Goal: Contribute content: Contribute content

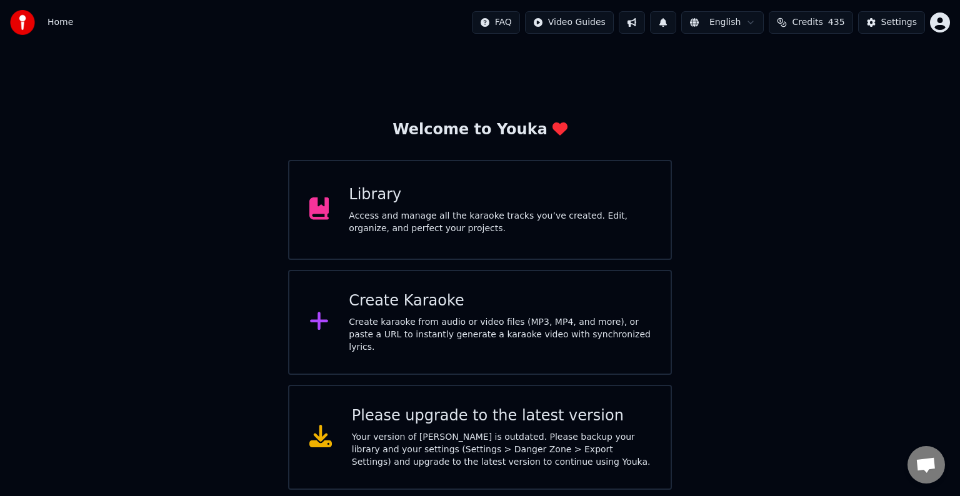
click at [352, 307] on div "Create Karaoke" at bounding box center [500, 301] width 302 height 20
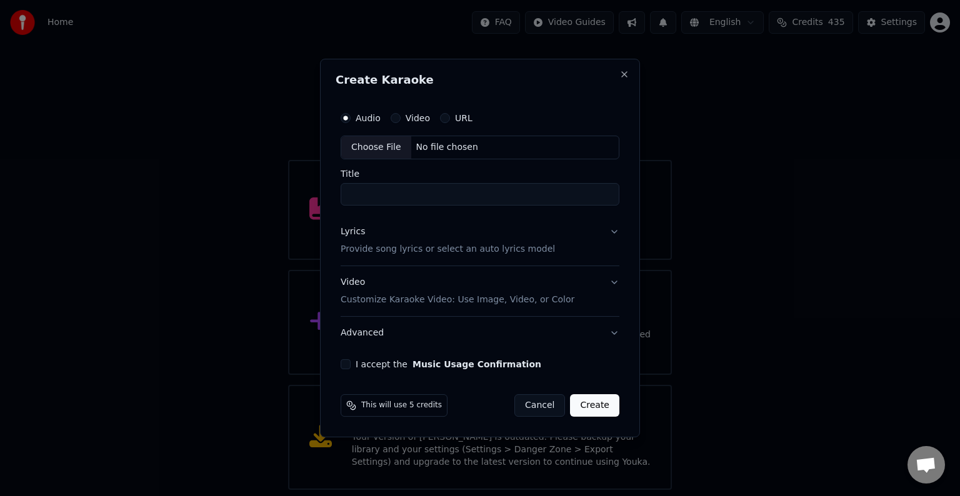
click at [324, 324] on div "Create Karaoke Audio Video URL Choose File No file chosen Title Lyrics Provide …" at bounding box center [480, 248] width 320 height 379
click at [443, 147] on div "No file chosen" at bounding box center [447, 147] width 72 height 12
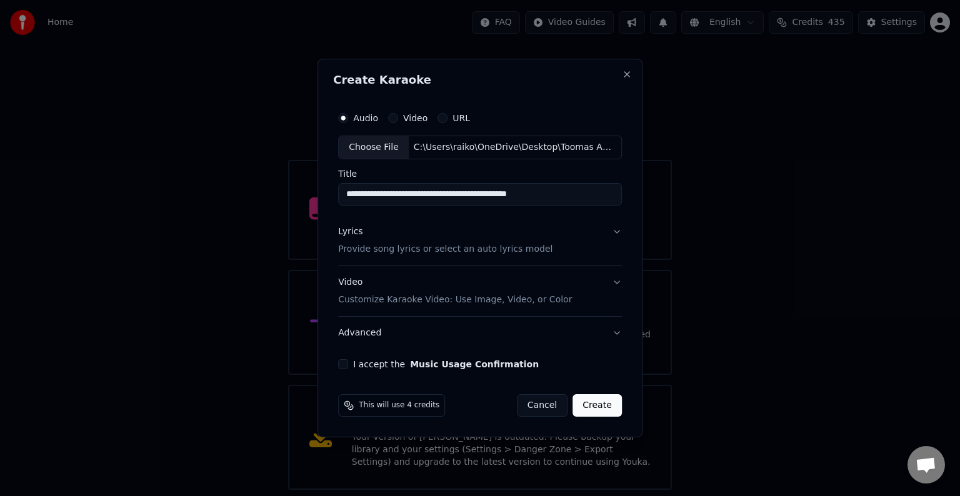
click at [564, 192] on input "**********" at bounding box center [480, 194] width 284 height 22
type input "**********"
click at [381, 247] on p "Provide song lyrics or select an auto lyrics model" at bounding box center [445, 249] width 214 height 12
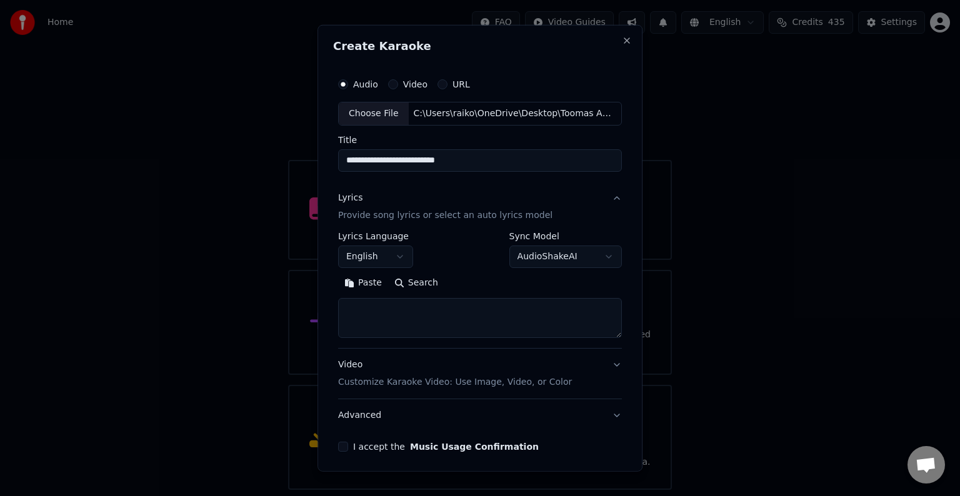
click at [363, 279] on button "Paste" at bounding box center [363, 283] width 50 height 20
click at [400, 259] on button "English" at bounding box center [375, 257] width 75 height 22
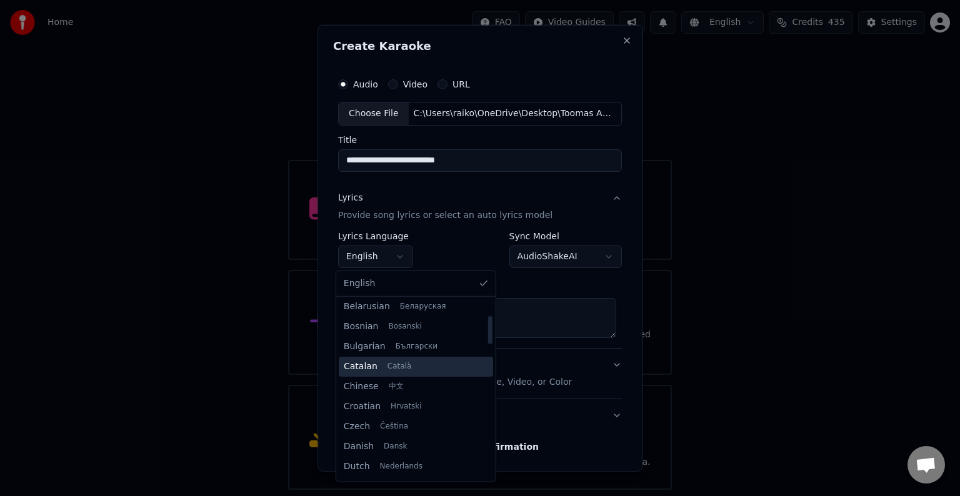
scroll to position [104, 0]
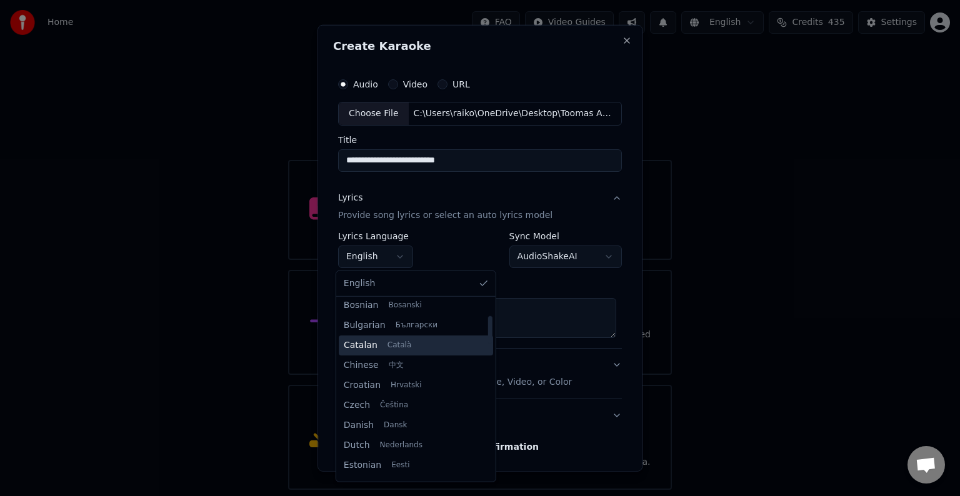
type textarea "**********"
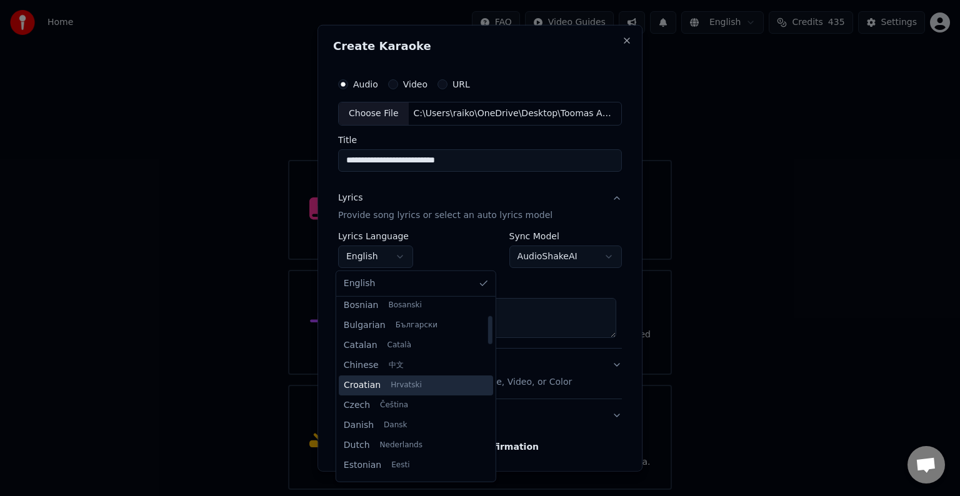
scroll to position [207, 0]
select select "**"
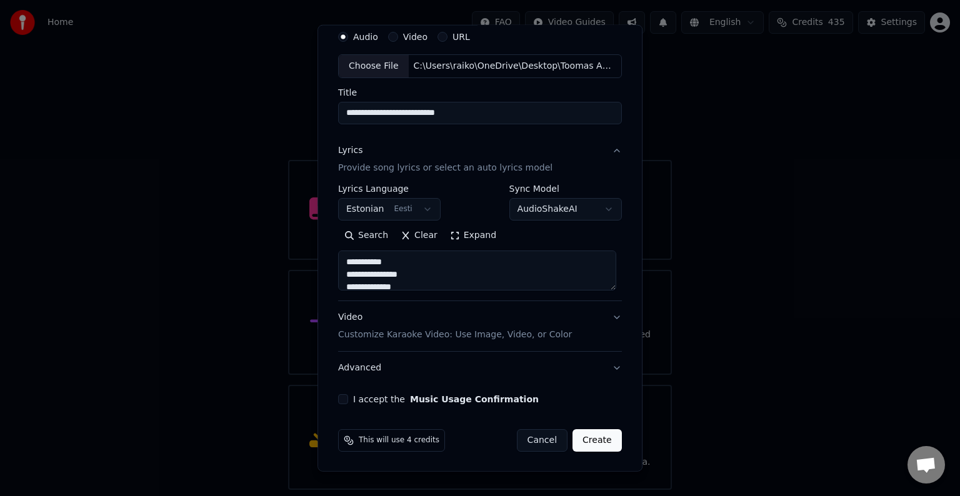
scroll to position [48, 0]
click at [492, 339] on p "Customize Karaoke Video: Use Image, Video, or Color" at bounding box center [455, 334] width 234 height 12
type textarea "**********"
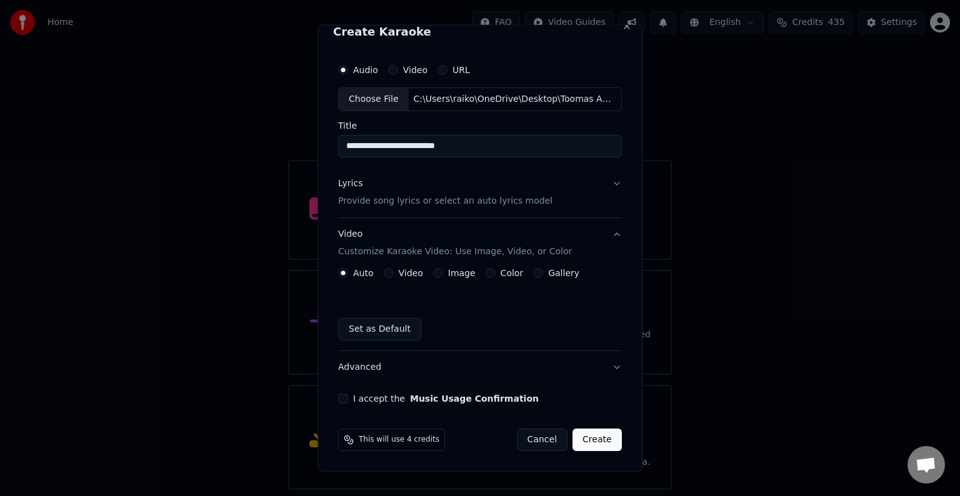
scroll to position [14, 0]
click at [500, 274] on label "Color" at bounding box center [511, 273] width 23 height 9
click at [494, 274] on button "Color" at bounding box center [490, 273] width 10 height 10
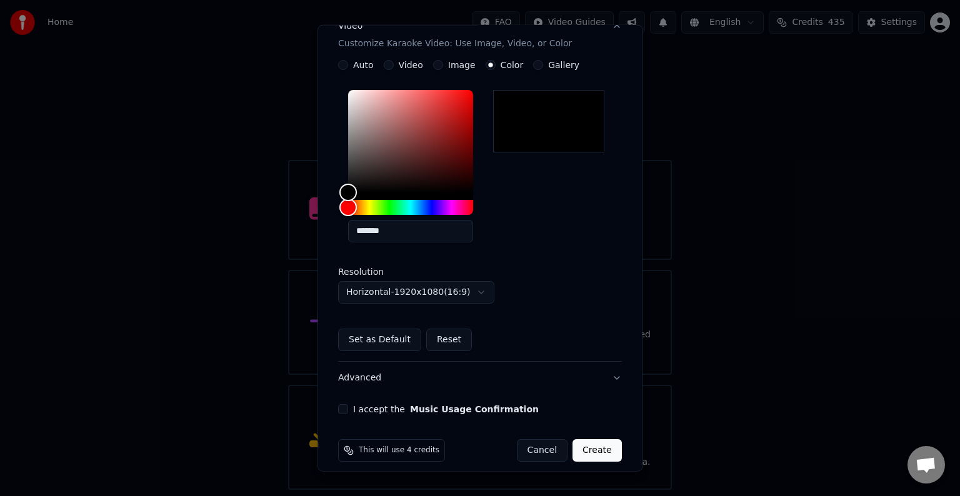
scroll to position [233, 0]
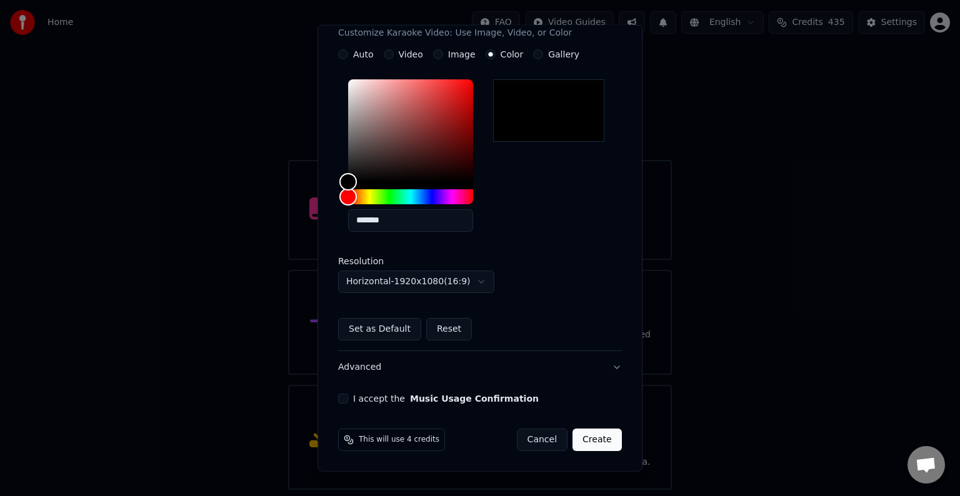
click at [347, 392] on div "**********" at bounding box center [480, 121] width 294 height 575
click at [348, 397] on div "I accept the Music Usage Confirmation" at bounding box center [480, 399] width 284 height 10
click at [339, 399] on button "I accept the Music Usage Confirmation" at bounding box center [343, 399] width 10 height 10
click at [592, 439] on button "Create" at bounding box center [596, 440] width 49 height 22
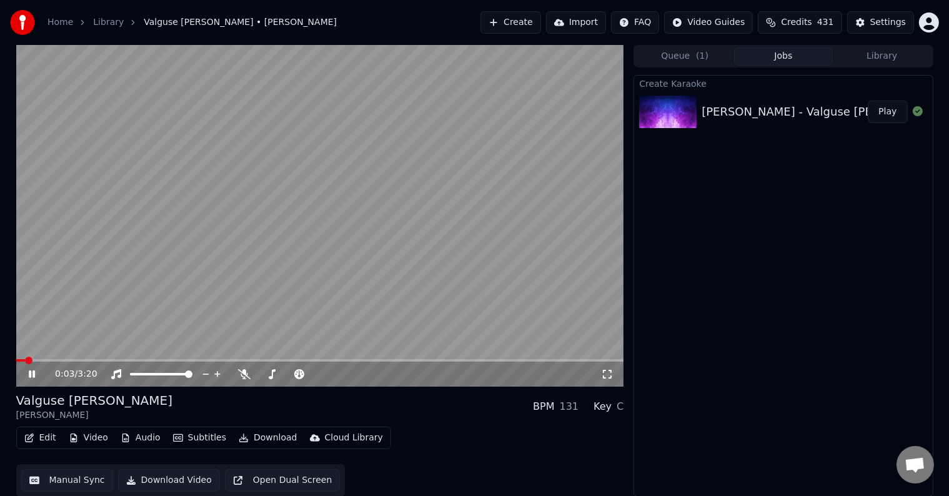
click at [30, 377] on icon at bounding box center [32, 374] width 6 height 7
click at [664, 192] on div "Create Karaoke Toomas Anni - Valguse [PERSON_NAME] Play" at bounding box center [783, 286] width 299 height 422
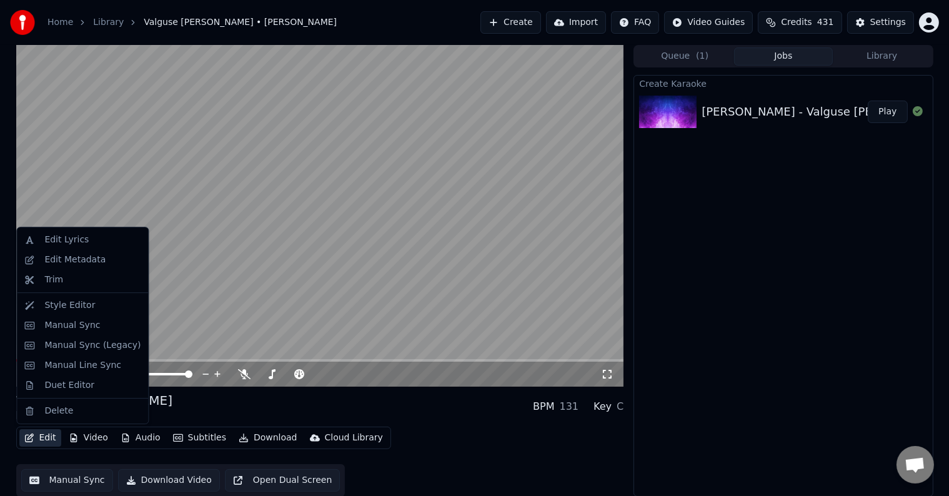
click at [44, 440] on button "Edit" at bounding box center [40, 437] width 42 height 17
click at [94, 348] on div "Manual Sync (Legacy)" at bounding box center [92, 345] width 96 height 12
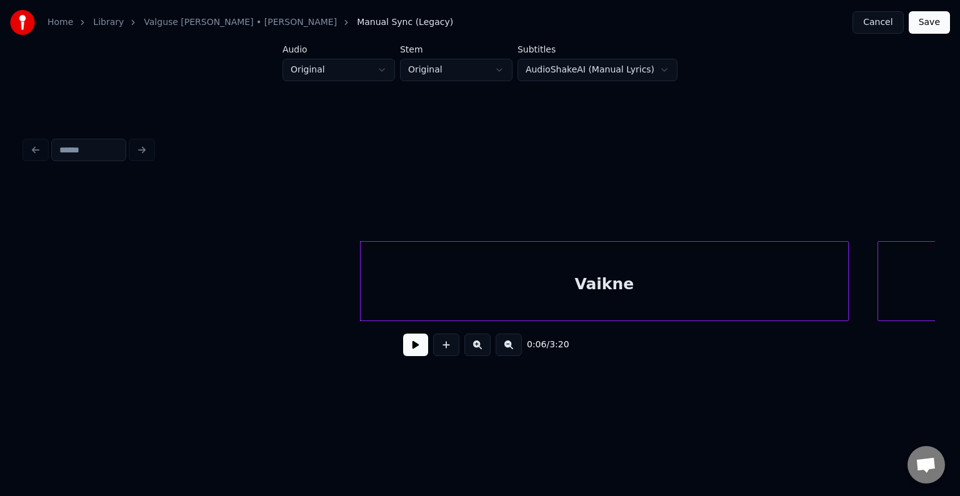
scroll to position [0, 4346]
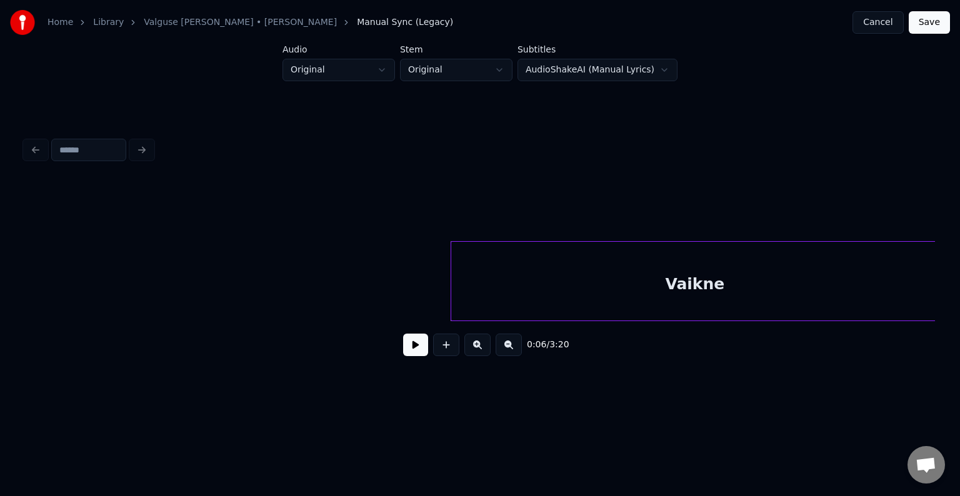
click at [402, 364] on div "0:06 / 3:20" at bounding box center [480, 344] width 910 height 47
click at [412, 351] on button at bounding box center [415, 345] width 25 height 22
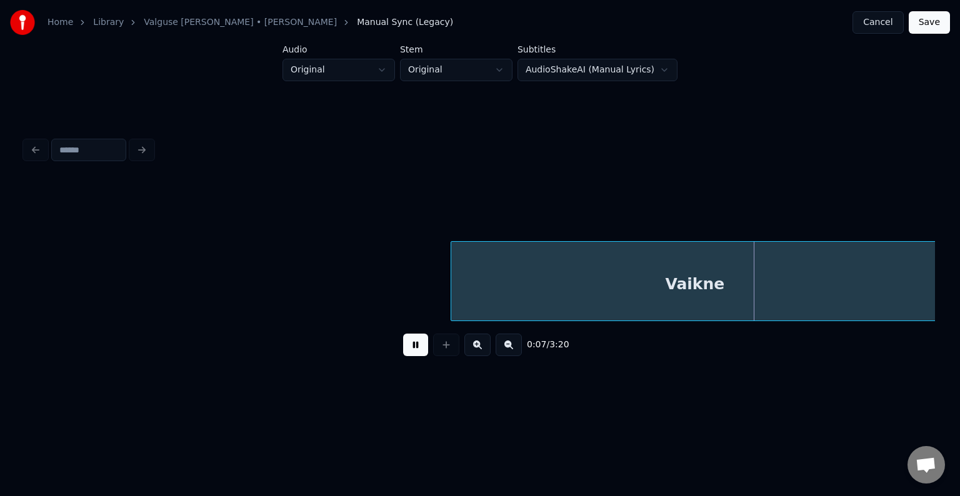
click at [412, 351] on button at bounding box center [415, 345] width 25 height 22
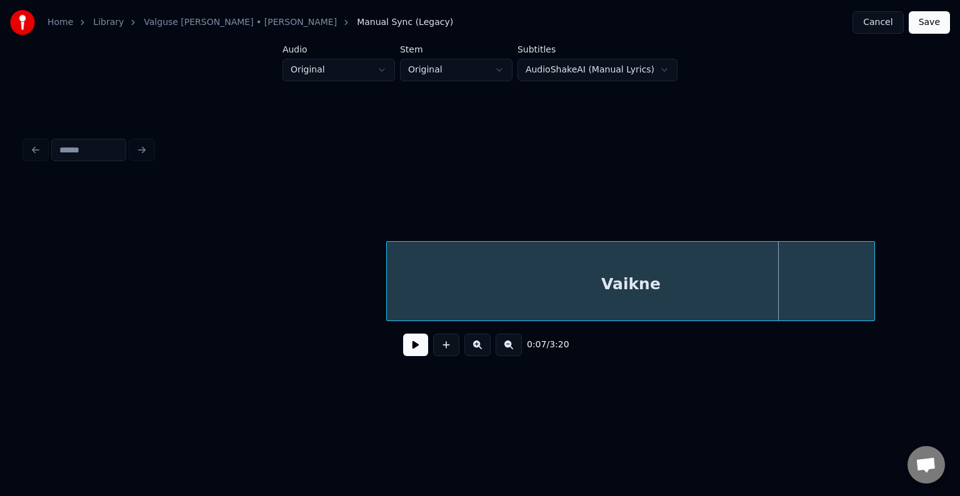
click at [579, 261] on div "Vaikne" at bounding box center [630, 284] width 487 height 85
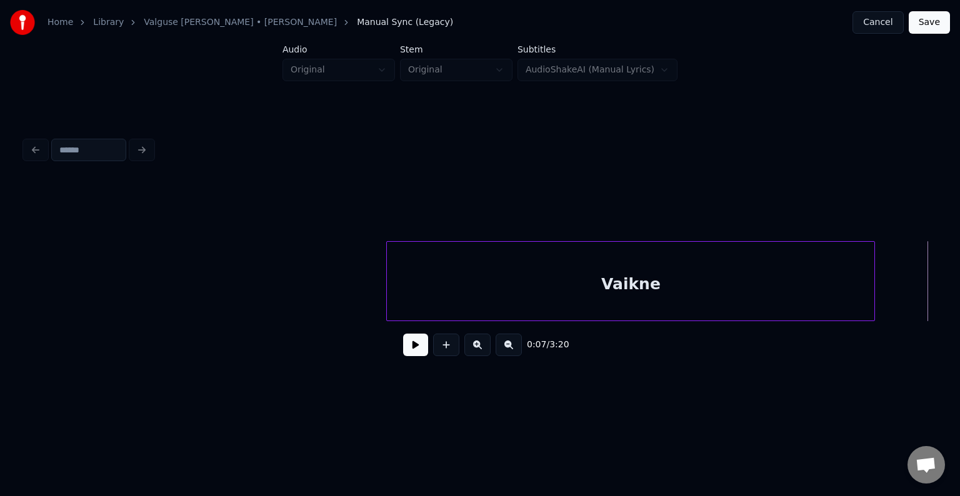
click at [542, 275] on div "Vaikne" at bounding box center [630, 284] width 487 height 85
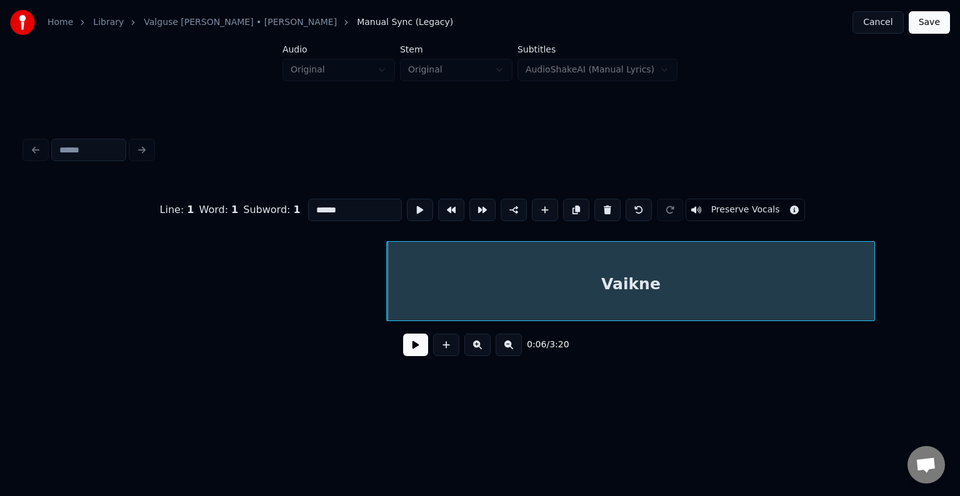
click at [407, 356] on button at bounding box center [415, 345] width 25 height 22
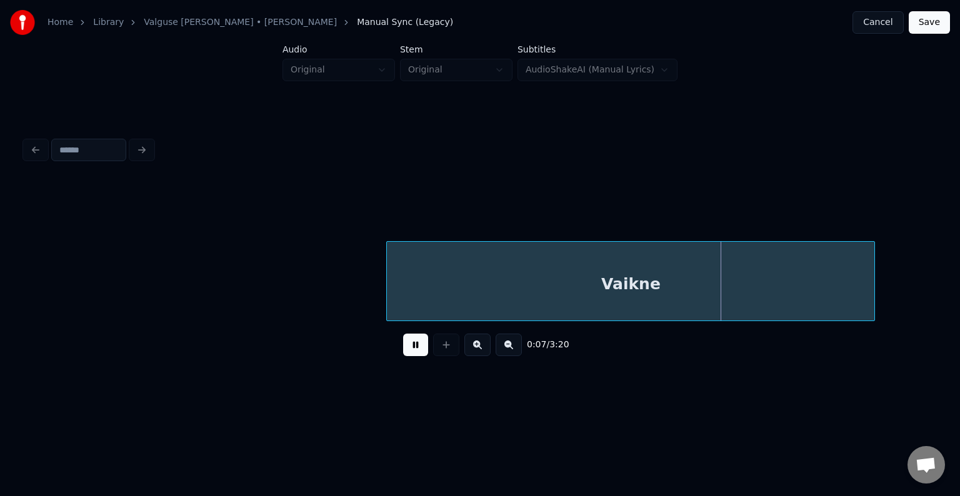
click at [407, 356] on button at bounding box center [415, 345] width 25 height 22
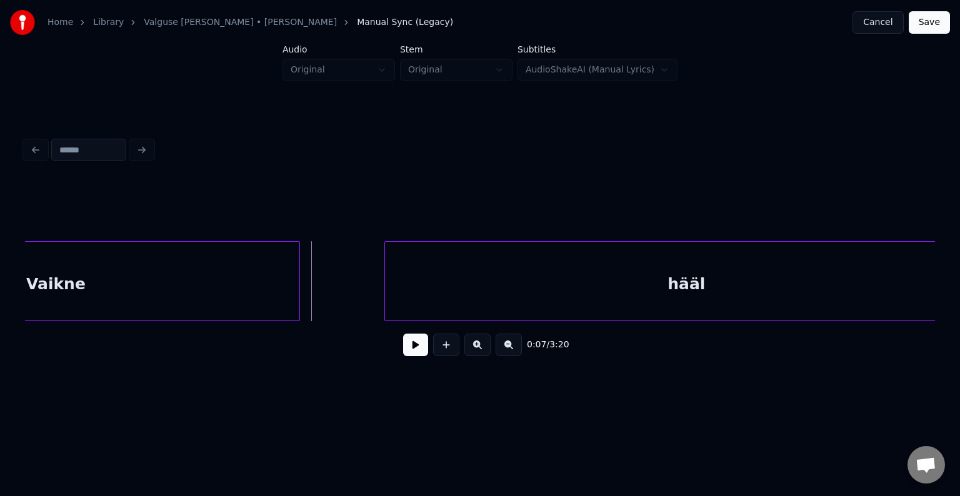
scroll to position [0, 4979]
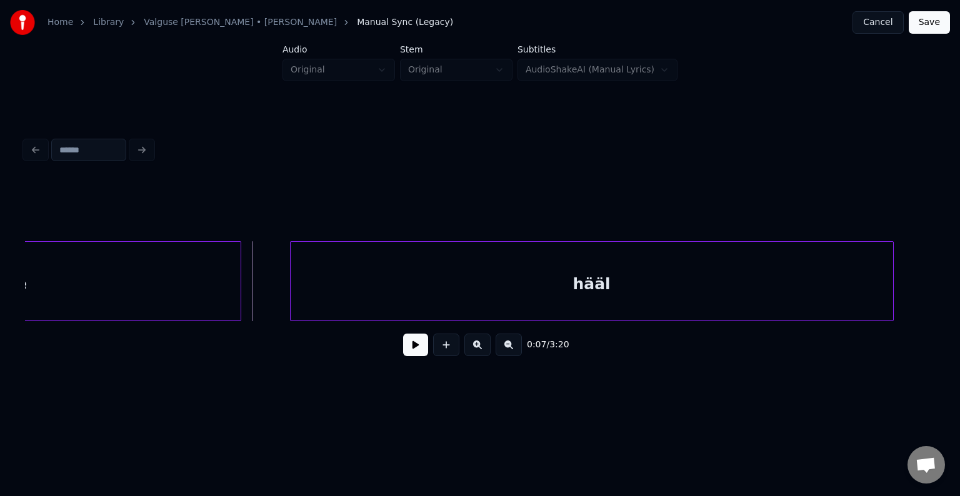
click at [684, 282] on div "hääl" at bounding box center [592, 284] width 602 height 85
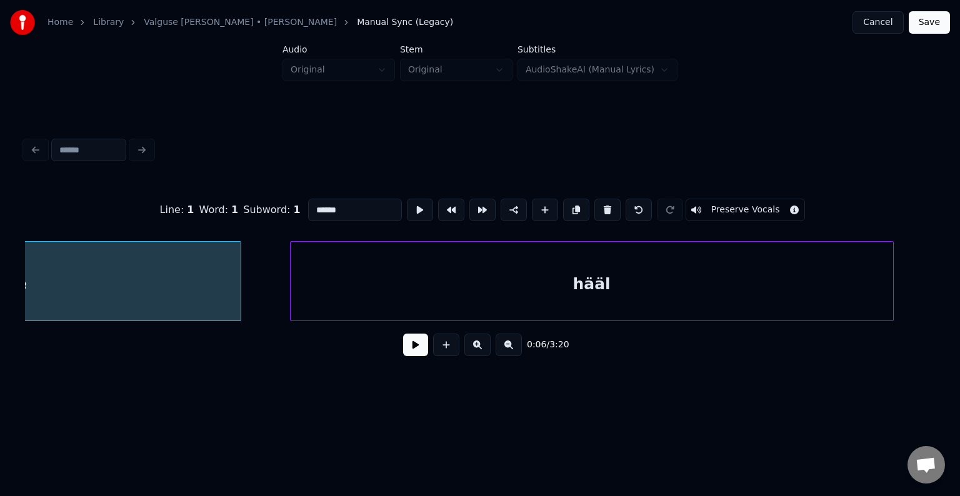
scroll to position [0, 4707]
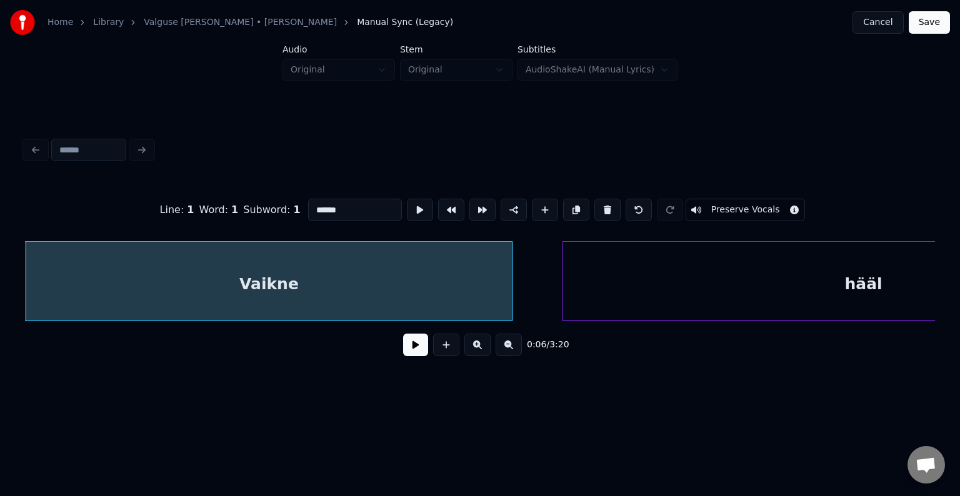
click at [403, 356] on button at bounding box center [415, 345] width 25 height 22
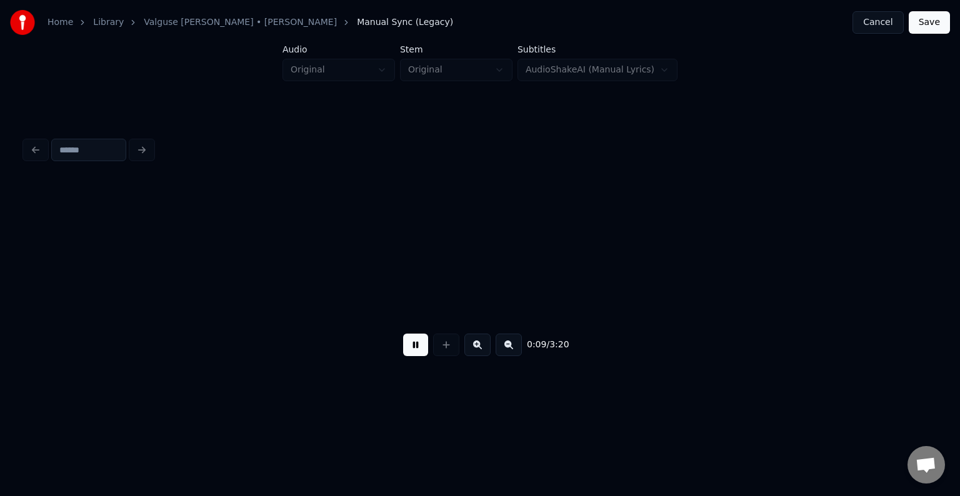
scroll to position [0, 6571]
click at [407, 349] on button at bounding box center [415, 345] width 25 height 22
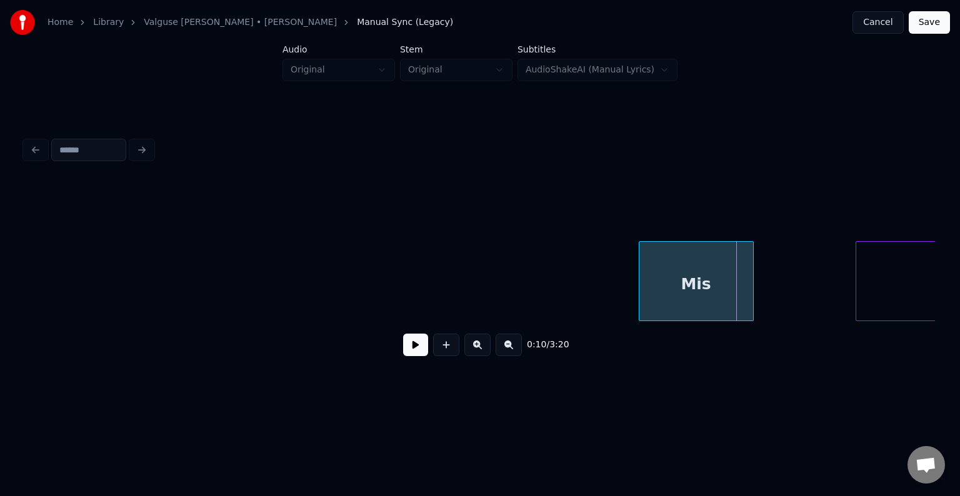
click at [662, 283] on div "Mis" at bounding box center [696, 284] width 114 height 85
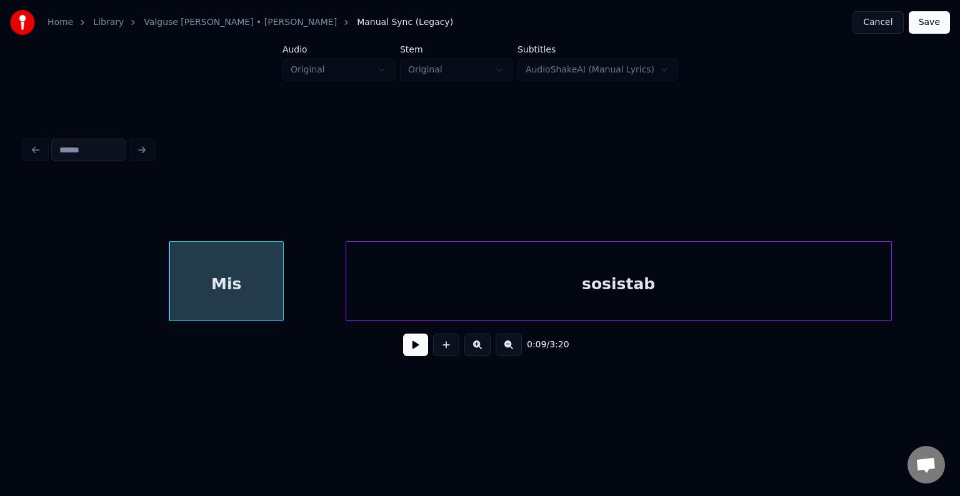
click at [862, 294] on div "sosistab" at bounding box center [618, 284] width 545 height 85
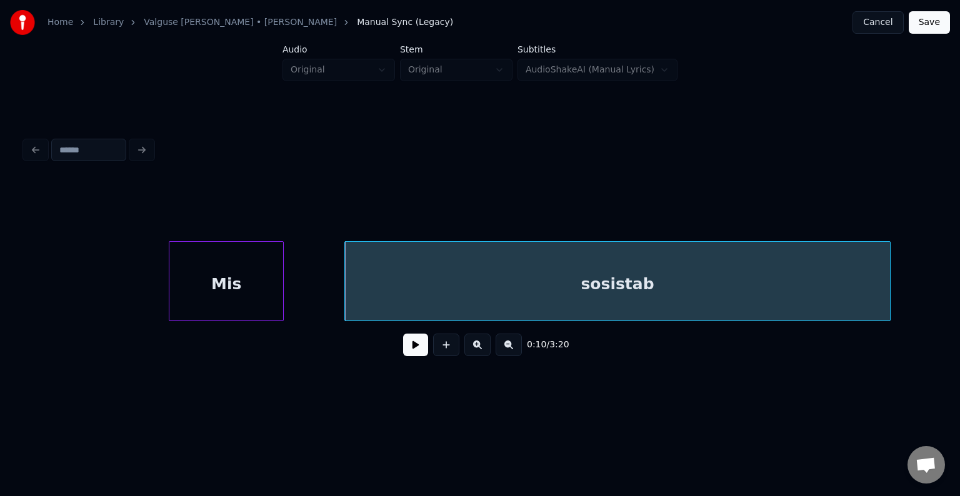
click at [205, 262] on div "Mis" at bounding box center [226, 284] width 114 height 85
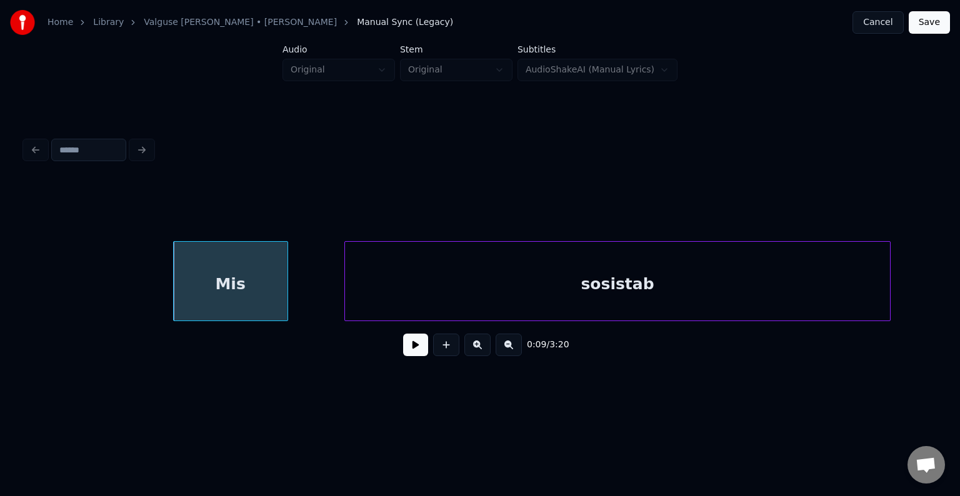
click at [403, 351] on button at bounding box center [415, 345] width 25 height 22
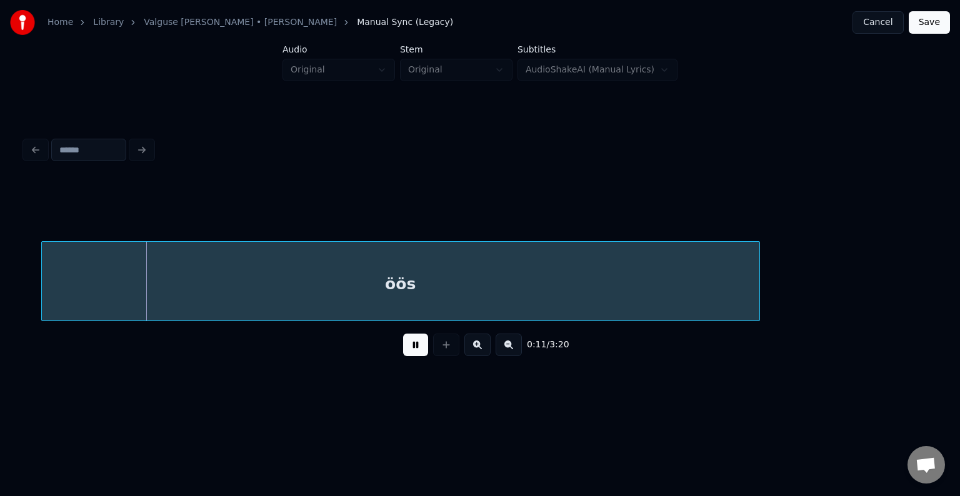
click at [403, 348] on button at bounding box center [415, 345] width 25 height 22
click at [368, 277] on div "öös" at bounding box center [384, 284] width 717 height 85
click at [403, 356] on button at bounding box center [415, 345] width 25 height 22
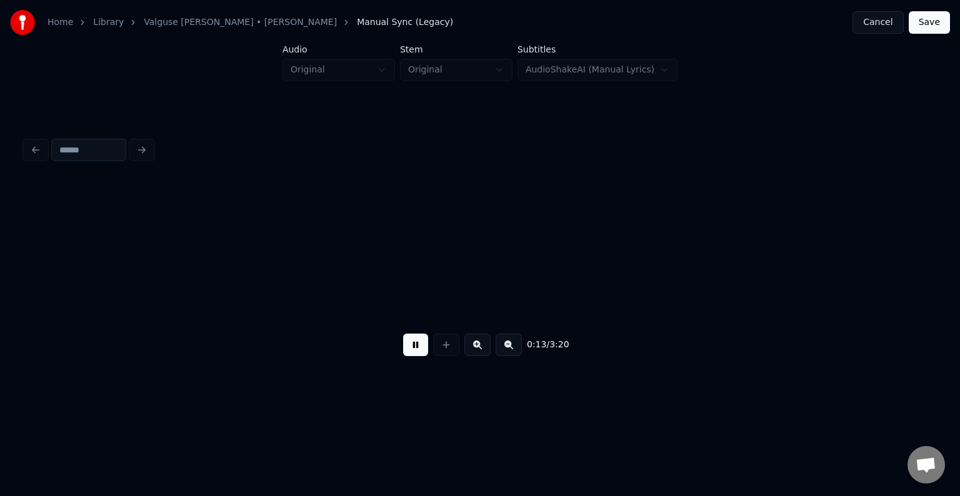
scroll to position [0, 9753]
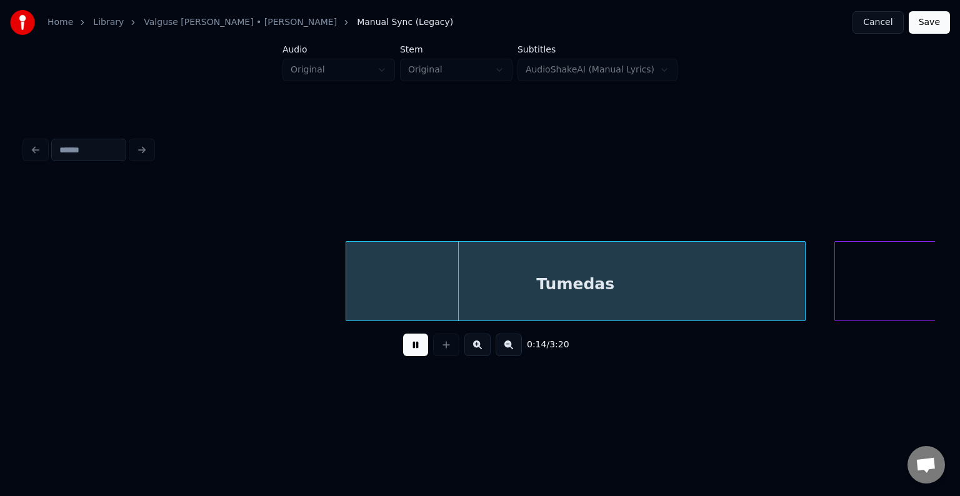
click at [419, 350] on button at bounding box center [415, 345] width 25 height 22
click at [545, 310] on div "Tumedas" at bounding box center [559, 284] width 459 height 85
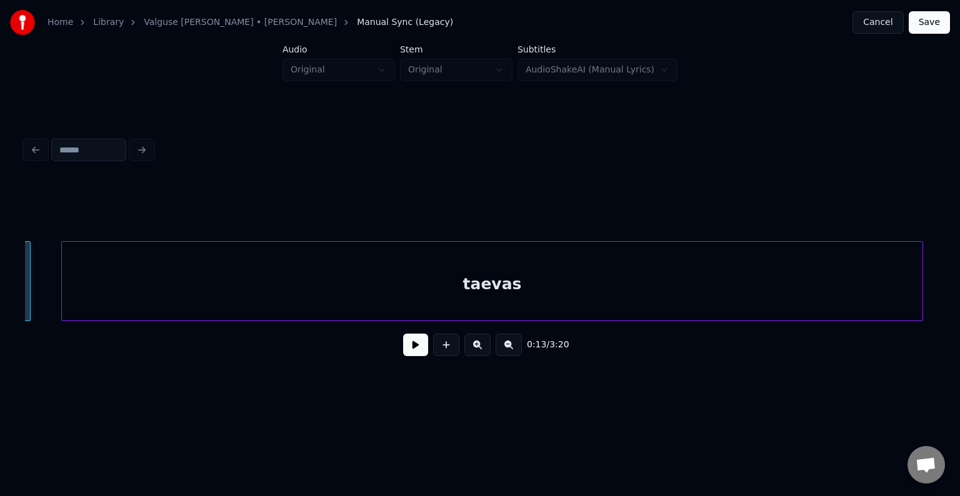
click at [919, 288] on div "taevas" at bounding box center [492, 281] width 862 height 80
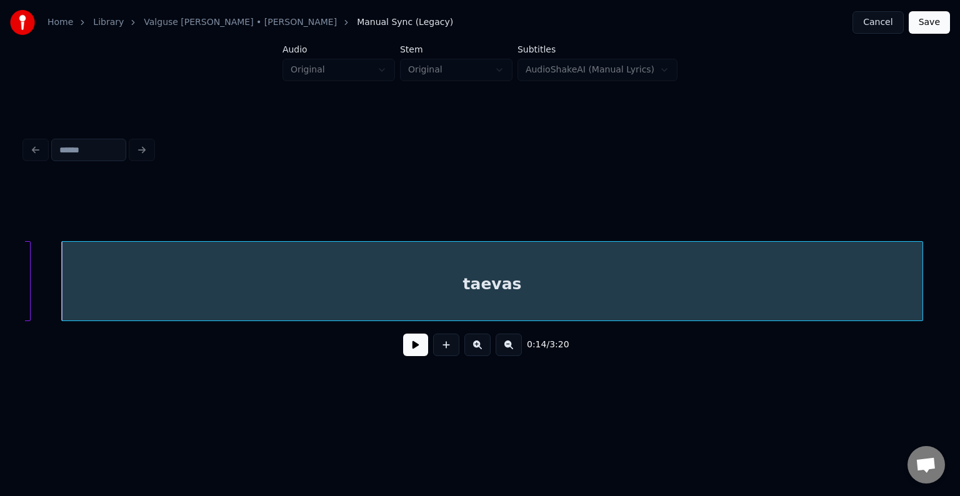
click at [405, 347] on button at bounding box center [415, 345] width 25 height 22
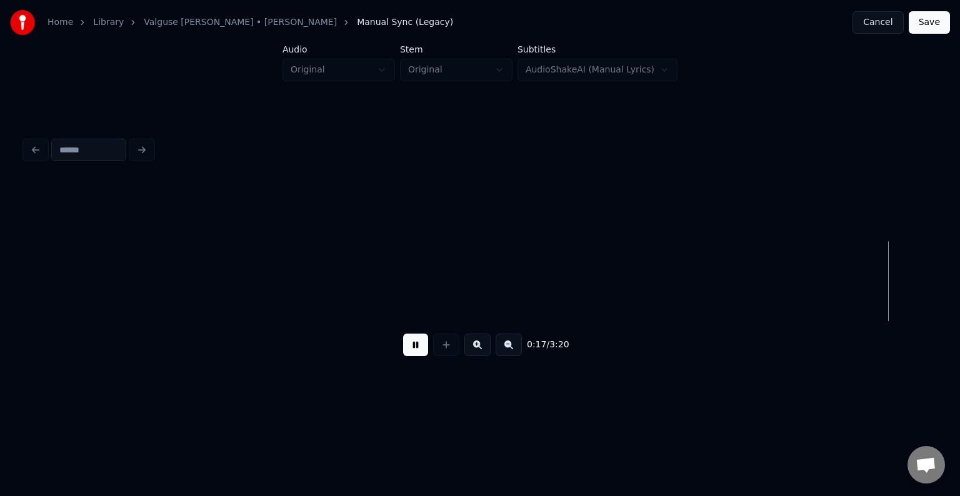
scroll to position [0, 12337]
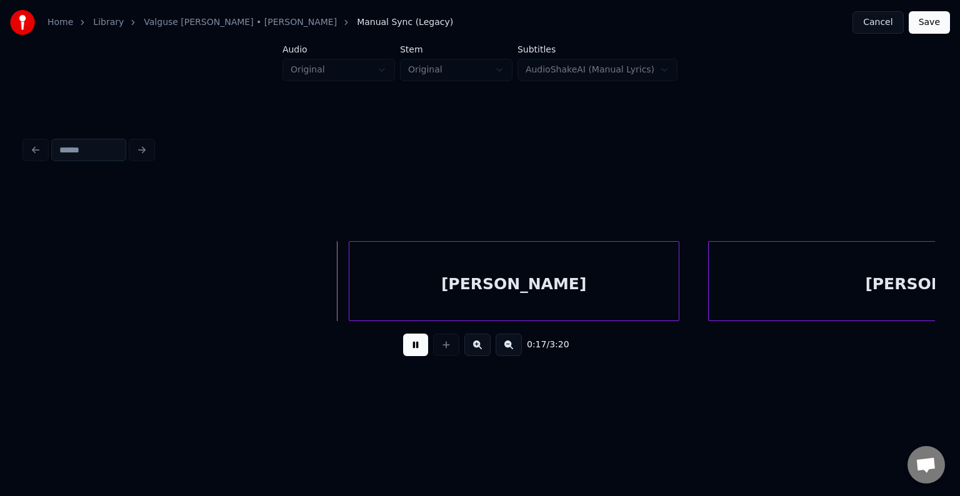
click at [411, 350] on button at bounding box center [415, 345] width 25 height 22
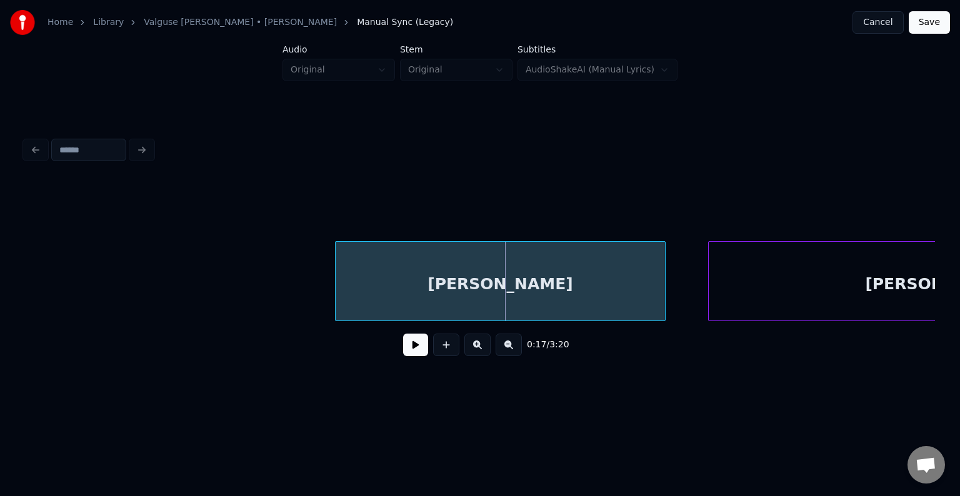
click at [459, 292] on div "[PERSON_NAME]" at bounding box center [500, 284] width 329 height 85
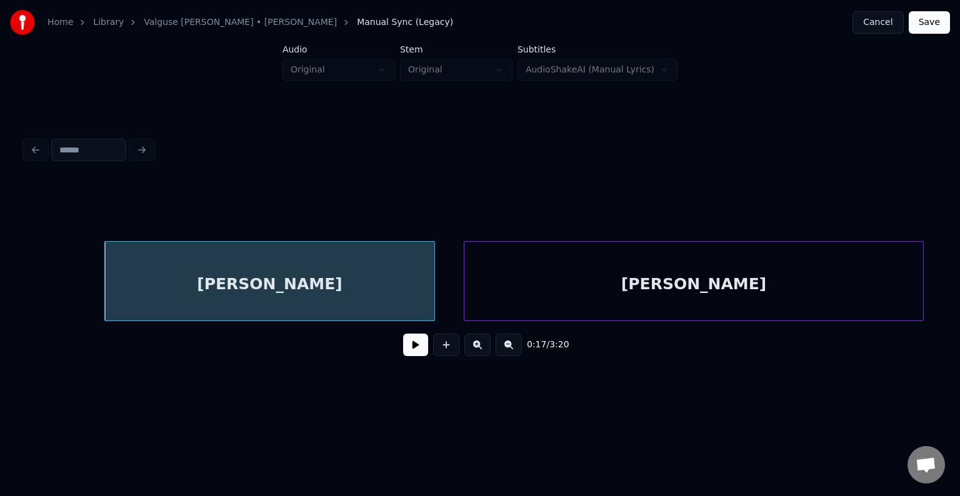
click at [740, 272] on div "[PERSON_NAME]" at bounding box center [693, 284] width 459 height 85
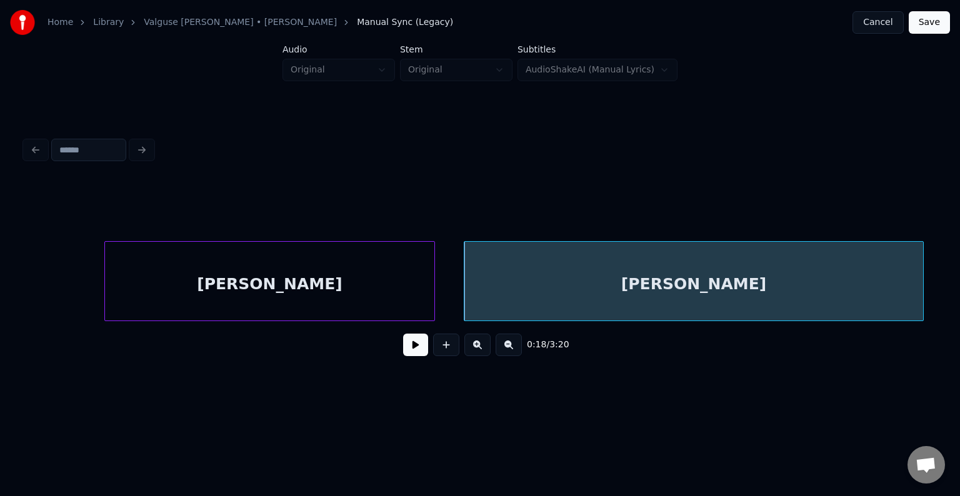
click at [243, 300] on div "[PERSON_NAME]" at bounding box center [269, 284] width 329 height 85
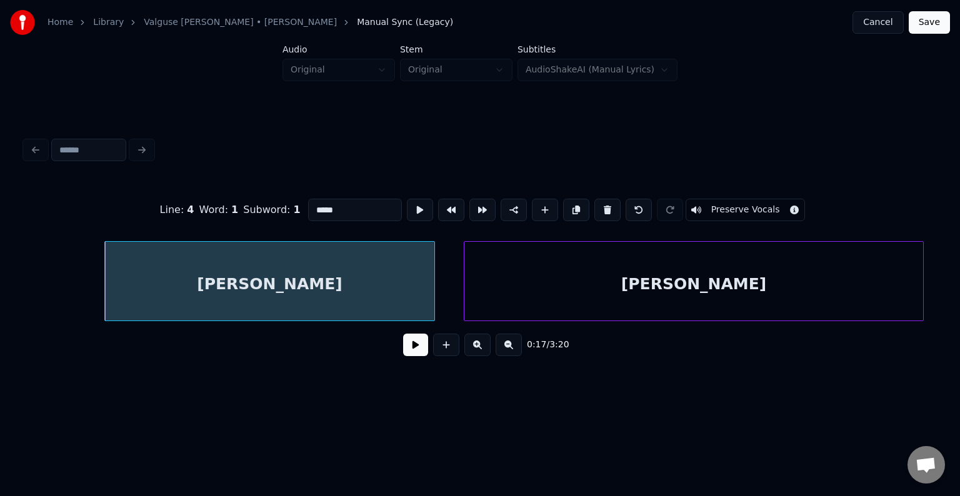
drag, startPoint x: 406, startPoint y: 351, endPoint x: 396, endPoint y: 342, distance: 13.3
click at [404, 350] on button at bounding box center [415, 345] width 25 height 22
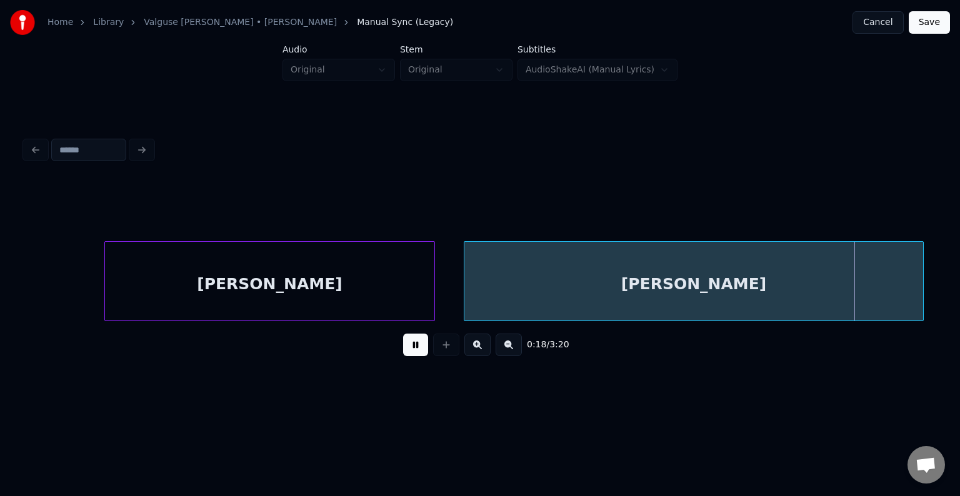
scroll to position [0, 13480]
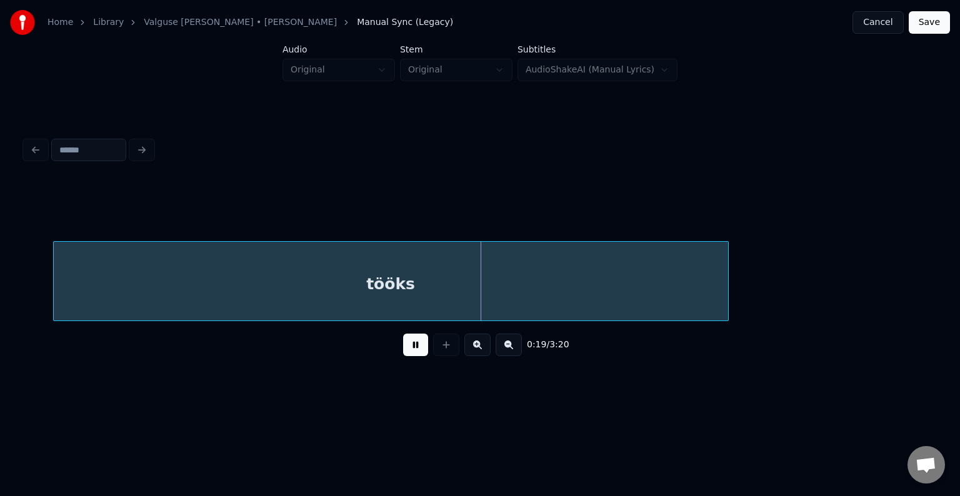
click at [390, 342] on div "0:19 / 3:20" at bounding box center [480, 344] width 890 height 27
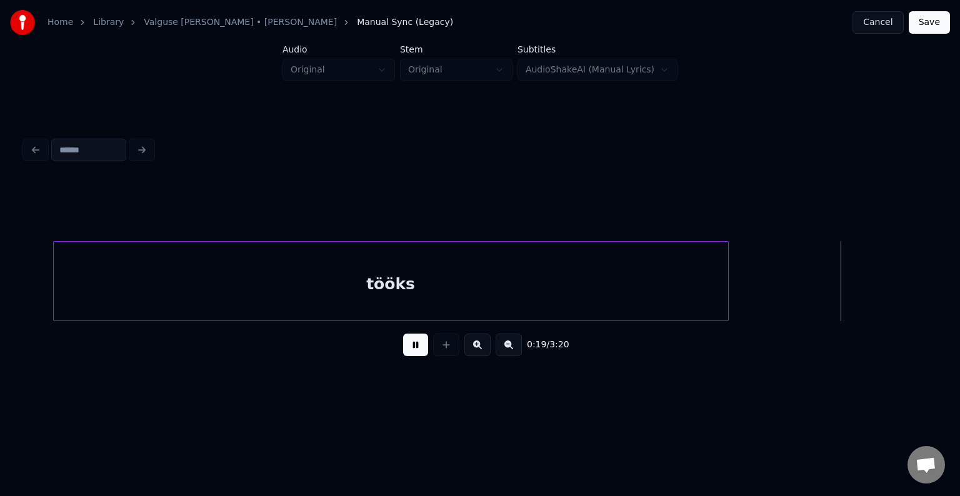
scroll to position [0, 14391]
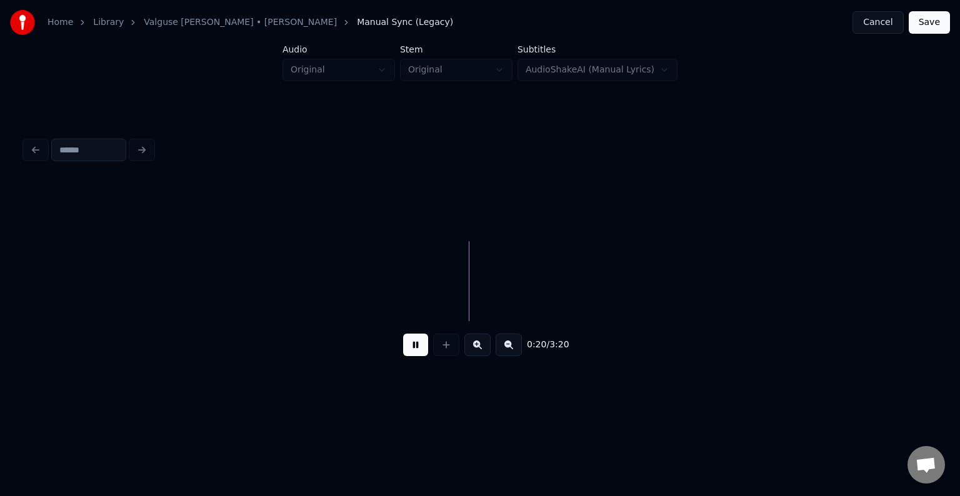
click at [397, 359] on div "0:20 / 3:20" at bounding box center [480, 344] width 890 height 27
click at [403, 354] on button at bounding box center [415, 345] width 25 height 22
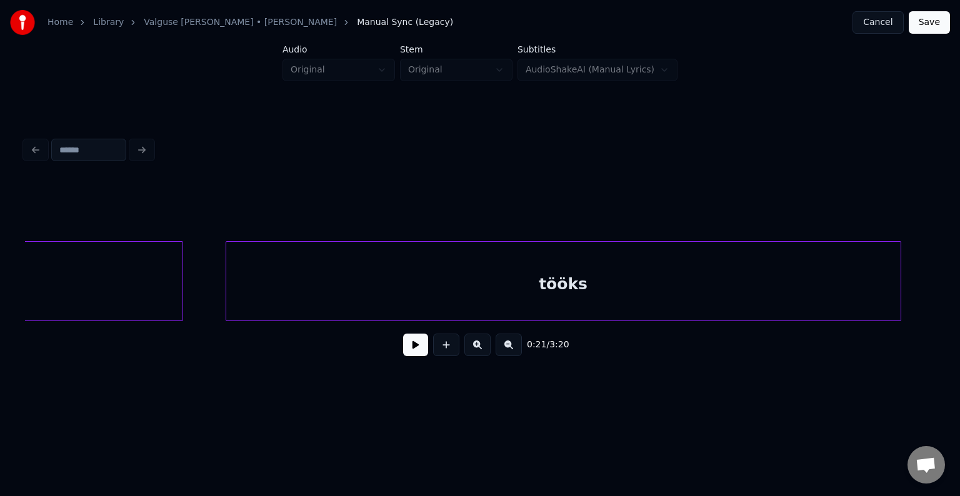
scroll to position [0, 13301]
click at [474, 272] on div "tööks" at bounding box center [555, 284] width 674 height 85
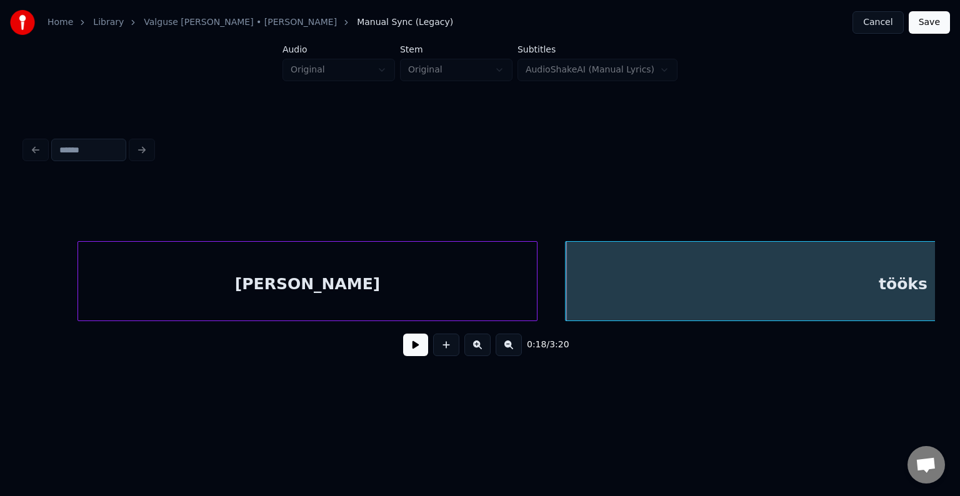
scroll to position [0, 12926]
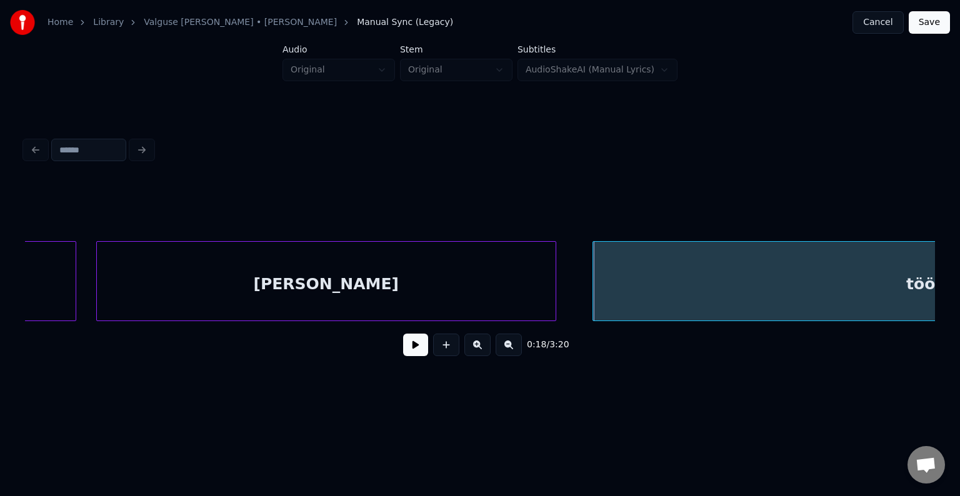
click at [314, 289] on div "[PERSON_NAME]" at bounding box center [326, 284] width 459 height 85
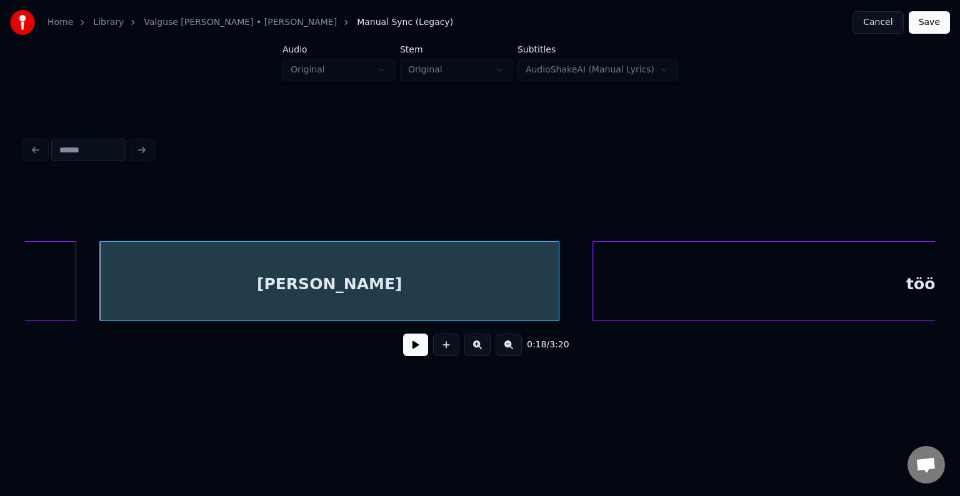
click at [290, 297] on div "[PERSON_NAME]" at bounding box center [329, 284] width 459 height 85
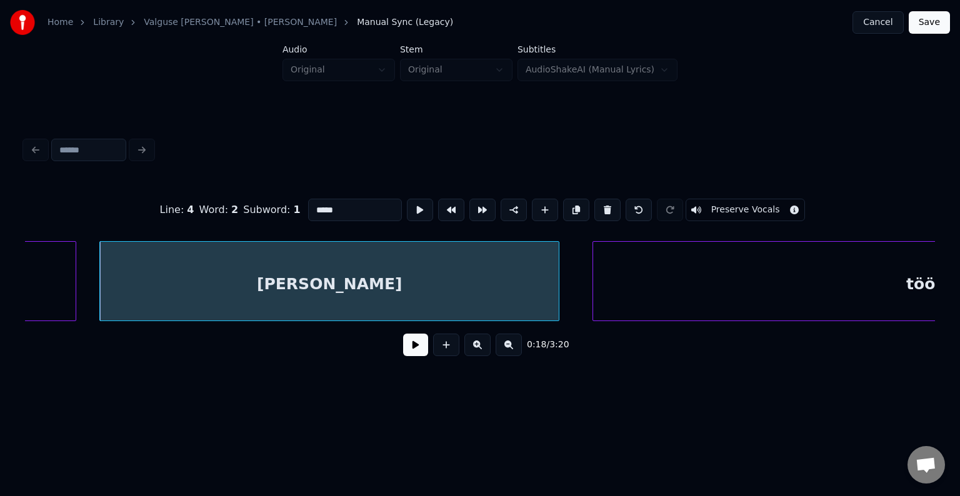
type input "****"
click at [403, 347] on button at bounding box center [415, 345] width 25 height 22
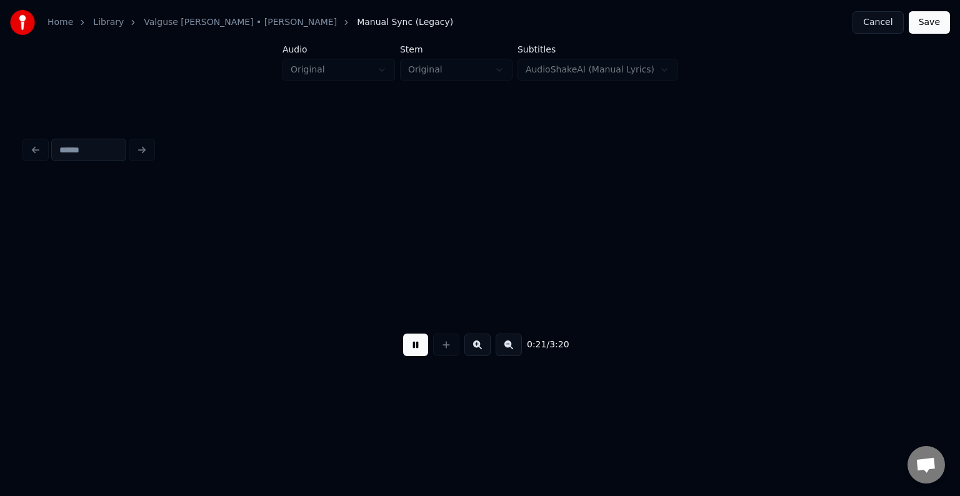
scroll to position [0, 15664]
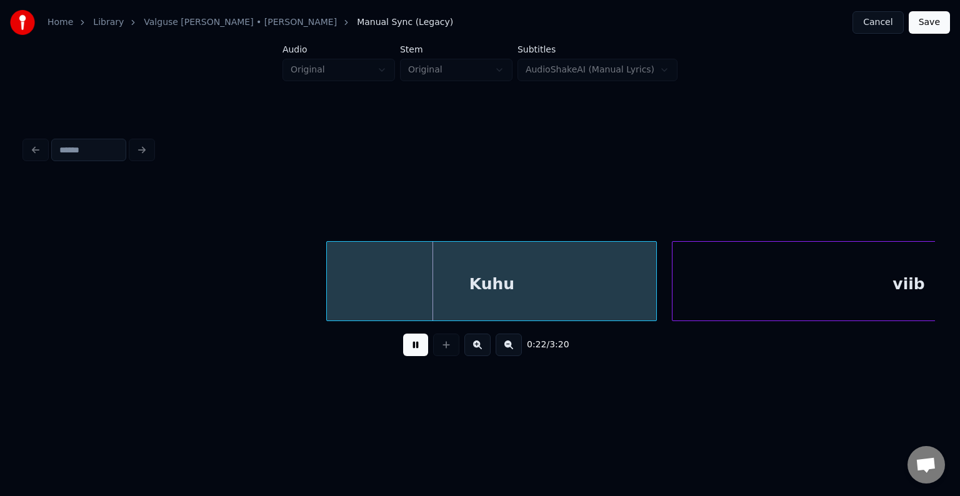
click at [412, 349] on button at bounding box center [415, 345] width 25 height 22
click at [386, 301] on div "Kuhu" at bounding box center [474, 284] width 329 height 85
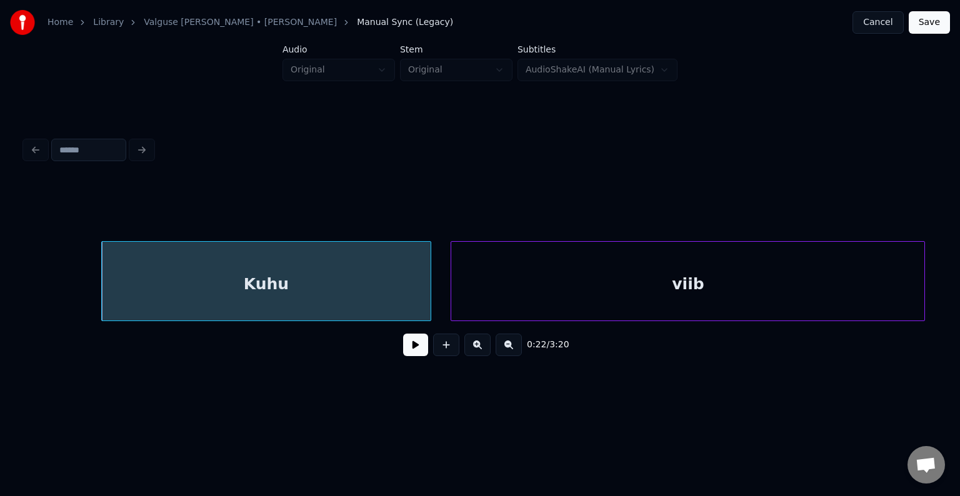
click at [742, 292] on div "viib" at bounding box center [687, 284] width 473 height 85
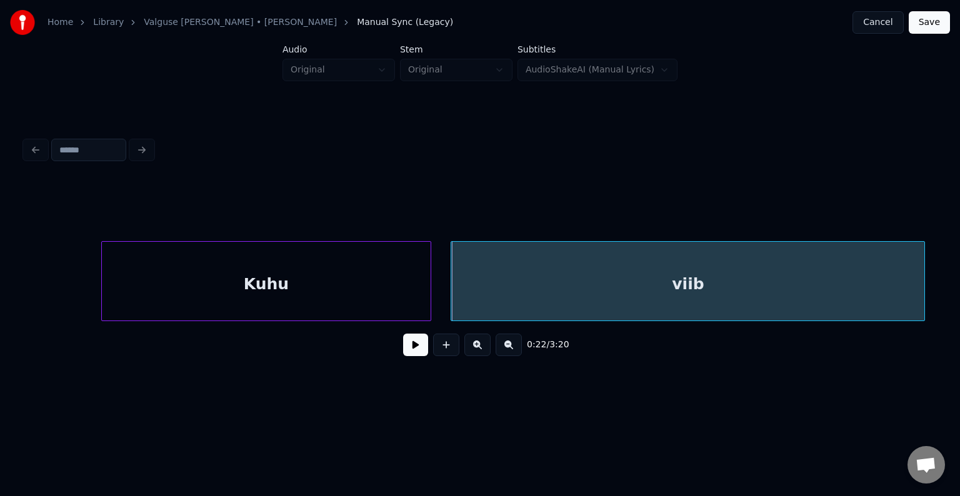
click at [430, 351] on div at bounding box center [445, 345] width 31 height 22
click at [412, 347] on button at bounding box center [415, 345] width 25 height 22
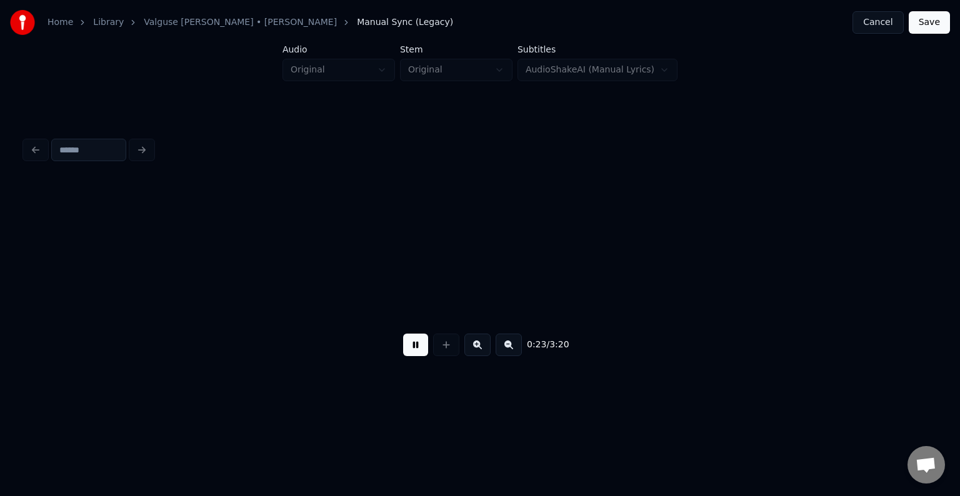
scroll to position [0, 16791]
click at [412, 347] on button at bounding box center [415, 345] width 25 height 22
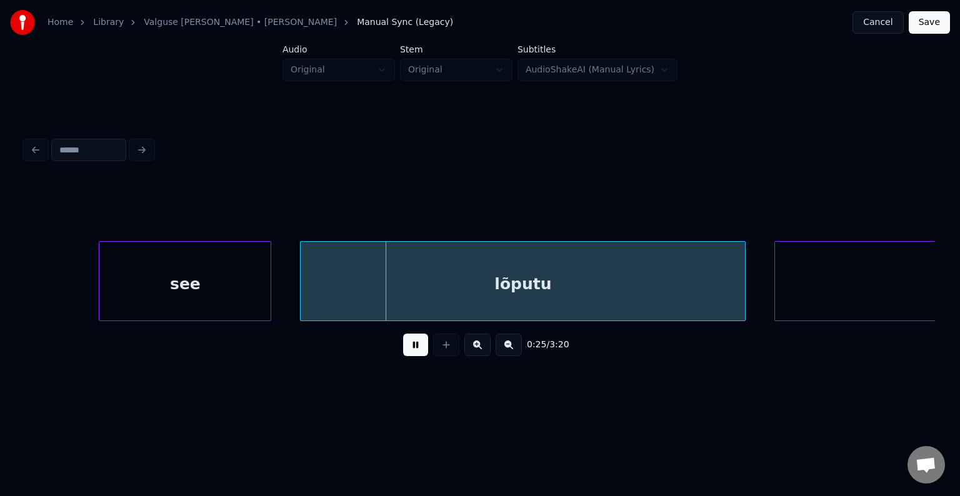
click at [407, 349] on button at bounding box center [415, 345] width 25 height 22
click at [167, 261] on div "see" at bounding box center [168, 284] width 171 height 85
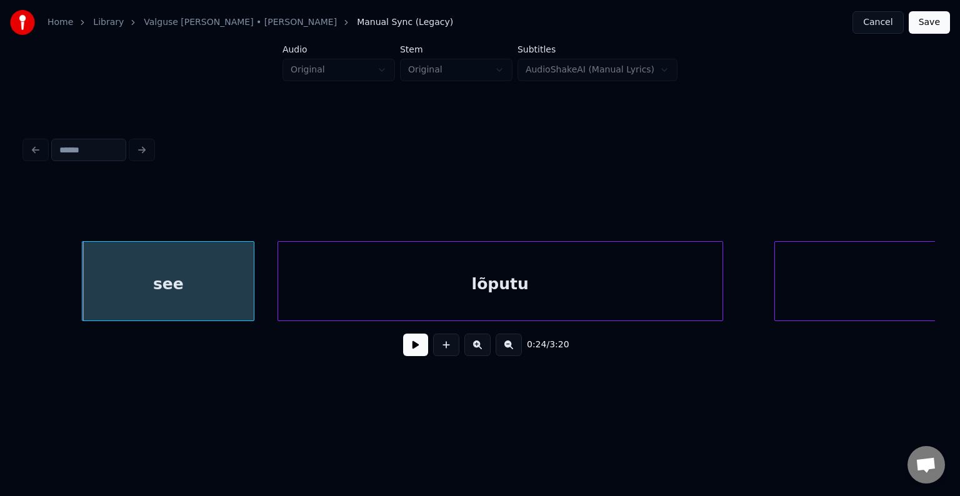
click at [440, 299] on div "lõputu" at bounding box center [500, 284] width 444 height 85
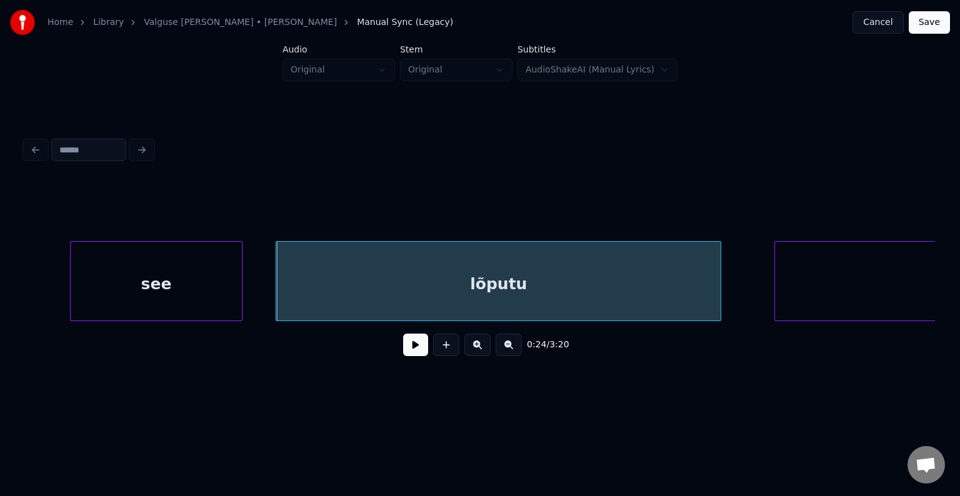
click at [161, 293] on div "see" at bounding box center [156, 284] width 171 height 85
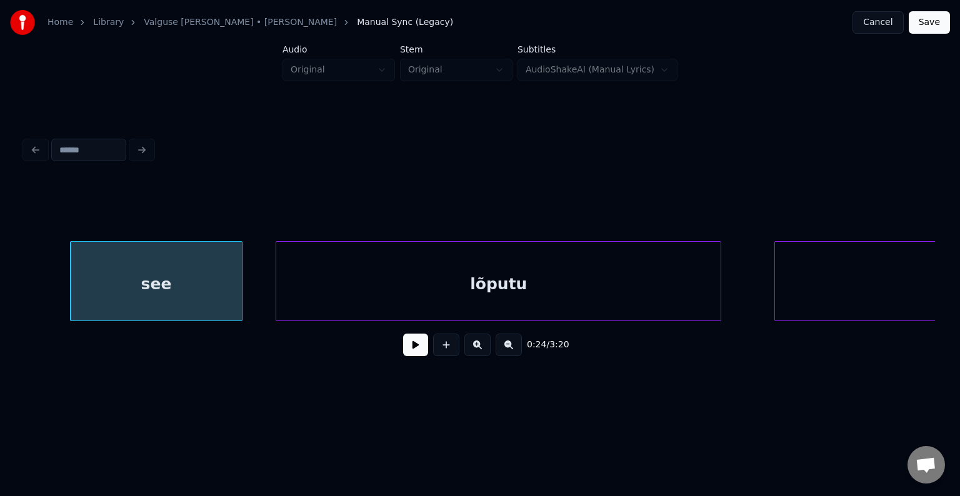
click at [161, 294] on div "see" at bounding box center [156, 284] width 171 height 85
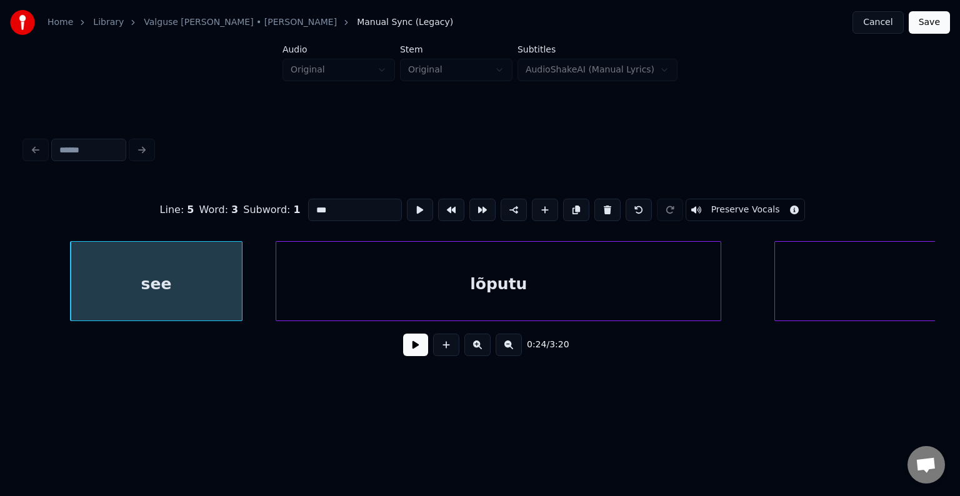
click at [414, 351] on button at bounding box center [415, 345] width 25 height 22
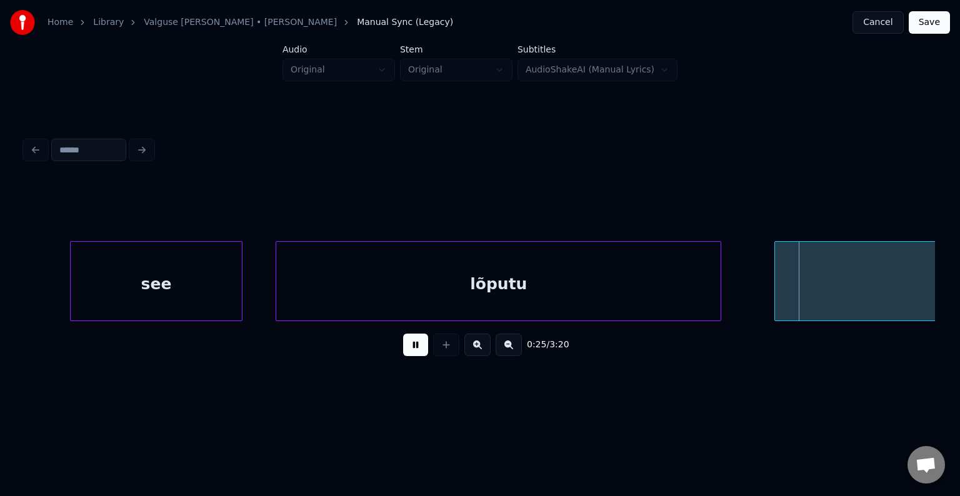
drag, startPoint x: 414, startPoint y: 352, endPoint x: 414, endPoint y: 360, distance: 8.1
click at [414, 356] on button at bounding box center [415, 345] width 25 height 22
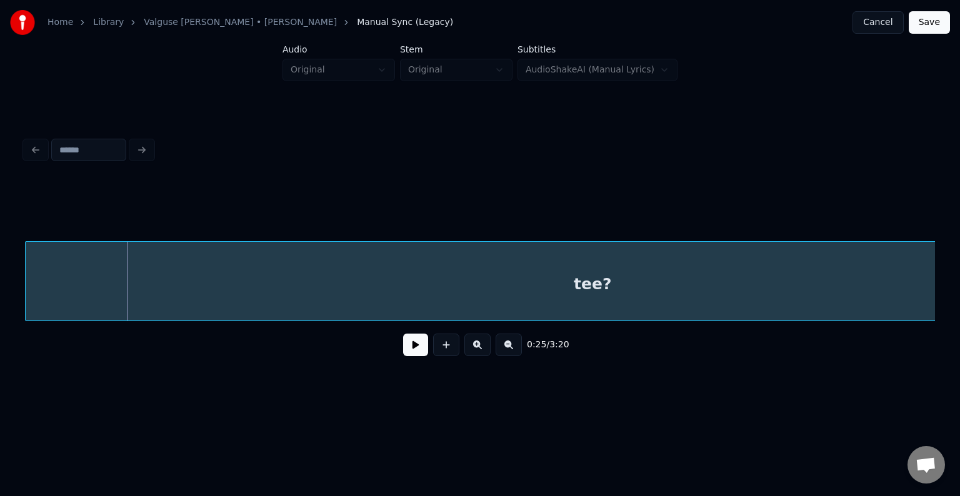
scroll to position [0, 18416]
click at [872, 287] on div "tee?" at bounding box center [593, 284] width 1134 height 85
click at [412, 346] on button at bounding box center [415, 345] width 25 height 22
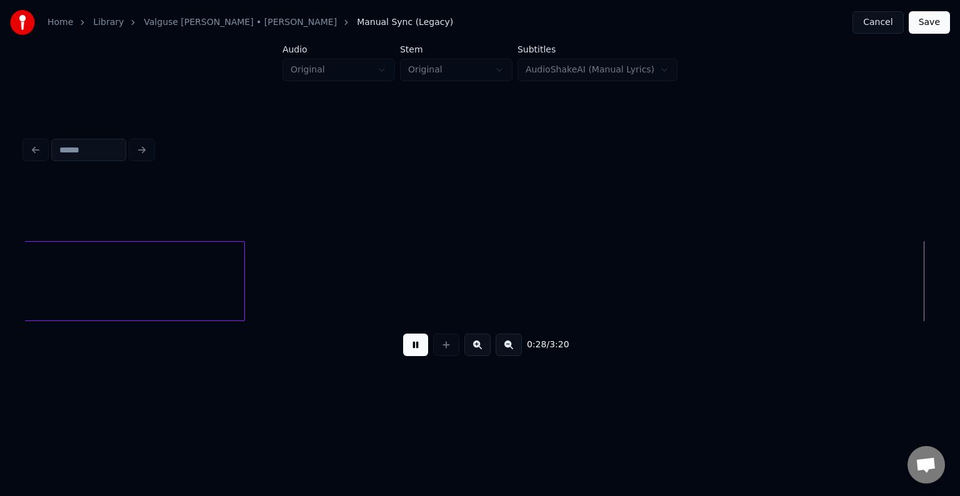
scroll to position [0, 20241]
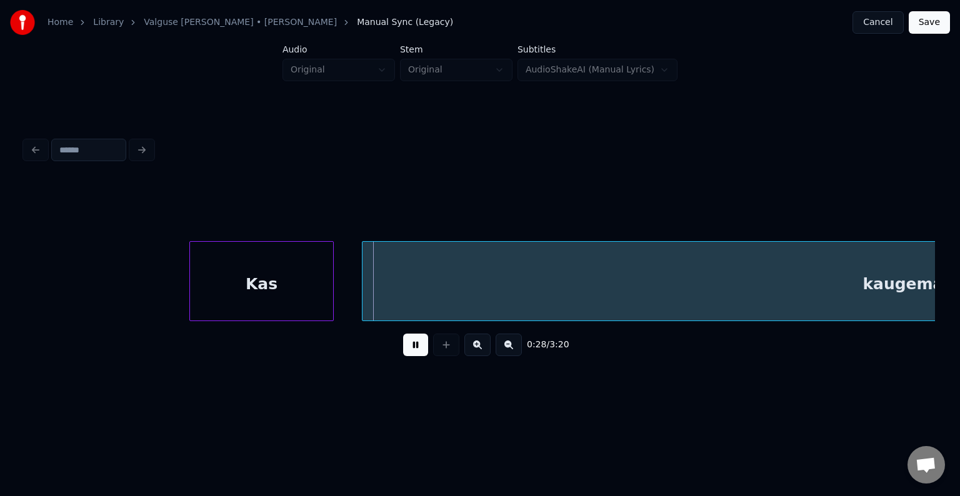
drag, startPoint x: 410, startPoint y: 350, endPoint x: 402, endPoint y: 351, distance: 7.5
click at [409, 350] on button at bounding box center [415, 345] width 25 height 22
click at [286, 298] on div "Kas" at bounding box center [256, 284] width 142 height 85
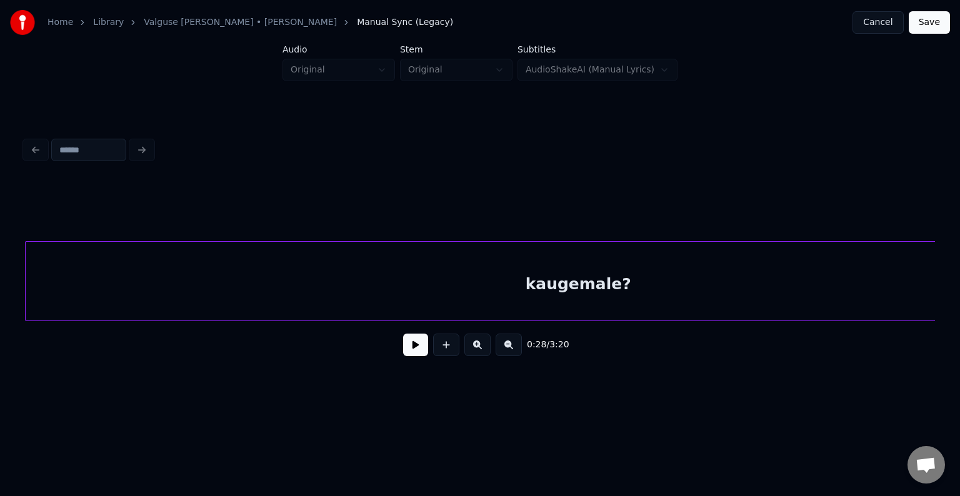
scroll to position [0, 20557]
click at [390, 294] on div "kaugemale?" at bounding box center [578, 284] width 1105 height 85
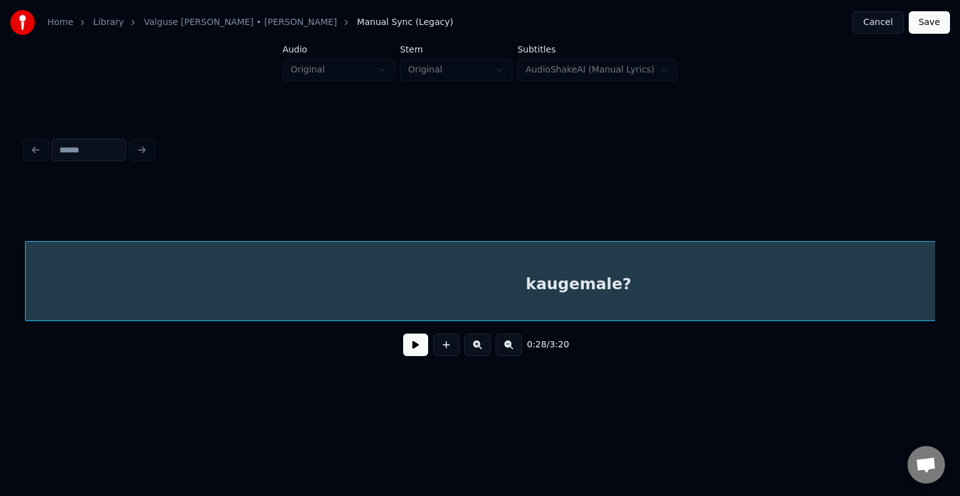
click at [312, 284] on div "kaugemale?" at bounding box center [578, 284] width 1105 height 85
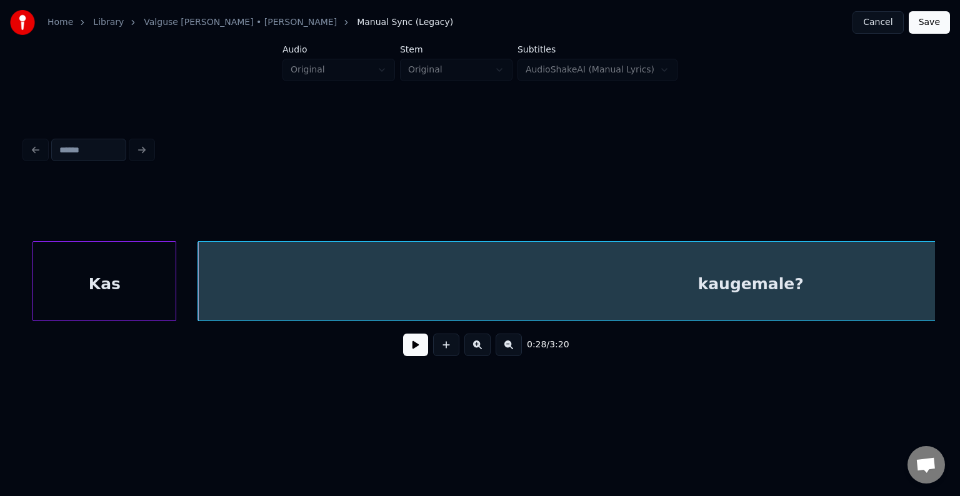
scroll to position [0, 20390]
click at [132, 290] on div "Kas" at bounding box center [100, 284] width 142 height 85
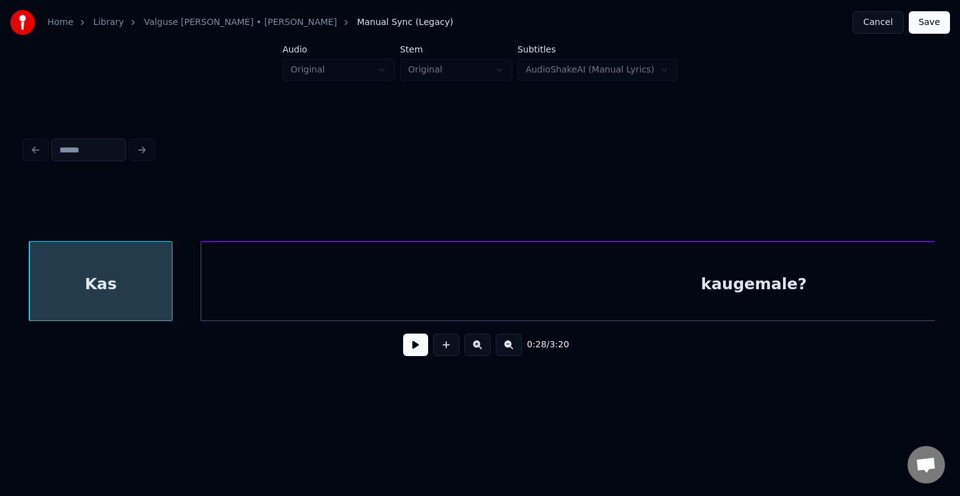
click at [416, 352] on button at bounding box center [415, 345] width 25 height 22
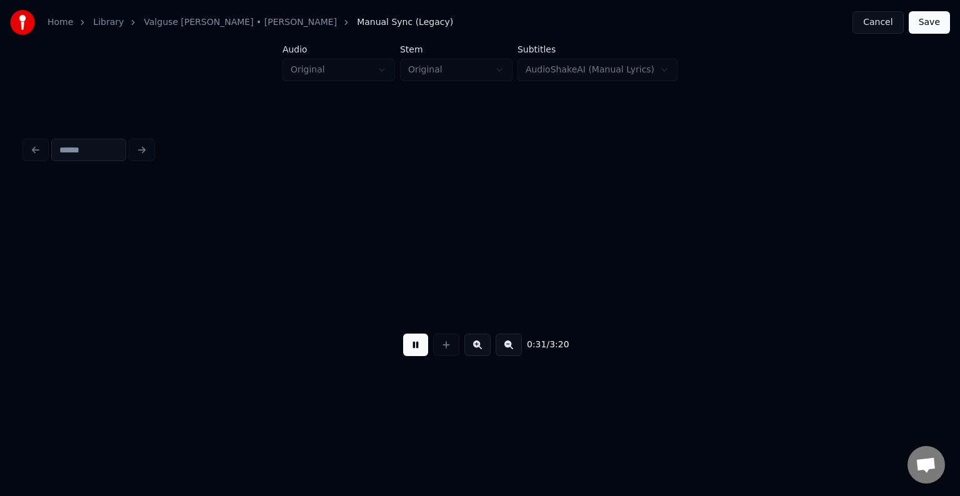
scroll to position [0, 22211]
click at [410, 349] on button at bounding box center [415, 345] width 25 height 22
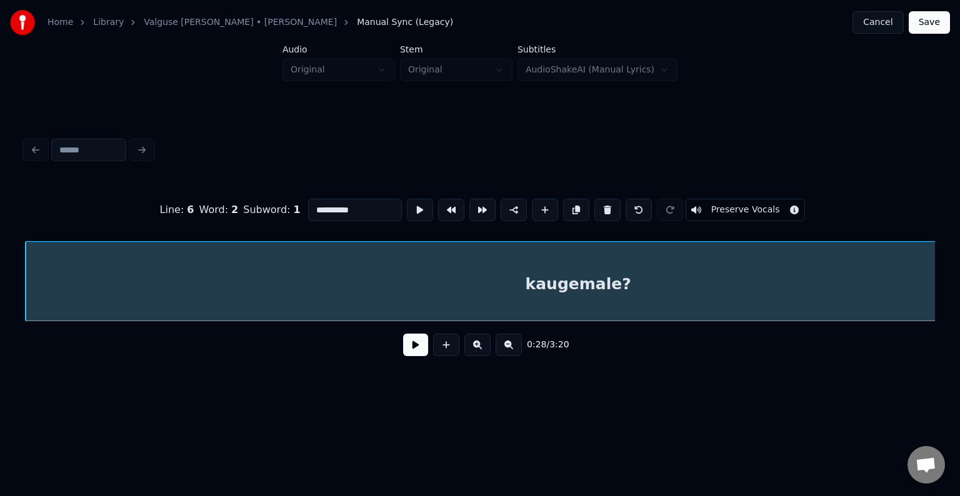
click at [330, 207] on input "**********" at bounding box center [355, 210] width 94 height 22
type input "**********"
click at [407, 346] on button at bounding box center [415, 345] width 25 height 22
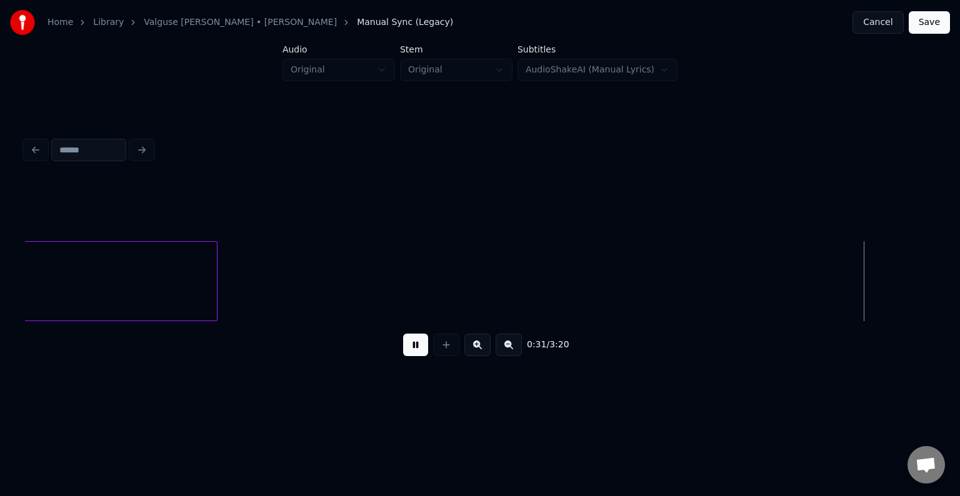
scroll to position [0, 22390]
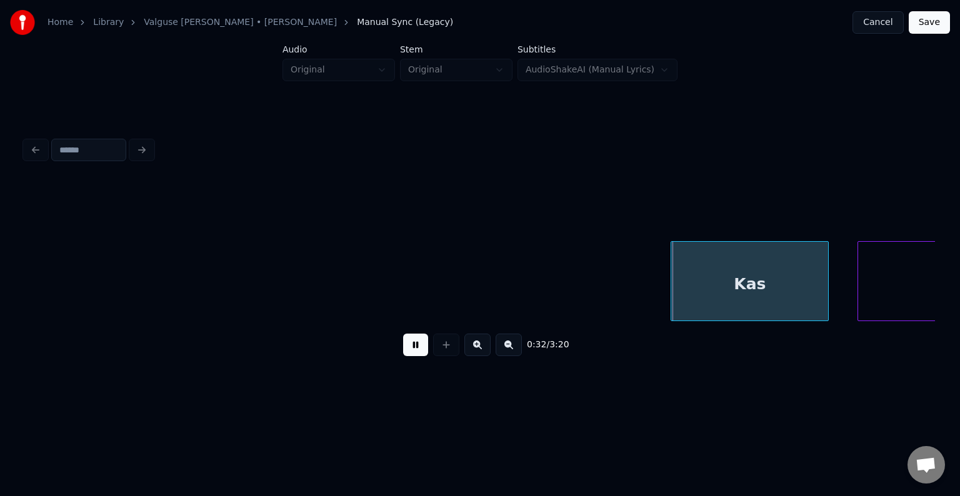
click at [407, 349] on button at bounding box center [415, 345] width 25 height 22
click at [752, 285] on div "Kas" at bounding box center [740, 284] width 157 height 85
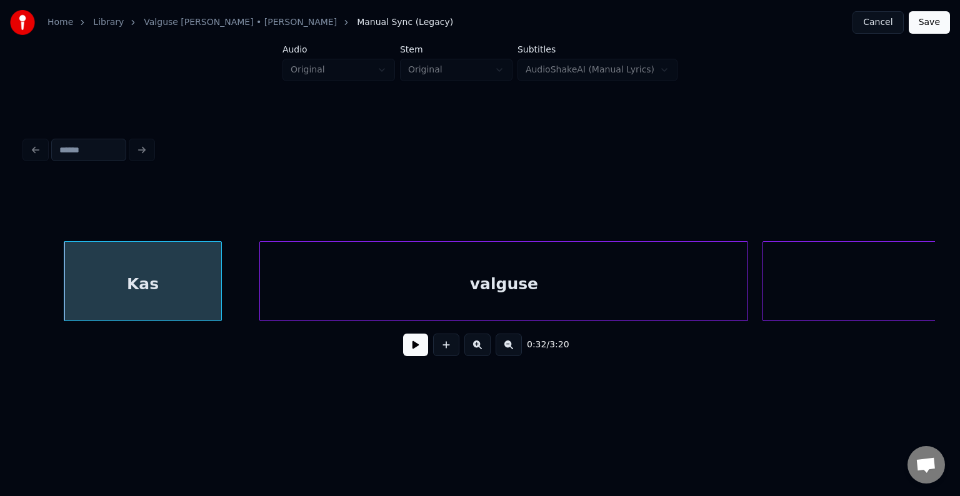
scroll to position [0, 22990]
click at [571, 282] on div "valguse" at bounding box center [482, 284] width 487 height 85
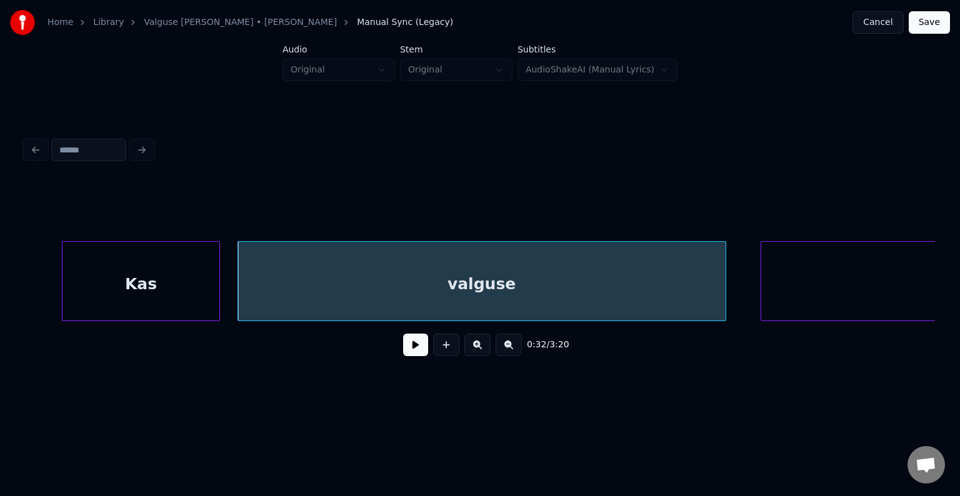
click at [160, 274] on div "Kas" at bounding box center [140, 284] width 157 height 85
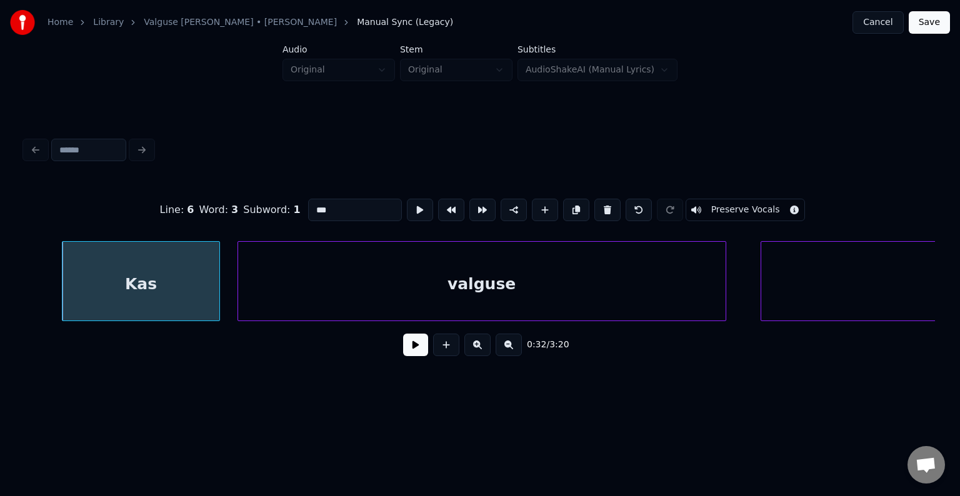
click at [407, 352] on button at bounding box center [415, 345] width 25 height 22
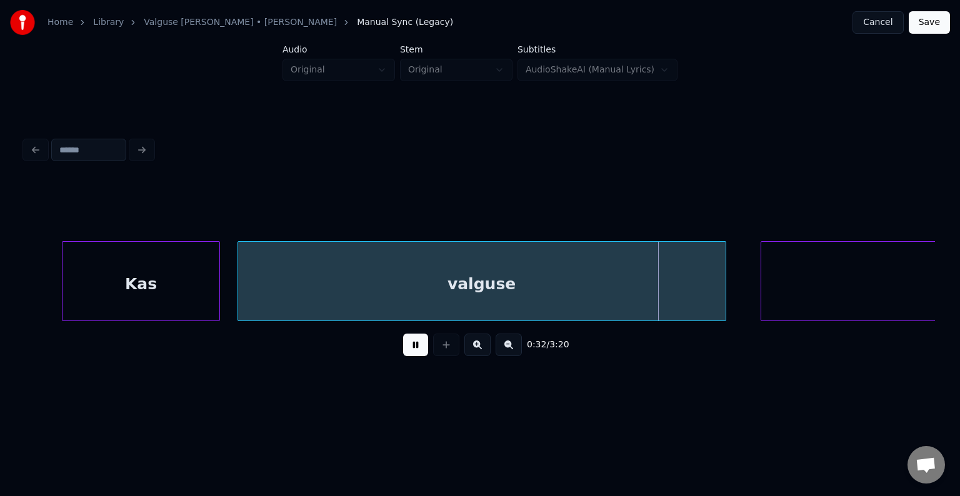
click at [407, 350] on button at bounding box center [415, 345] width 25 height 22
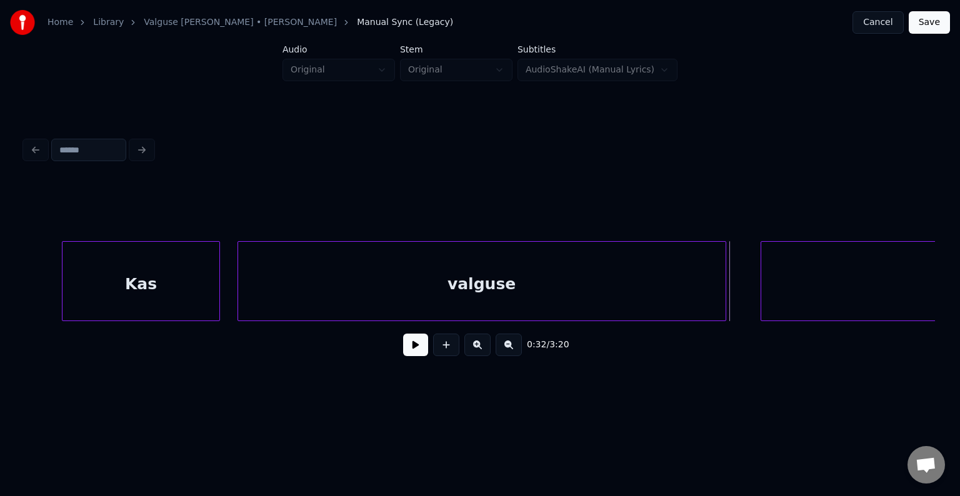
click at [364, 287] on div "valguse" at bounding box center [481, 284] width 487 height 85
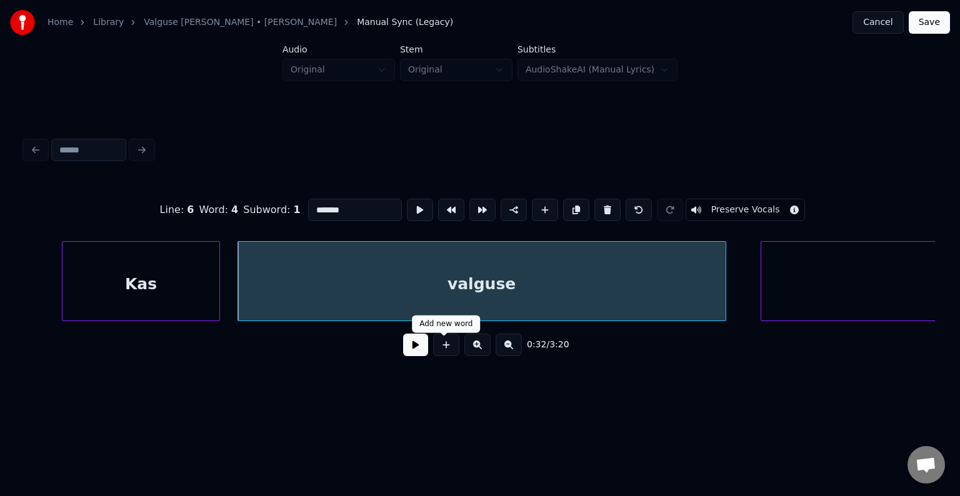
click at [414, 350] on button at bounding box center [415, 345] width 25 height 22
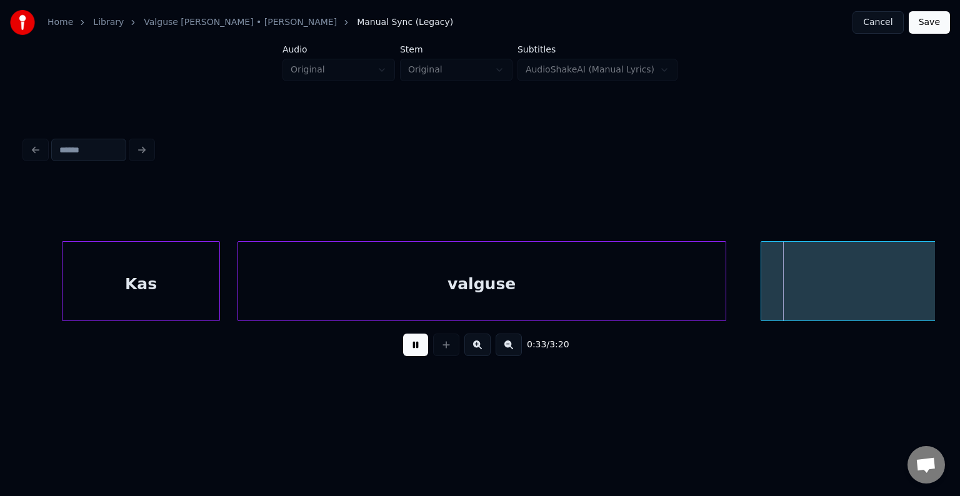
drag, startPoint x: 414, startPoint y: 350, endPoint x: 425, endPoint y: 349, distance: 11.9
click at [417, 352] on button at bounding box center [415, 345] width 25 height 22
click at [702, 289] on div at bounding box center [704, 281] width 4 height 79
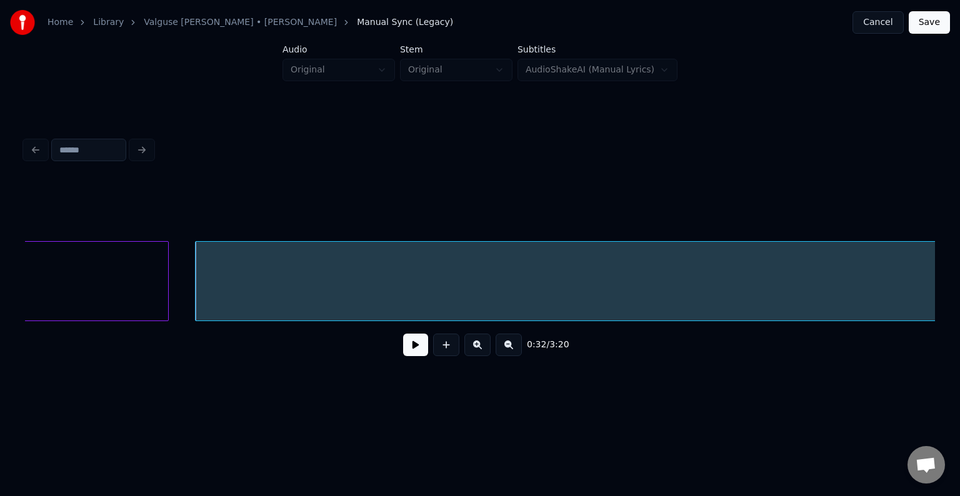
scroll to position [0, 23520]
click at [410, 350] on button at bounding box center [415, 345] width 25 height 22
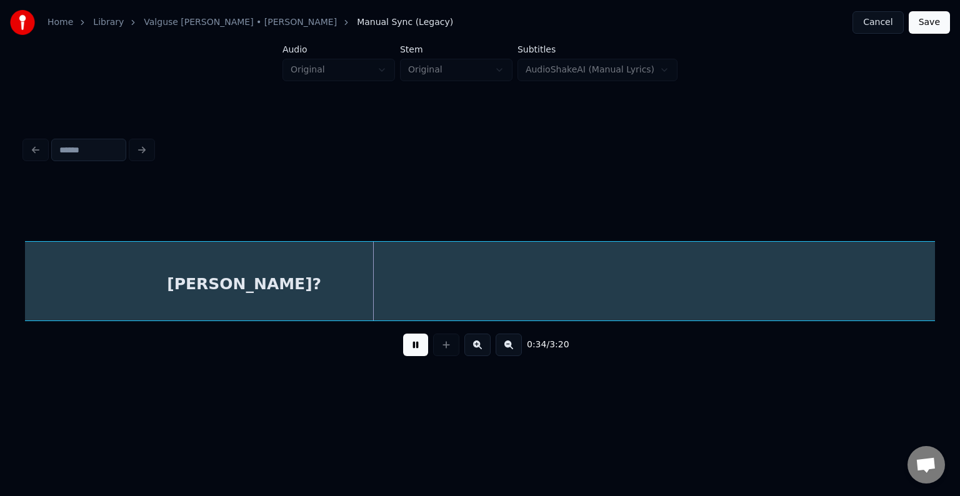
click at [410, 349] on button at bounding box center [415, 345] width 25 height 22
click at [324, 295] on div "[PERSON_NAME]?" at bounding box center [244, 284] width 1910 height 85
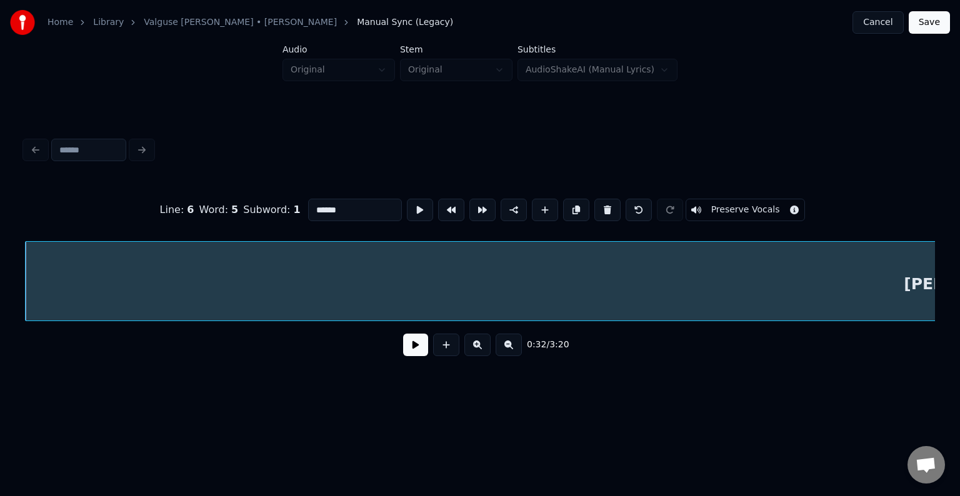
click at [308, 207] on input "******" at bounding box center [355, 210] width 94 height 22
type input "*********"
click at [414, 344] on button at bounding box center [415, 345] width 25 height 22
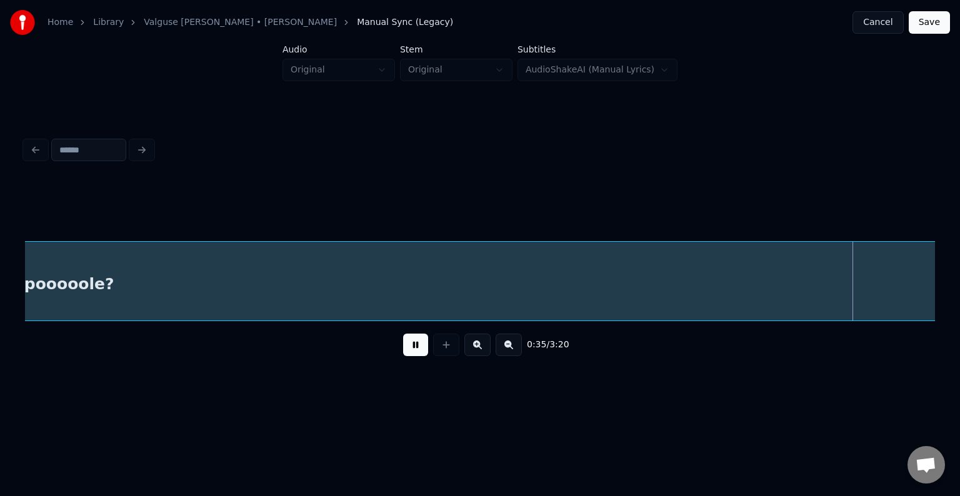
scroll to position [0, 25518]
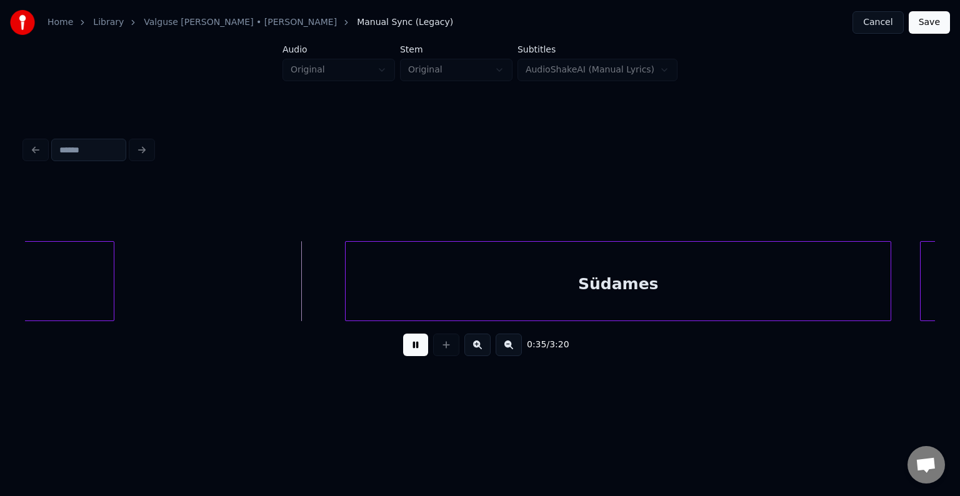
click at [405, 351] on button at bounding box center [415, 345] width 25 height 22
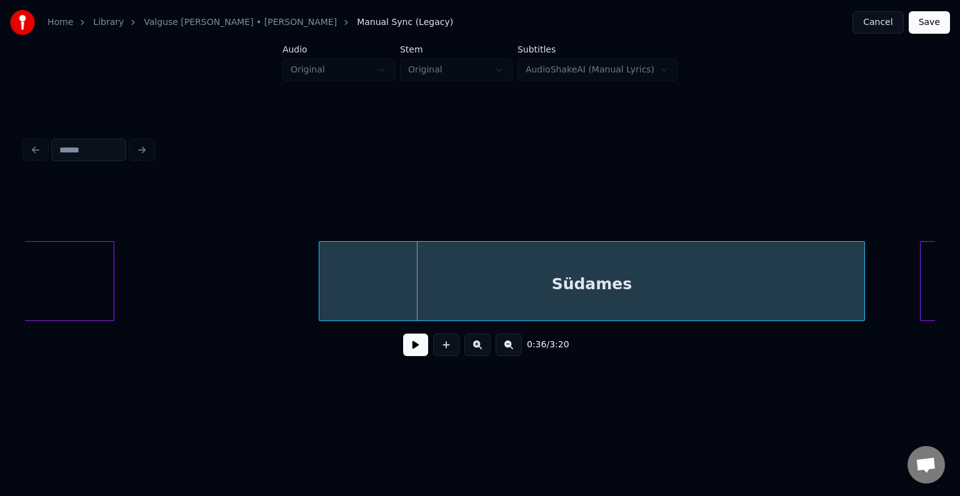
click at [443, 292] on div "Südames" at bounding box center [591, 284] width 545 height 85
click at [404, 352] on button at bounding box center [415, 345] width 25 height 22
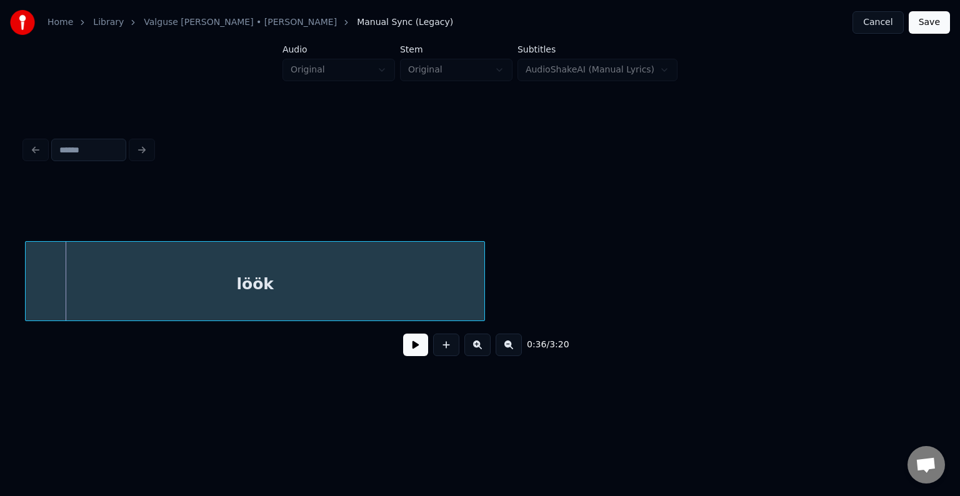
scroll to position [0, 26400]
click at [327, 281] on div "löök" at bounding box center [255, 284] width 459 height 85
click at [15, 322] on div "Home Library [PERSON_NAME] • [PERSON_NAME] Anni Manual Sync (Legacy) Cancel Sav…" at bounding box center [480, 199] width 960 height 399
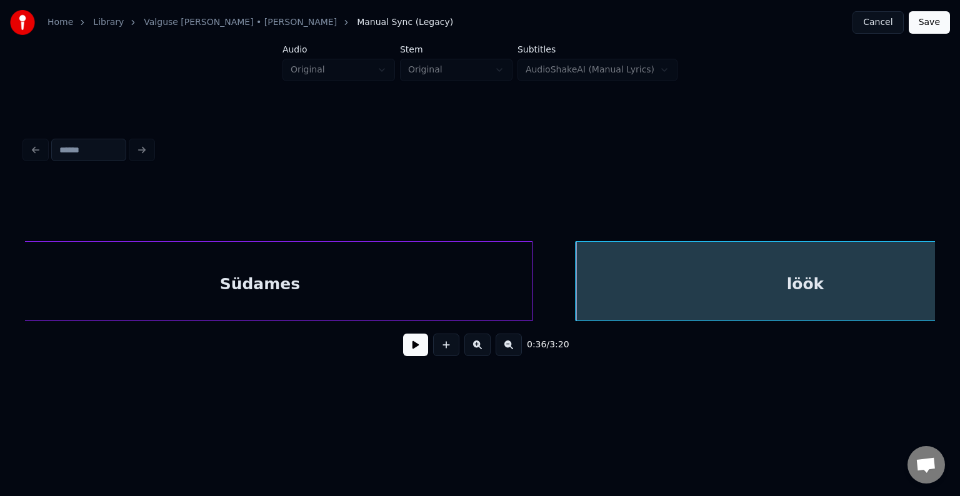
click at [244, 287] on div "Südames" at bounding box center [260, 284] width 545 height 85
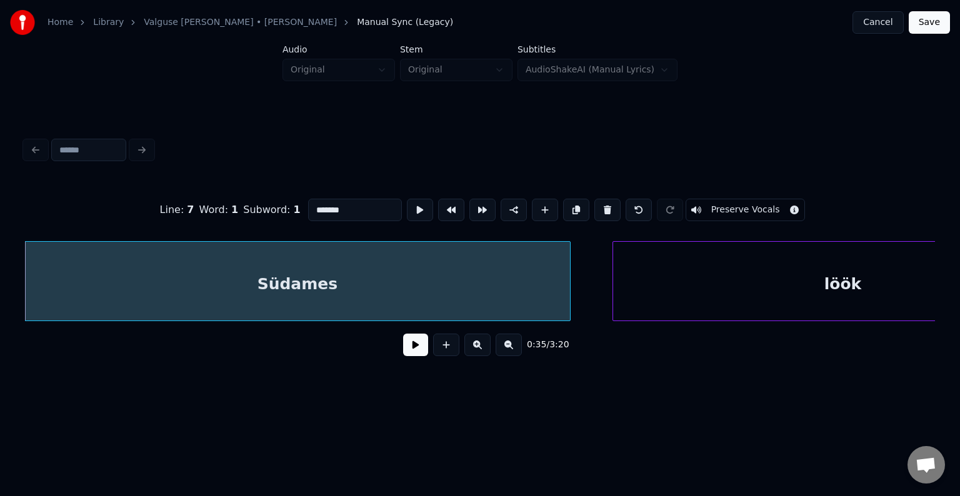
click at [403, 354] on button at bounding box center [415, 345] width 25 height 22
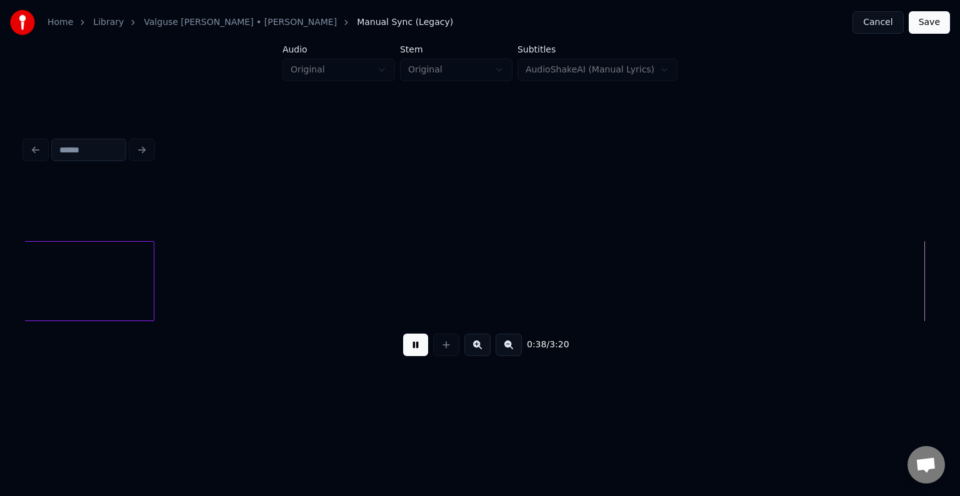
scroll to position [0, 27640]
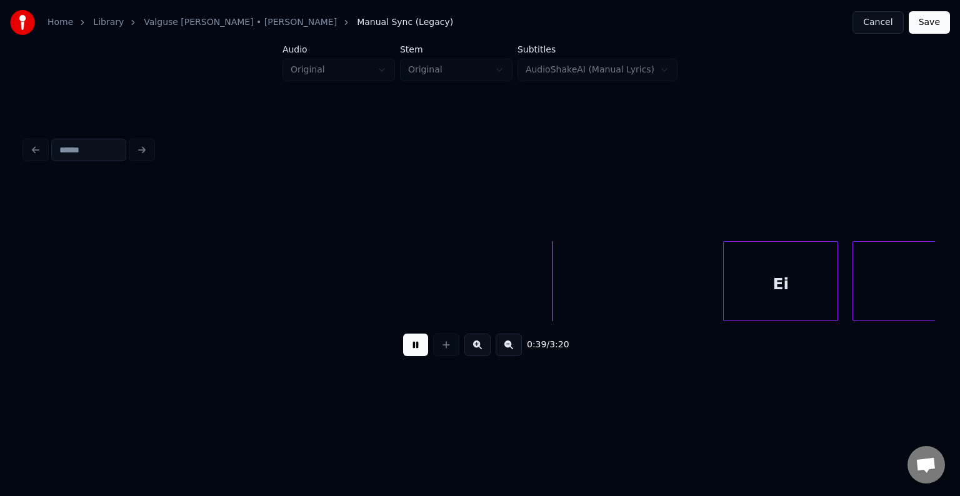
click at [415, 351] on button at bounding box center [415, 345] width 25 height 22
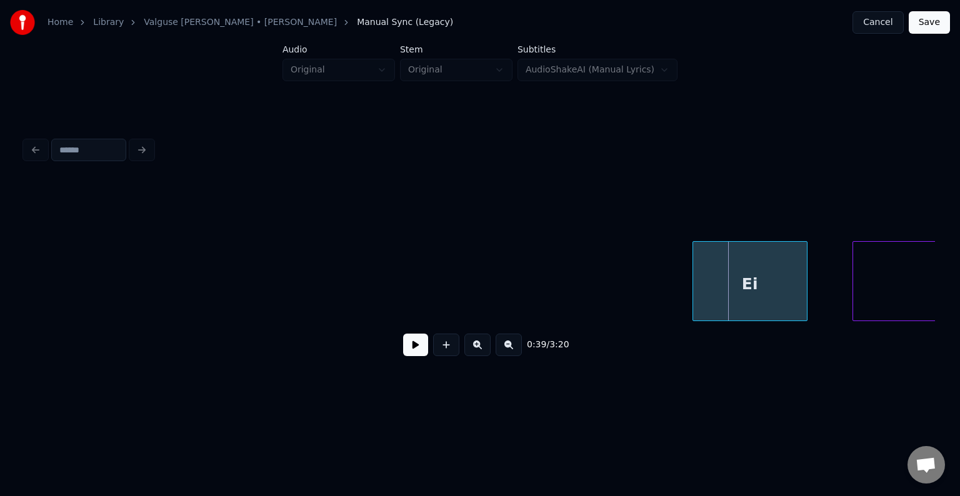
click at [760, 289] on div "Ei" at bounding box center [750, 284] width 114 height 85
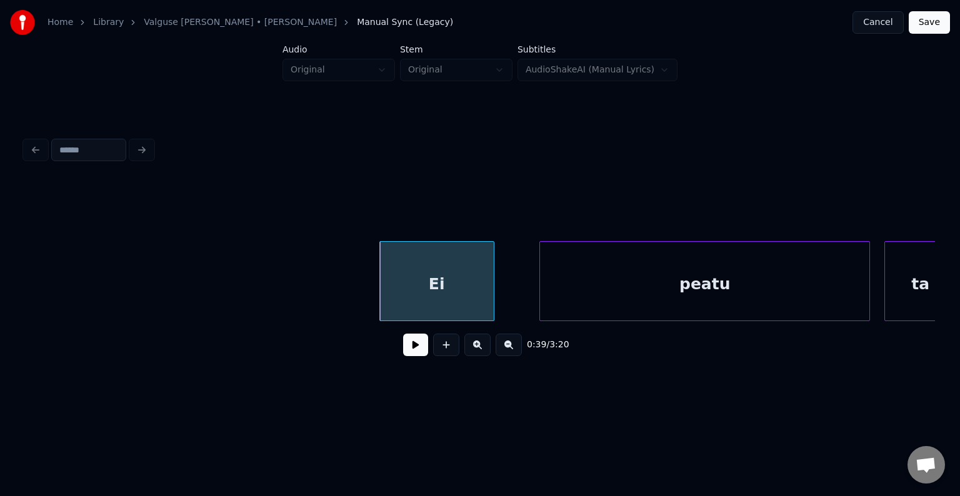
scroll to position [0, 27945]
click at [658, 304] on div "peatu" at bounding box center [696, 284] width 329 height 85
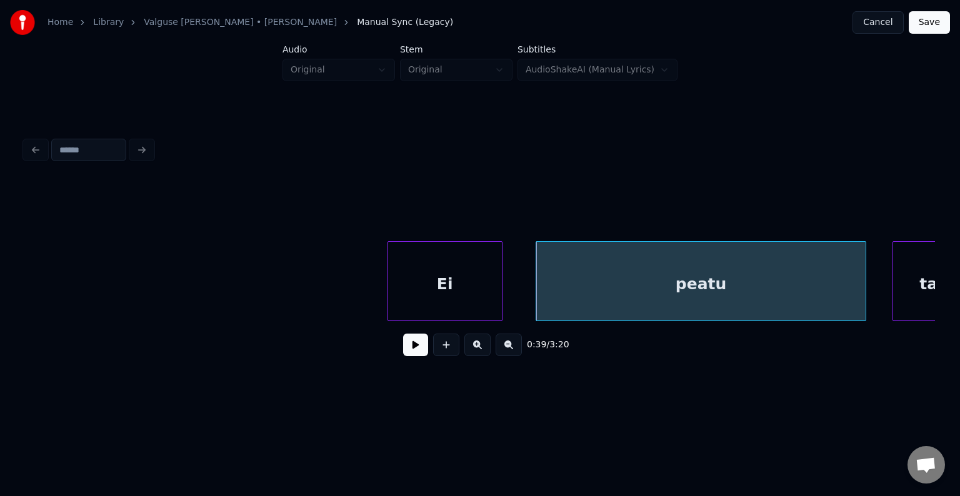
click at [427, 292] on div "Ei" at bounding box center [445, 284] width 114 height 85
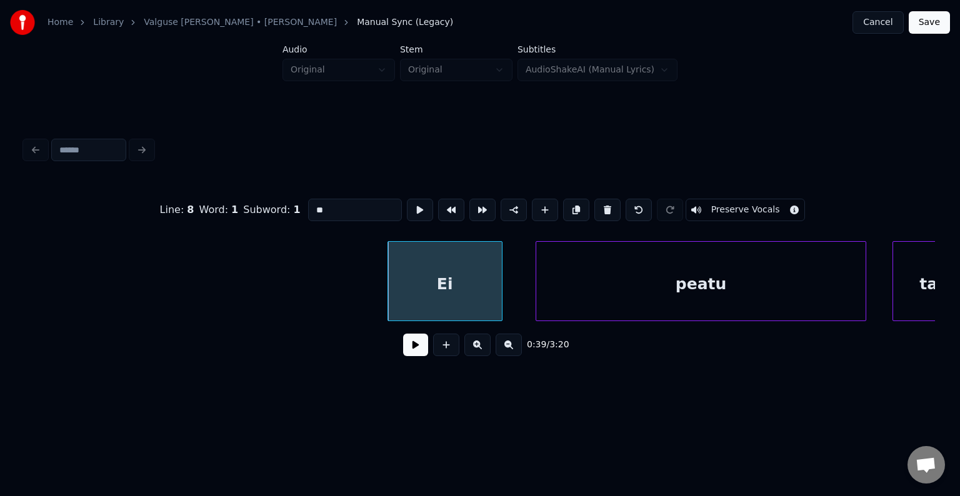
click at [408, 348] on button at bounding box center [415, 345] width 25 height 22
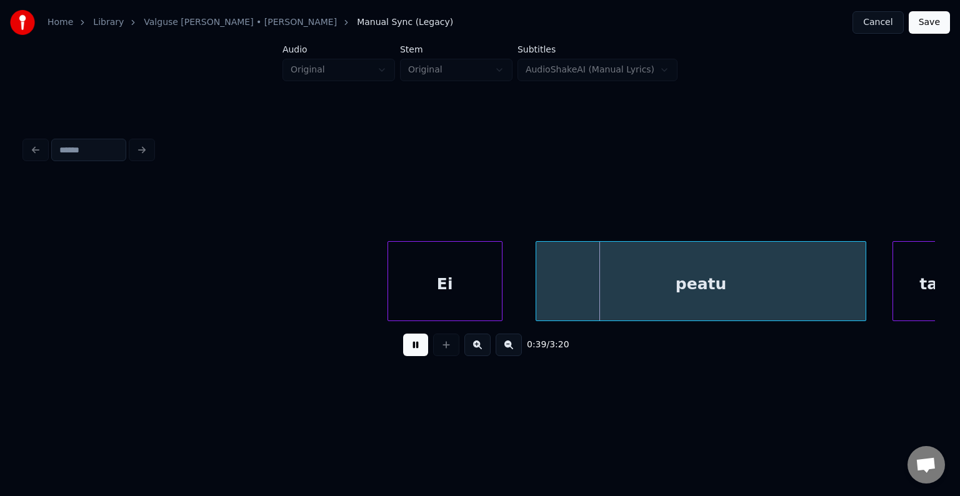
click at [408, 348] on button at bounding box center [415, 345] width 25 height 22
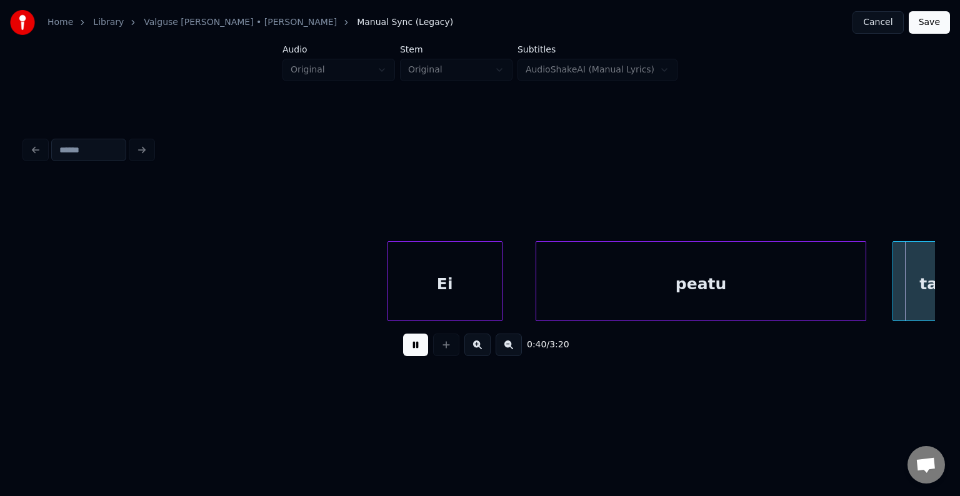
click at [408, 348] on button at bounding box center [415, 345] width 25 height 22
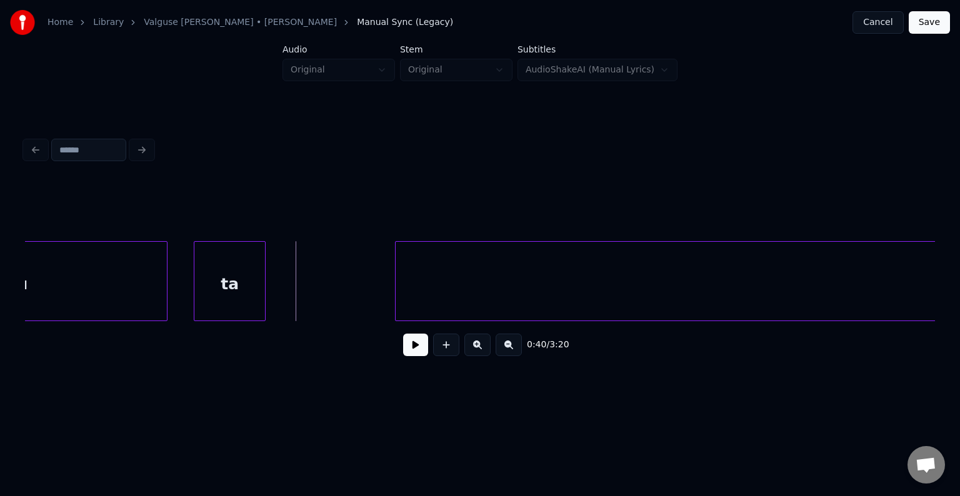
scroll to position [0, 28607]
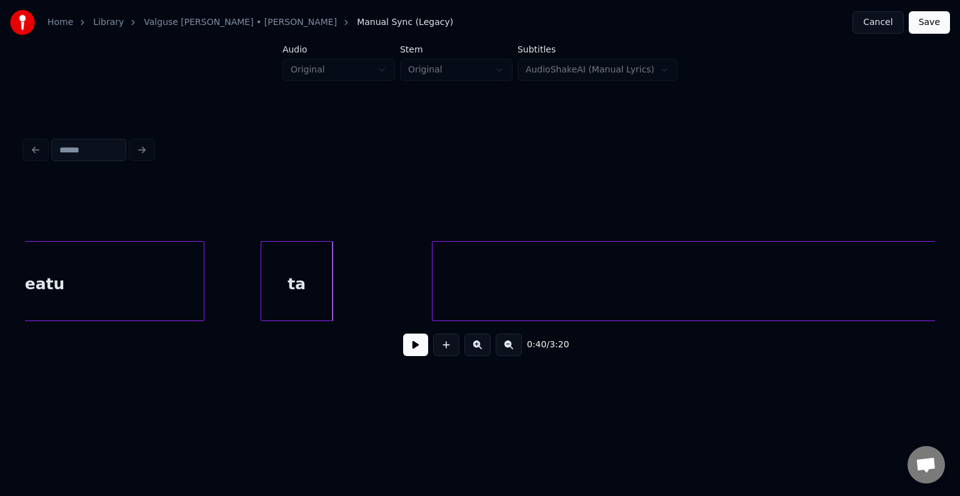
click at [308, 276] on div "ta" at bounding box center [296, 284] width 71 height 85
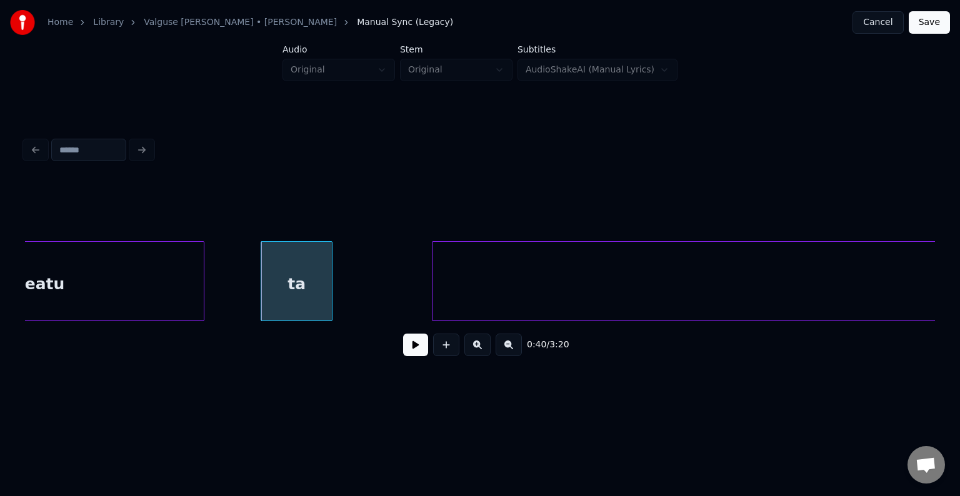
click at [403, 349] on button at bounding box center [415, 345] width 25 height 22
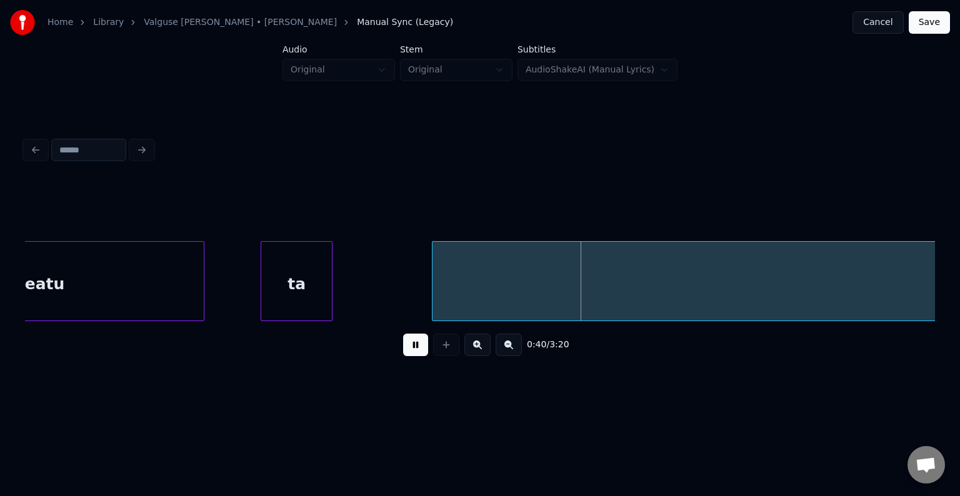
click at [403, 349] on button at bounding box center [415, 345] width 25 height 22
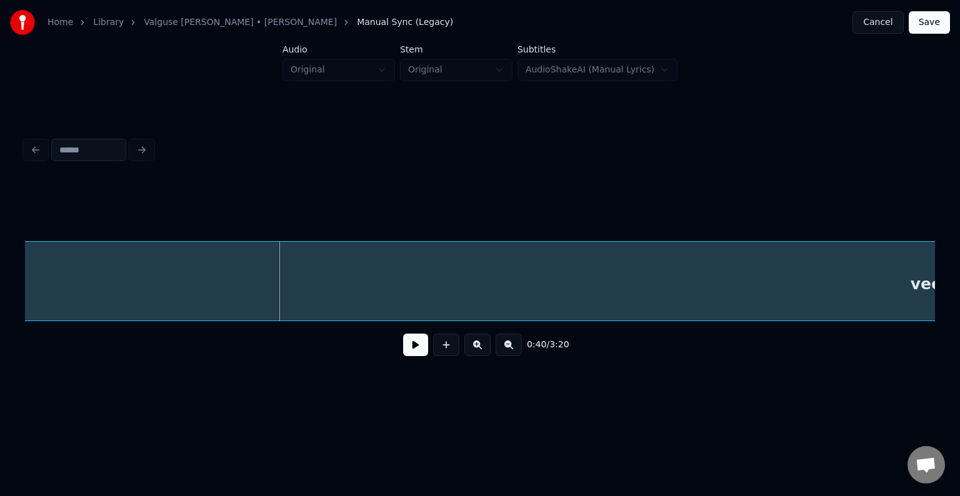
scroll to position [0, 28983]
click at [587, 287] on div "veel" at bounding box center [930, 284] width 1809 height 85
click at [408, 346] on button at bounding box center [415, 345] width 25 height 22
click at [416, 347] on button at bounding box center [415, 345] width 25 height 22
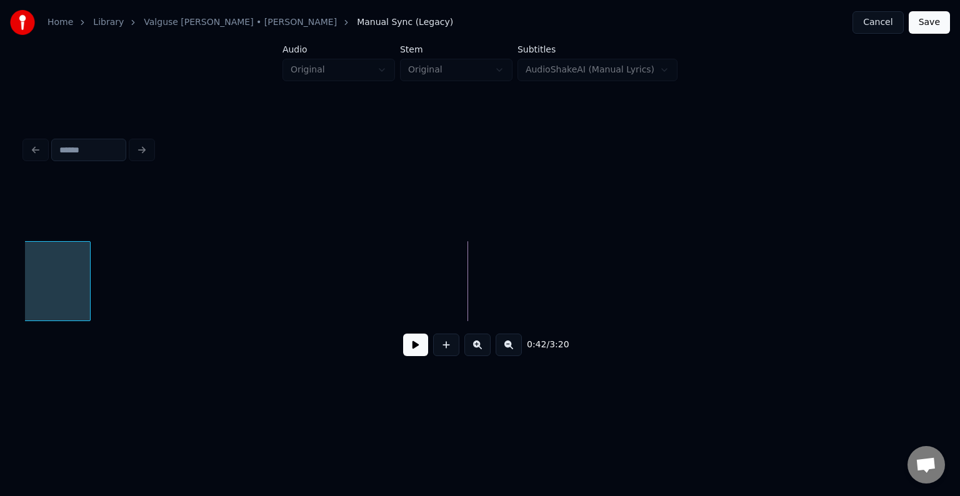
click at [87, 276] on div at bounding box center [88, 281] width 4 height 79
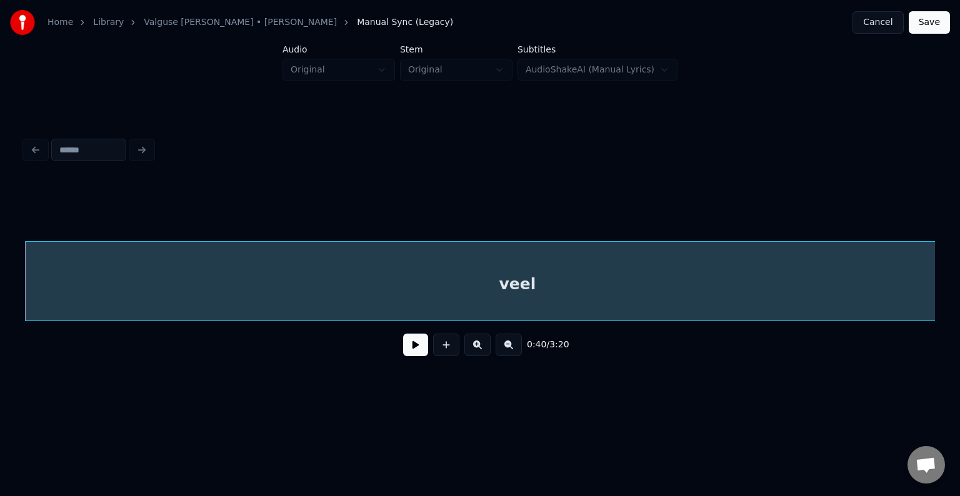
click at [412, 348] on button at bounding box center [415, 345] width 25 height 22
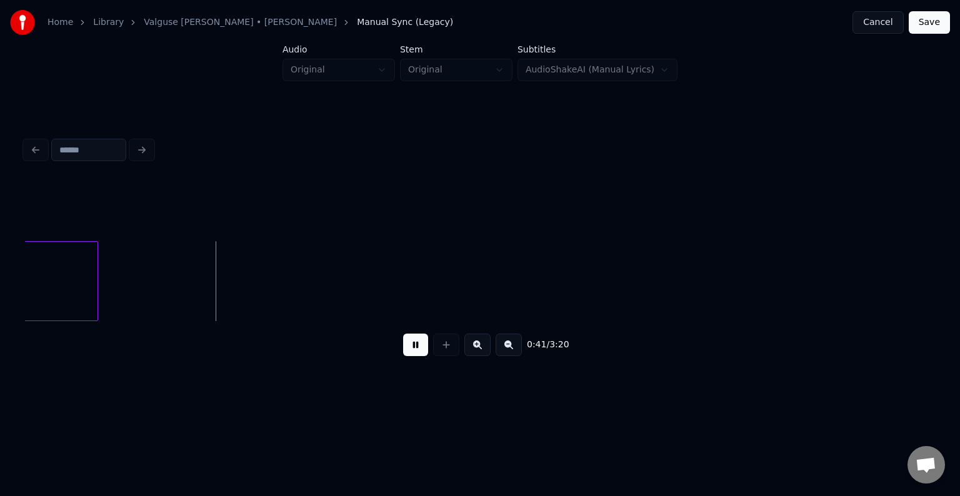
click at [411, 347] on button at bounding box center [415, 345] width 25 height 22
click at [24, 282] on div "0:42 / 3:20" at bounding box center [480, 249] width 920 height 247
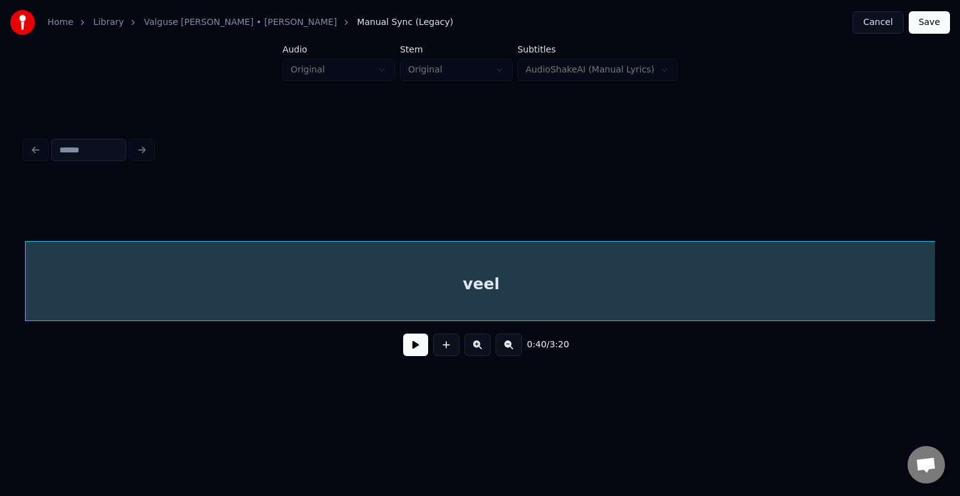
click at [403, 356] on button at bounding box center [415, 345] width 25 height 22
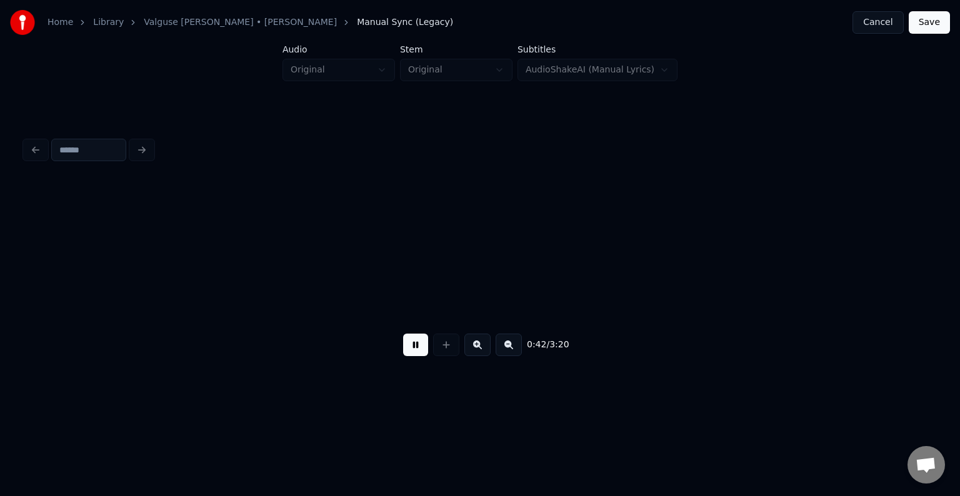
scroll to position [0, 30807]
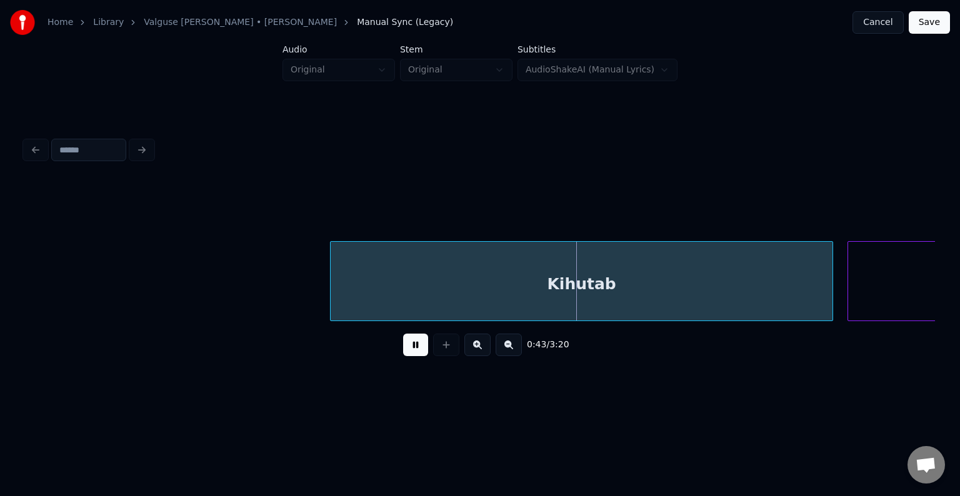
click at [409, 346] on button at bounding box center [415, 345] width 25 height 22
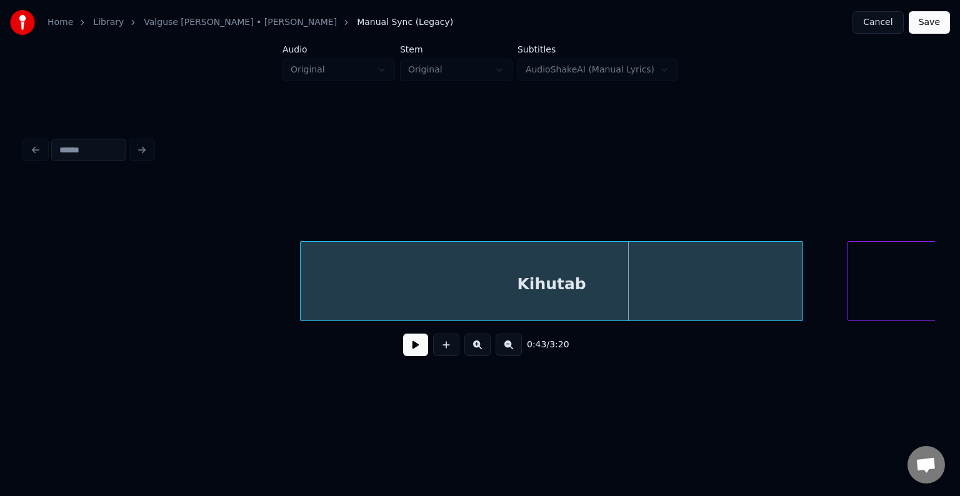
click at [460, 285] on div "Kihutab" at bounding box center [552, 284] width 502 height 85
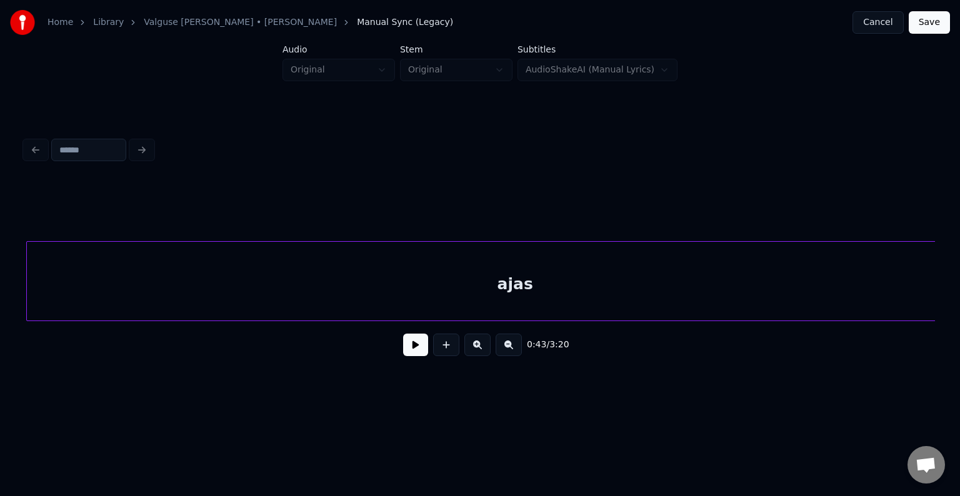
scroll to position [0, 31613]
click at [860, 296] on div "ajas" at bounding box center [514, 284] width 976 height 85
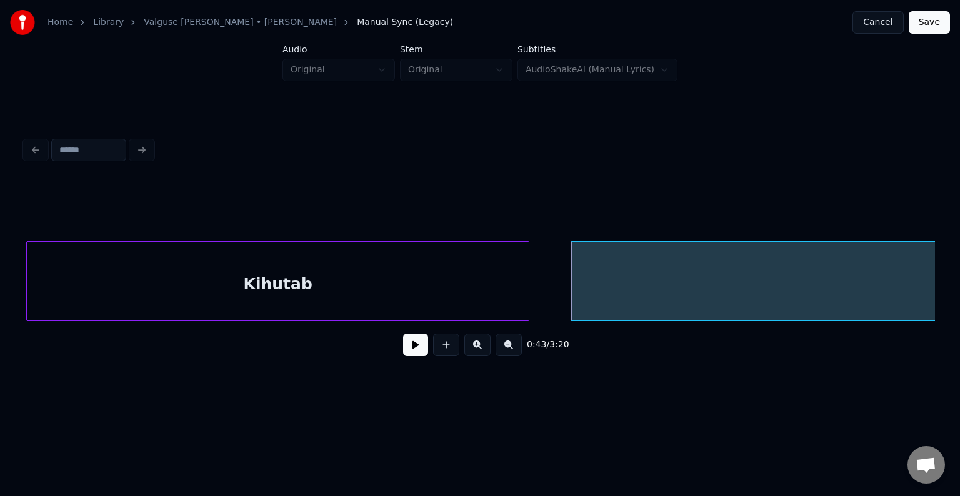
scroll to position [0, 31068]
click at [175, 275] on div "Kihutab" at bounding box center [277, 284] width 502 height 85
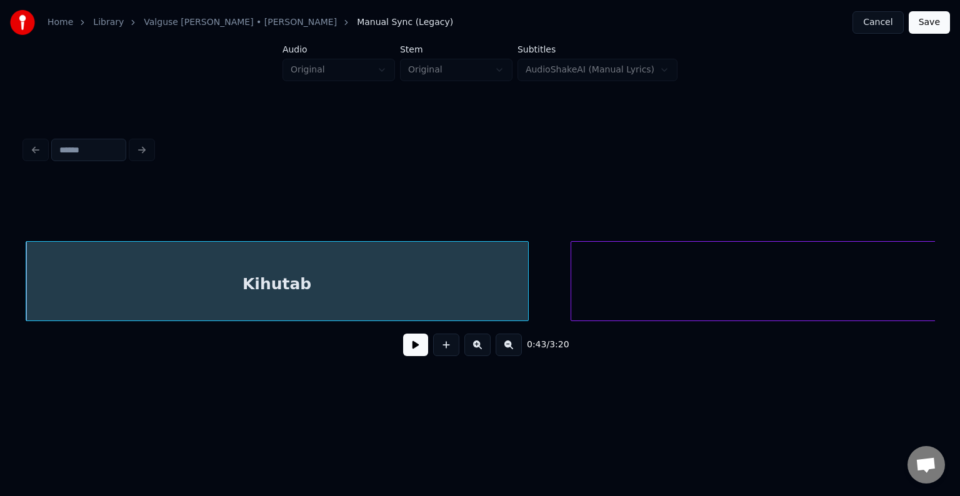
drag, startPoint x: 401, startPoint y: 355, endPoint x: 395, endPoint y: 351, distance: 7.6
click at [403, 353] on button at bounding box center [415, 345] width 25 height 22
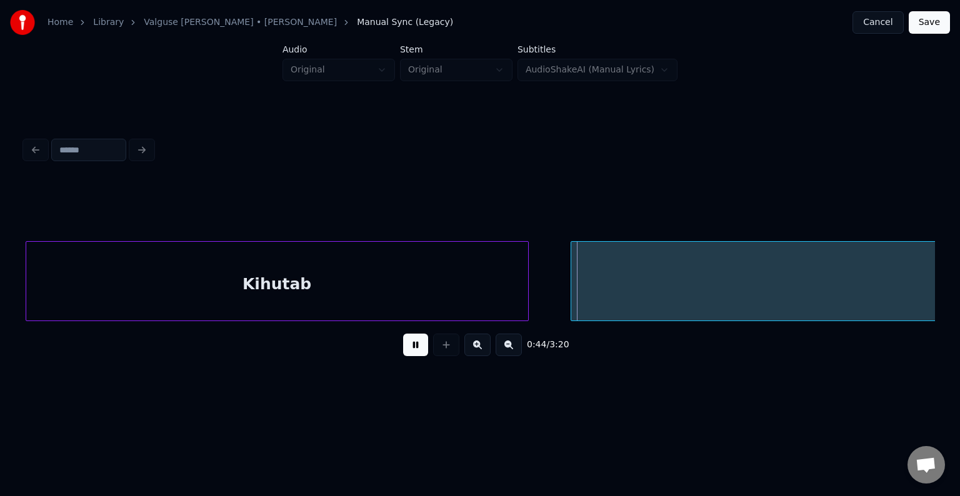
click at [407, 351] on button at bounding box center [415, 345] width 25 height 22
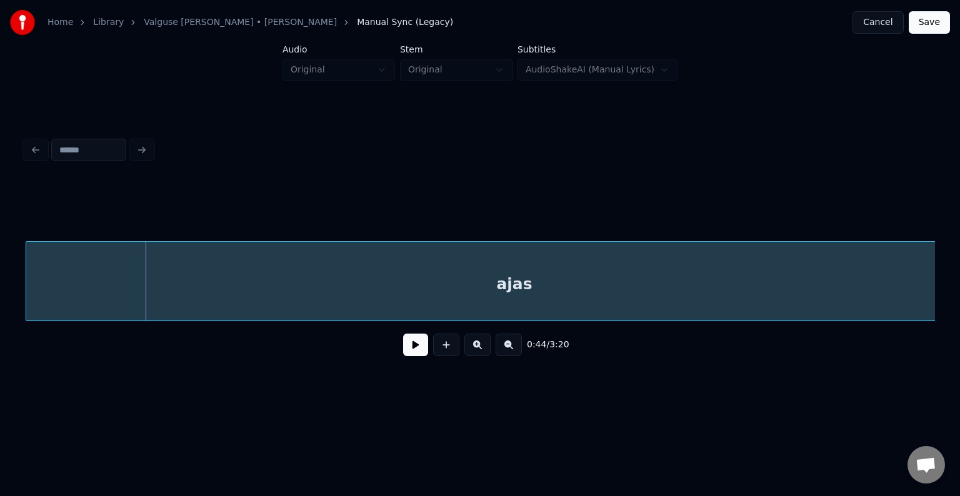
click at [635, 273] on div "ajas" at bounding box center [514, 284] width 976 height 85
click at [410, 350] on button at bounding box center [415, 345] width 25 height 22
click at [419, 342] on button at bounding box center [415, 345] width 25 height 22
click at [412, 352] on button at bounding box center [415, 345] width 25 height 22
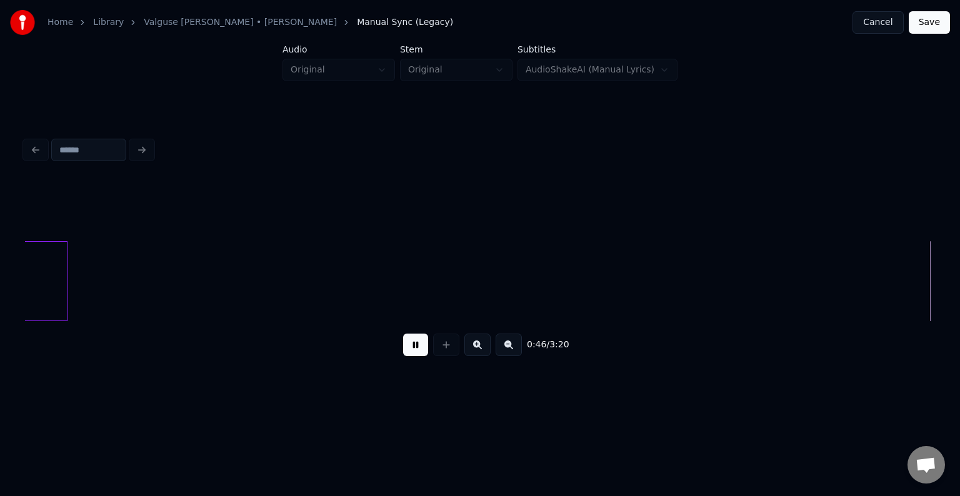
scroll to position [0, 33425]
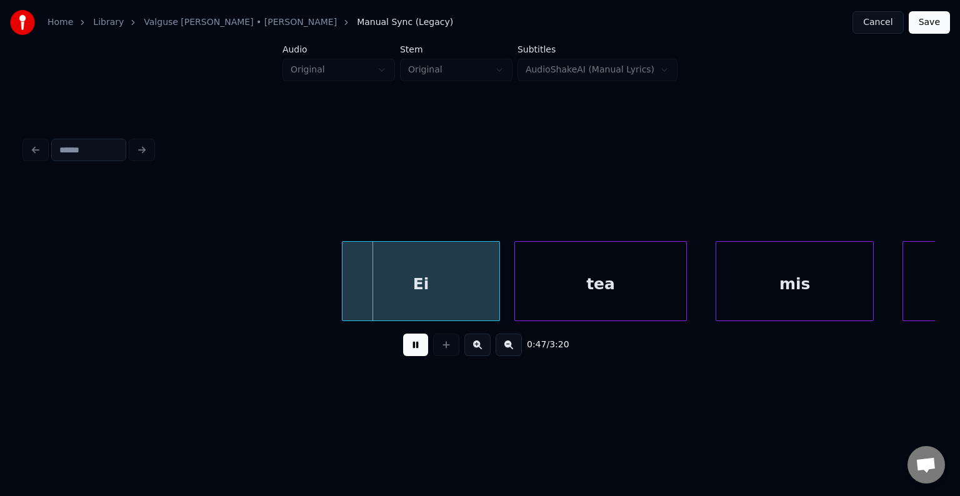
click at [414, 352] on button at bounding box center [415, 345] width 25 height 22
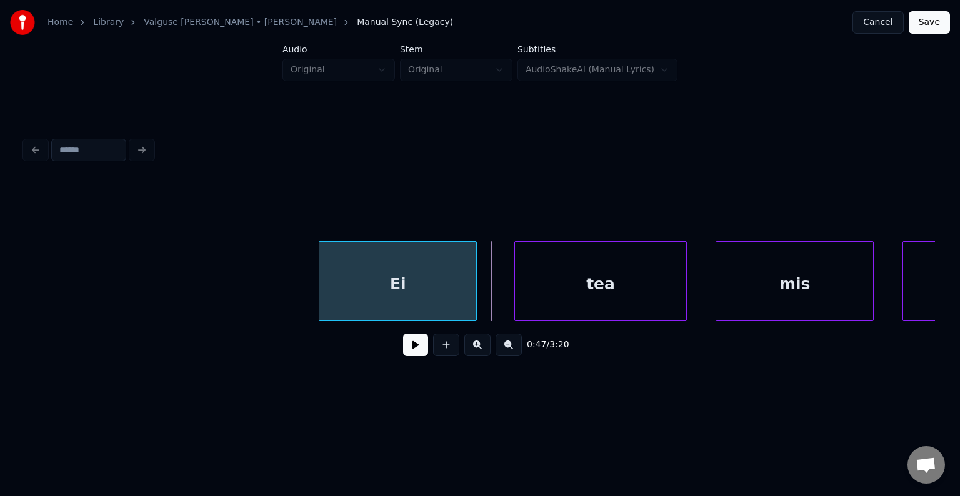
click at [420, 297] on div "Ei" at bounding box center [397, 284] width 157 height 85
click at [565, 285] on div "tea" at bounding box center [580, 284] width 171 height 85
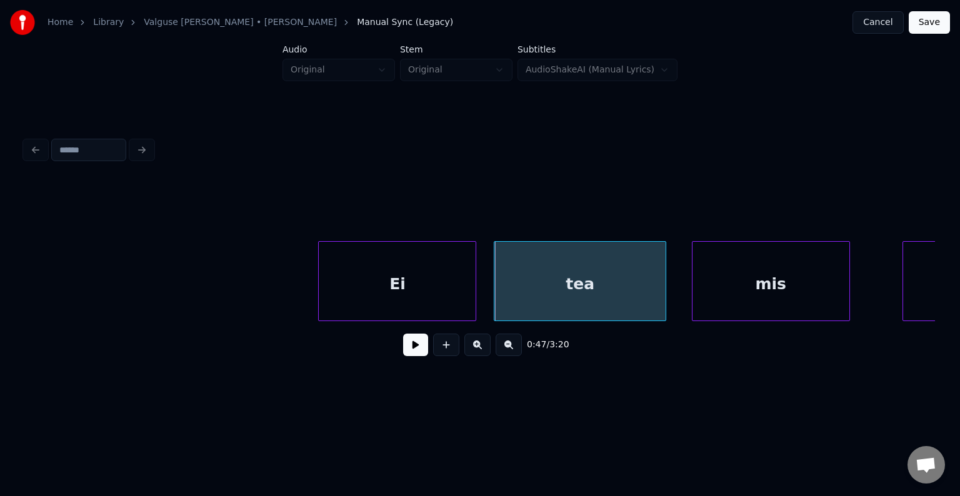
click at [824, 284] on div "mis" at bounding box center [770, 284] width 157 height 85
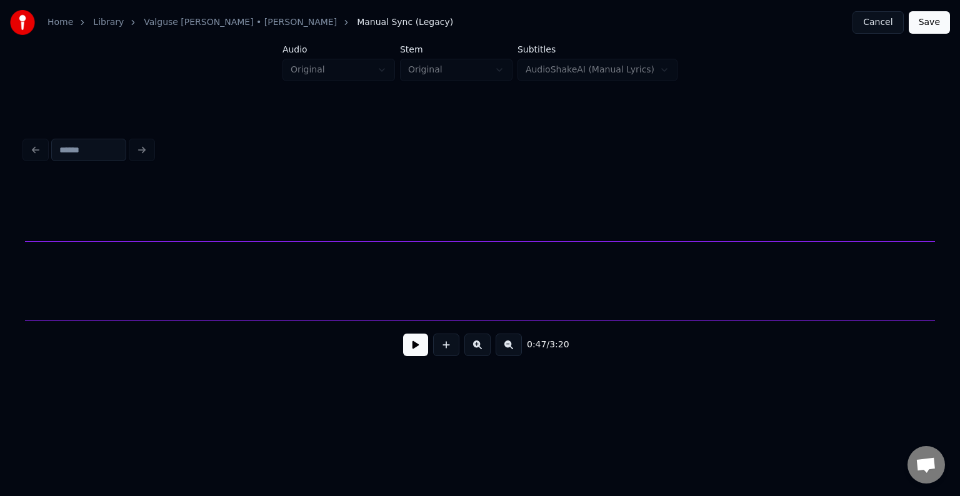
scroll to position [0, 34286]
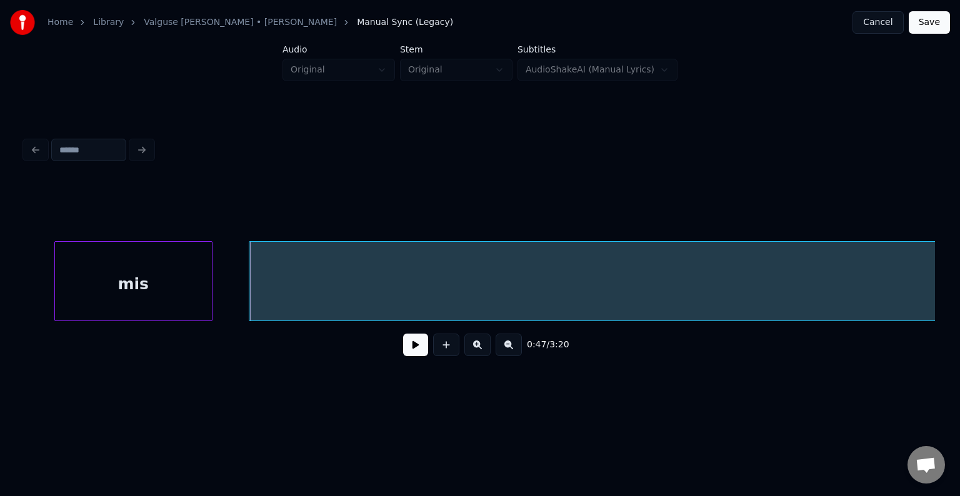
scroll to position [0, 34061]
click at [405, 356] on button at bounding box center [415, 345] width 25 height 22
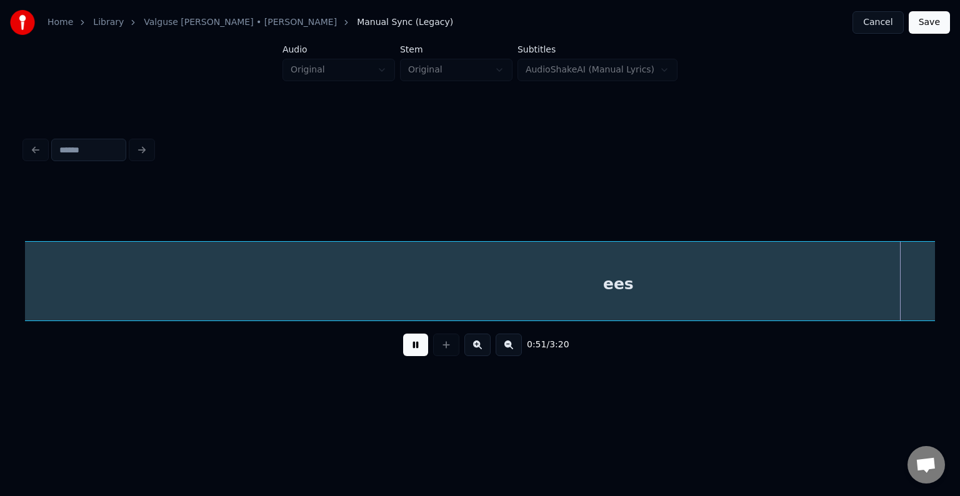
scroll to position [0, 36802]
click at [408, 353] on button at bounding box center [415, 345] width 25 height 22
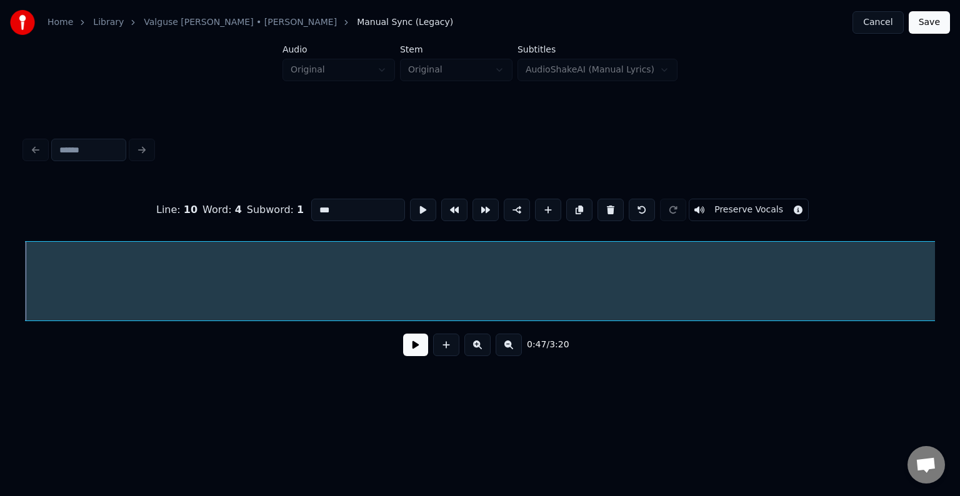
click at [311, 207] on input "***" at bounding box center [358, 210] width 94 height 22
type input "******"
click at [408, 356] on button at bounding box center [415, 345] width 25 height 22
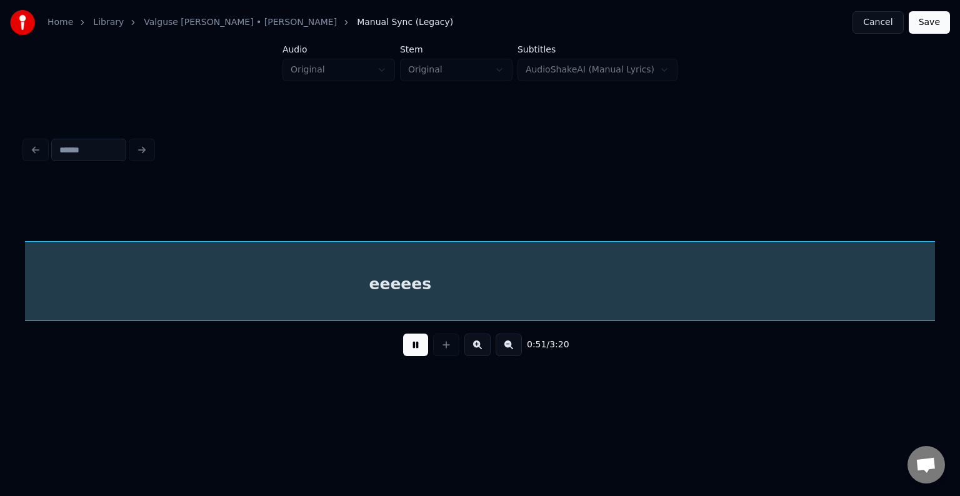
scroll to position [0, 37019]
click at [417, 345] on button at bounding box center [415, 345] width 25 height 22
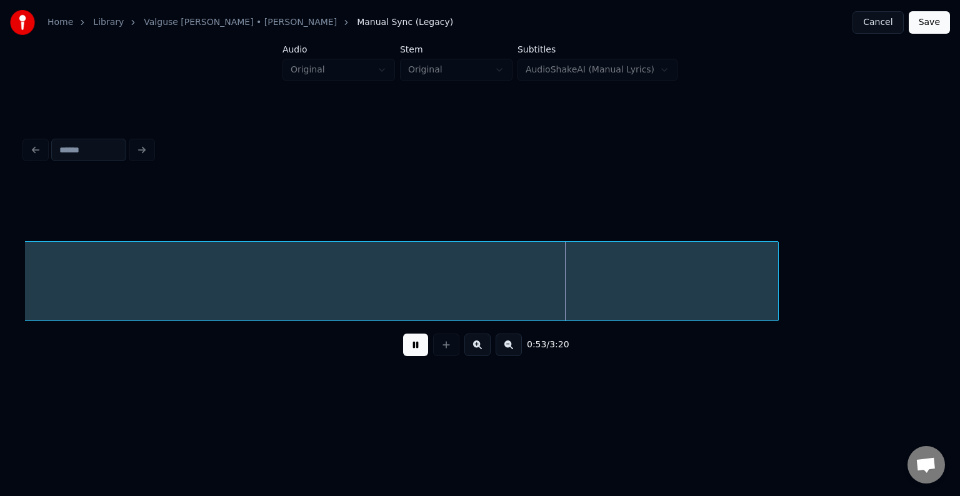
click at [415, 353] on button at bounding box center [415, 345] width 25 height 22
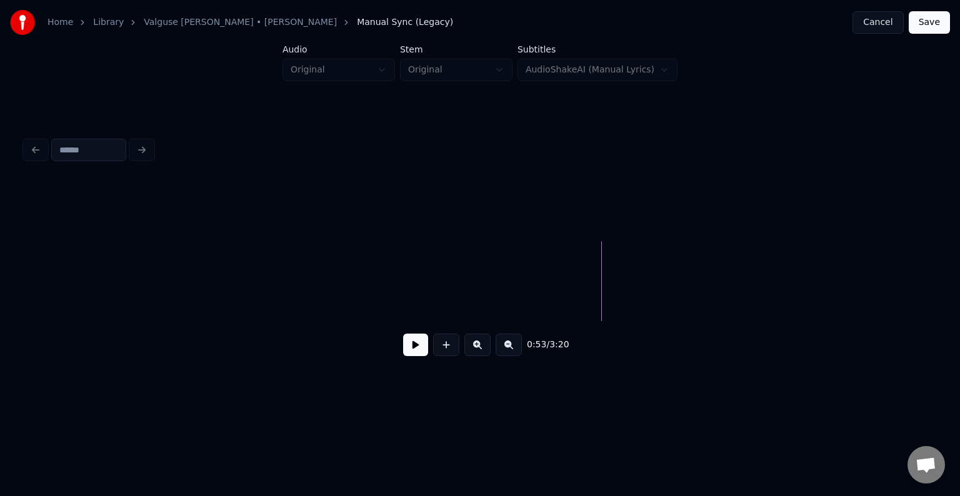
click at [0, 277] on div "Home Library [PERSON_NAME] • [PERSON_NAME] Anni Manual Sync (Legacy) Cancel Sav…" at bounding box center [480, 199] width 960 height 399
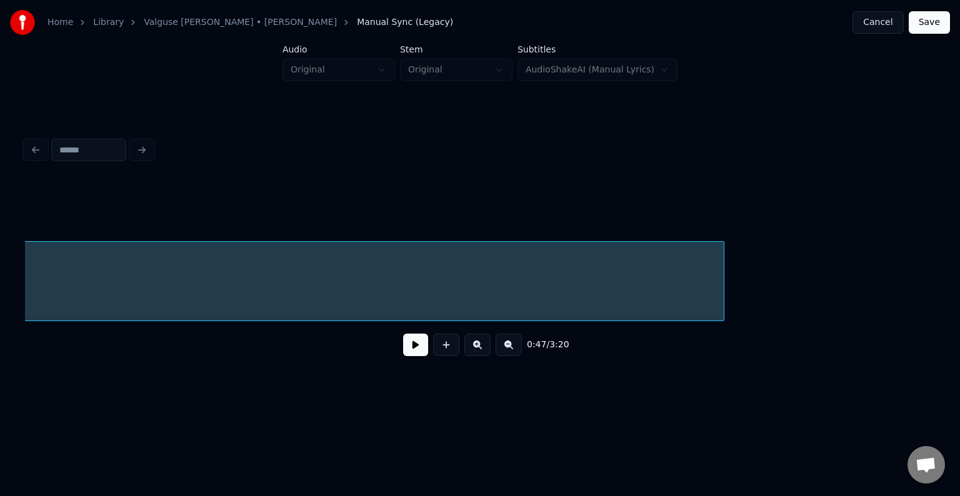
scroll to position [0, 37211]
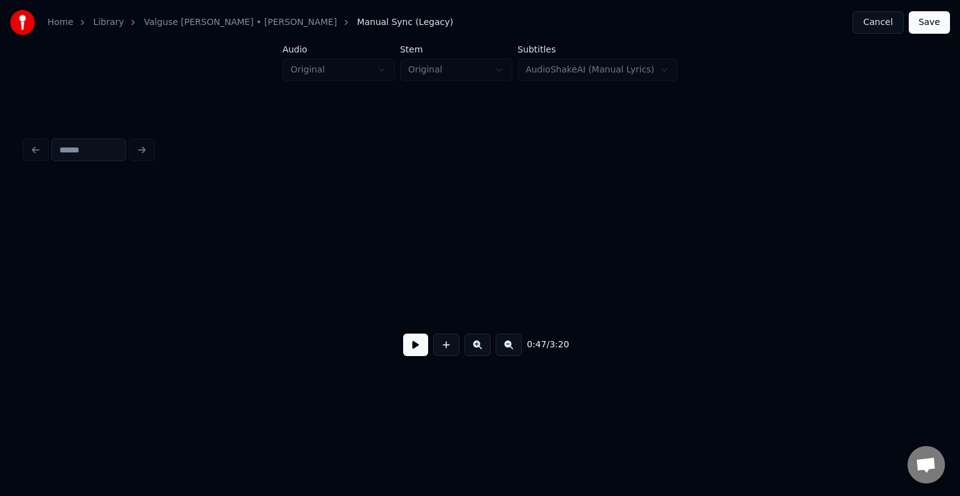
click at [0, 309] on div "Home Library [PERSON_NAME] • [PERSON_NAME] Anni Manual Sync (Legacy) Cancel Sav…" at bounding box center [480, 199] width 960 height 399
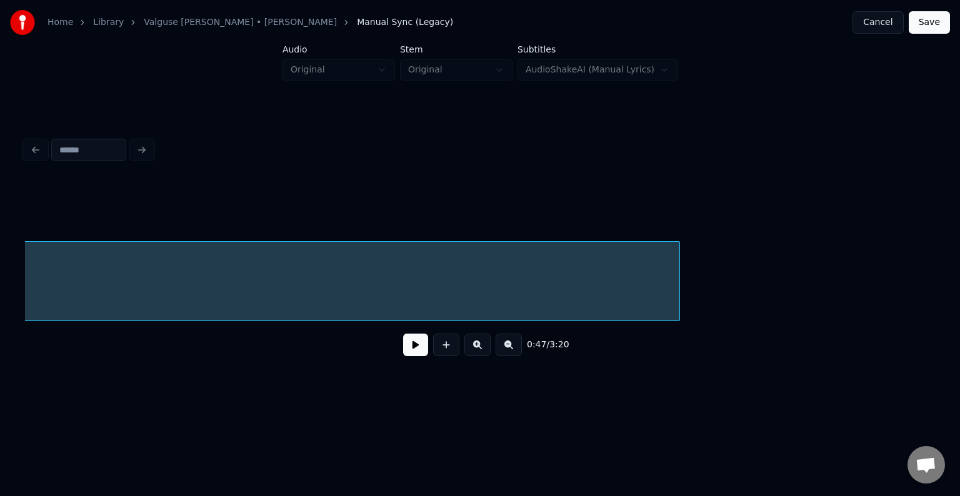
scroll to position [0, 36536]
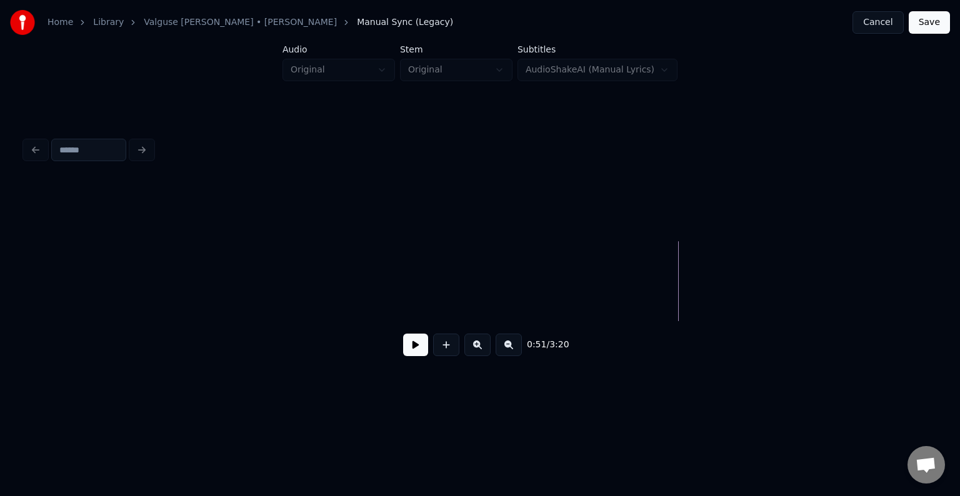
click at [0, 265] on div "Home Library [PERSON_NAME] • [PERSON_NAME] Anni Manual Sync (Legacy) Cancel Sav…" at bounding box center [480, 199] width 960 height 399
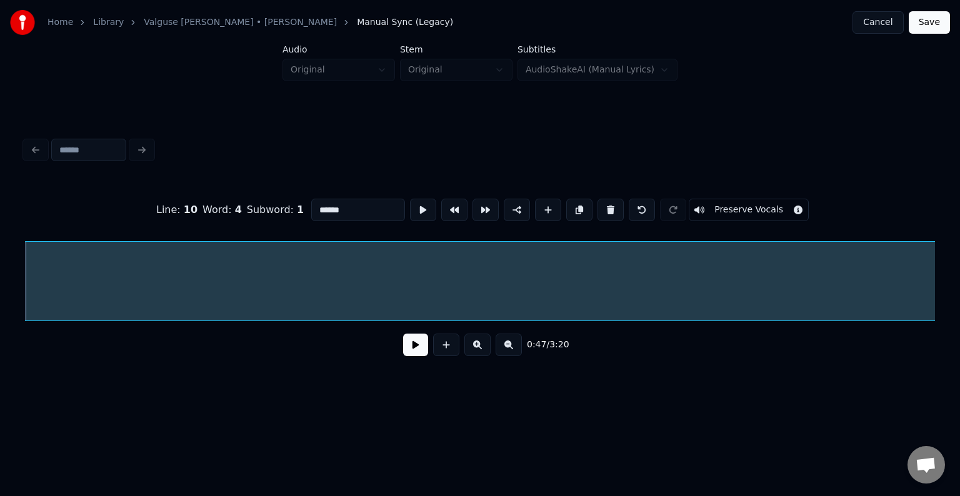
click at [411, 351] on button at bounding box center [415, 345] width 25 height 22
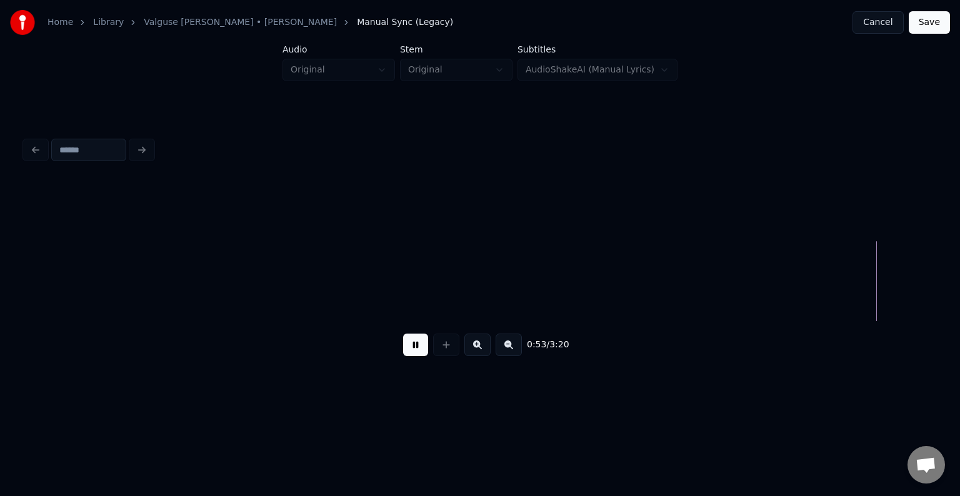
scroll to position [0, 38838]
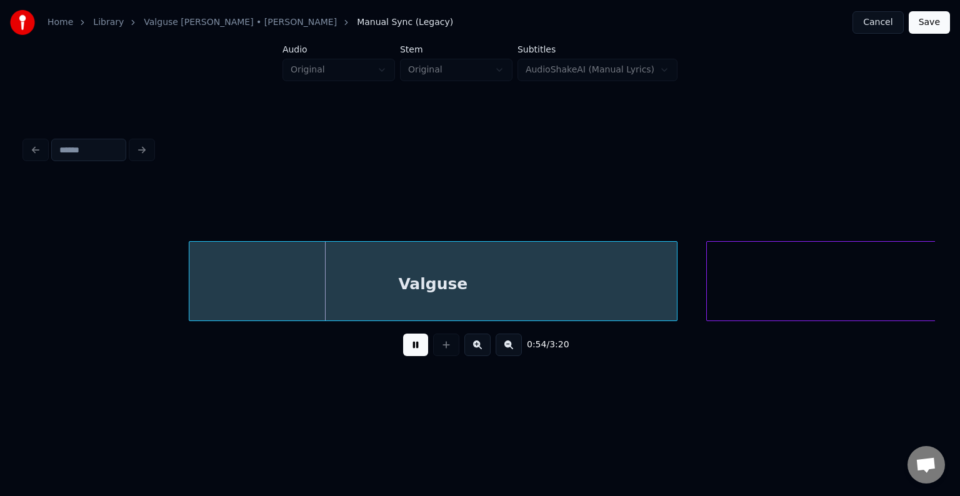
click at [409, 353] on button at bounding box center [415, 345] width 25 height 22
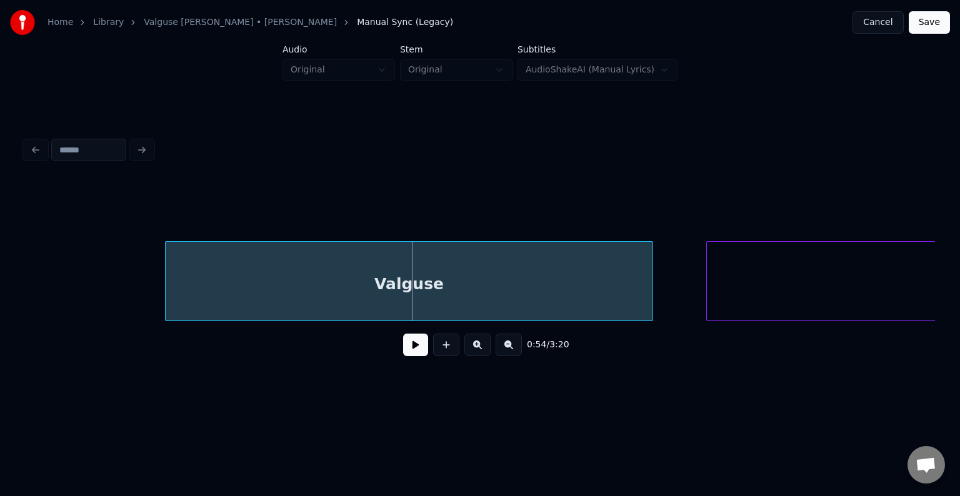
click at [430, 285] on div "Valguse" at bounding box center [409, 284] width 487 height 85
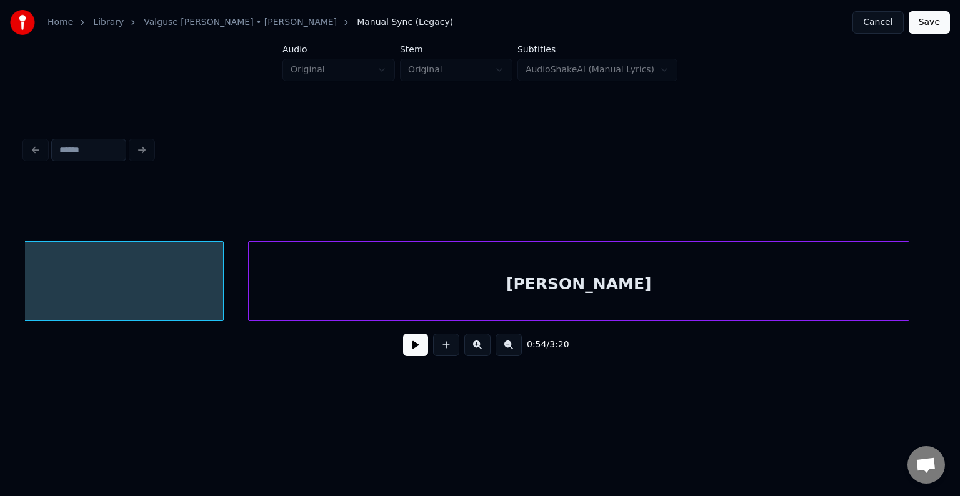
click at [801, 287] on div "[PERSON_NAME]" at bounding box center [579, 284] width 660 height 85
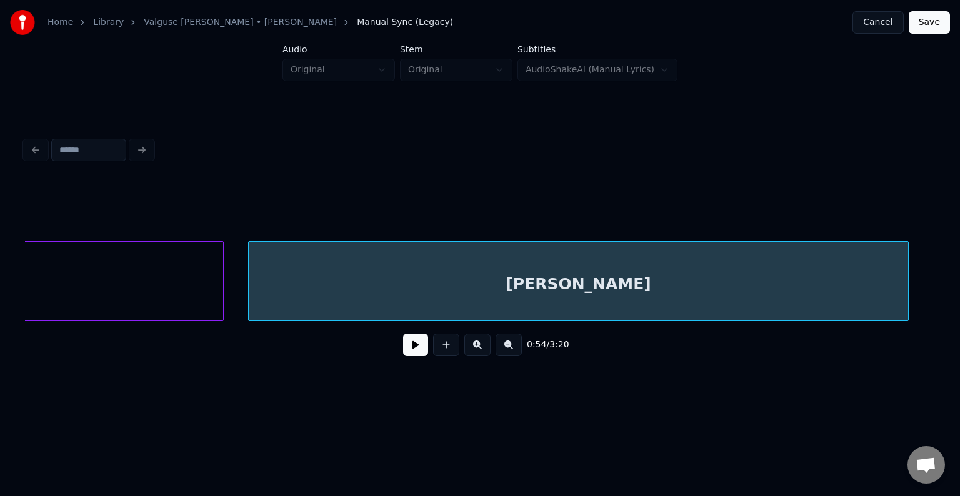
click at [420, 346] on button at bounding box center [415, 345] width 25 height 22
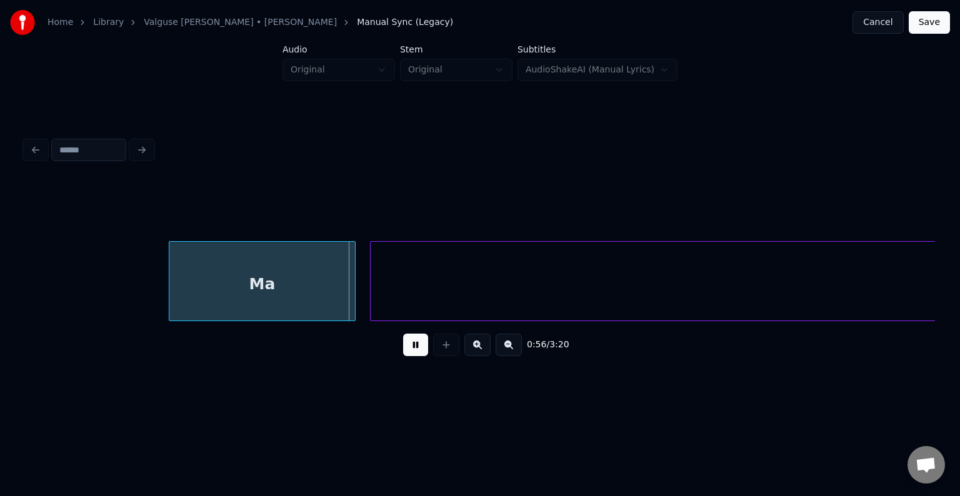
click at [420, 346] on button at bounding box center [415, 345] width 25 height 22
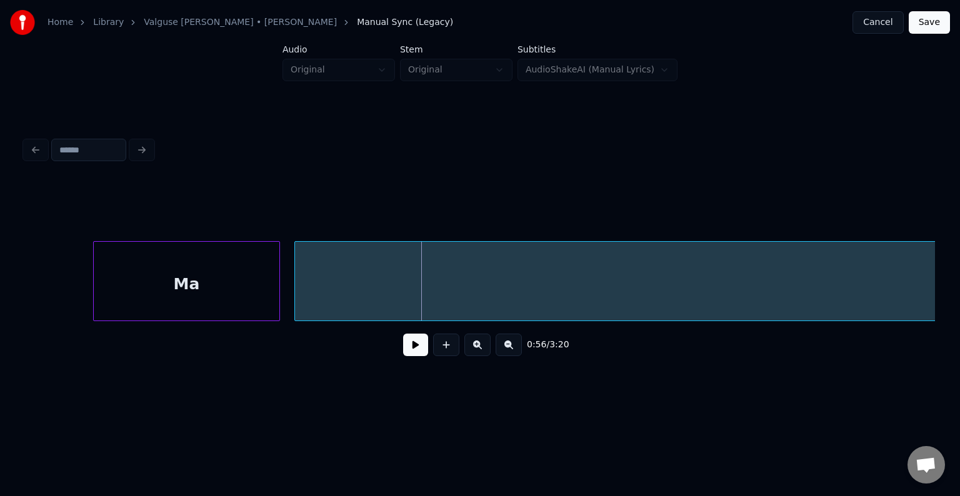
scroll to position [0, 40255]
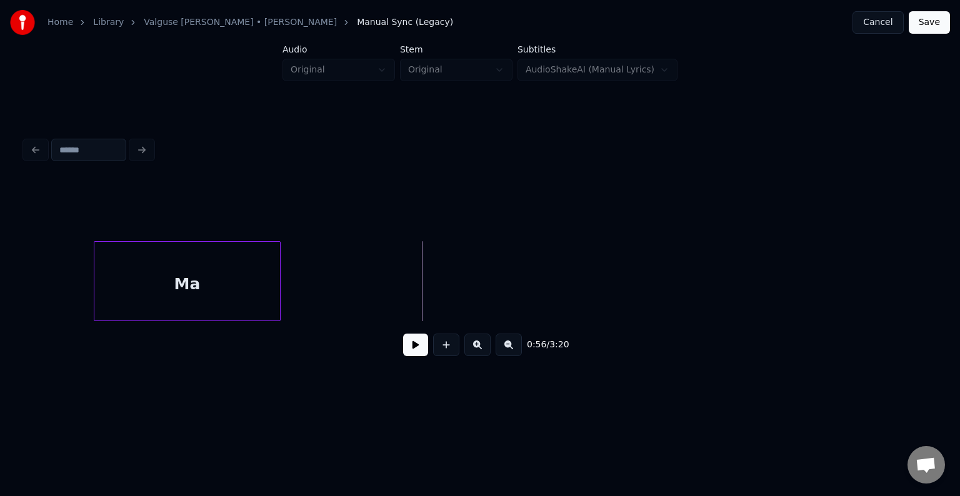
click at [937, 269] on div "0:56 / 3:20" at bounding box center [480, 249] width 920 height 247
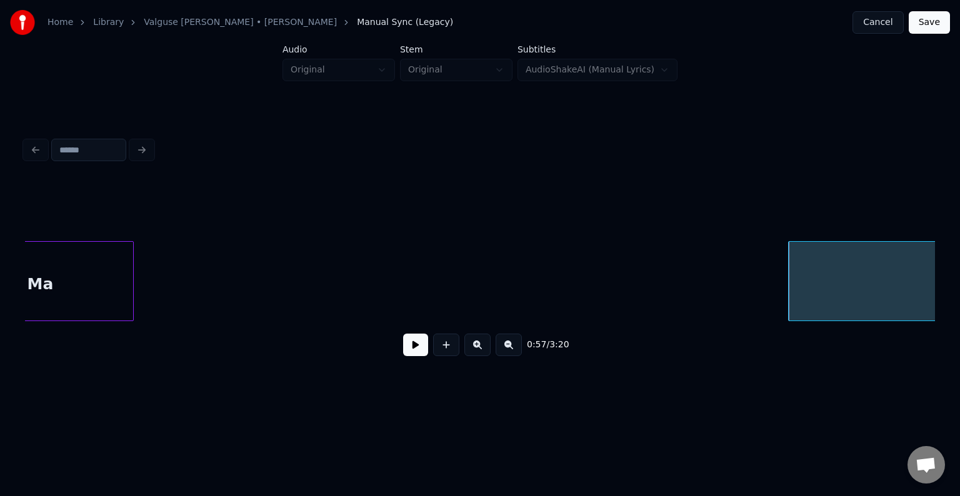
scroll to position [0, 40315]
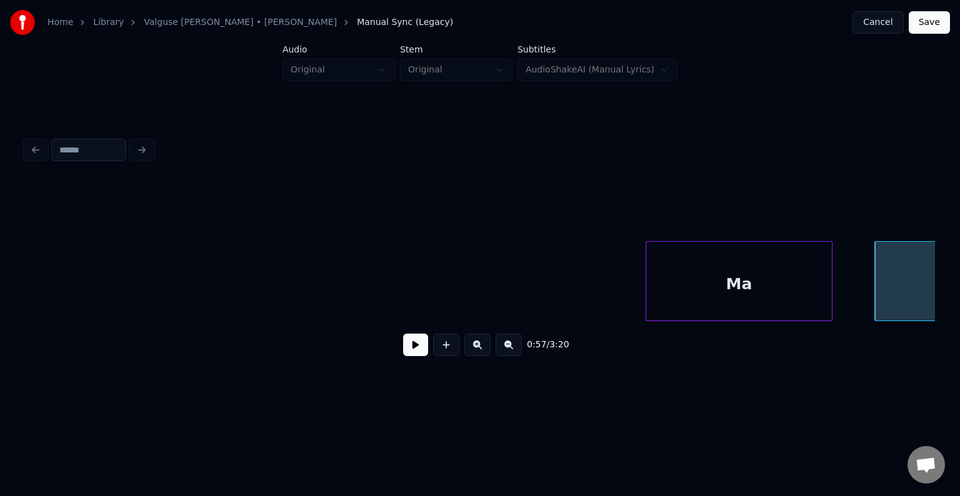
click at [722, 289] on div "Ma" at bounding box center [739, 284] width 186 height 85
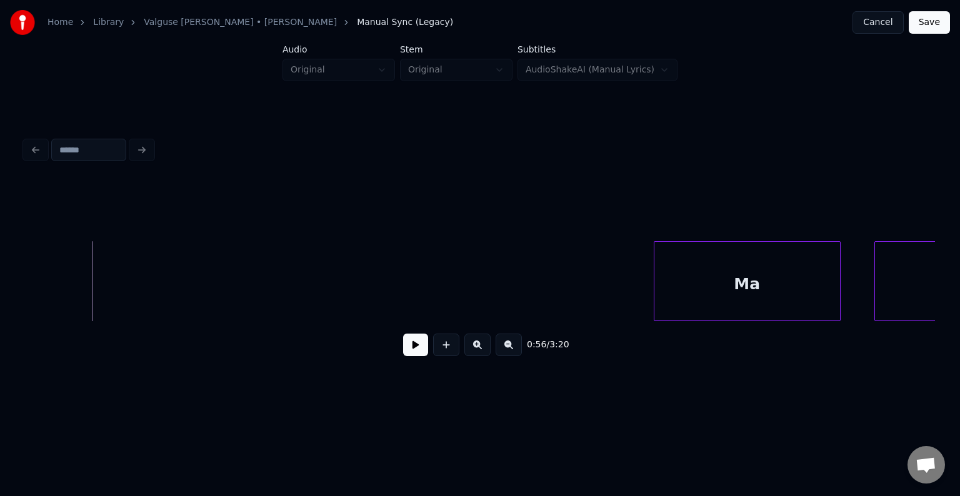
click at [407, 351] on button at bounding box center [415, 345] width 25 height 22
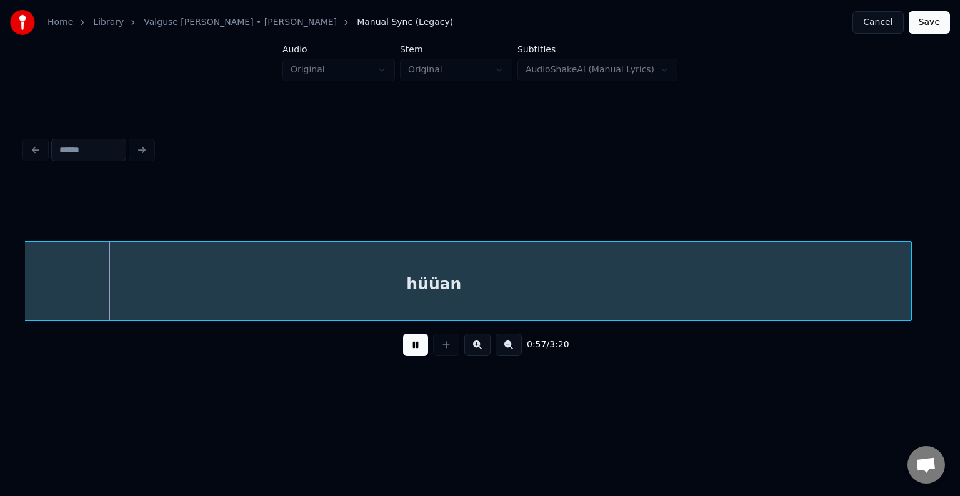
click at [410, 350] on button at bounding box center [415, 345] width 25 height 22
click at [291, 289] on div "hüüan" at bounding box center [503, 284] width 954 height 85
click at [858, 265] on div at bounding box center [857, 281] width 4 height 79
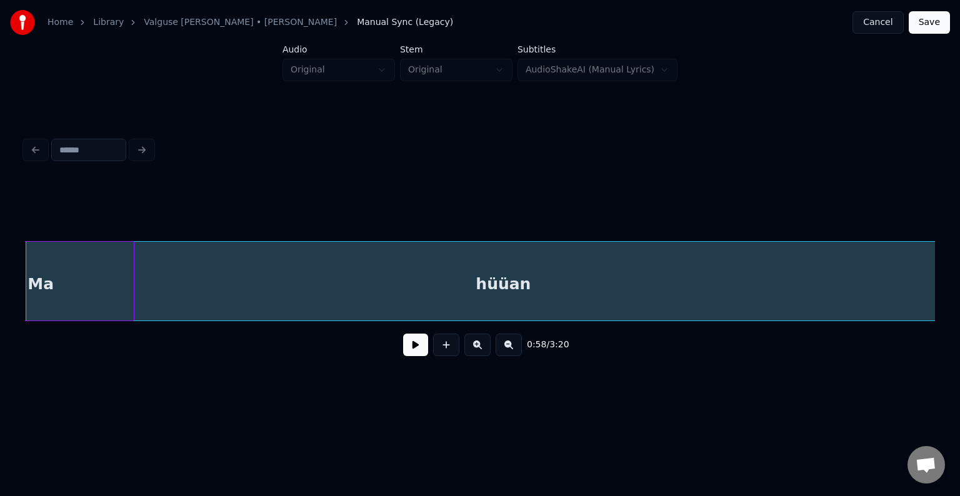
click at [442, 295] on div "hüüan" at bounding box center [503, 284] width 954 height 85
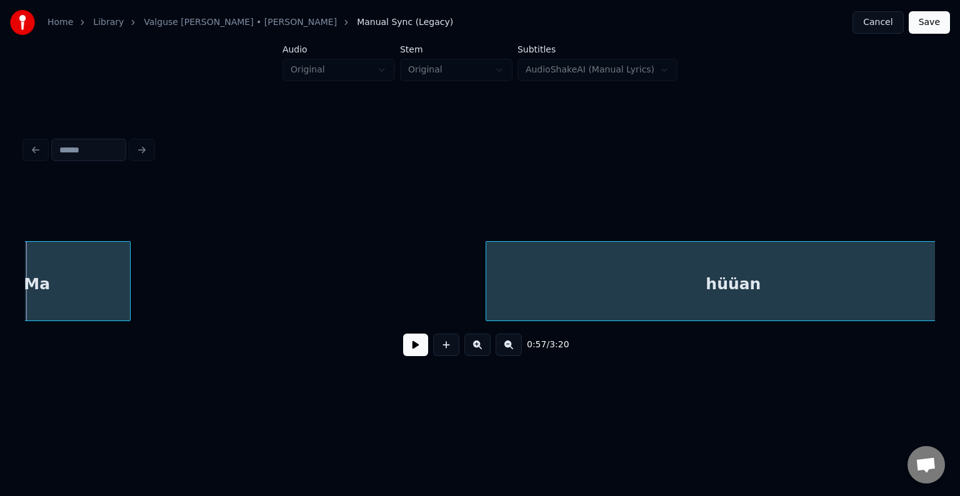
click at [490, 257] on div at bounding box center [488, 281] width 4 height 79
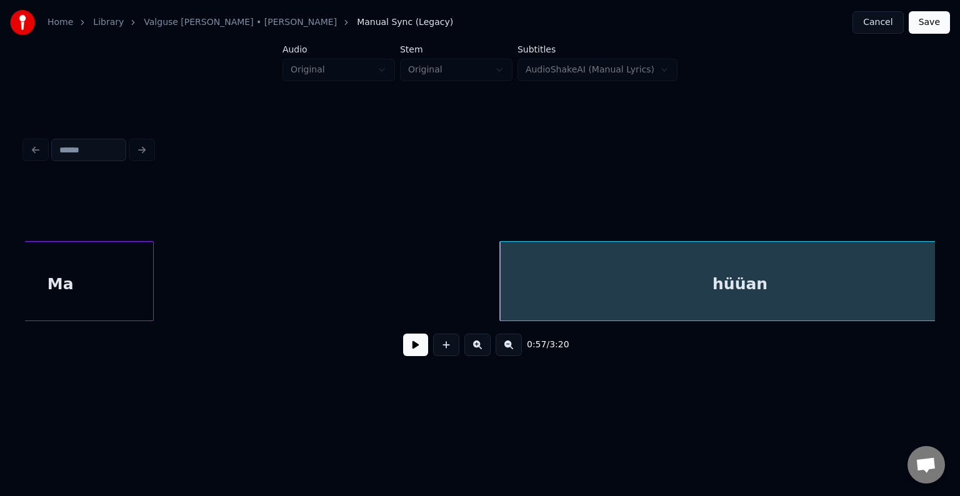
scroll to position [0, 40949]
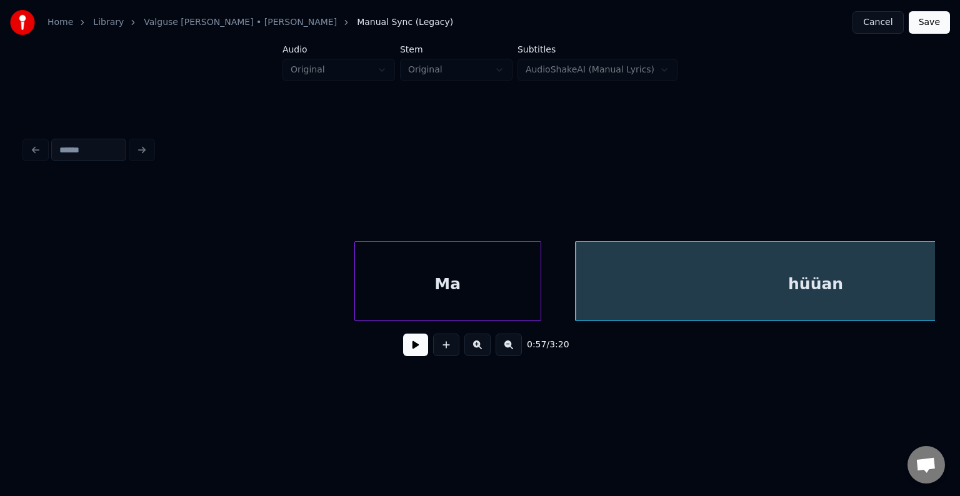
click at [372, 287] on div "Ma" at bounding box center [448, 284] width 186 height 85
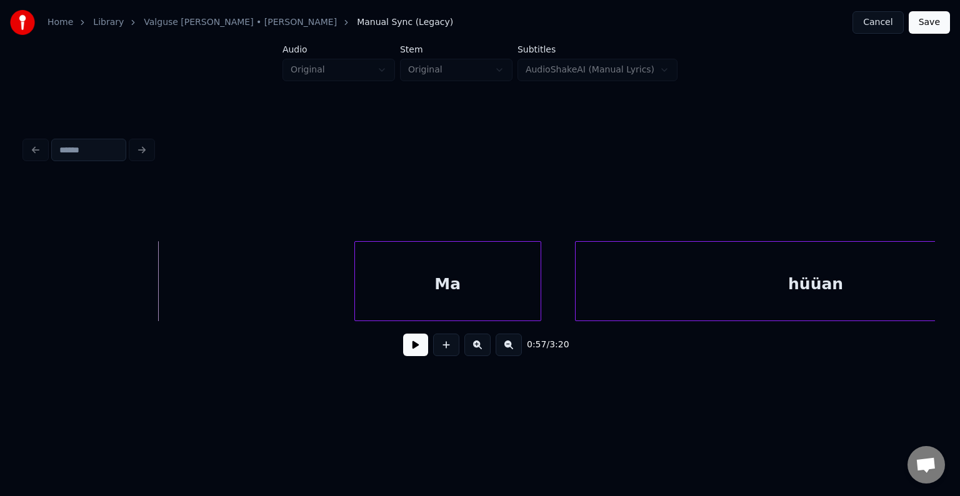
click at [385, 348] on div "0:57 / 3:20" at bounding box center [480, 344] width 890 height 27
click at [403, 354] on button at bounding box center [415, 345] width 25 height 22
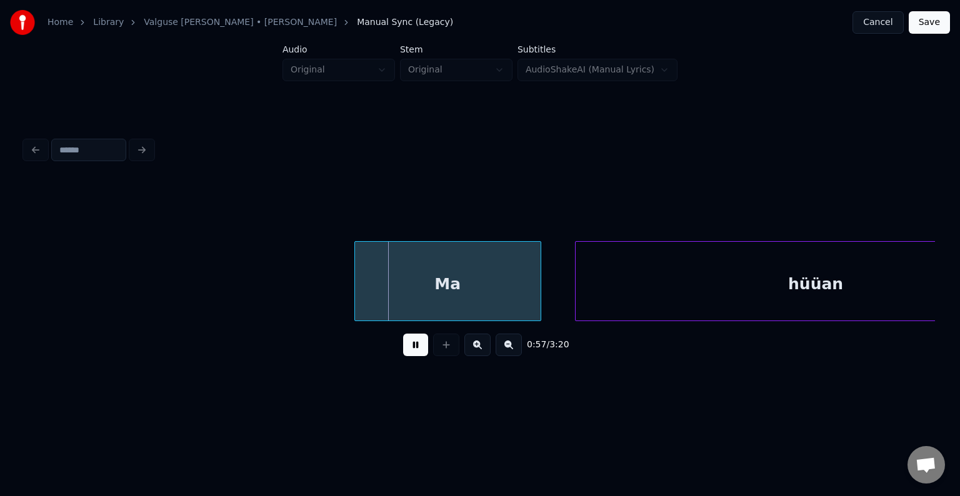
click at [403, 354] on button at bounding box center [415, 345] width 25 height 22
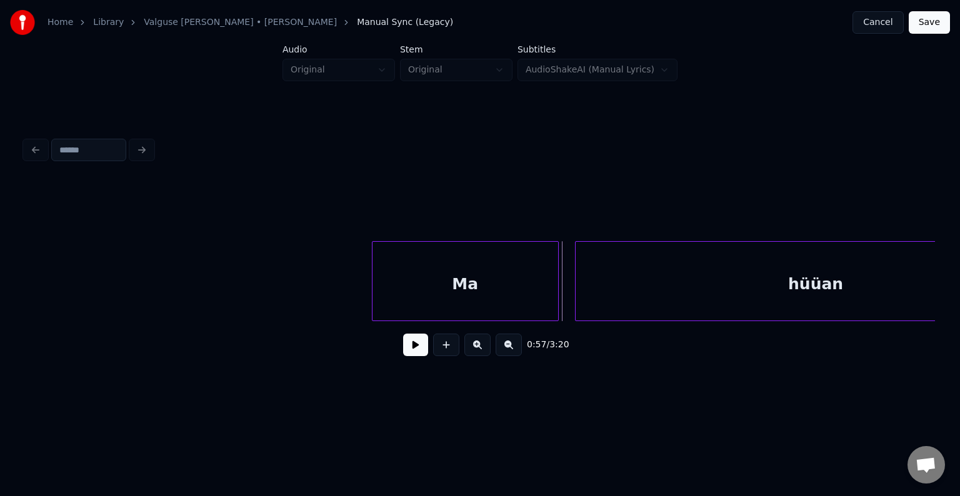
click at [439, 280] on div "Ma" at bounding box center [465, 284] width 186 height 85
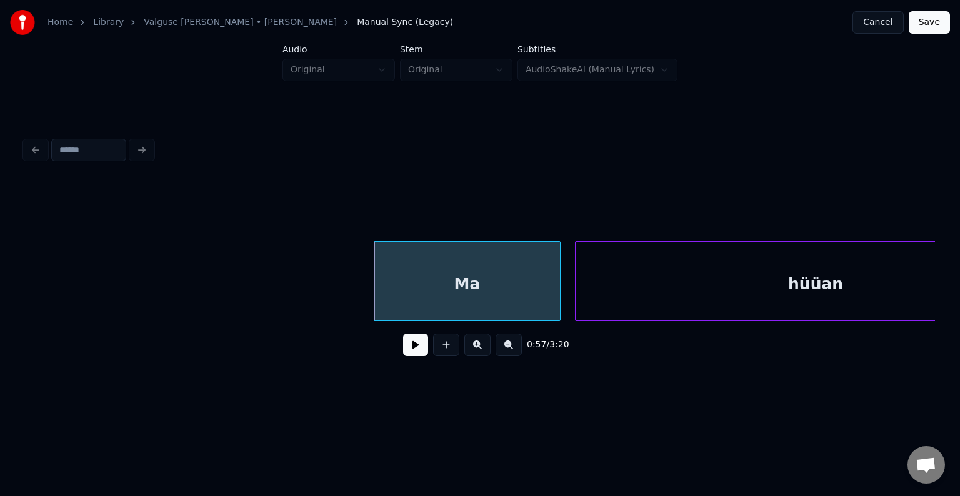
click at [404, 352] on button at bounding box center [415, 345] width 25 height 22
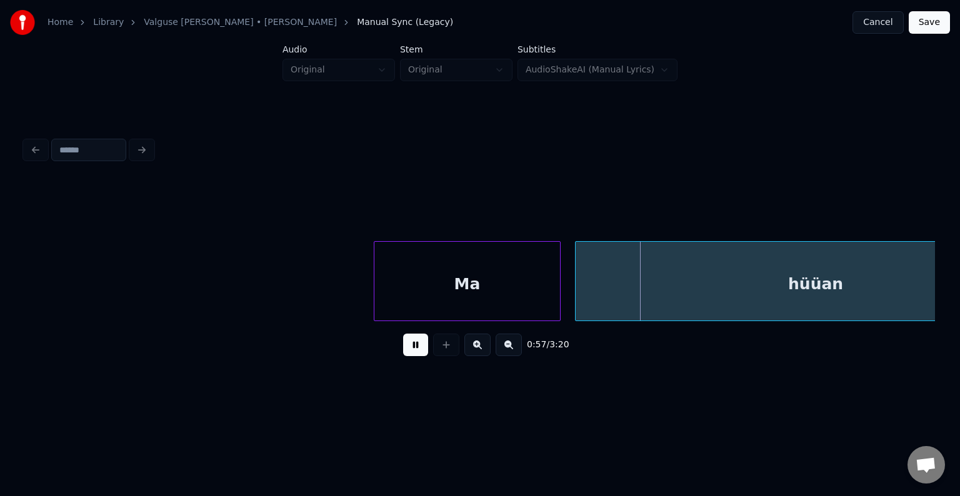
click at [404, 352] on button at bounding box center [415, 345] width 25 height 22
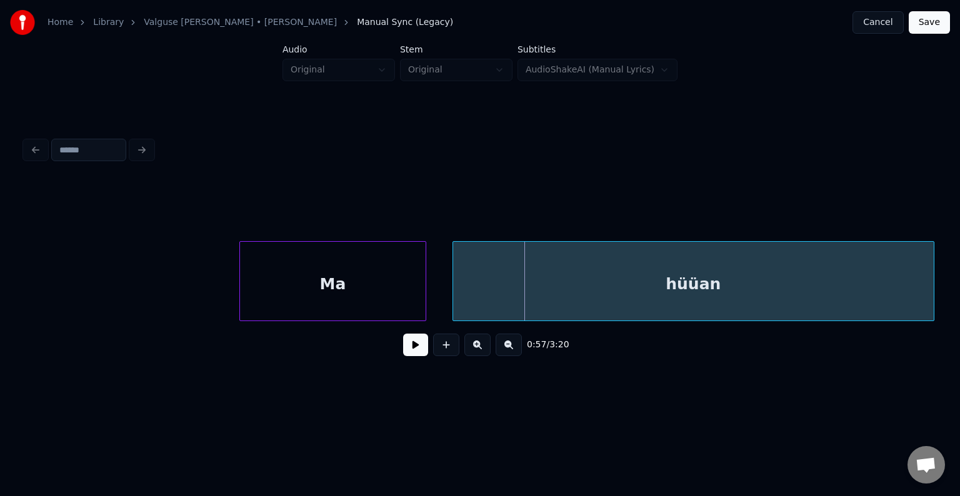
click at [734, 285] on div "hüüan" at bounding box center [693, 284] width 480 height 85
click at [417, 351] on button at bounding box center [415, 345] width 25 height 22
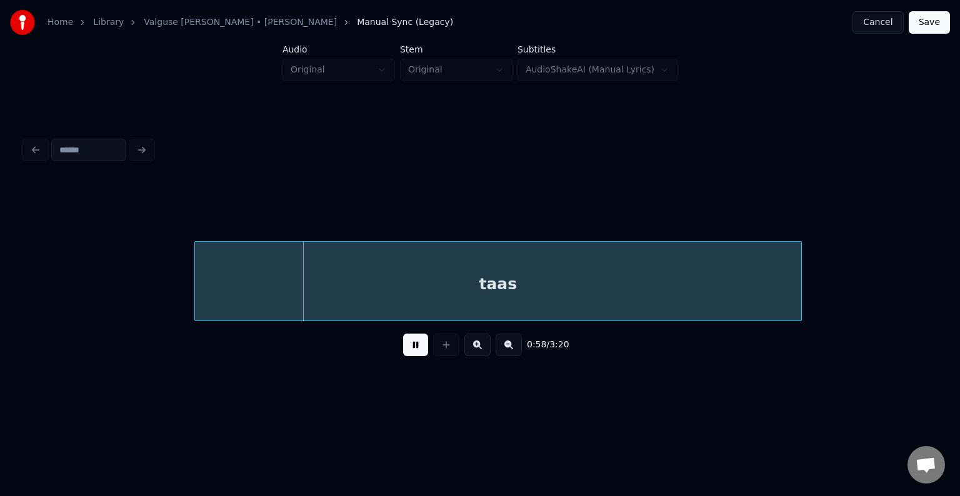
click at [417, 351] on button at bounding box center [415, 345] width 25 height 22
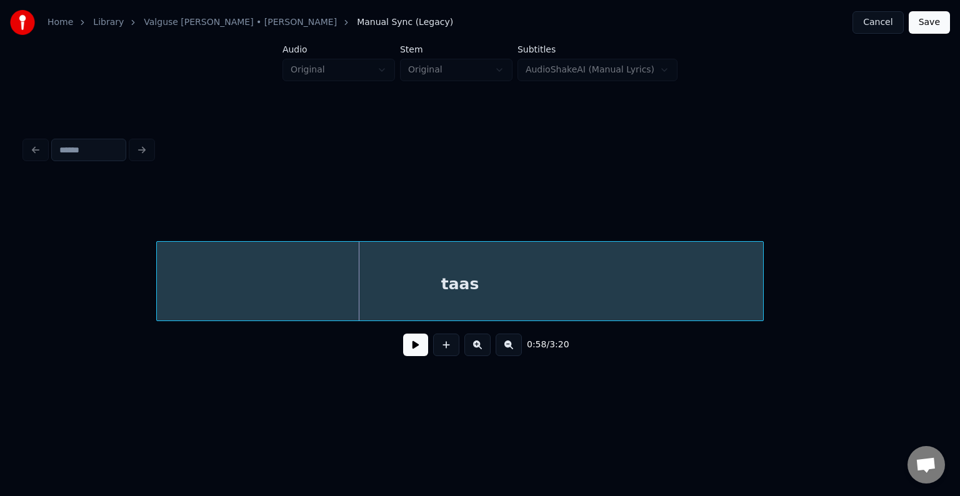
click at [385, 292] on div "taas" at bounding box center [460, 284] width 606 height 85
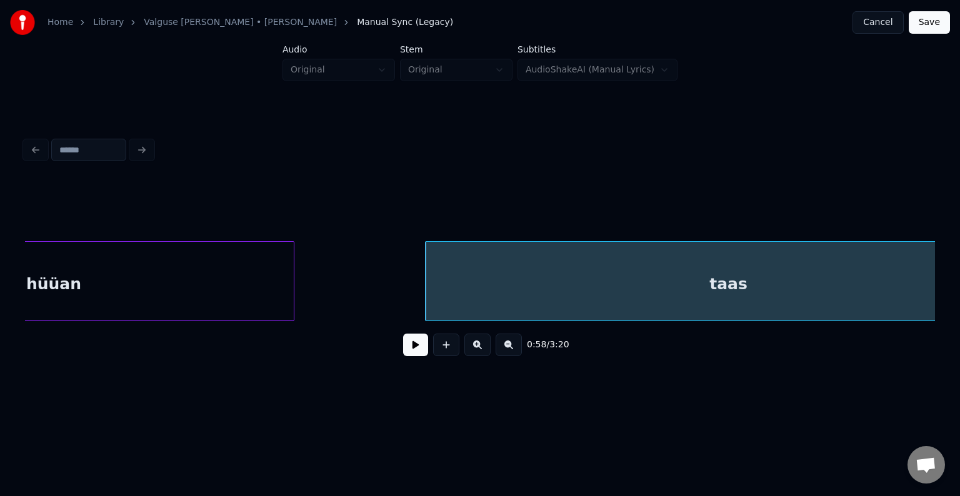
scroll to position [0, 41514]
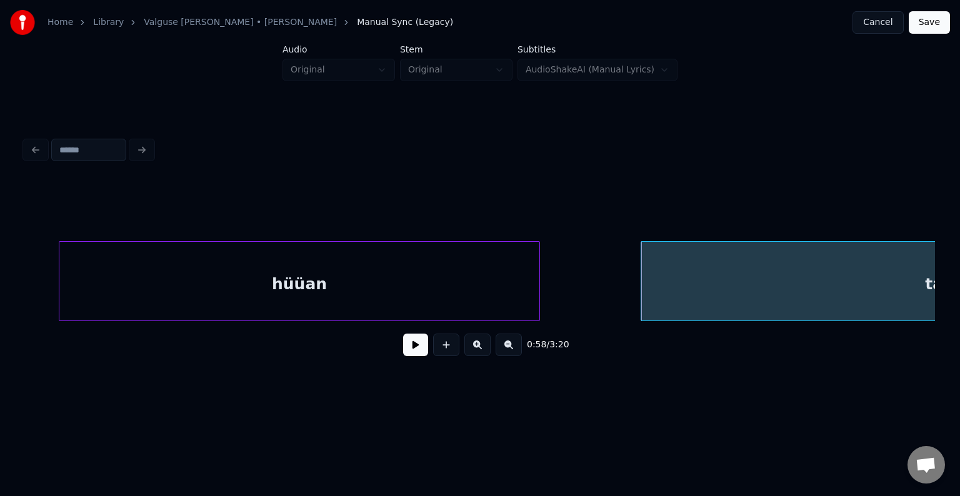
click at [167, 291] on div "hüüan" at bounding box center [299, 284] width 480 height 85
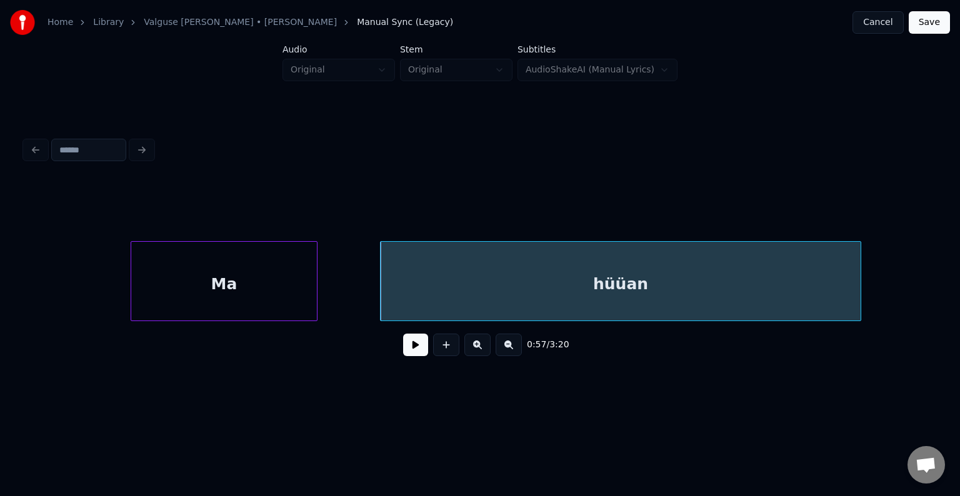
scroll to position [0, 41189]
click at [284, 271] on div "Ma" at bounding box center [237, 284] width 186 height 85
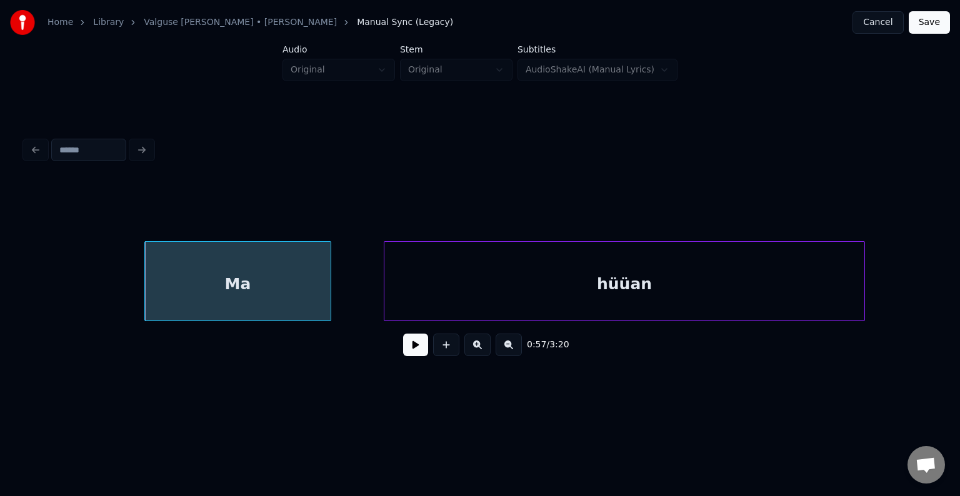
click at [407, 351] on button at bounding box center [415, 345] width 25 height 22
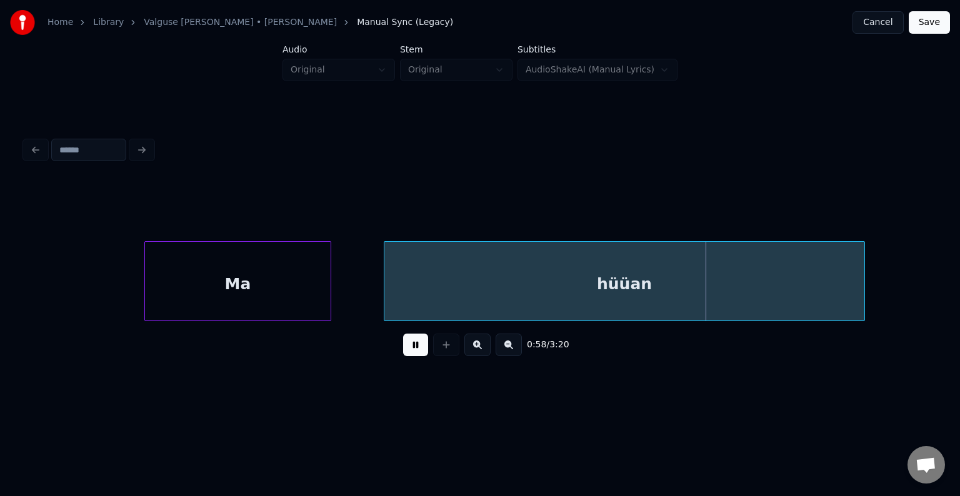
click at [403, 347] on button at bounding box center [415, 345] width 25 height 22
click at [427, 297] on div "hüüan" at bounding box center [624, 284] width 480 height 85
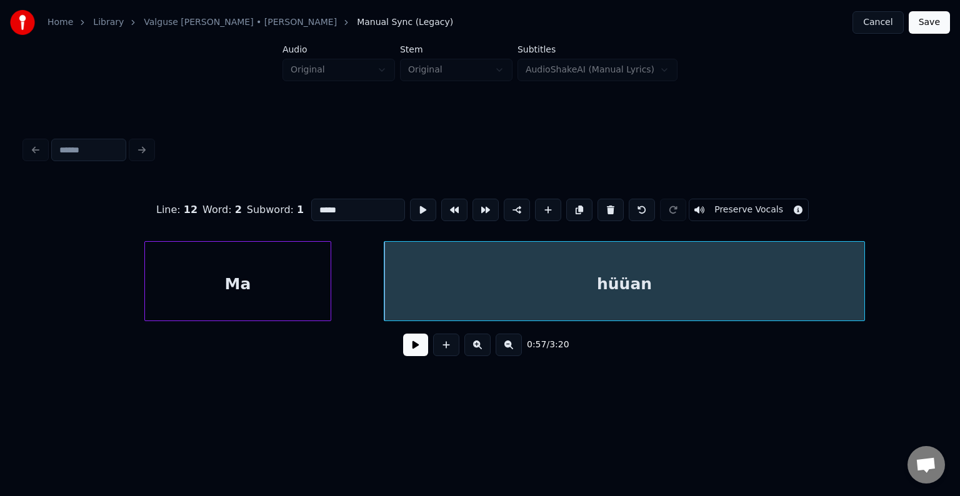
click at [410, 353] on button at bounding box center [415, 345] width 25 height 22
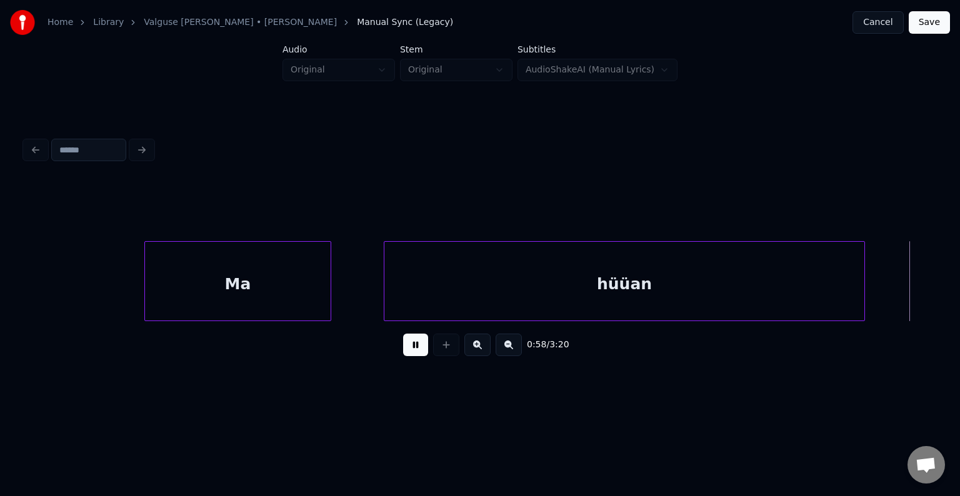
click at [410, 353] on button at bounding box center [415, 345] width 25 height 22
click at [459, 282] on div "hüüan" at bounding box center [624, 284] width 480 height 85
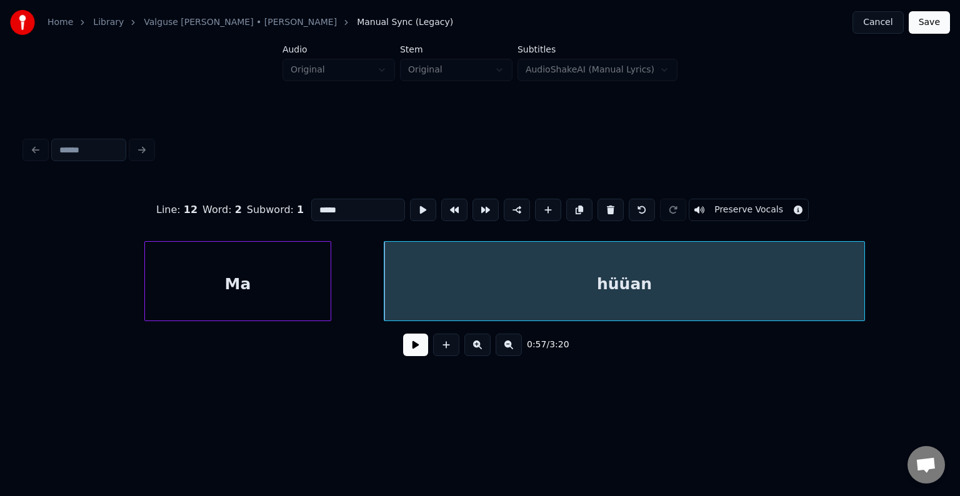
click at [311, 201] on input "*****" at bounding box center [358, 210] width 94 height 22
type input "******"
click at [403, 349] on button at bounding box center [415, 345] width 25 height 22
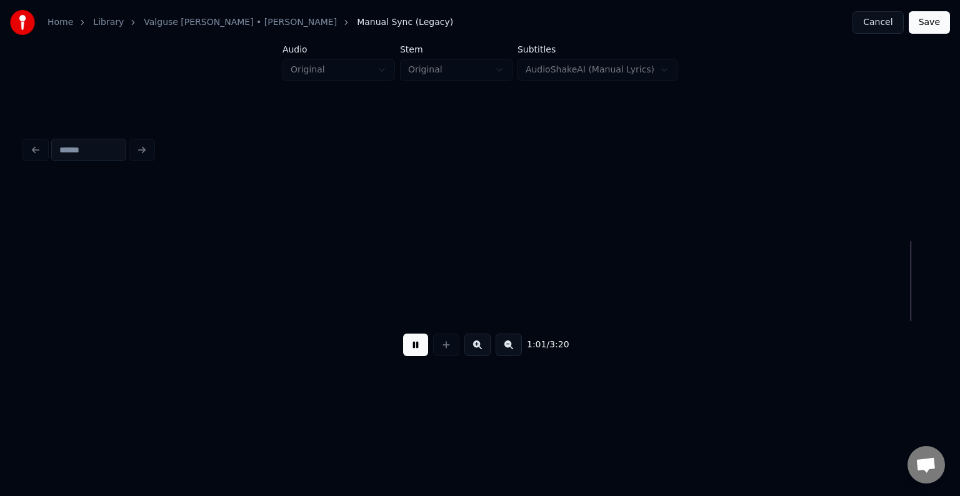
scroll to position [0, 43934]
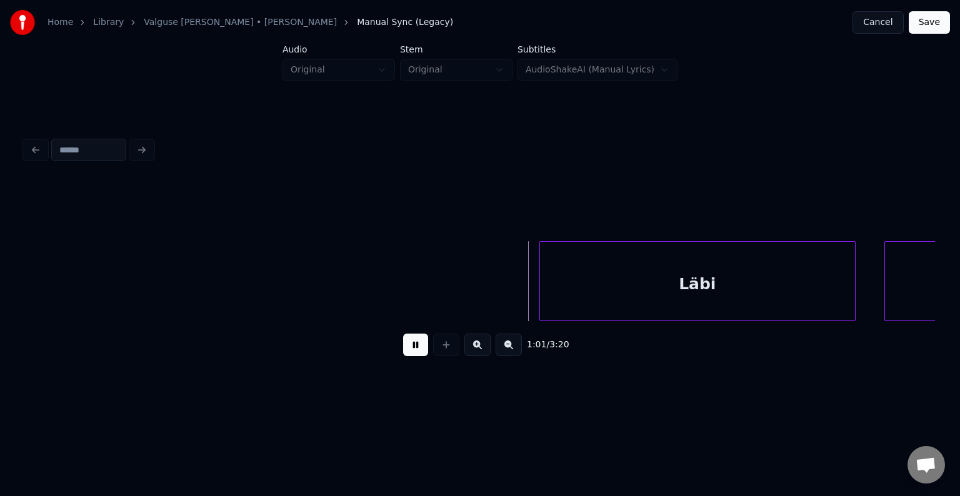
click at [412, 349] on button at bounding box center [415, 345] width 25 height 22
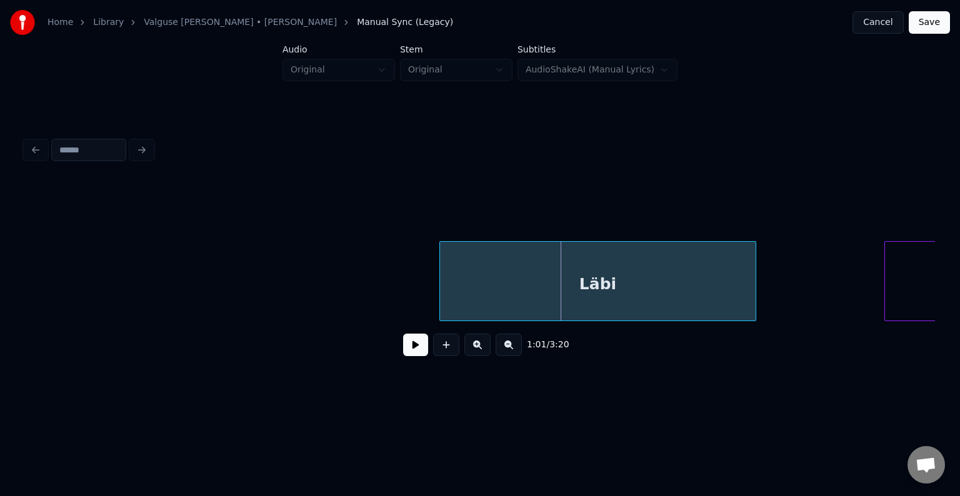
click at [574, 272] on div "Läbi" at bounding box center [597, 284] width 315 height 85
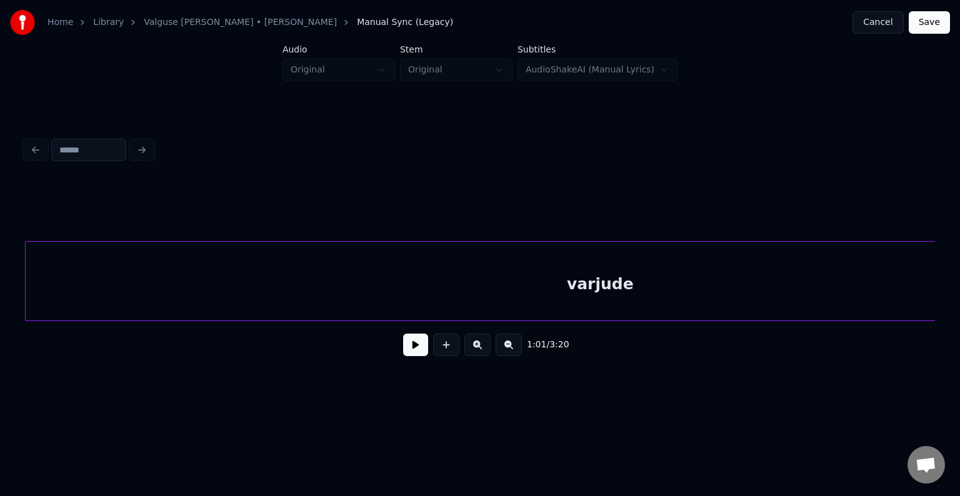
click at [828, 276] on div "varjude" at bounding box center [600, 284] width 1148 height 85
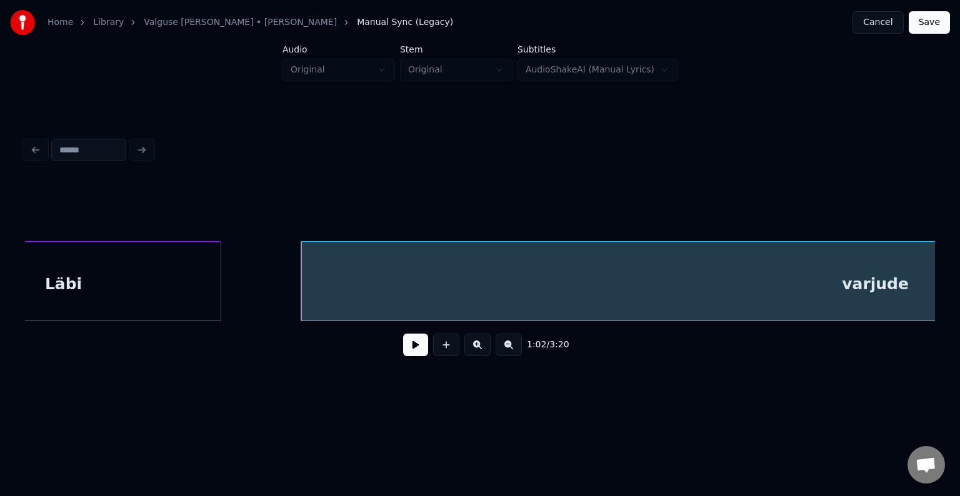
click at [105, 277] on div "Läbi" at bounding box center [63, 284] width 315 height 85
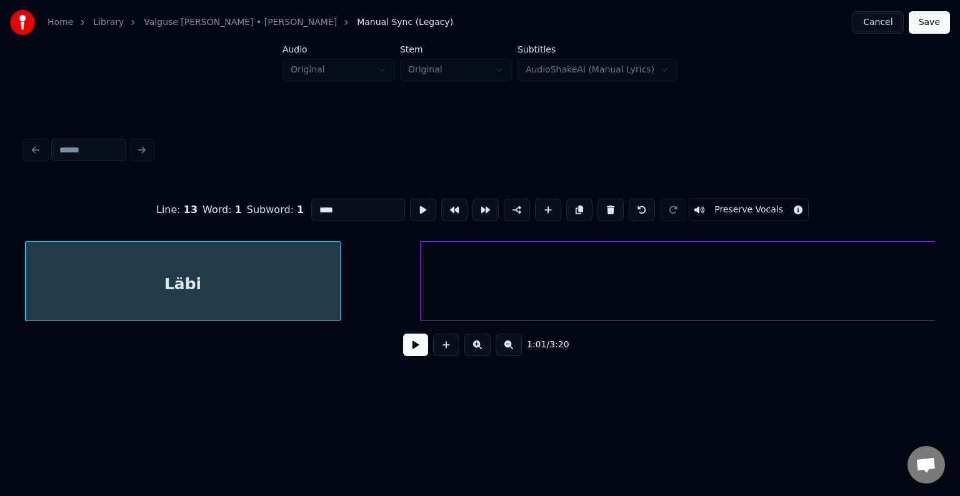
click at [405, 349] on button at bounding box center [415, 345] width 25 height 22
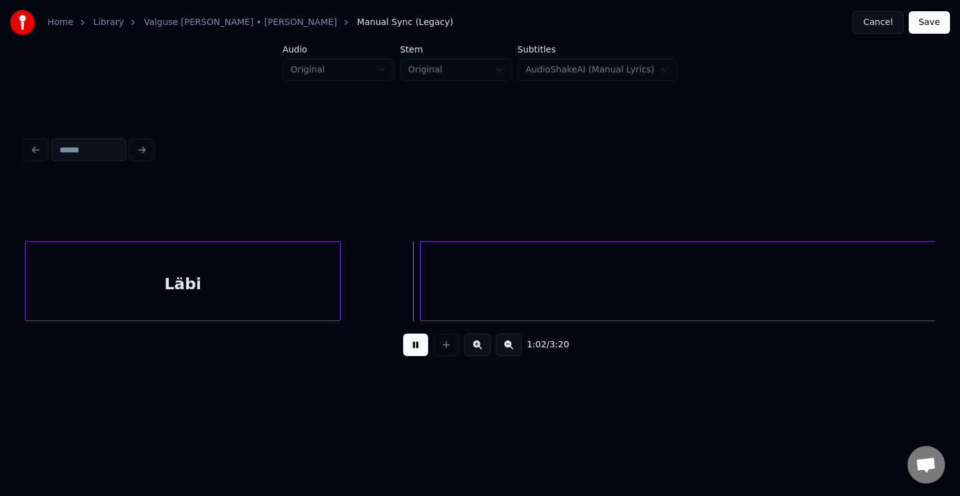
click at [412, 354] on button at bounding box center [415, 345] width 25 height 22
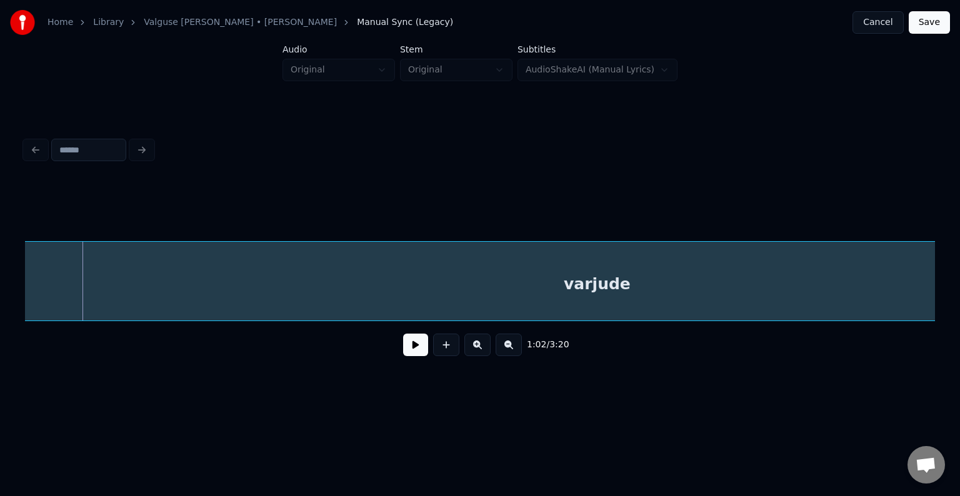
scroll to position [0, 44720]
click at [501, 296] on div "varjude" at bounding box center [605, 284] width 1148 height 85
click at [415, 359] on div "1:02 / 3:20" at bounding box center [480, 344] width 890 height 27
click at [414, 356] on button at bounding box center [415, 345] width 25 height 22
click at [415, 355] on button at bounding box center [415, 345] width 25 height 22
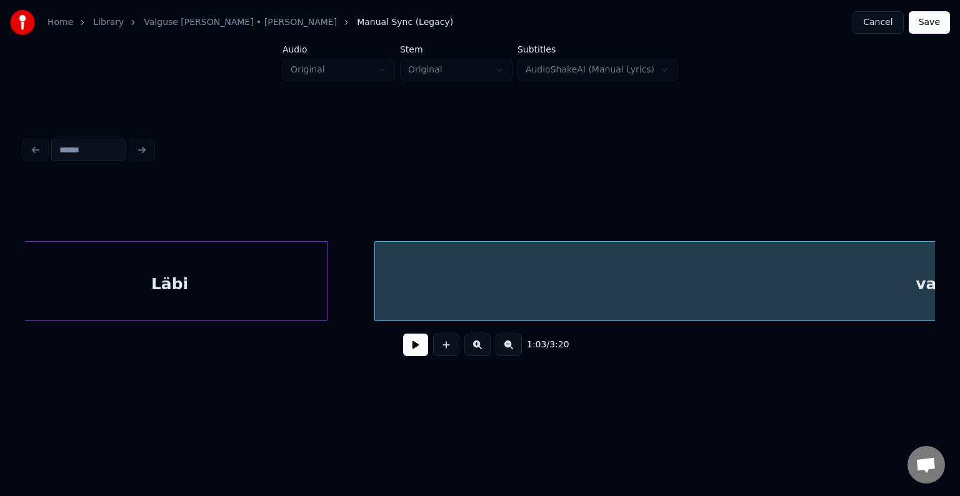
scroll to position [0, 44295]
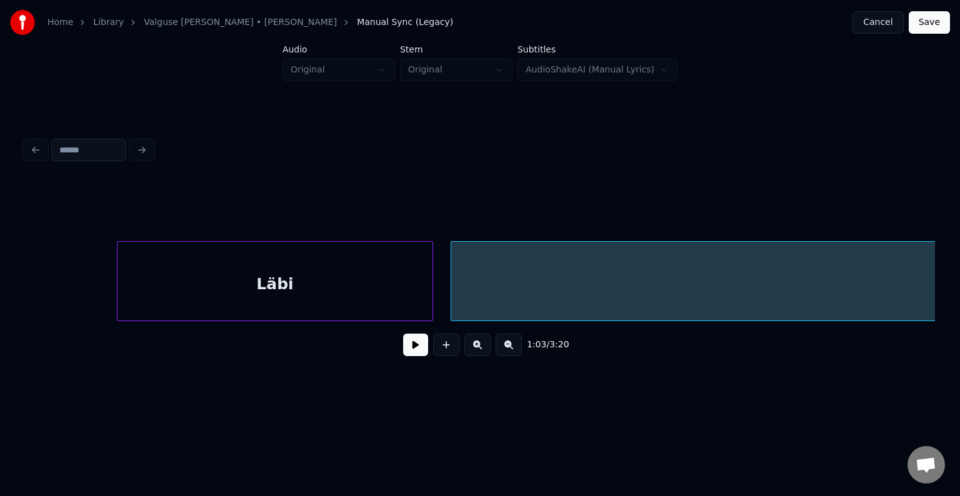
click at [194, 299] on div "Läbi" at bounding box center [274, 284] width 315 height 85
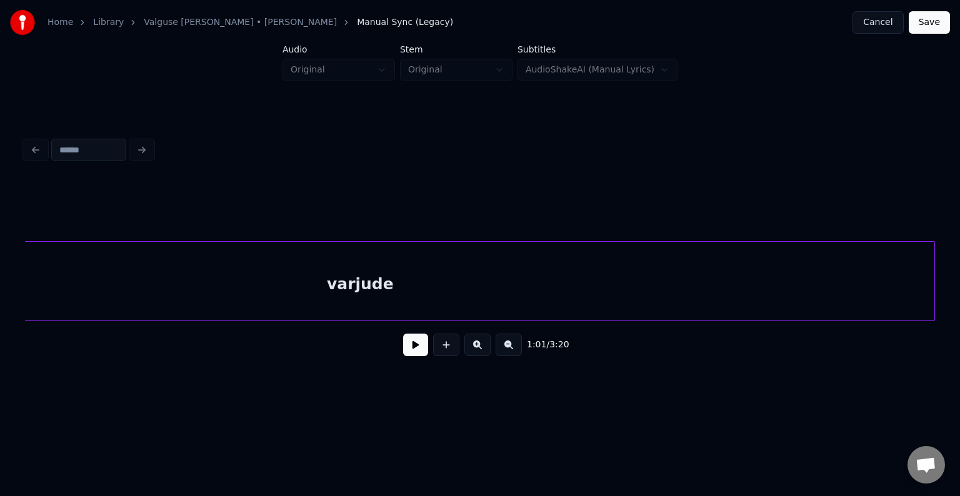
click at [512, 285] on div "varjude" at bounding box center [360, 284] width 1148 height 85
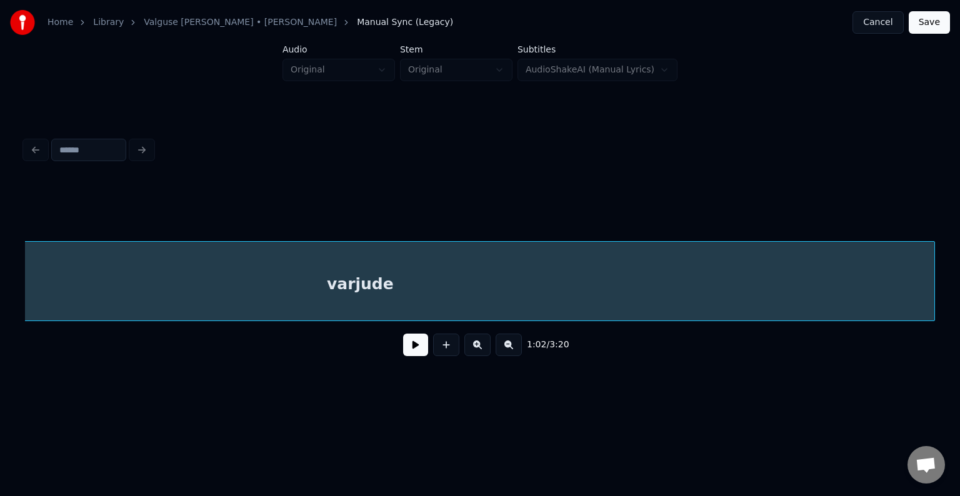
scroll to position [0, 44741]
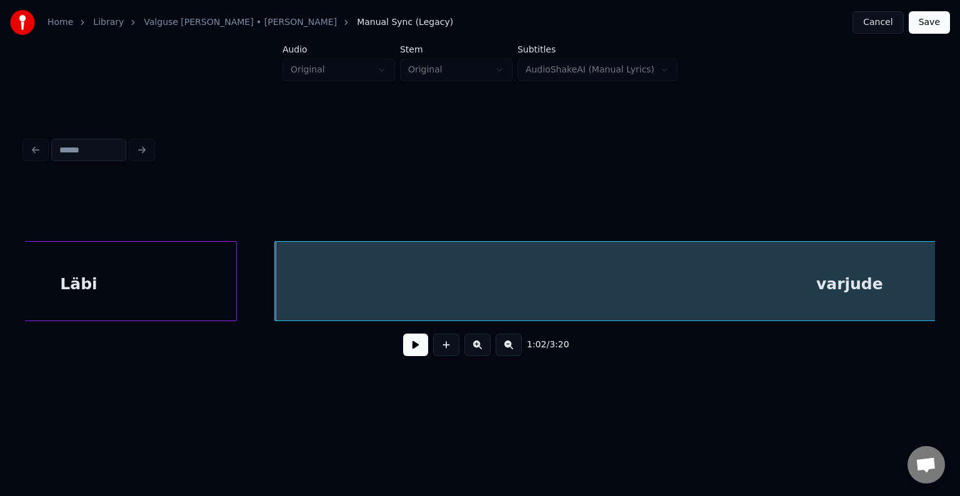
click at [103, 279] on div "Läbi" at bounding box center [78, 284] width 315 height 85
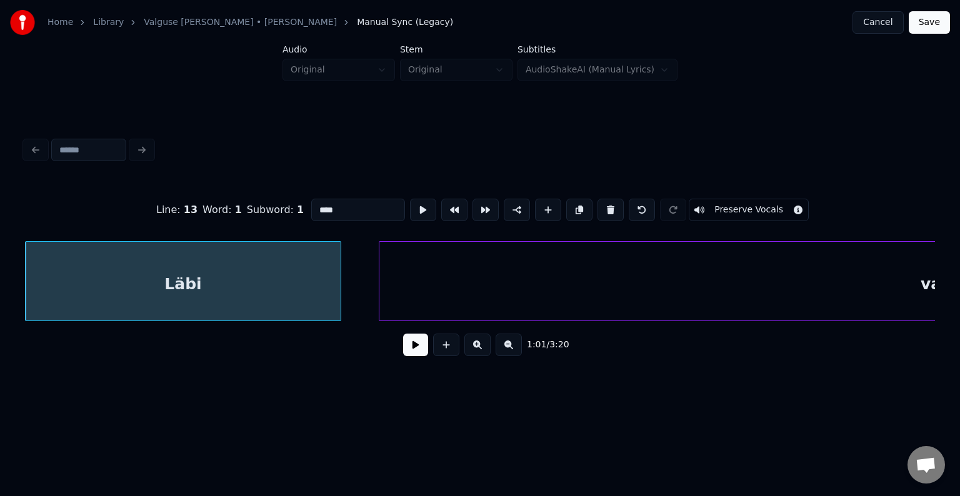
click at [405, 356] on button at bounding box center [415, 345] width 25 height 22
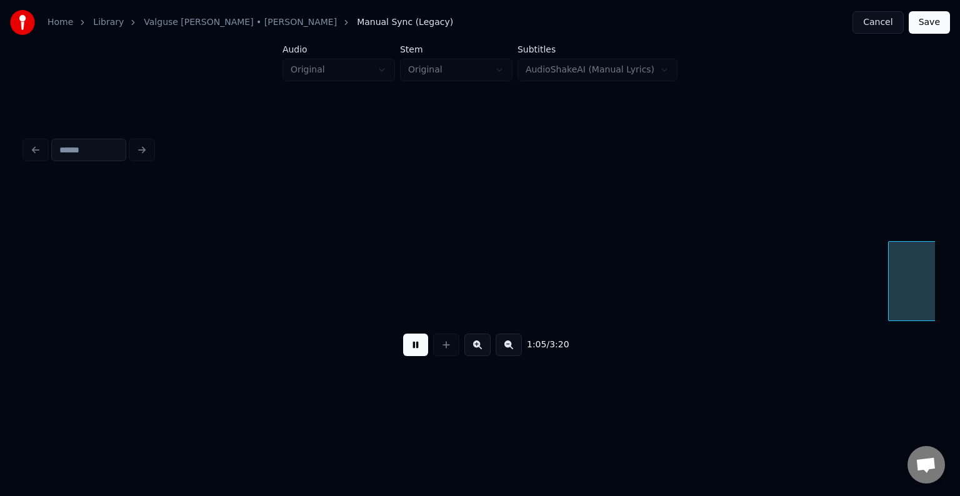
scroll to position [0, 47125]
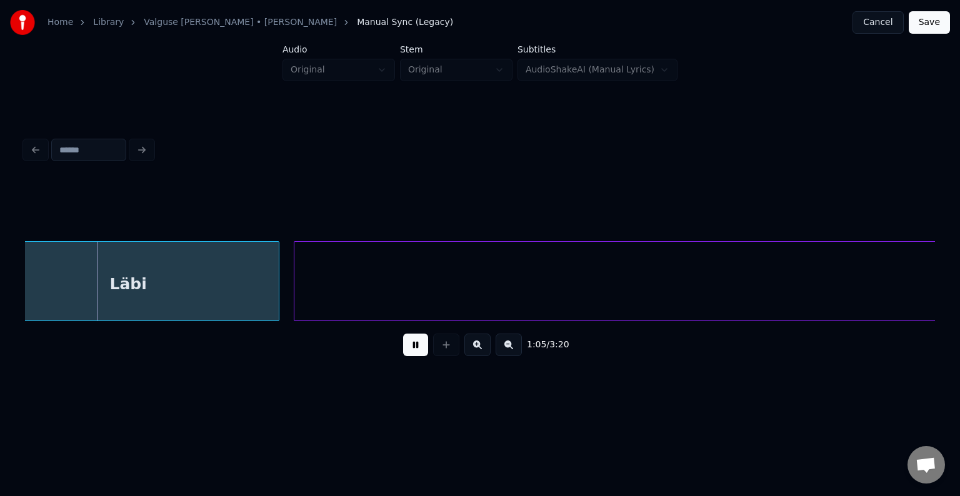
click at [403, 350] on button at bounding box center [415, 345] width 25 height 22
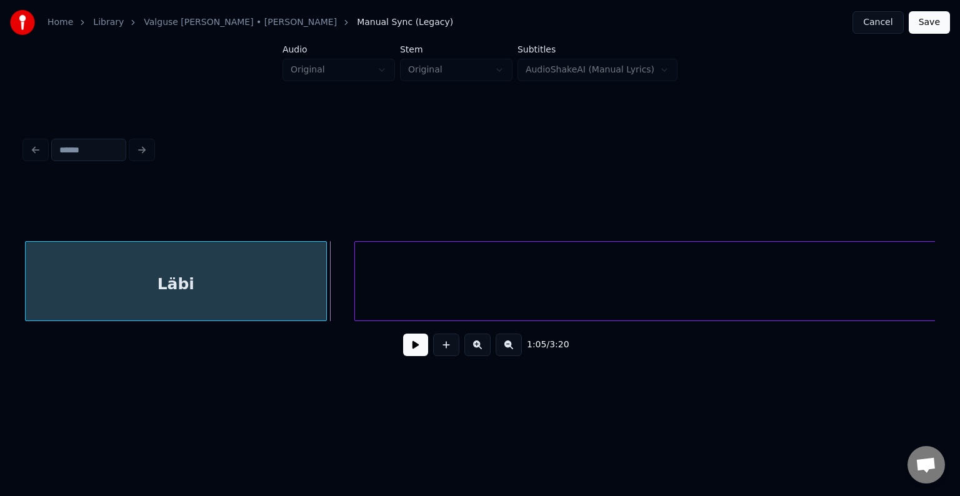
scroll to position [0, 47064]
click at [196, 292] on div "Läbi" at bounding box center [176, 284] width 301 height 85
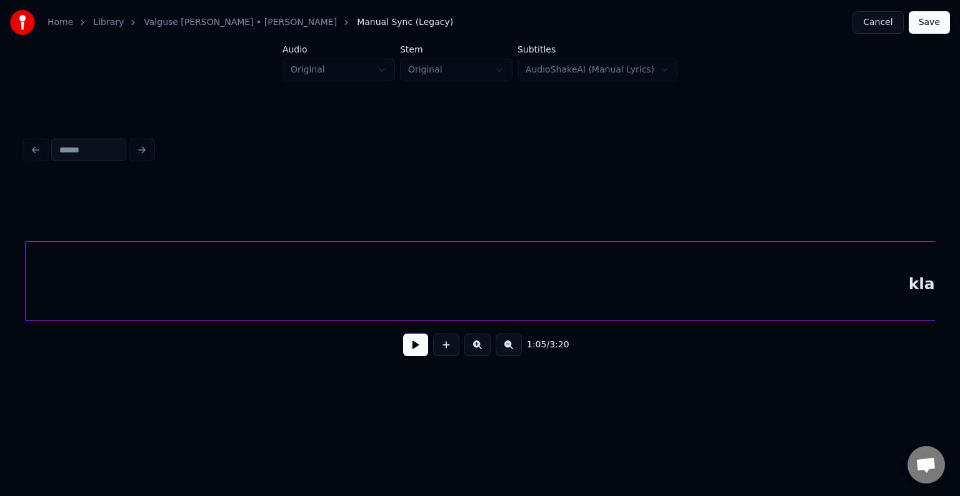
scroll to position [0, 47374]
click at [412, 288] on div "klaaside" at bounding box center [945, 284] width 1838 height 85
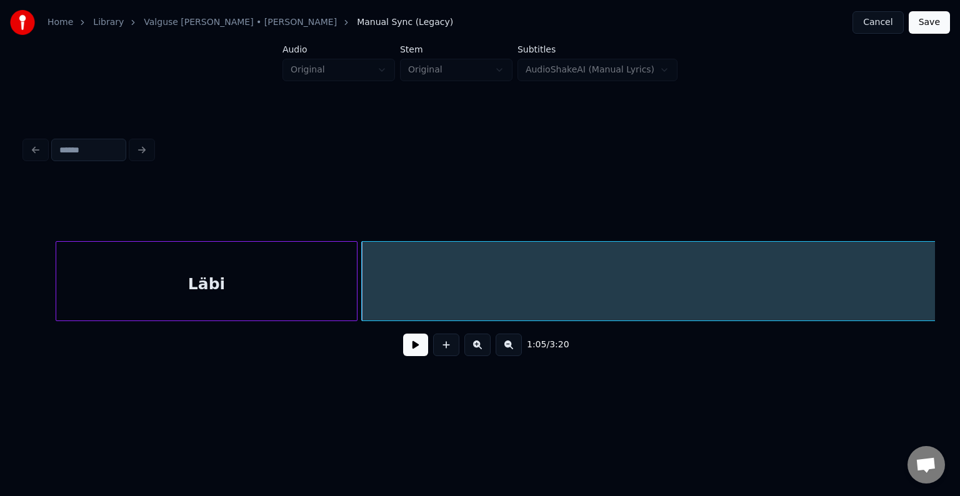
scroll to position [0, 47024]
click at [209, 293] on div "Läbi" at bounding box center [209, 284] width 301 height 85
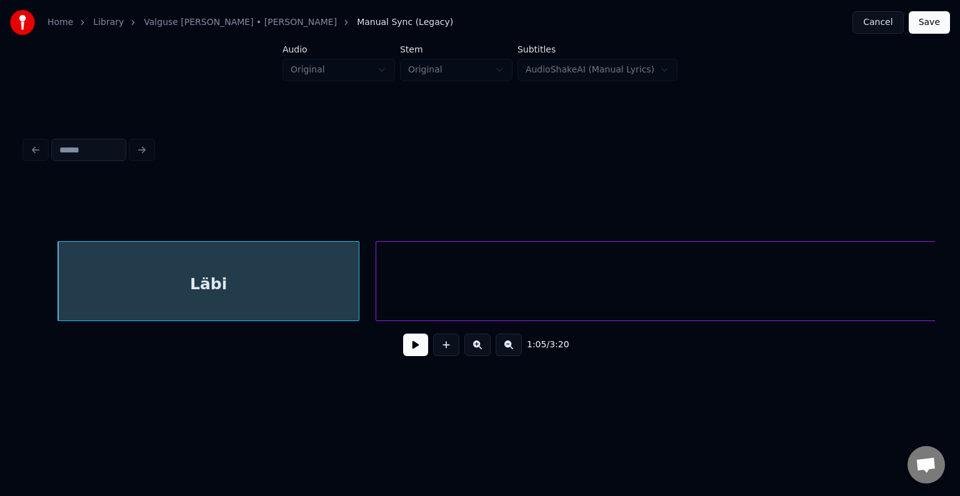
click at [406, 359] on div "1:05 / 3:20" at bounding box center [480, 344] width 890 height 27
click at [412, 350] on button at bounding box center [415, 345] width 25 height 22
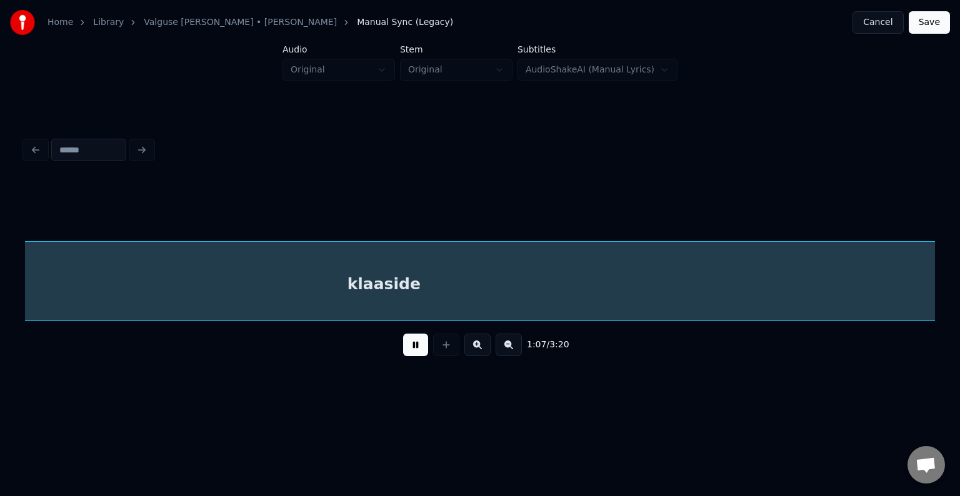
scroll to position [0, 48845]
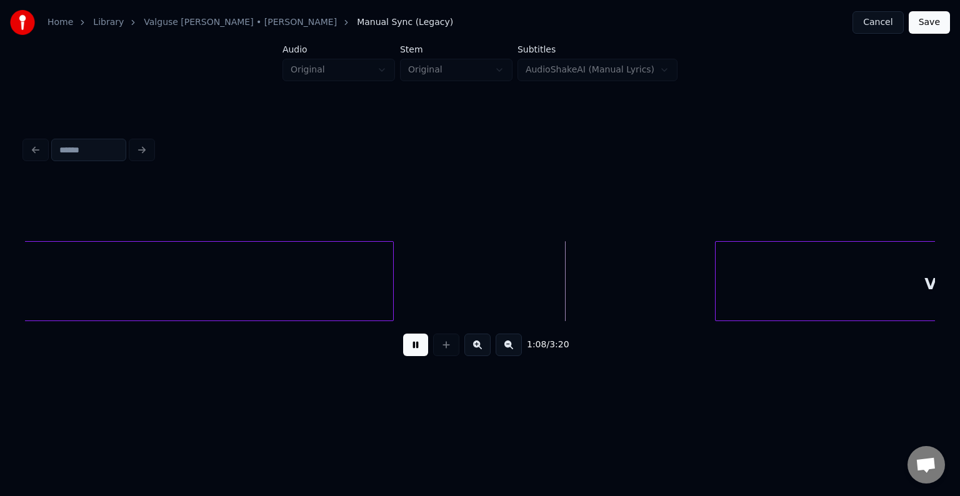
click at [418, 352] on button at bounding box center [415, 345] width 25 height 22
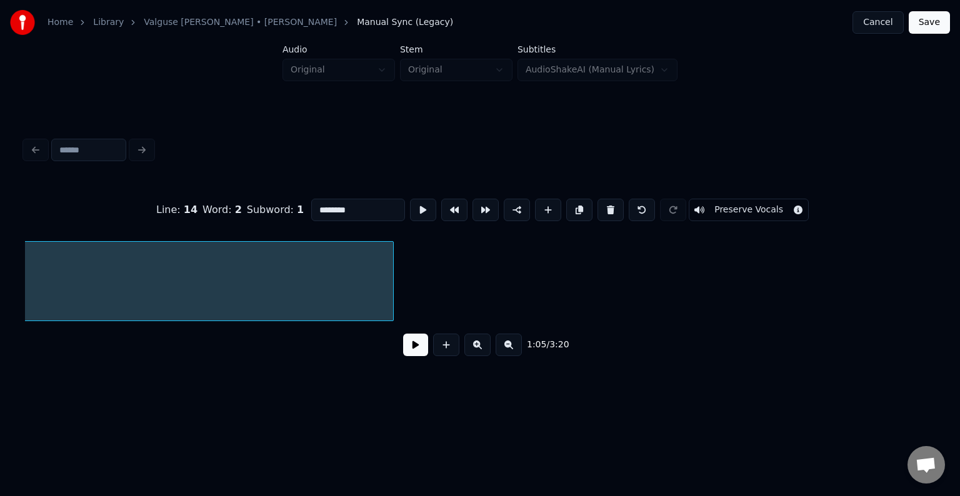
scroll to position [0, 47375]
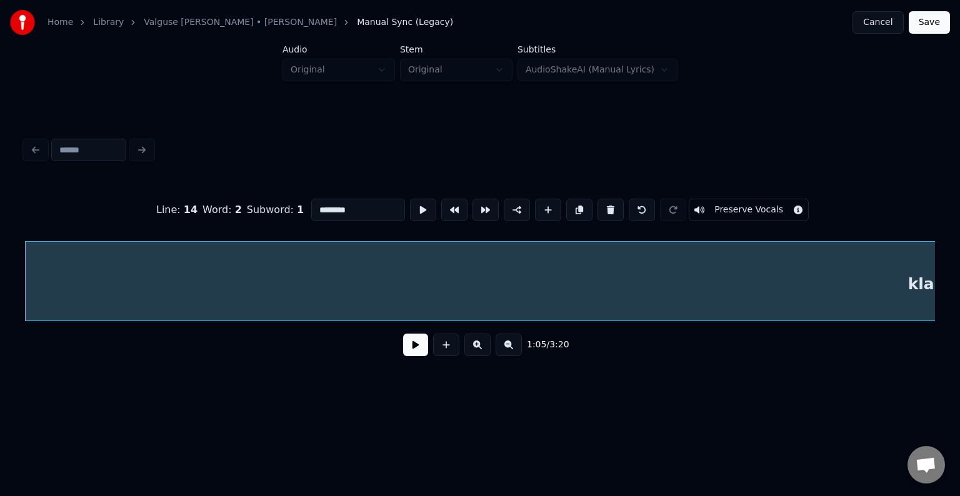
click at [311, 209] on input "********" at bounding box center [358, 210] width 94 height 22
type input "**********"
click at [422, 349] on button at bounding box center [415, 345] width 25 height 22
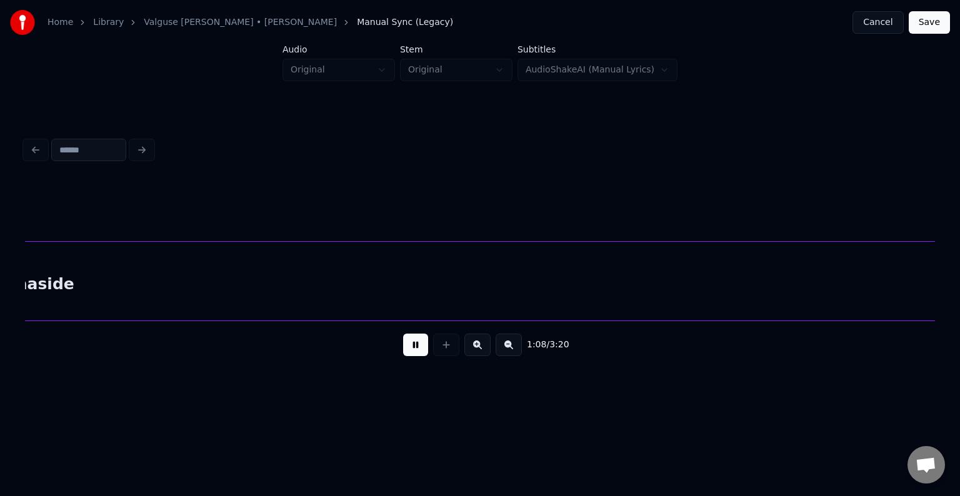
scroll to position [0, 49202]
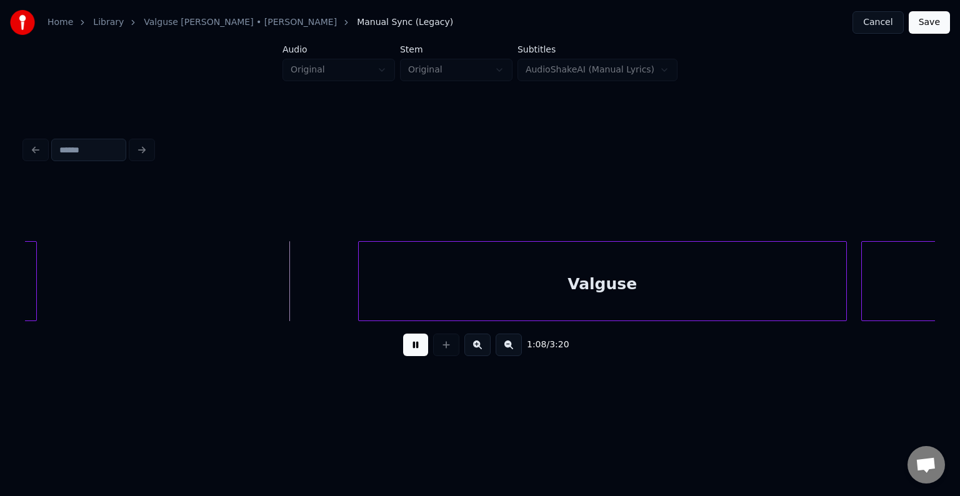
click at [409, 347] on button at bounding box center [415, 345] width 25 height 22
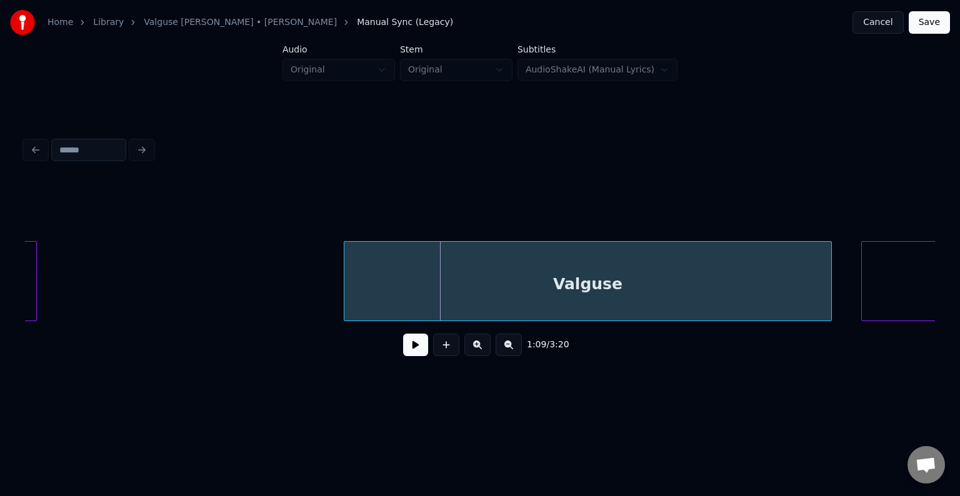
click at [510, 285] on div "Valguse" at bounding box center [587, 284] width 487 height 85
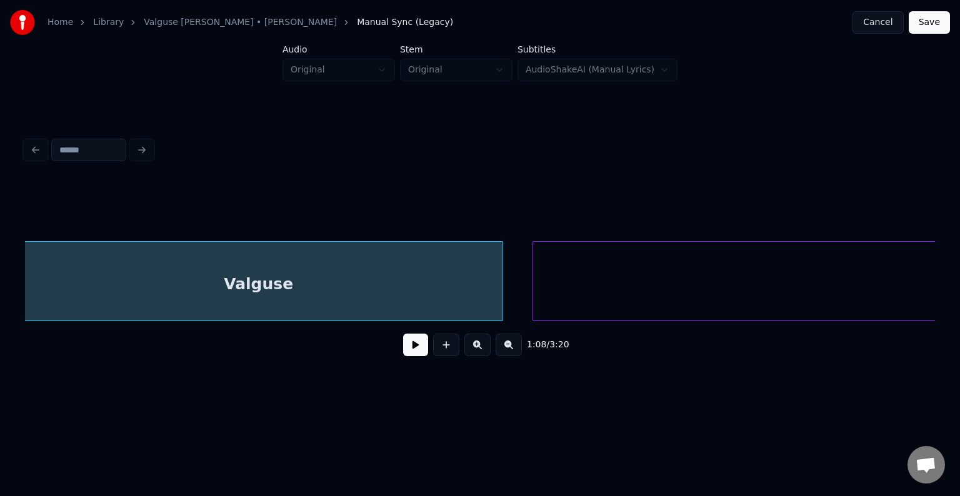
scroll to position [0, 49577]
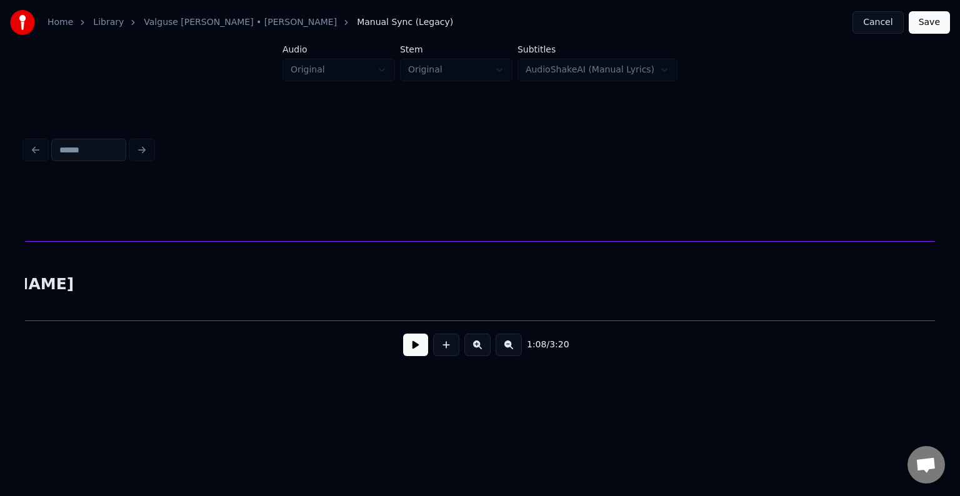
click at [847, 279] on div "[PERSON_NAME]" at bounding box center [1, 284] width 1867 height 85
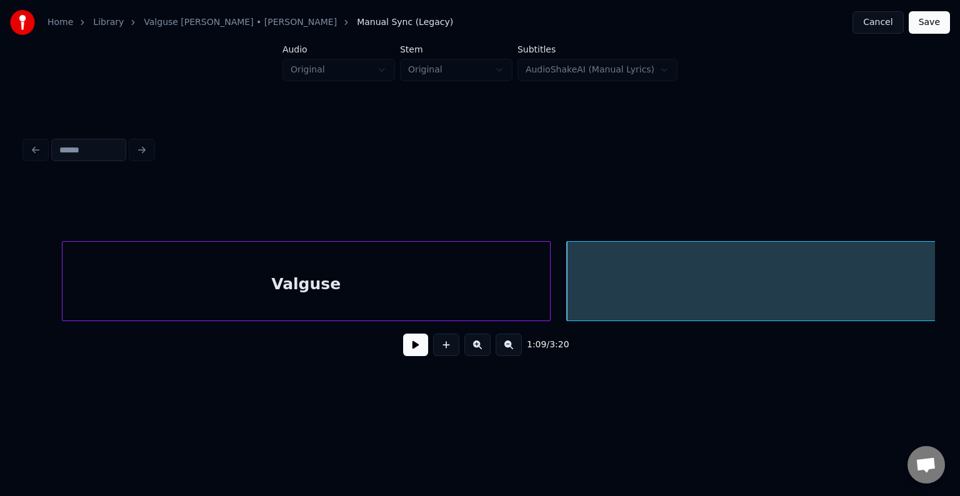
scroll to position [0, 49475]
click at [129, 287] on div "Valguse" at bounding box center [314, 284] width 487 height 85
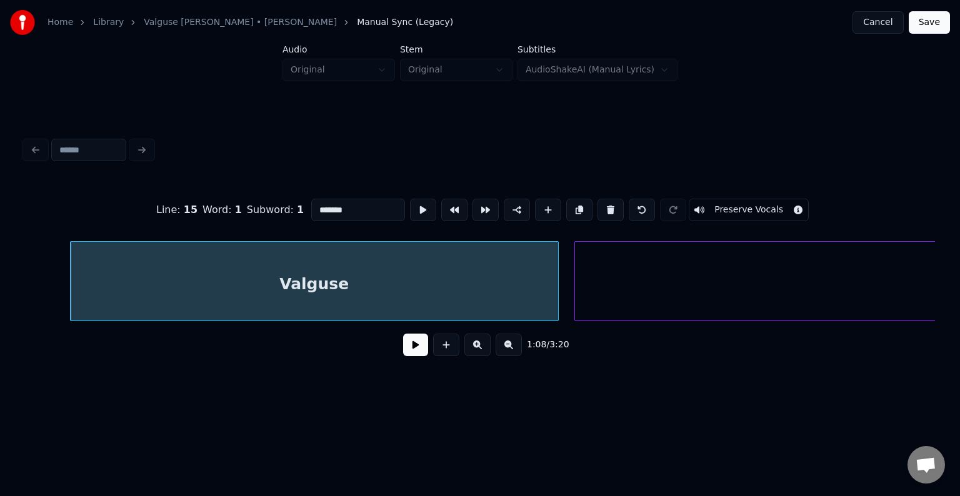
click at [413, 347] on button at bounding box center [415, 345] width 25 height 22
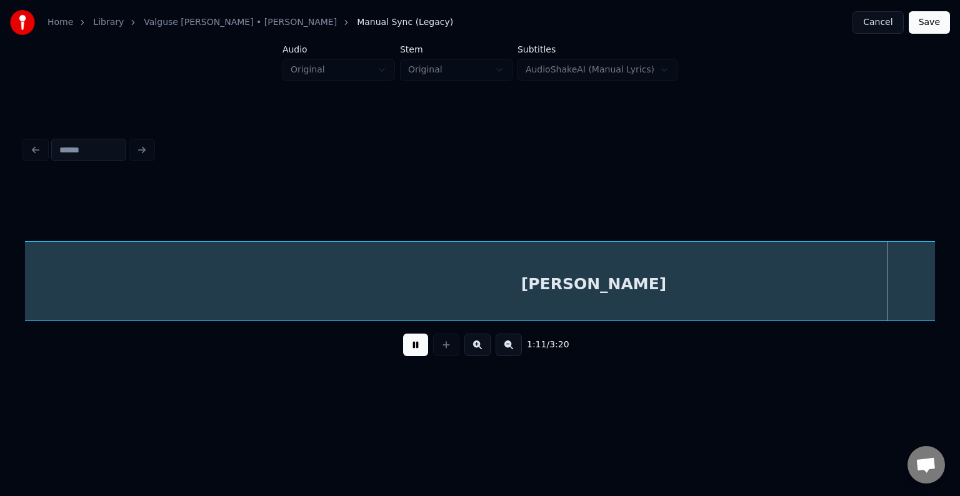
scroll to position [0, 51299]
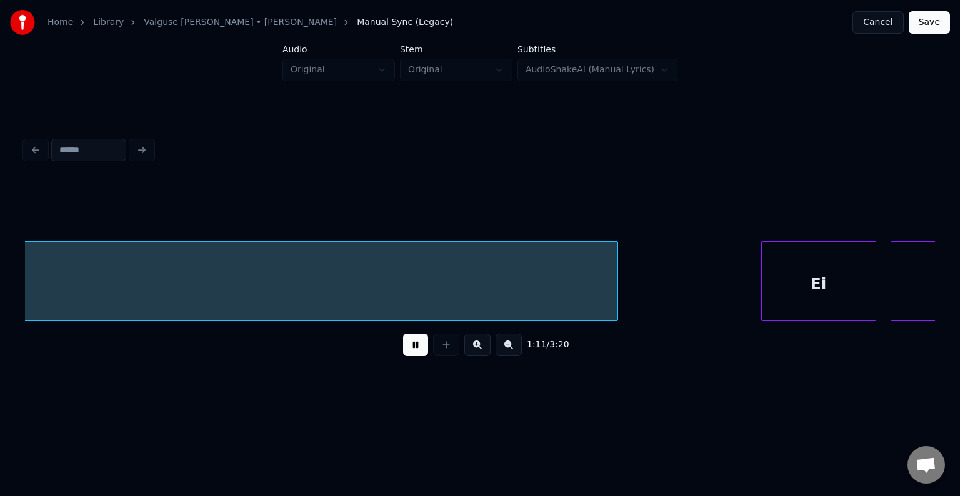
click at [414, 344] on button at bounding box center [415, 345] width 25 height 22
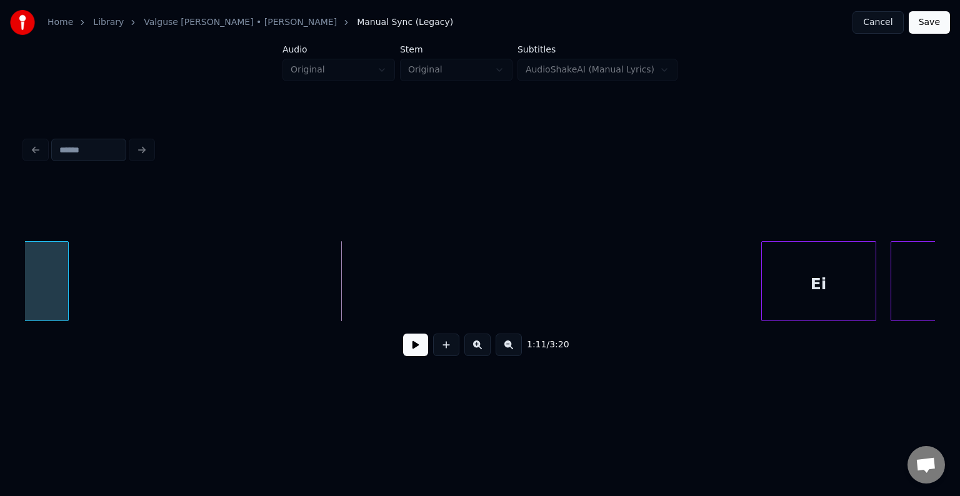
click at [66, 282] on div at bounding box center [66, 281] width 4 height 79
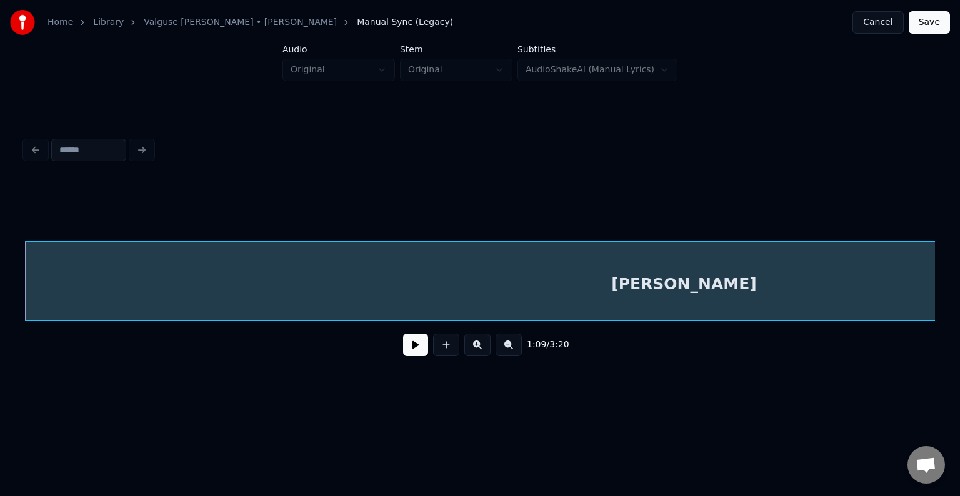
click at [766, 274] on div "[PERSON_NAME]" at bounding box center [684, 284] width 1318 height 85
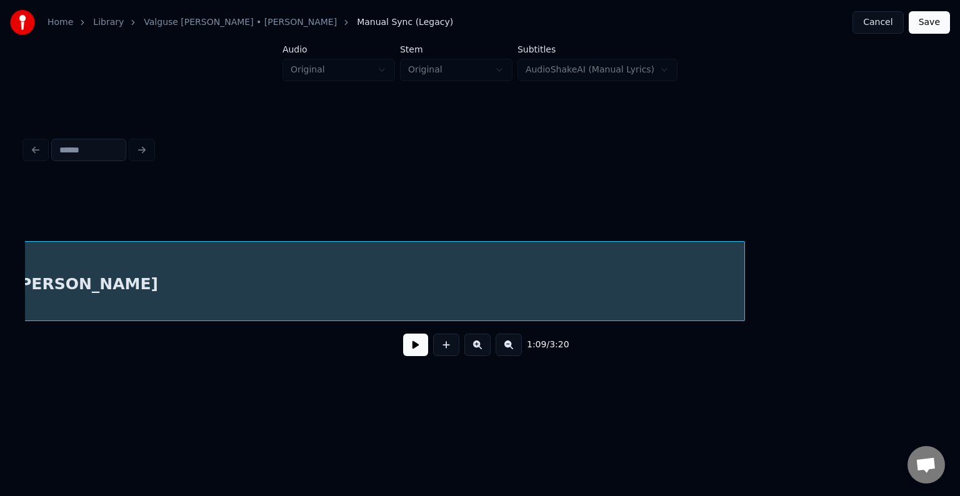
scroll to position [0, 50632]
click at [742, 289] on div "[PERSON_NAME]" at bounding box center [85, 281] width 1319 height 80
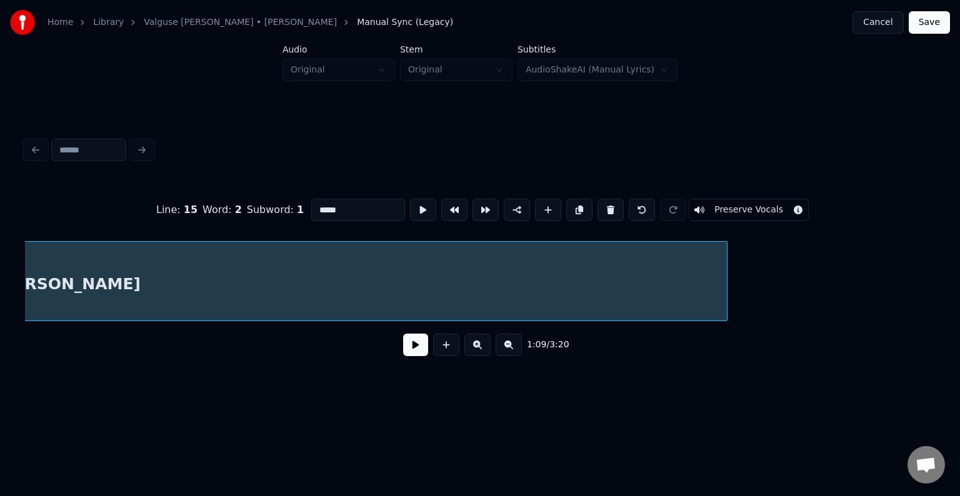
scroll to position [0, 50658]
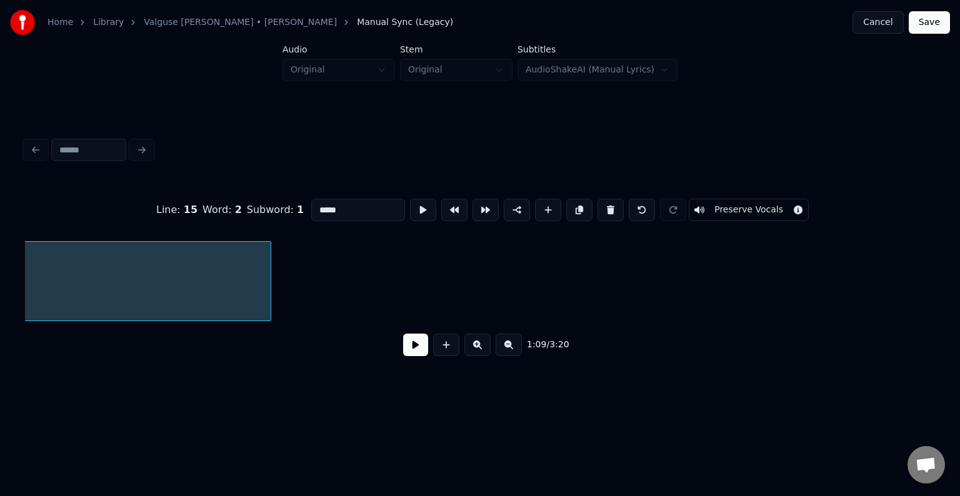
click at [267, 296] on div at bounding box center [269, 281] width 4 height 79
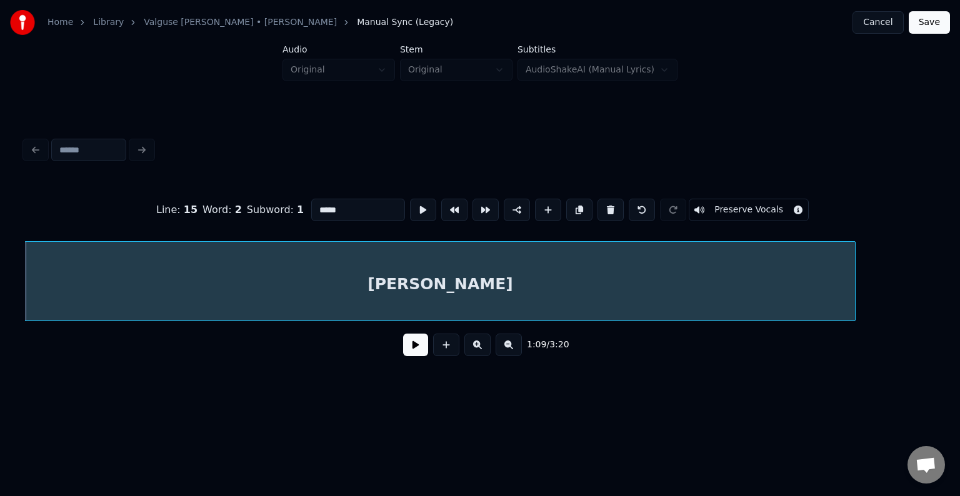
click at [189, 302] on div "[PERSON_NAME]" at bounding box center [440, 284] width 830 height 85
click at [403, 353] on button at bounding box center [415, 345] width 25 height 22
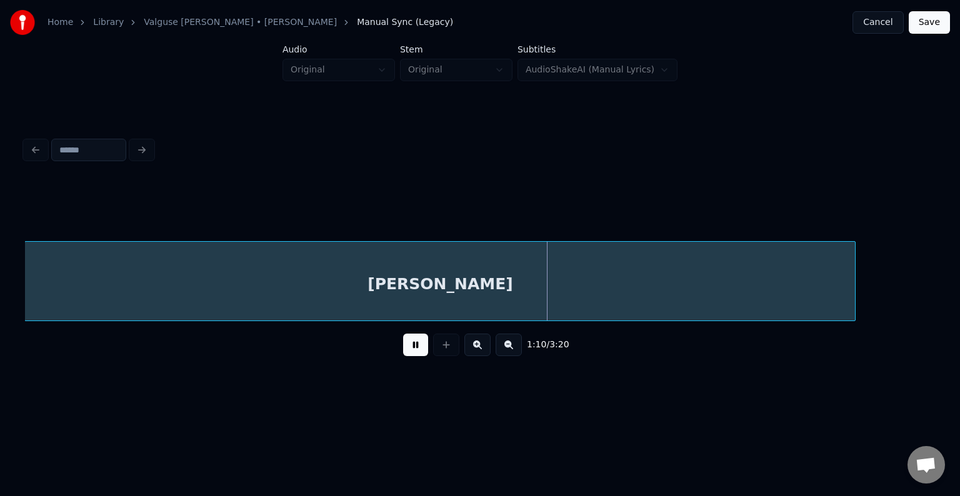
click at [403, 347] on button at bounding box center [415, 345] width 25 height 22
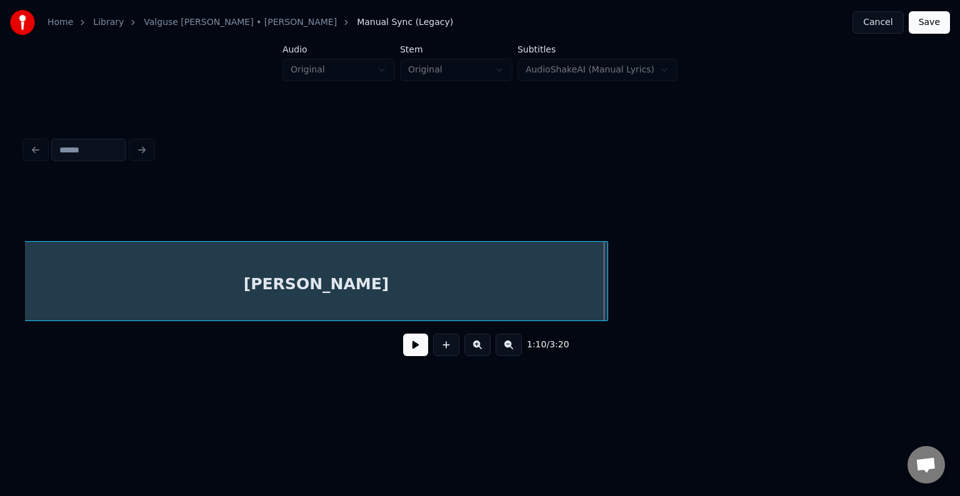
click at [605, 266] on div at bounding box center [606, 281] width 4 height 79
click at [412, 347] on button at bounding box center [415, 345] width 25 height 22
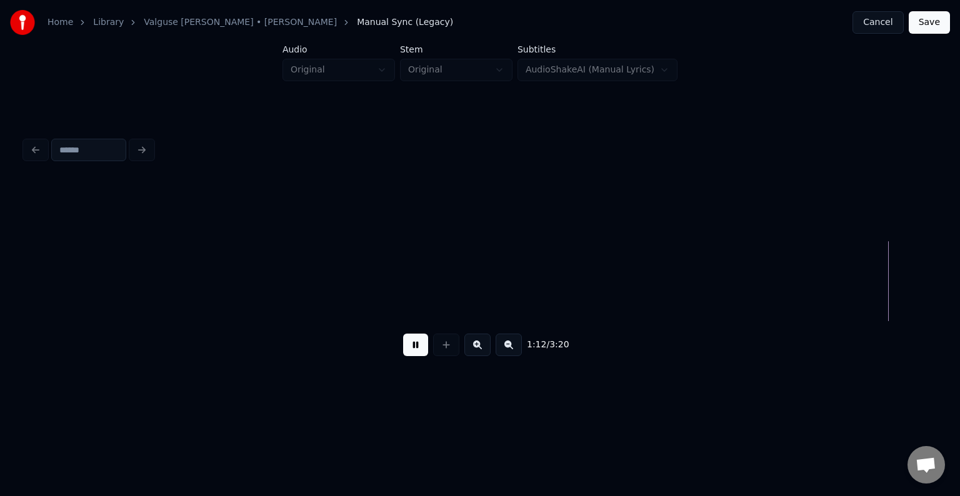
scroll to position [0, 51854]
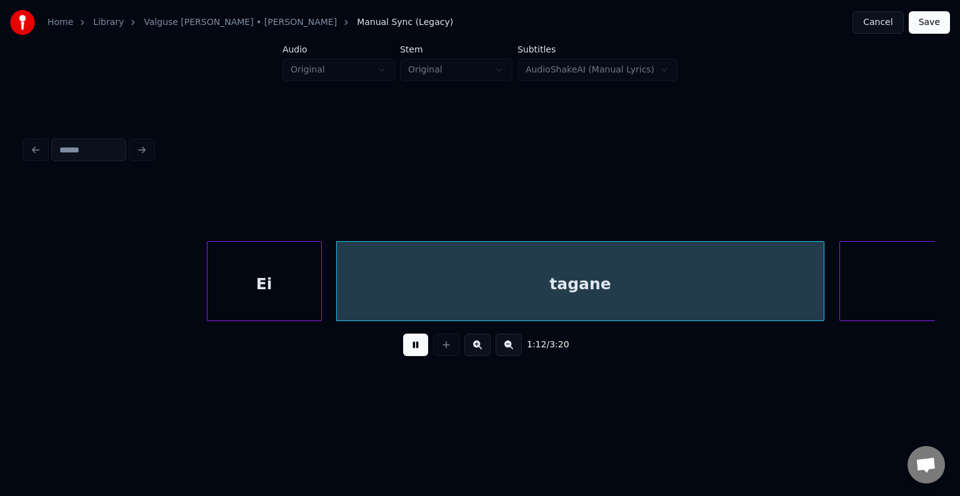
click at [404, 352] on button at bounding box center [415, 345] width 25 height 22
click at [233, 290] on div "Ei" at bounding box center [225, 284] width 114 height 85
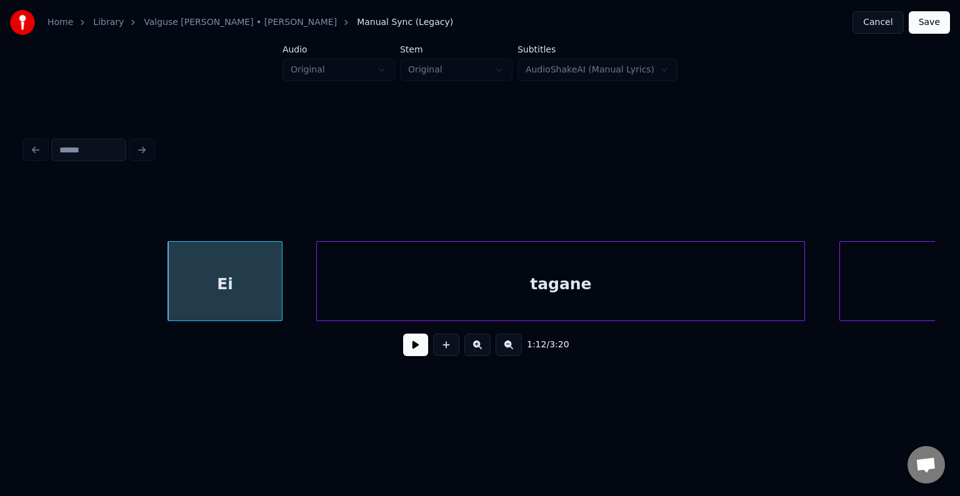
click at [472, 296] on div "tagane" at bounding box center [560, 284] width 487 height 85
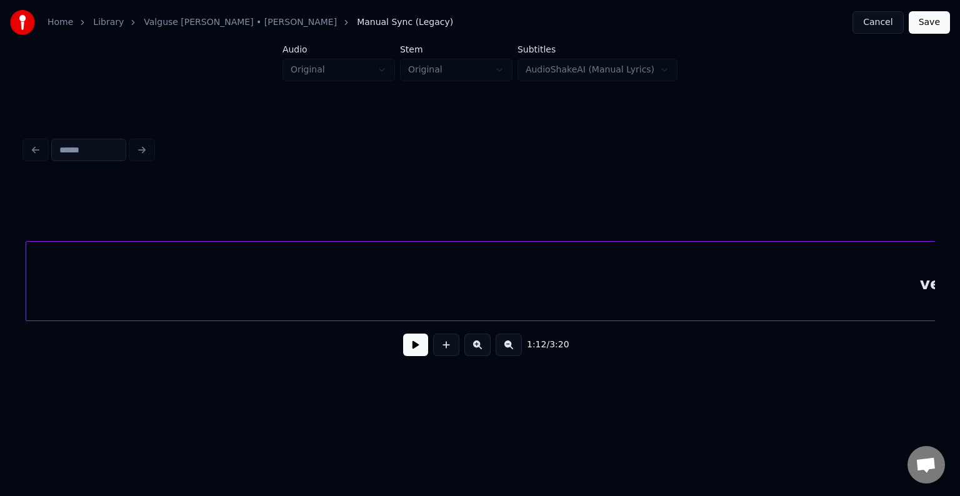
scroll to position [0, 52642]
click at [863, 303] on div "veel" at bounding box center [938, 284] width 1824 height 85
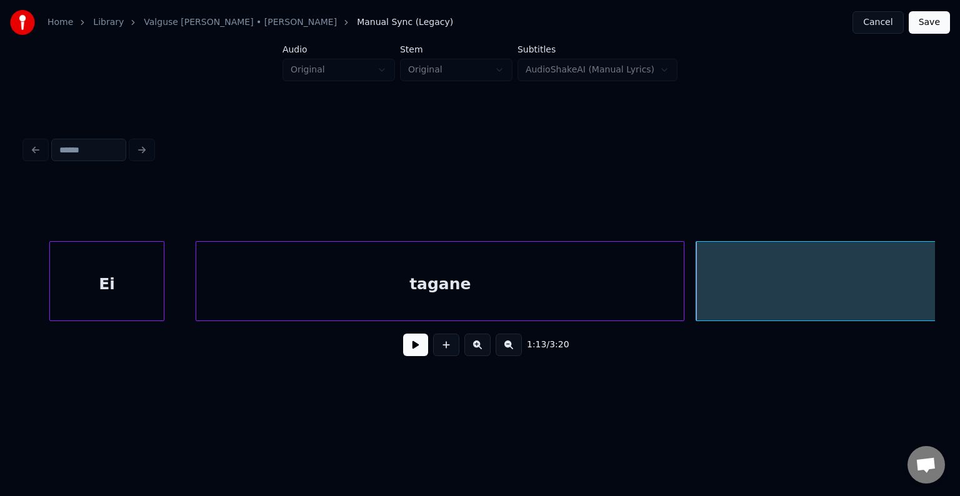
scroll to position [0, 51967]
click at [117, 290] on div "Ei" at bounding box center [112, 284] width 114 height 85
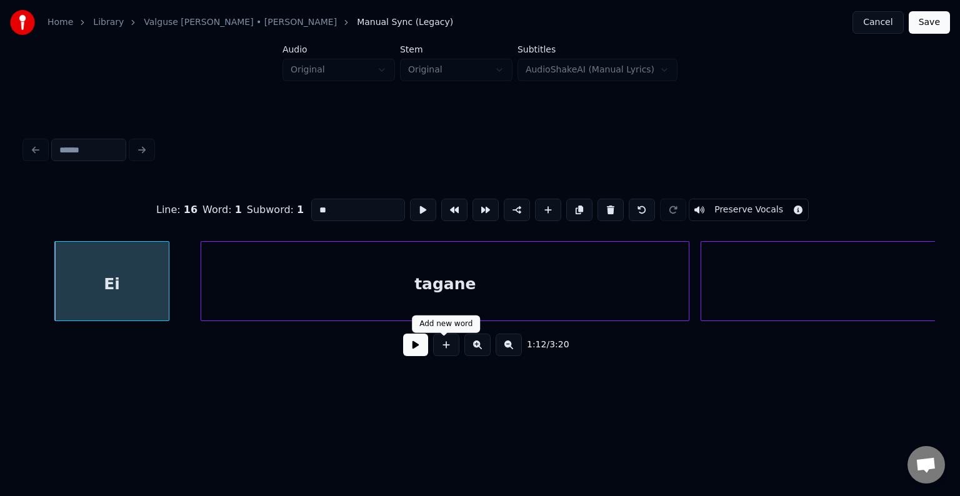
click at [404, 344] on button at bounding box center [415, 345] width 25 height 22
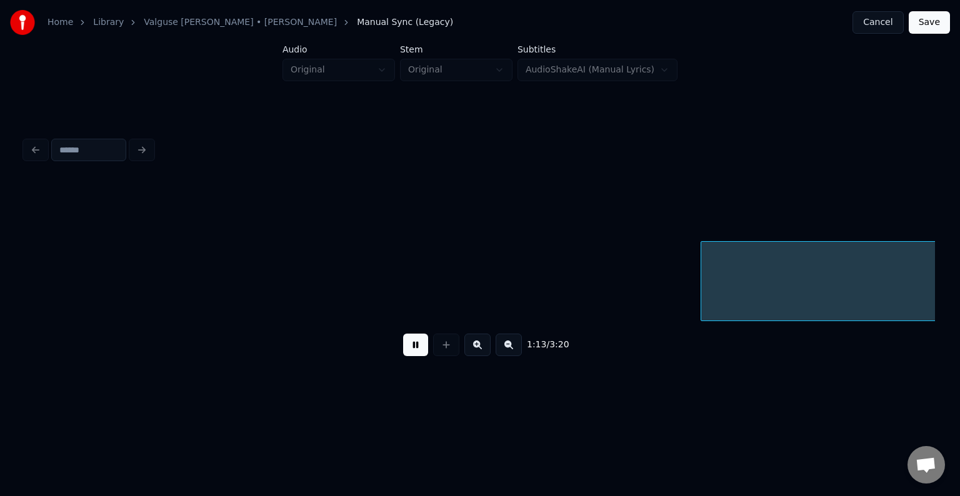
click at [410, 347] on button at bounding box center [415, 345] width 25 height 22
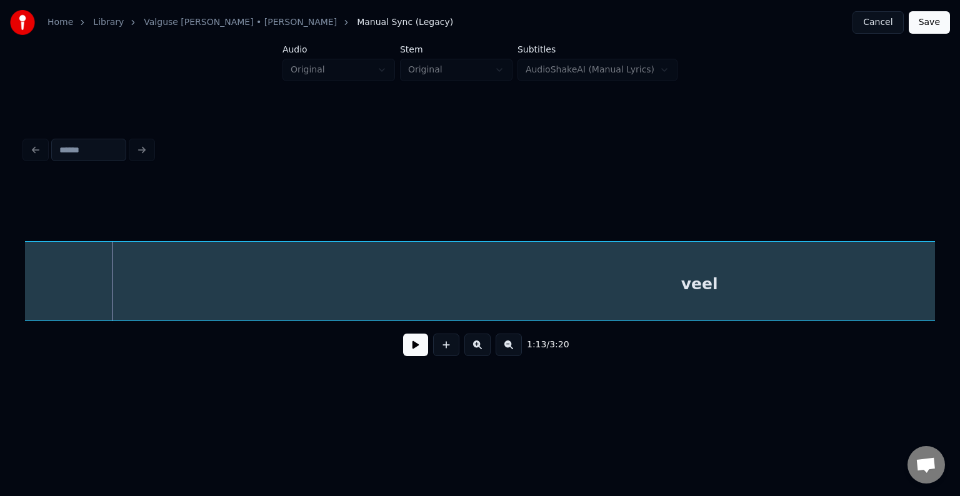
click at [410, 347] on button at bounding box center [415, 345] width 25 height 22
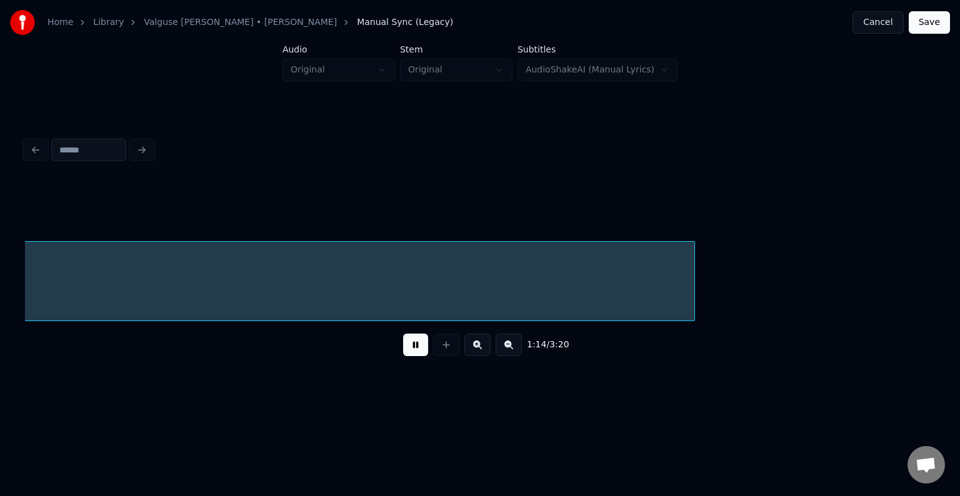
click at [410, 347] on button at bounding box center [415, 345] width 25 height 22
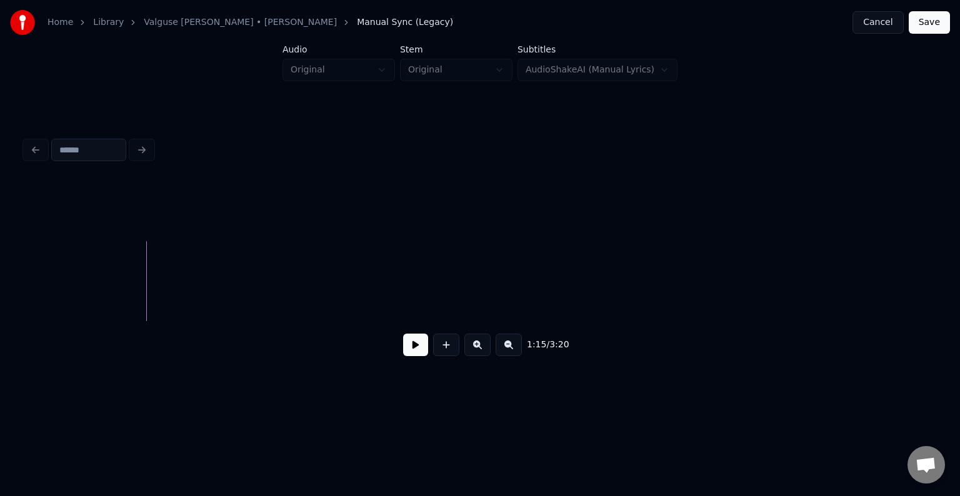
click at [0, 283] on div "Home Library [PERSON_NAME] • [PERSON_NAME] Anni Manual Sync (Legacy) Cancel Sav…" at bounding box center [480, 199] width 960 height 399
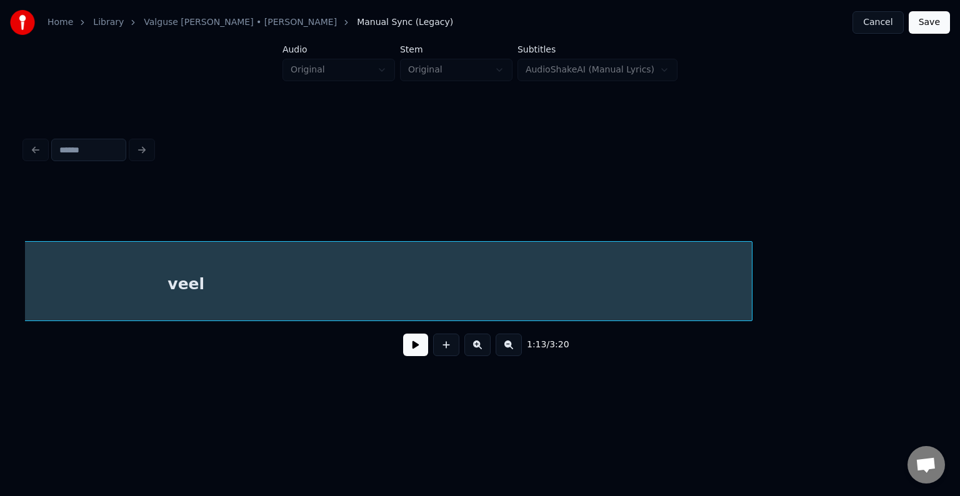
scroll to position [0, 53067]
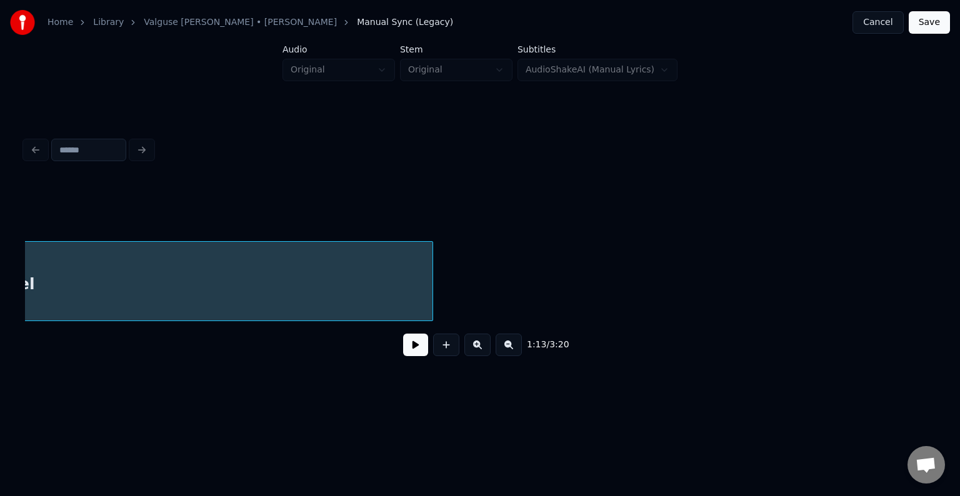
click at [431, 277] on div at bounding box center [431, 281] width 4 height 79
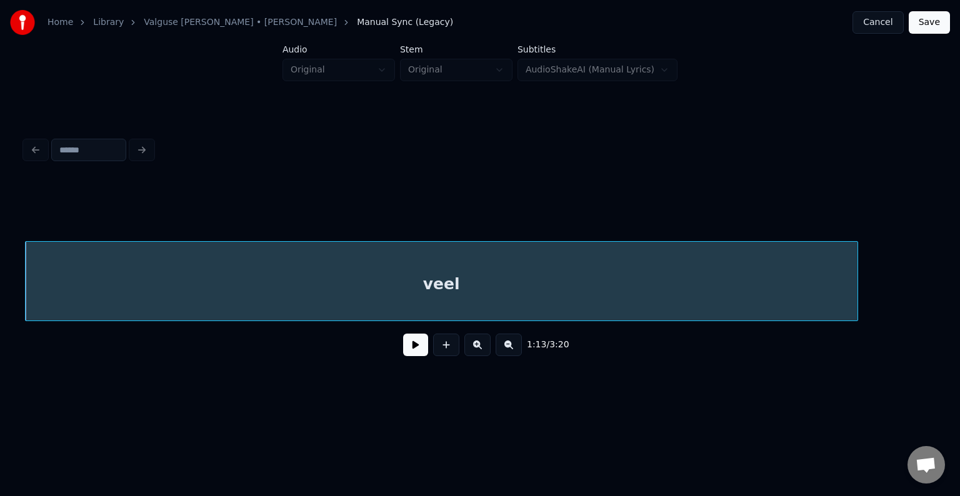
click at [412, 349] on button at bounding box center [415, 345] width 25 height 22
click at [412, 347] on button at bounding box center [415, 345] width 25 height 22
click at [411, 282] on div "veel" at bounding box center [442, 284] width 832 height 85
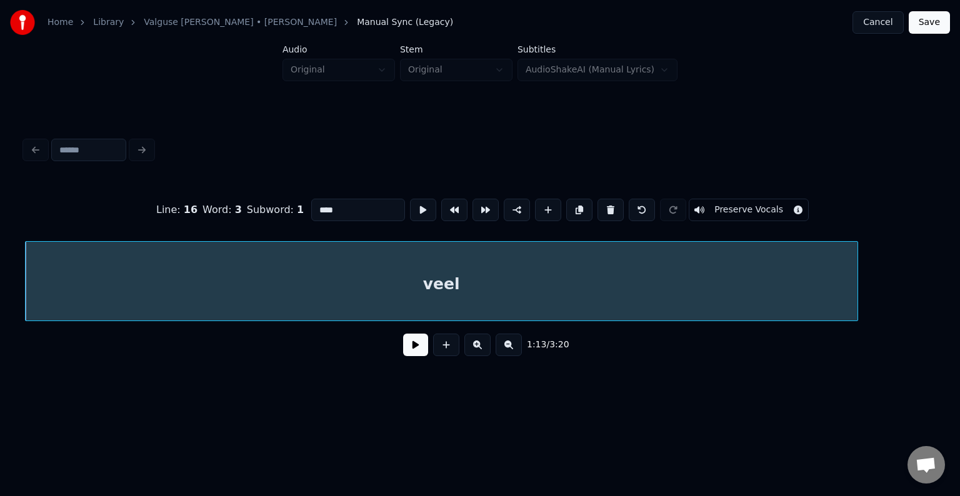
click at [311, 202] on input "****" at bounding box center [358, 210] width 94 height 22
type input "******"
click at [409, 344] on button at bounding box center [415, 345] width 25 height 22
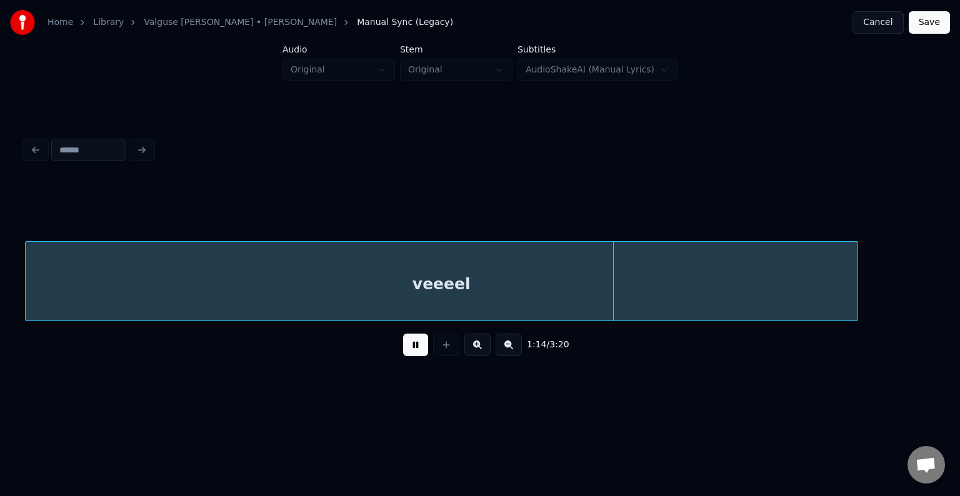
drag, startPoint x: 409, startPoint y: 344, endPoint x: 422, endPoint y: 343, distance: 13.2
click at [422, 343] on button at bounding box center [415, 345] width 25 height 22
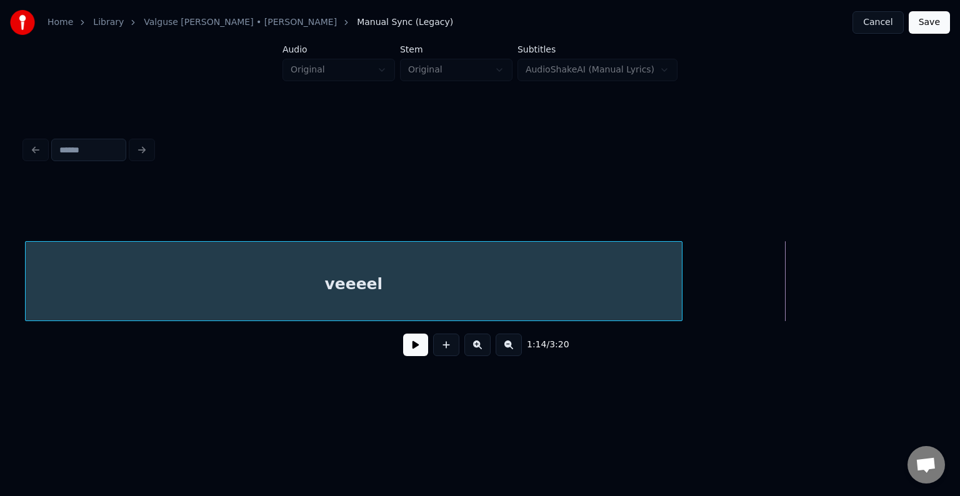
click at [678, 268] on div at bounding box center [680, 281] width 4 height 79
click at [411, 350] on button at bounding box center [415, 345] width 25 height 22
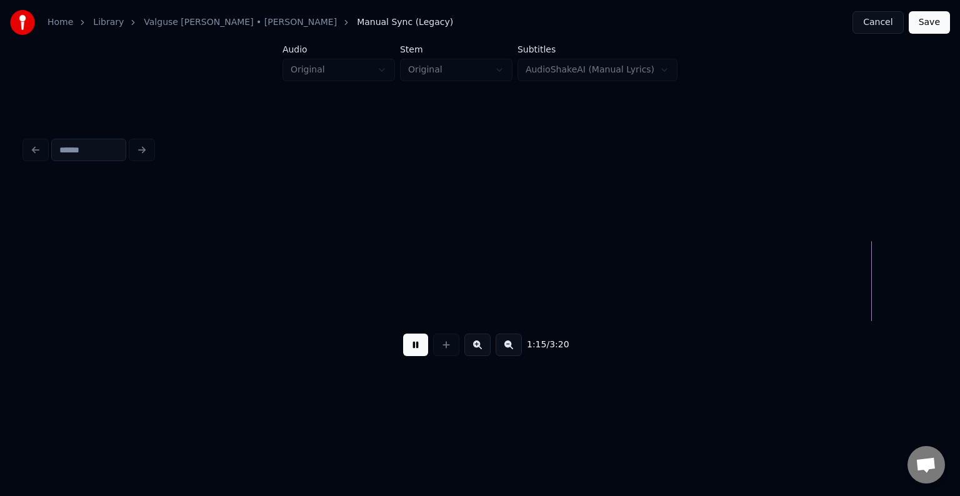
scroll to position [0, 54473]
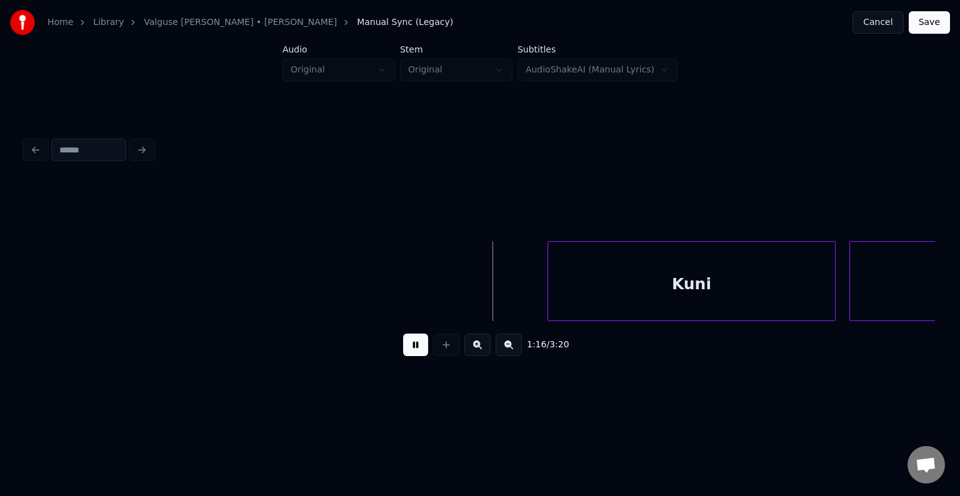
click at [413, 354] on button at bounding box center [415, 345] width 25 height 22
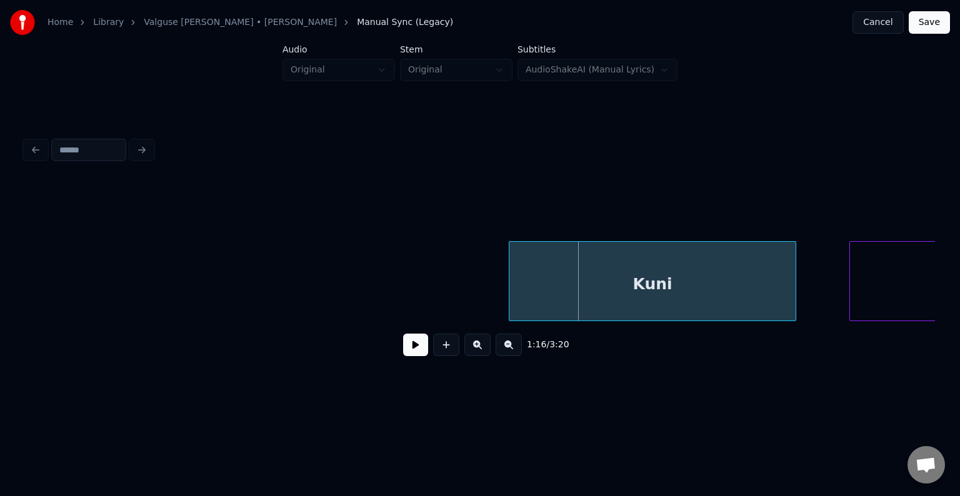
click at [574, 289] on div "Kuni" at bounding box center [652, 284] width 286 height 85
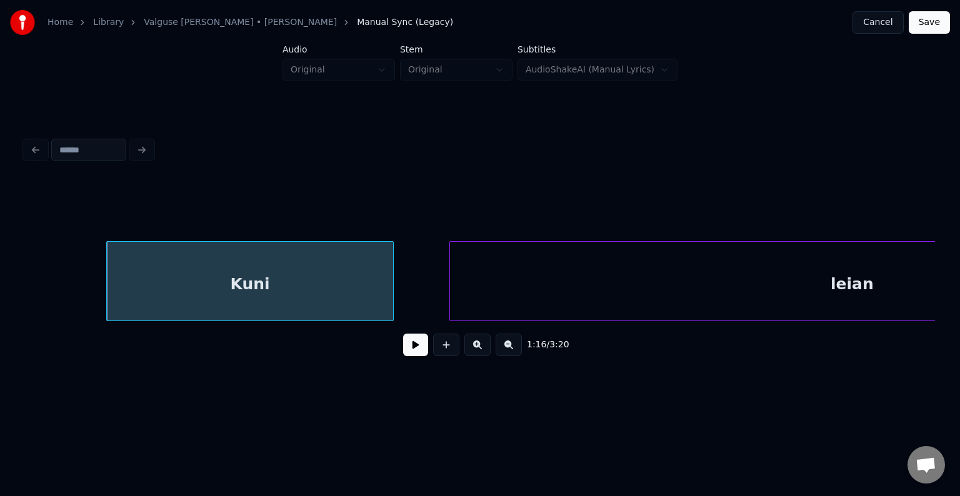
scroll to position [0, 55190]
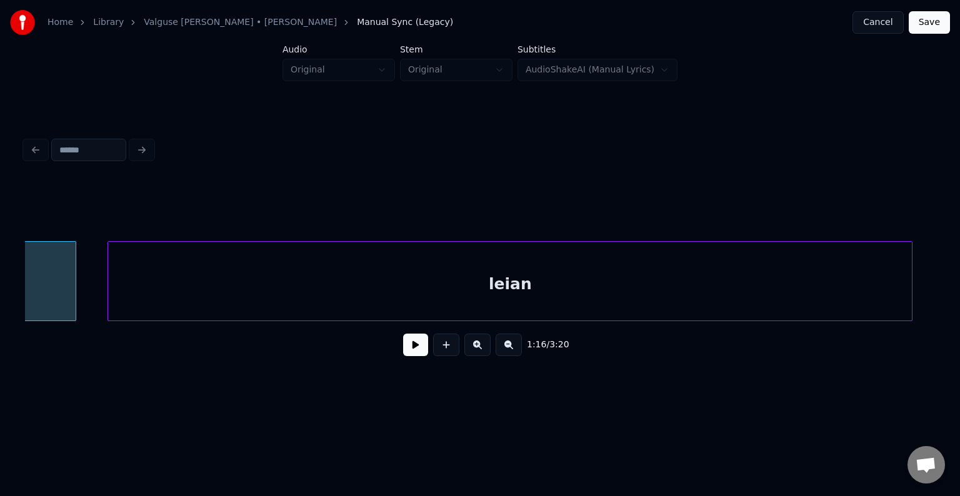
click at [840, 298] on div "leian" at bounding box center [510, 284] width 804 height 85
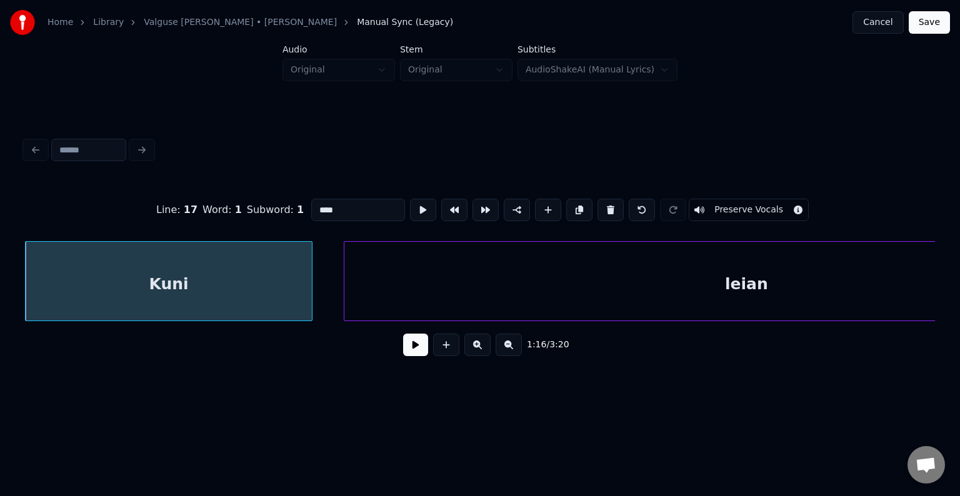
click at [406, 356] on button at bounding box center [415, 345] width 25 height 22
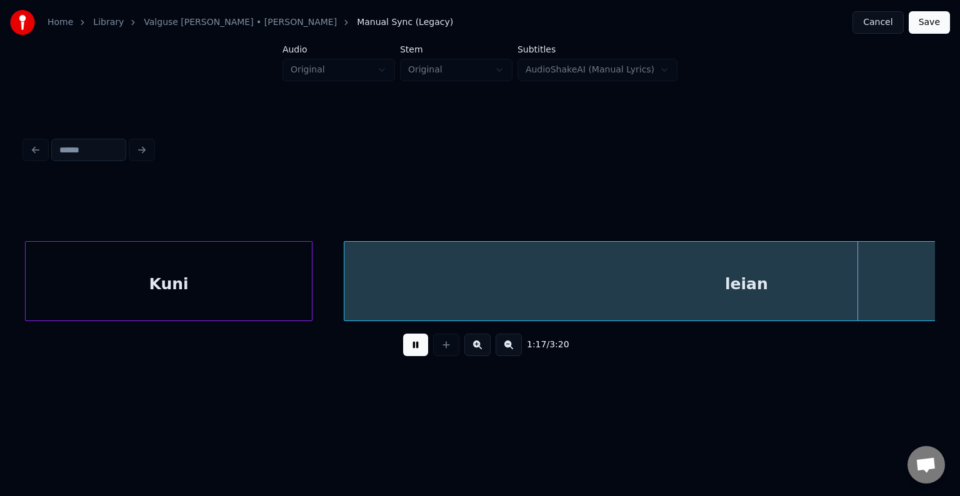
scroll to position [0, 55870]
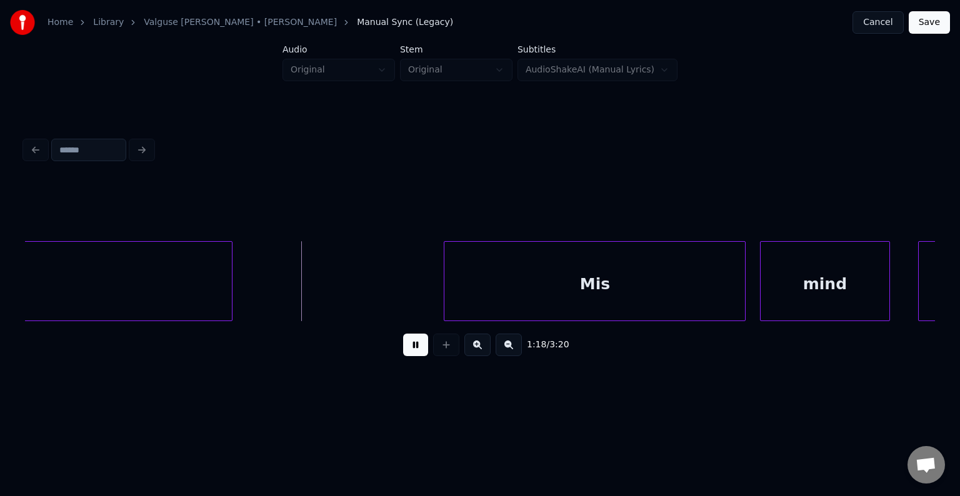
click at [415, 350] on button at bounding box center [415, 345] width 25 height 22
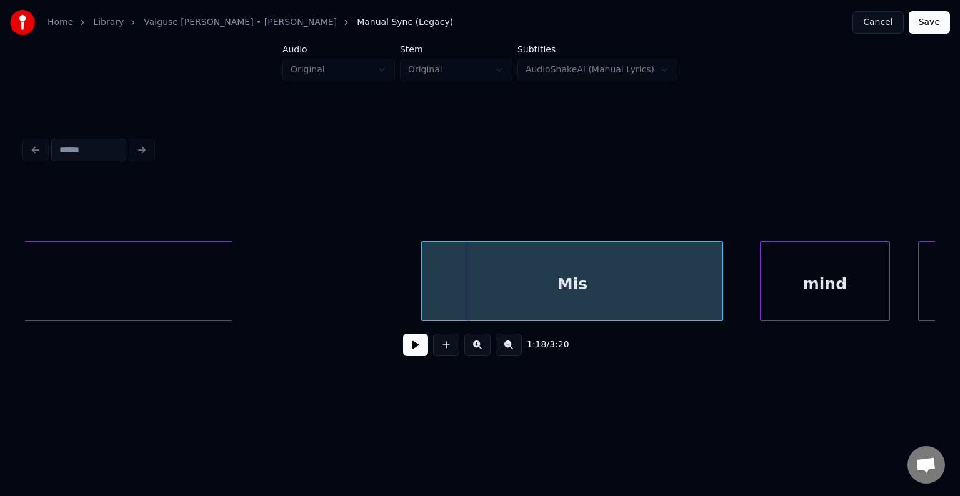
click at [494, 282] on div "Mis" at bounding box center [572, 284] width 301 height 85
click at [804, 283] on div "mind" at bounding box center [807, 284] width 128 height 85
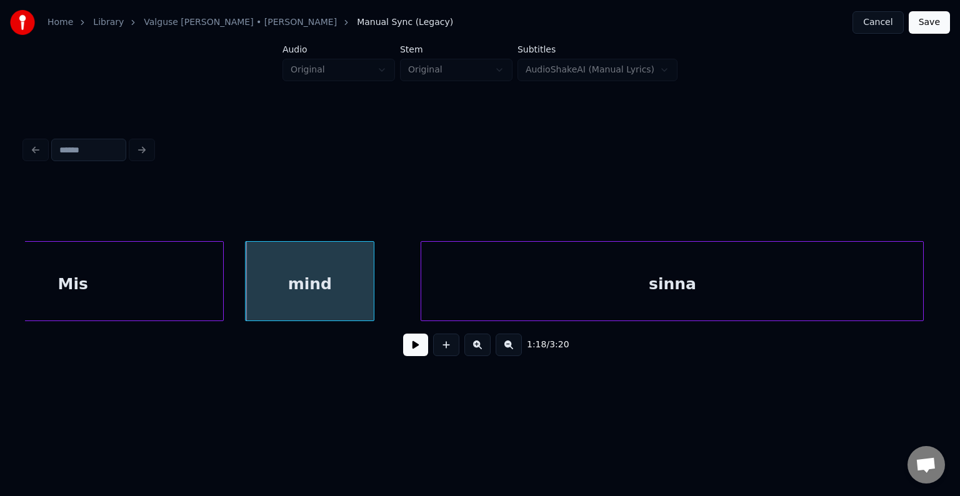
scroll to position [0, 56370]
click at [791, 292] on div "sinna" at bounding box center [648, 284] width 502 height 85
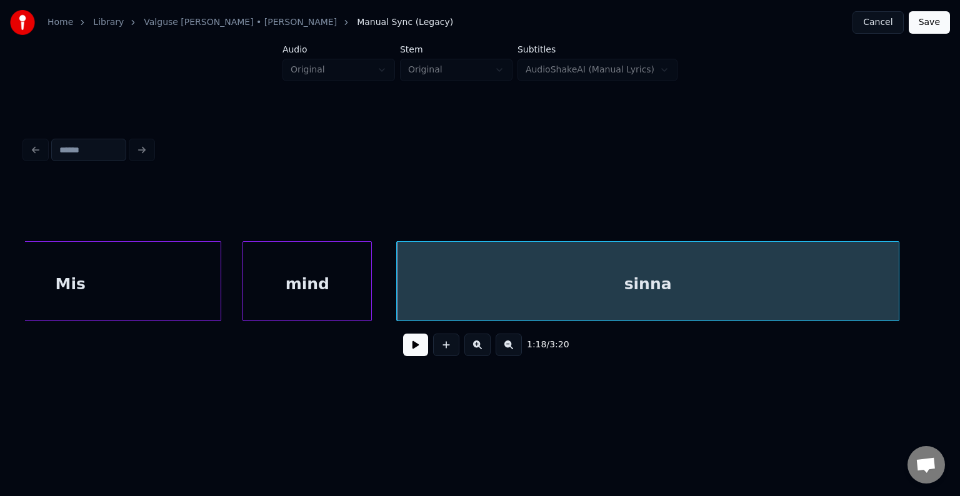
click at [337, 301] on div "mind" at bounding box center [307, 284] width 128 height 85
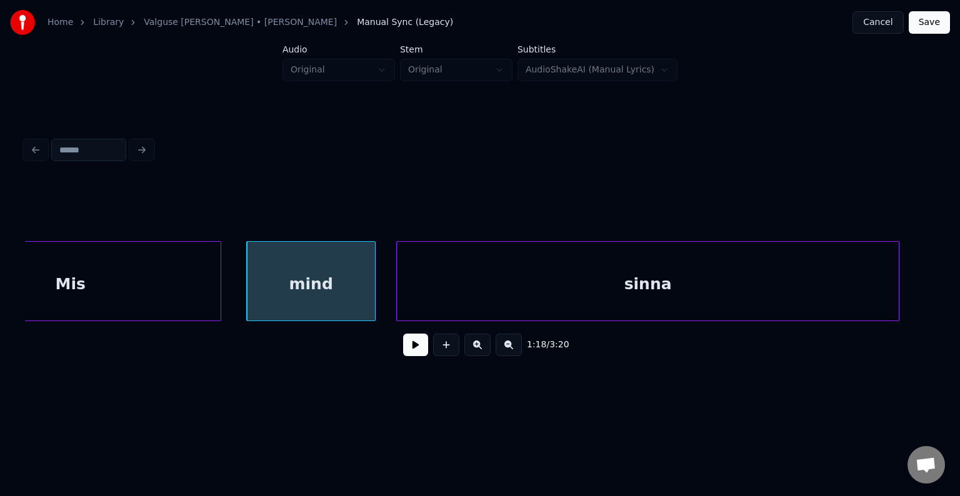
click at [403, 356] on button at bounding box center [415, 345] width 25 height 22
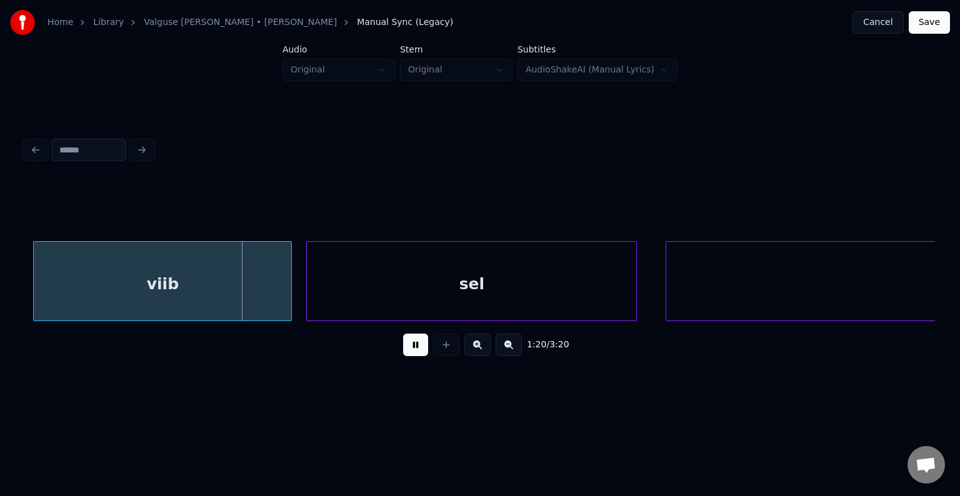
click at [404, 345] on button at bounding box center [415, 345] width 25 height 22
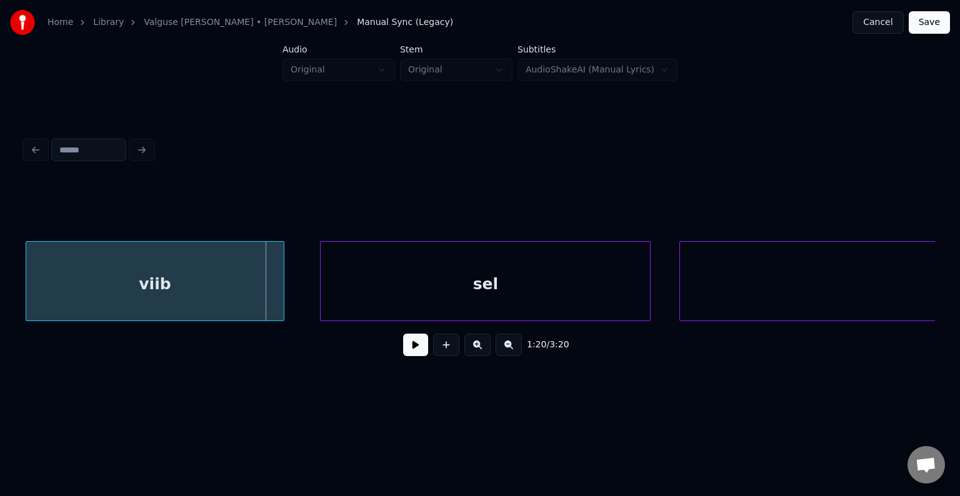
click at [201, 272] on div "viib" at bounding box center [154, 284] width 257 height 85
click at [147, 255] on div "viib" at bounding box center [154, 284] width 257 height 85
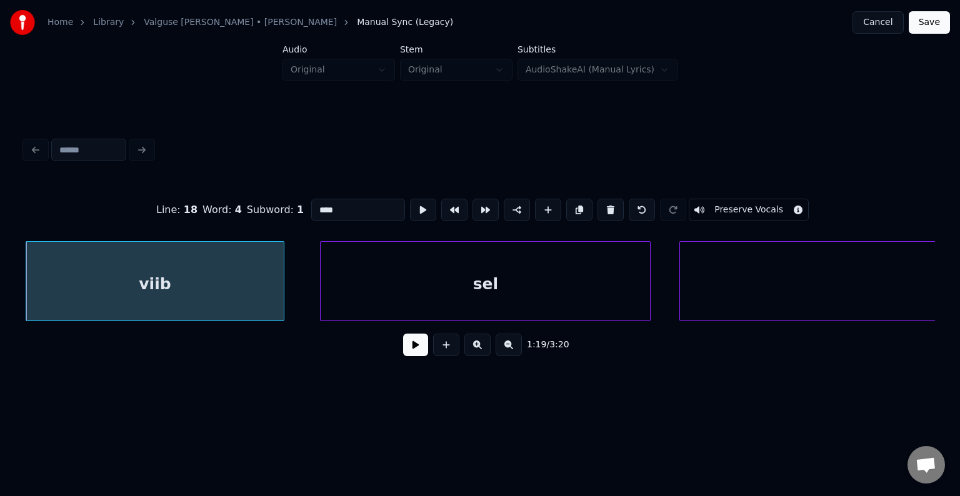
click at [400, 359] on div "1:19 / 3:20" at bounding box center [480, 344] width 890 height 27
click at [409, 351] on button at bounding box center [415, 345] width 25 height 22
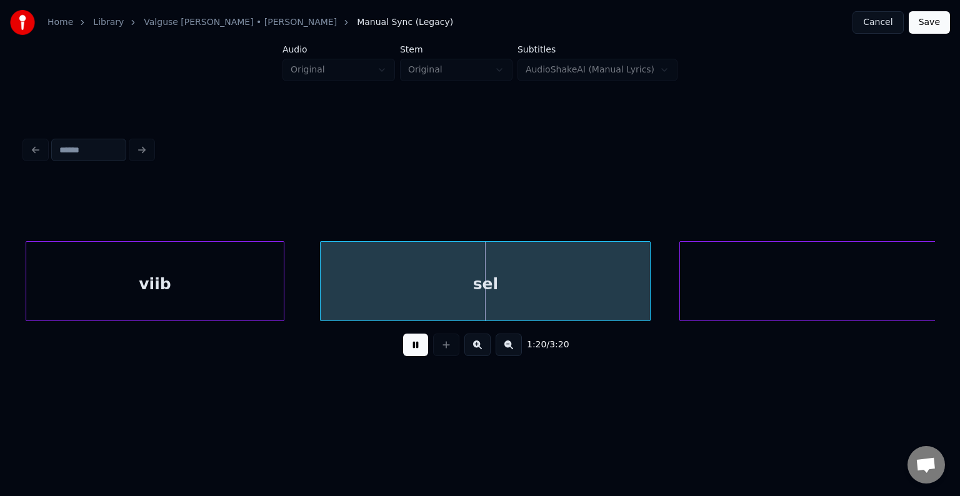
click at [409, 351] on button at bounding box center [415, 345] width 25 height 22
click at [104, 292] on div "viib" at bounding box center [154, 284] width 257 height 85
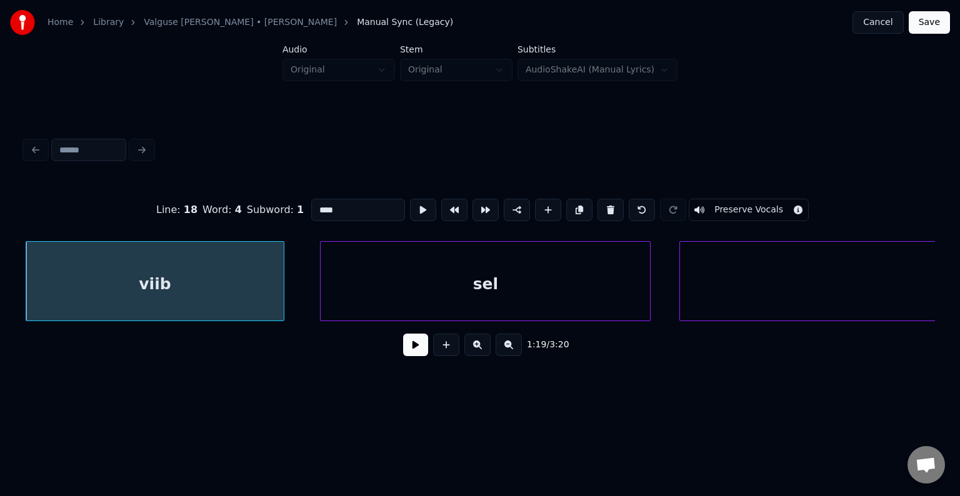
click at [403, 345] on button at bounding box center [415, 345] width 25 height 22
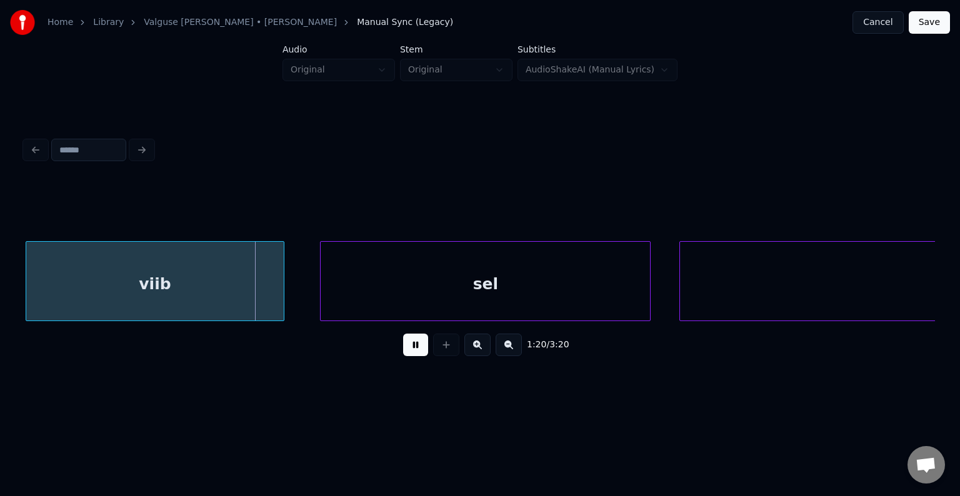
click at [403, 344] on button at bounding box center [415, 345] width 25 height 22
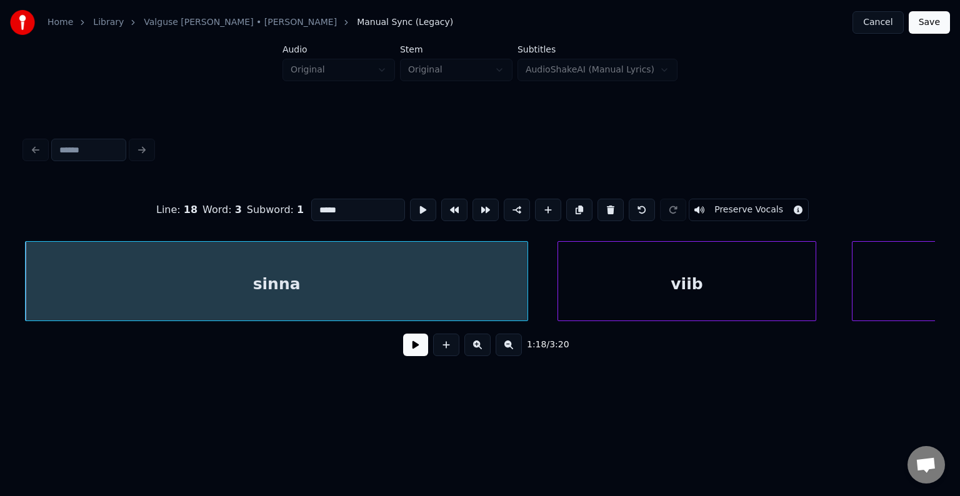
click at [408, 356] on button at bounding box center [415, 345] width 25 height 22
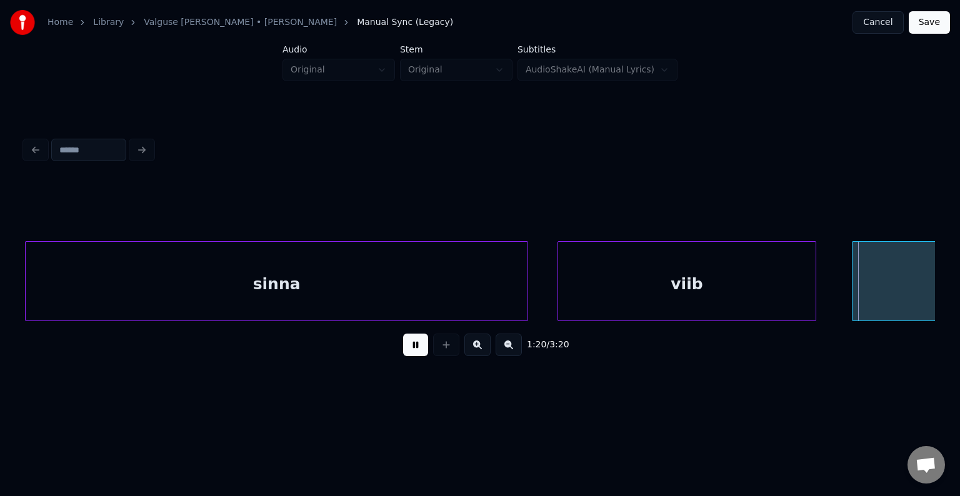
click at [419, 344] on button at bounding box center [415, 345] width 25 height 22
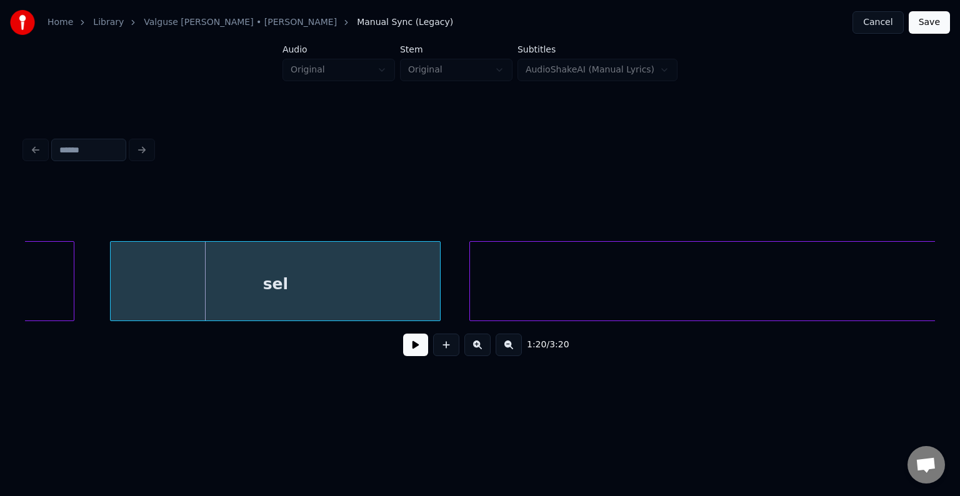
scroll to position [0, 57276]
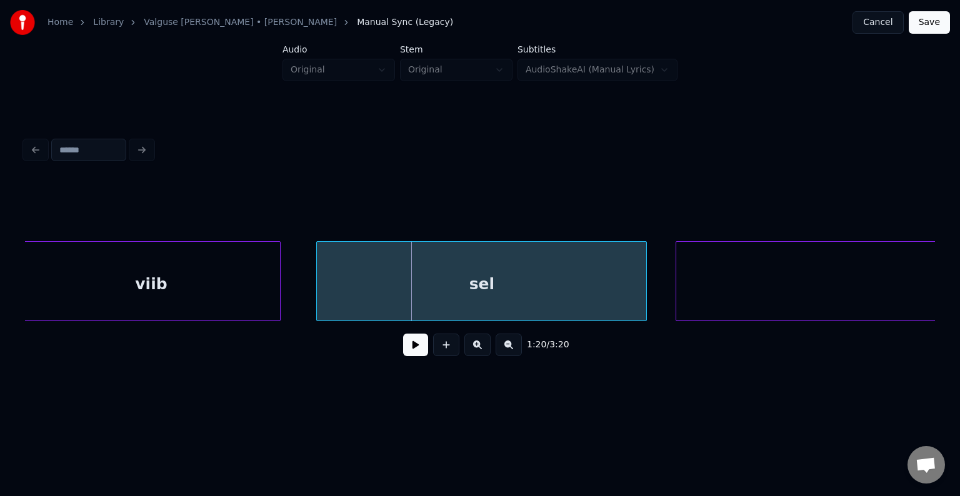
click at [61, 256] on div "viib" at bounding box center [150, 284] width 257 height 85
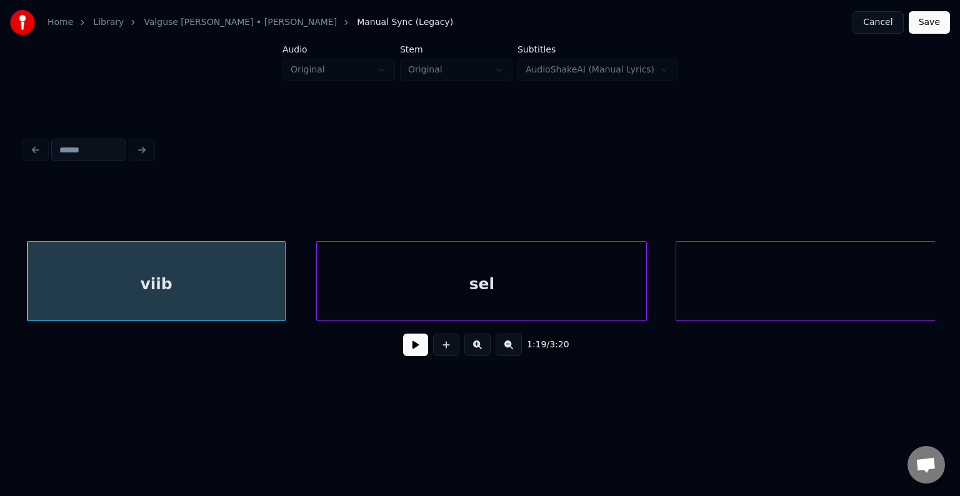
click at [220, 282] on div "viib" at bounding box center [155, 284] width 257 height 85
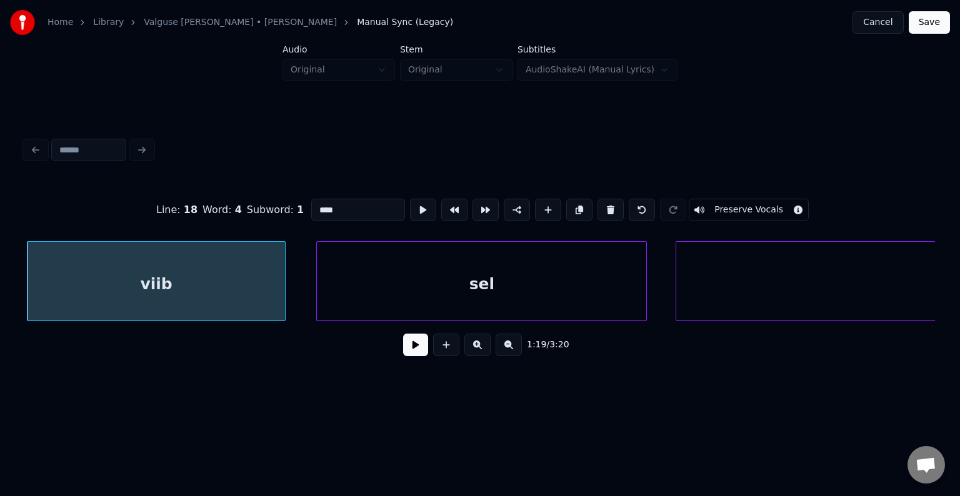
click at [320, 203] on input "****" at bounding box center [358, 210] width 94 height 22
type input "****"
click at [403, 352] on button at bounding box center [415, 345] width 25 height 22
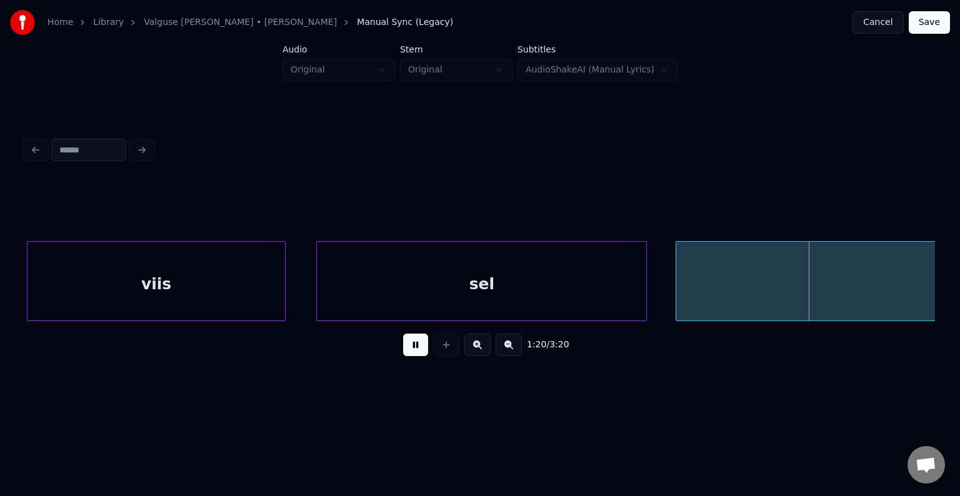
click at [403, 352] on button at bounding box center [415, 345] width 25 height 22
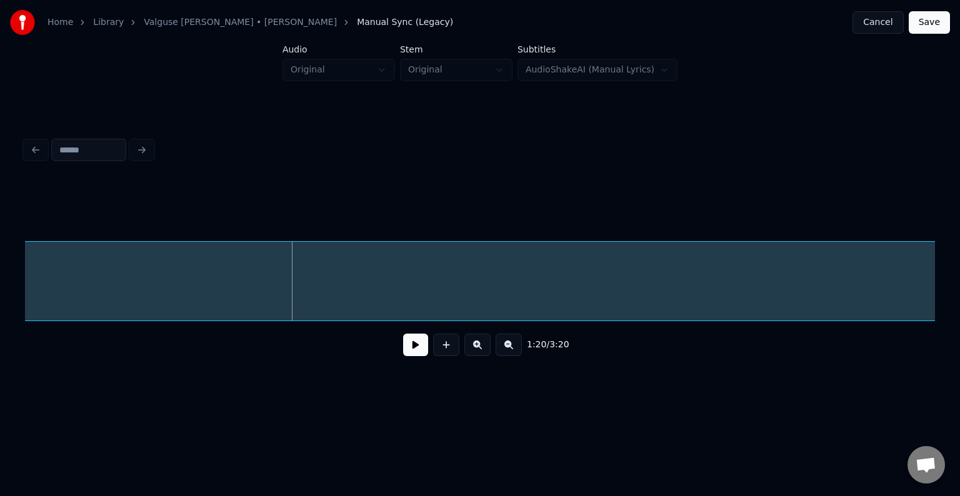
scroll to position [0, 57902]
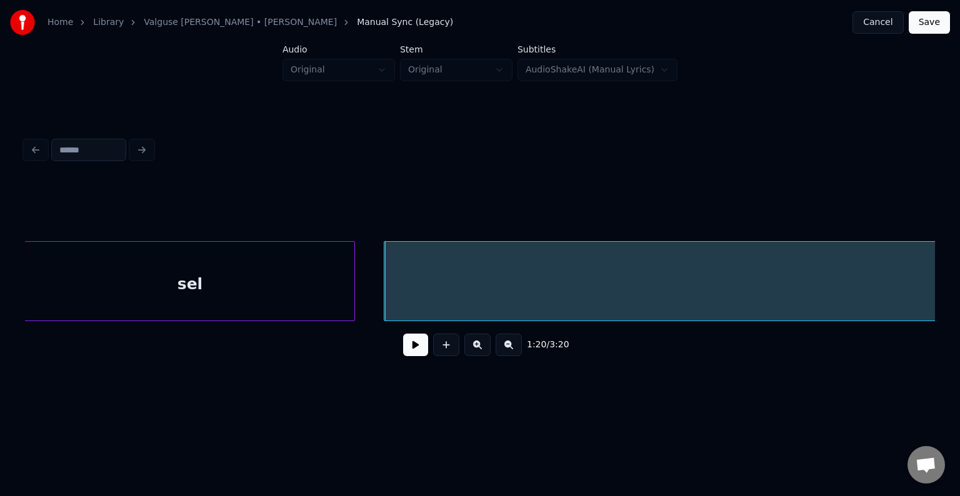
scroll to position [0, 57542]
click at [126, 285] on div "sel" at bounding box center [201, 284] width 329 height 85
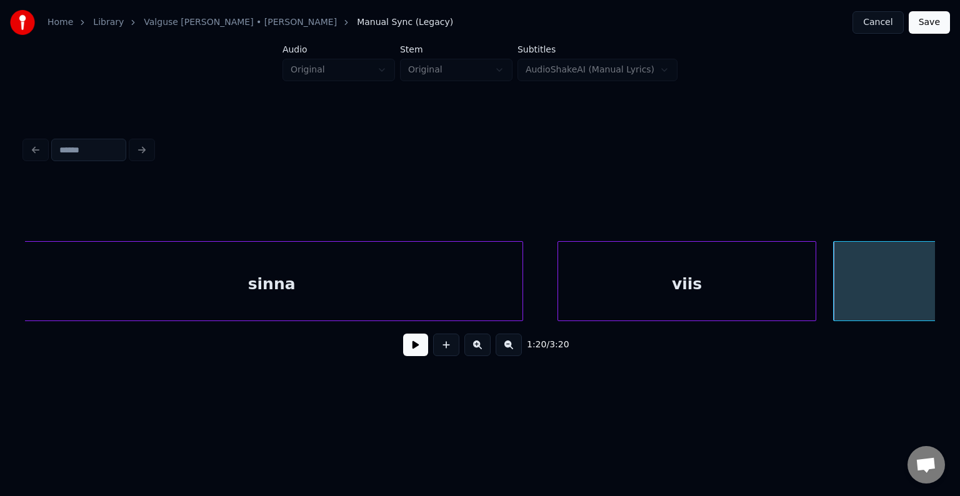
scroll to position [0, 55951]
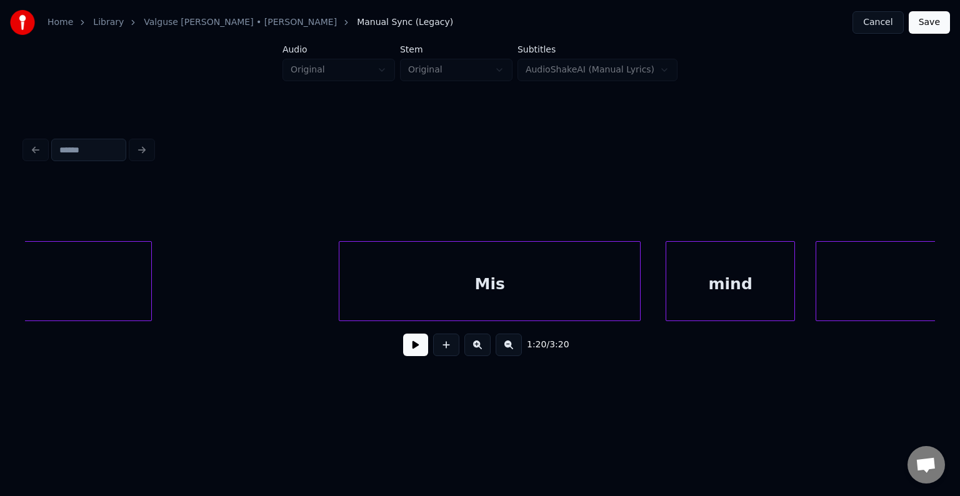
click at [457, 257] on div "Mis" at bounding box center [489, 284] width 301 height 85
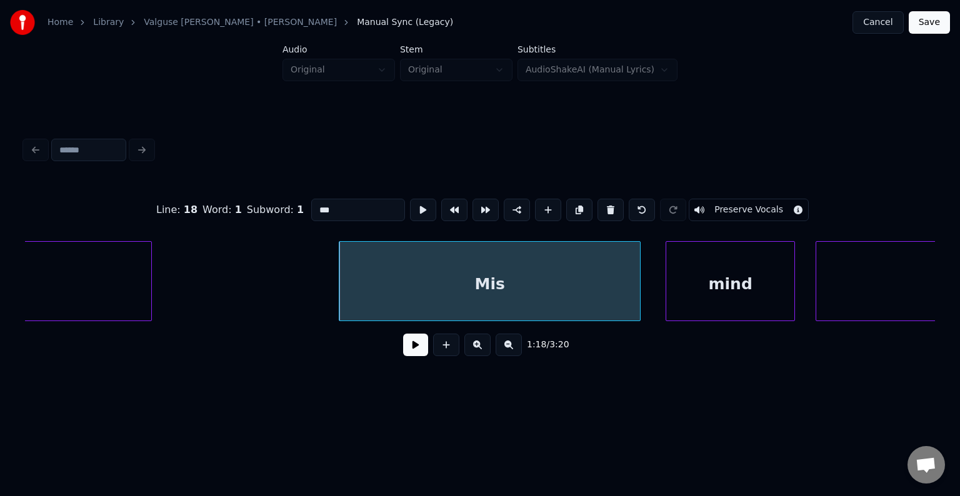
click at [407, 356] on button at bounding box center [415, 345] width 25 height 22
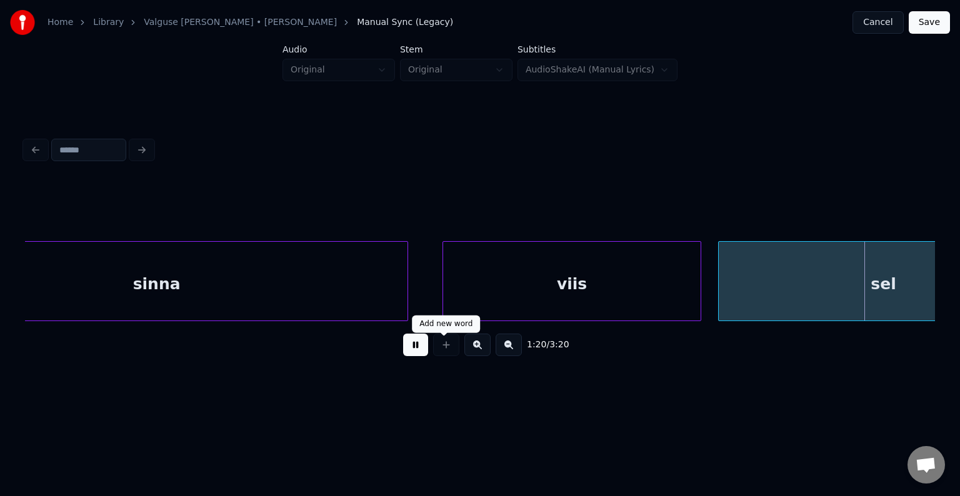
scroll to position [0, 57771]
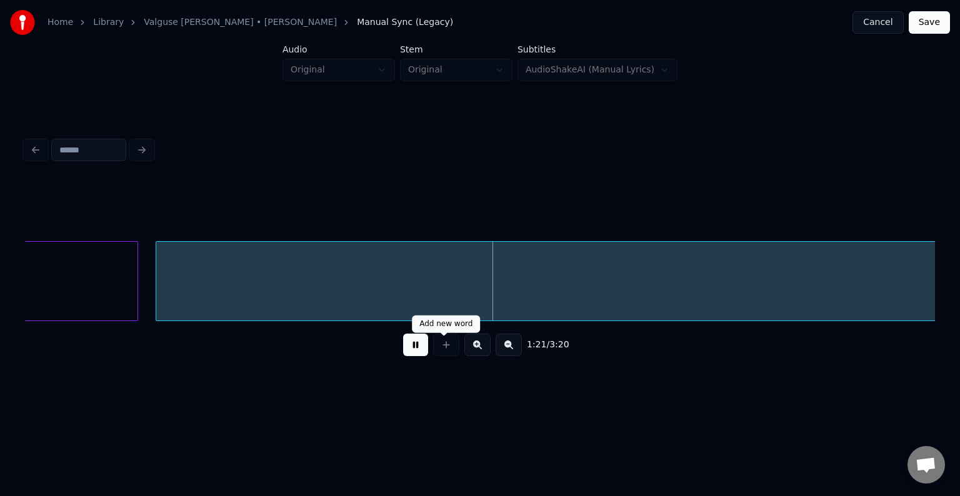
click at [435, 334] on div "1:21 / 3:20" at bounding box center [480, 344] width 910 height 47
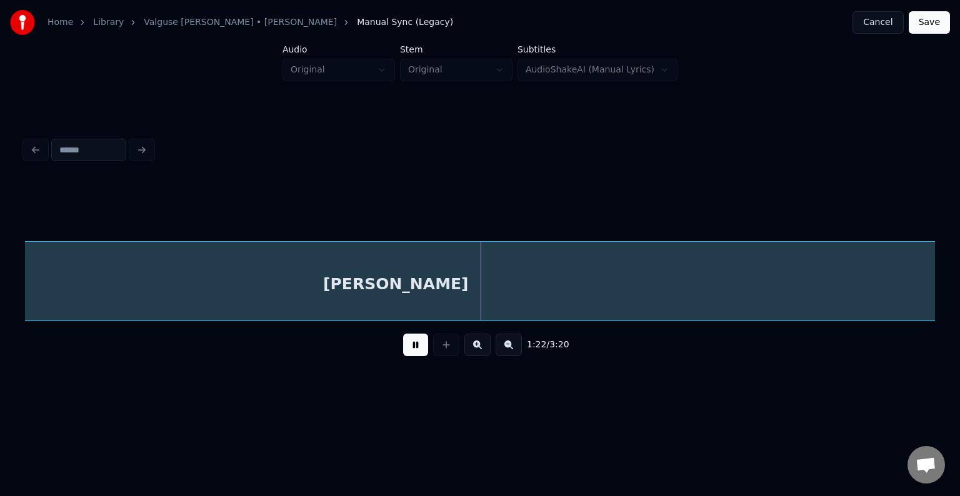
click at [403, 356] on button at bounding box center [415, 345] width 25 height 22
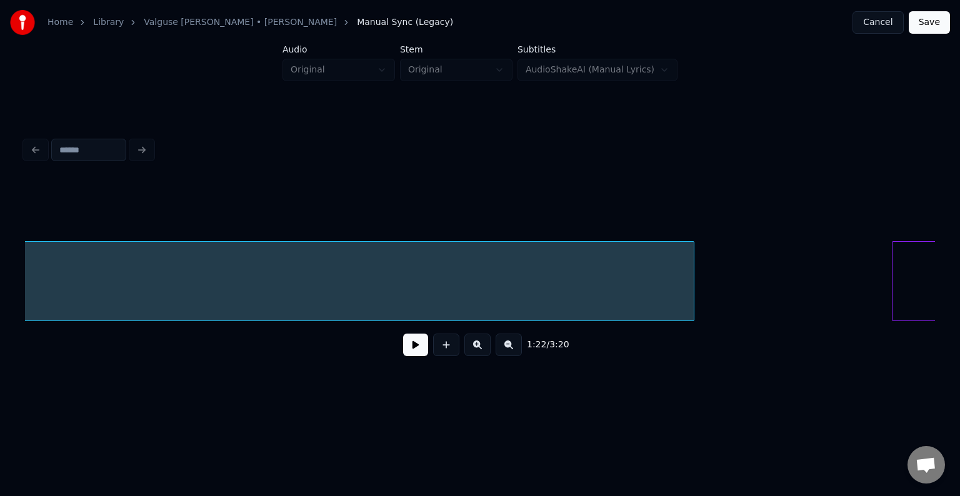
scroll to position [0, 59556]
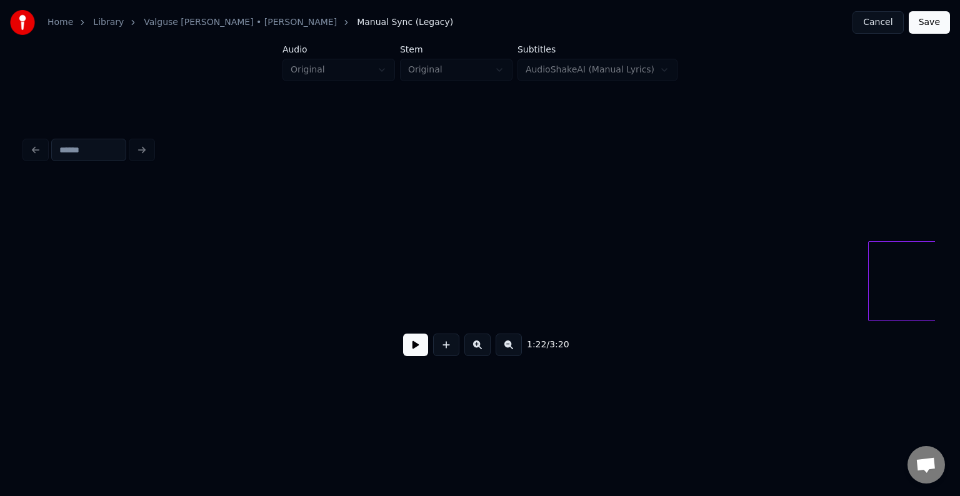
click at [0, 279] on div "Home Library [PERSON_NAME] • [PERSON_NAME] Anni Manual Sync (Legacy) Cancel Sav…" at bounding box center [480, 199] width 960 height 399
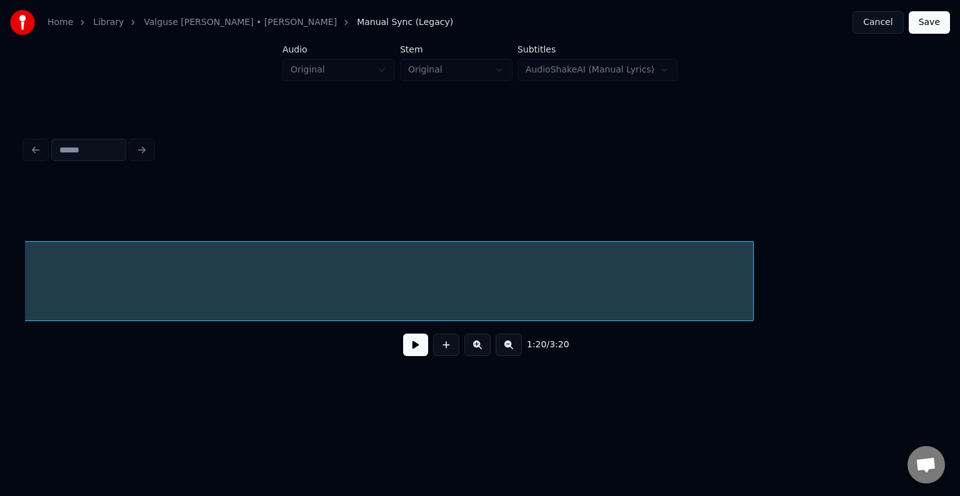
scroll to position [0, 58827]
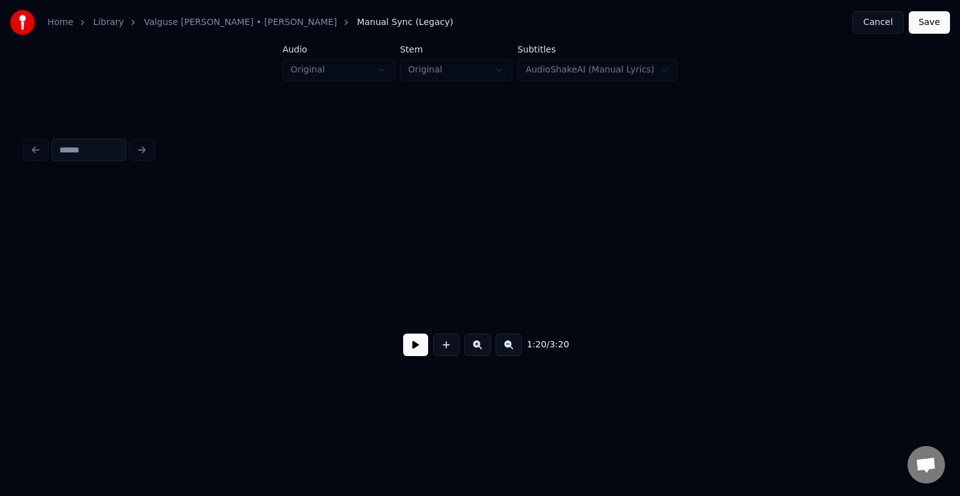
click at [16, 290] on div "Home Library [PERSON_NAME] • [PERSON_NAME] Anni Manual Sync (Legacy) Cancel Sav…" at bounding box center [480, 199] width 960 height 399
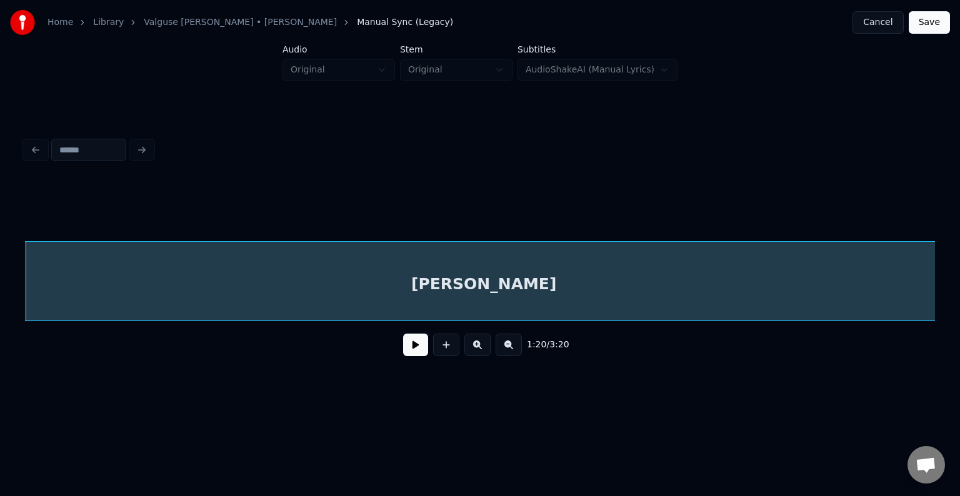
click at [129, 284] on div "[PERSON_NAME]" at bounding box center [483, 284] width 917 height 85
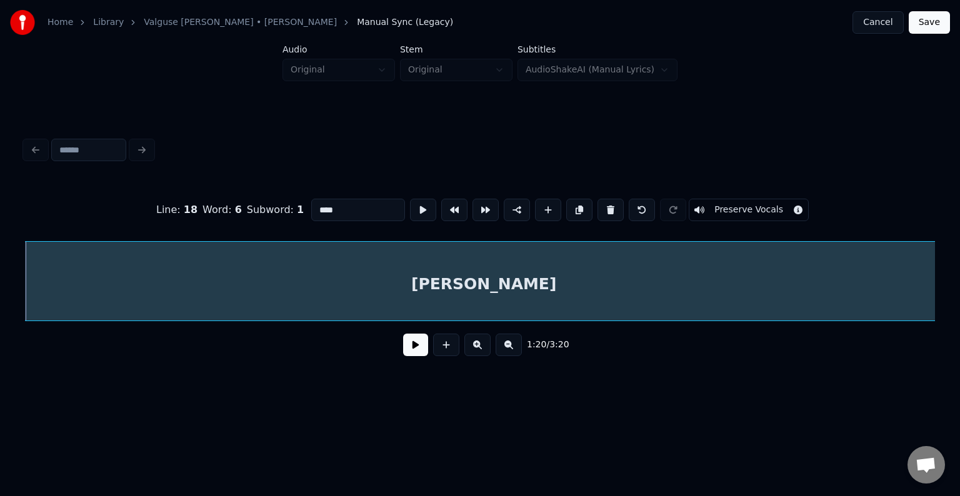
click at [410, 356] on button at bounding box center [415, 345] width 25 height 22
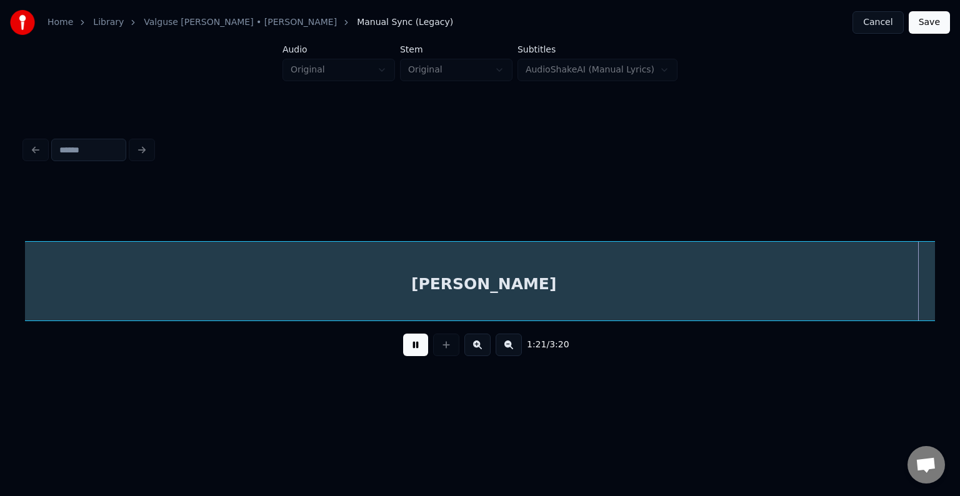
scroll to position [0, 58818]
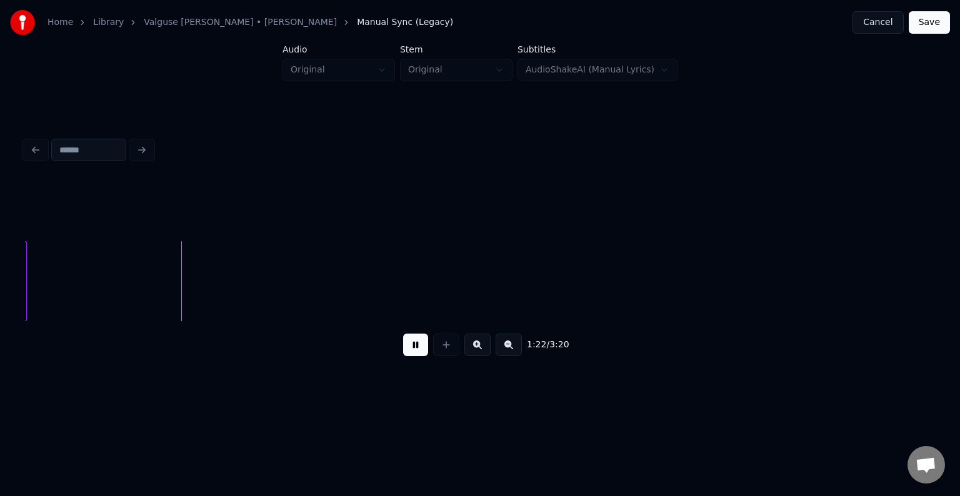
click at [414, 351] on button at bounding box center [415, 345] width 25 height 22
click at [410, 355] on button at bounding box center [415, 345] width 25 height 22
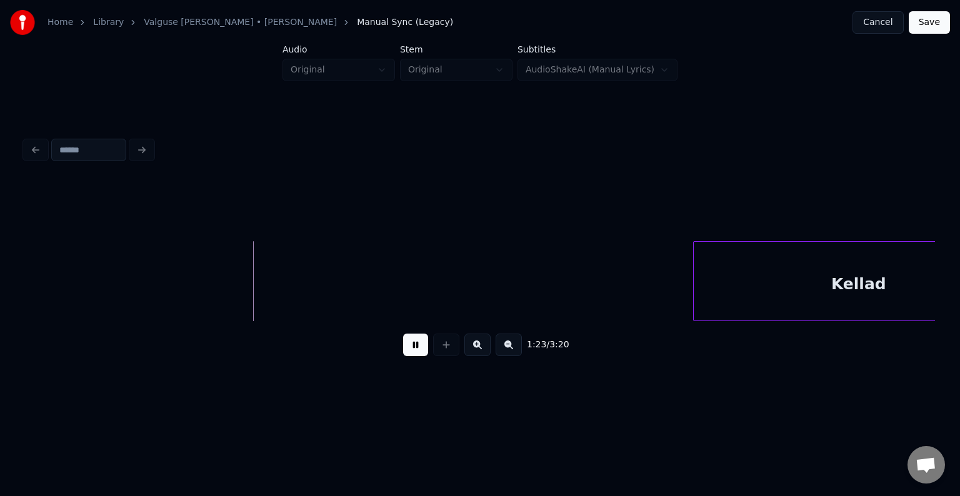
click at [408, 354] on button at bounding box center [415, 345] width 25 height 22
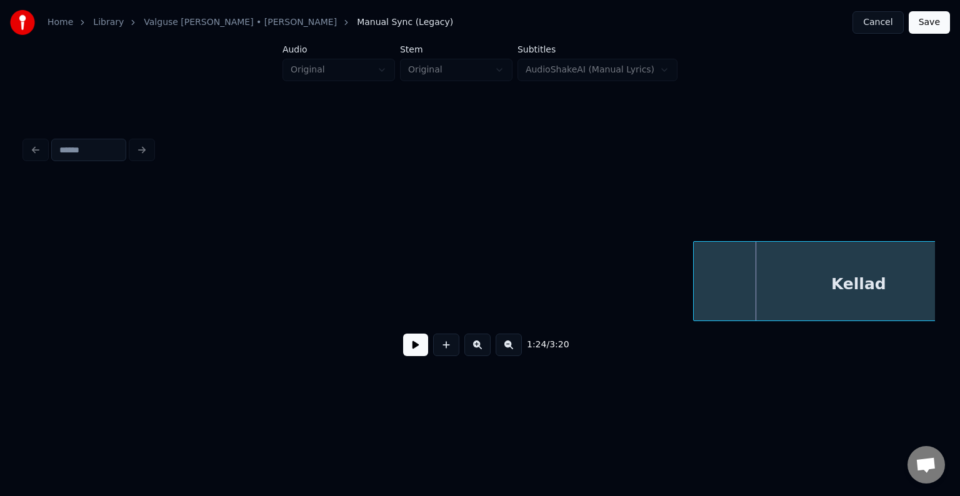
scroll to position [0, 59817]
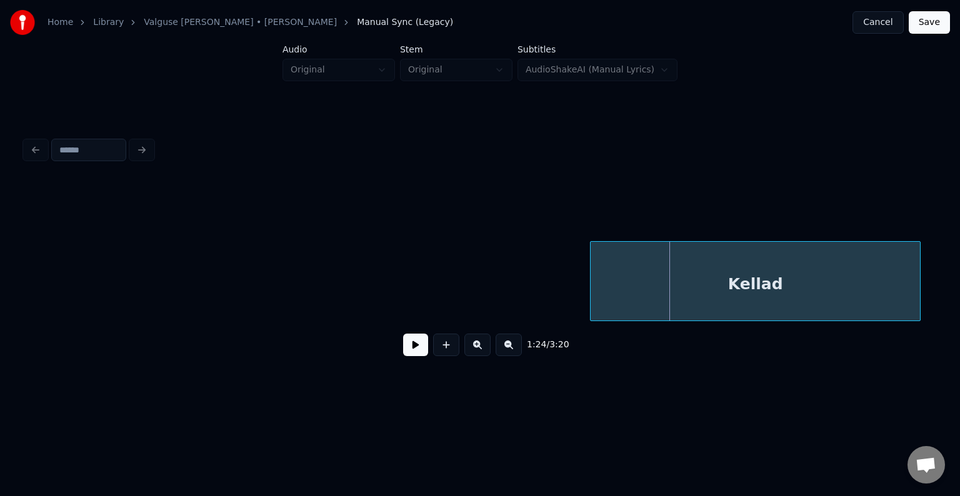
click at [843, 292] on div "Kellad" at bounding box center [754, 284] width 329 height 85
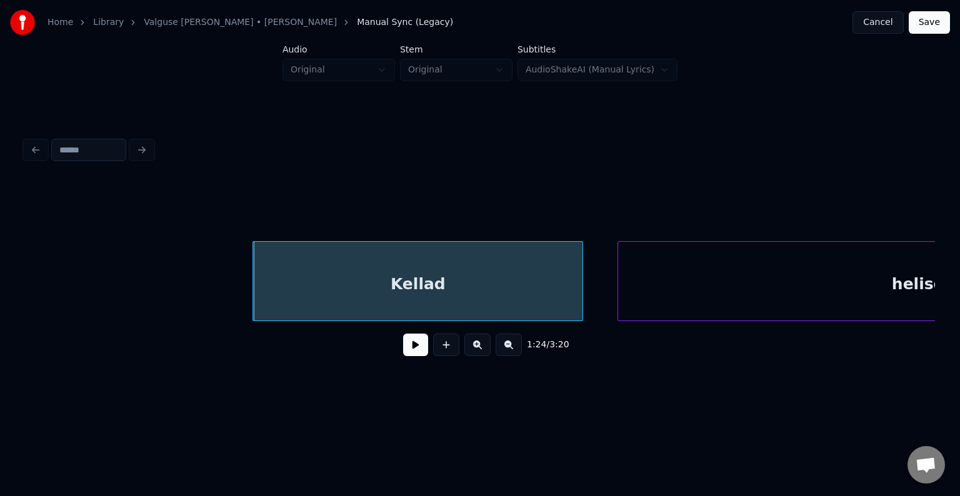
scroll to position [0, 60167]
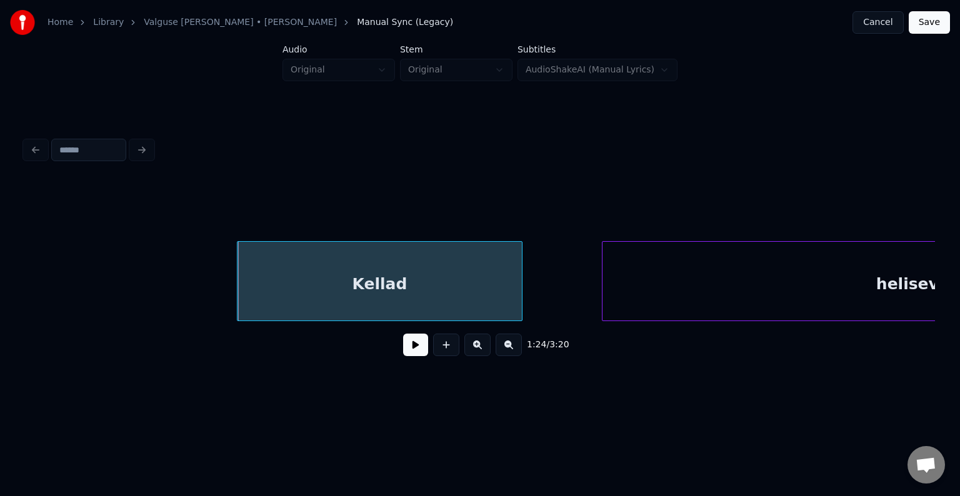
click at [518, 289] on div at bounding box center [520, 281] width 4 height 79
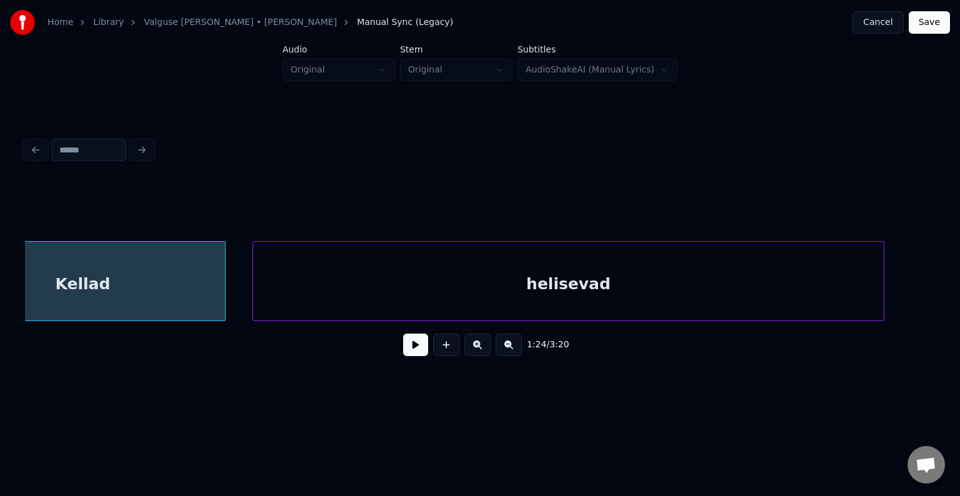
click at [640, 290] on div "helisevad" at bounding box center [568, 284] width 631 height 85
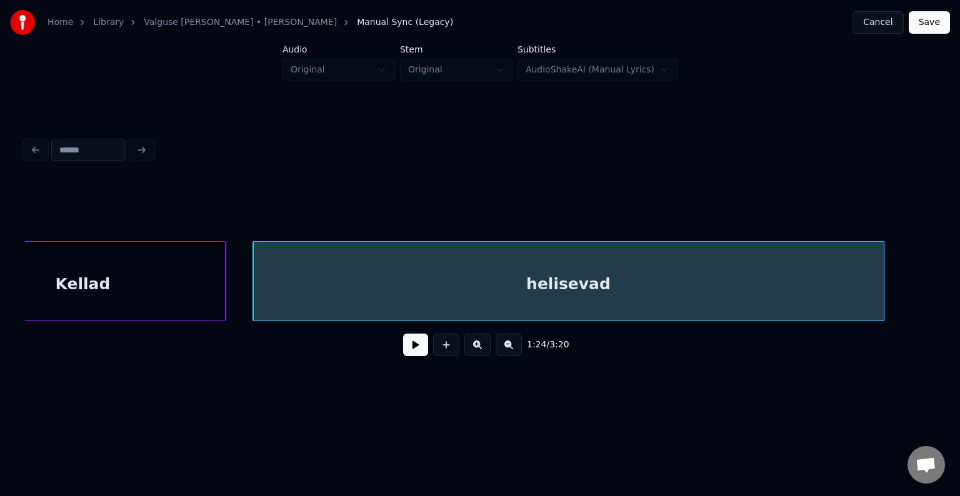
click at [156, 252] on div "Kellad" at bounding box center [83, 284] width 284 height 85
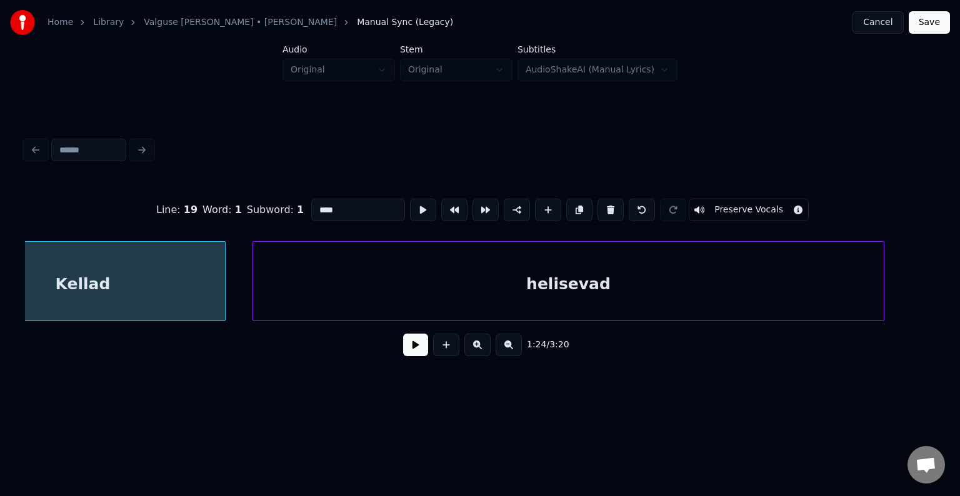
scroll to position [0, 60379]
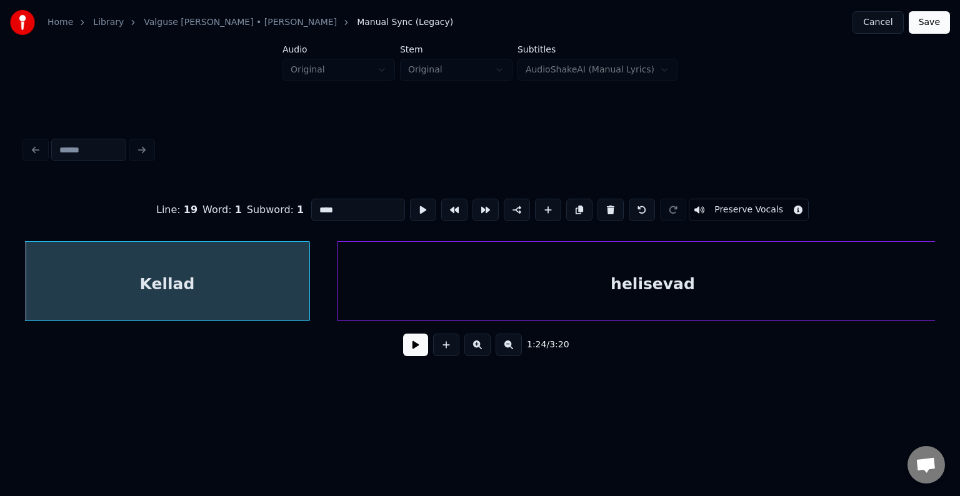
type input "******"
click at [411, 350] on button at bounding box center [415, 345] width 25 height 22
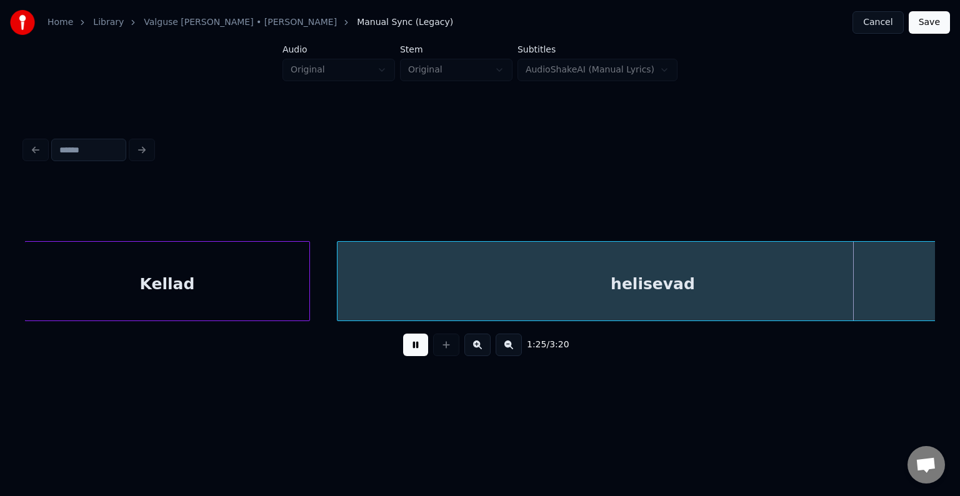
scroll to position [0, 61291]
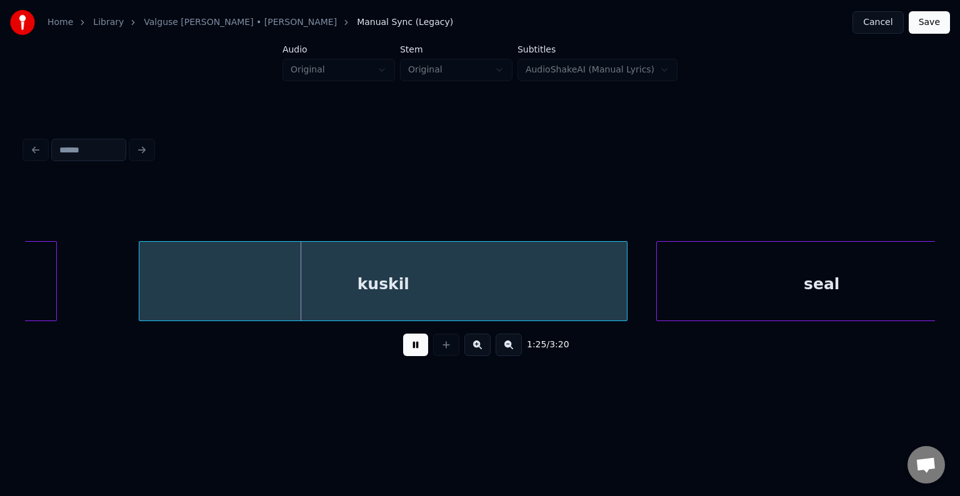
click at [407, 342] on button at bounding box center [415, 345] width 25 height 22
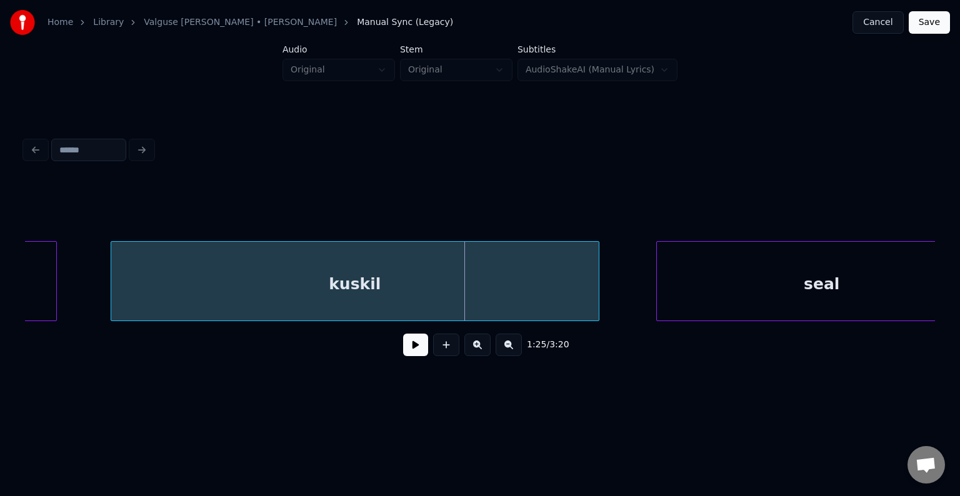
click at [359, 282] on div "kuskil" at bounding box center [354, 284] width 487 height 85
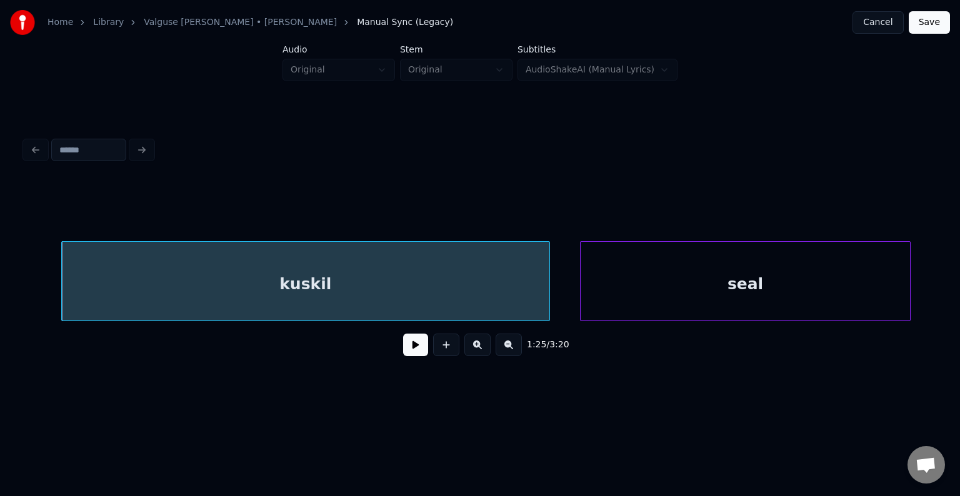
click at [782, 295] on div "seal" at bounding box center [744, 284] width 329 height 85
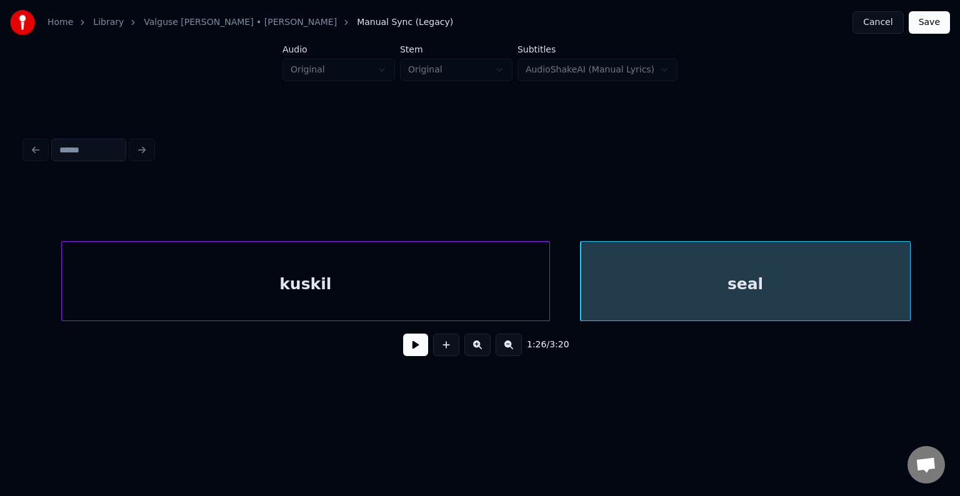
click at [405, 349] on button at bounding box center [415, 345] width 25 height 22
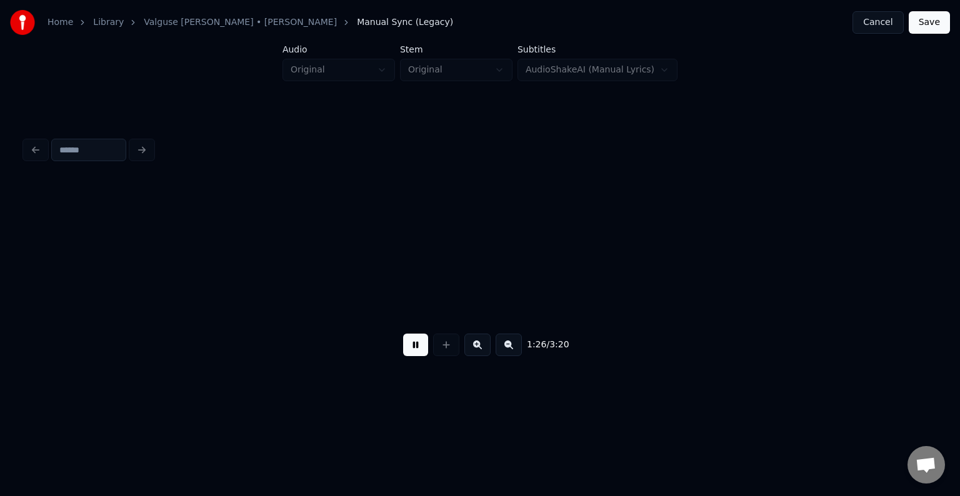
scroll to position [0, 62261]
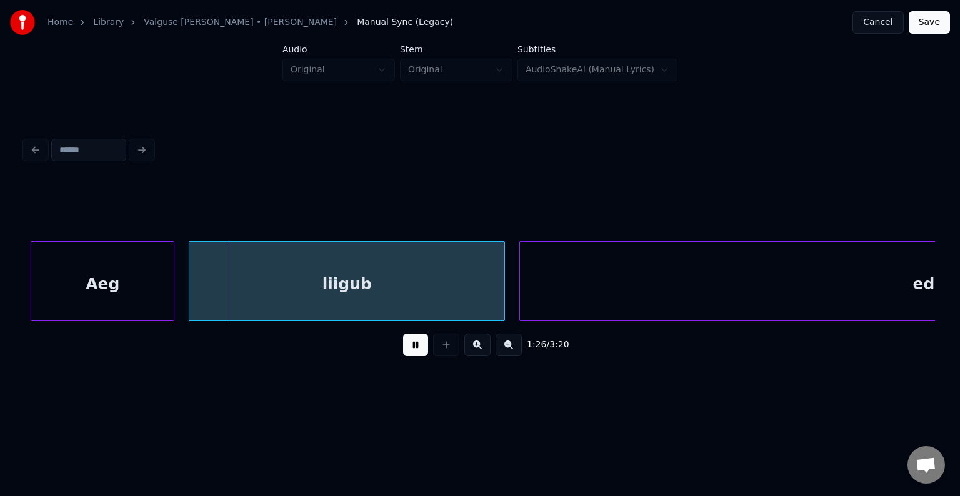
click at [405, 349] on button at bounding box center [415, 345] width 25 height 22
click at [103, 285] on div "Aeg" at bounding box center [97, 284] width 142 height 85
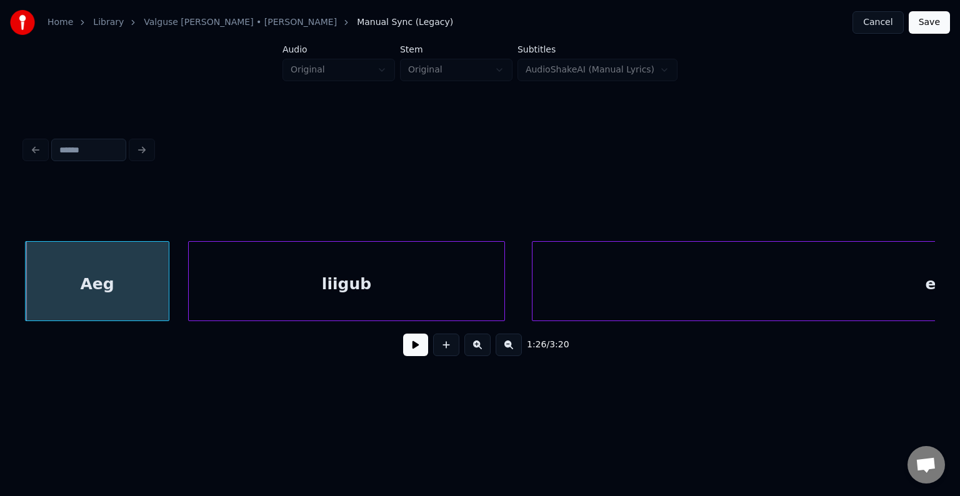
click at [277, 293] on div "liigub" at bounding box center [346, 284] width 315 height 85
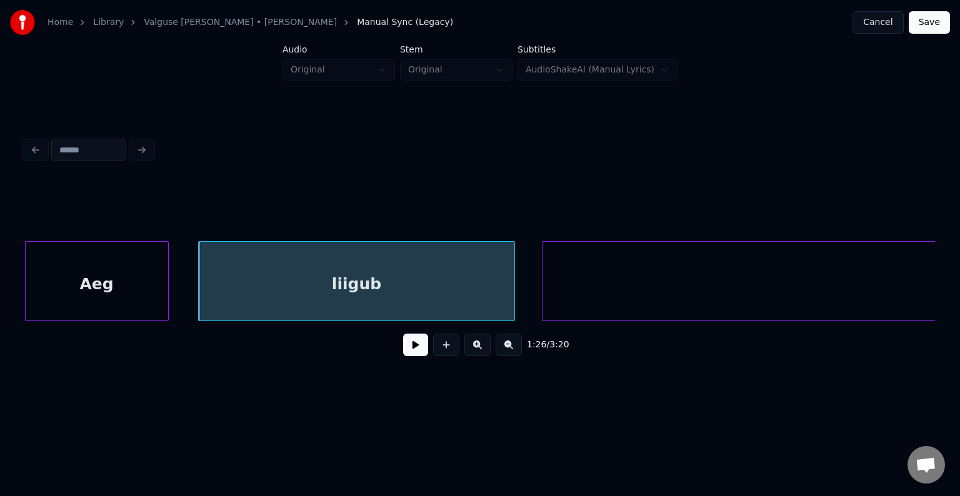
click at [118, 277] on div "Aeg" at bounding box center [97, 284] width 142 height 85
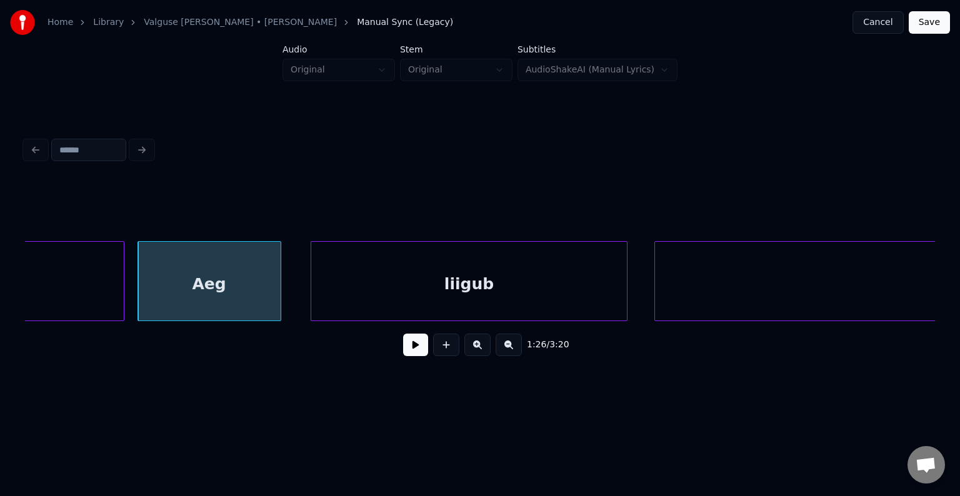
scroll to position [0, 62088]
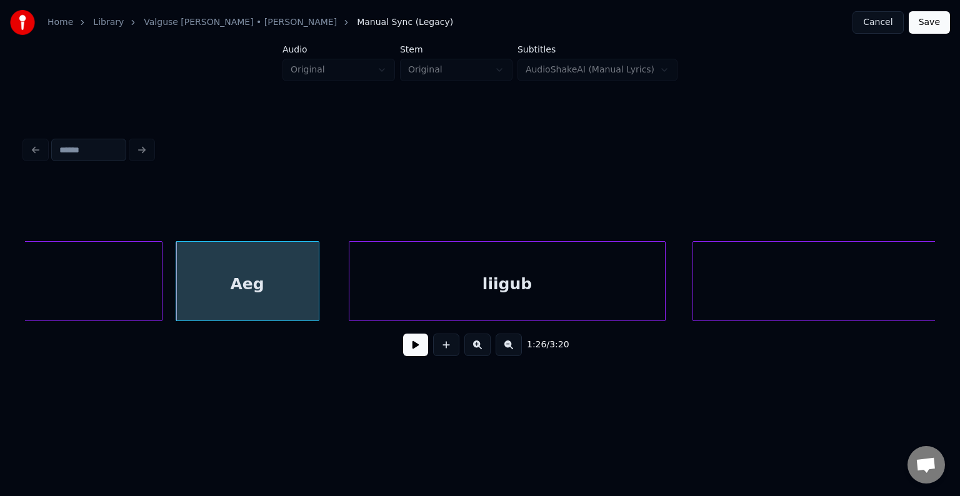
click at [233, 292] on div "Aeg" at bounding box center [247, 284] width 142 height 85
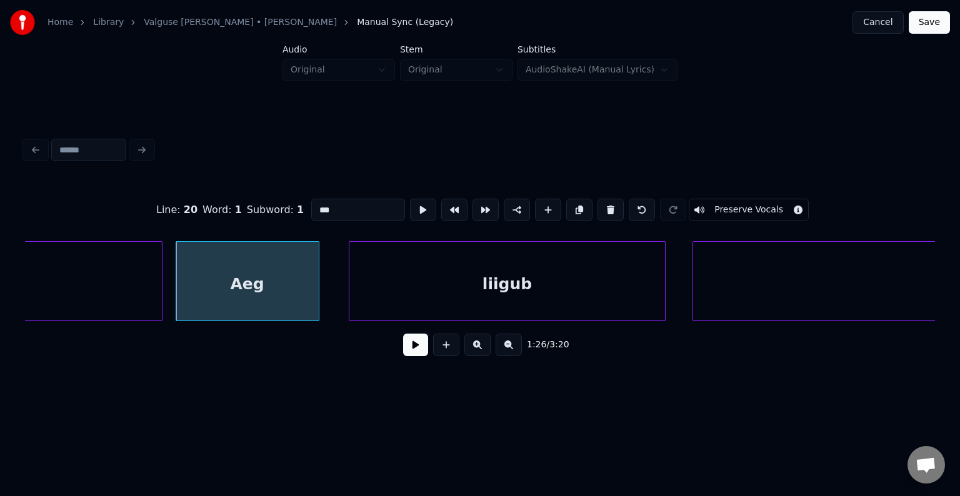
click at [410, 356] on button at bounding box center [415, 345] width 25 height 22
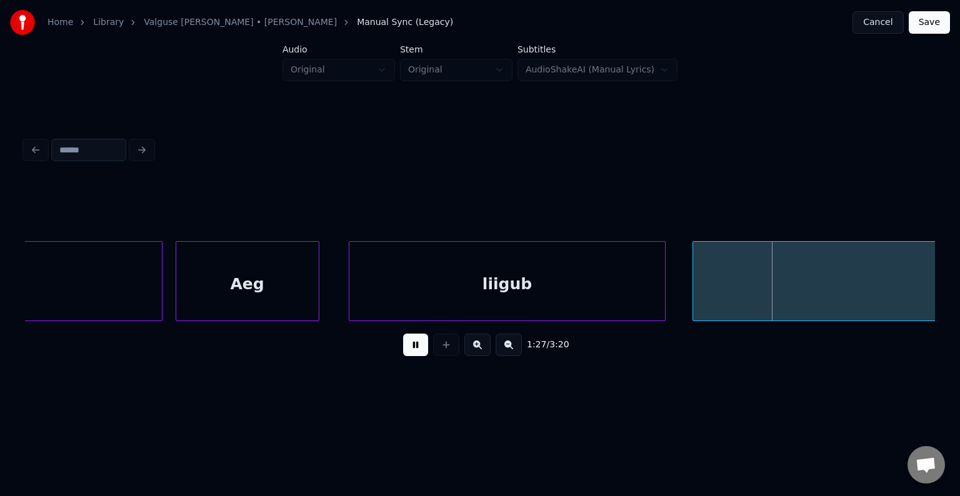
click at [414, 355] on button at bounding box center [415, 345] width 25 height 22
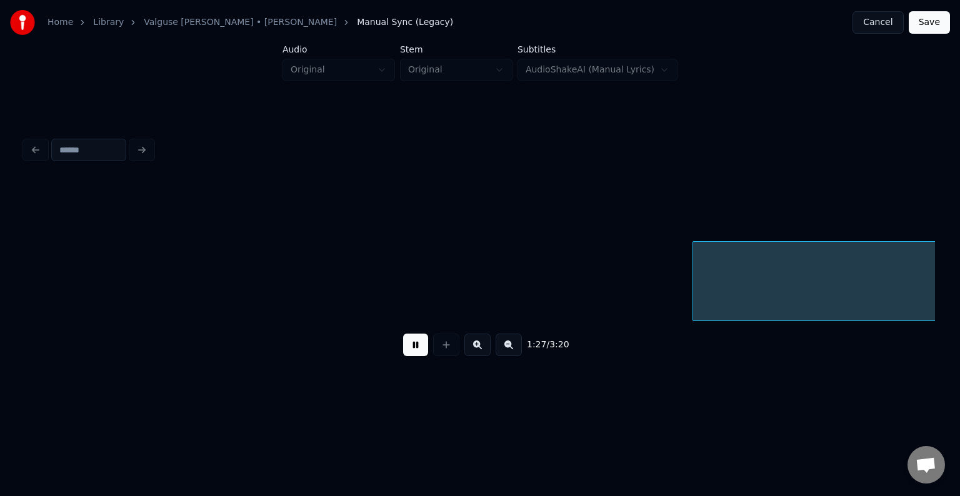
scroll to position [0, 63002]
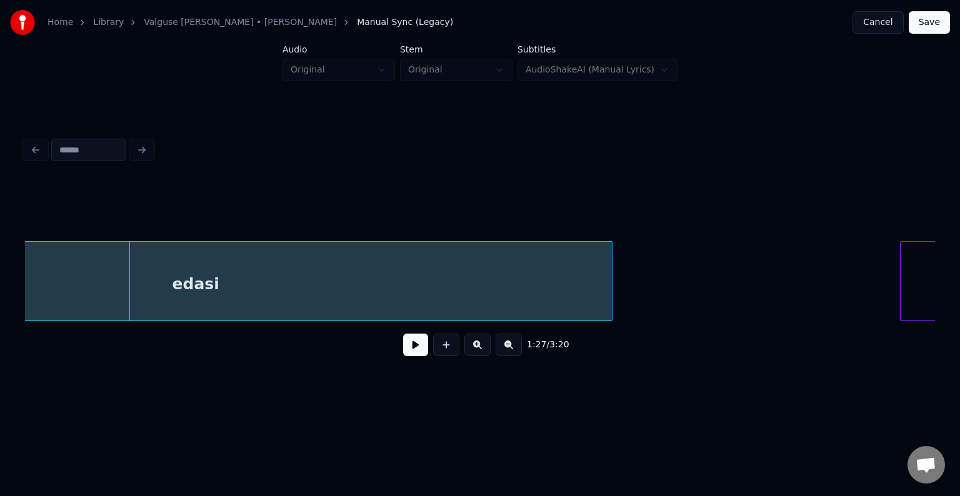
click at [403, 354] on button at bounding box center [415, 345] width 25 height 22
click at [405, 352] on button at bounding box center [415, 345] width 25 height 22
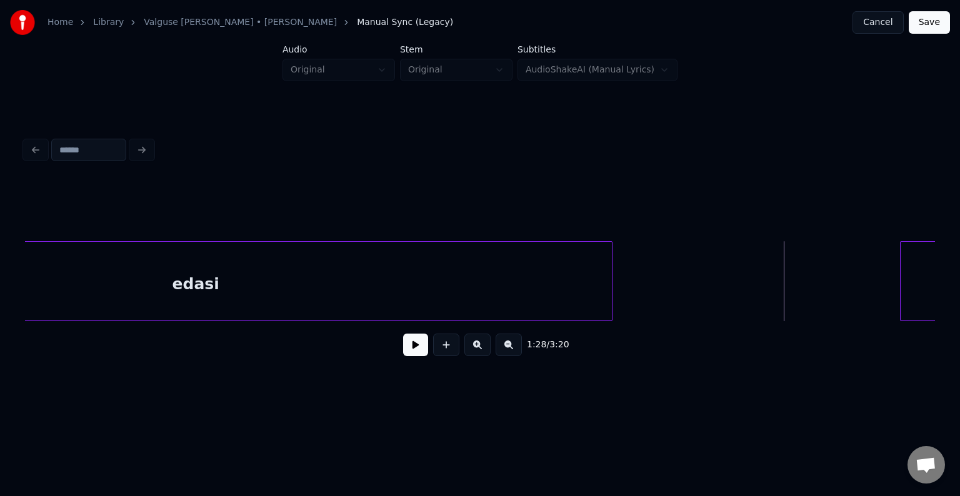
click at [409, 356] on button at bounding box center [415, 345] width 25 height 22
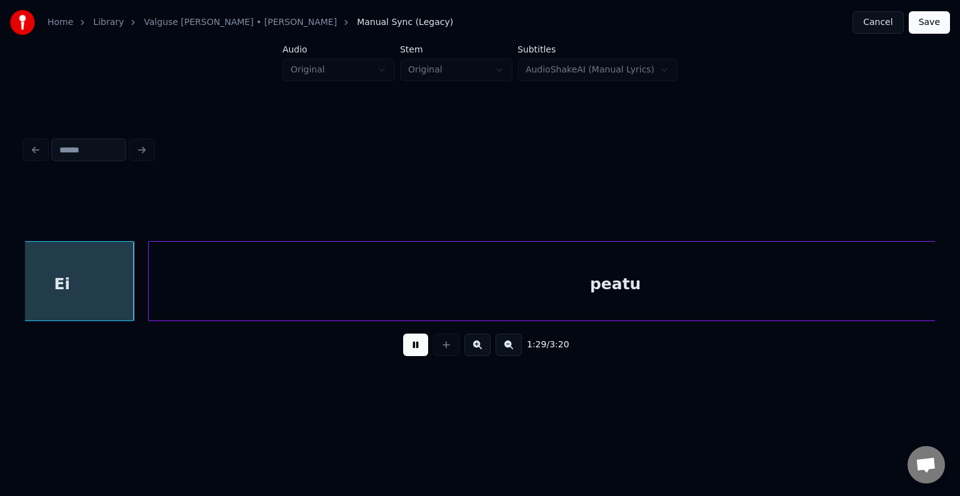
click at [409, 356] on button at bounding box center [415, 345] width 25 height 22
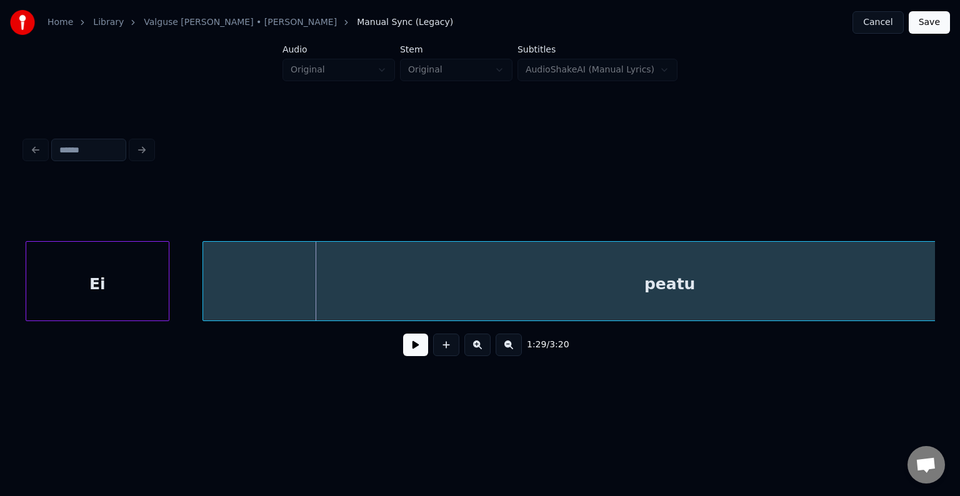
click at [64, 286] on div "Ei" at bounding box center [97, 284] width 142 height 85
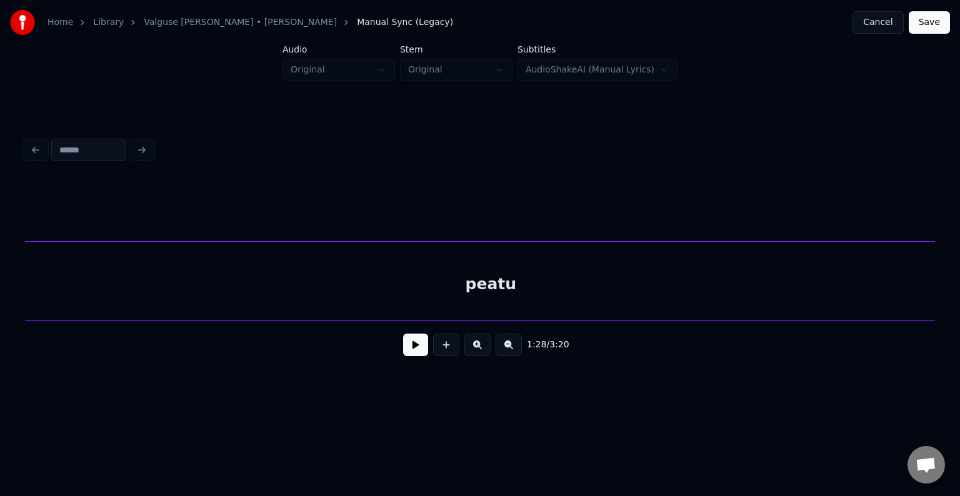
scroll to position [0, 64004]
click at [437, 289] on div "peatu" at bounding box center [492, 284] width 933 height 85
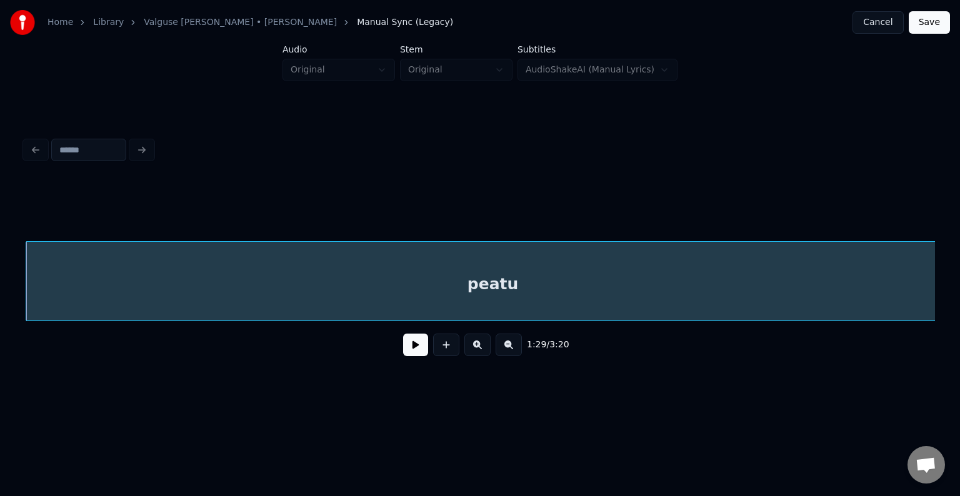
click at [32, 327] on div "1:29 / 3:20" at bounding box center [480, 344] width 910 height 47
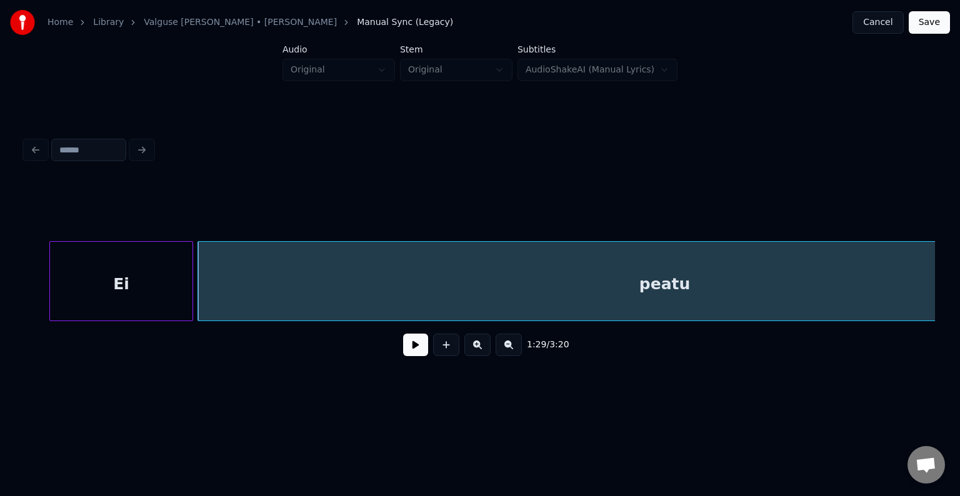
scroll to position [0, 63829]
click at [150, 292] on div "Ei" at bounding box center [108, 284] width 142 height 85
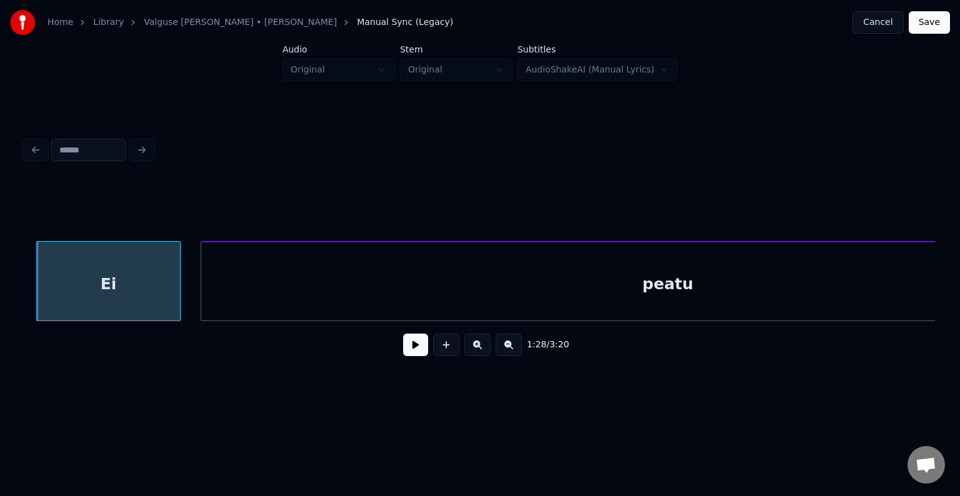
click at [410, 355] on button at bounding box center [415, 345] width 25 height 22
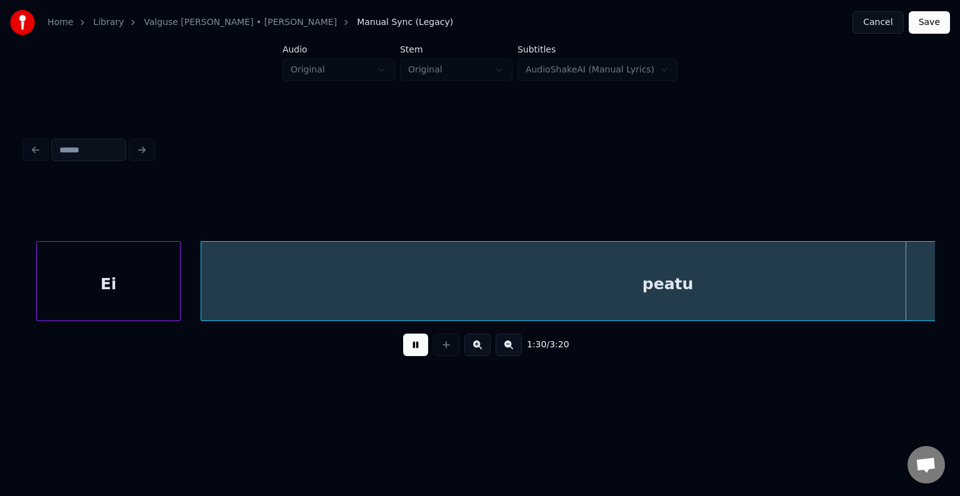
click at [420, 348] on button at bounding box center [415, 345] width 25 height 22
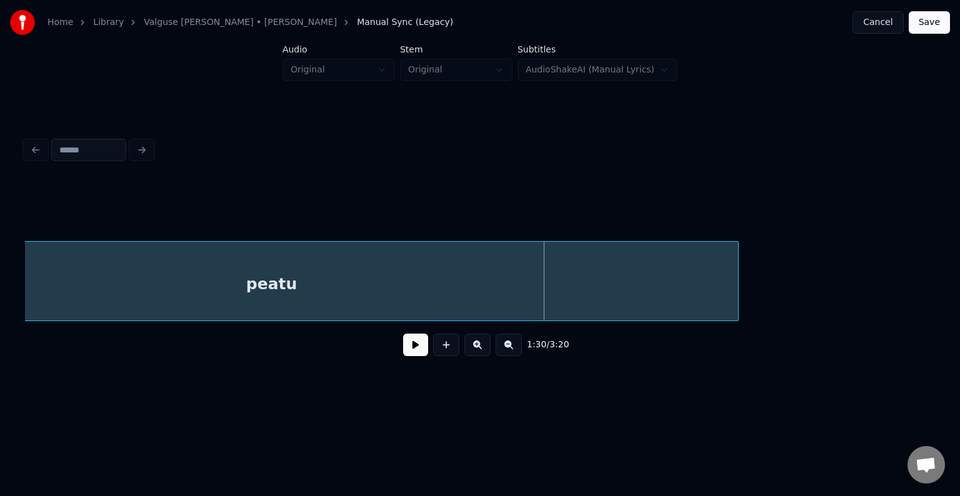
scroll to position [0, 64219]
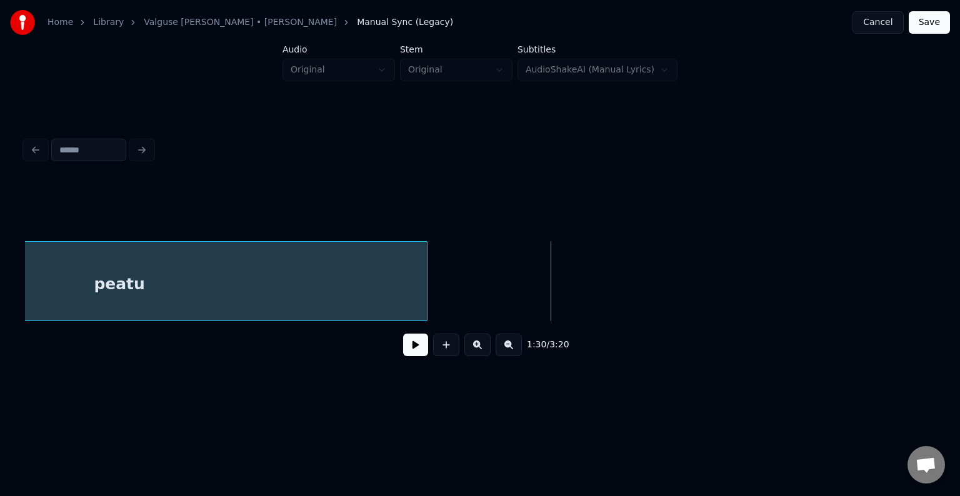
click at [423, 282] on div at bounding box center [425, 281] width 4 height 79
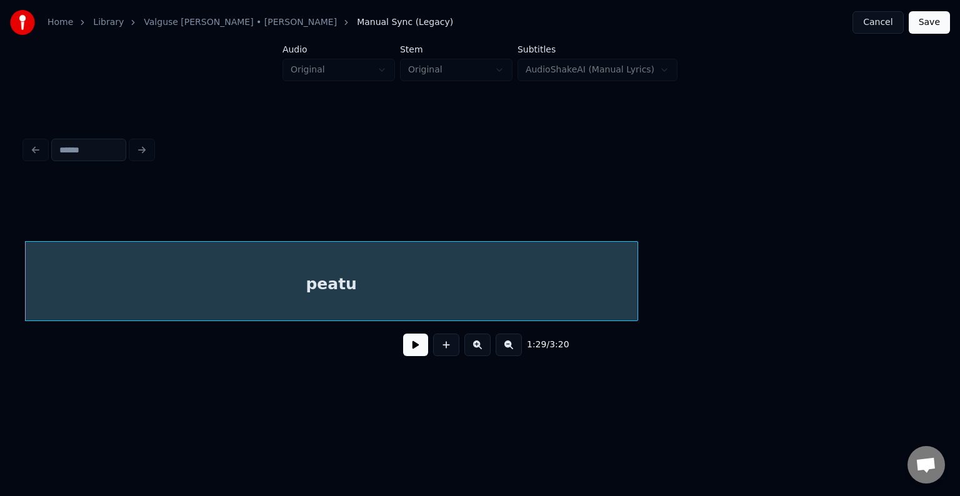
click at [403, 352] on button at bounding box center [415, 345] width 25 height 22
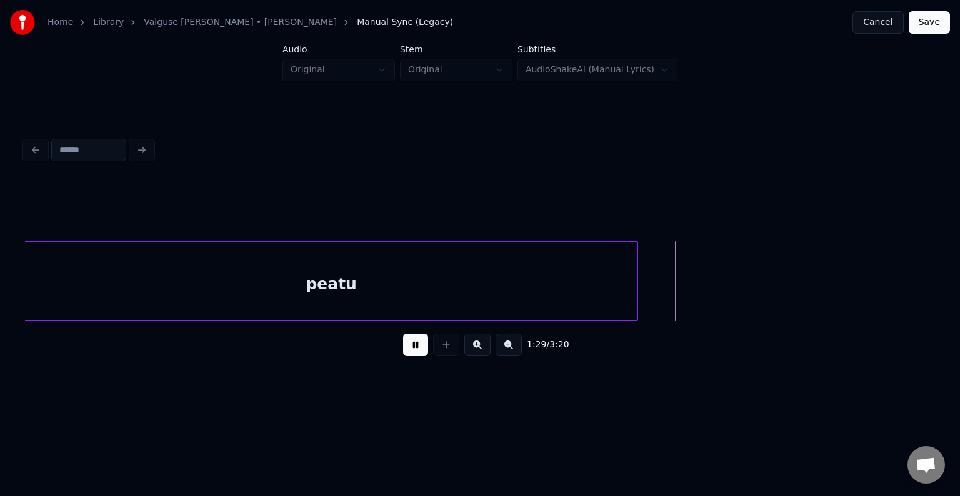
click at [403, 352] on button at bounding box center [415, 345] width 25 height 22
drag, startPoint x: 638, startPoint y: 287, endPoint x: 630, endPoint y: 289, distance: 8.3
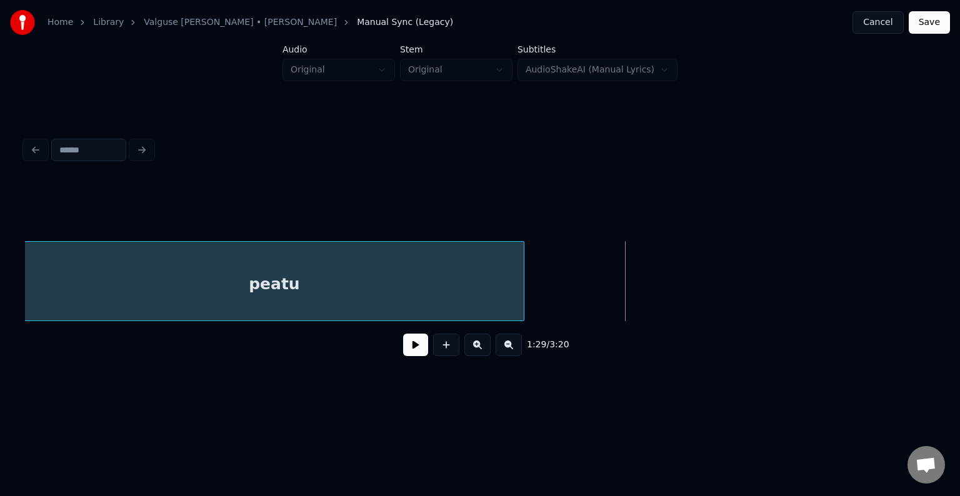
click at [524, 285] on div at bounding box center [522, 281] width 4 height 79
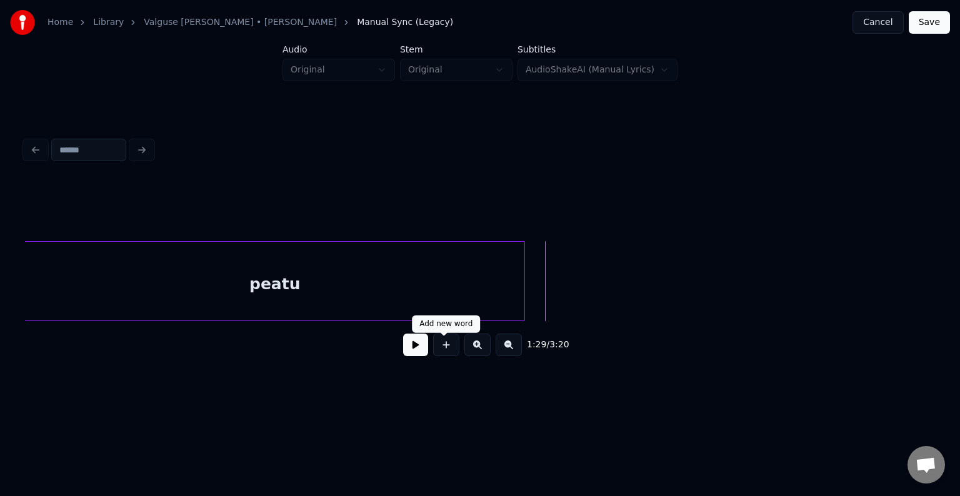
click at [447, 345] on button at bounding box center [446, 345] width 26 height 22
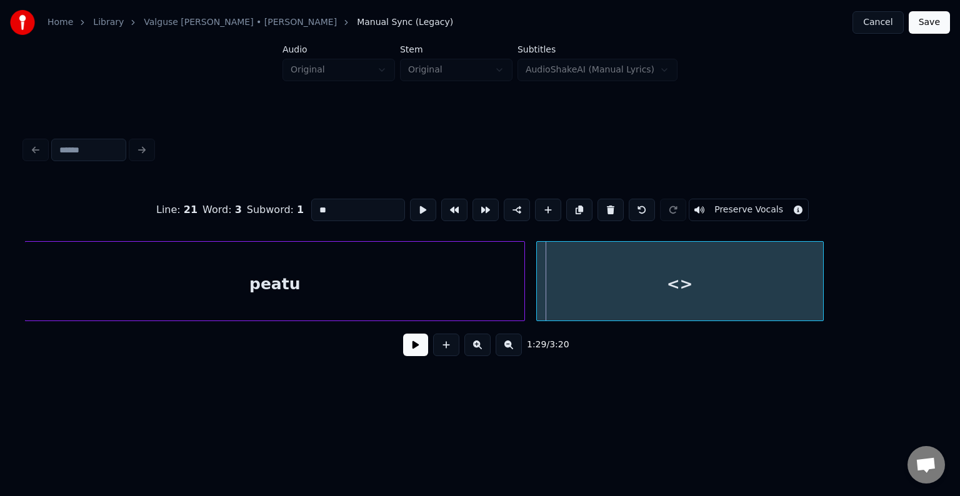
click at [615, 280] on div "<>" at bounding box center [680, 284] width 286 height 85
drag, startPoint x: 329, startPoint y: 205, endPoint x: 294, endPoint y: 202, distance: 34.5
click at [311, 205] on input "**" at bounding box center [358, 210] width 94 height 22
type input "*"
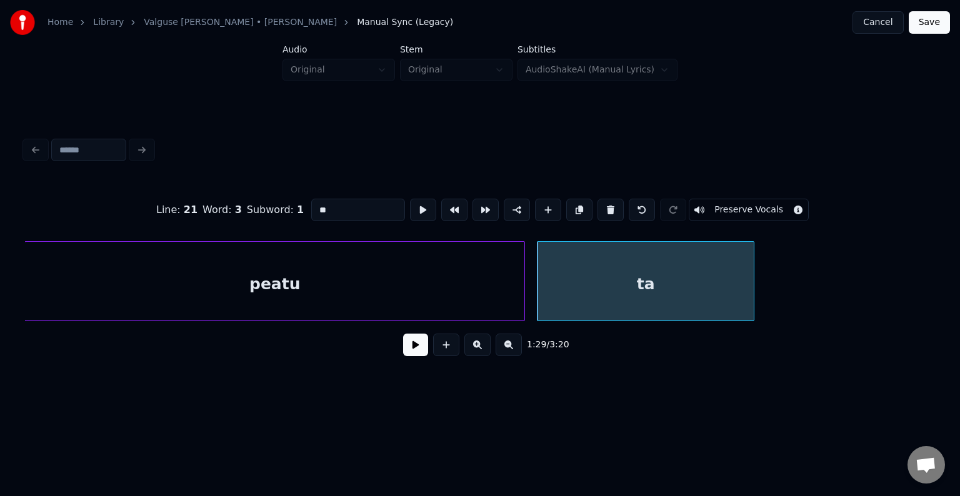
click at [750, 277] on div at bounding box center [752, 281] width 4 height 79
click at [580, 292] on div "ta" at bounding box center [648, 284] width 212 height 85
click at [419, 268] on div "peatu" at bounding box center [274, 284] width 499 height 85
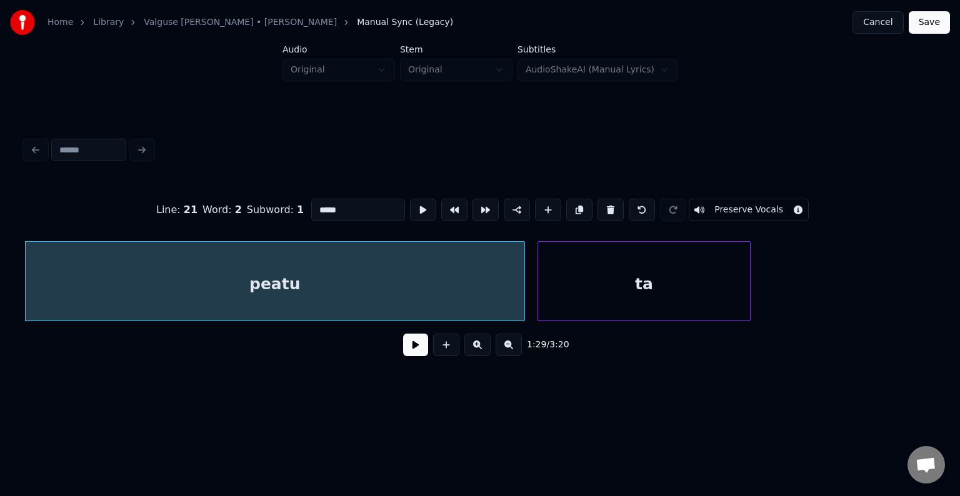
type input "*****"
click at [406, 350] on button at bounding box center [415, 345] width 25 height 22
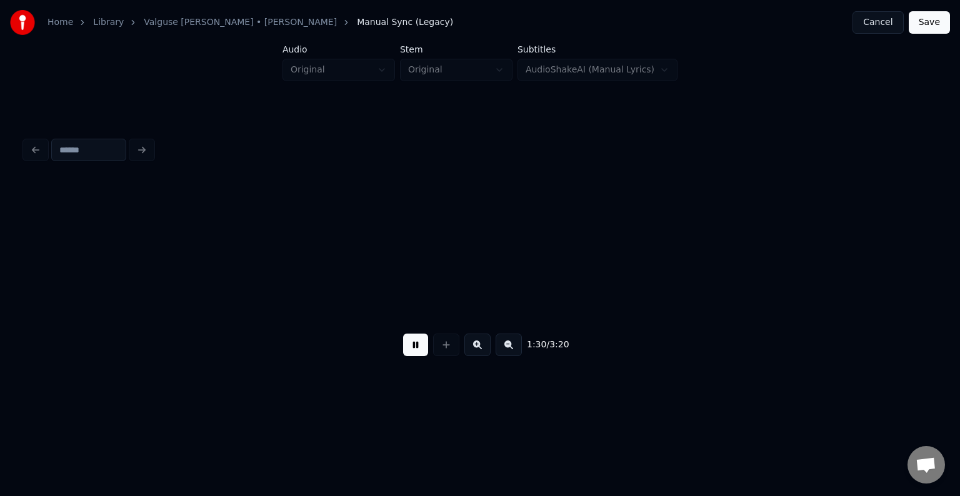
scroll to position [0, 64923]
click at [406, 350] on button at bounding box center [415, 345] width 25 height 22
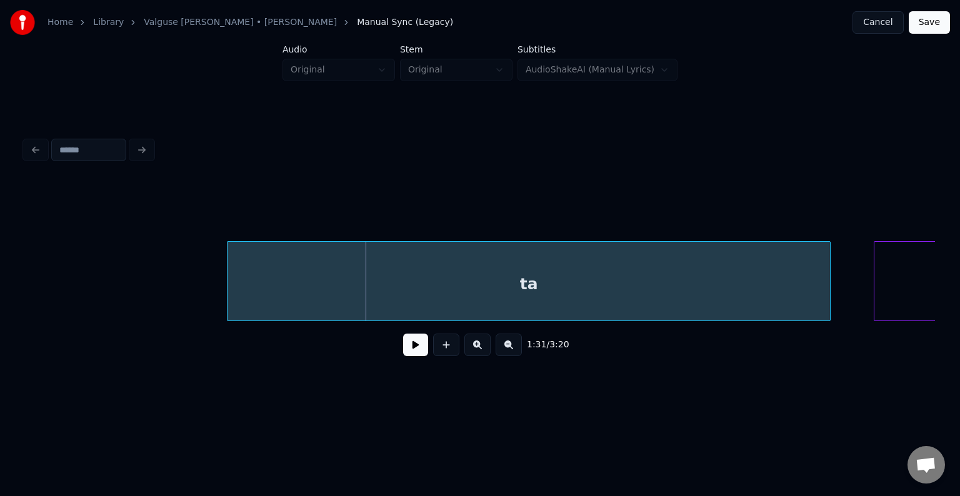
scroll to position [0, 65573]
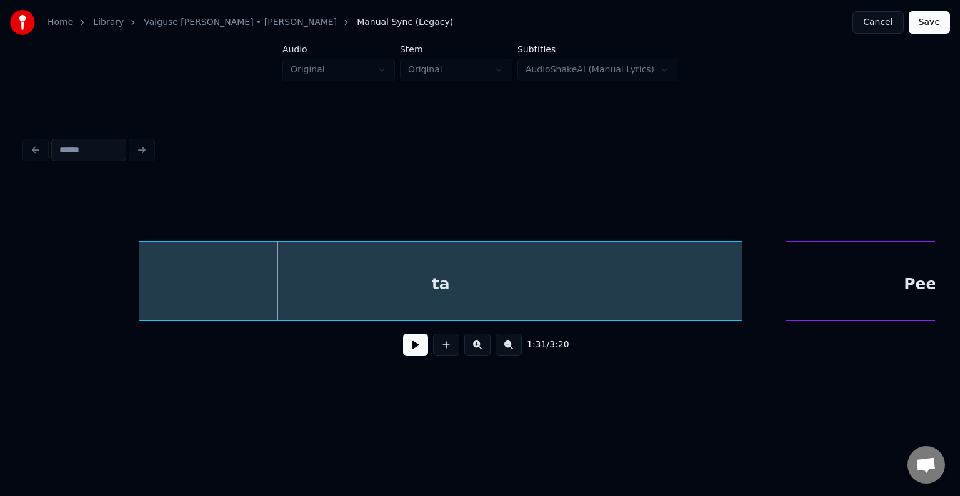
click at [482, 272] on div "ta" at bounding box center [440, 284] width 602 height 85
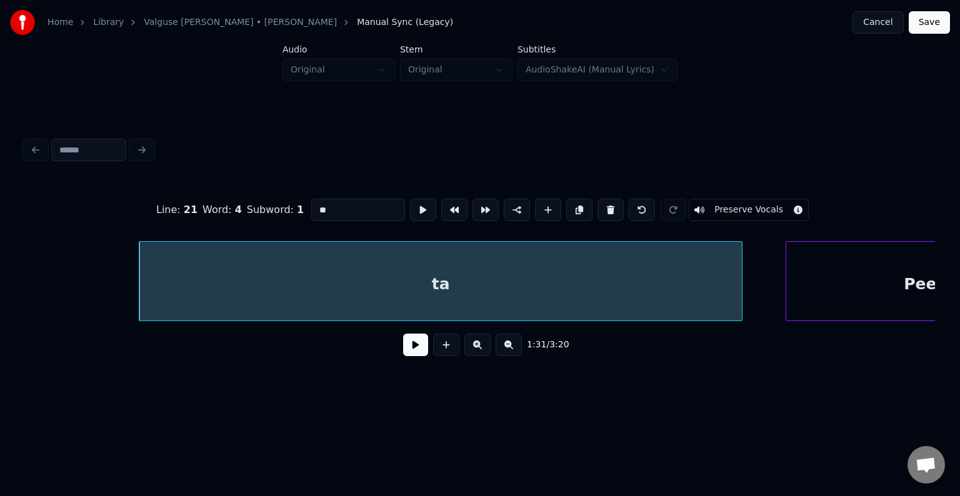
click at [620, 210] on button at bounding box center [610, 210] width 26 height 22
type input "*******"
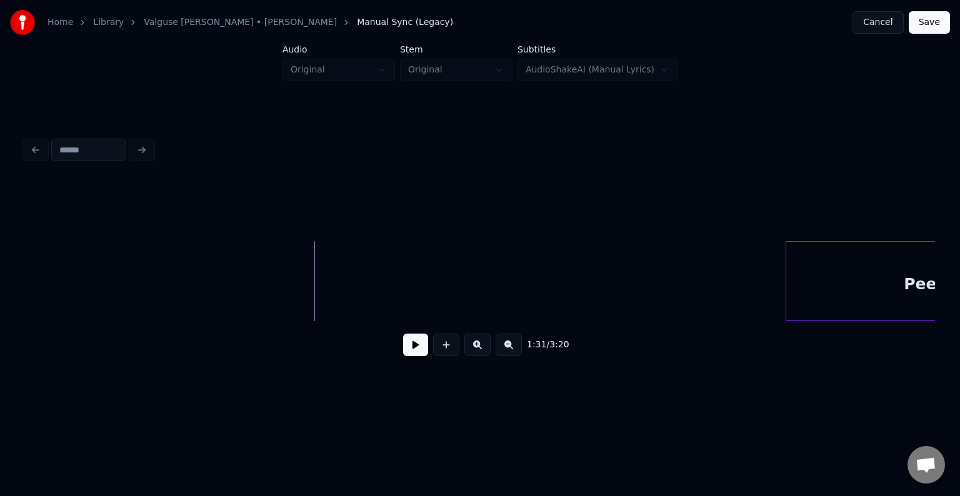
click at [403, 354] on button at bounding box center [415, 345] width 25 height 22
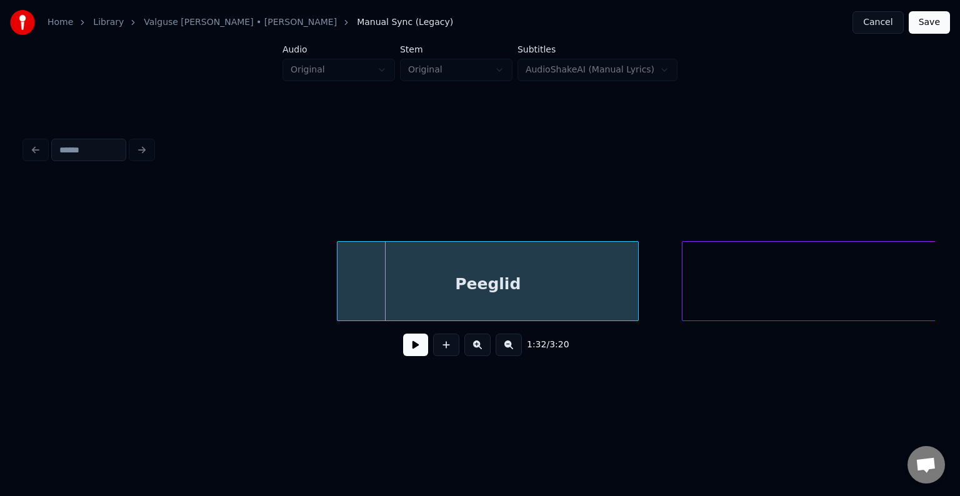
scroll to position [0, 66098]
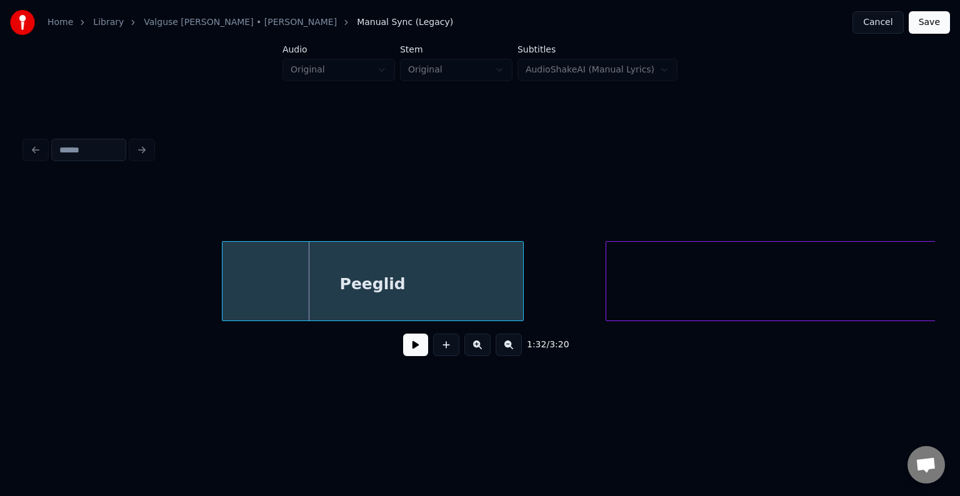
click at [480, 263] on div "Peeglid" at bounding box center [372, 284] width 301 height 85
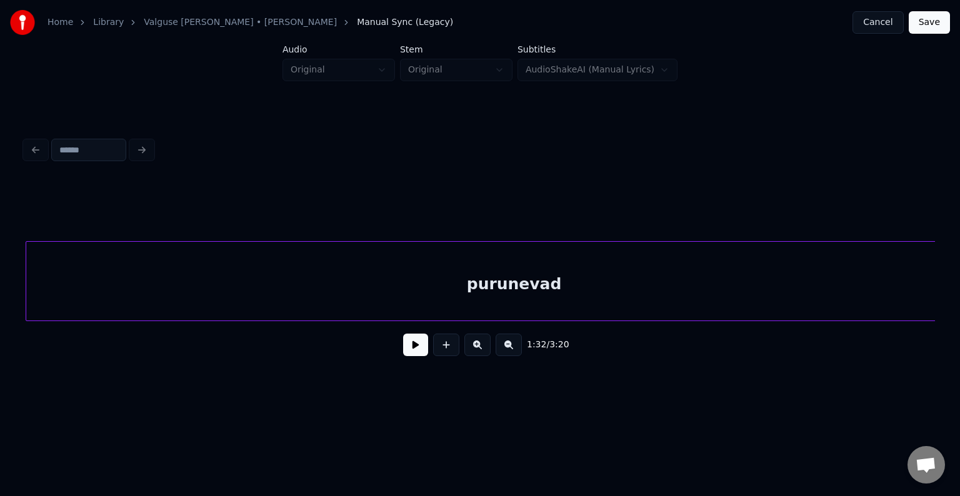
scroll to position [0, 66639]
click at [761, 282] on div "purunevad" at bounding box center [514, 284] width 976 height 85
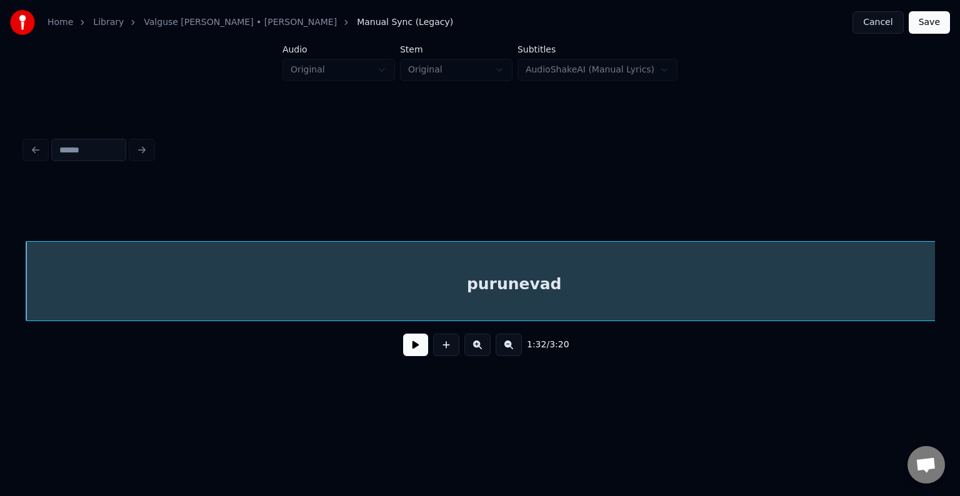
click at [405, 356] on button at bounding box center [415, 345] width 25 height 22
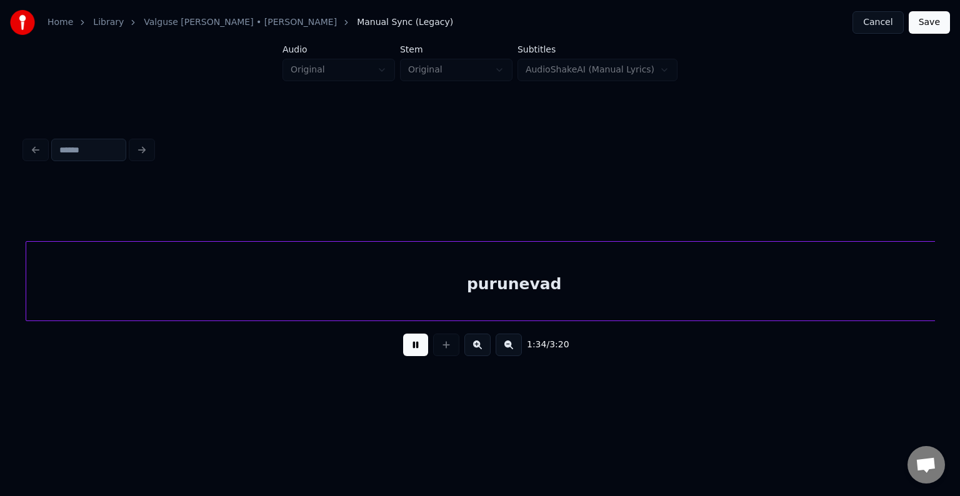
scroll to position [0, 67551]
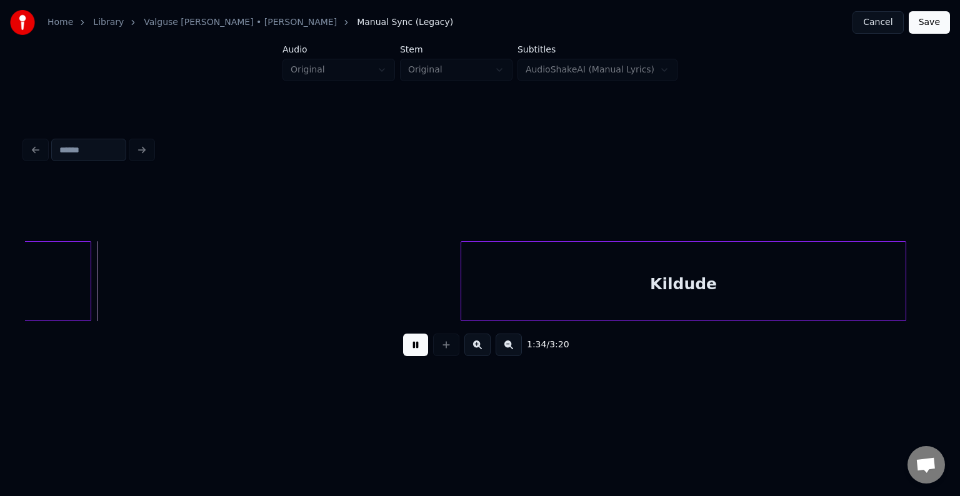
click at [410, 349] on button at bounding box center [415, 345] width 25 height 22
click at [505, 280] on div "Kildude" at bounding box center [664, 284] width 444 height 85
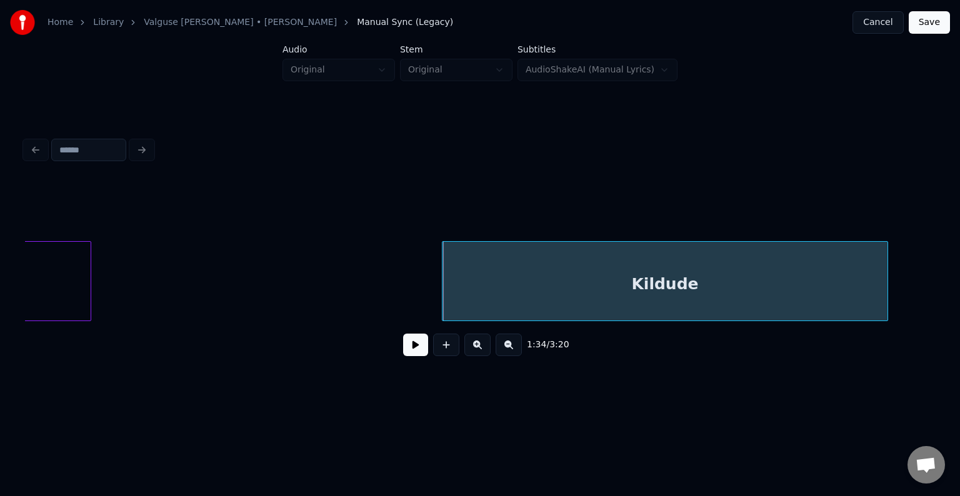
click at [403, 344] on button at bounding box center [415, 345] width 25 height 22
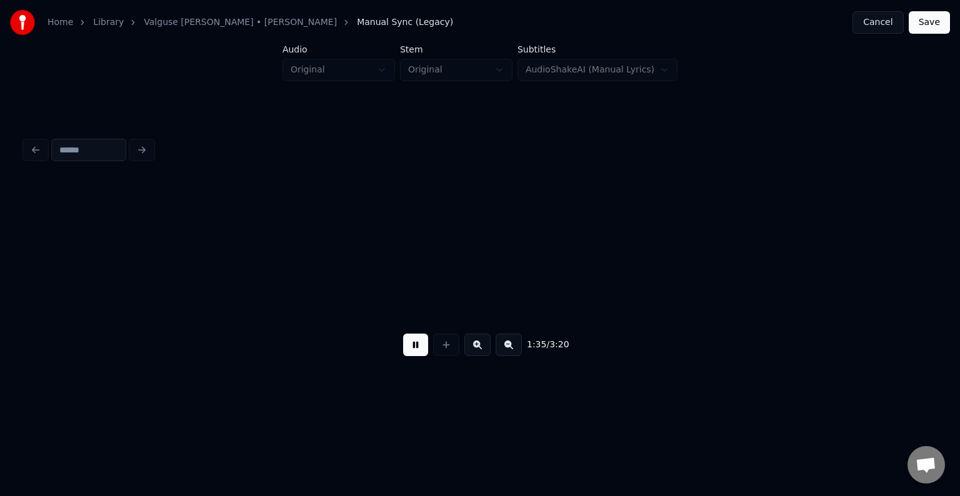
scroll to position [0, 68465]
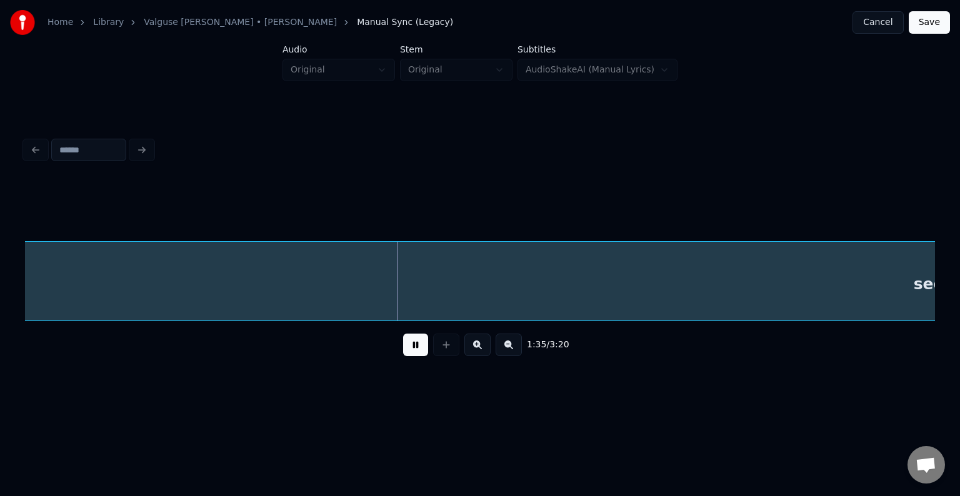
click at [403, 344] on button at bounding box center [415, 345] width 25 height 22
click at [275, 287] on div "sees" at bounding box center [938, 284] width 1824 height 85
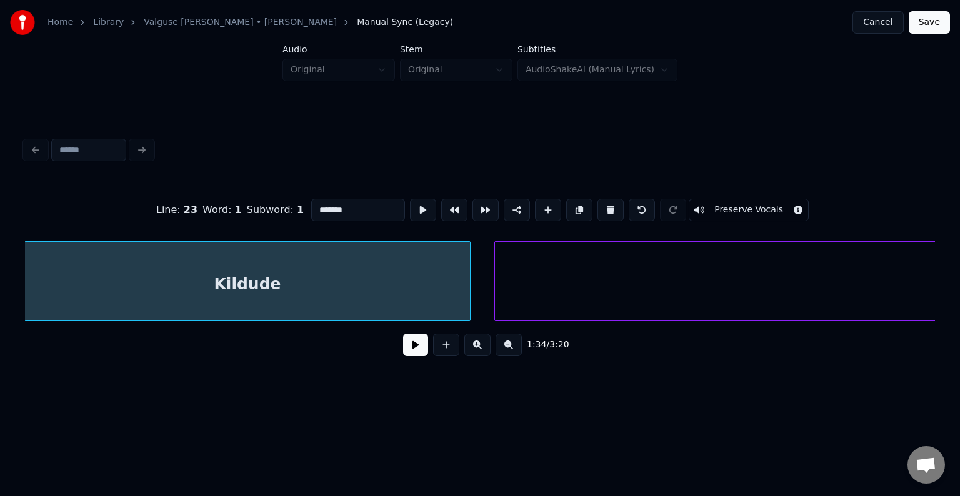
click at [410, 356] on button at bounding box center [415, 345] width 25 height 22
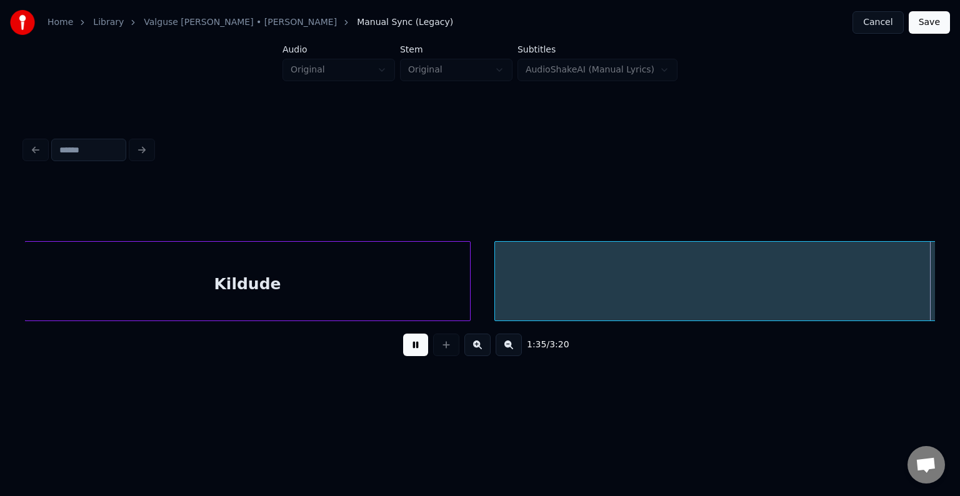
scroll to position [0, 68879]
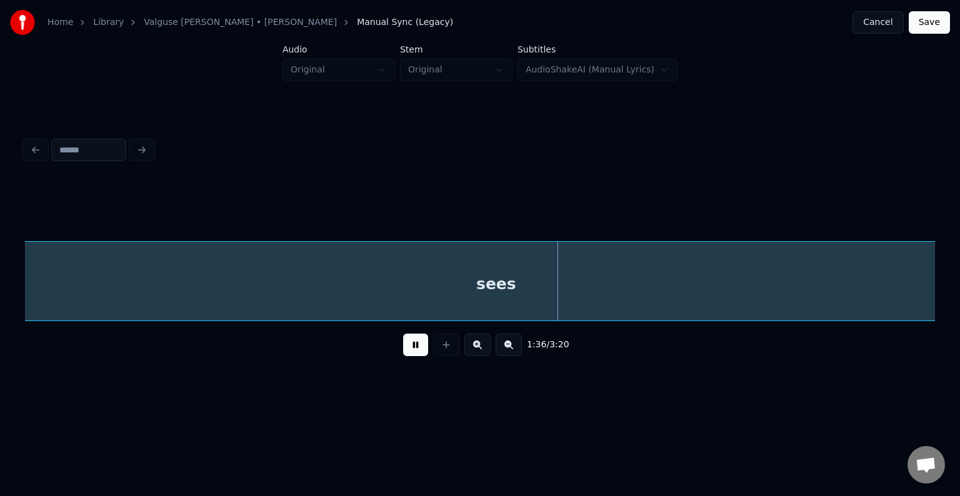
click at [410, 356] on button at bounding box center [415, 345] width 25 height 22
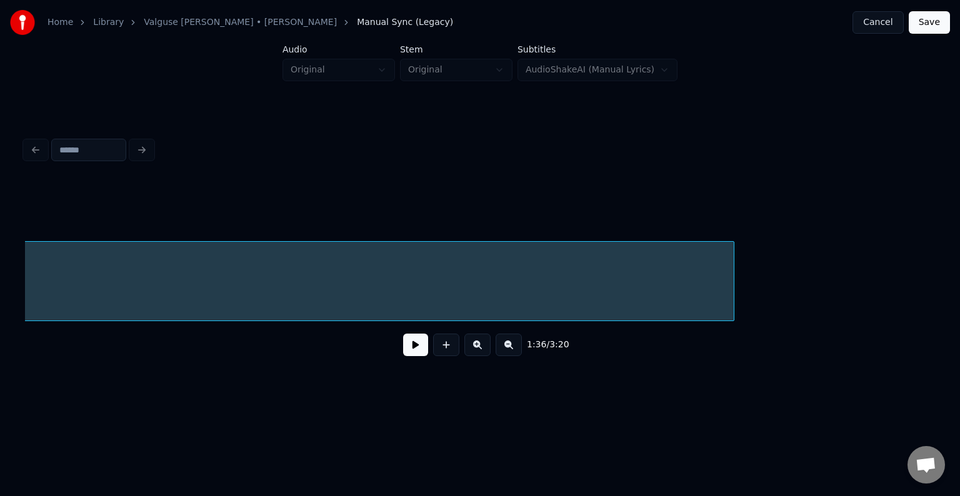
scroll to position [0, 69554]
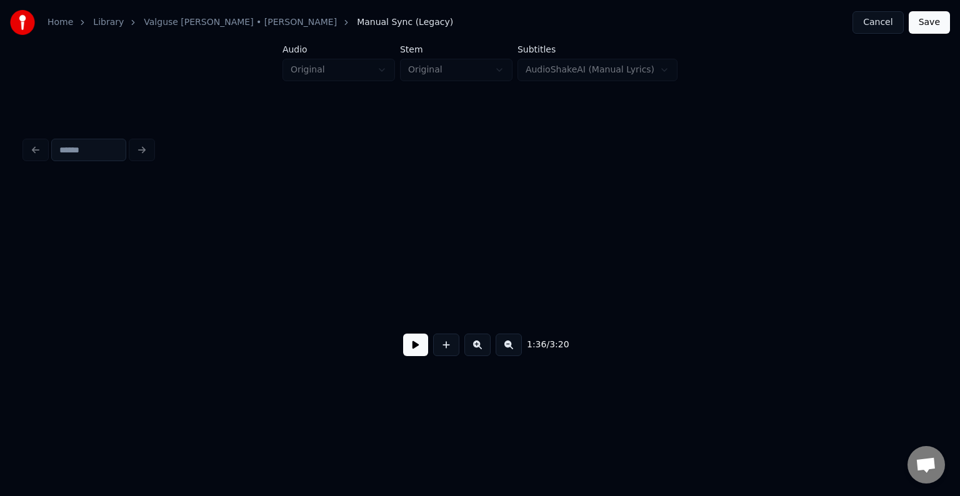
click at [6, 281] on div "Home Library [PERSON_NAME] • [PERSON_NAME] Anni Manual Sync (Legacy) Cancel Sav…" at bounding box center [480, 199] width 960 height 399
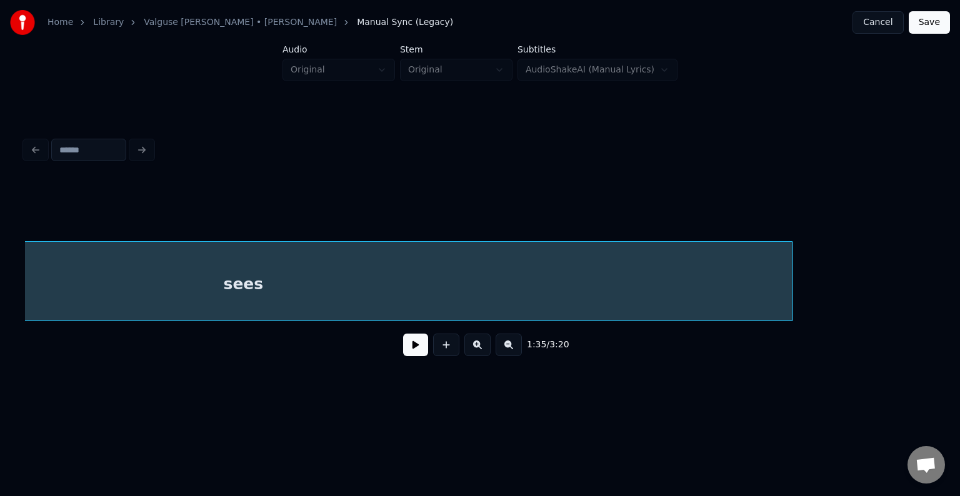
scroll to position [0, 68788]
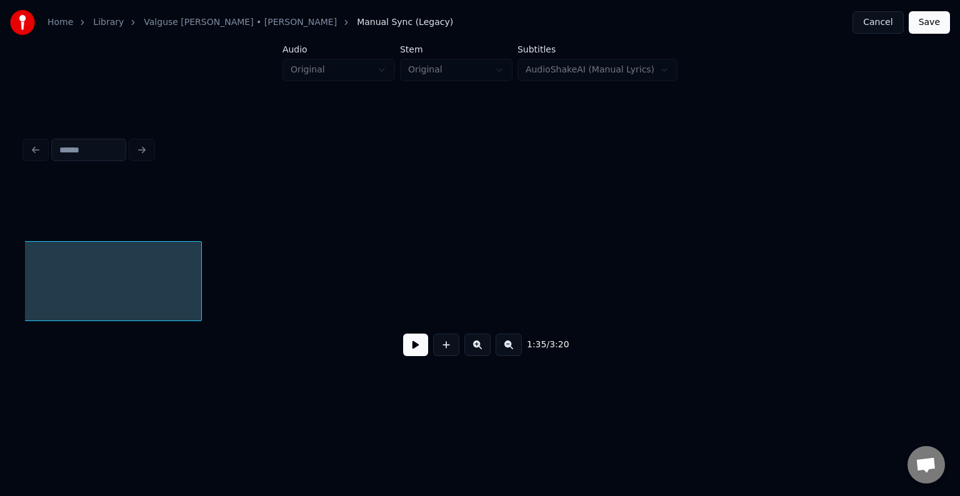
click at [197, 284] on div at bounding box center [199, 281] width 4 height 79
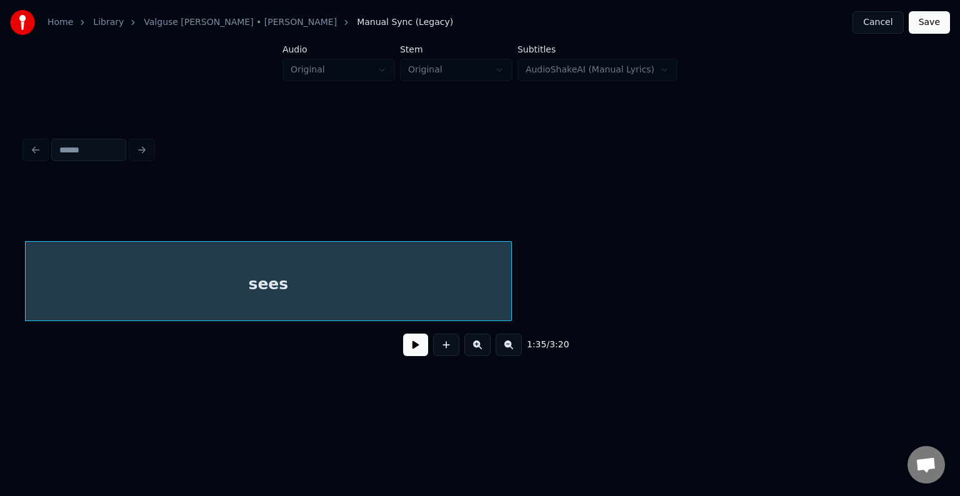
click at [410, 349] on button at bounding box center [415, 345] width 25 height 22
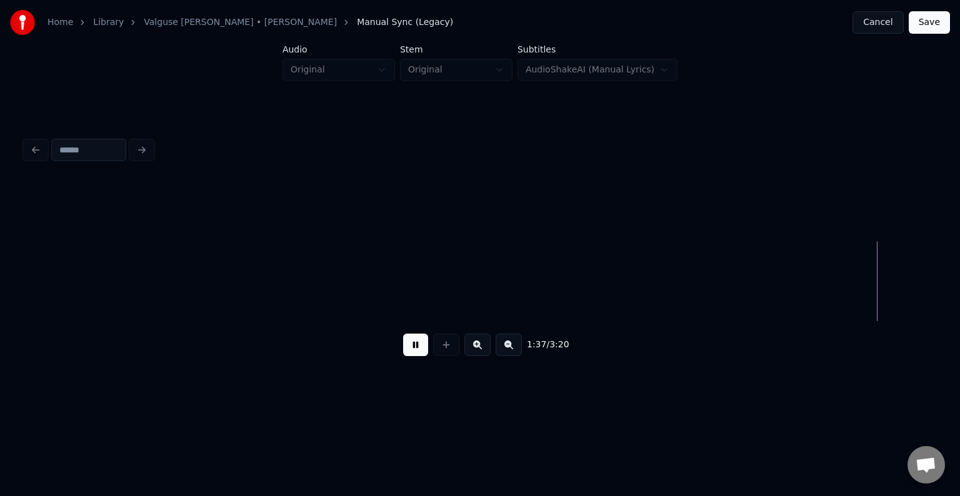
scroll to position [0, 70262]
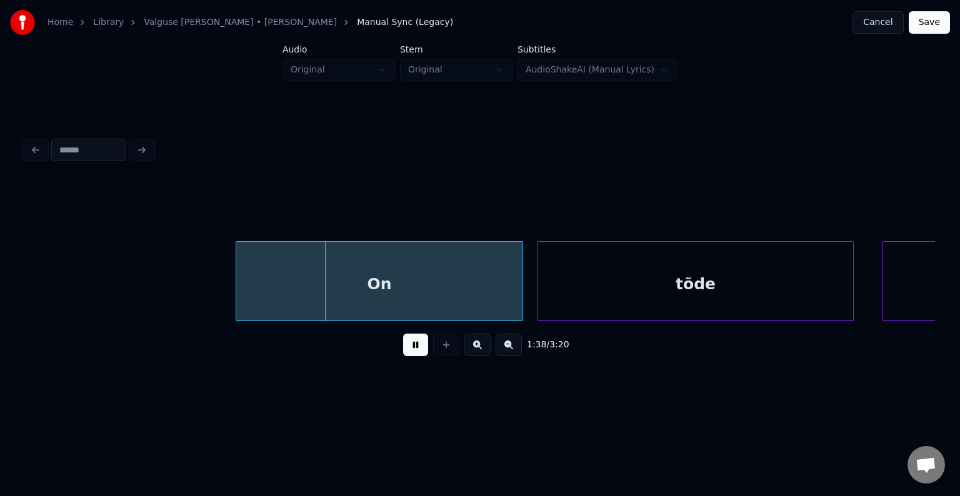
click at [412, 347] on button at bounding box center [415, 345] width 25 height 22
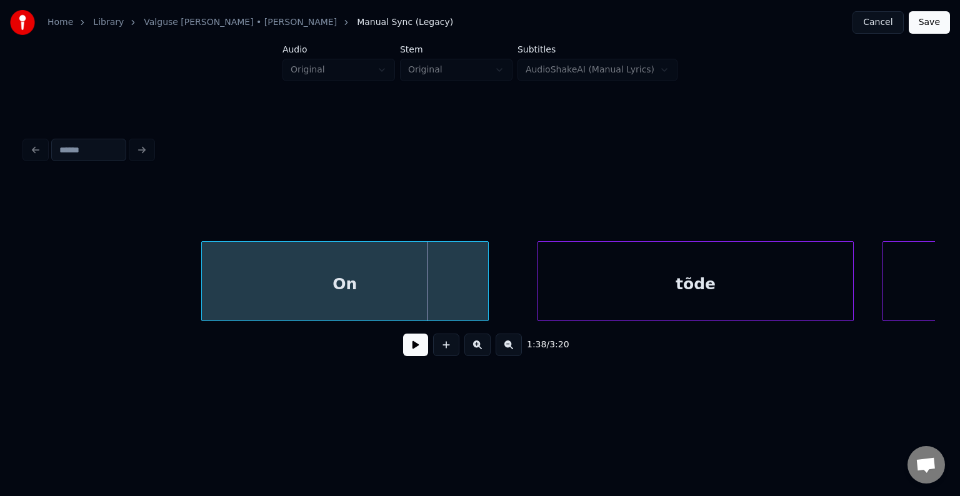
click at [371, 290] on div "On" at bounding box center [345, 284] width 286 height 85
click at [672, 281] on div "tõde" at bounding box center [674, 284] width 315 height 85
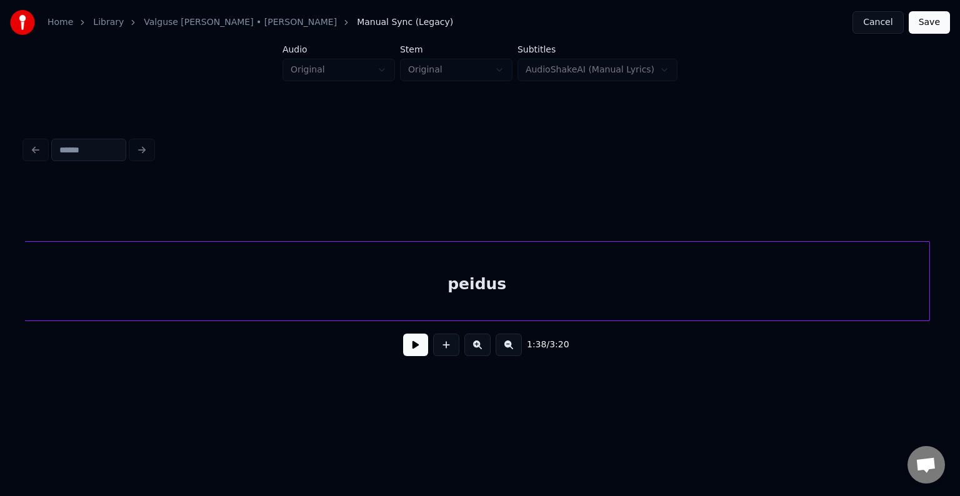
scroll to position [0, 71085]
click at [595, 271] on div "peidus" at bounding box center [478, 284] width 904 height 85
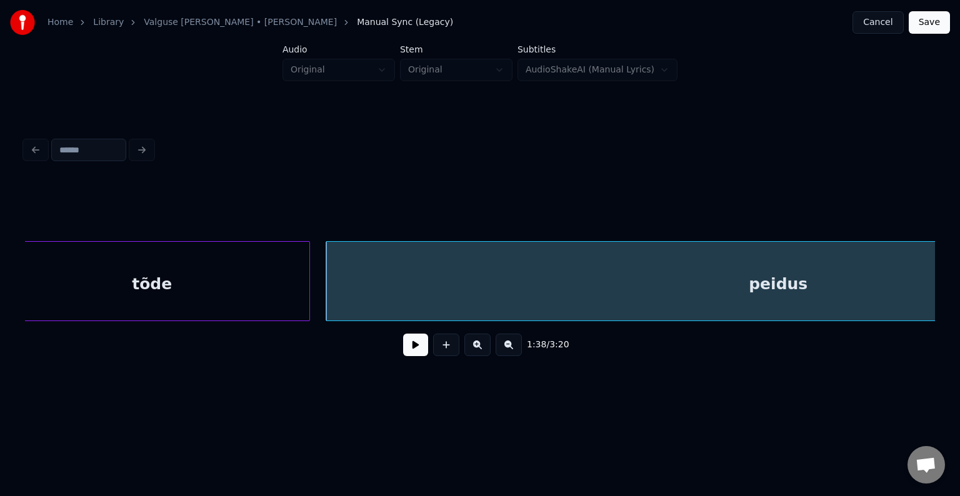
scroll to position [0, 70710]
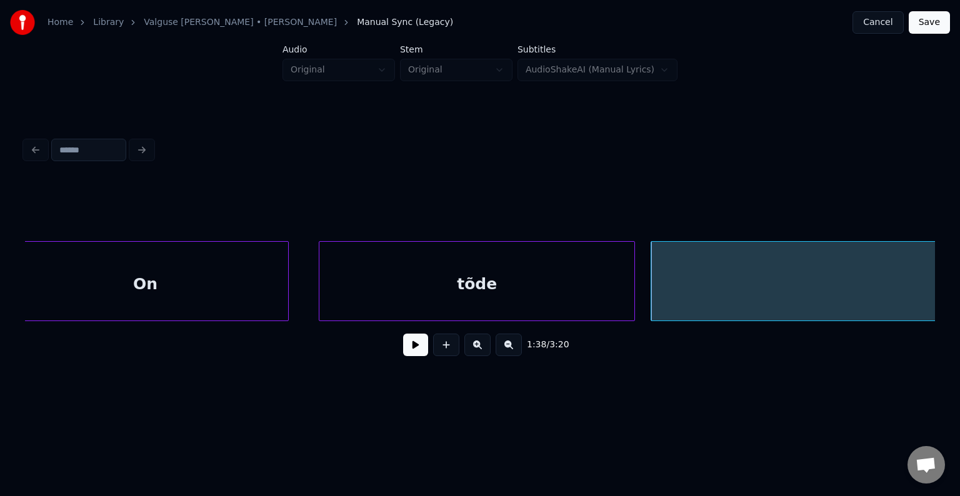
click at [117, 284] on div "On" at bounding box center [145, 284] width 286 height 85
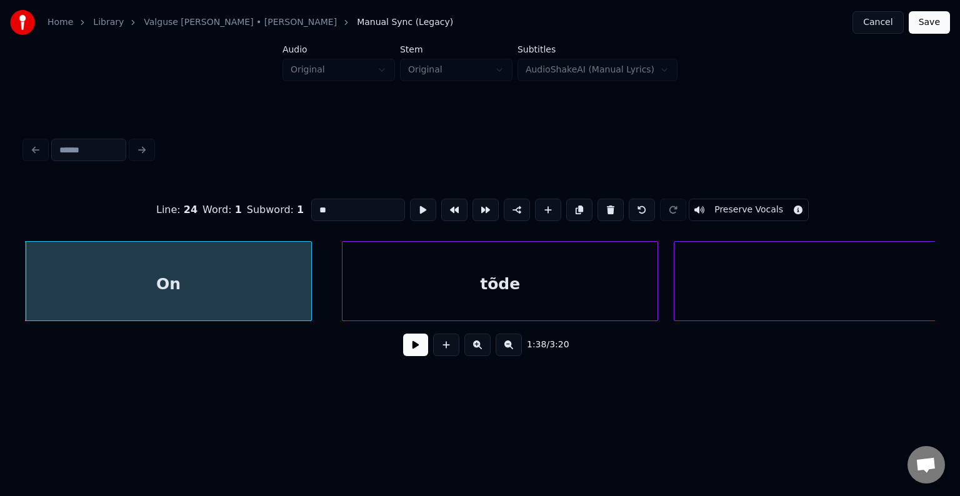
click at [411, 353] on button at bounding box center [415, 345] width 25 height 22
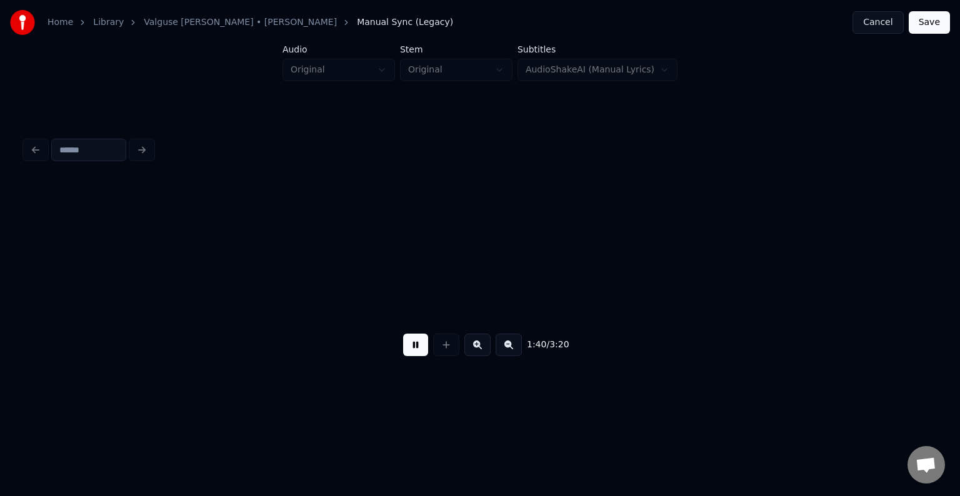
scroll to position [0, 72268]
click at [411, 353] on button at bounding box center [415, 345] width 25 height 22
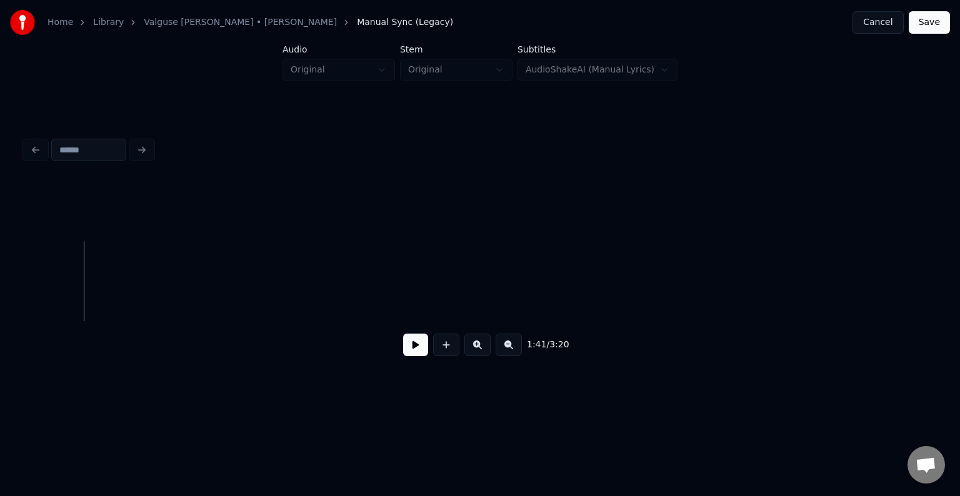
click at [411, 353] on button at bounding box center [415, 345] width 25 height 22
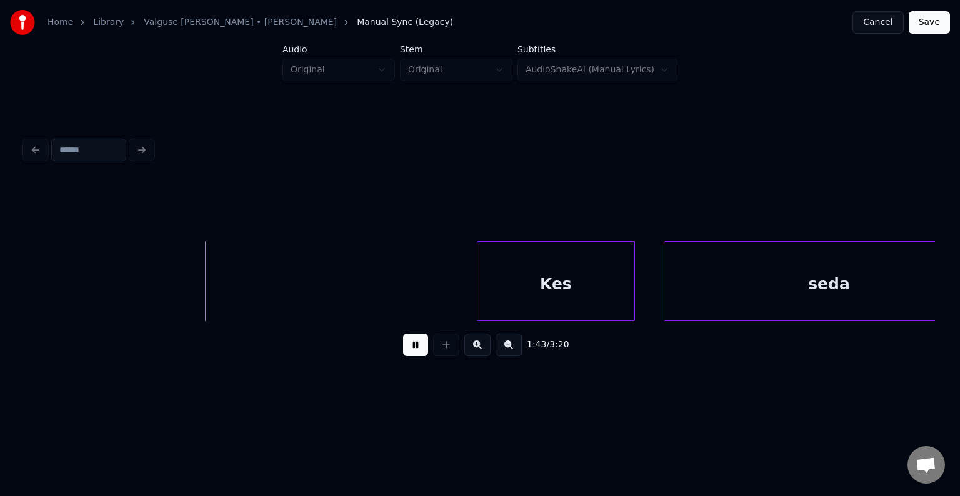
click at [411, 350] on button at bounding box center [415, 345] width 25 height 22
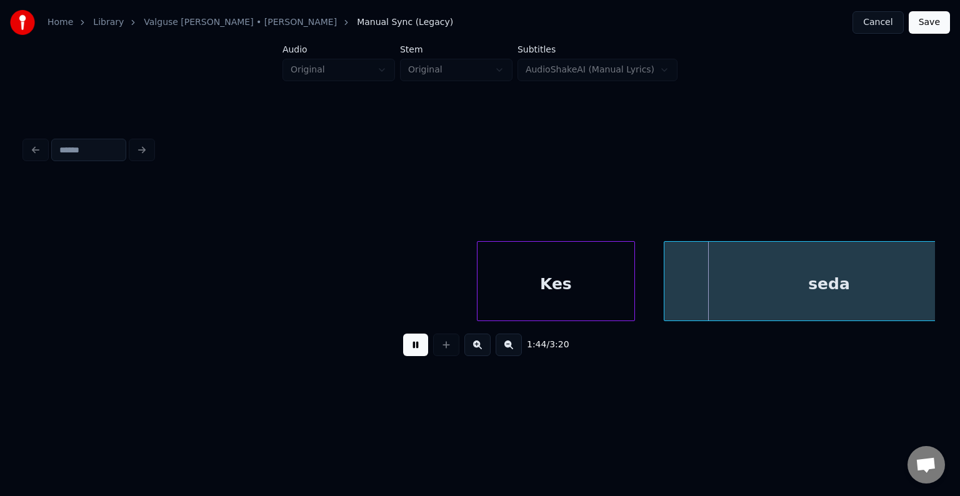
click at [411, 350] on button at bounding box center [415, 345] width 25 height 22
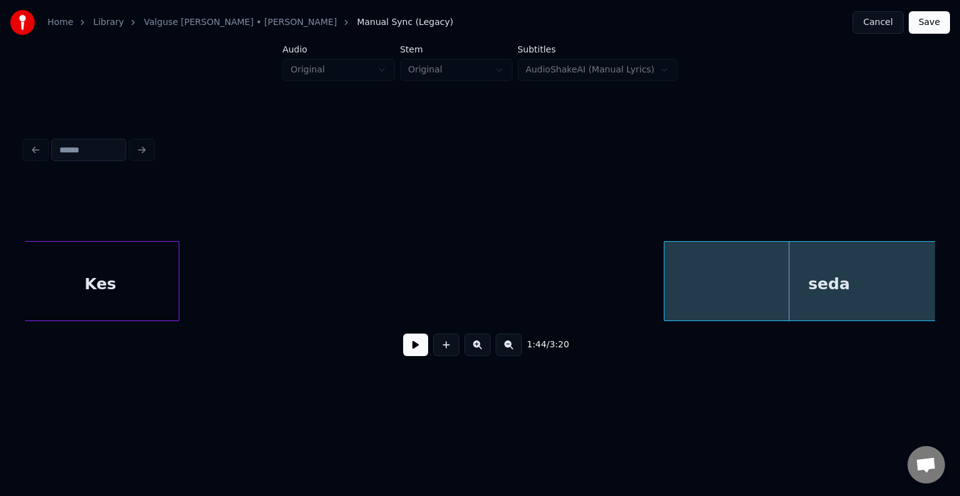
scroll to position [0, 74059]
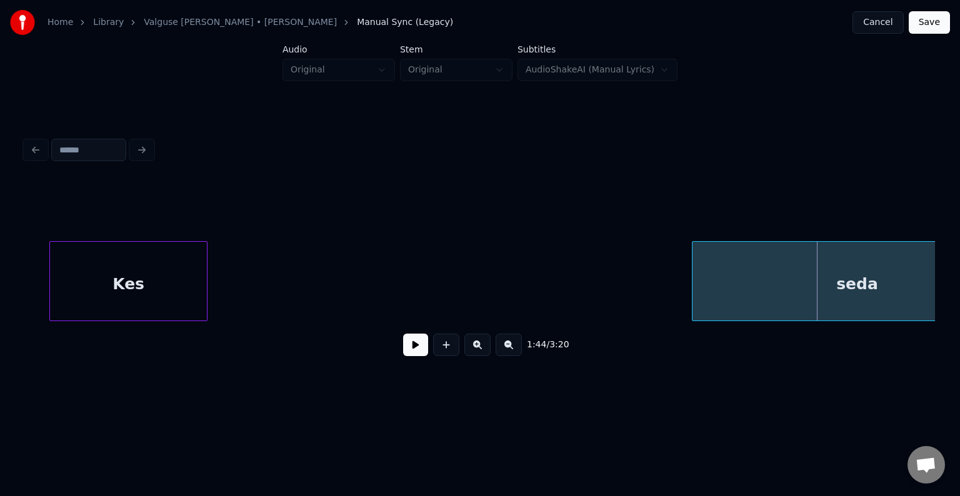
click at [50, 307] on div "Kes" at bounding box center [128, 284] width 157 height 85
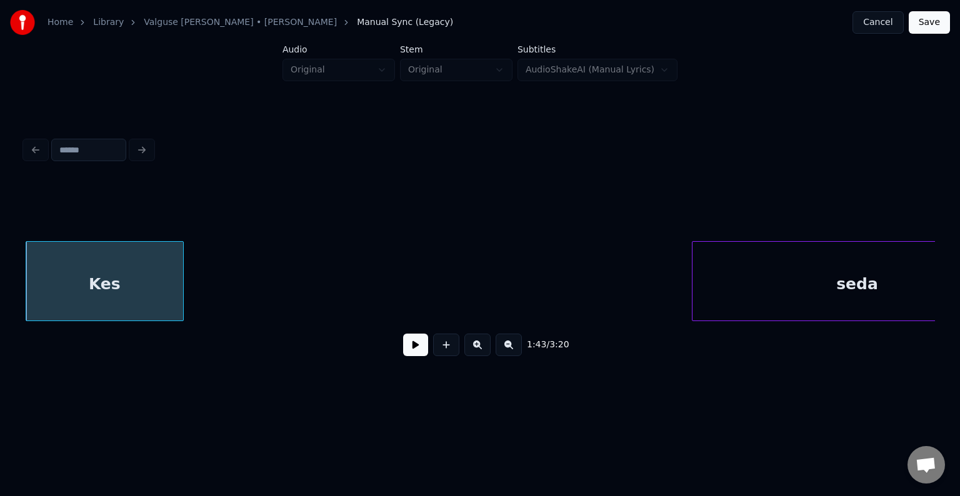
scroll to position [0, 74144]
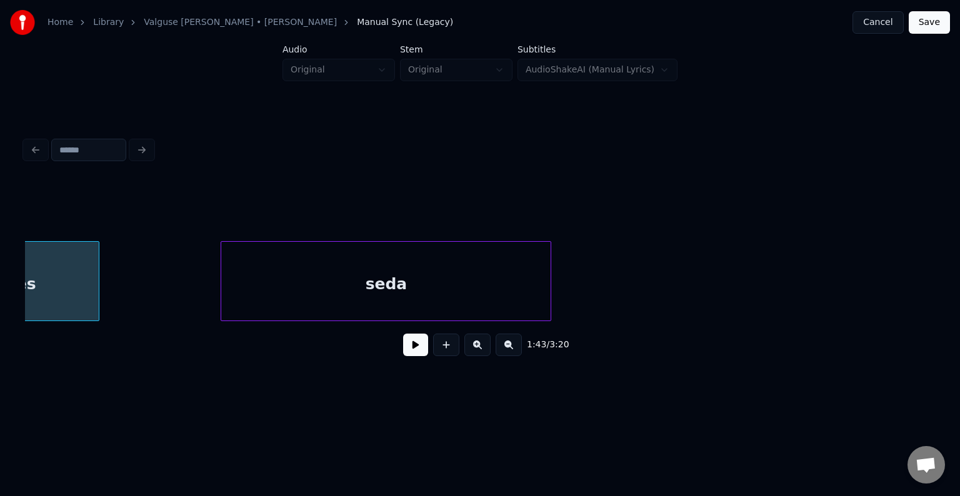
click at [469, 293] on div "seda" at bounding box center [385, 284] width 329 height 85
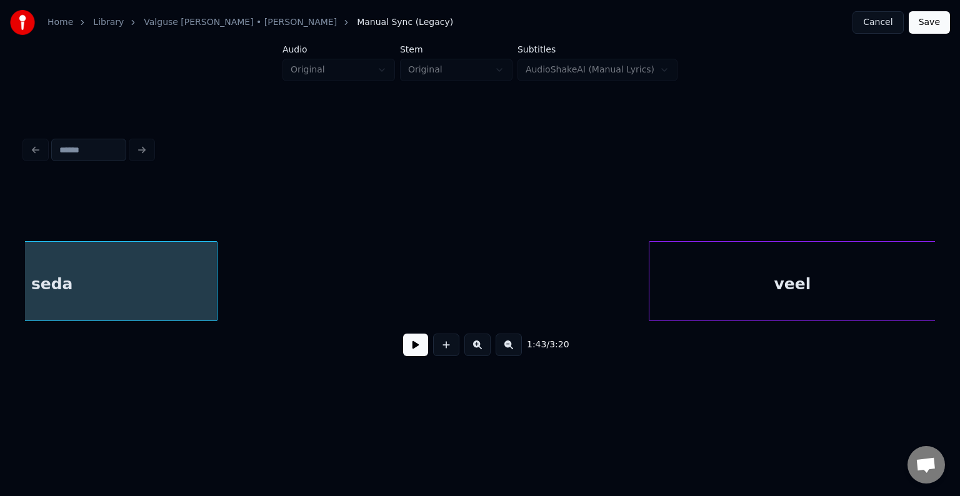
scroll to position [0, 74469]
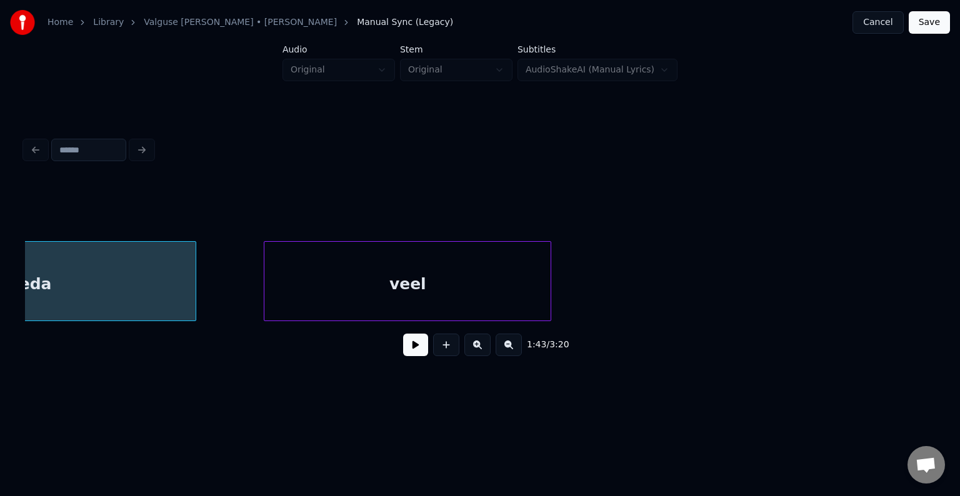
click at [476, 320] on div "seda veel" at bounding box center [480, 281] width 910 height 80
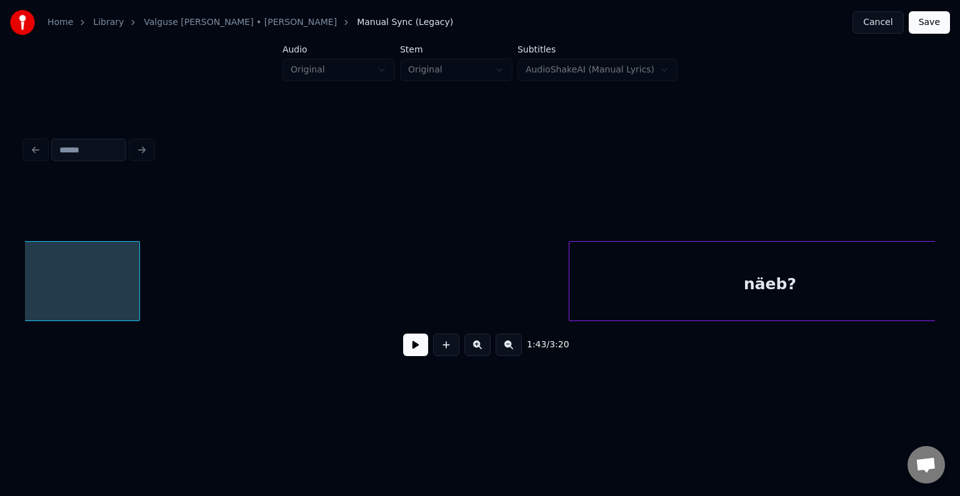
scroll to position [0, 74877]
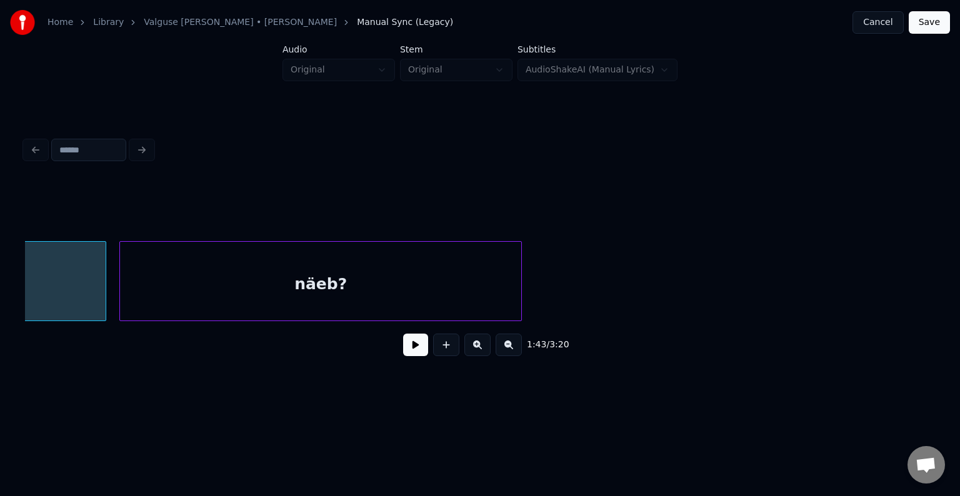
click at [438, 301] on div "näeb?" at bounding box center [320, 284] width 401 height 85
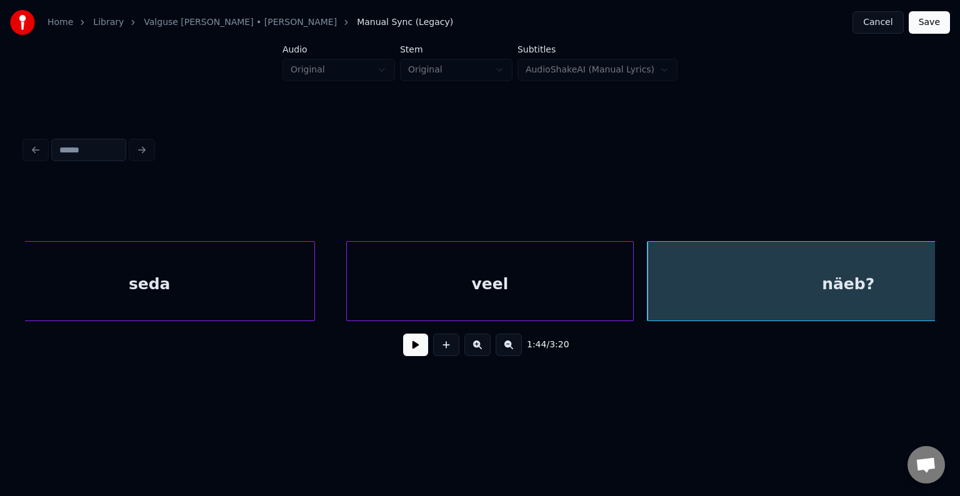
scroll to position [0, 74303]
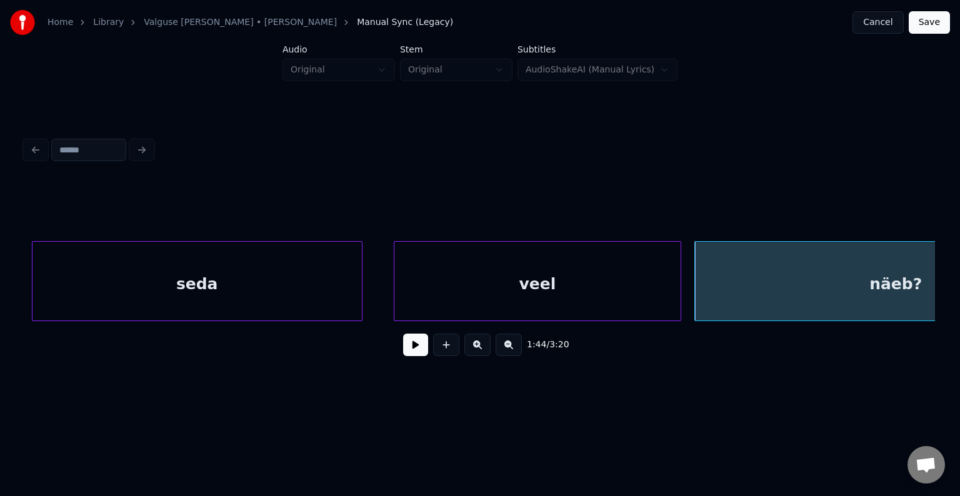
click at [26, 321] on div "veel näeb? seda" at bounding box center [480, 281] width 910 height 80
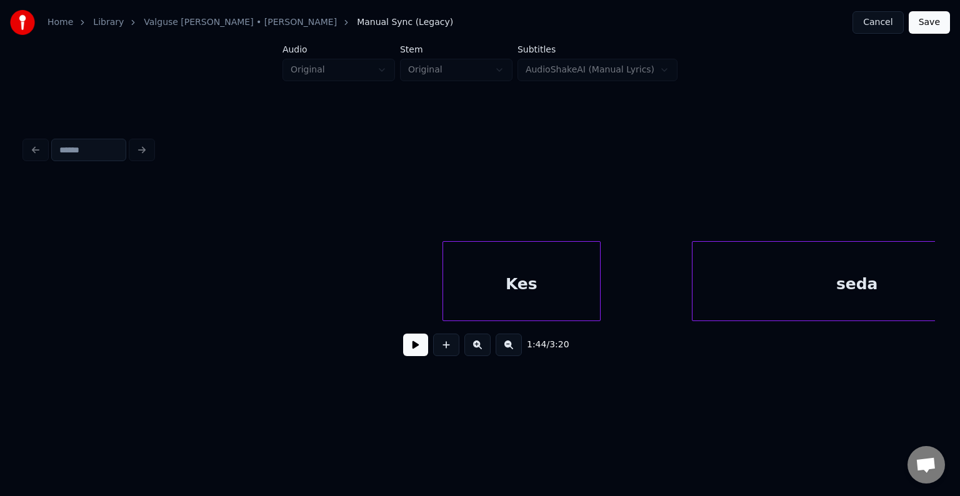
scroll to position [0, 73553]
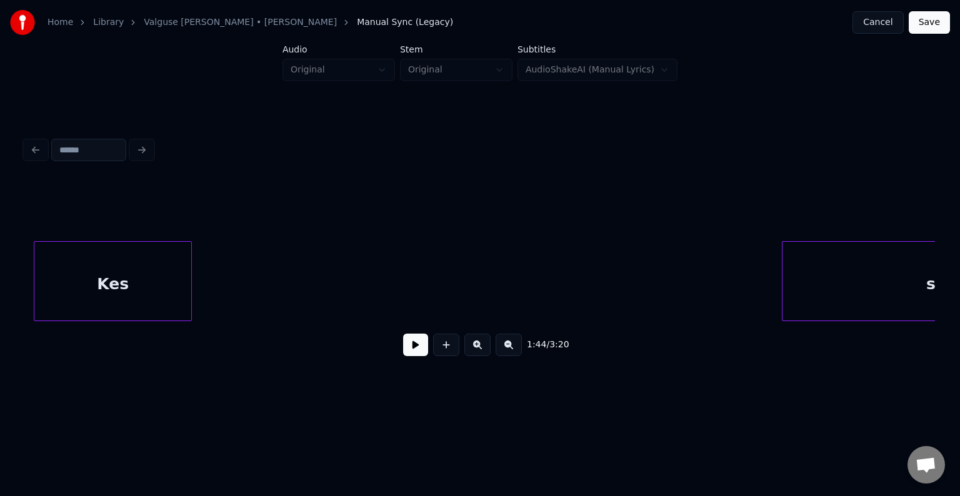
click at [103, 315] on div "Kes" at bounding box center [112, 284] width 157 height 85
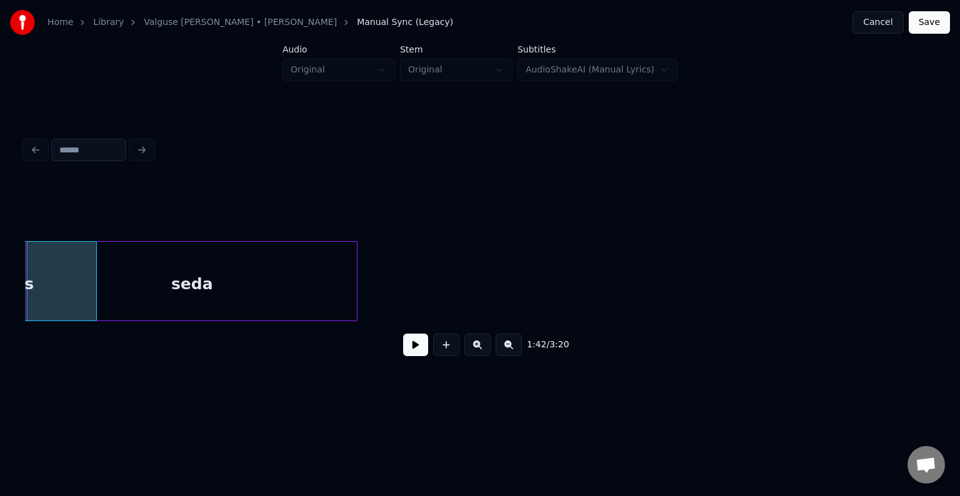
scroll to position [0, 73646]
click at [319, 292] on div "seda" at bounding box center [268, 284] width 329 height 85
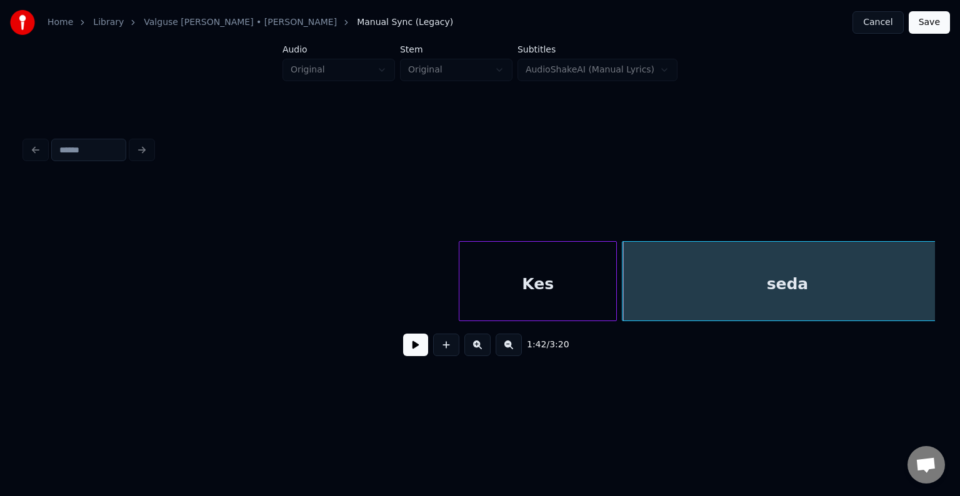
scroll to position [0, 73096]
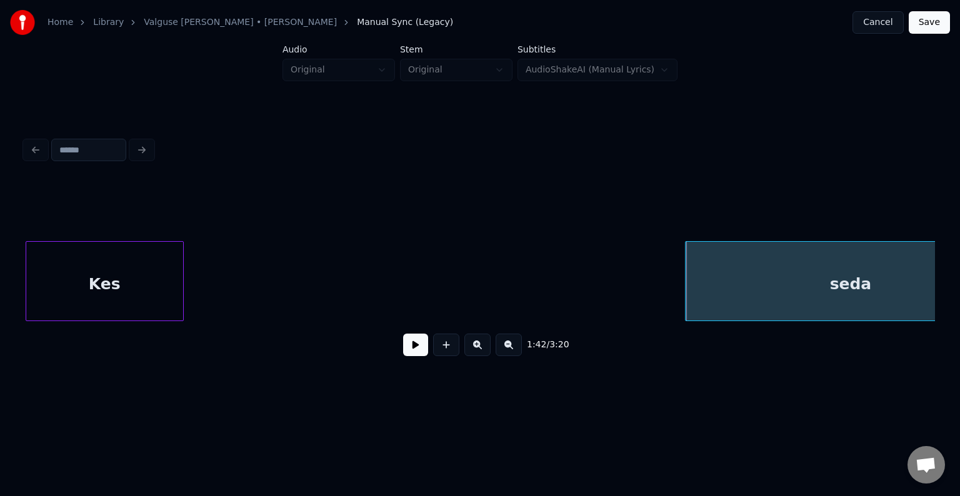
click at [39, 321] on div "[PERSON_NAME]" at bounding box center [480, 281] width 910 height 80
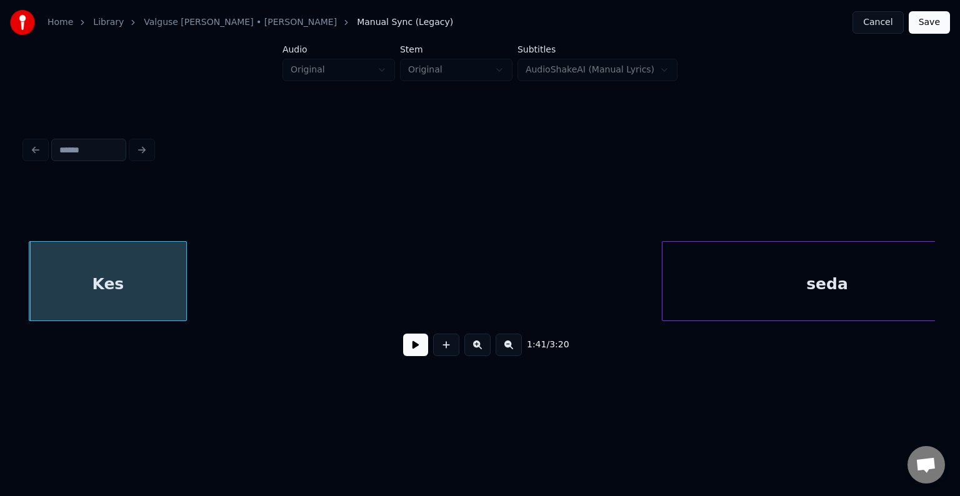
scroll to position [0, 73139]
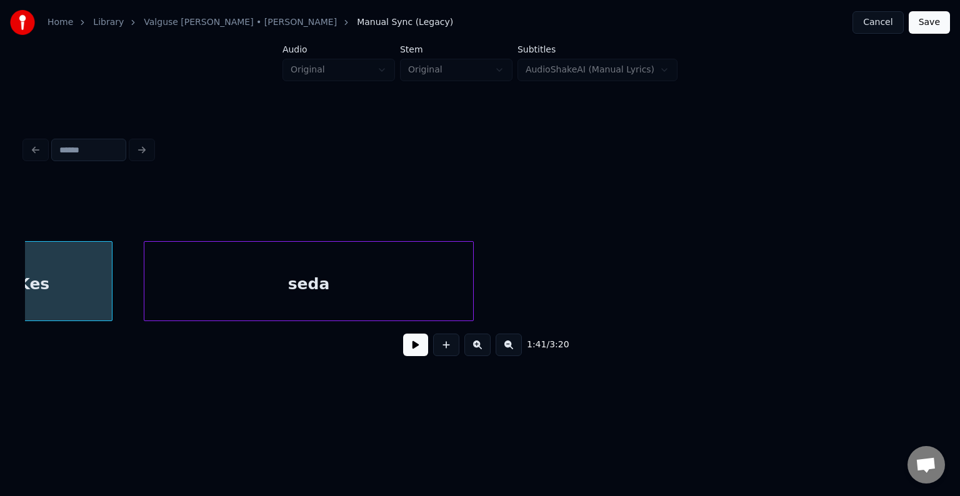
click at [354, 317] on div "[PERSON_NAME]" at bounding box center [480, 281] width 910 height 80
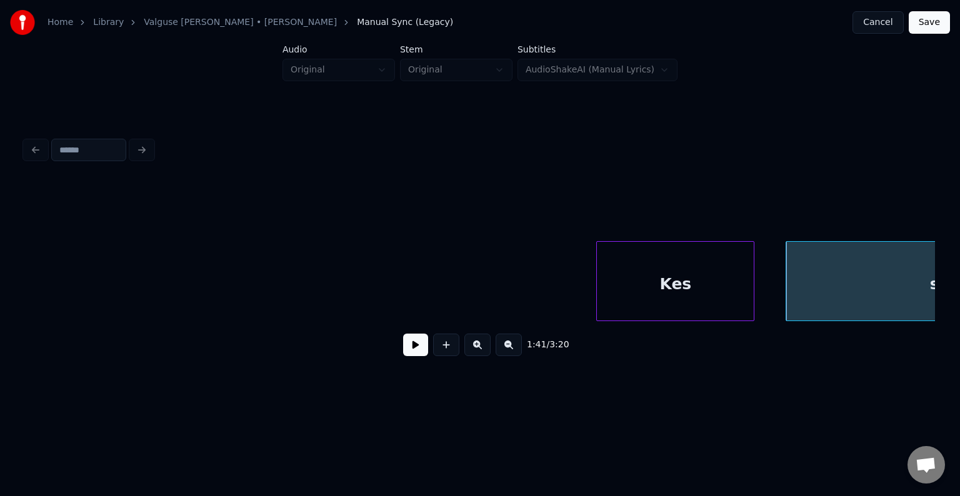
scroll to position [0, 72464]
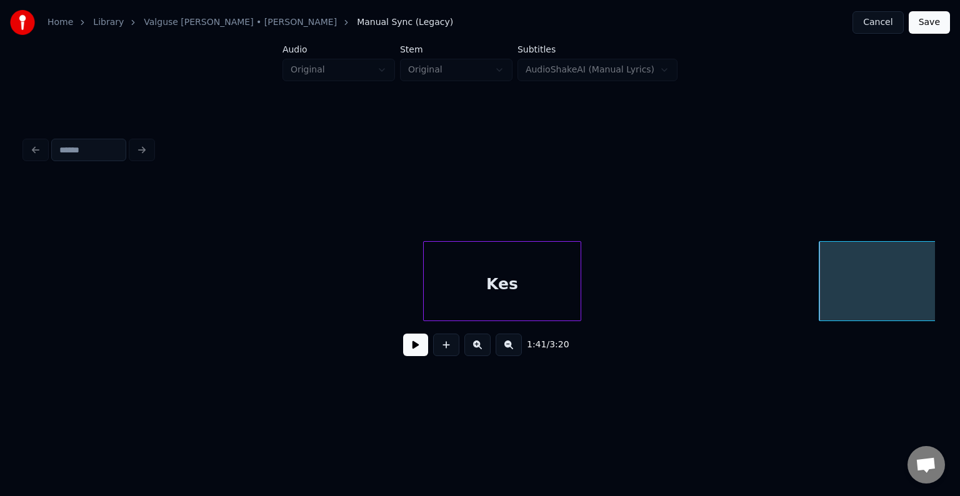
click at [476, 288] on div "Kes" at bounding box center [502, 284] width 157 height 85
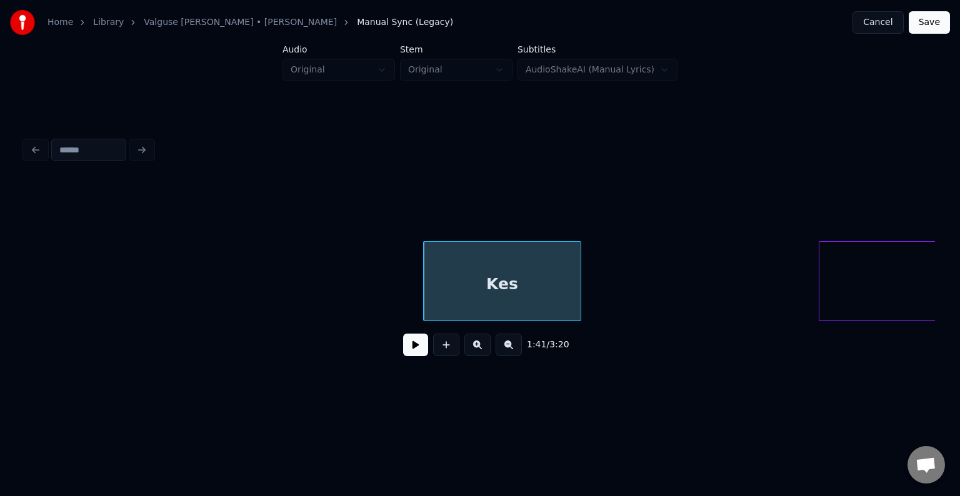
click at [405, 354] on button at bounding box center [415, 345] width 25 height 22
click at [408, 353] on button at bounding box center [415, 345] width 25 height 22
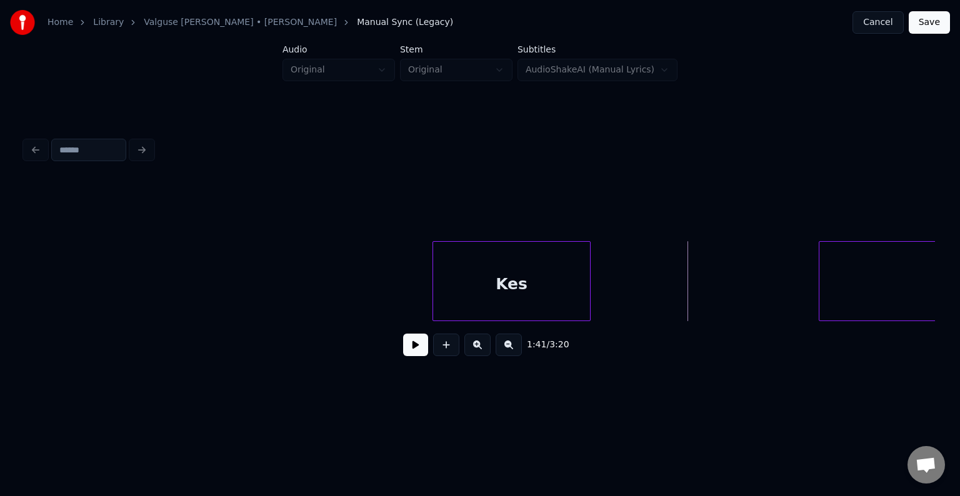
click at [500, 282] on div "Kes" at bounding box center [511, 284] width 157 height 85
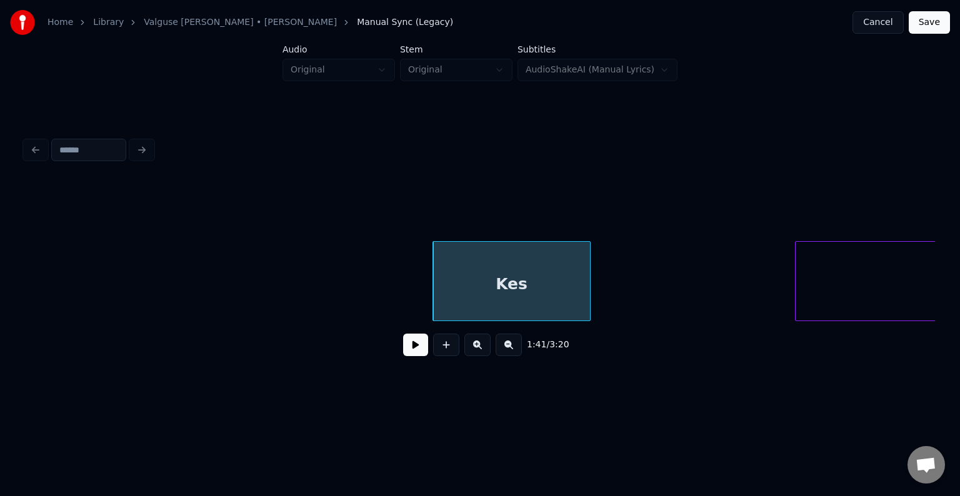
scroll to position [0, 72674]
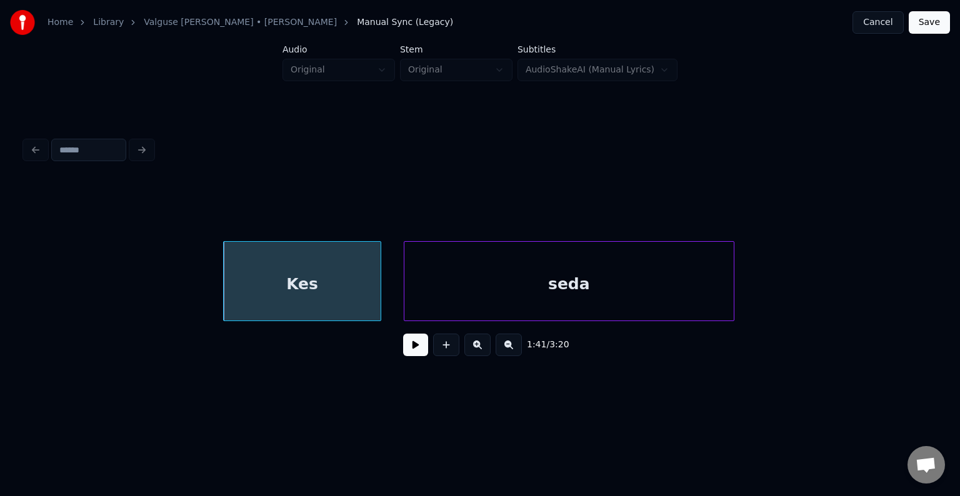
click at [707, 291] on div "seda" at bounding box center [568, 284] width 329 height 85
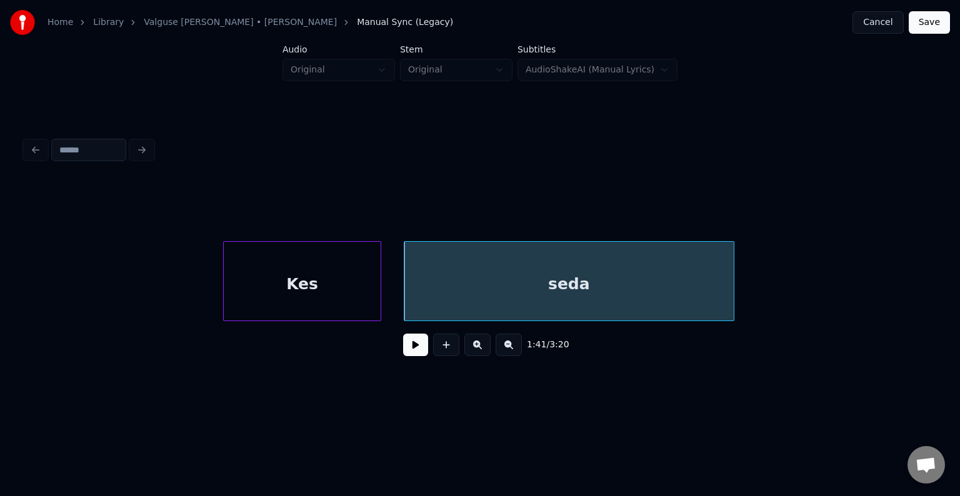
click at [307, 286] on div "Kes" at bounding box center [302, 284] width 157 height 85
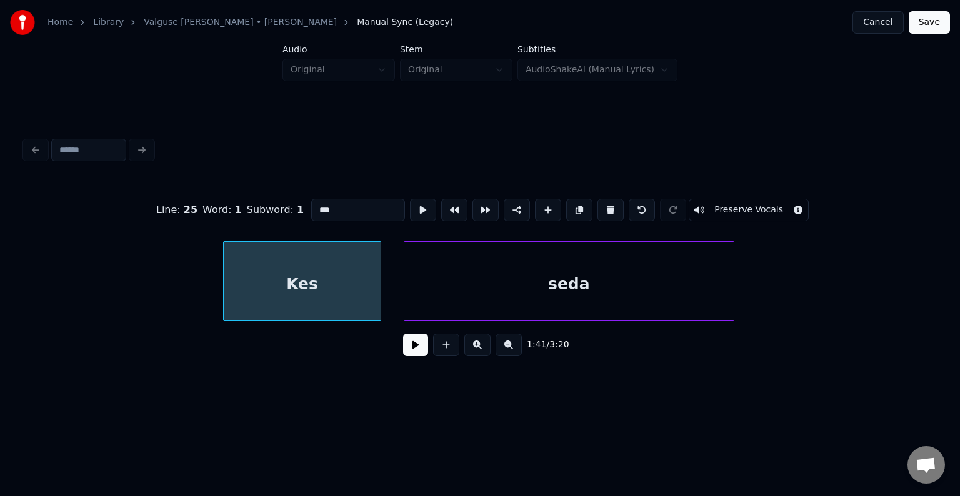
click at [403, 354] on button at bounding box center [415, 345] width 25 height 22
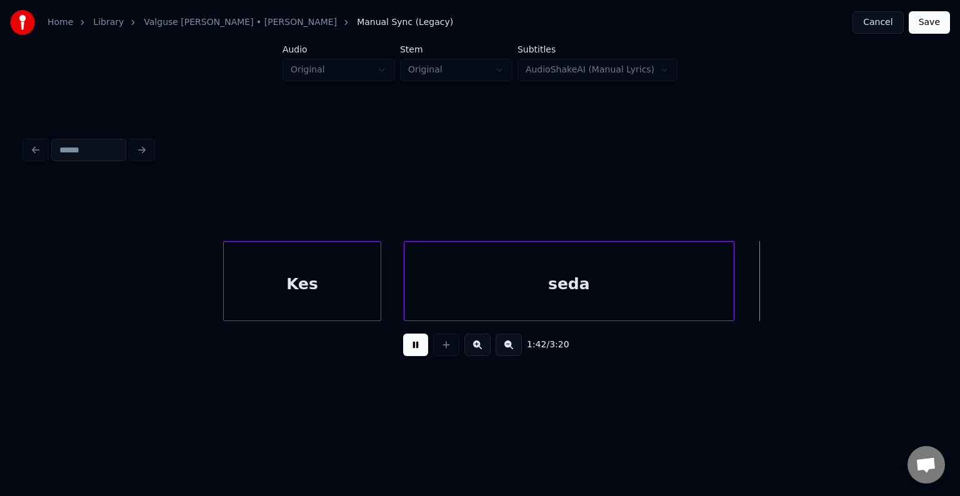
click at [403, 354] on button at bounding box center [415, 345] width 25 height 22
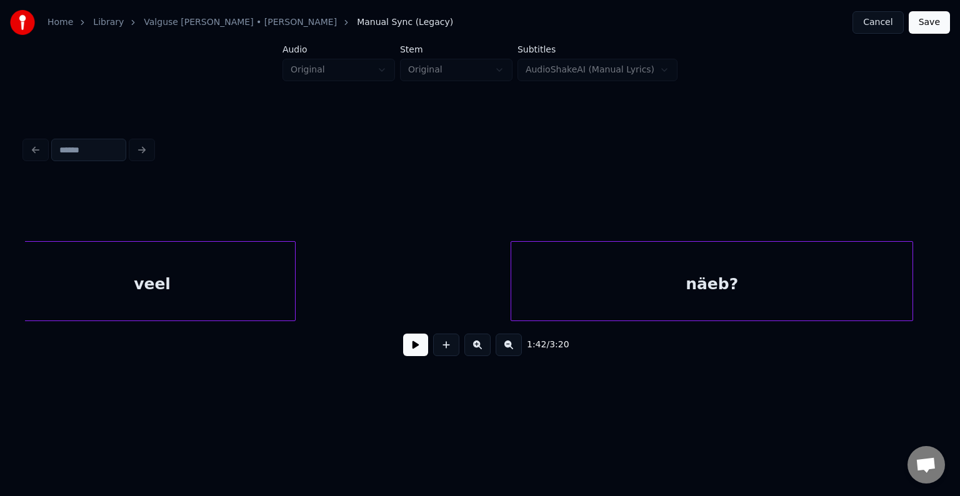
scroll to position [0, 74469]
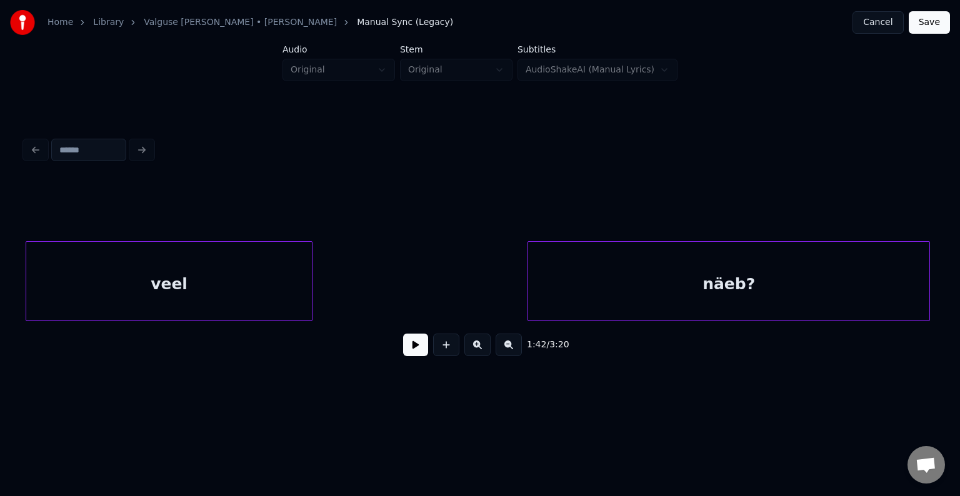
click at [5, 297] on div "Home Library [PERSON_NAME] • [PERSON_NAME] Anni Manual Sync (Legacy) Cancel Sav…" at bounding box center [480, 199] width 960 height 399
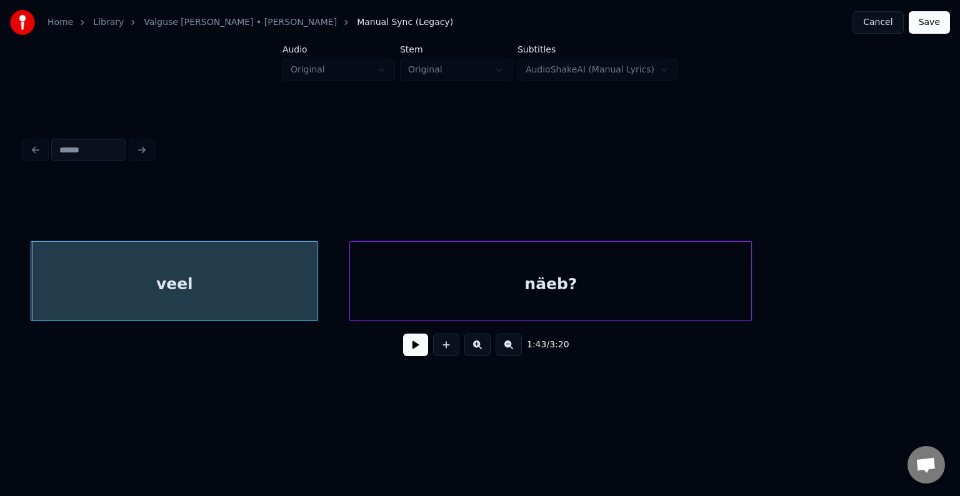
click at [512, 277] on div "näeb?" at bounding box center [550, 284] width 401 height 85
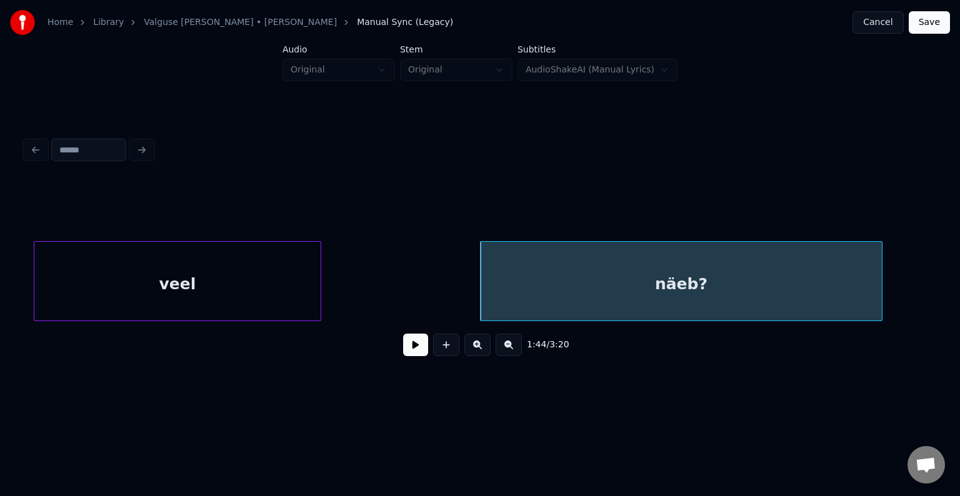
scroll to position [0, 74270]
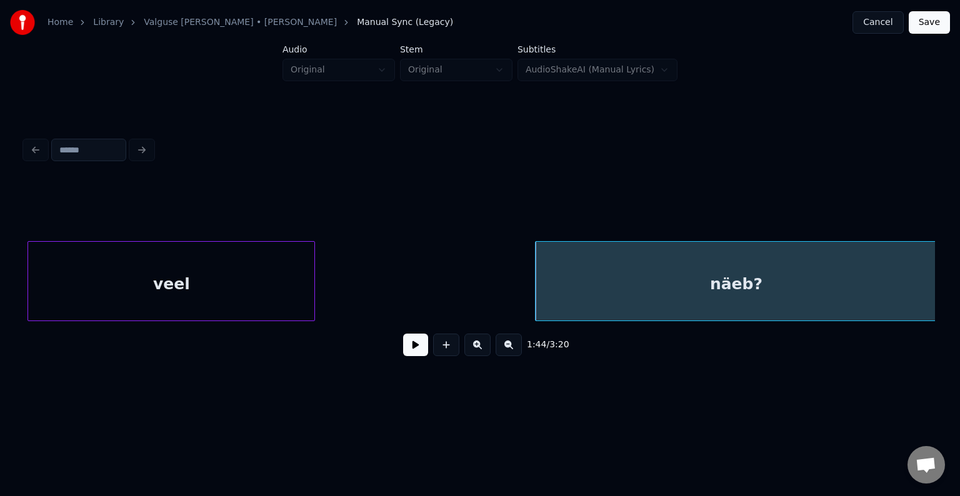
click at [5, 265] on div "Home Library Valguse [PERSON_NAME] • [PERSON_NAME] Anni Manual Sync (Legacy) Ca…" at bounding box center [480, 199] width 960 height 399
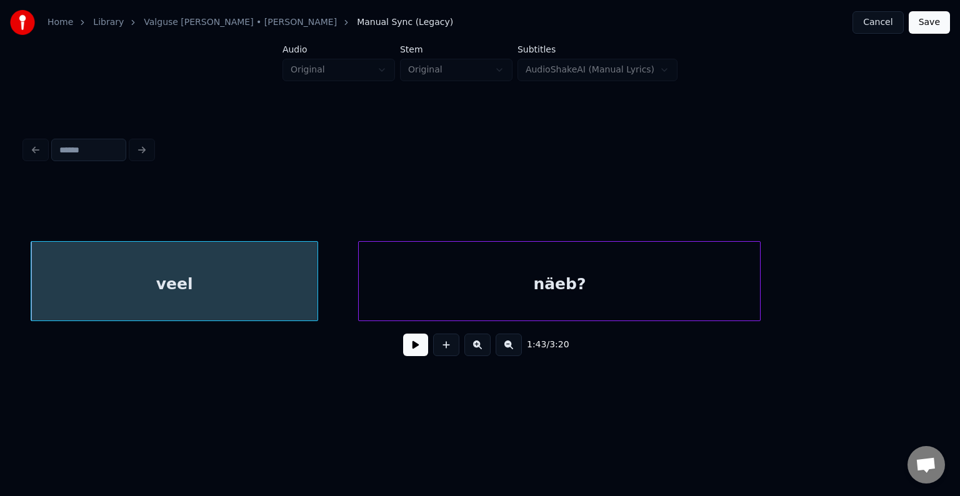
click at [541, 301] on div "näeb?" at bounding box center [559, 284] width 401 height 85
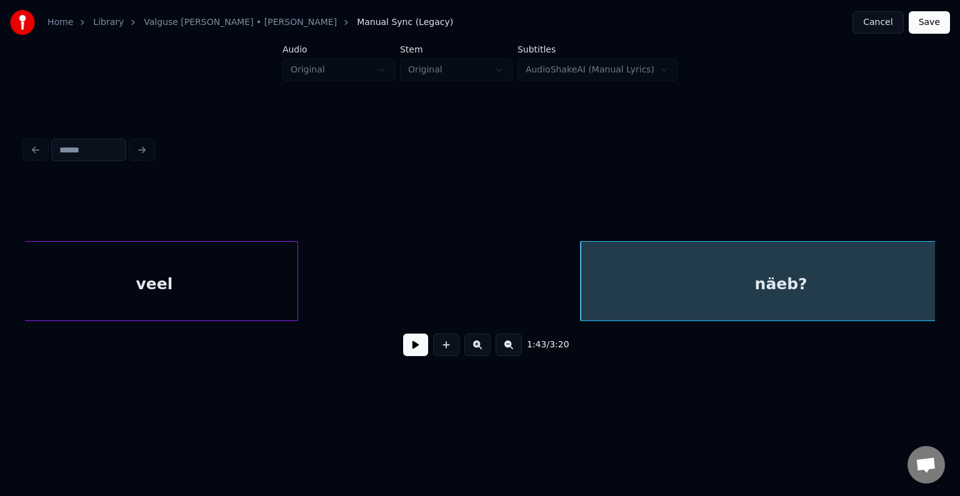
click at [0, 254] on div "Home Library [PERSON_NAME] • [PERSON_NAME] Anni Manual Sync (Legacy) Cancel Sav…" at bounding box center [480, 199] width 960 height 399
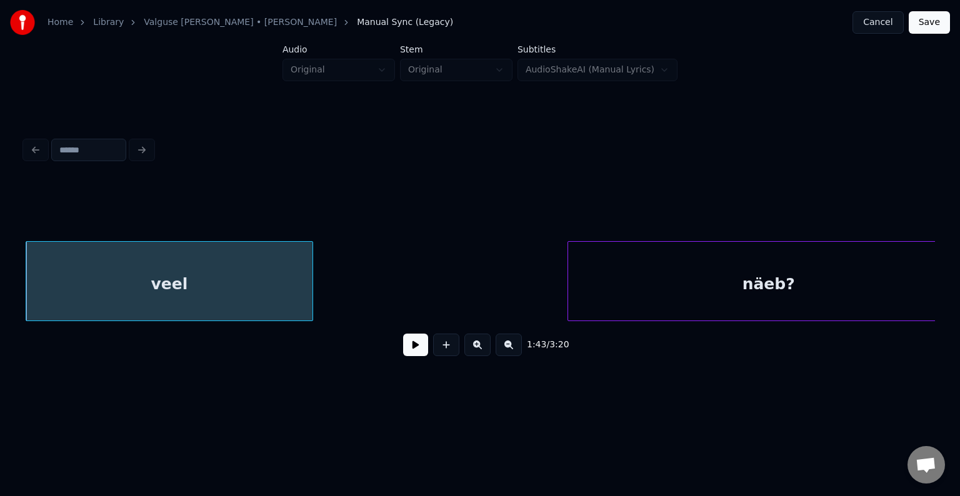
scroll to position [0, 74095]
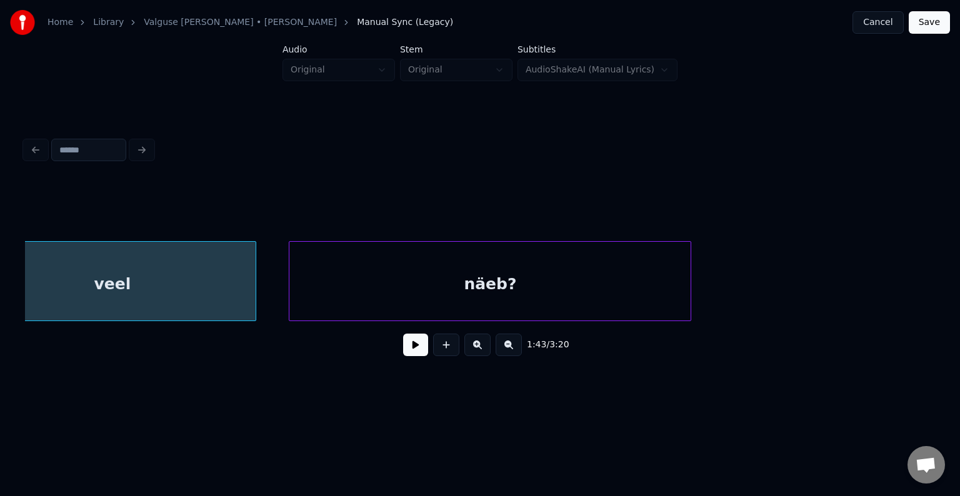
click at [494, 281] on div "näeb?" at bounding box center [489, 284] width 401 height 85
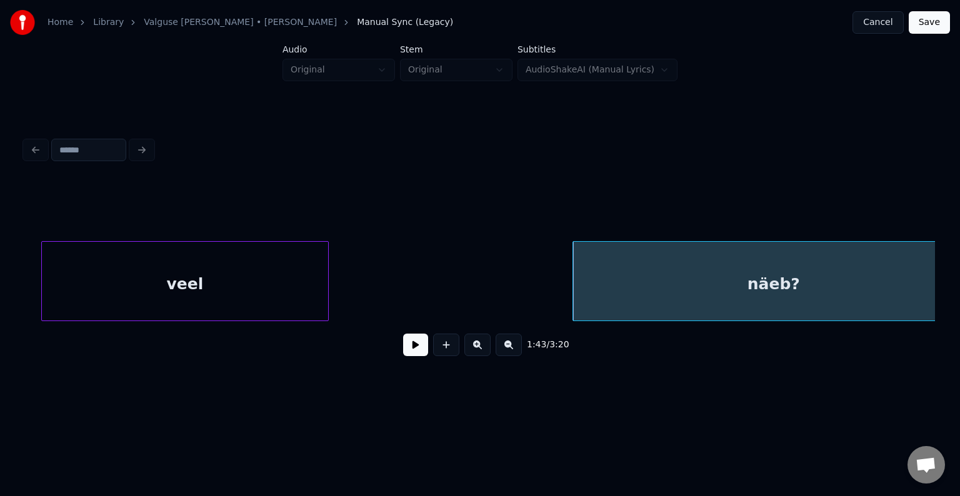
click at [6, 280] on div "Home Library [PERSON_NAME] • [PERSON_NAME] Anni Manual Sync (Legacy) Cancel Sav…" at bounding box center [480, 199] width 960 height 399
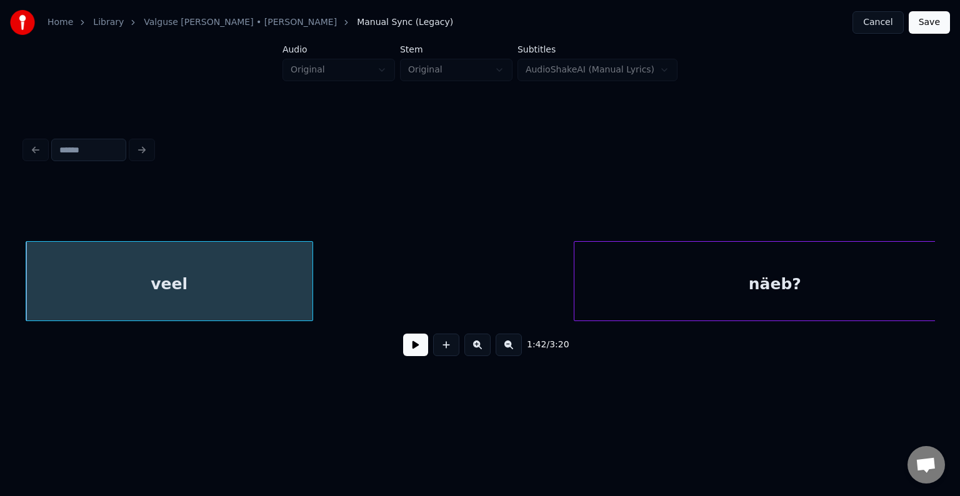
scroll to position [0, 73855]
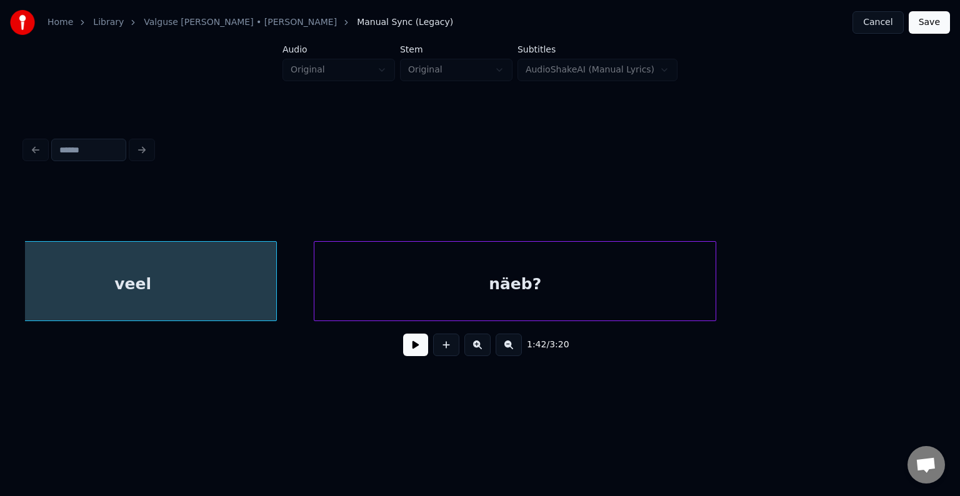
click at [473, 269] on div "näeb?" at bounding box center [514, 284] width 401 height 85
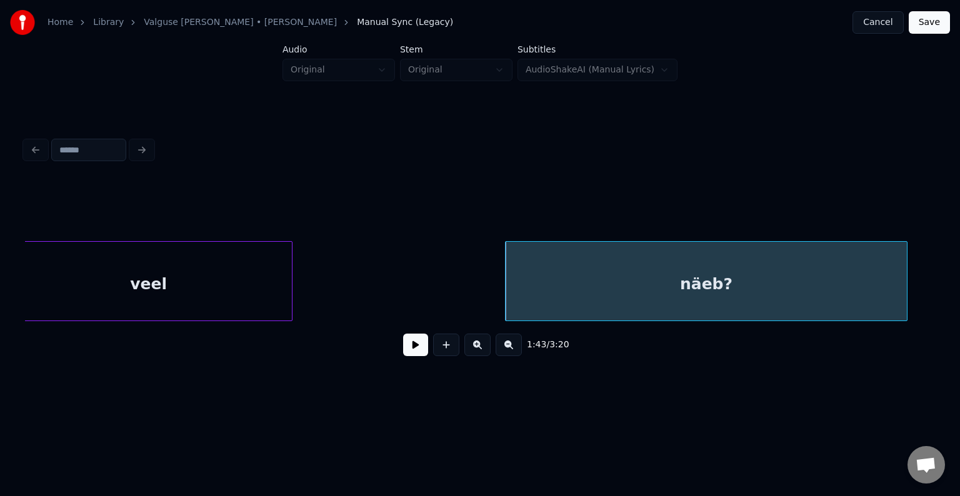
scroll to position [0, 73641]
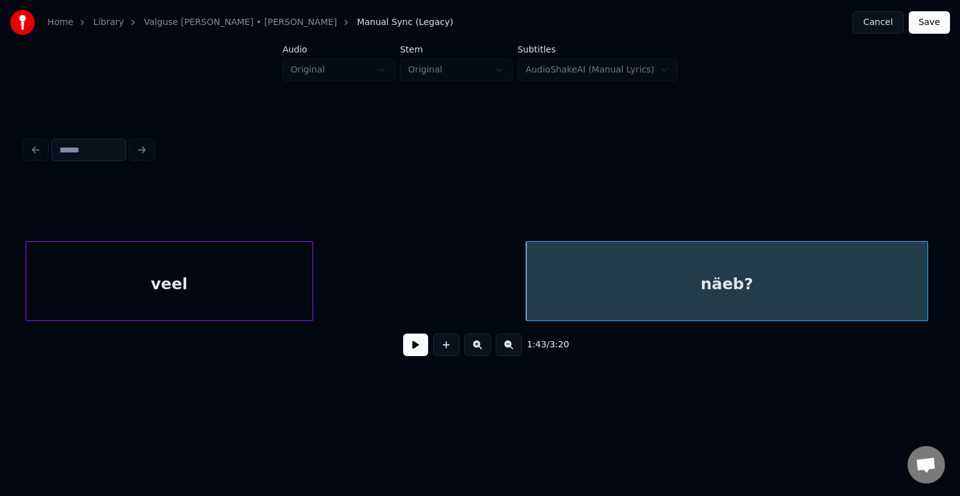
click at [72, 302] on div "veel" at bounding box center [169, 284] width 286 height 85
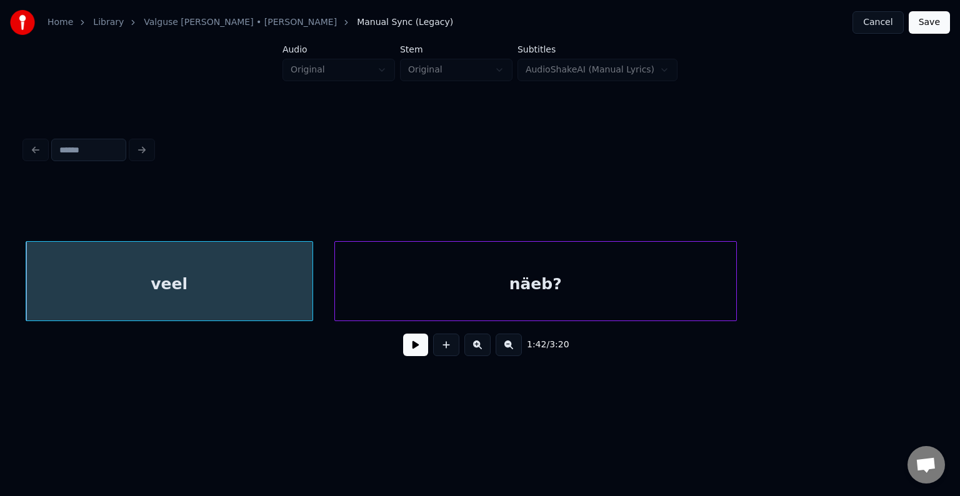
click at [437, 296] on div "näeb?" at bounding box center [535, 284] width 401 height 85
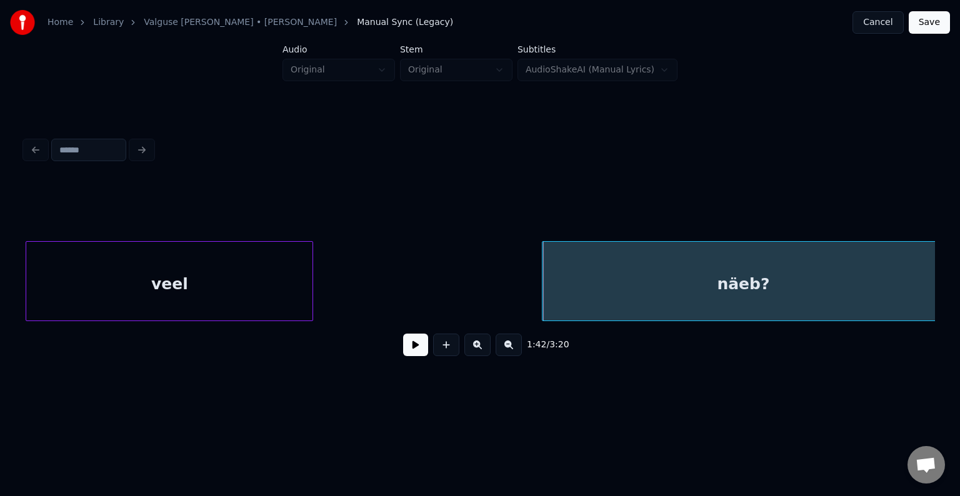
click at [87, 282] on div "veel" at bounding box center [169, 284] width 286 height 85
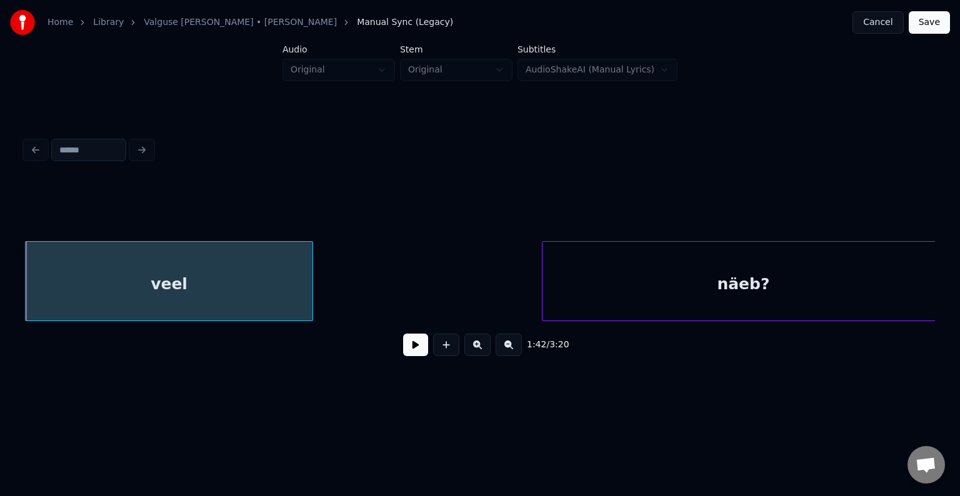
scroll to position [0, 73438]
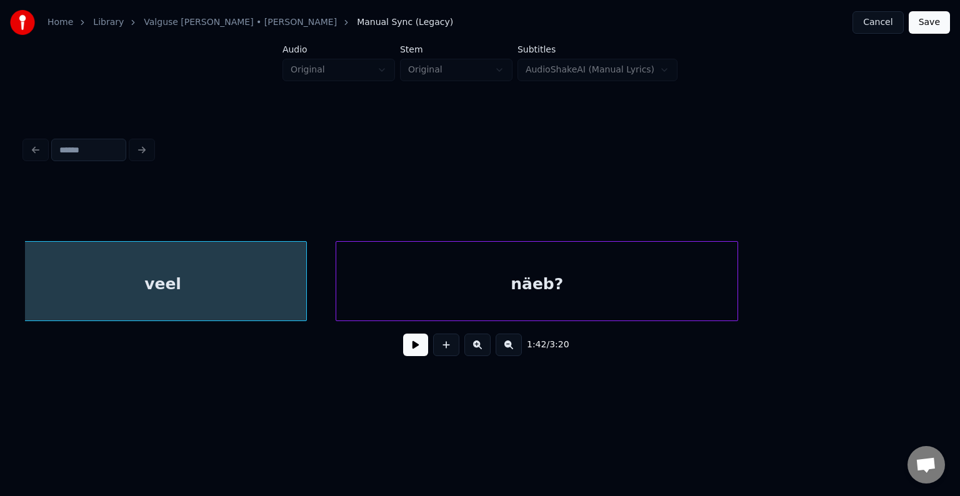
click at [447, 292] on div "näeb?" at bounding box center [536, 284] width 401 height 85
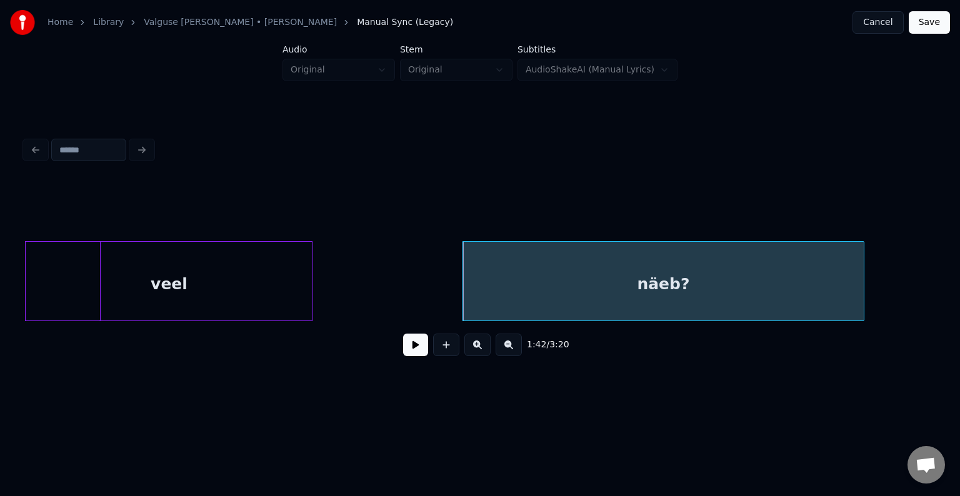
scroll to position [0, 73275]
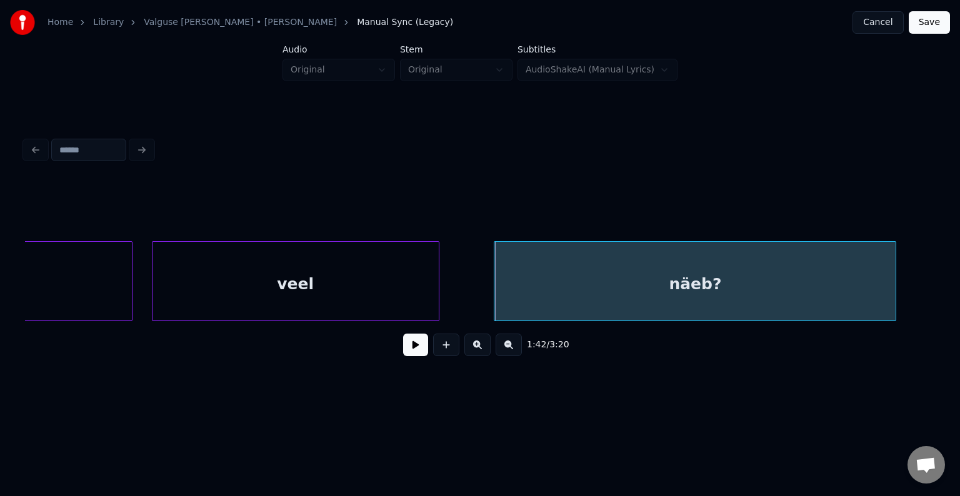
click at [258, 285] on div "veel" at bounding box center [295, 284] width 286 height 85
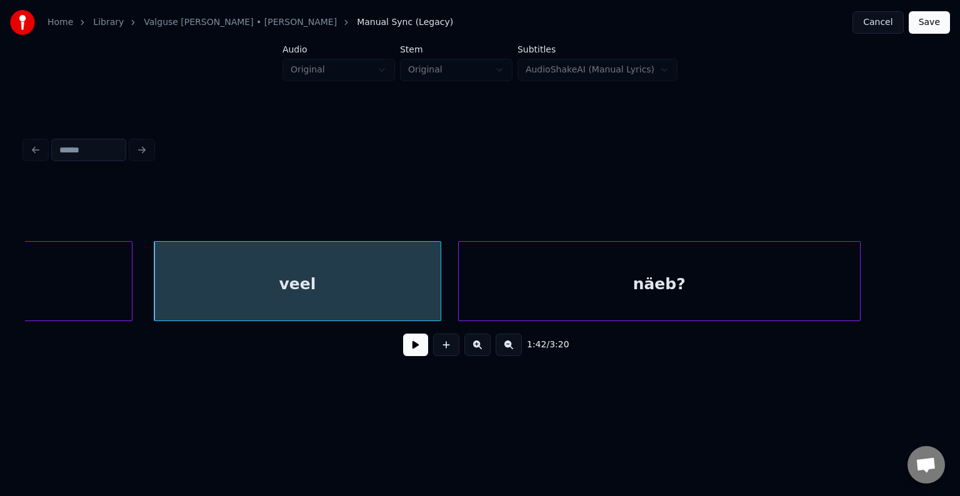
click at [580, 274] on div "näeb?" at bounding box center [659, 284] width 401 height 85
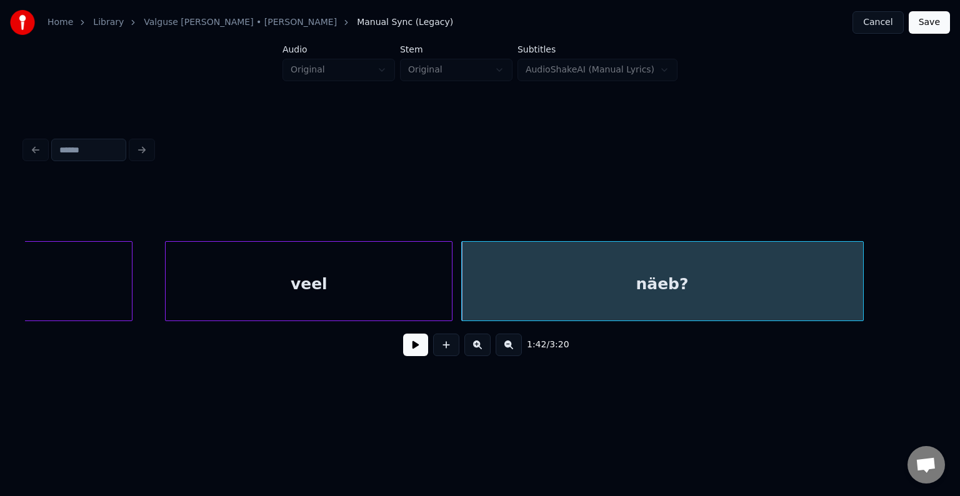
click at [440, 288] on div "veel" at bounding box center [309, 284] width 286 height 85
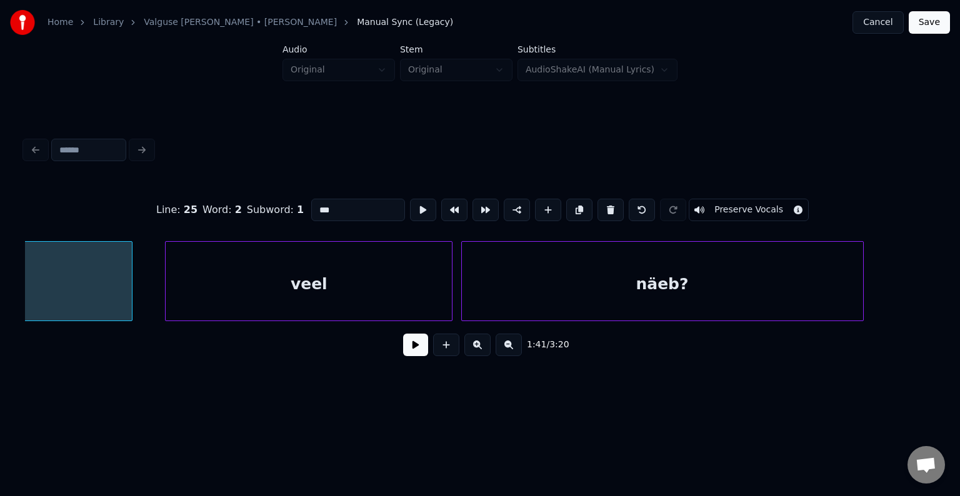
scroll to position [0, 73052]
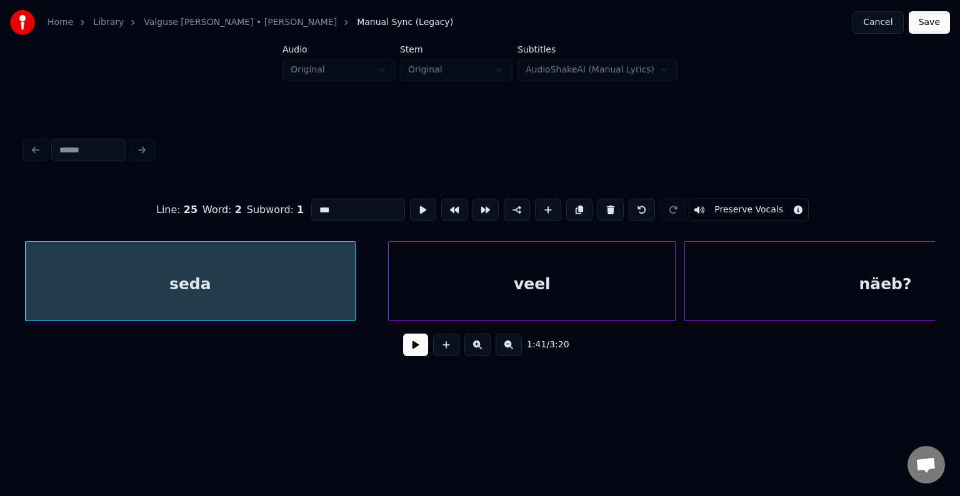
type input "****"
click at [403, 352] on button at bounding box center [415, 345] width 25 height 22
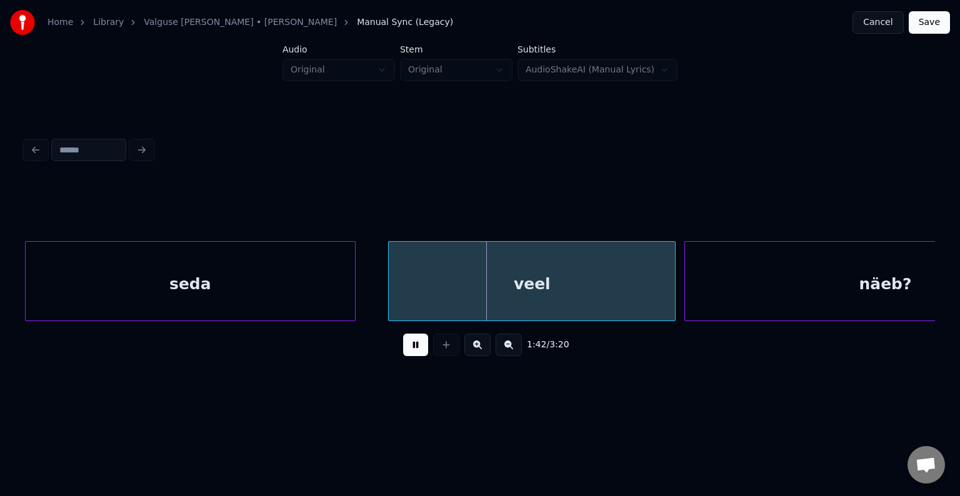
click at [403, 352] on button at bounding box center [415, 345] width 25 height 22
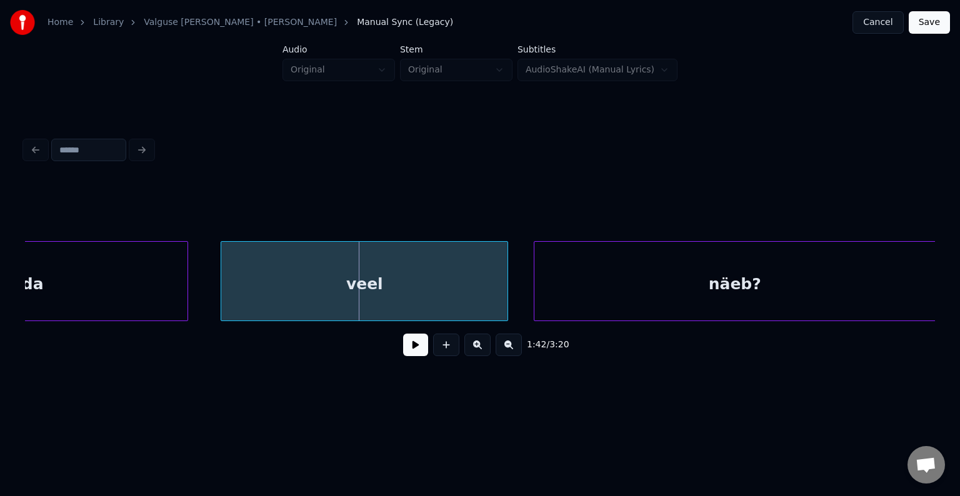
scroll to position [0, 73223]
click at [802, 286] on div "näeb?" at bounding box center [733, 284] width 401 height 85
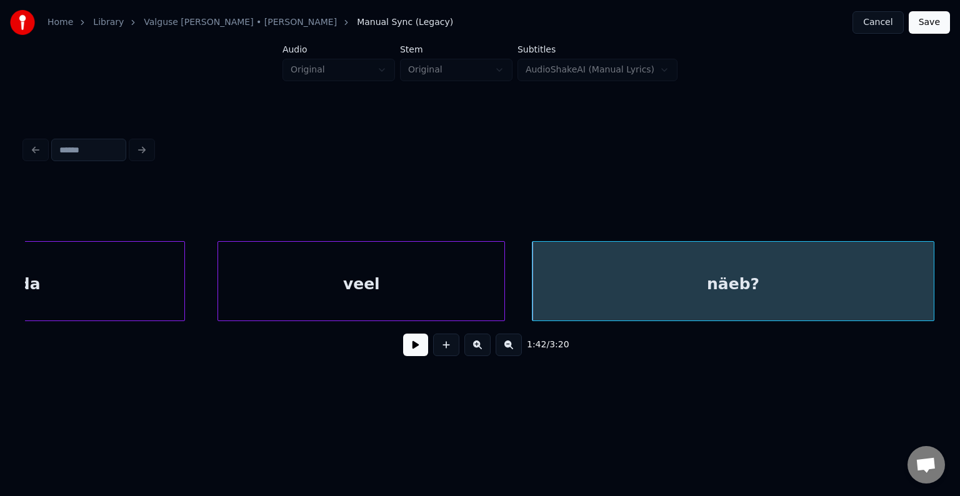
click at [414, 348] on button at bounding box center [415, 345] width 25 height 22
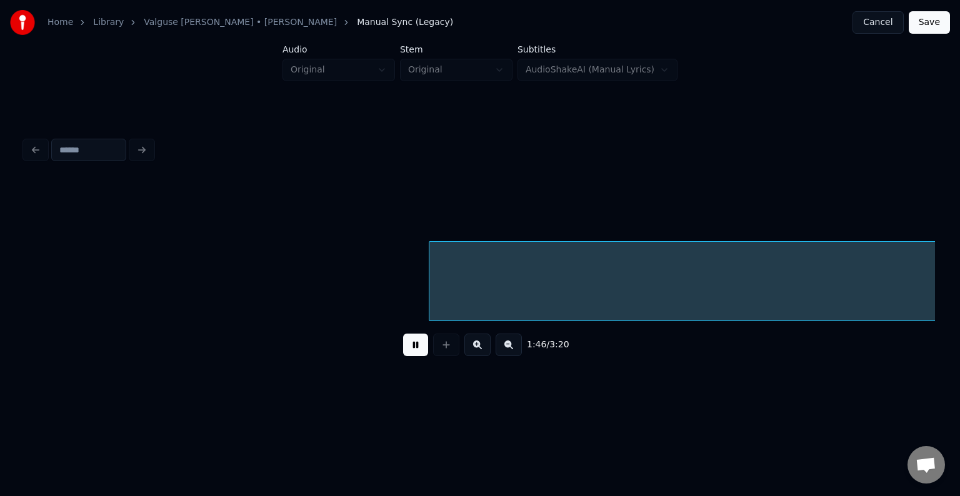
scroll to position [0, 76871]
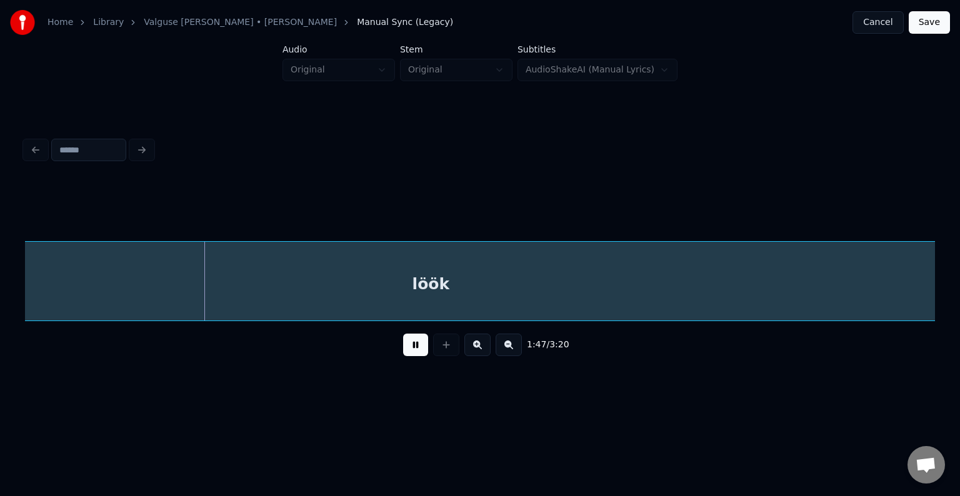
click at [407, 346] on button at bounding box center [415, 345] width 25 height 22
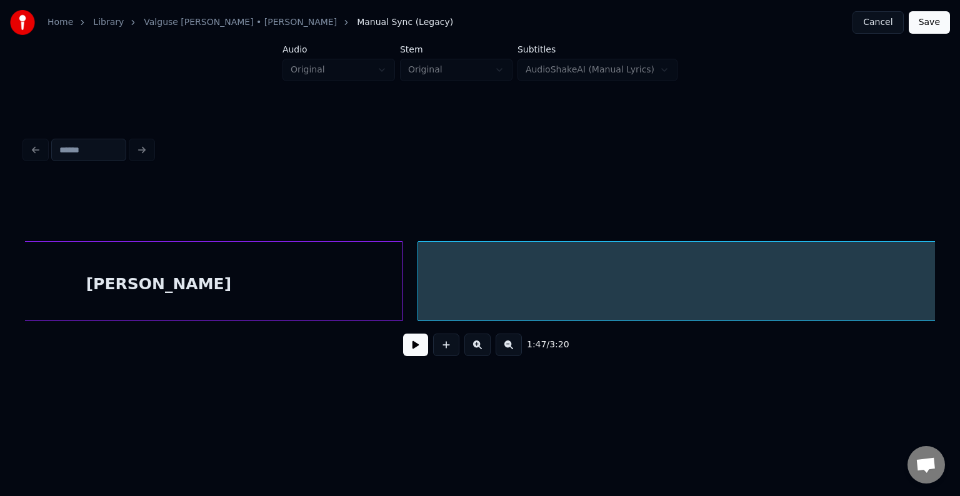
scroll to position [0, 75971]
click at [255, 279] on div "[PERSON_NAME]" at bounding box center [159, 284] width 487 height 85
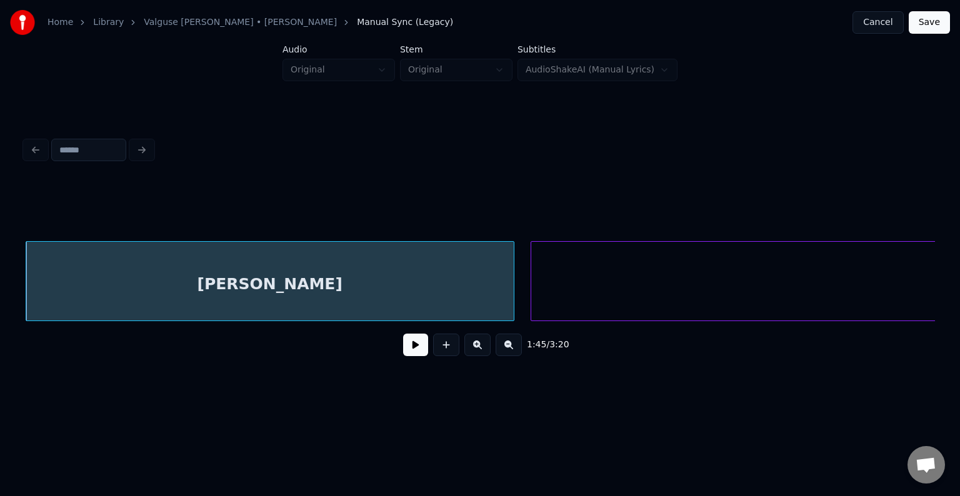
click at [413, 347] on button at bounding box center [415, 345] width 25 height 22
click at [418, 346] on button at bounding box center [415, 345] width 25 height 22
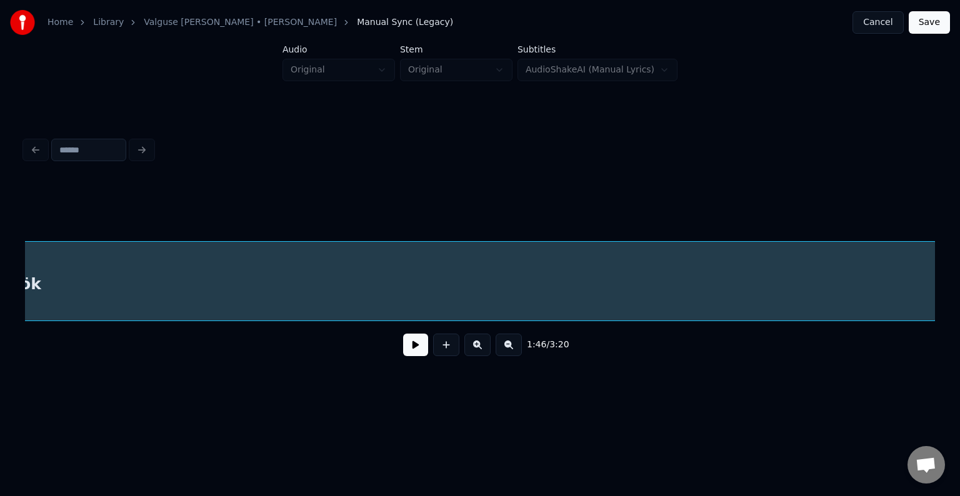
click at [693, 267] on div "löök" at bounding box center [23, 284] width 1824 height 85
click at [935, 319] on div "1:46 / 3:20" at bounding box center [480, 249] width 920 height 247
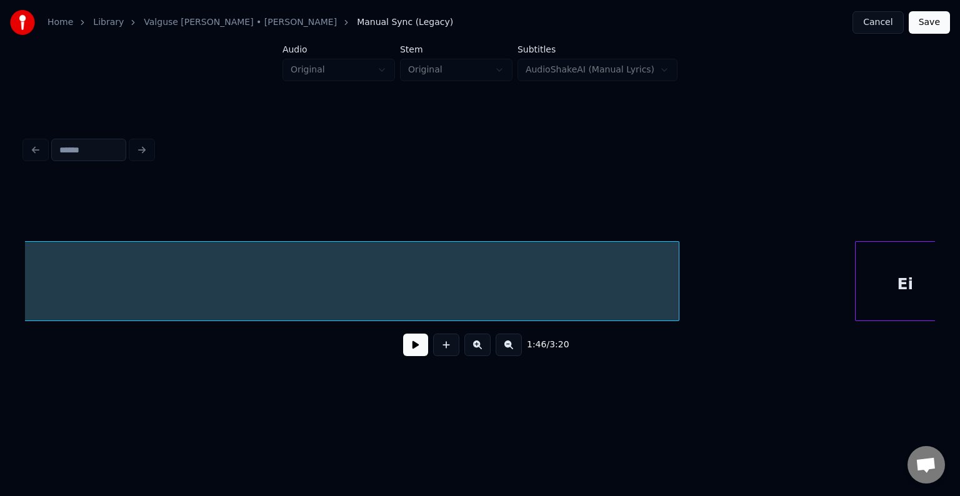
scroll to position [0, 77549]
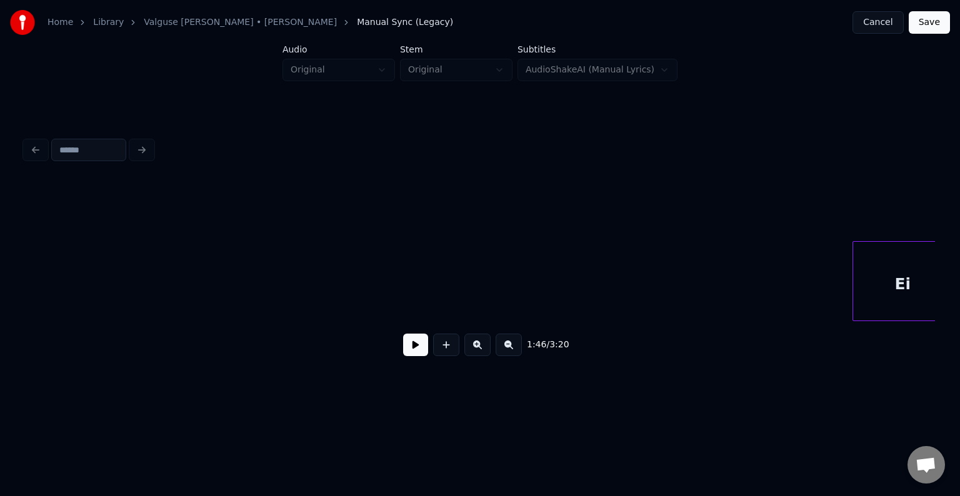
click at [0, 310] on div "Home Library [PERSON_NAME] • [PERSON_NAME] Anni Manual Sync (Legacy) Cancel Sav…" at bounding box center [480, 199] width 960 height 399
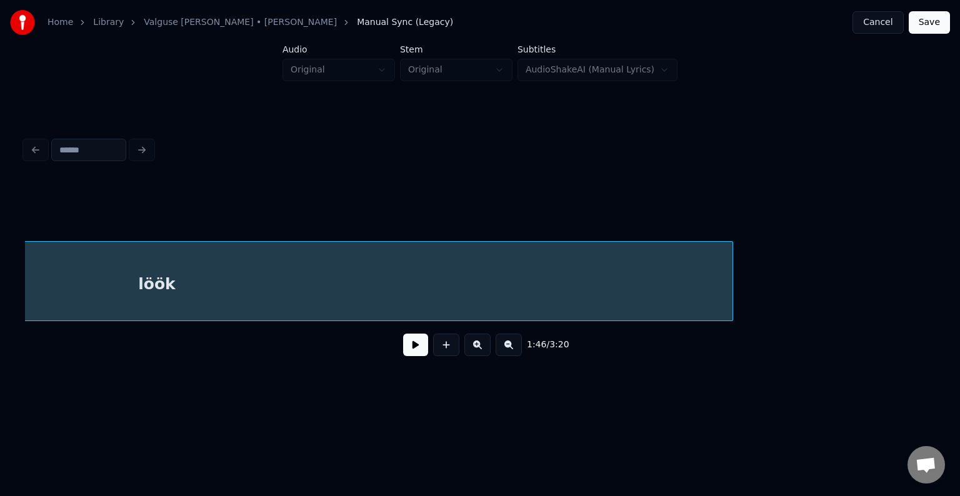
scroll to position [0, 76826]
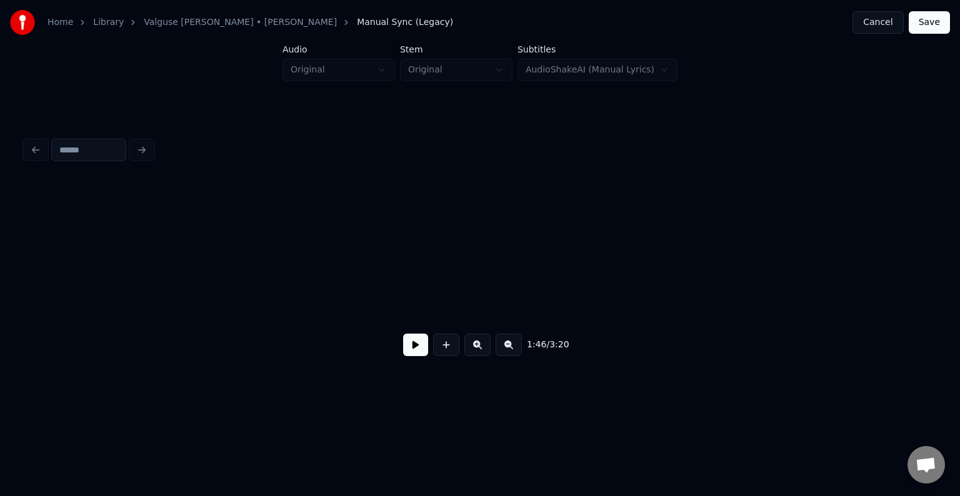
click at [0, 273] on div "Home Library [PERSON_NAME] • [PERSON_NAME] Anni Manual Sync (Legacy) Cancel Sav…" at bounding box center [480, 199] width 960 height 399
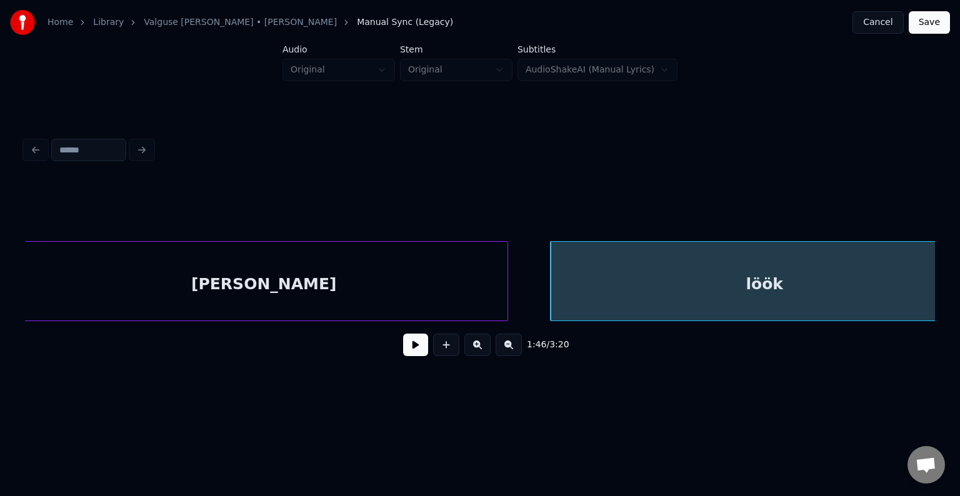
scroll to position [0, 75845]
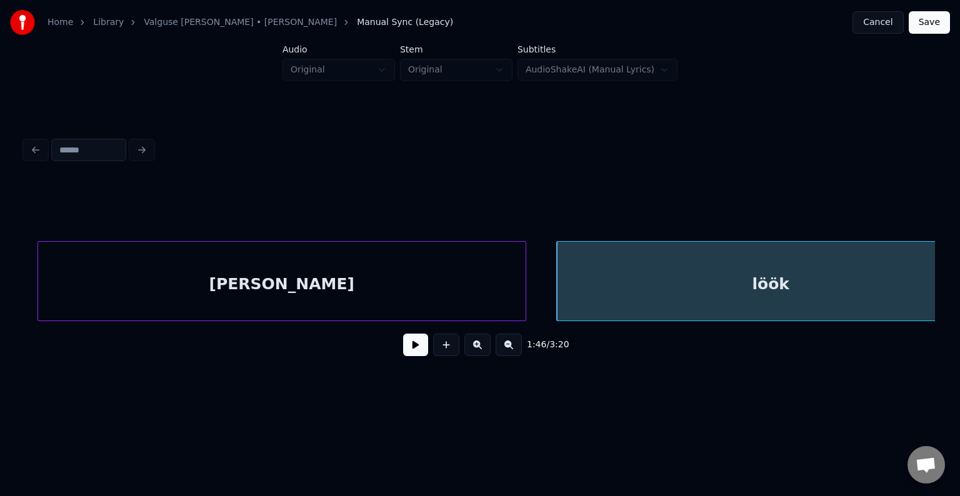
click at [112, 289] on div "[PERSON_NAME]" at bounding box center [281, 284] width 487 height 85
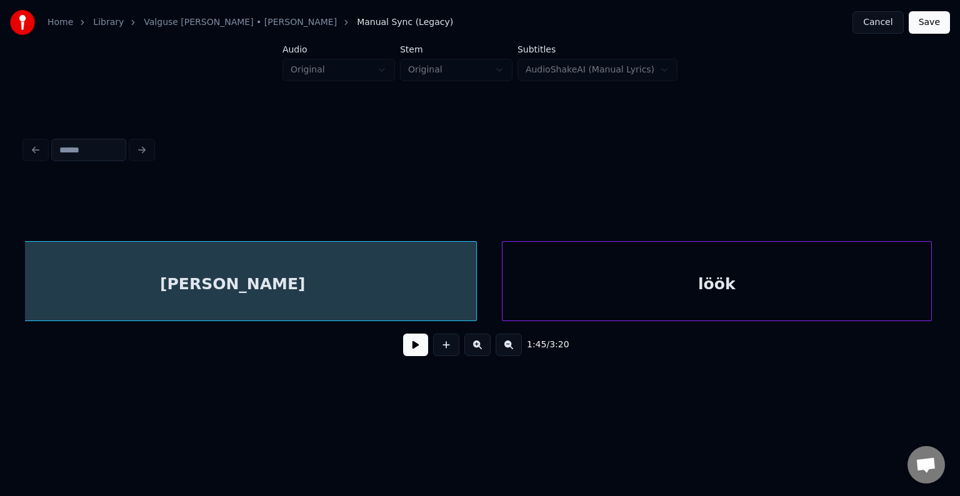
scroll to position [0, 75895]
click at [673, 278] on div "löök" at bounding box center [720, 284] width 428 height 85
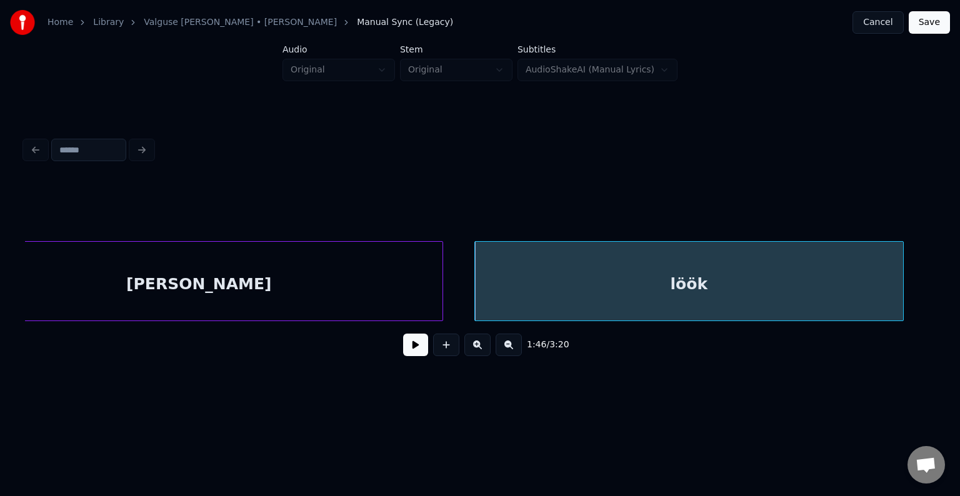
scroll to position [0, 75845]
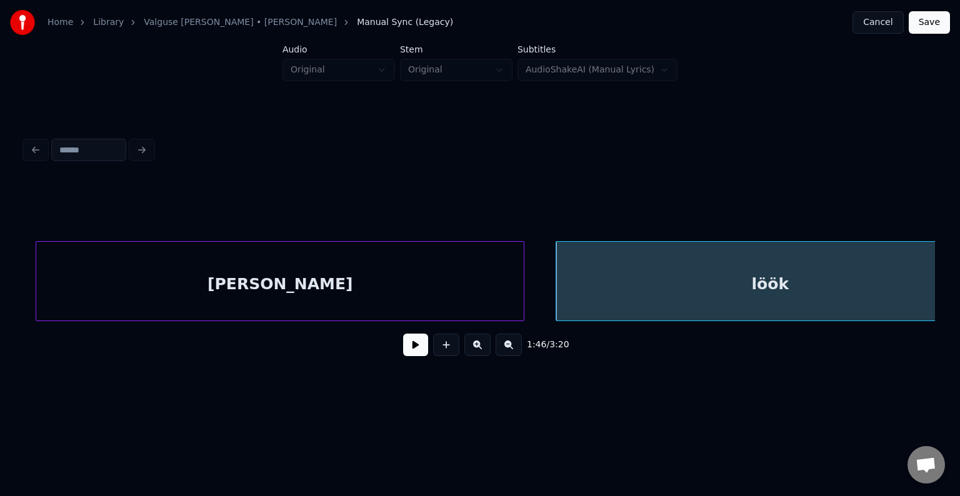
click at [152, 295] on div "[PERSON_NAME]" at bounding box center [279, 284] width 487 height 85
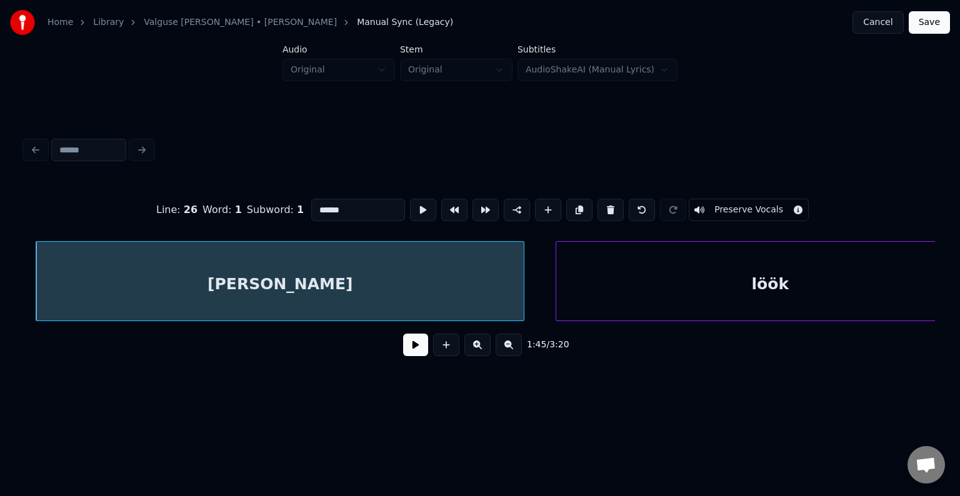
click at [414, 356] on button at bounding box center [415, 345] width 25 height 22
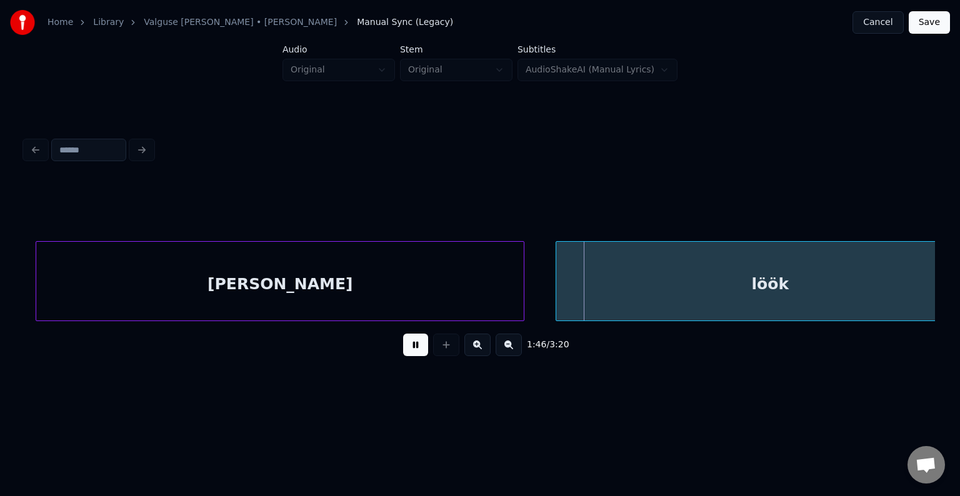
click at [414, 356] on button at bounding box center [415, 345] width 25 height 22
click at [409, 356] on button at bounding box center [415, 345] width 25 height 22
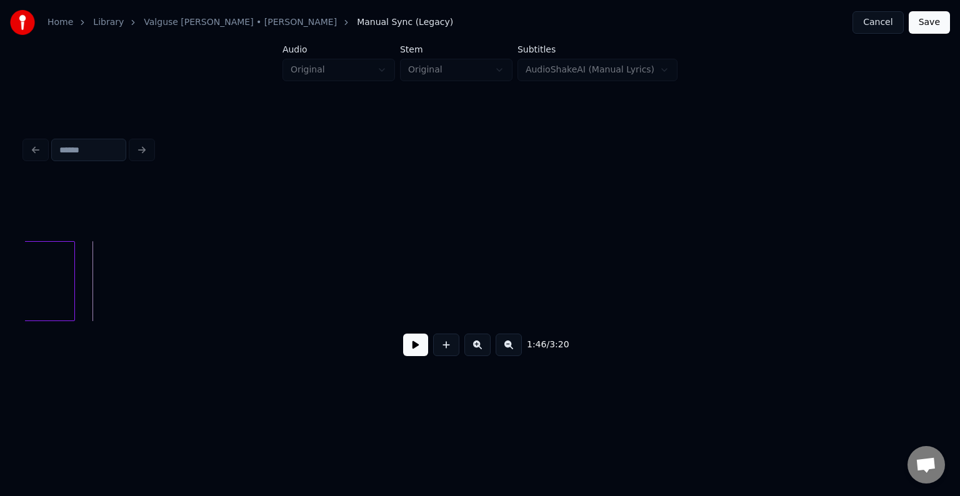
click at [409, 356] on button at bounding box center [415, 345] width 25 height 22
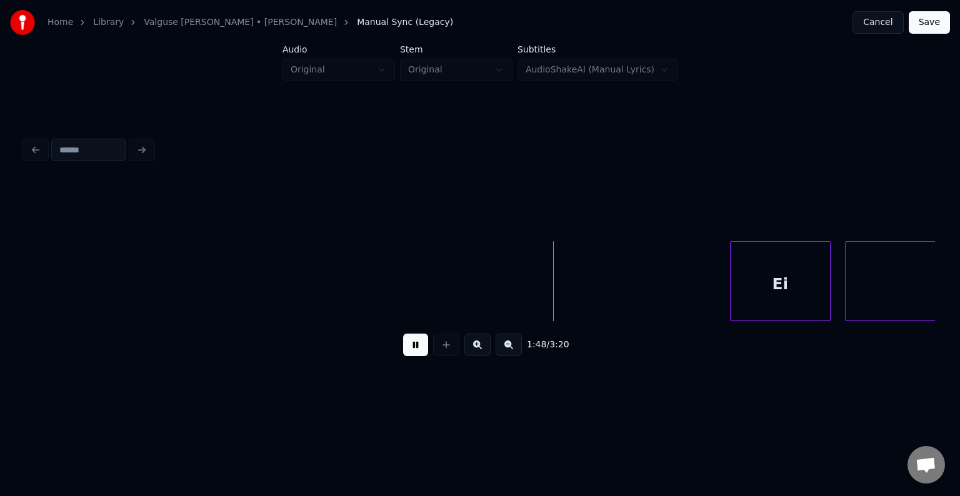
click at [409, 355] on button at bounding box center [415, 345] width 25 height 22
click at [745, 283] on div "Ei" at bounding box center [728, 284] width 99 height 85
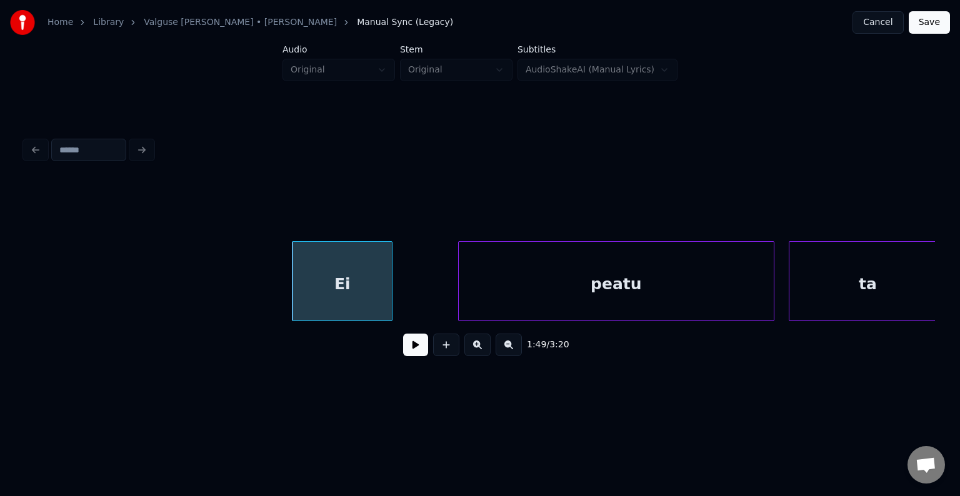
scroll to position [0, 78146]
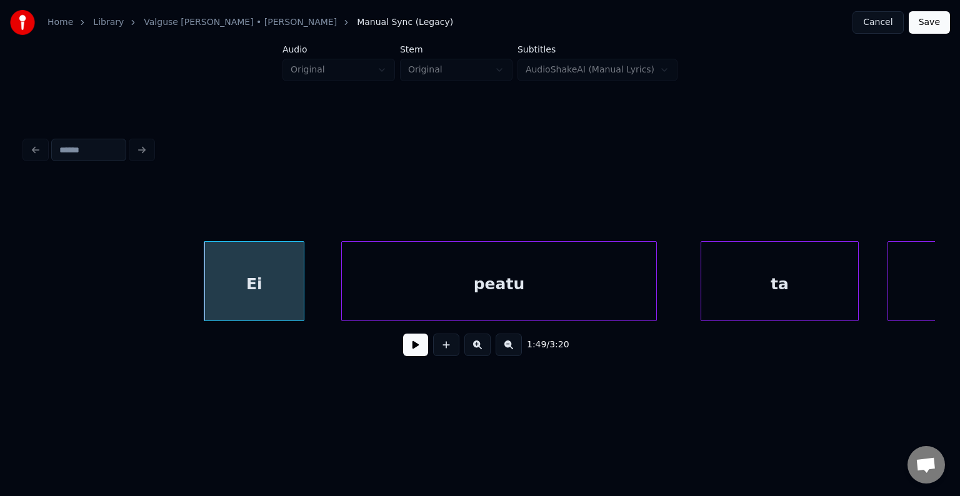
click at [540, 297] on div "peatu" at bounding box center [499, 284] width 315 height 85
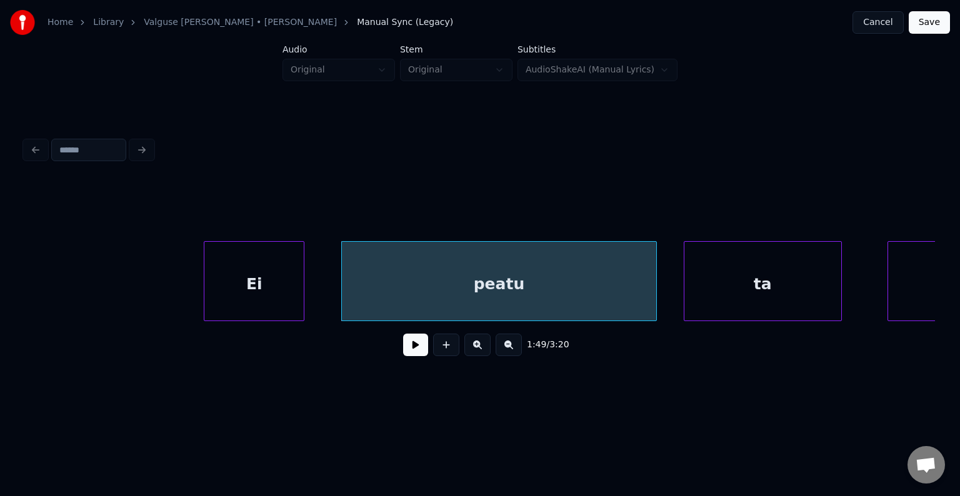
click at [819, 291] on div "ta" at bounding box center [762, 284] width 157 height 85
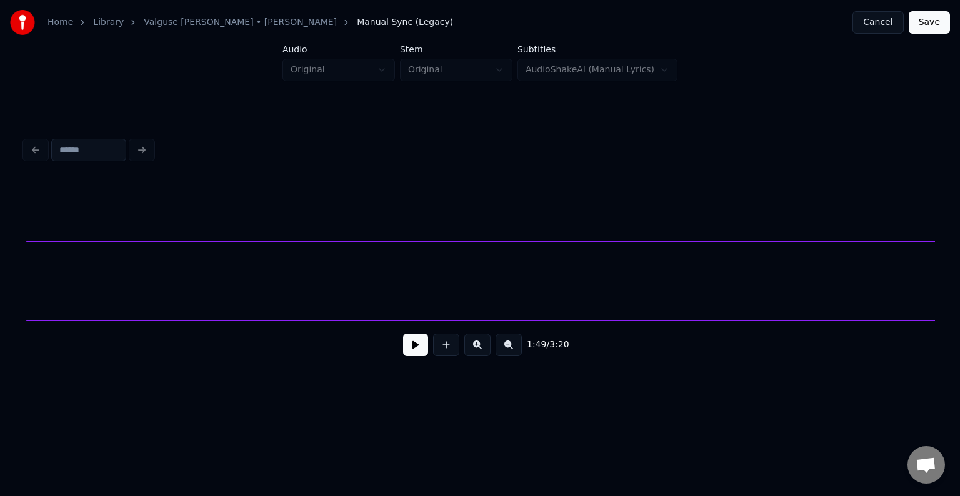
scroll to position [0, 78979]
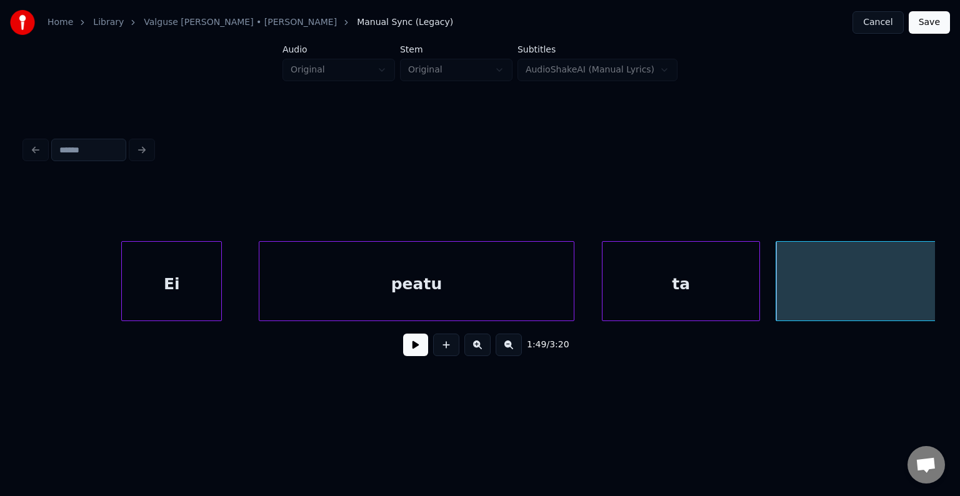
scroll to position [0, 78204]
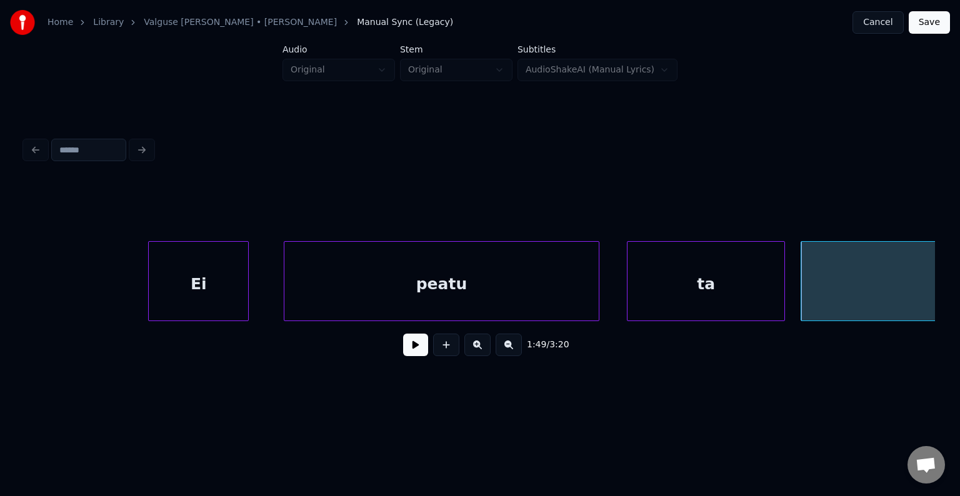
click at [202, 285] on div "Ei" at bounding box center [198, 284] width 99 height 85
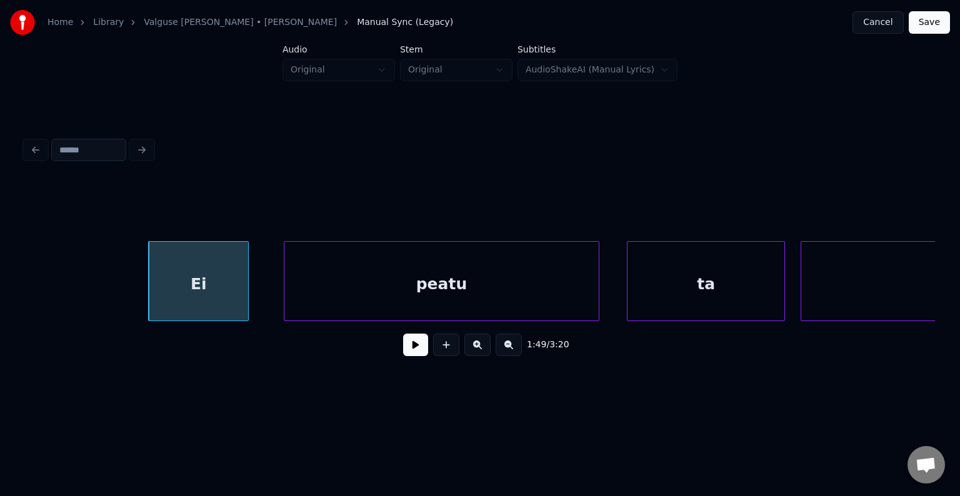
drag, startPoint x: 396, startPoint y: 360, endPoint x: 408, endPoint y: 362, distance: 12.6
click at [403, 356] on button at bounding box center [415, 345] width 25 height 22
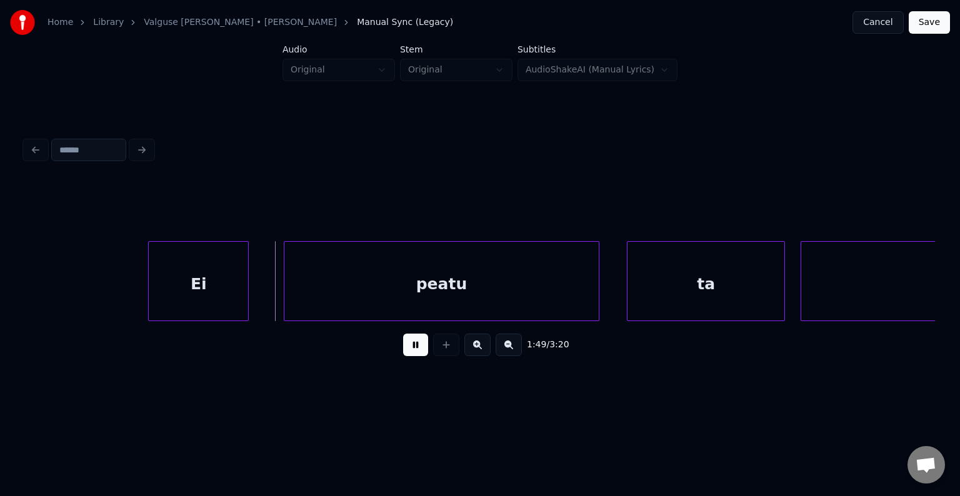
click at [407, 356] on button at bounding box center [415, 345] width 25 height 22
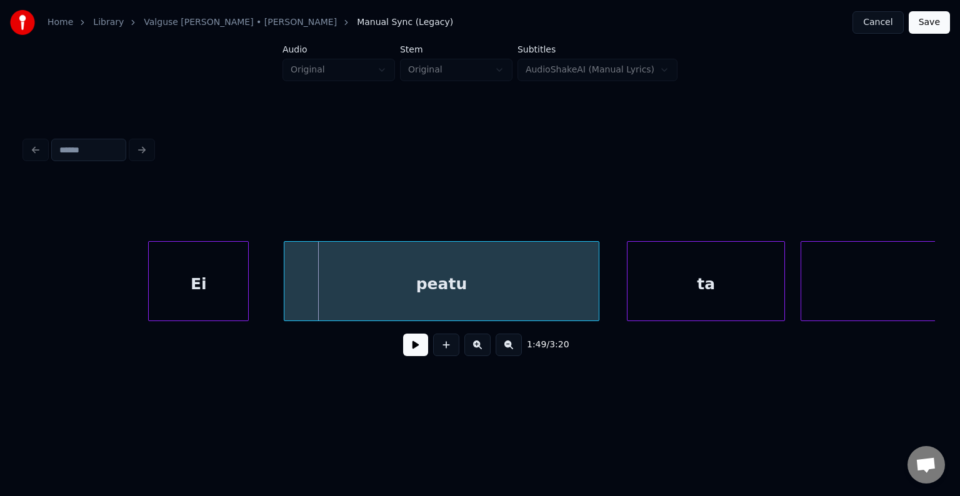
click at [407, 356] on button at bounding box center [415, 345] width 25 height 22
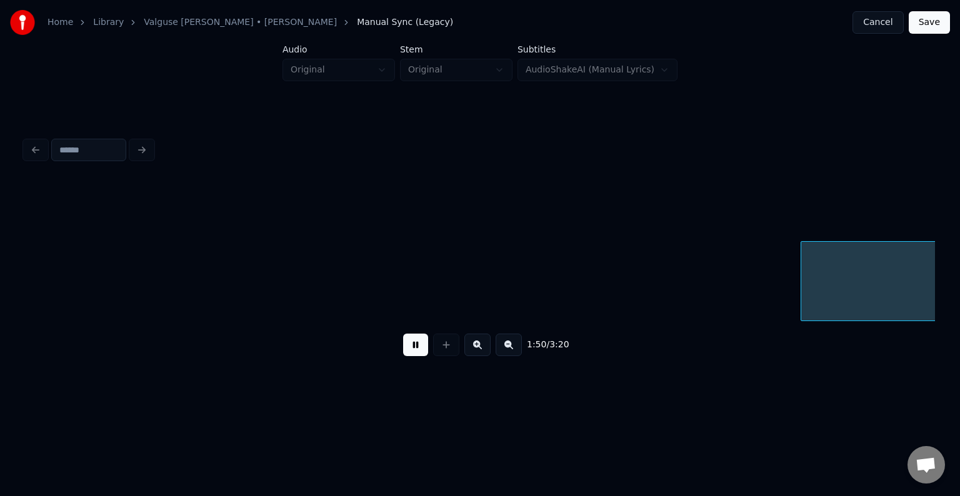
scroll to position [0, 79122]
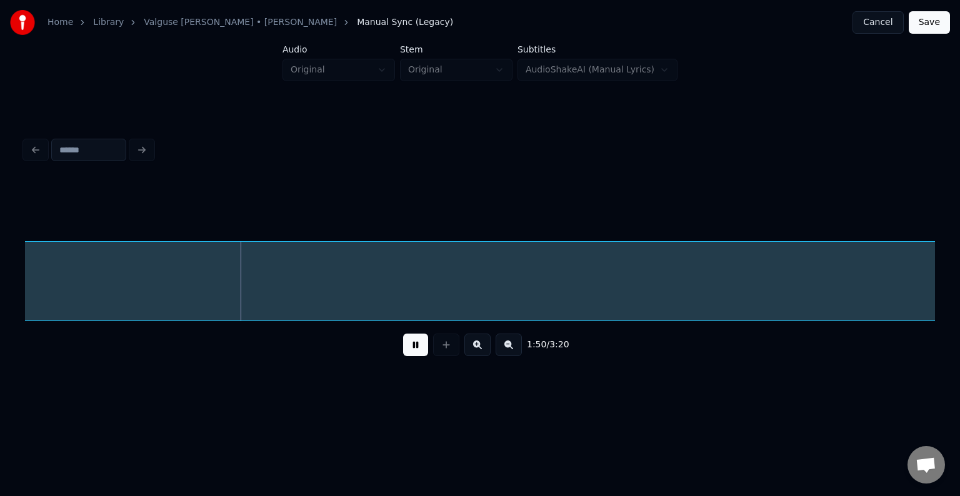
click at [407, 356] on button at bounding box center [415, 345] width 25 height 22
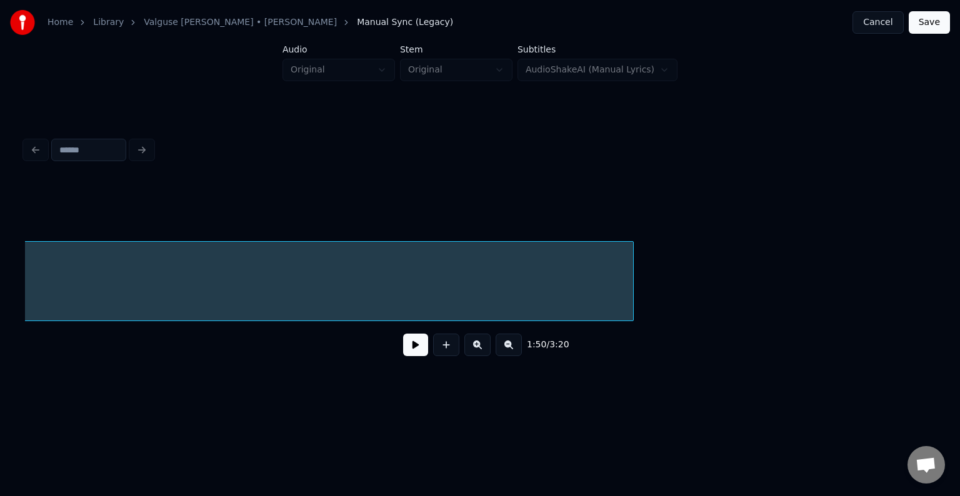
scroll to position [0, 82671]
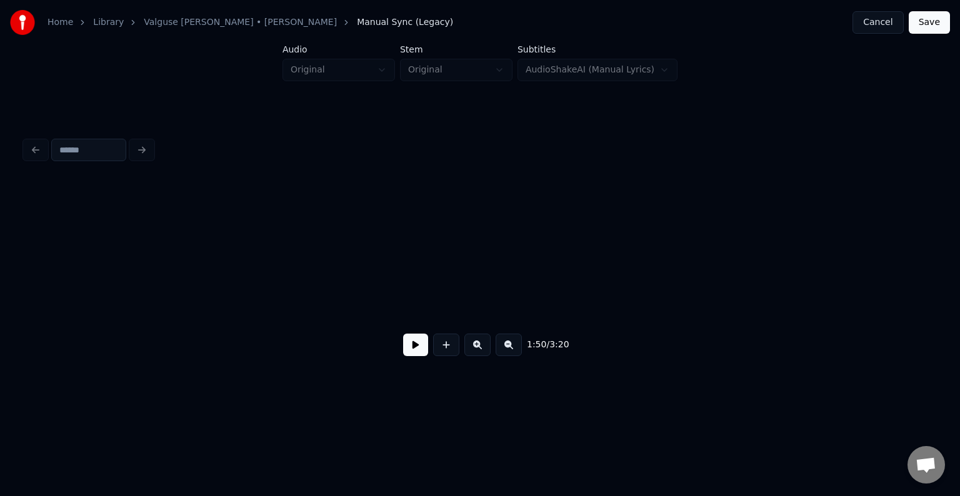
click at [0, 307] on div "Home Library [PERSON_NAME] • [PERSON_NAME] Anni Manual Sync (Legacy) Cancel Sav…" at bounding box center [480, 199] width 960 height 399
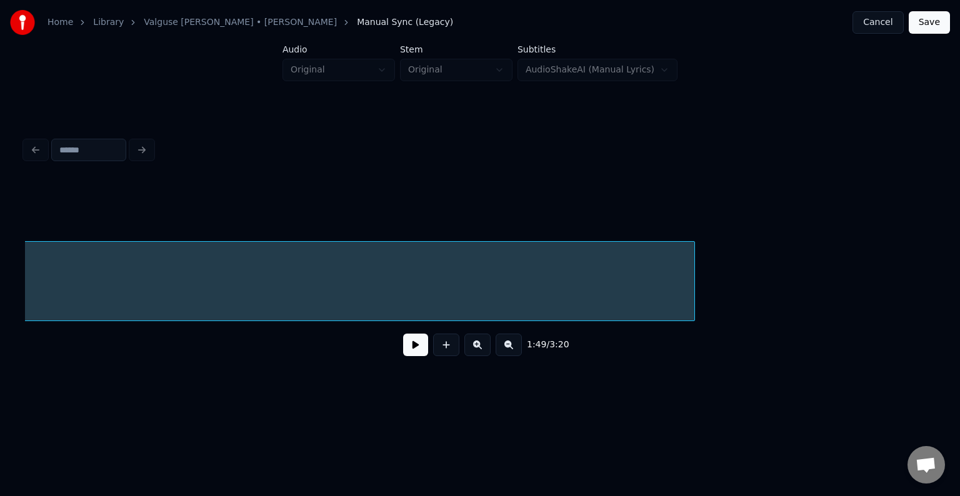
scroll to position [0, 81978]
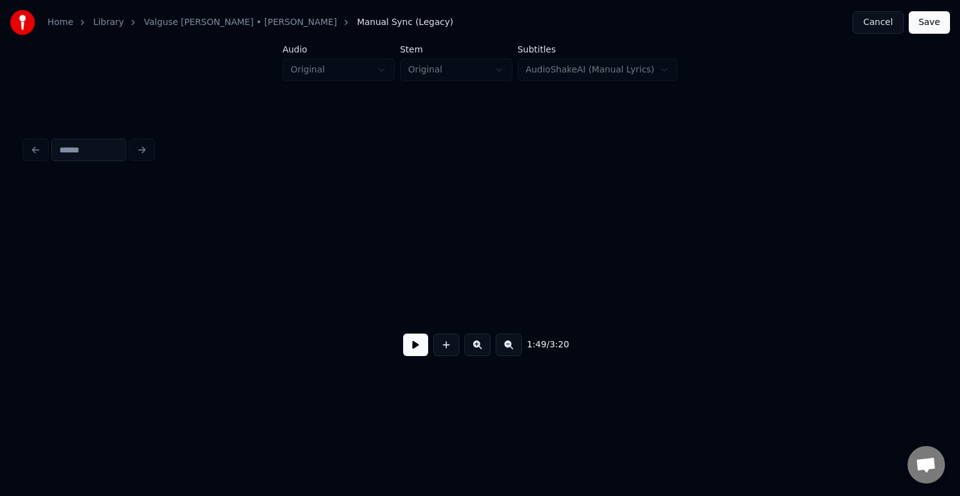
click at [3, 287] on div "Home Library [PERSON_NAME] • [PERSON_NAME] Anni Manual Sync (Legacy) Cancel Sav…" at bounding box center [480, 199] width 960 height 399
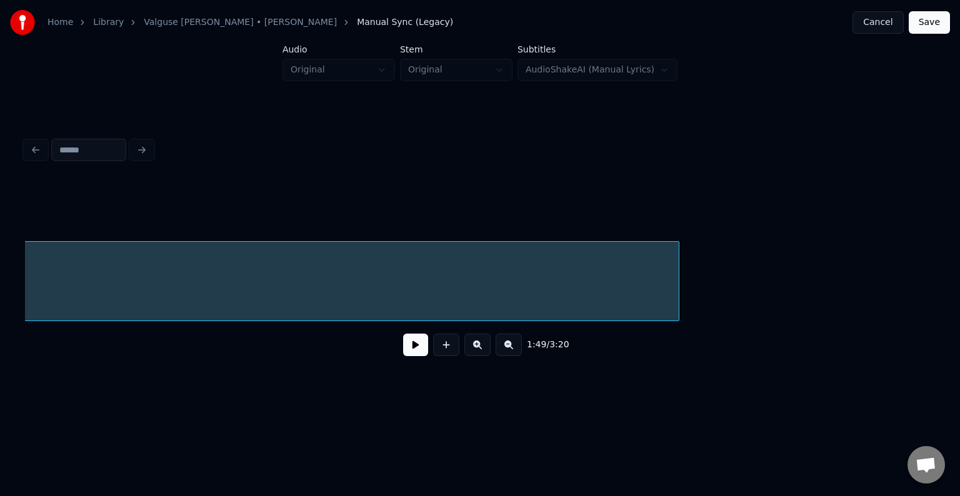
scroll to position [0, 81329]
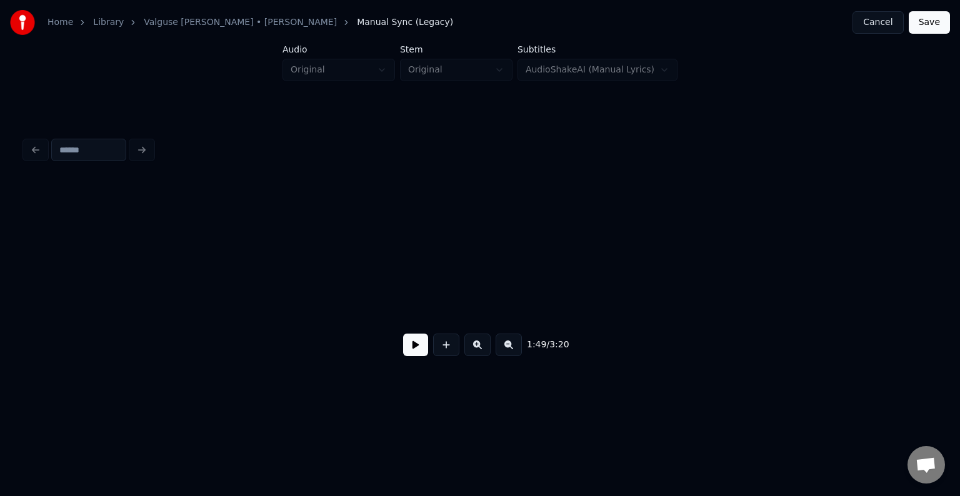
click at [16, 272] on div "Home Library [PERSON_NAME] • [PERSON_NAME] Anni Manual Sync (Legacy) Cancel Sav…" at bounding box center [480, 199] width 960 height 399
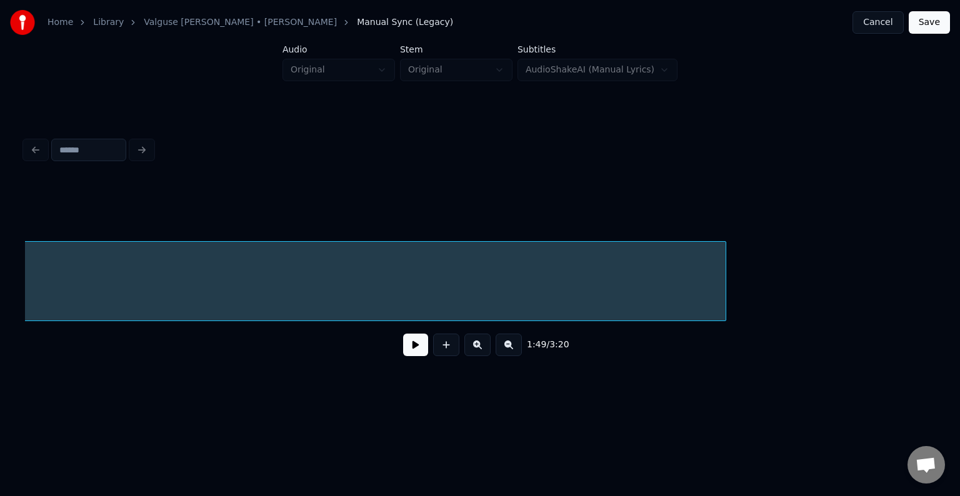
scroll to position [0, 80654]
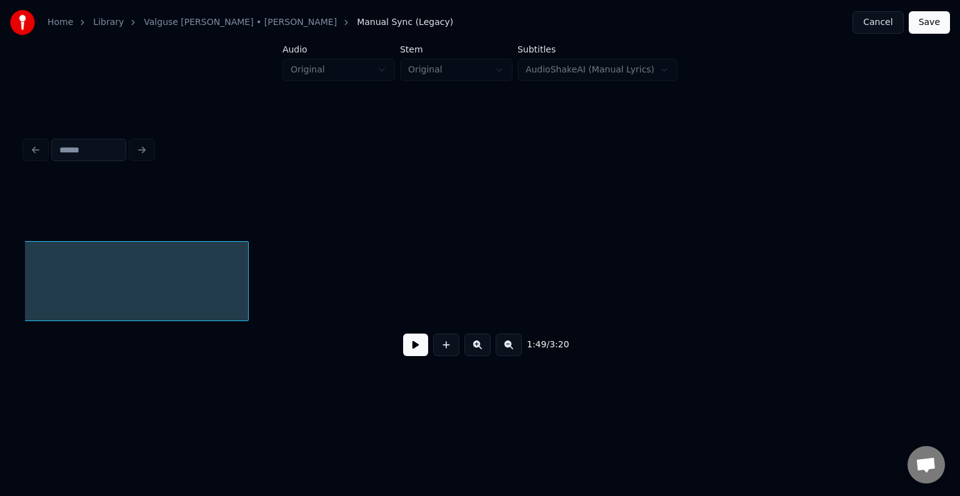
click at [244, 282] on div at bounding box center [246, 281] width 4 height 79
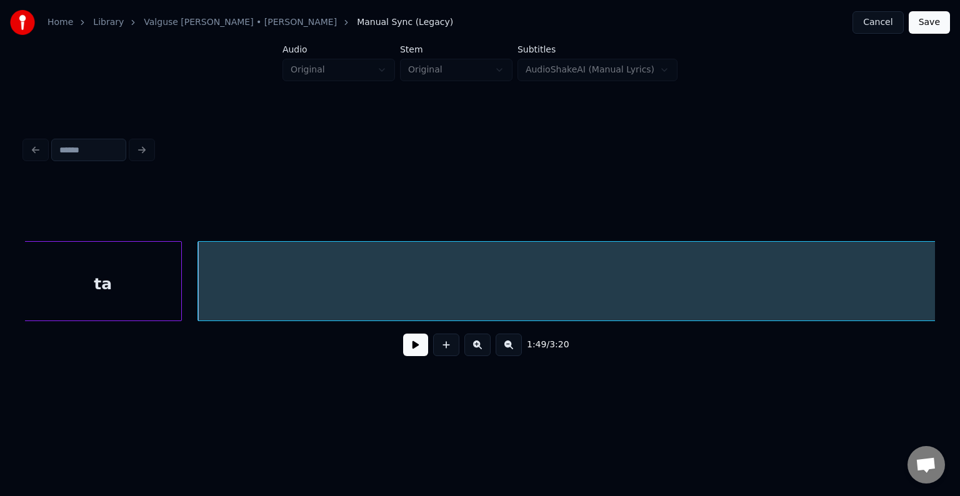
scroll to position [0, 78804]
click at [130, 251] on div "ta" at bounding box center [105, 284] width 157 height 85
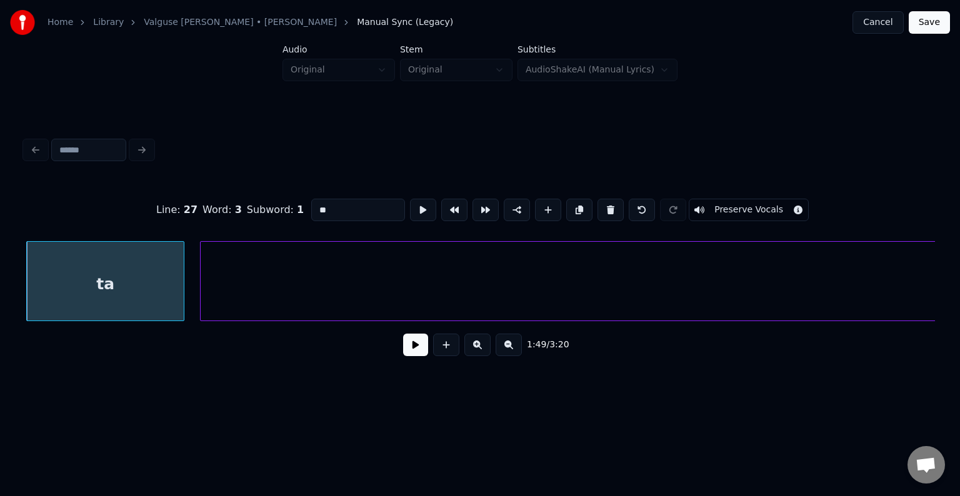
click at [403, 351] on button at bounding box center [415, 345] width 25 height 22
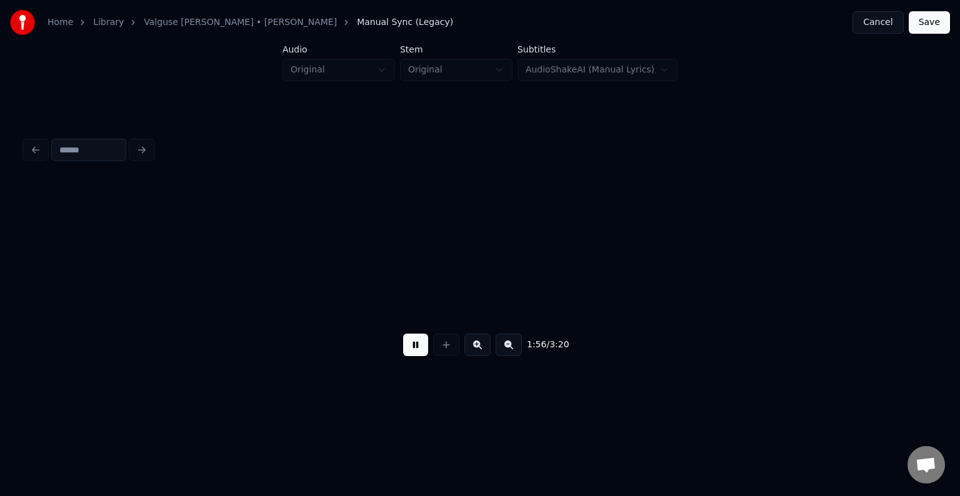
scroll to position [0, 83357]
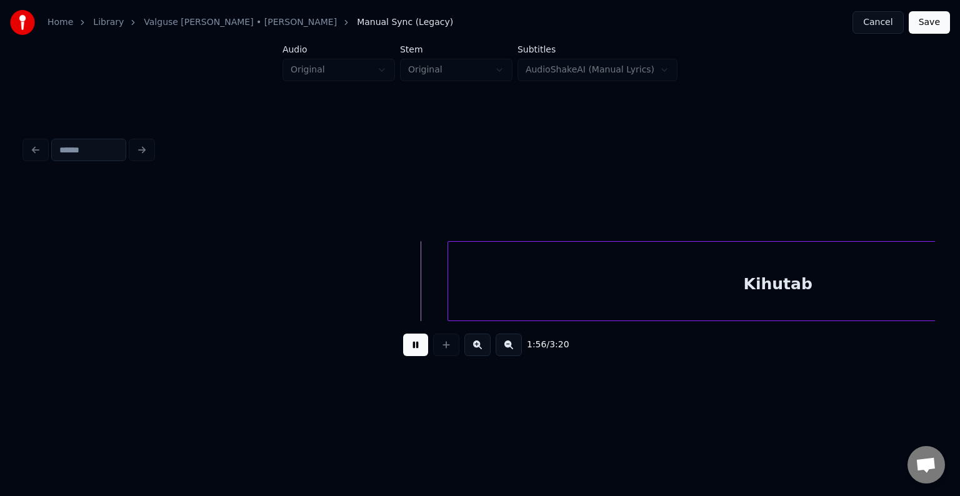
click at [409, 352] on button at bounding box center [415, 345] width 25 height 22
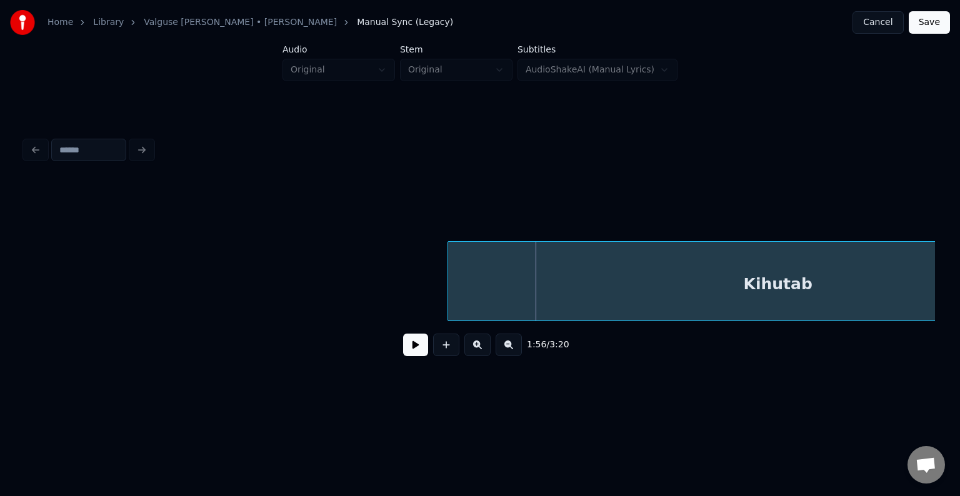
scroll to position [0, 83527]
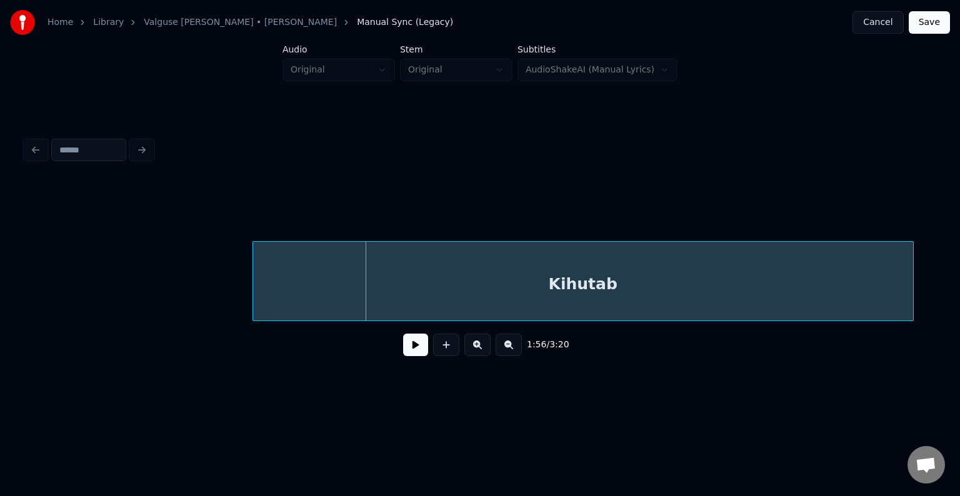
click at [503, 271] on div "Kihutab" at bounding box center [583, 284] width 660 height 85
click at [932, 326] on div "1:56 / 3:20" at bounding box center [480, 274] width 910 height 190
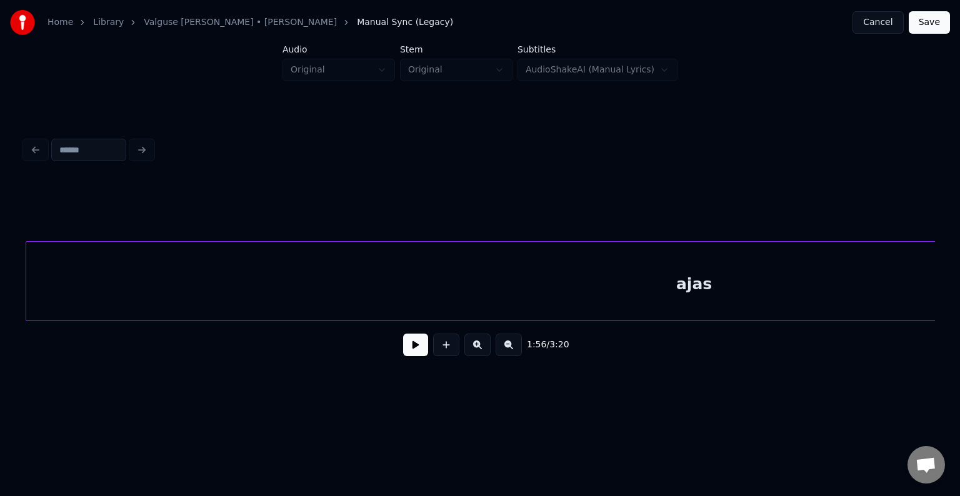
scroll to position [0, 84445]
click at [810, 288] on div "ajas" at bounding box center [693, 284] width 1335 height 85
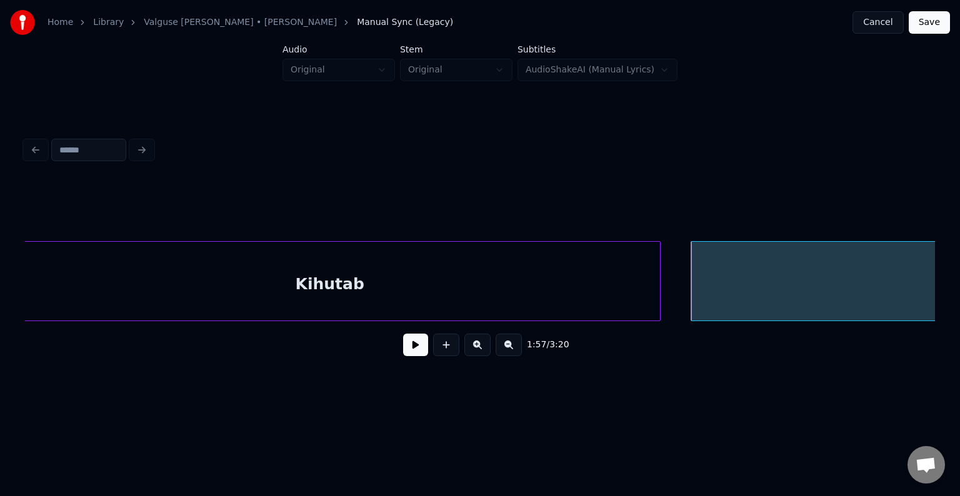
scroll to position [0, 83745]
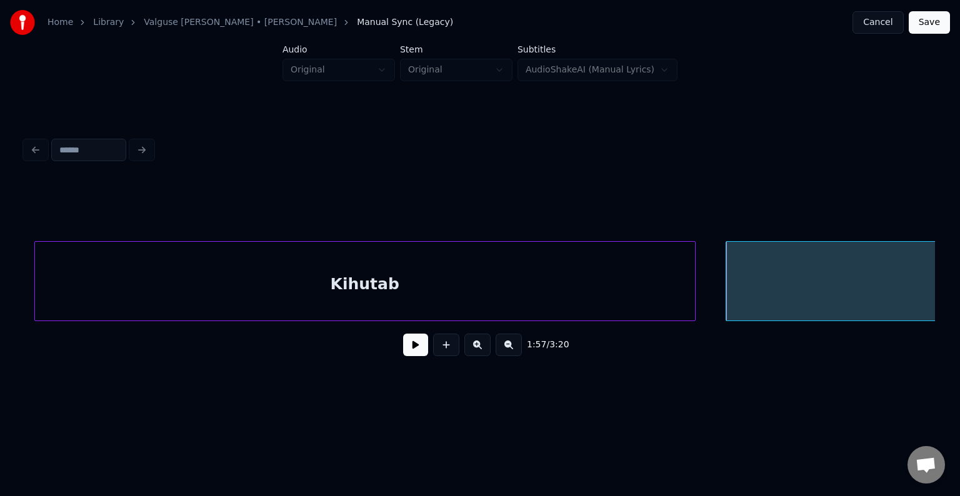
click at [250, 285] on div "Kihutab" at bounding box center [365, 284] width 660 height 85
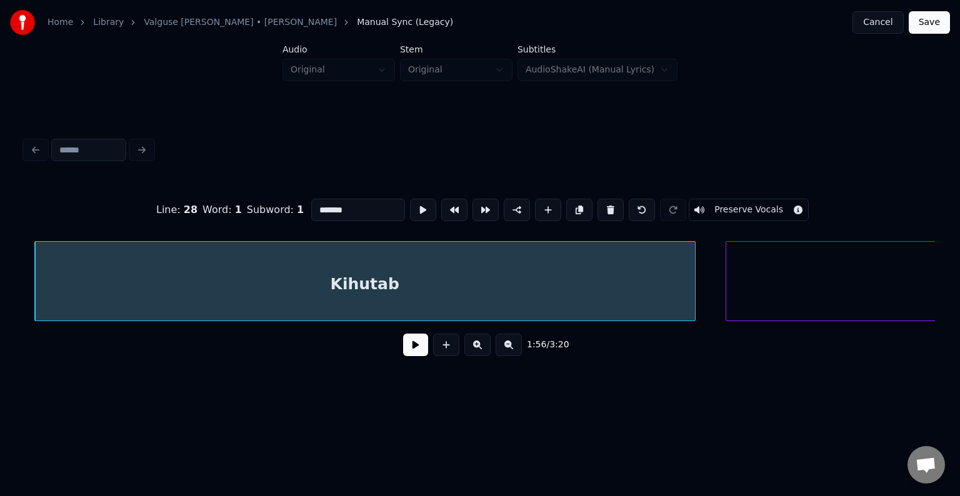
click at [403, 347] on button at bounding box center [415, 345] width 25 height 22
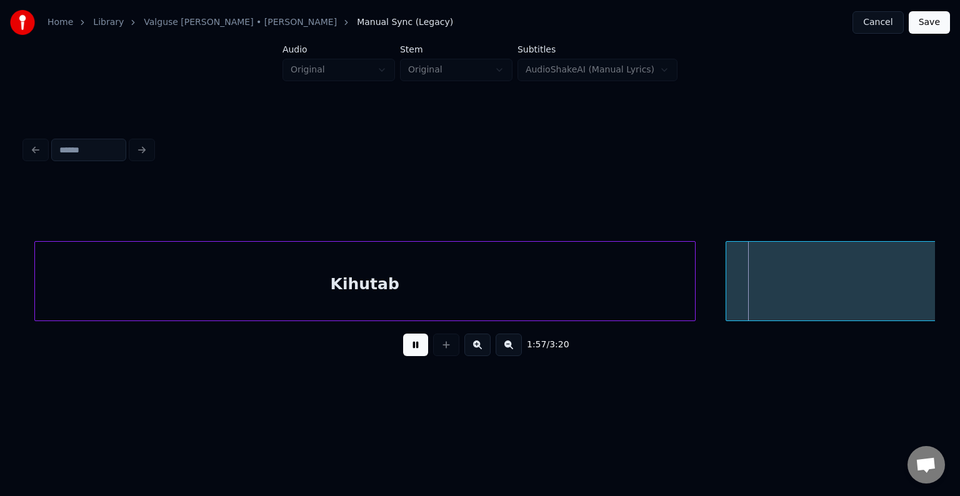
click at [403, 349] on button at bounding box center [415, 345] width 25 height 22
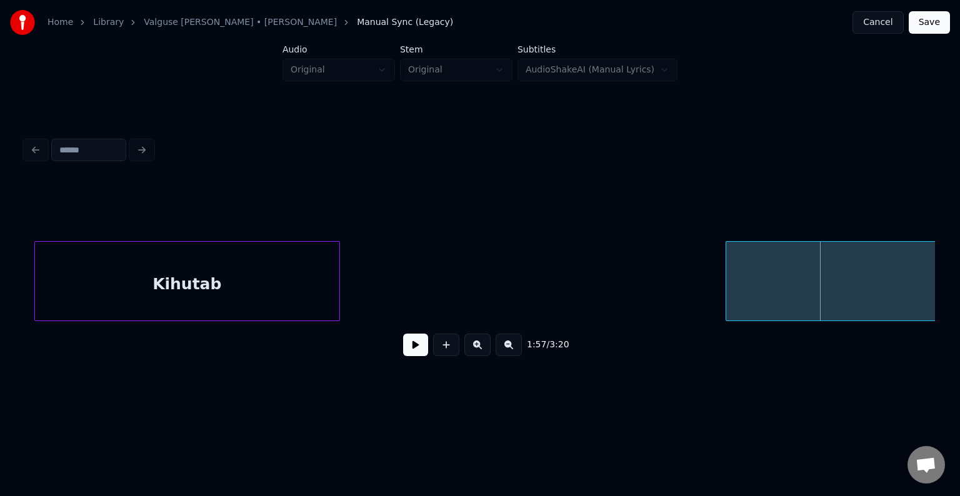
click at [339, 287] on div at bounding box center [338, 281] width 4 height 79
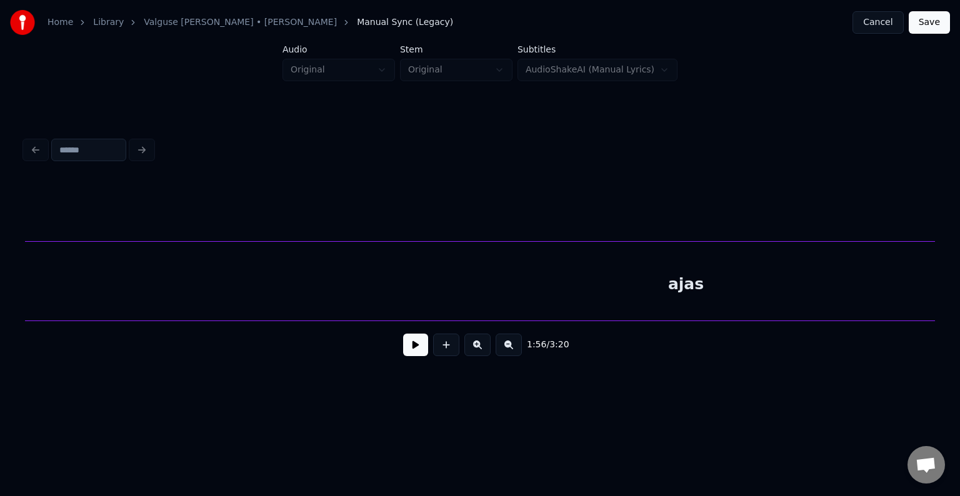
scroll to position [0, 84344]
click at [698, 294] on div "ajas" at bounding box center [693, 284] width 1335 height 85
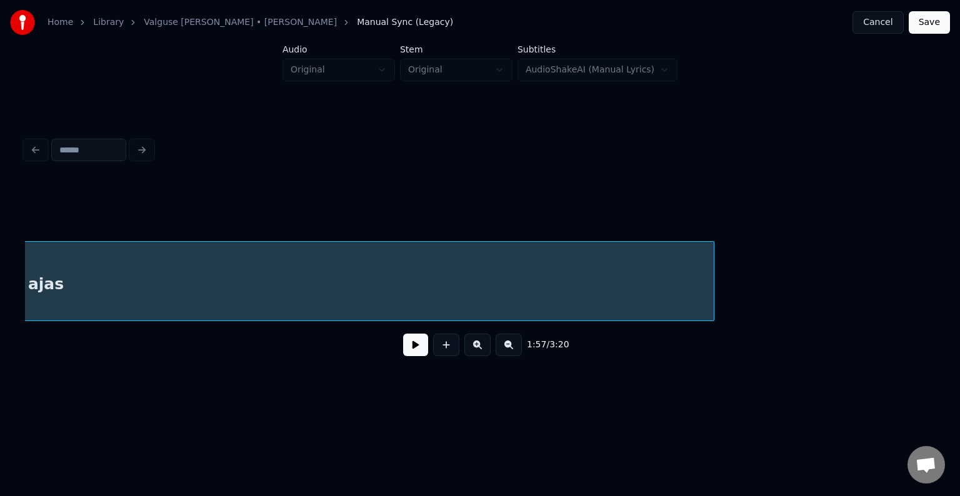
scroll to position [0, 84994]
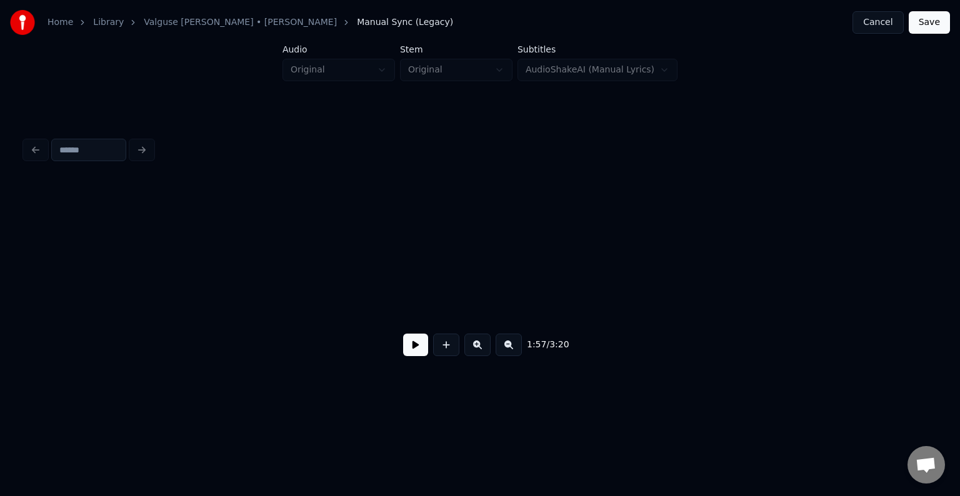
click at [0, 302] on div "Home Library [PERSON_NAME] • [PERSON_NAME] Anni Manual Sync (Legacy) Cancel Sav…" at bounding box center [480, 199] width 960 height 399
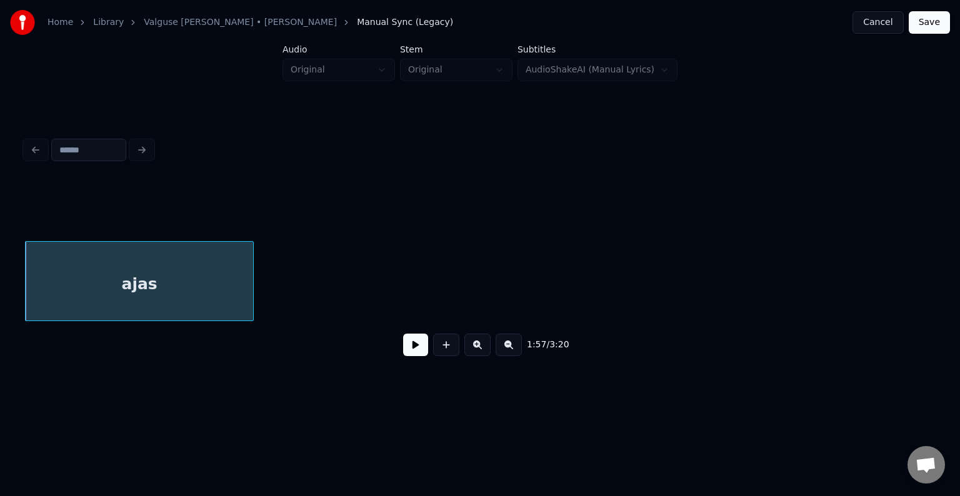
click at [250, 279] on div at bounding box center [251, 281] width 4 height 79
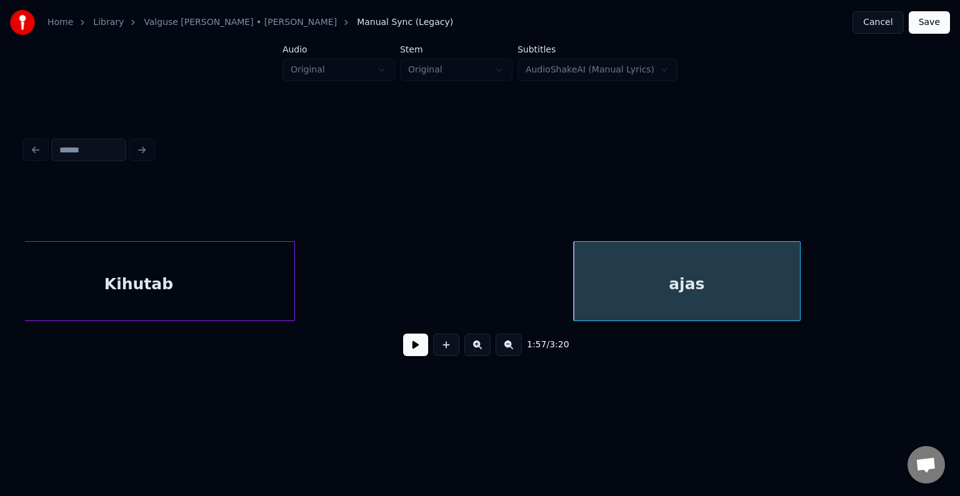
scroll to position [0, 83795]
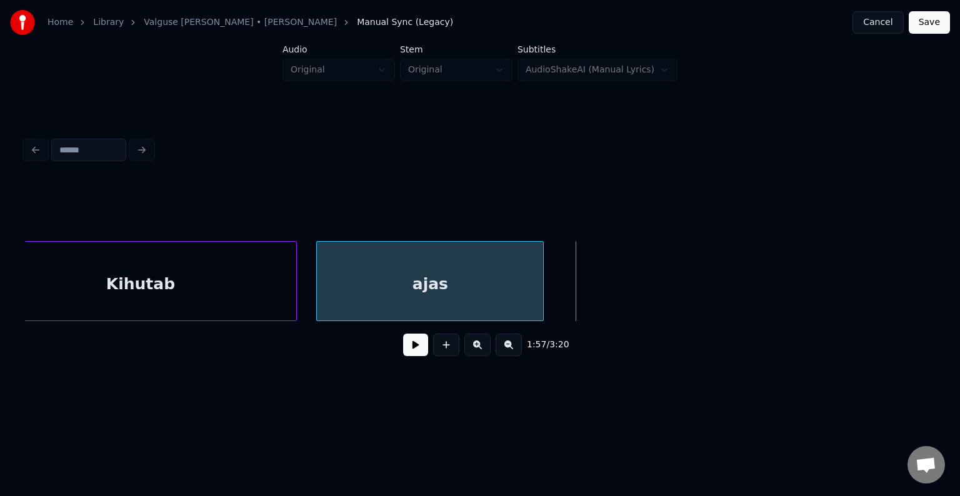
click at [366, 265] on div "ajas" at bounding box center [430, 284] width 226 height 85
click at [264, 273] on div at bounding box center [263, 281] width 4 height 79
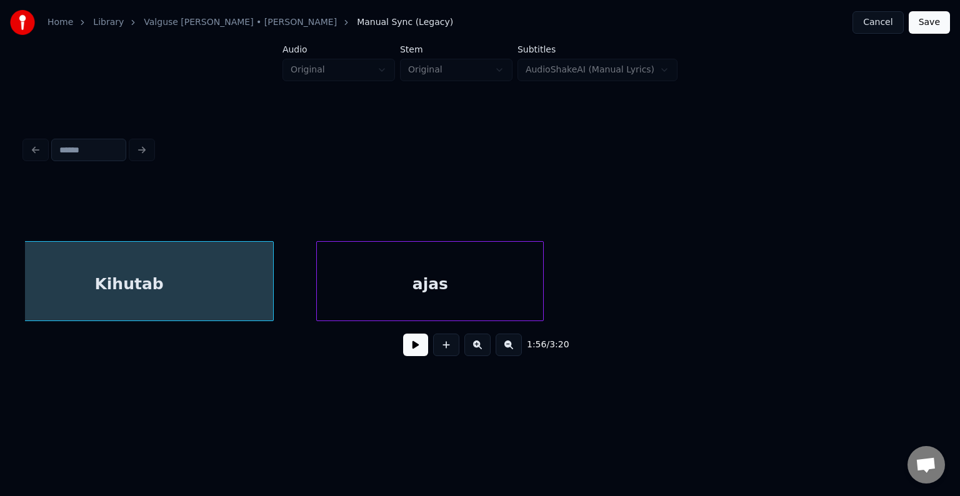
scroll to position [0, 83755]
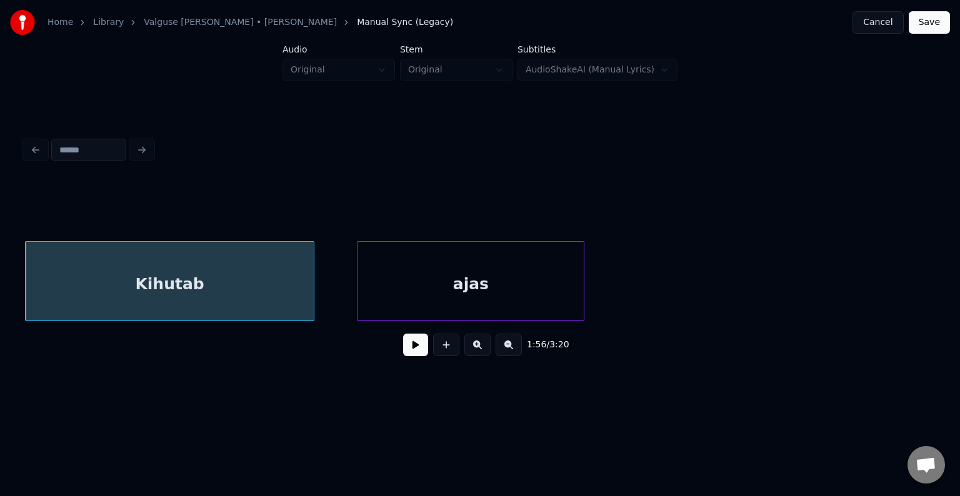
click at [242, 289] on div "Kihutab" at bounding box center [170, 284] width 289 height 85
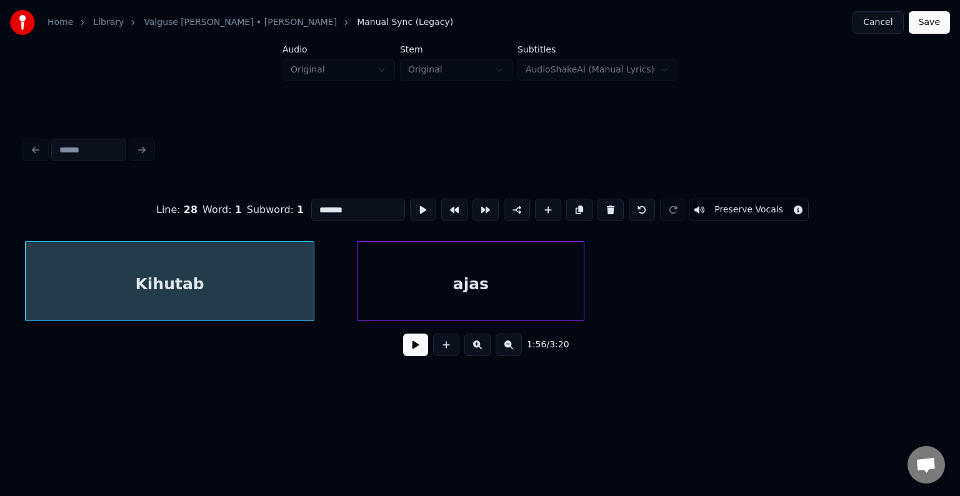
click at [403, 352] on button at bounding box center [415, 345] width 25 height 22
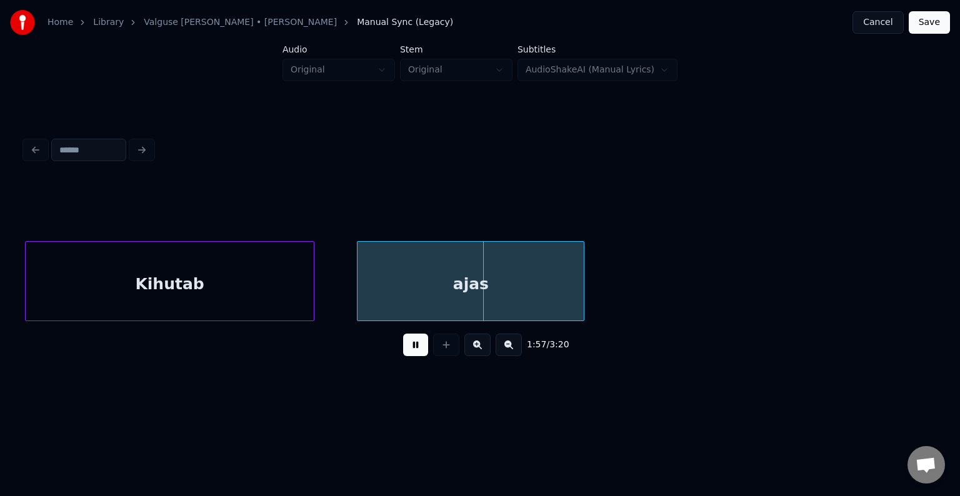
click at [404, 352] on button at bounding box center [415, 345] width 25 height 22
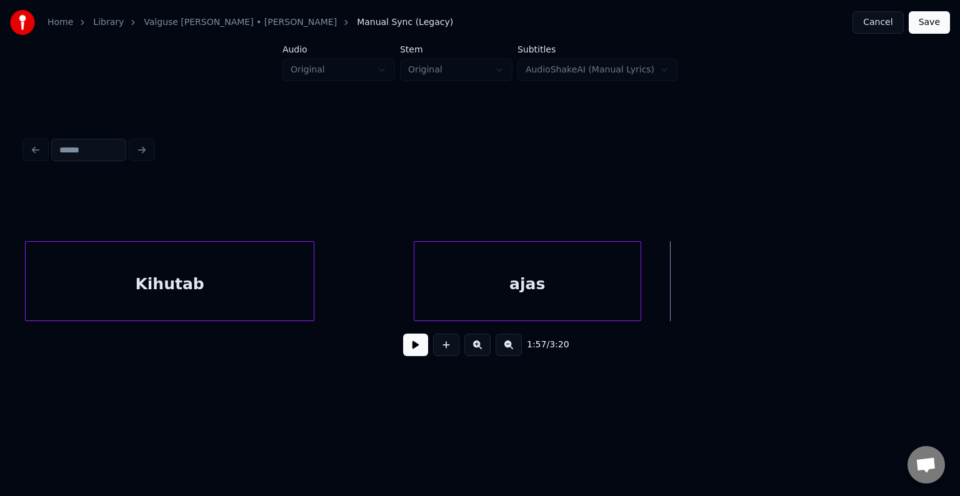
click at [470, 281] on div "ajas" at bounding box center [527, 284] width 226 height 85
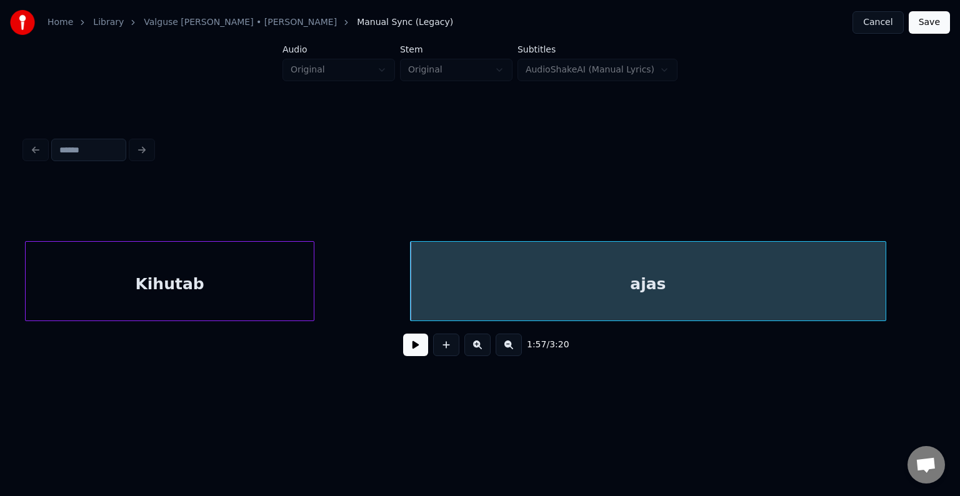
click at [882, 274] on div at bounding box center [884, 281] width 4 height 79
click at [407, 350] on button at bounding box center [415, 345] width 25 height 22
click at [418, 350] on button at bounding box center [415, 345] width 25 height 22
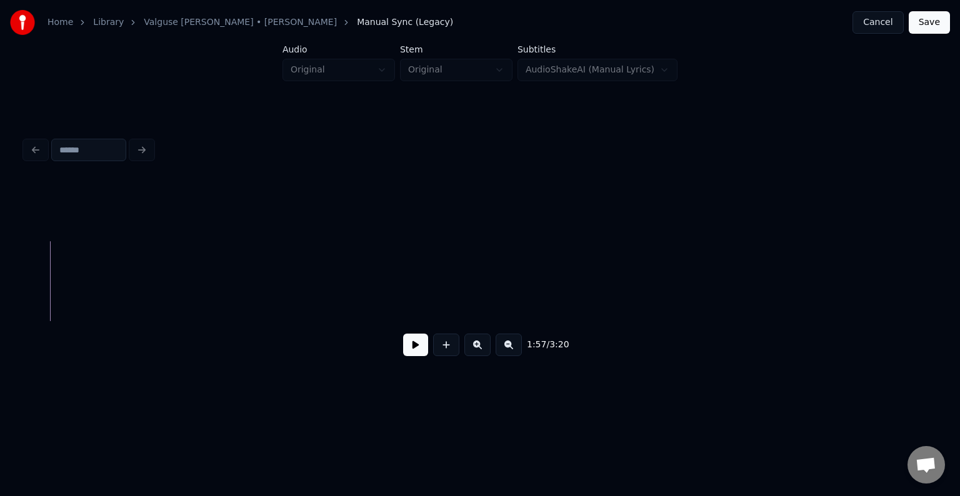
scroll to position [0, 84591]
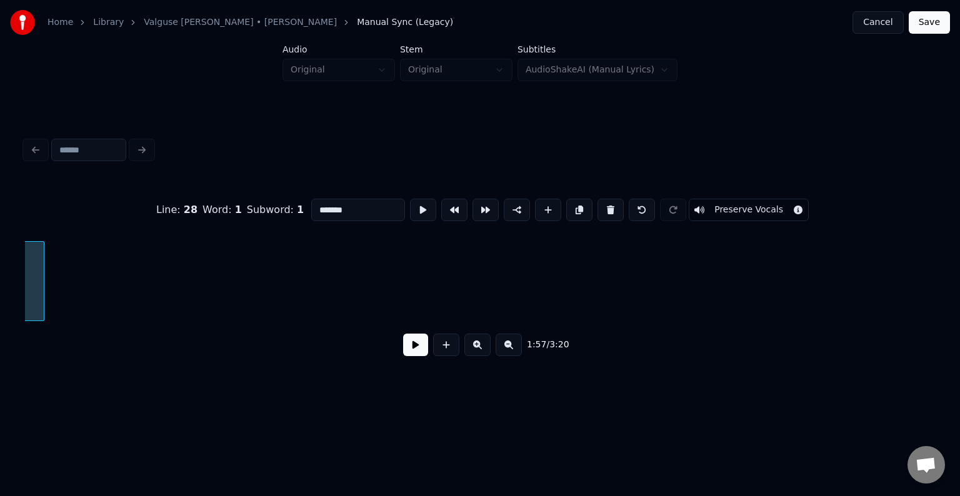
scroll to position [0, 84140]
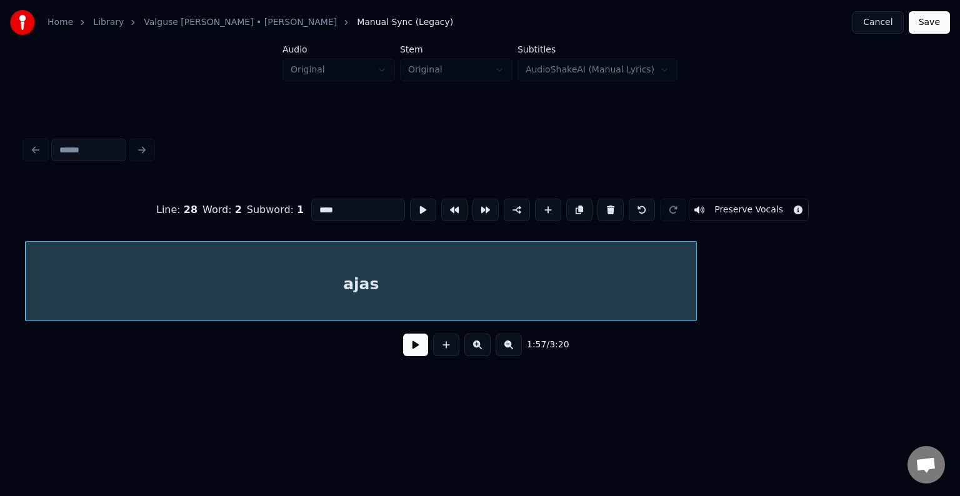
click at [696, 292] on div at bounding box center [694, 281] width 4 height 79
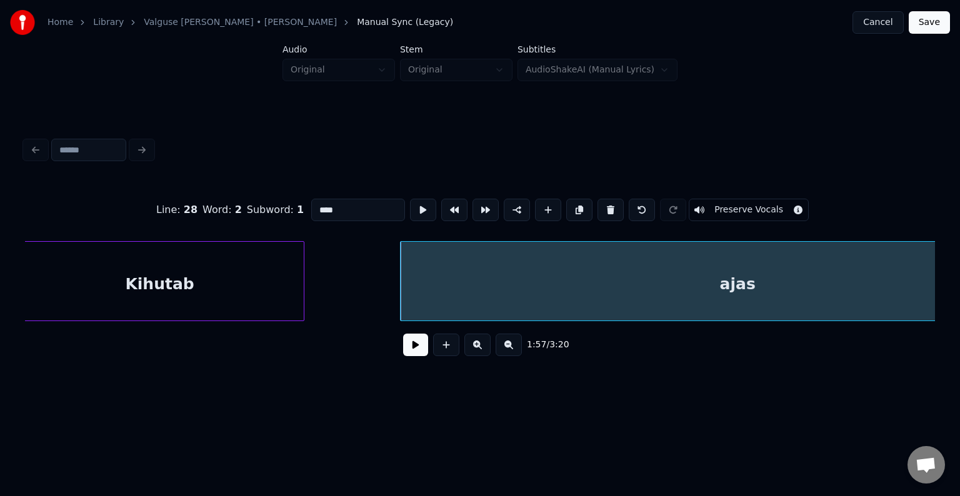
click at [212, 284] on div "Kihutab" at bounding box center [160, 284] width 289 height 85
type input "*******"
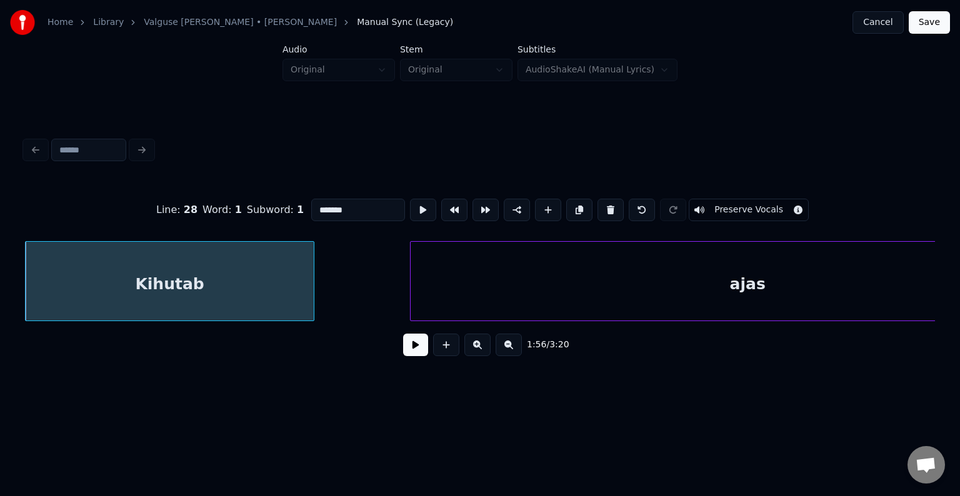
click at [403, 354] on button at bounding box center [415, 345] width 25 height 22
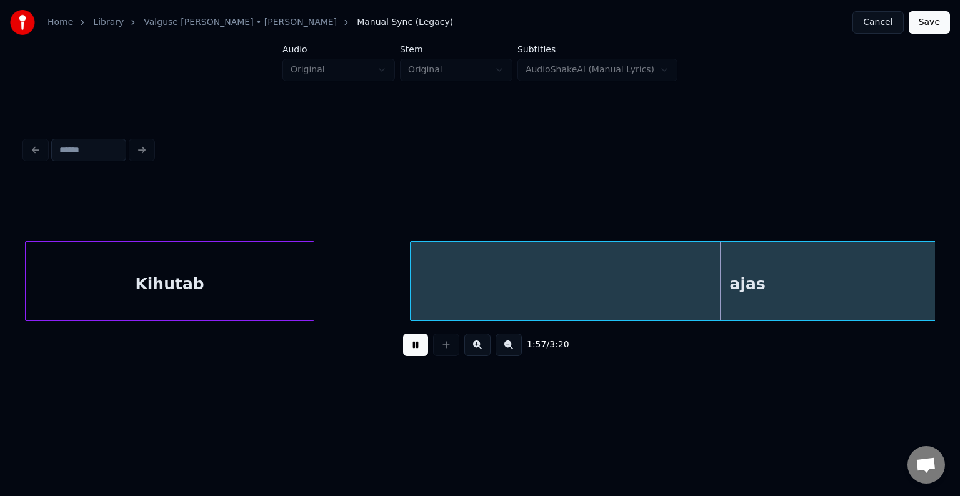
click at [403, 351] on button at bounding box center [415, 345] width 25 height 22
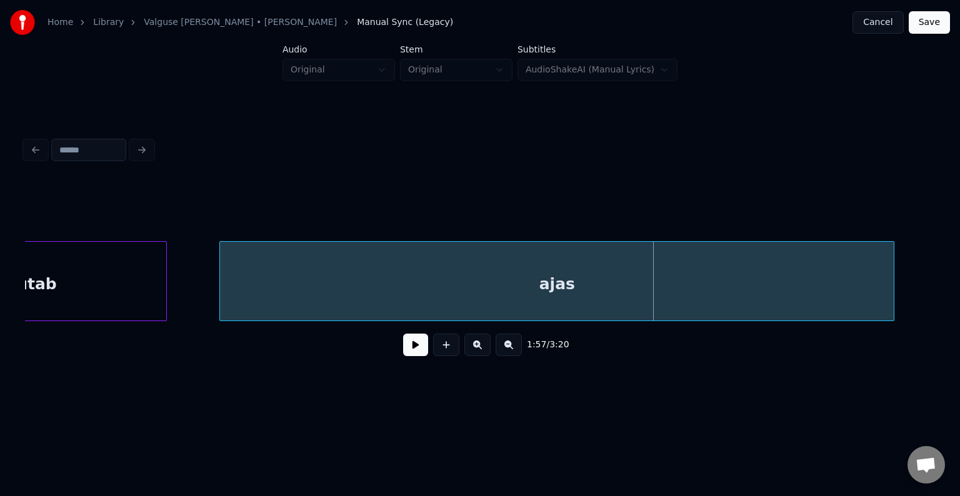
click at [545, 279] on div "ajas" at bounding box center [557, 284] width 674 height 85
click at [403, 356] on button at bounding box center [415, 345] width 25 height 22
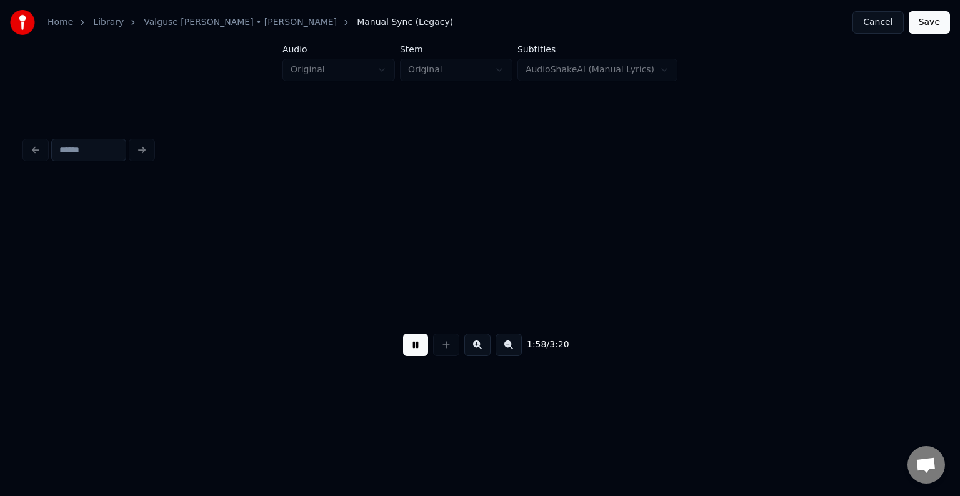
scroll to position [0, 84819]
click at [415, 346] on button at bounding box center [415, 345] width 25 height 22
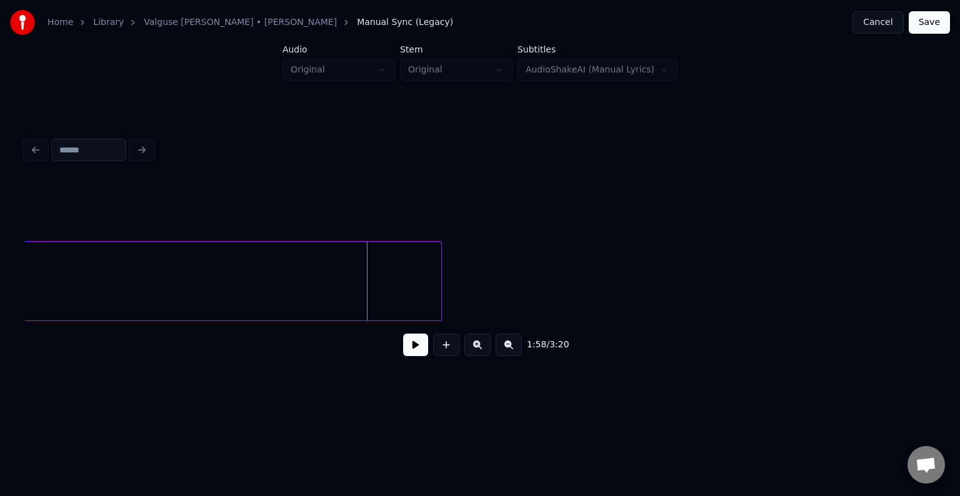
click at [440, 304] on div at bounding box center [439, 281] width 4 height 79
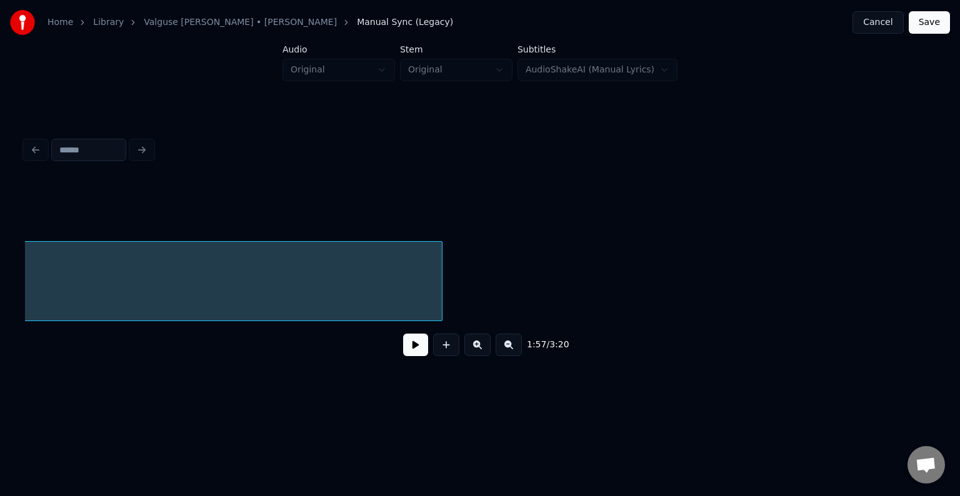
scroll to position [0, 84097]
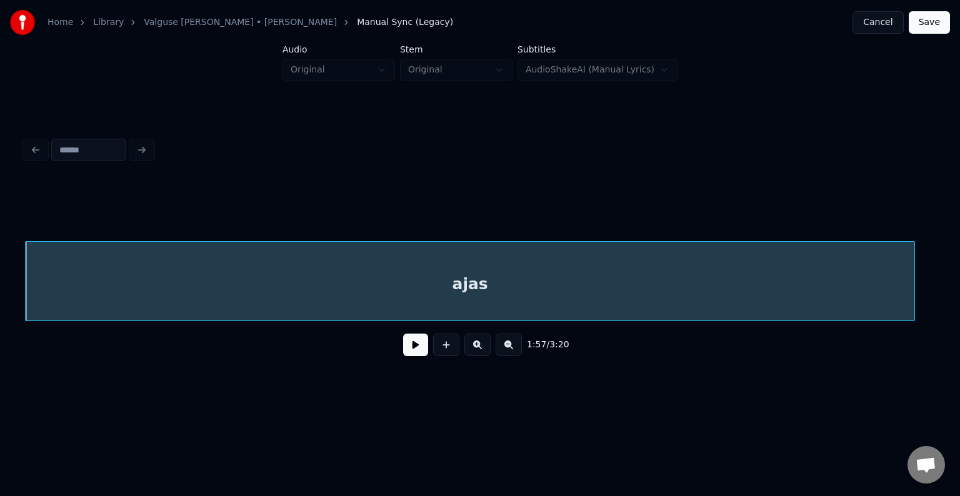
click at [407, 351] on button at bounding box center [415, 345] width 25 height 22
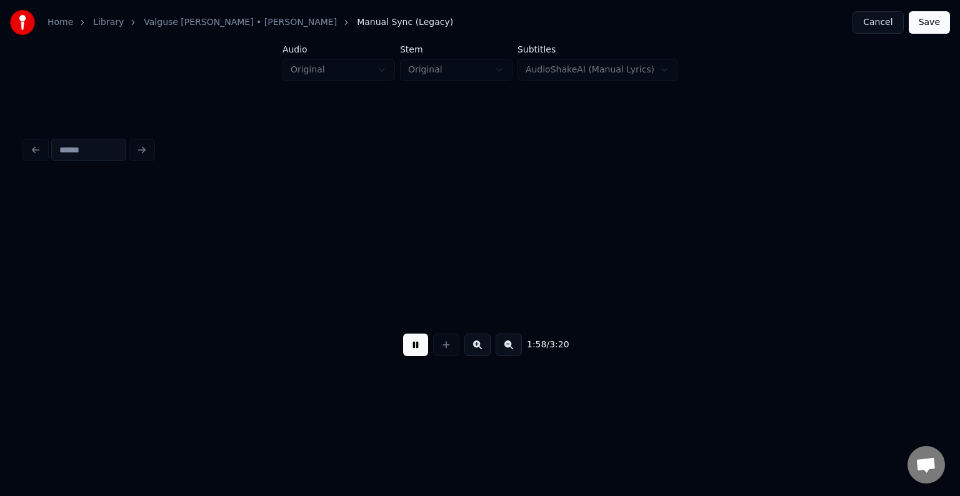
scroll to position [0, 85017]
click at [417, 351] on button at bounding box center [415, 345] width 25 height 22
click at [418, 342] on button at bounding box center [415, 345] width 25 height 22
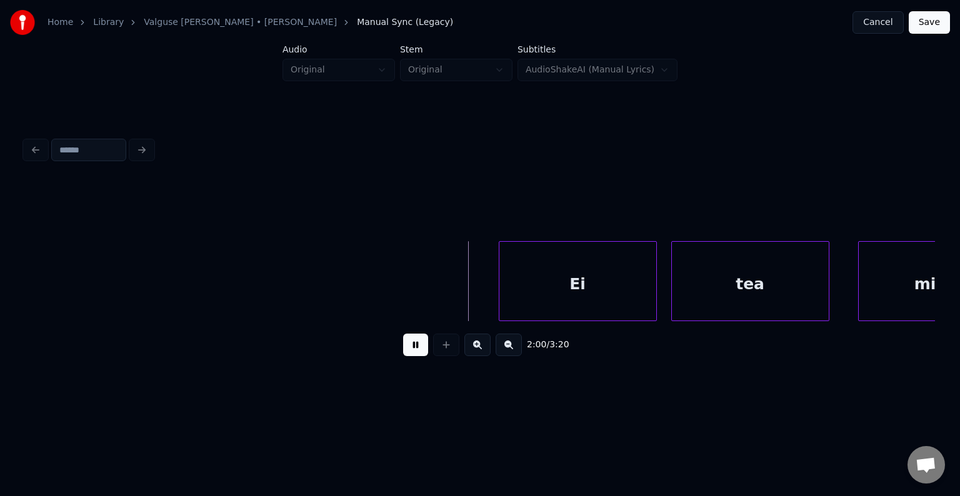
click at [414, 345] on button at bounding box center [415, 345] width 25 height 22
click at [527, 263] on div "Ei" at bounding box center [518, 284] width 157 height 85
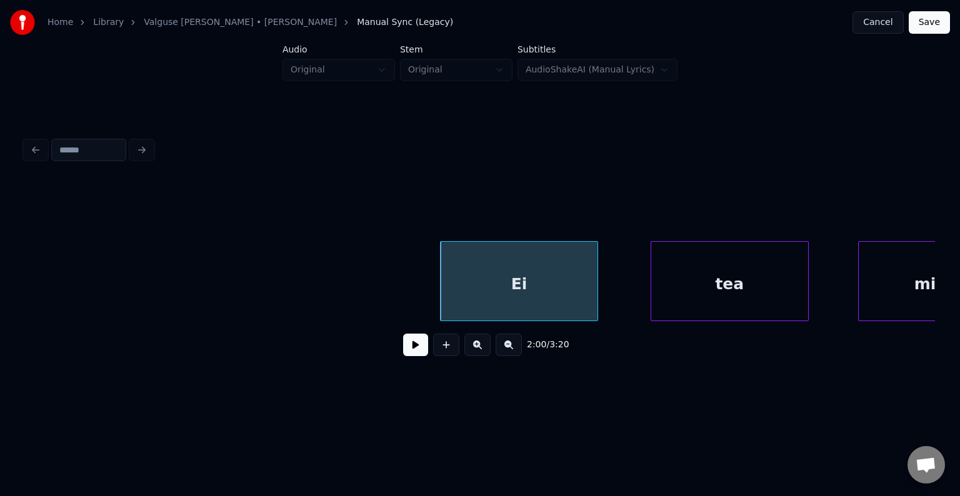
click at [747, 289] on div "tea" at bounding box center [729, 284] width 157 height 85
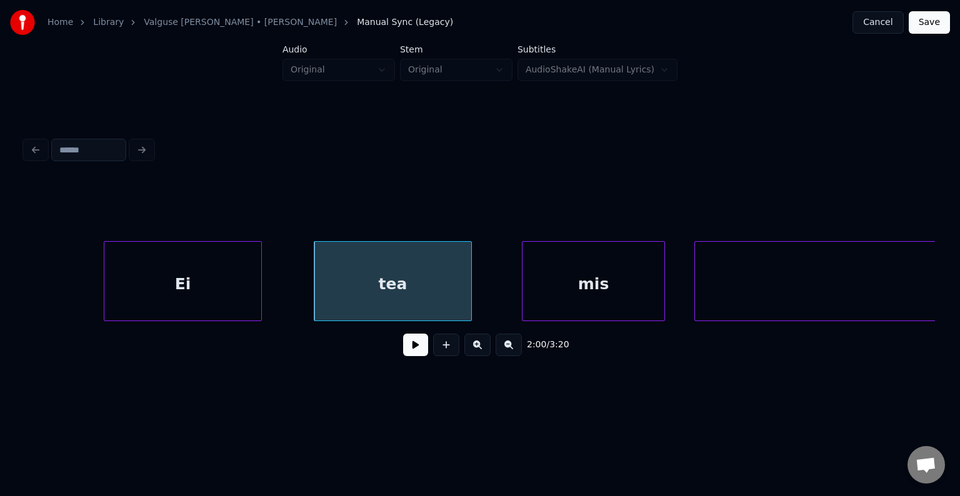
scroll to position [0, 86286]
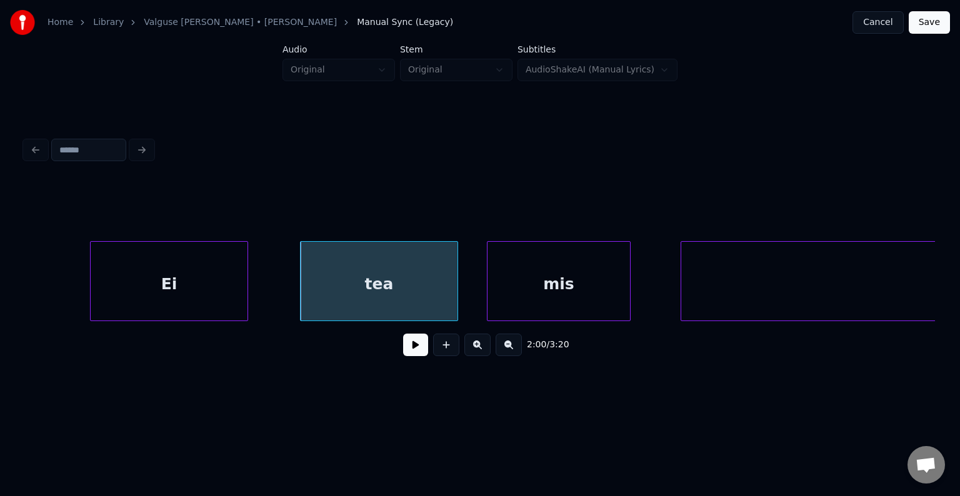
click at [555, 272] on div "mis" at bounding box center [558, 284] width 142 height 85
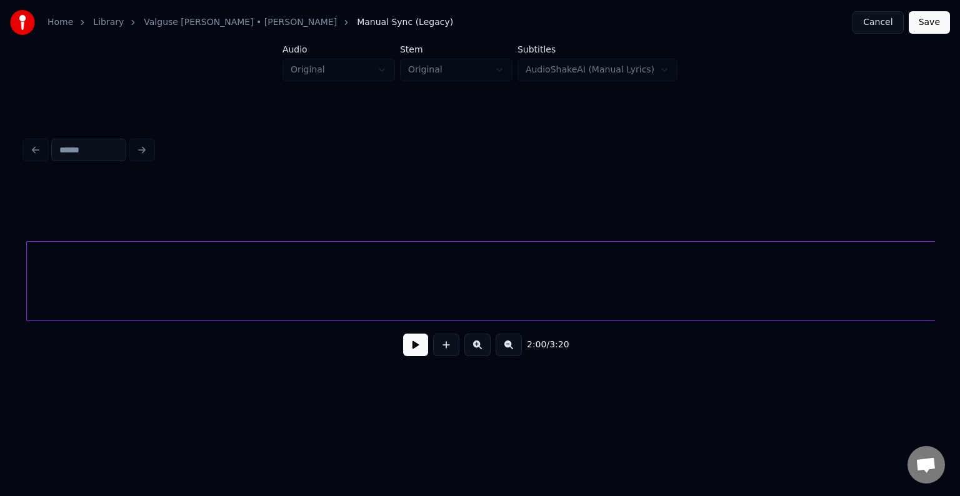
scroll to position [0, 86909]
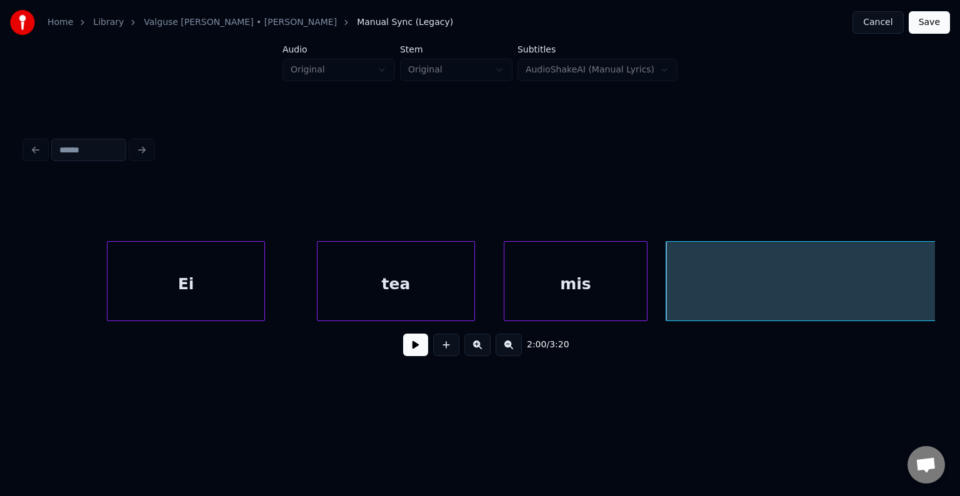
scroll to position [0, 86209]
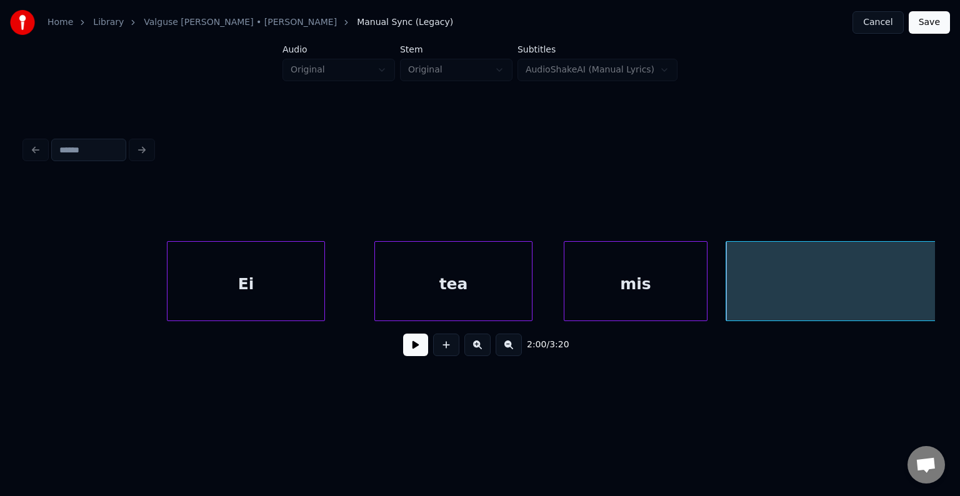
click at [507, 279] on div "tea" at bounding box center [453, 284] width 157 height 85
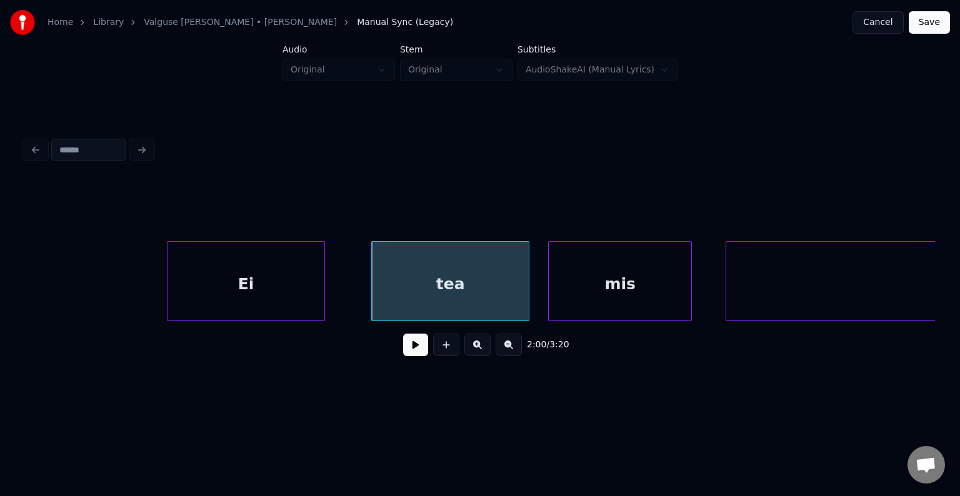
click at [607, 262] on div "mis" at bounding box center [620, 284] width 142 height 85
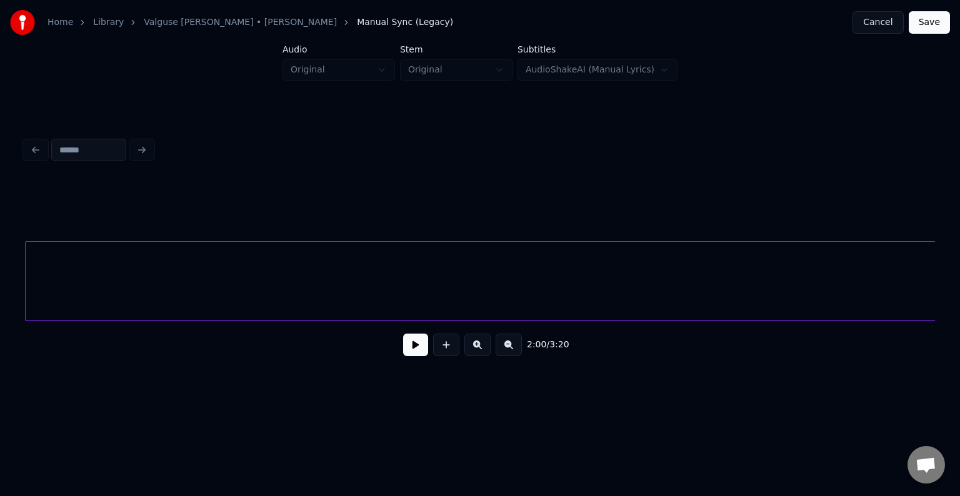
scroll to position [0, 86882]
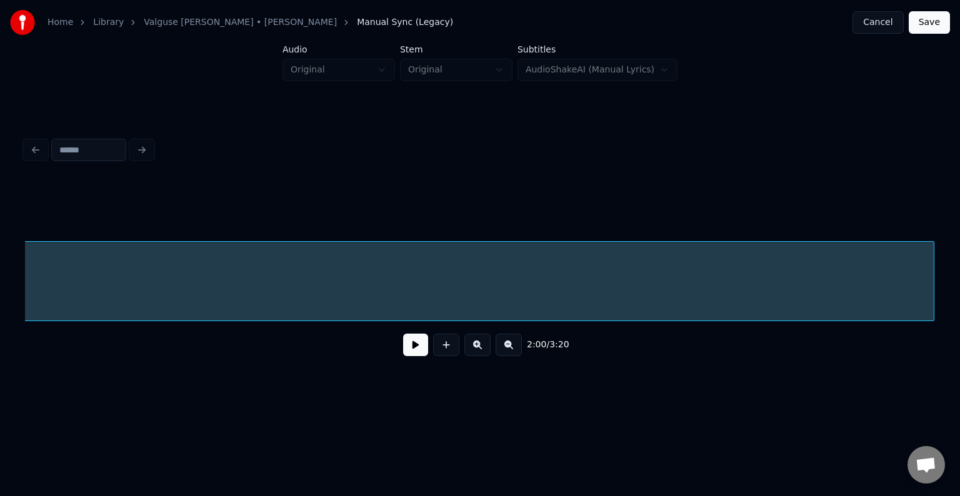
scroll to position [0, 86888]
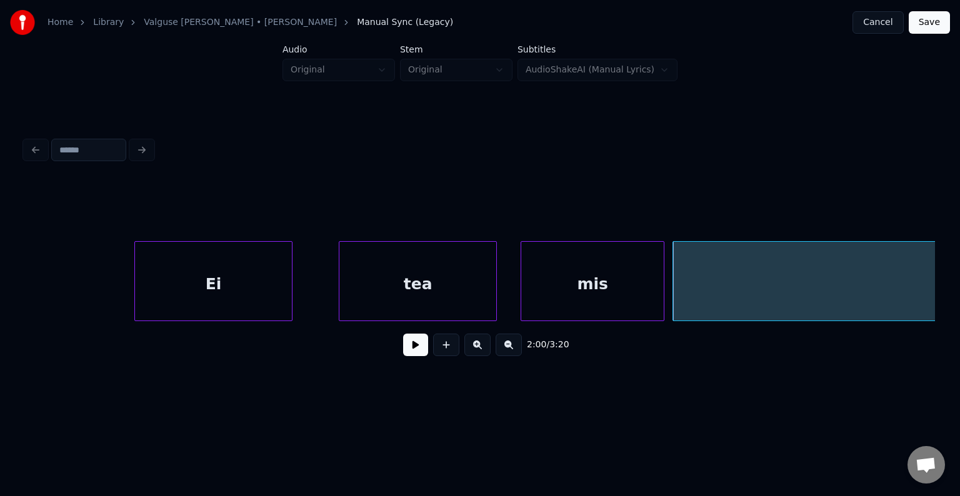
scroll to position [0, 86242]
click at [186, 275] on div "Ei" at bounding box center [219, 284] width 157 height 85
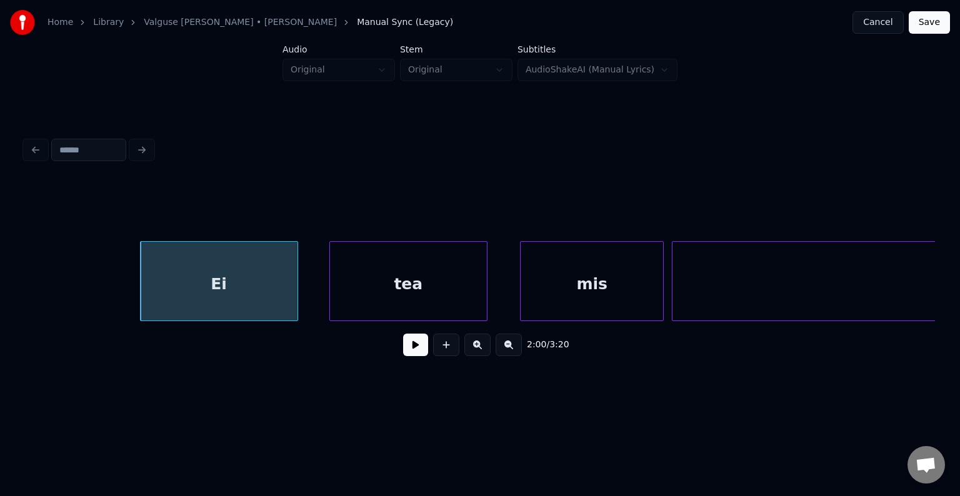
click at [449, 289] on div "tea" at bounding box center [408, 284] width 157 height 85
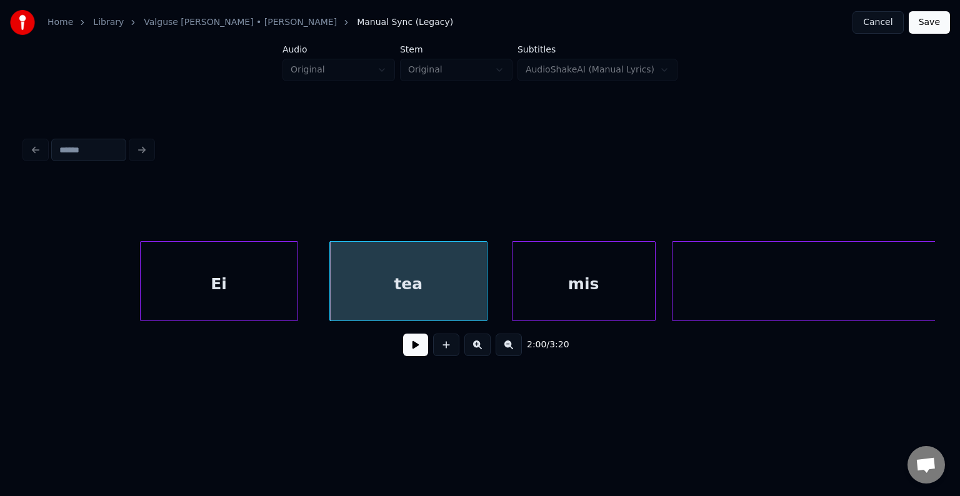
click at [600, 294] on div "mis" at bounding box center [583, 284] width 142 height 85
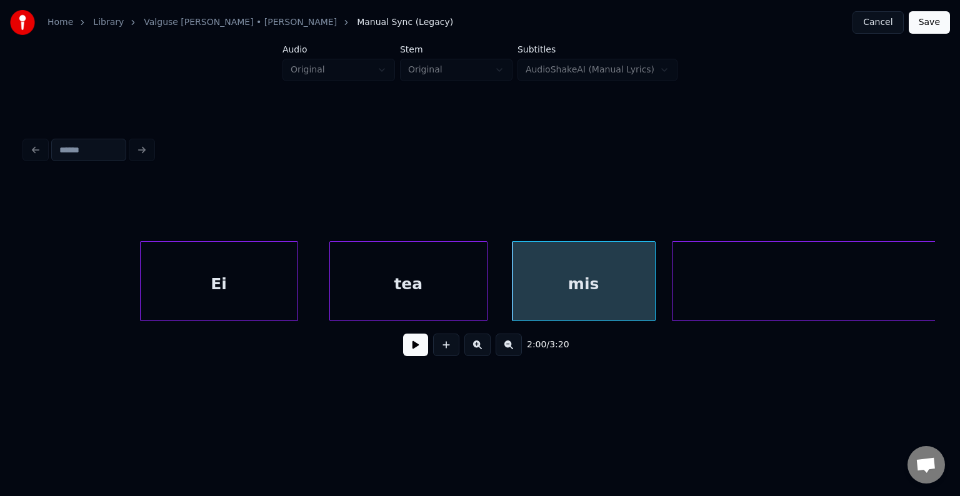
click at [211, 277] on div "Ei" at bounding box center [219, 284] width 157 height 85
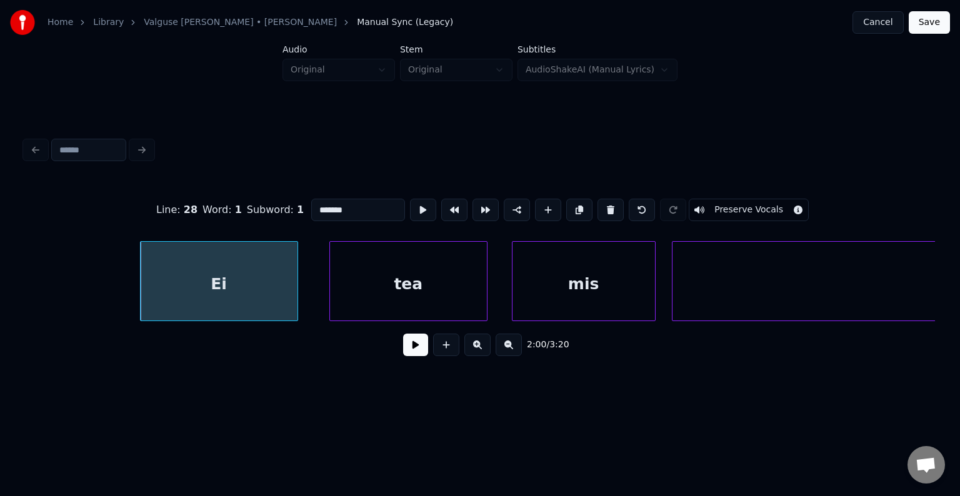
type input "**"
click at [414, 356] on button at bounding box center [415, 345] width 25 height 22
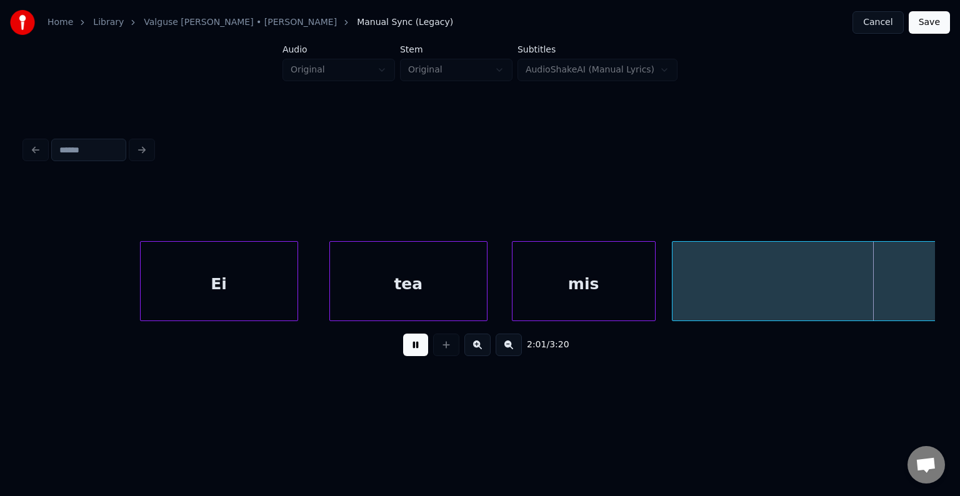
click at [425, 347] on div "2:01 / 3:20" at bounding box center [480, 344] width 890 height 27
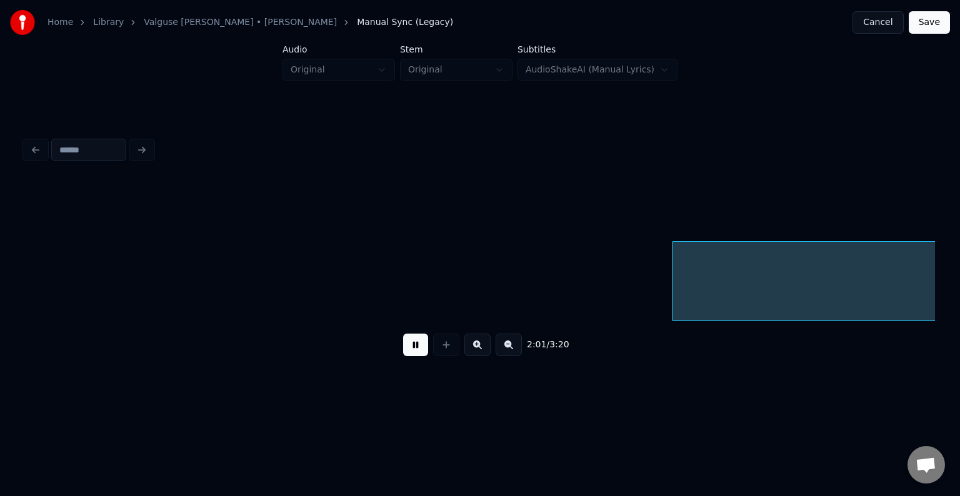
scroll to position [0, 87161]
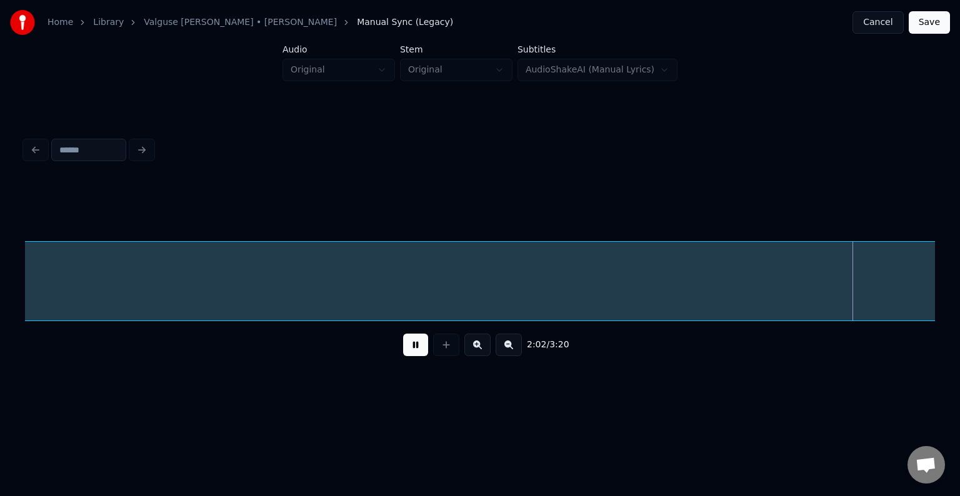
click at [406, 353] on button at bounding box center [415, 345] width 25 height 22
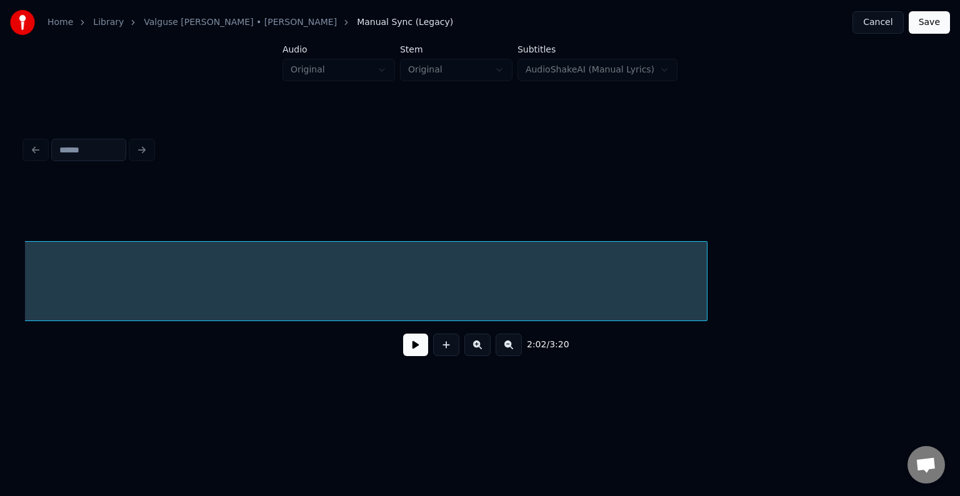
scroll to position [0, 90346]
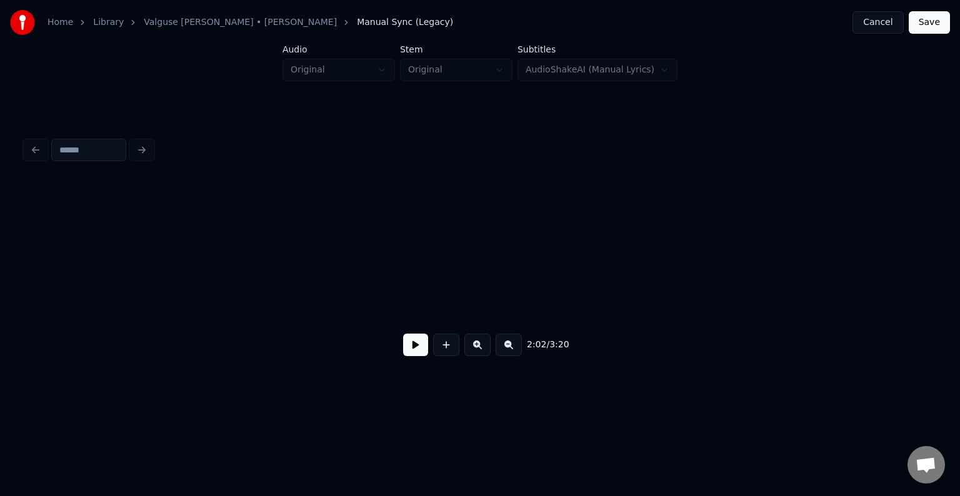
click at [0, 269] on div "Home Library [PERSON_NAME] • [PERSON_NAME] Anni Manual Sync (Legacy) Cancel Sav…" at bounding box center [480, 199] width 960 height 399
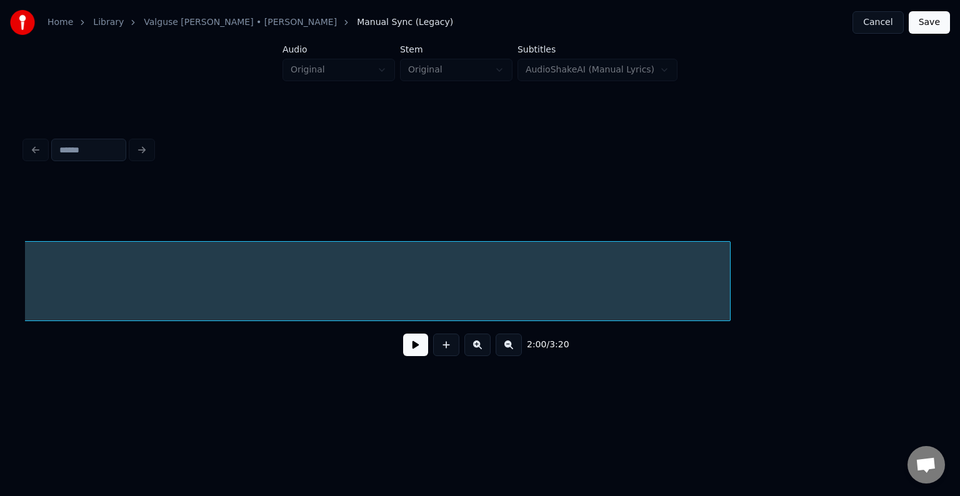
scroll to position [0, 89638]
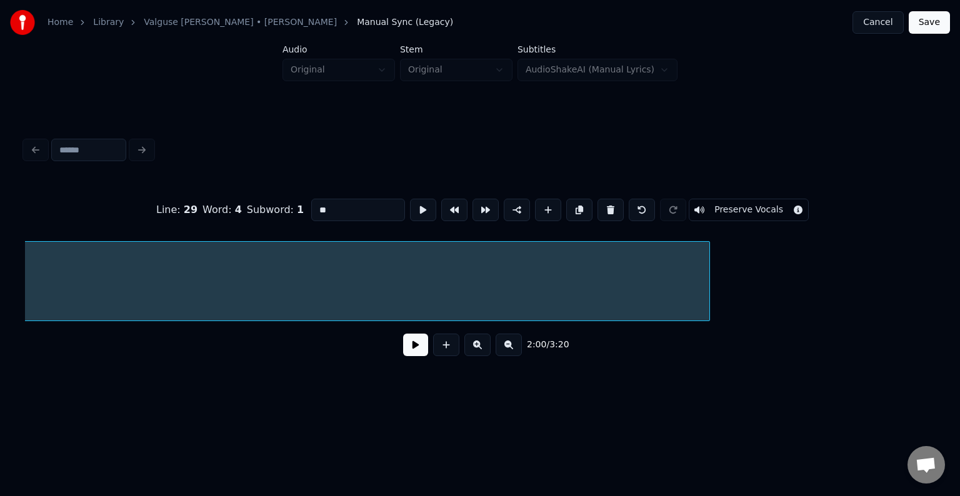
type input "***"
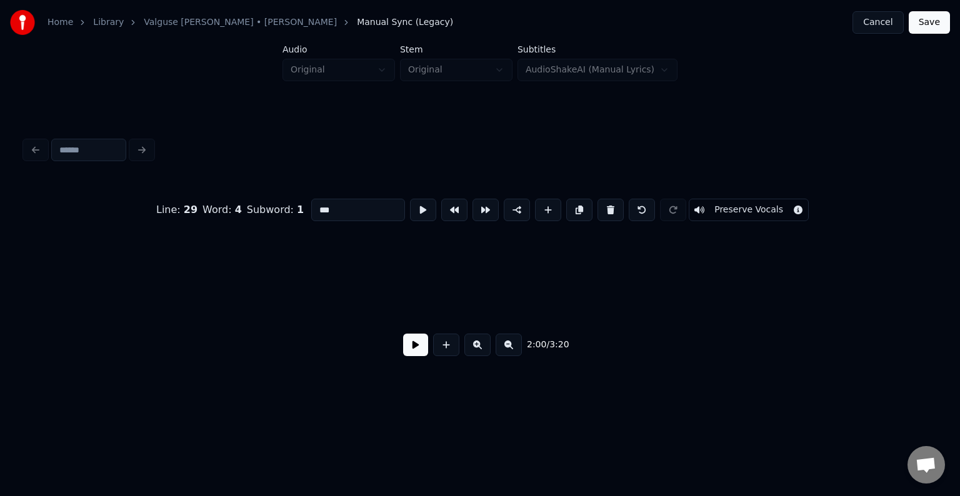
click at [0, 262] on div "Home Library [PERSON_NAME] • [PERSON_NAME] Anni Manual Sync (Legacy) Cancel Sav…" at bounding box center [480, 199] width 960 height 399
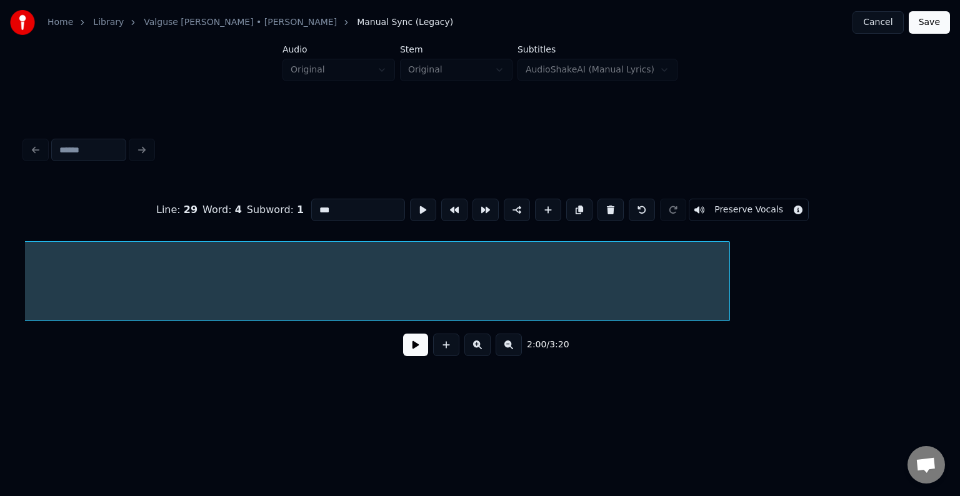
scroll to position [0, 88888]
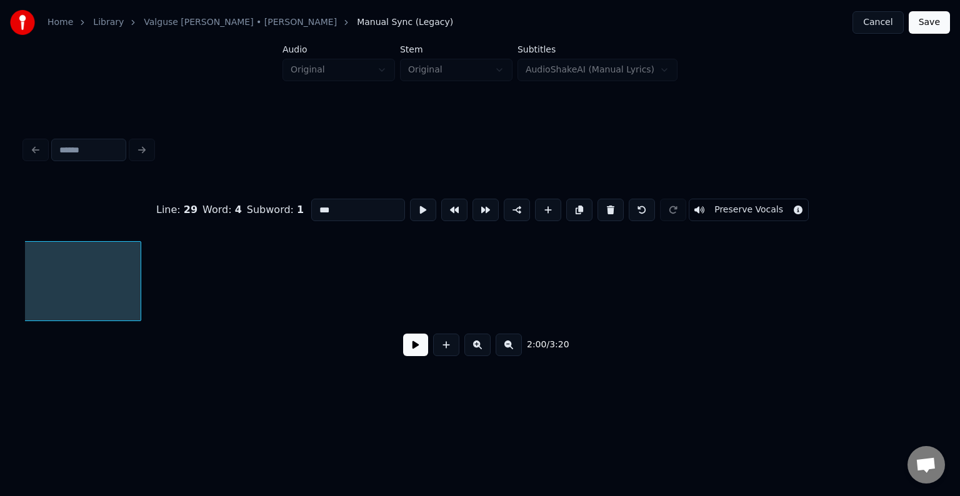
click at [137, 292] on div at bounding box center [139, 281] width 4 height 79
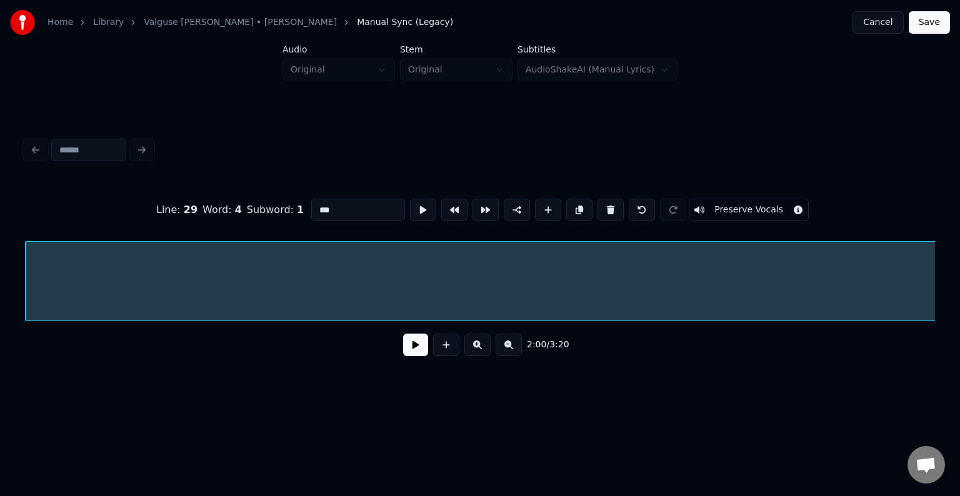
click at [403, 352] on button at bounding box center [415, 345] width 25 height 22
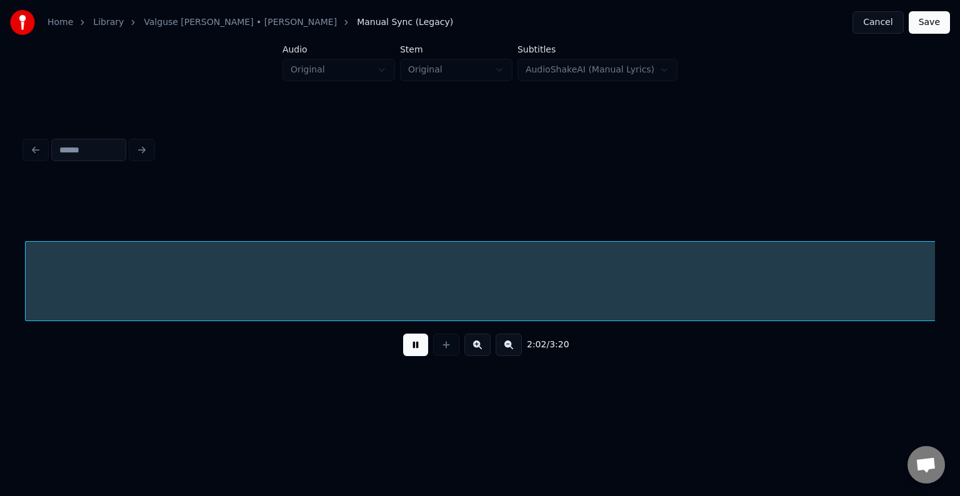
scroll to position [0, 87806]
click at [403, 352] on button at bounding box center [415, 345] width 25 height 22
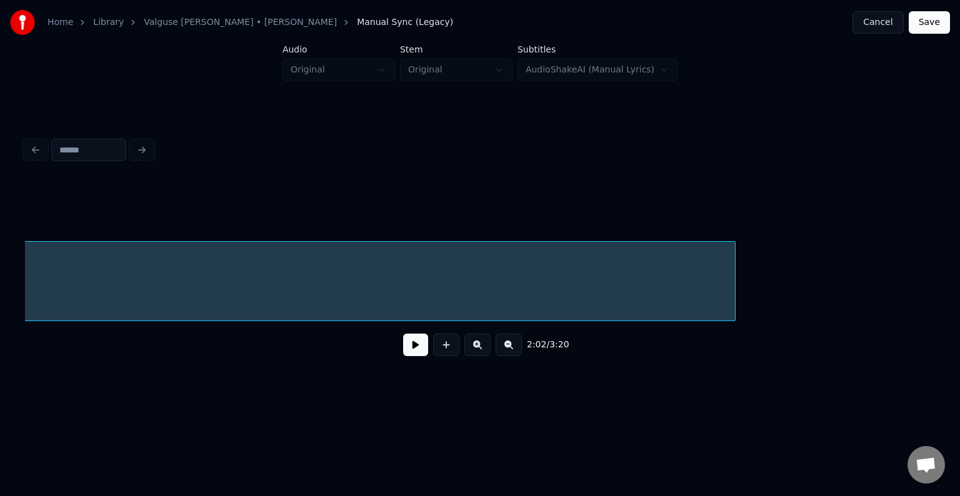
scroll to position [0, 88306]
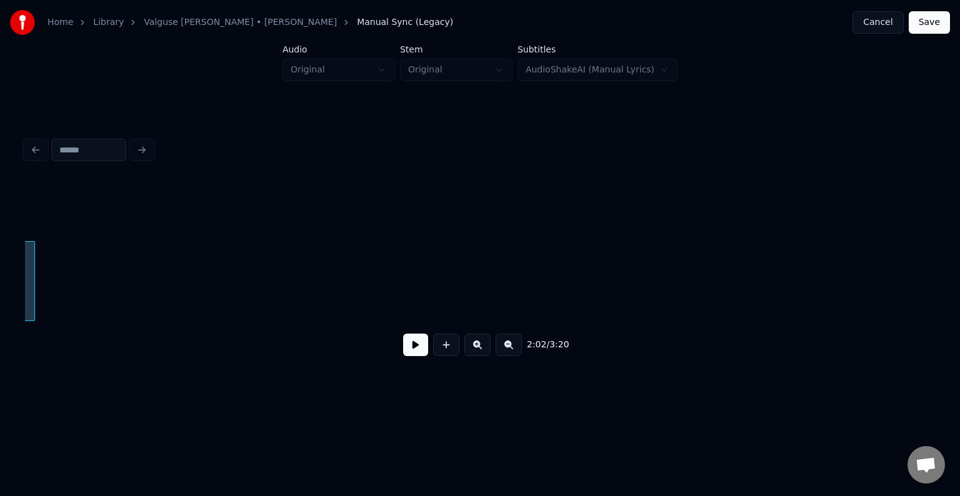
click at [32, 277] on div at bounding box center [33, 281] width 4 height 79
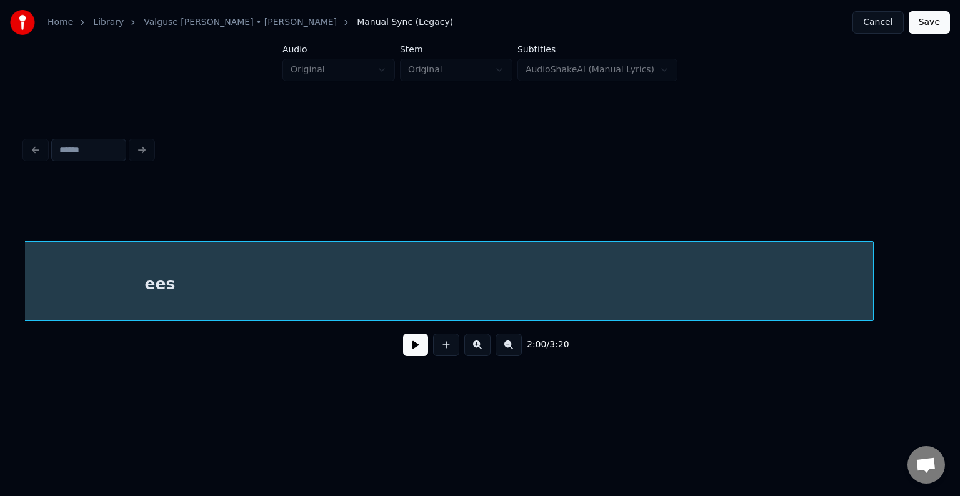
scroll to position [0, 87564]
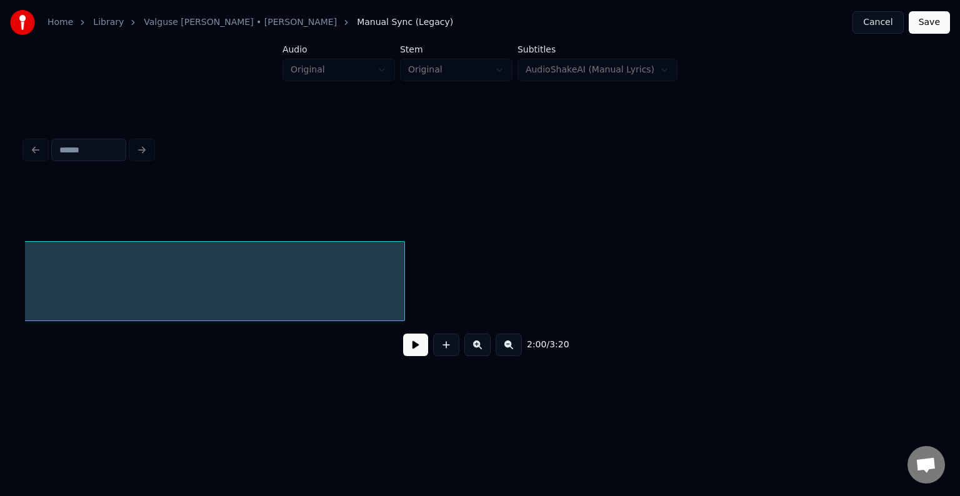
click at [404, 284] on div at bounding box center [403, 281] width 4 height 79
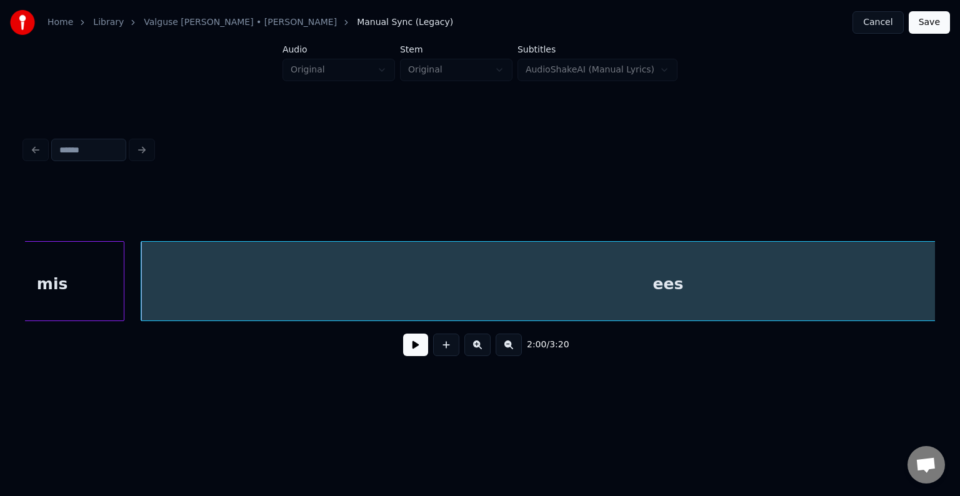
scroll to position [0, 86689]
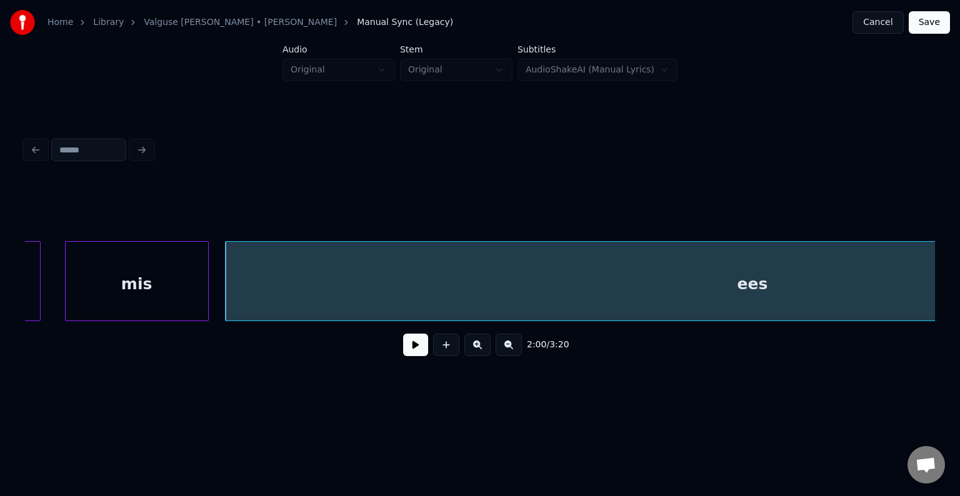
click at [414, 356] on button at bounding box center [415, 345] width 25 height 22
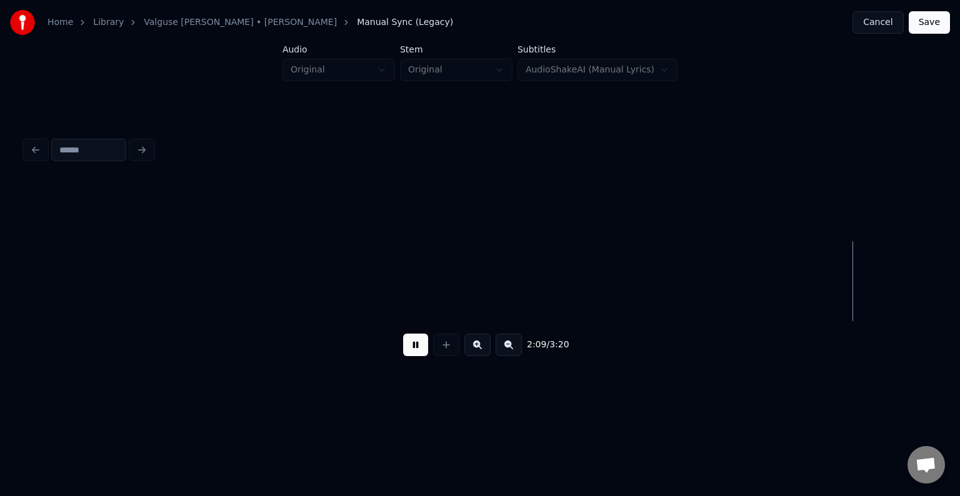
scroll to position [0, 93072]
click at [411, 352] on button at bounding box center [415, 345] width 25 height 22
click at [405, 348] on button at bounding box center [415, 345] width 25 height 22
click at [410, 348] on button at bounding box center [415, 345] width 25 height 22
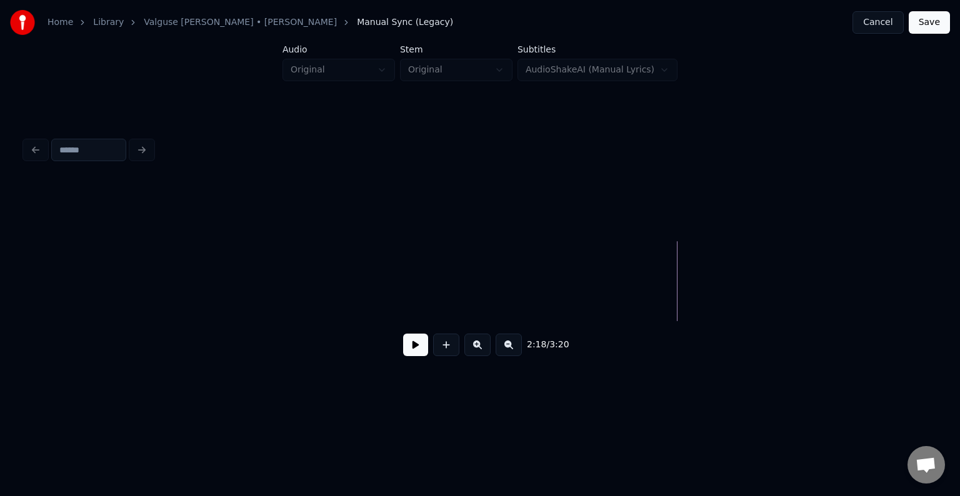
click at [410, 348] on button at bounding box center [415, 345] width 25 height 22
click at [409, 347] on button at bounding box center [415, 345] width 25 height 22
click at [411, 352] on button at bounding box center [415, 345] width 25 height 22
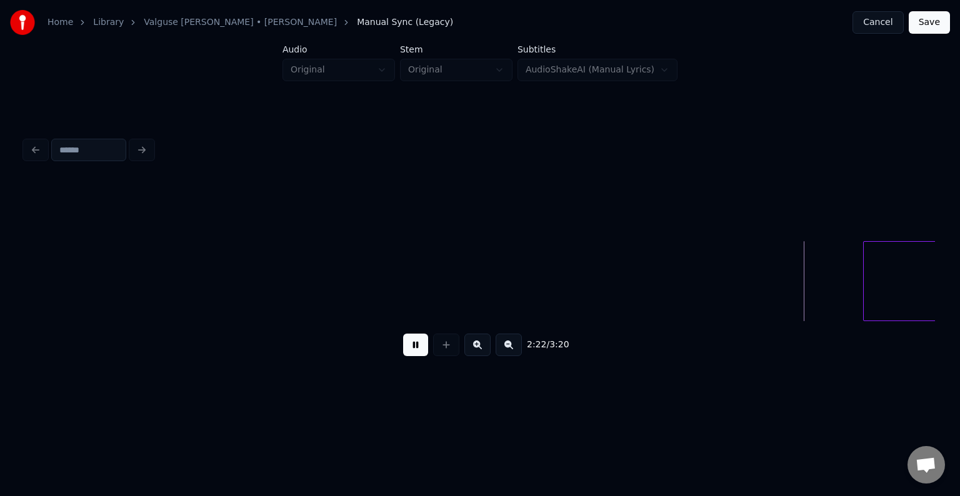
click at [411, 352] on button at bounding box center [415, 345] width 25 height 22
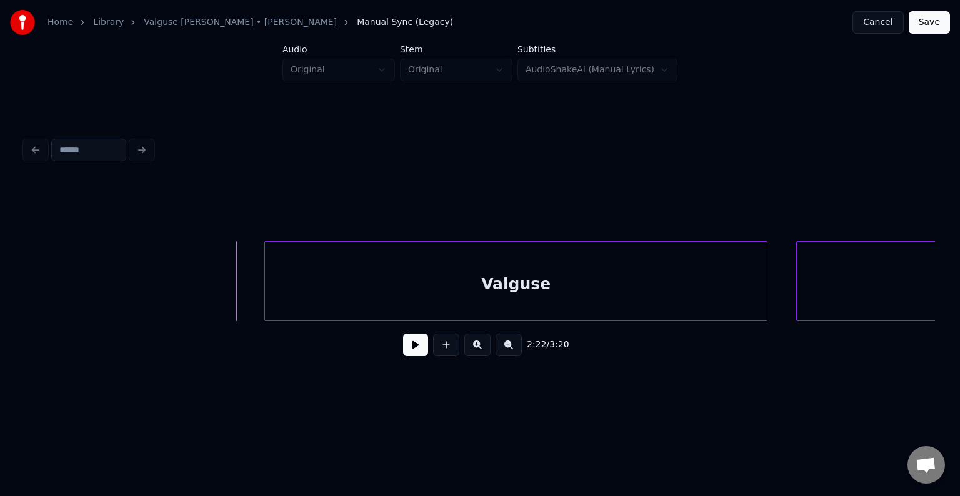
scroll to position [0, 101921]
click at [665, 291] on div "Valguse" at bounding box center [484, 284] width 502 height 85
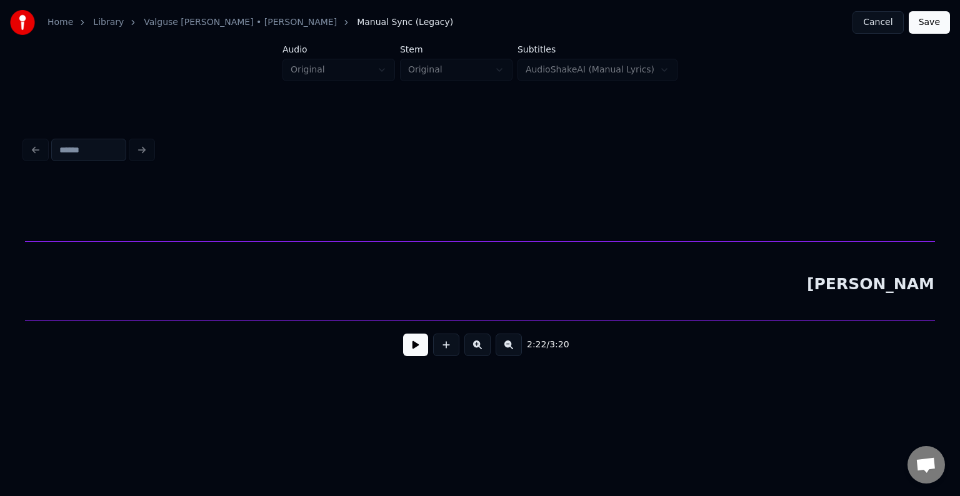
scroll to position [0, 102653]
click at [828, 290] on div "[PERSON_NAME]" at bounding box center [887, 284] width 1723 height 85
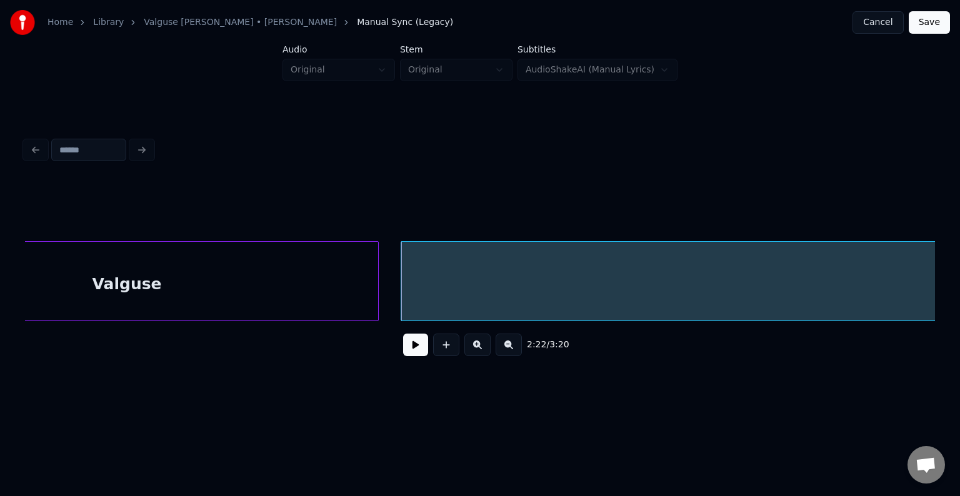
click at [139, 285] on div "Valguse" at bounding box center [127, 284] width 502 height 85
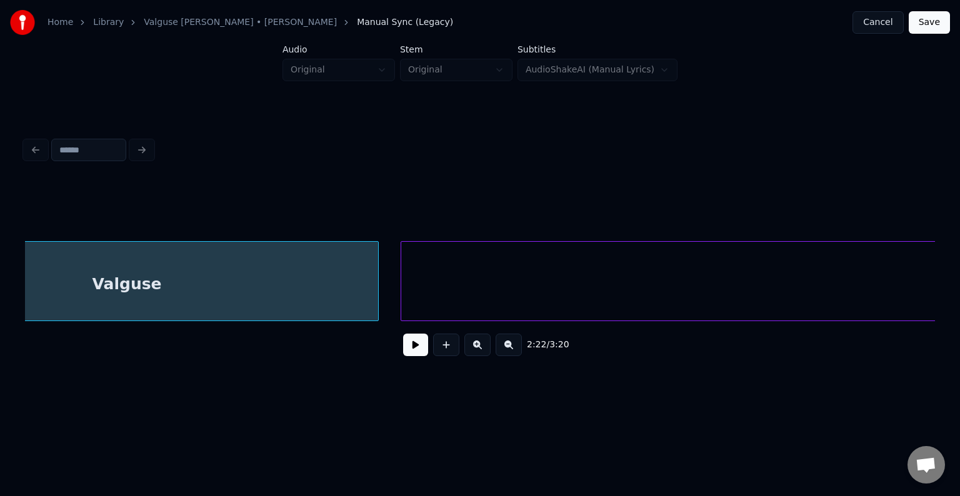
scroll to position [0, 102128]
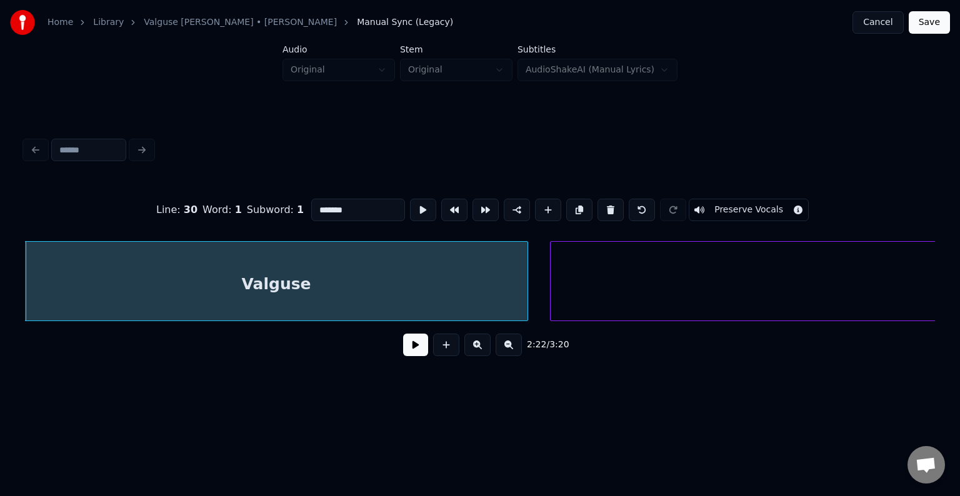
click at [409, 356] on button at bounding box center [415, 345] width 25 height 22
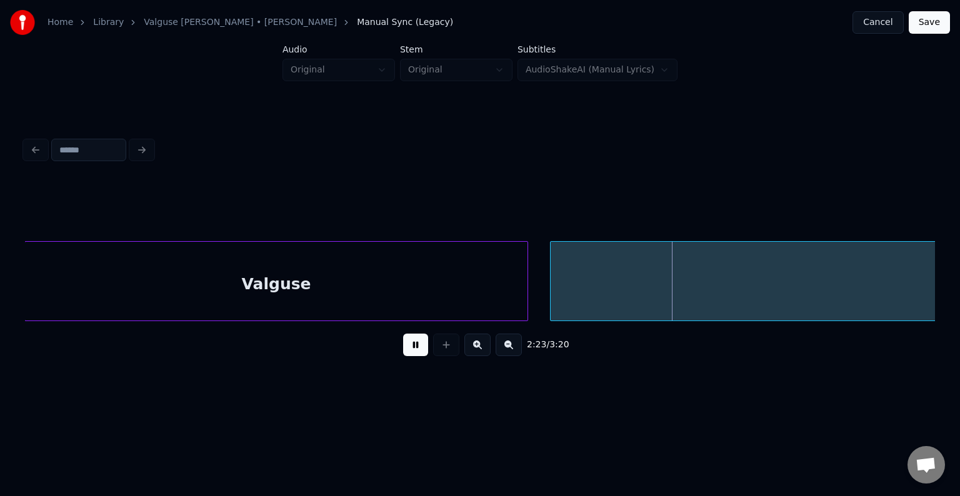
click at [412, 350] on button at bounding box center [415, 345] width 25 height 22
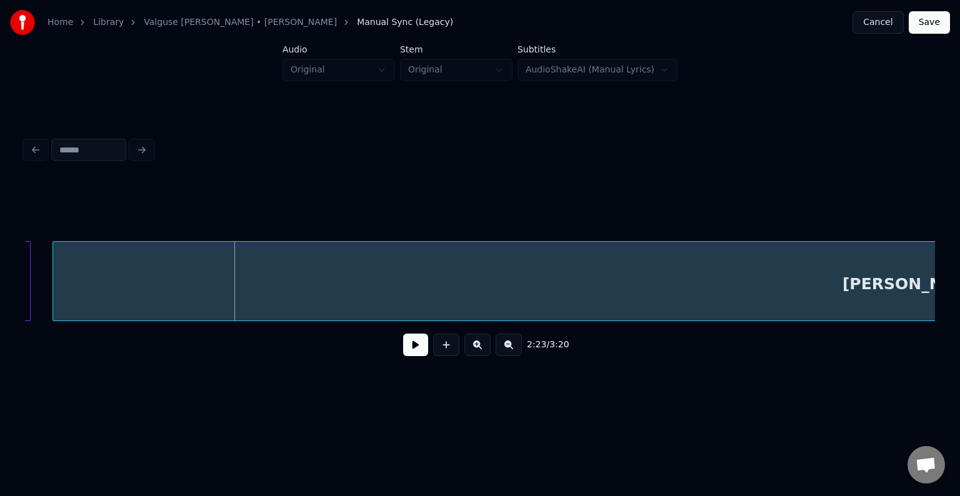
scroll to position [0, 102628]
click at [405, 353] on button at bounding box center [415, 345] width 25 height 22
drag, startPoint x: 406, startPoint y: 352, endPoint x: 384, endPoint y: 352, distance: 21.2
click at [404, 352] on button at bounding box center [415, 345] width 25 height 22
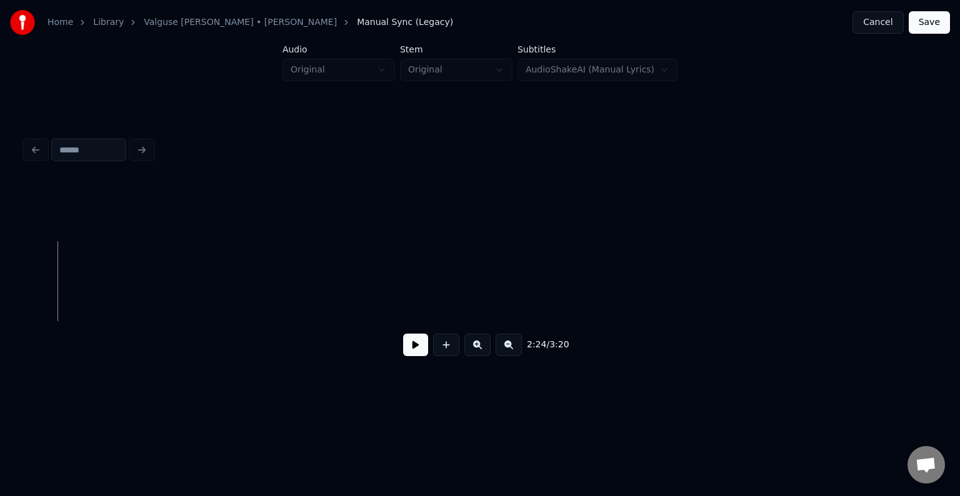
click at [22, 276] on div "2:24 / 3:20" at bounding box center [480, 249] width 920 height 247
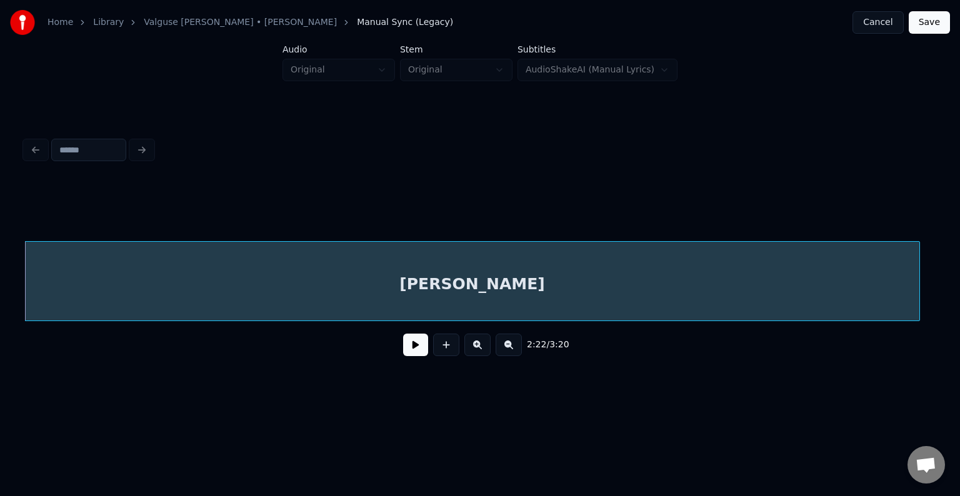
drag, startPoint x: 420, startPoint y: 351, endPoint x: 412, endPoint y: 359, distance: 11.5
click at [412, 356] on button at bounding box center [415, 345] width 25 height 22
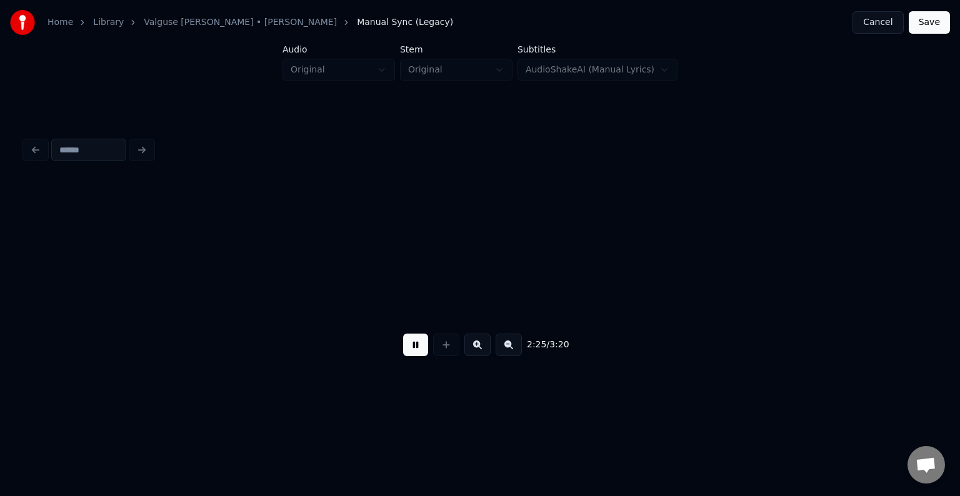
scroll to position [0, 104483]
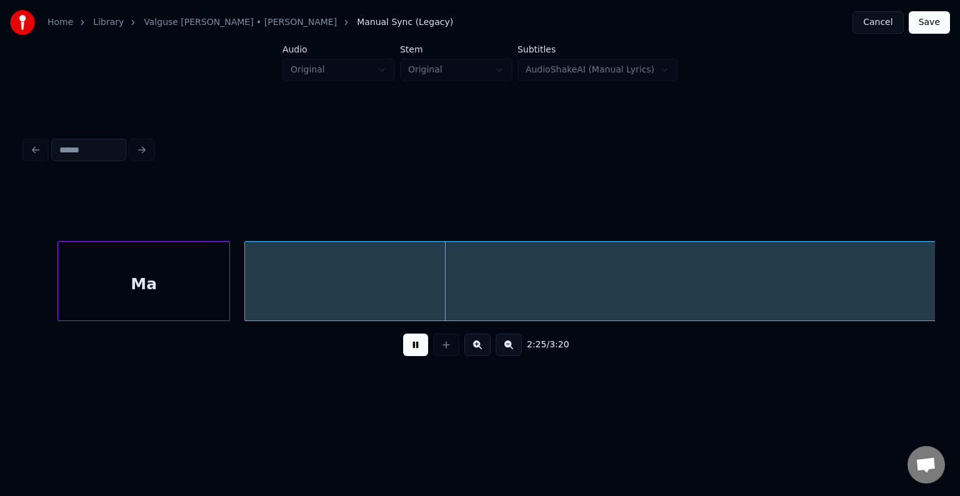
click at [414, 349] on button at bounding box center [415, 345] width 25 height 22
click at [131, 278] on div "Ma" at bounding box center [111, 284] width 171 height 85
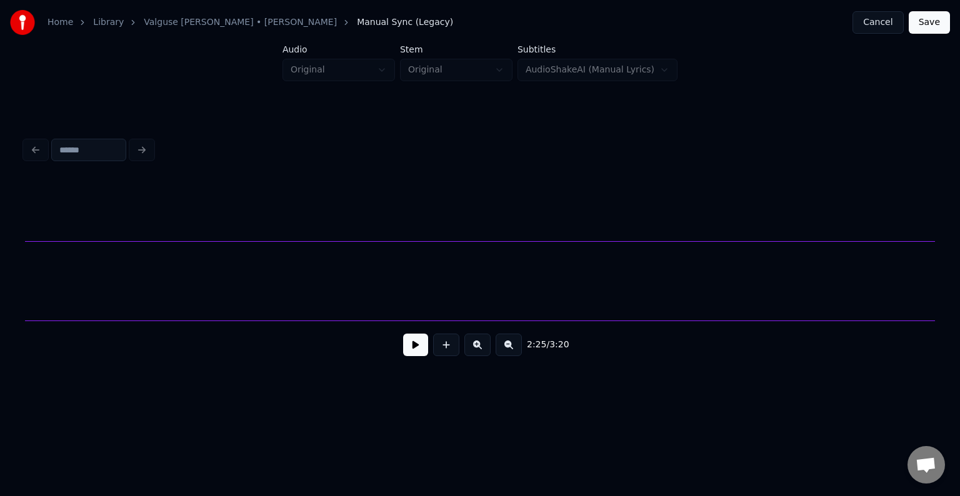
scroll to position [0, 104673]
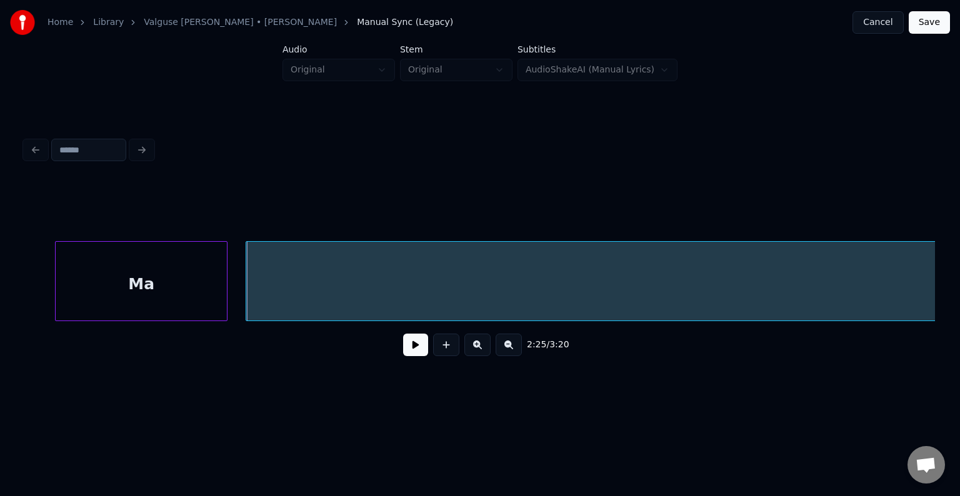
scroll to position [0, 104423]
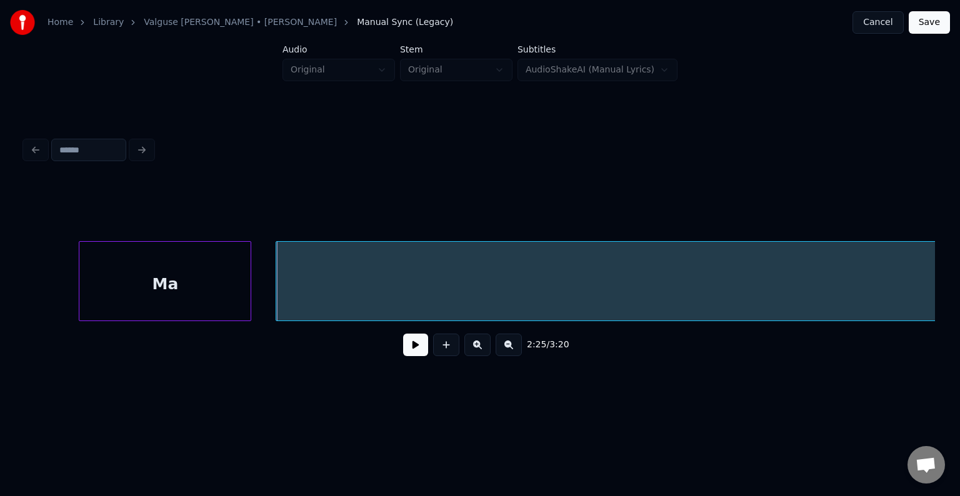
click at [126, 292] on div "Ma" at bounding box center [164, 284] width 171 height 85
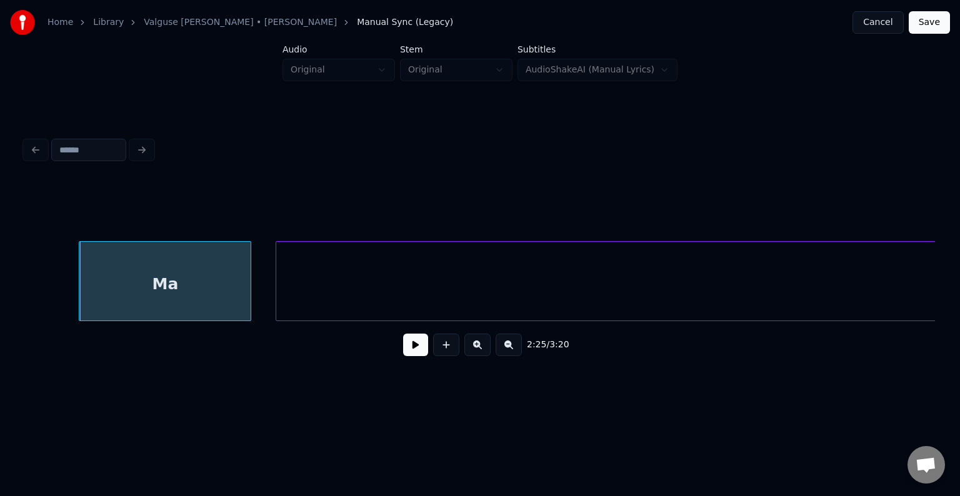
click at [403, 356] on button at bounding box center [415, 345] width 25 height 22
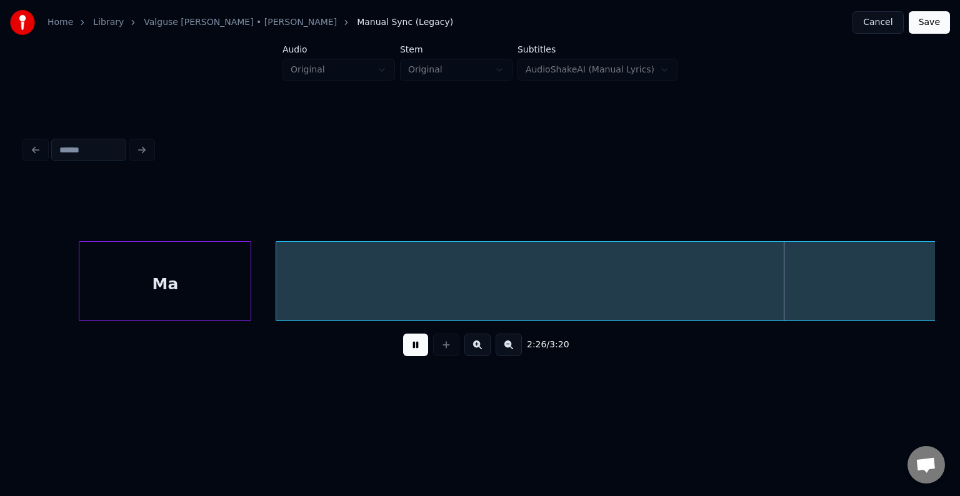
click at [403, 356] on button at bounding box center [415, 345] width 25 height 22
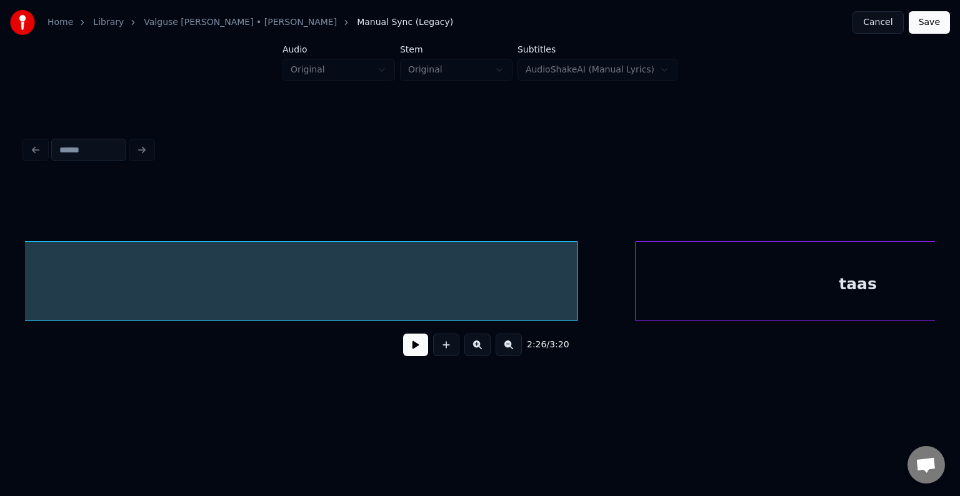
scroll to position [0, 106048]
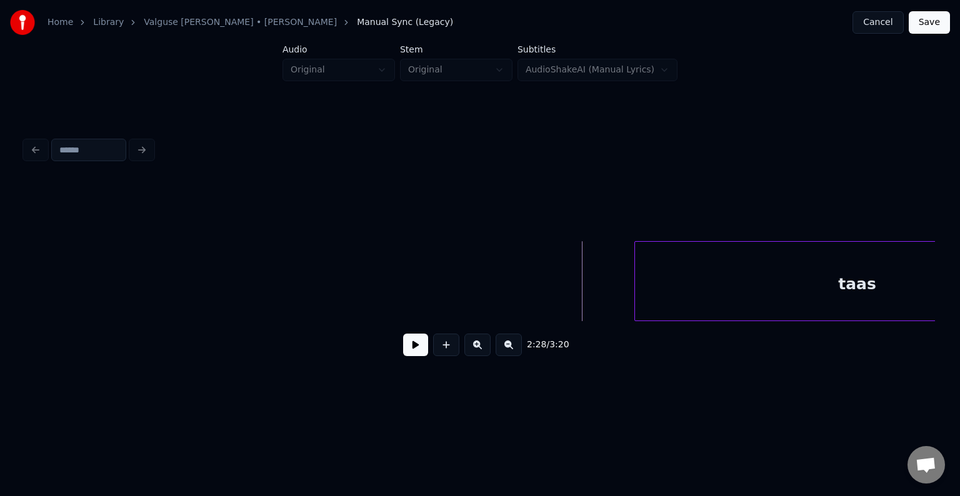
click at [0, 308] on div "Home Library [PERSON_NAME] • [PERSON_NAME] Anni Manual Sync (Legacy) Cancel Sav…" at bounding box center [480, 199] width 960 height 399
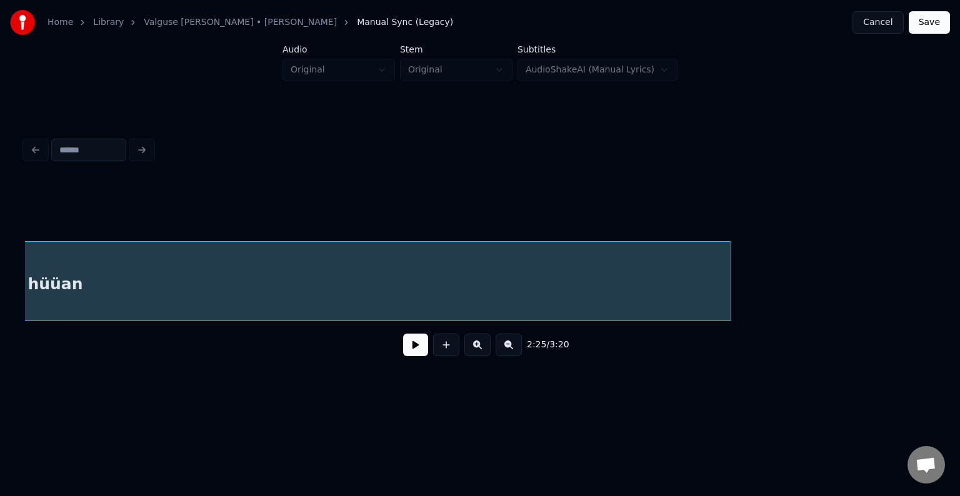
scroll to position [0, 105324]
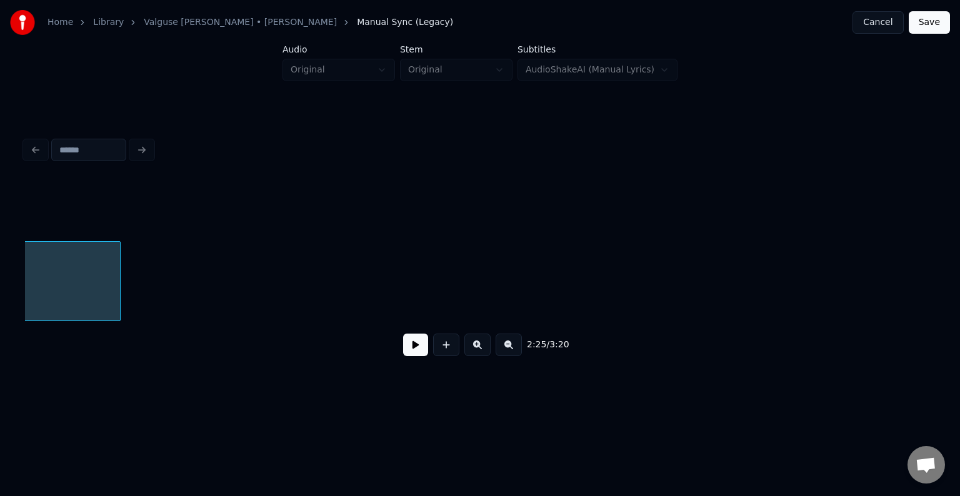
click at [116, 307] on div at bounding box center [118, 281] width 4 height 79
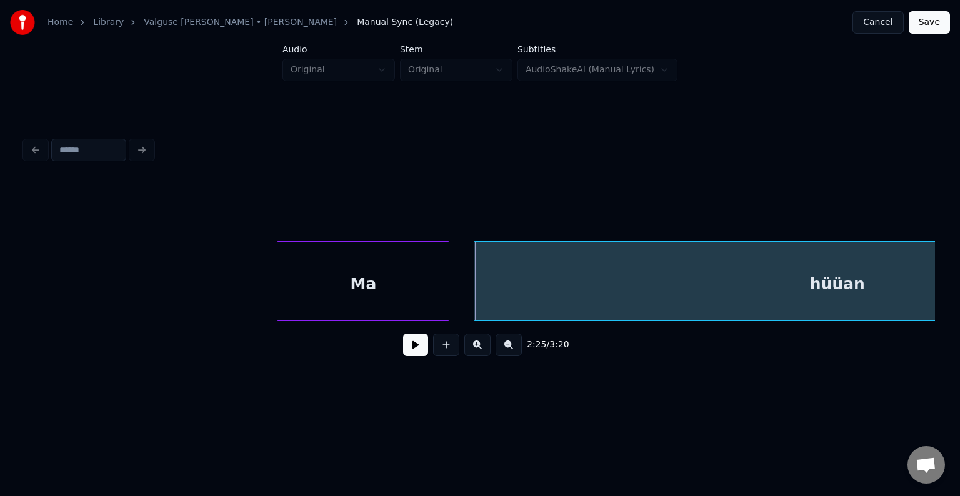
scroll to position [0, 104225]
click at [343, 272] on div "Ma" at bounding box center [363, 284] width 171 height 85
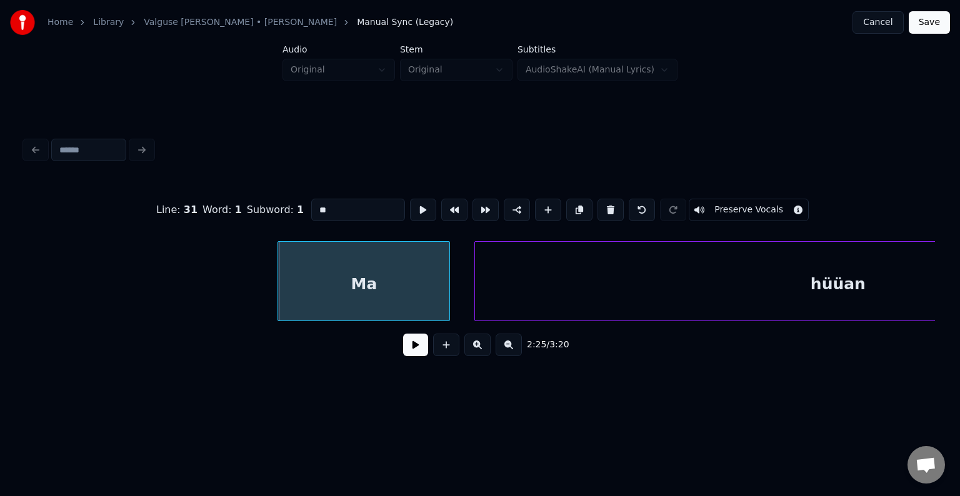
click at [410, 347] on button at bounding box center [415, 345] width 25 height 22
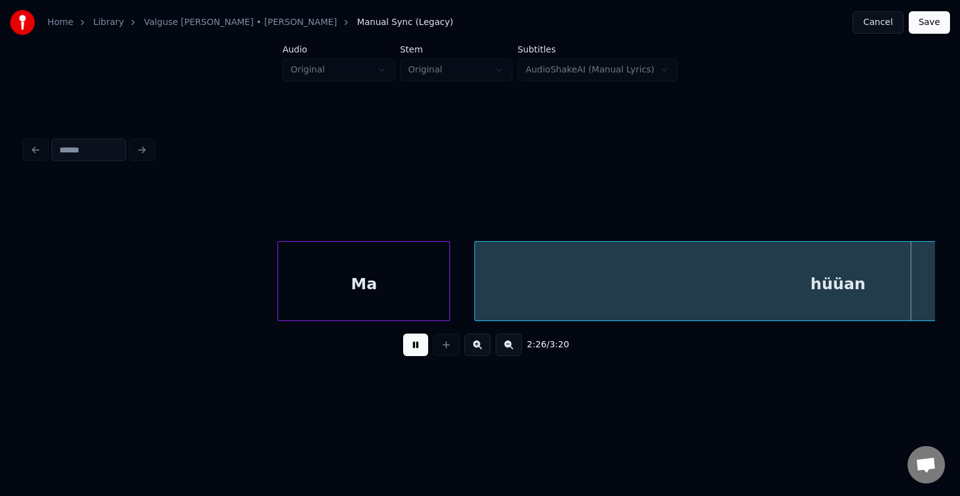
scroll to position [0, 105146]
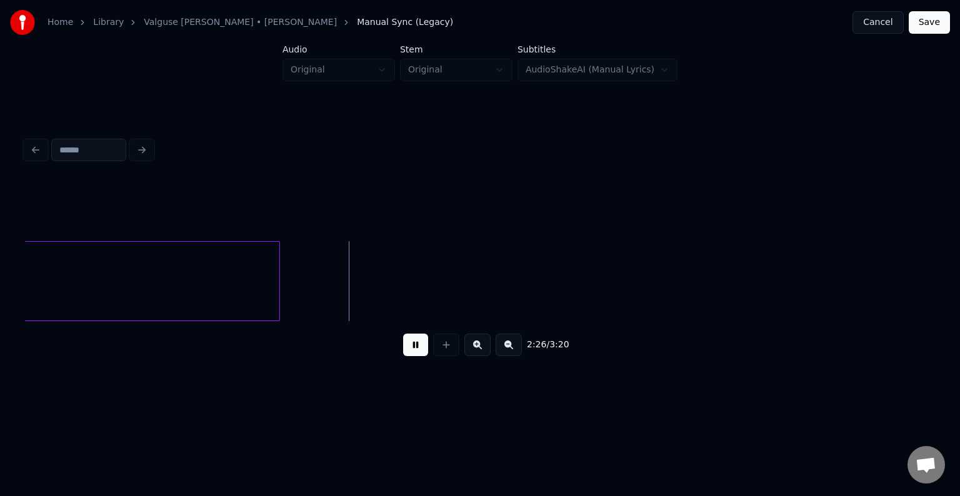
click at [410, 347] on button at bounding box center [415, 345] width 25 height 22
click at [151, 274] on div at bounding box center [150, 281] width 4 height 79
click at [58, 301] on div "taas" at bounding box center [248, 284] width 444 height 85
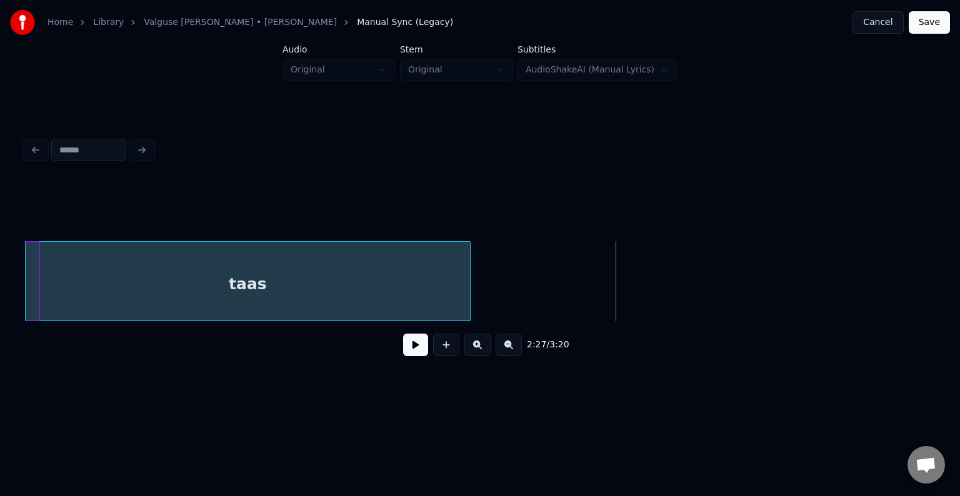
scroll to position [0, 105251]
click at [68, 320] on div "taas hüüan" at bounding box center [480, 281] width 910 height 80
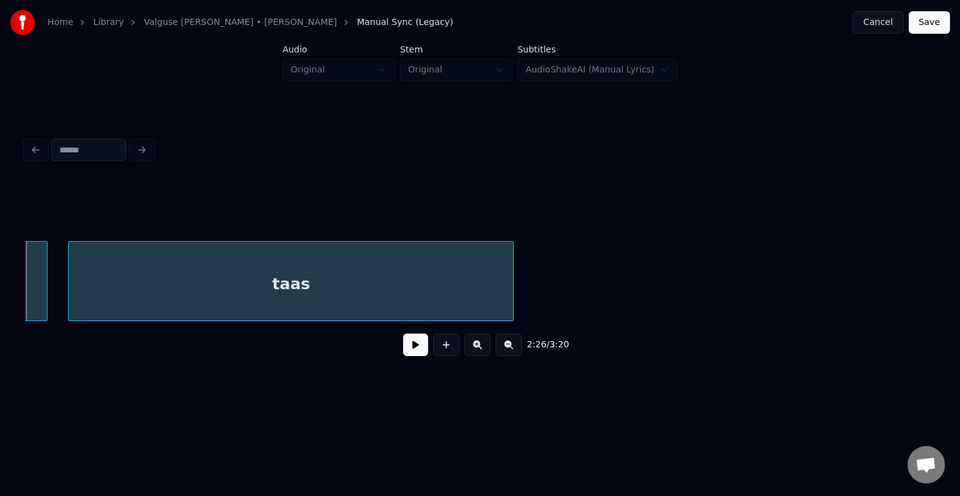
click at [226, 281] on div "taas" at bounding box center [291, 284] width 444 height 85
click at [403, 352] on button at bounding box center [415, 345] width 25 height 22
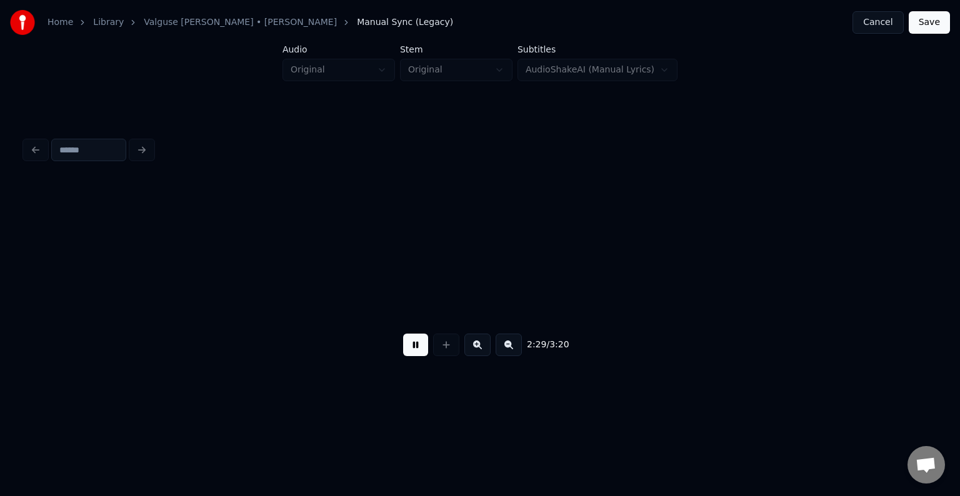
scroll to position [0, 107079]
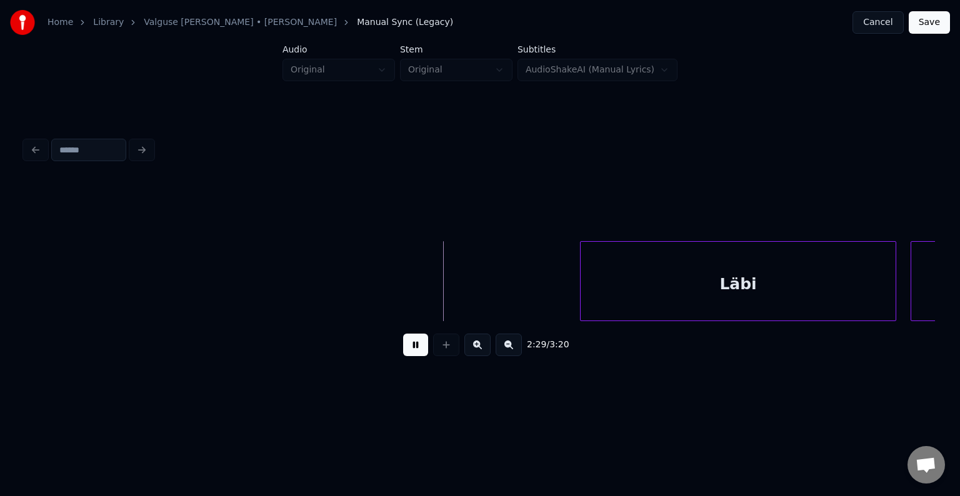
click at [406, 347] on button at bounding box center [415, 345] width 25 height 22
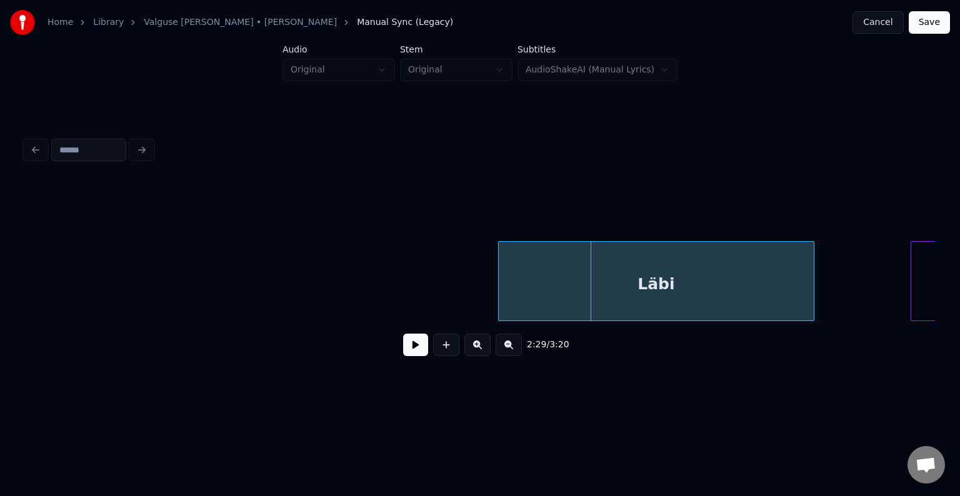
click at [641, 263] on div "Läbi" at bounding box center [656, 284] width 315 height 85
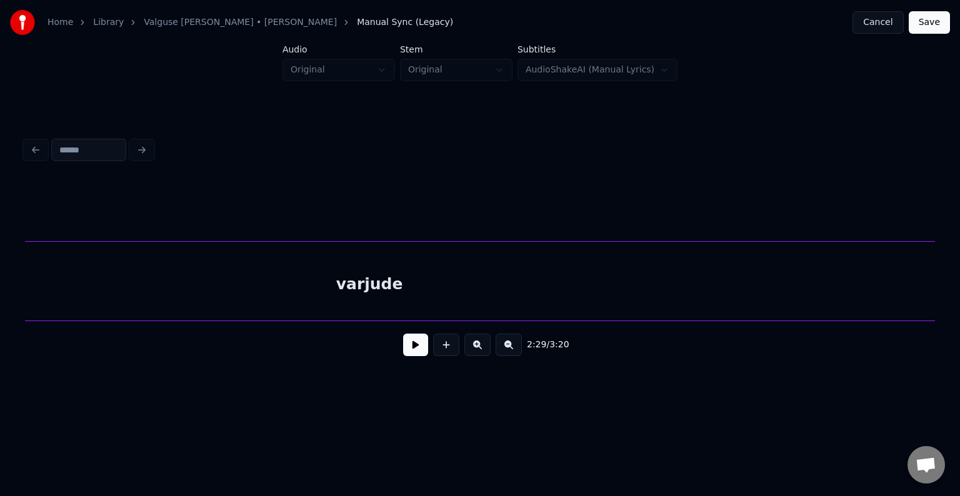
click at [780, 283] on div "varjude" at bounding box center [370, 284] width 1134 height 85
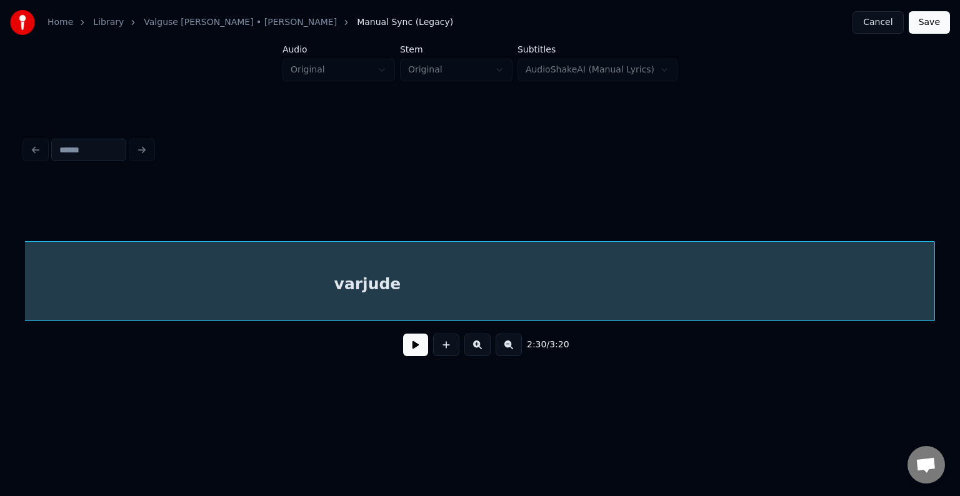
scroll to position [0, 107919]
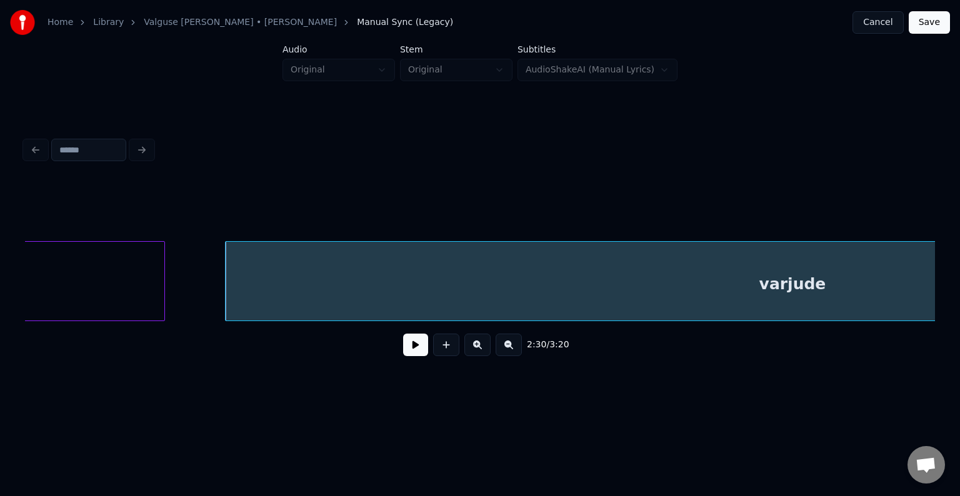
click at [112, 277] on div "Läbi" at bounding box center [6, 284] width 315 height 85
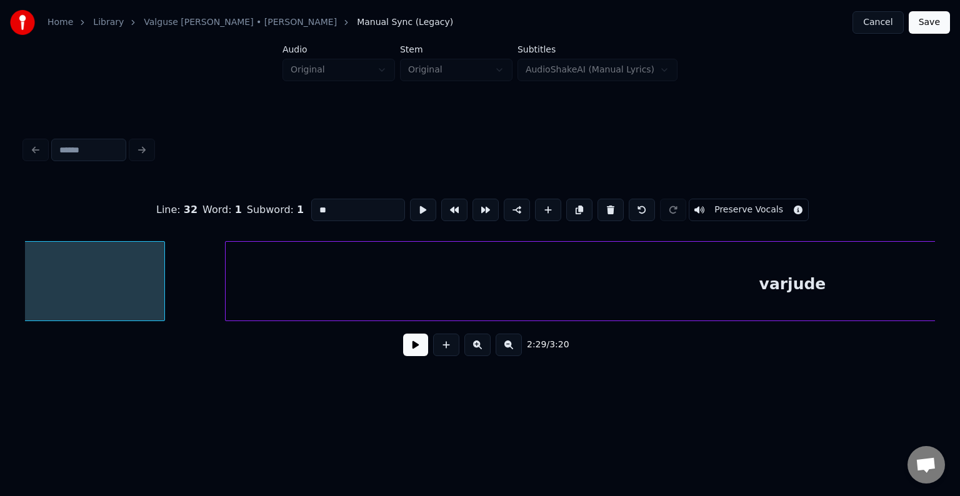
type input "****"
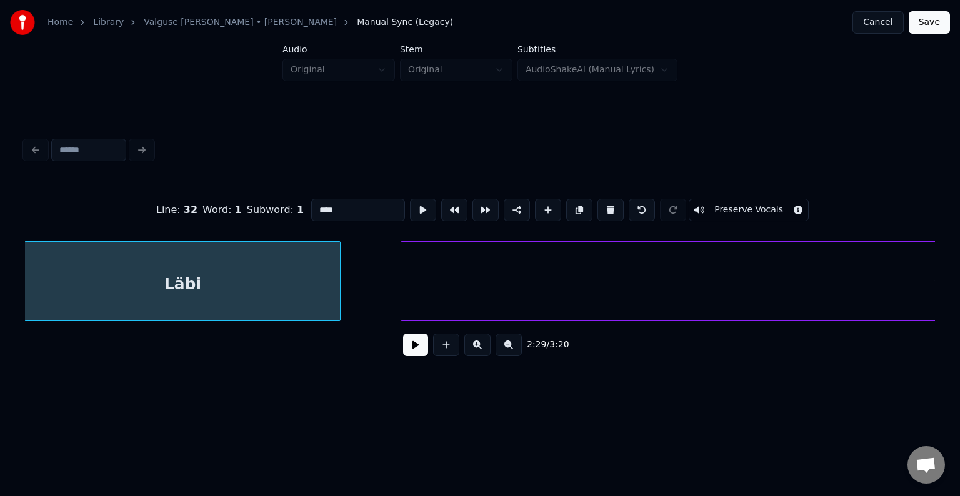
click at [407, 344] on button at bounding box center [415, 345] width 25 height 22
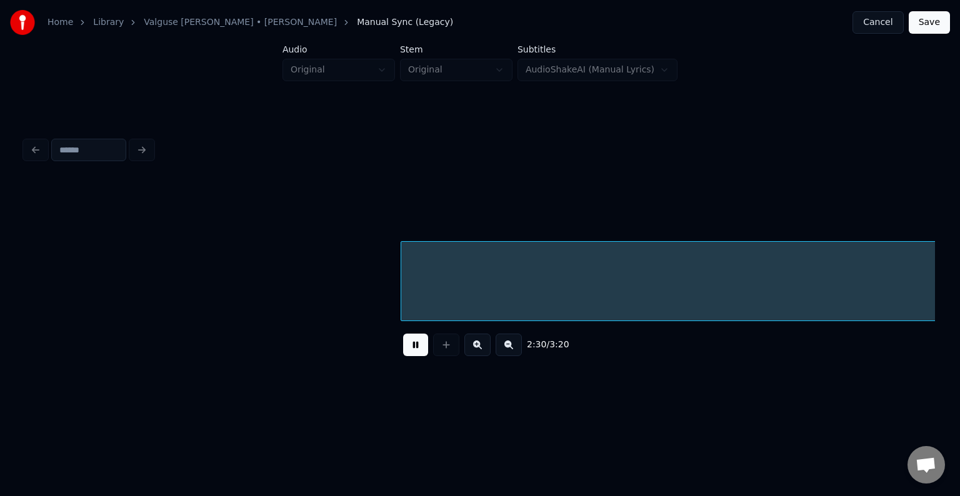
scroll to position [0, 108456]
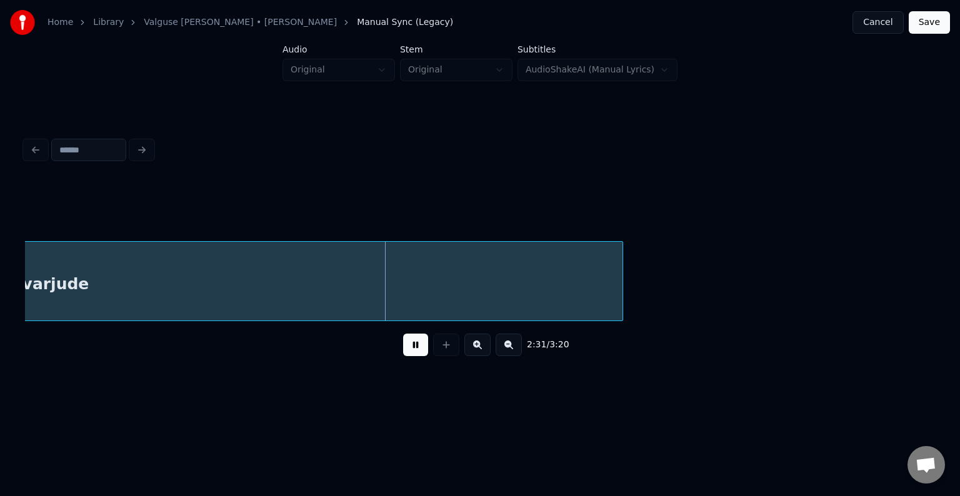
click at [415, 346] on button at bounding box center [415, 345] width 25 height 22
click at [409, 352] on button at bounding box center [415, 345] width 25 height 22
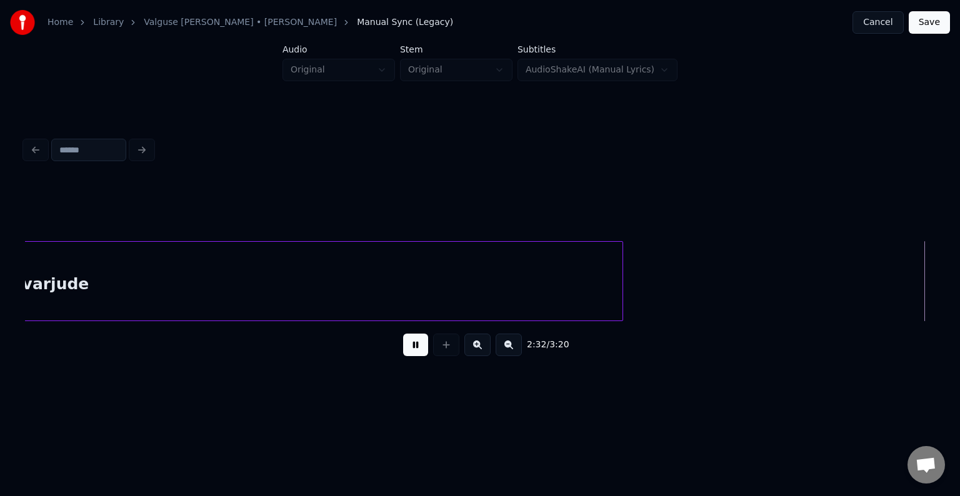
scroll to position [0, 109367]
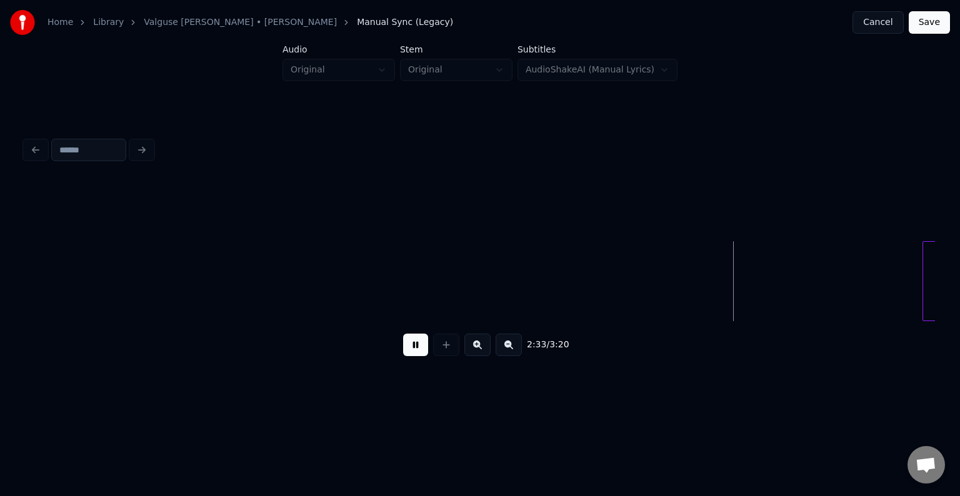
click at [412, 350] on button at bounding box center [415, 345] width 25 height 22
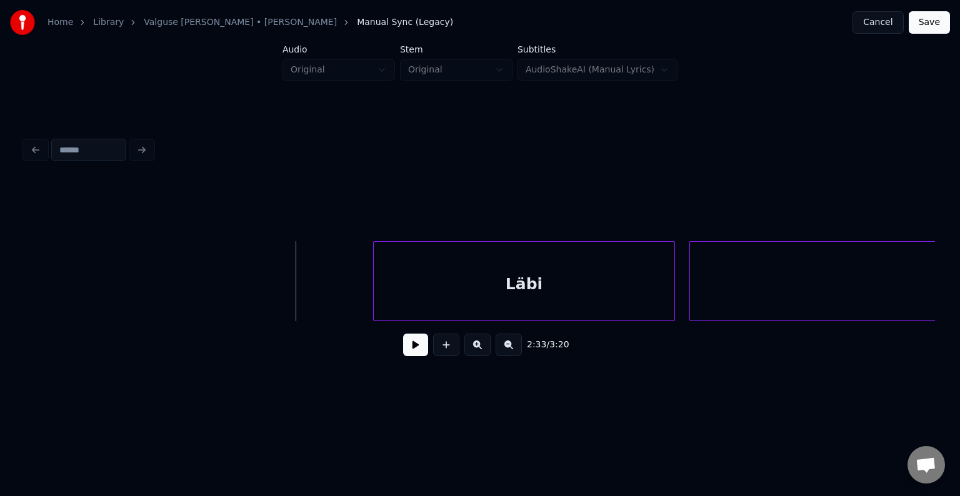
scroll to position [0, 109917]
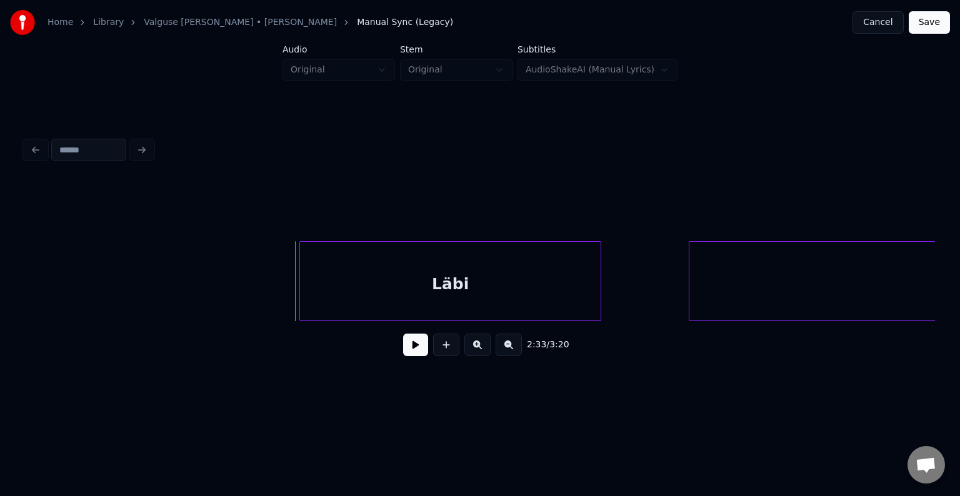
click at [475, 285] on div "Läbi" at bounding box center [450, 284] width 301 height 85
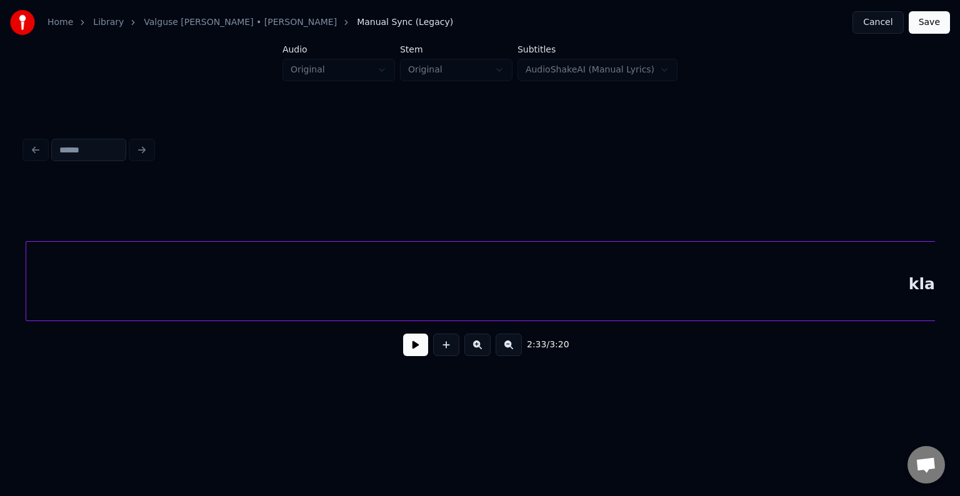
scroll to position [0, 110539]
click at [737, 284] on div "klaaside" at bounding box center [945, 284] width 1838 height 85
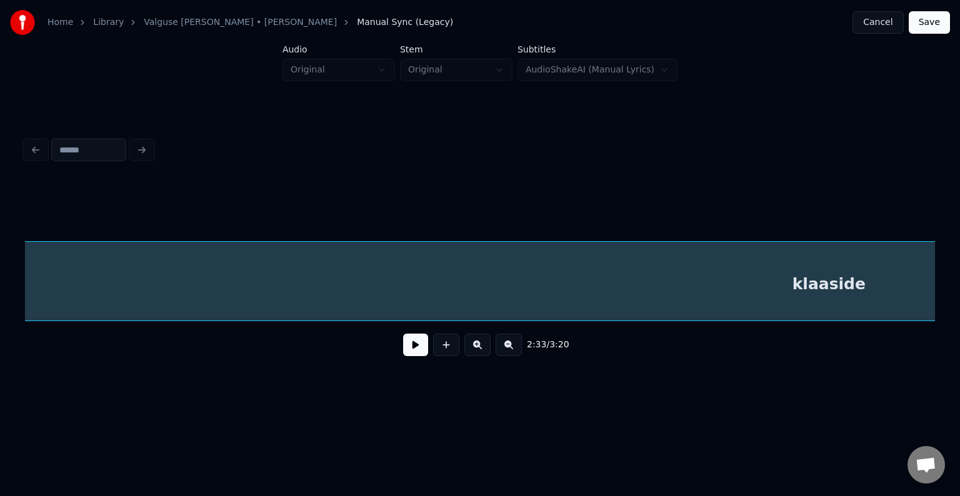
scroll to position [0, 110664]
click at [40, 314] on div "klaaside" at bounding box center [820, 284] width 1838 height 85
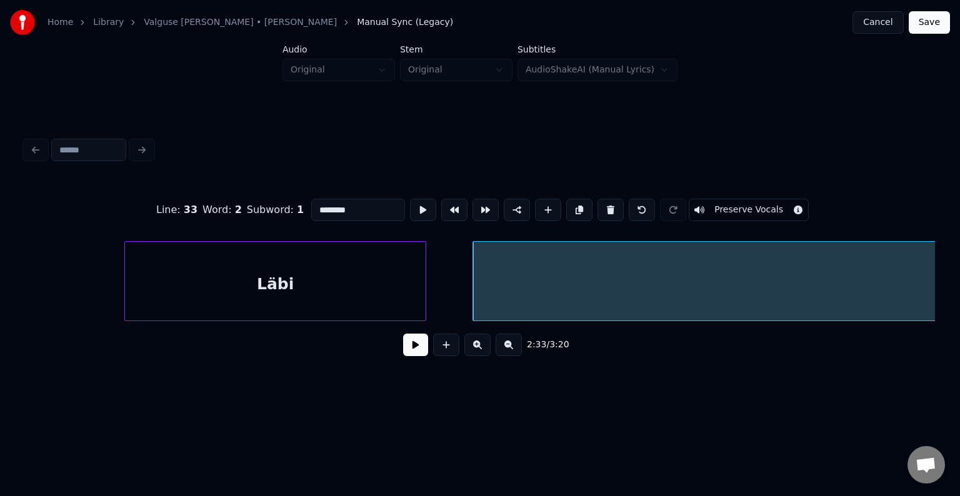
scroll to position [0, 110089]
click at [189, 281] on div "Läbi" at bounding box center [277, 284] width 301 height 85
type input "****"
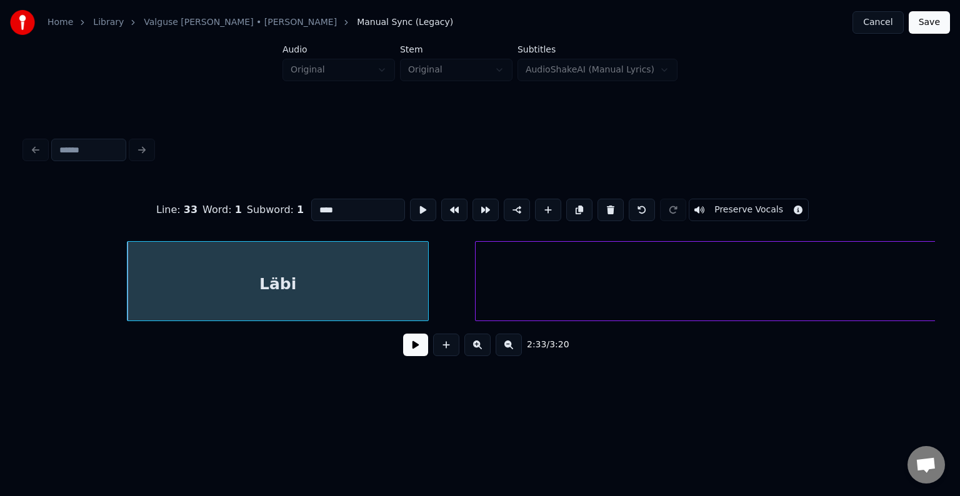
click at [415, 354] on button at bounding box center [415, 345] width 25 height 22
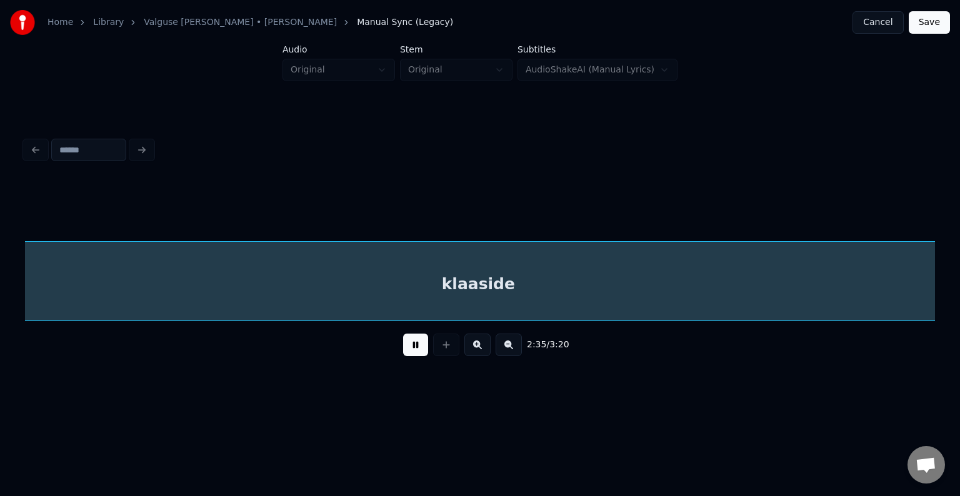
scroll to position [0, 111916]
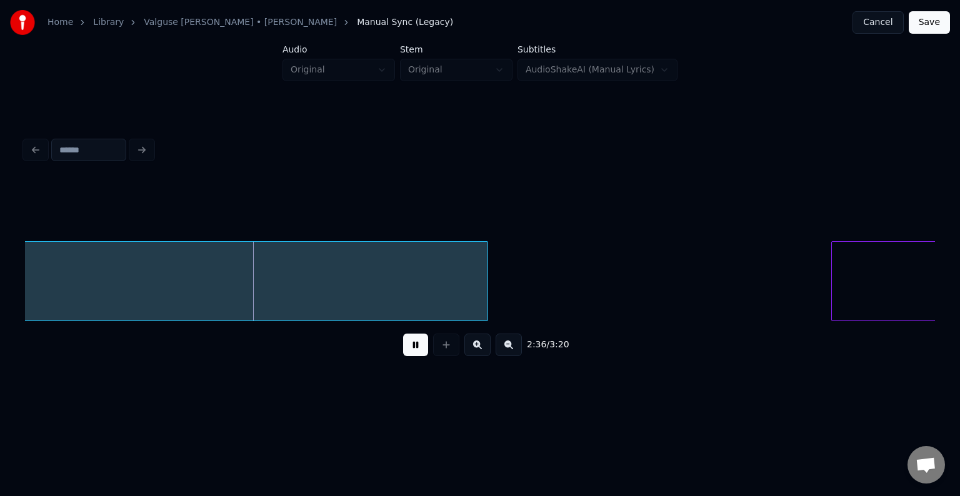
click at [415, 354] on button at bounding box center [415, 345] width 25 height 22
click at [404, 349] on button at bounding box center [415, 345] width 25 height 22
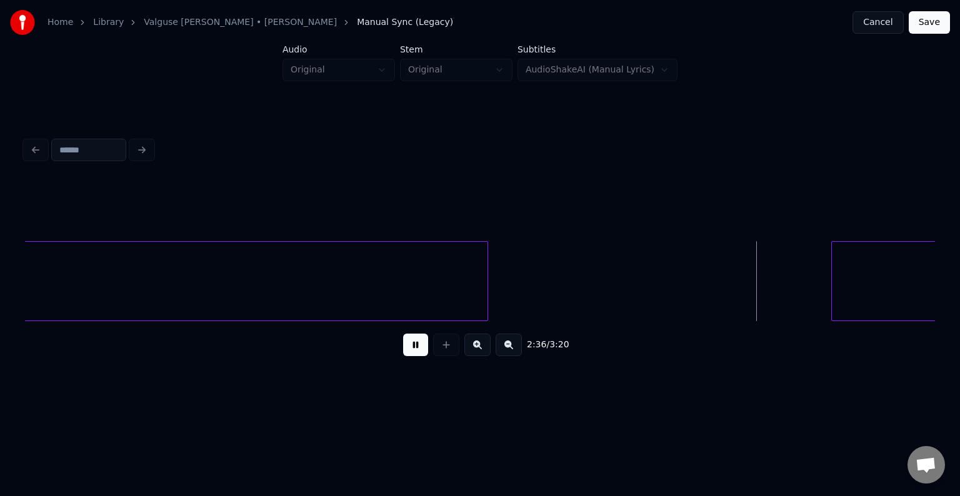
click at [409, 347] on button at bounding box center [415, 345] width 25 height 22
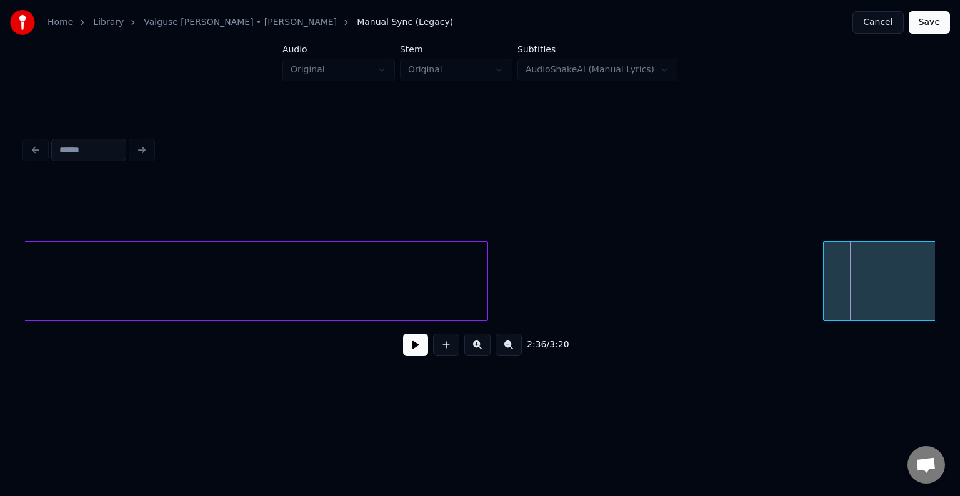
scroll to position [0, 112297]
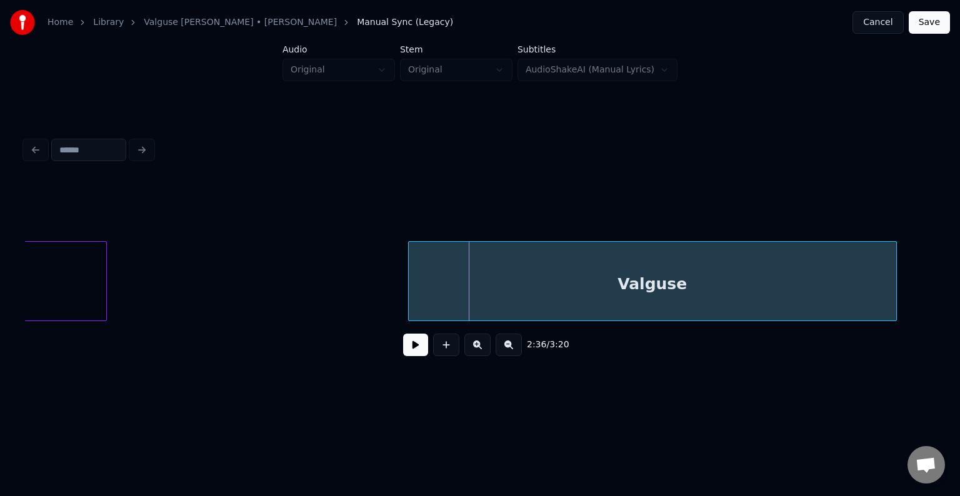
click at [817, 277] on div "Valguse" at bounding box center [652, 284] width 487 height 85
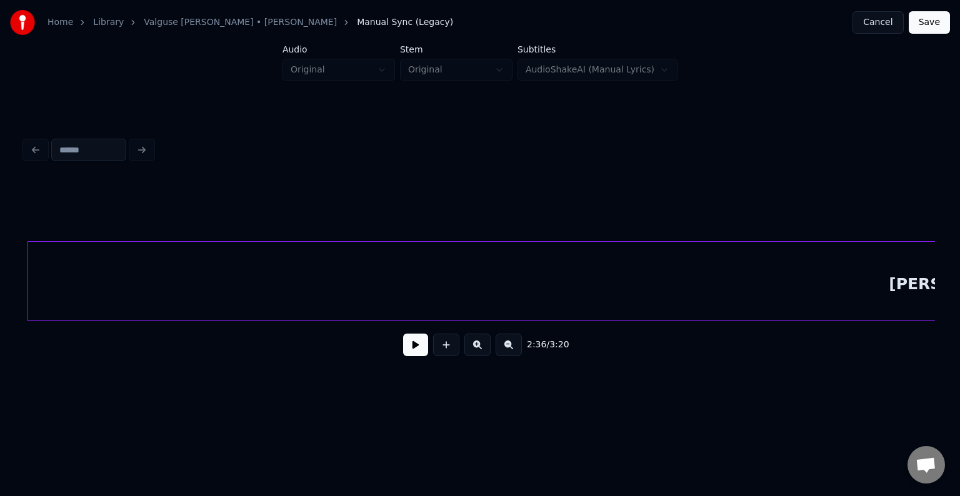
scroll to position [0, 113201]
click at [837, 284] on div "[PERSON_NAME]" at bounding box center [959, 284] width 1867 height 85
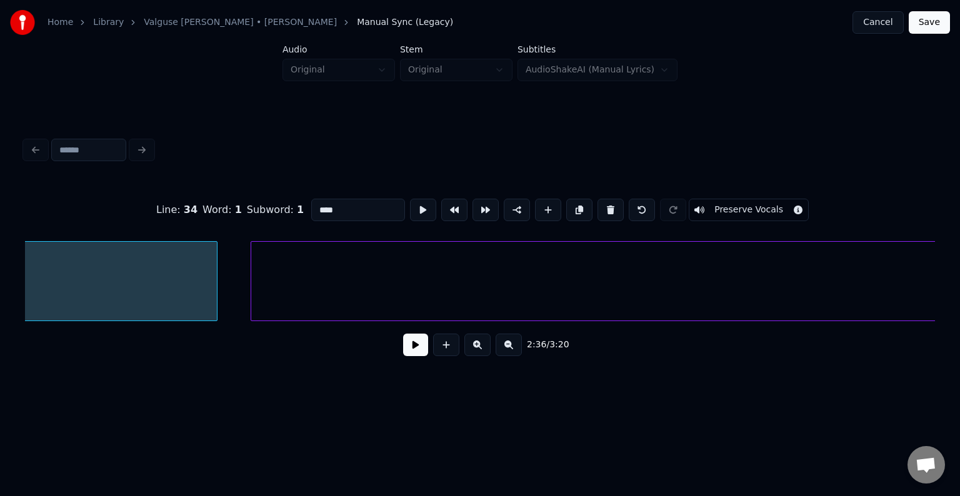
scroll to position [0, 112680]
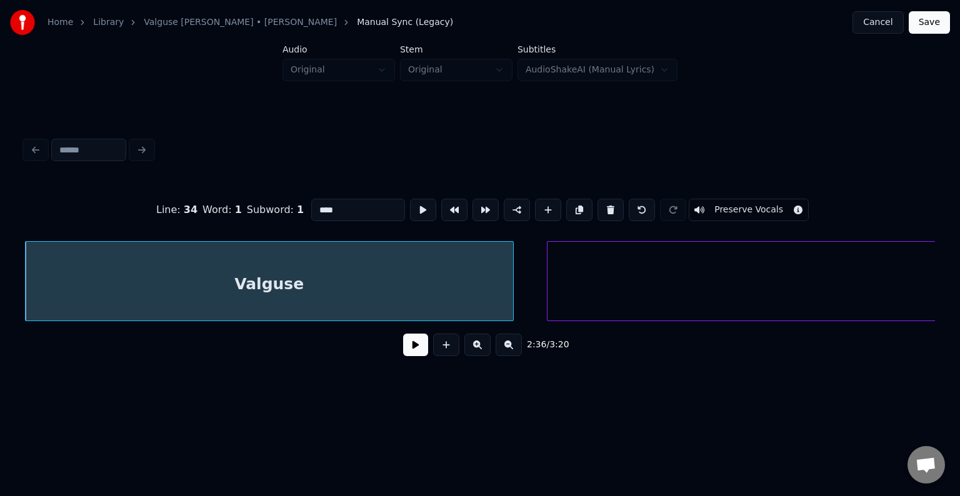
type input "*******"
click at [409, 350] on button at bounding box center [415, 345] width 25 height 22
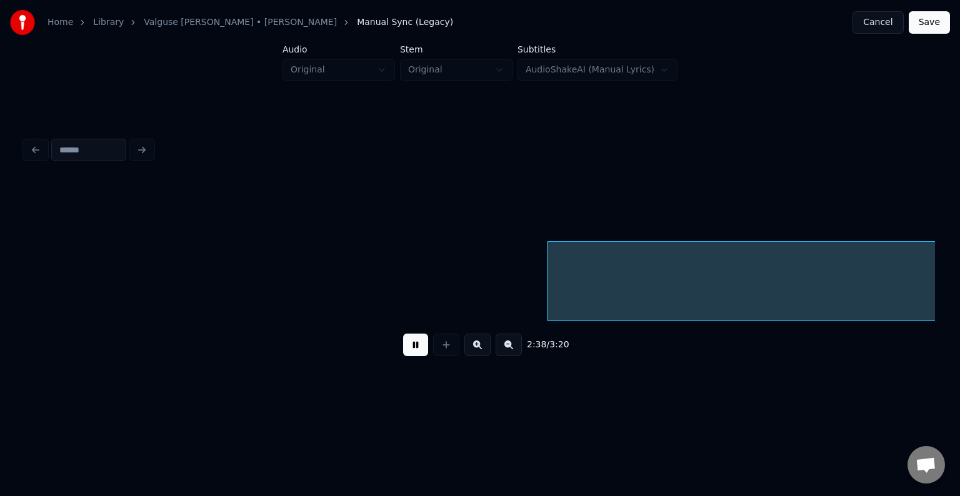
scroll to position [0, 113589]
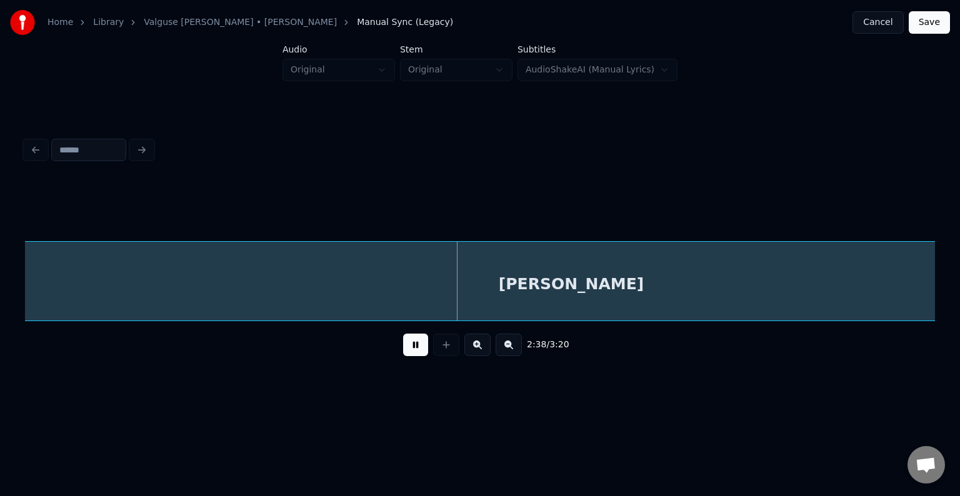
click at [409, 350] on button at bounding box center [415, 345] width 25 height 22
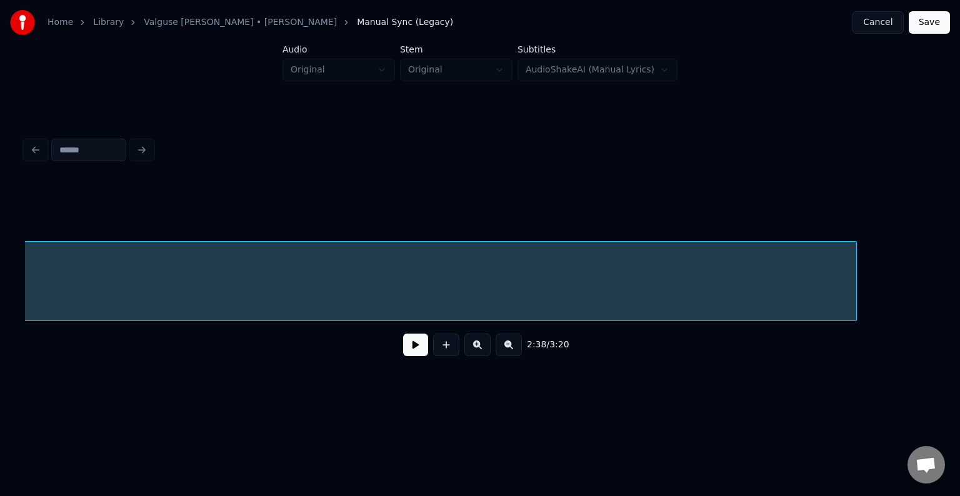
scroll to position [0, 114239]
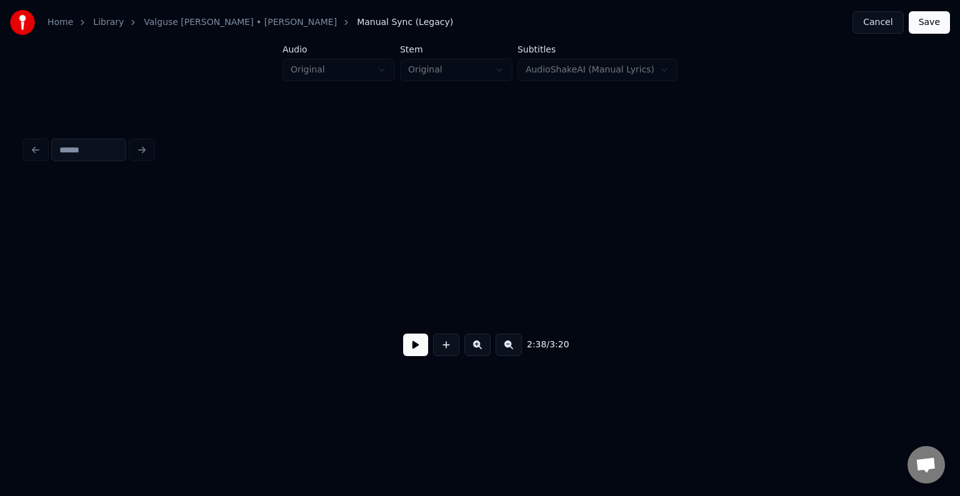
click at [0, 310] on div "Home Library [PERSON_NAME] • [PERSON_NAME] Anni Manual Sync (Legacy) Cancel Sav…" at bounding box center [480, 199] width 960 height 399
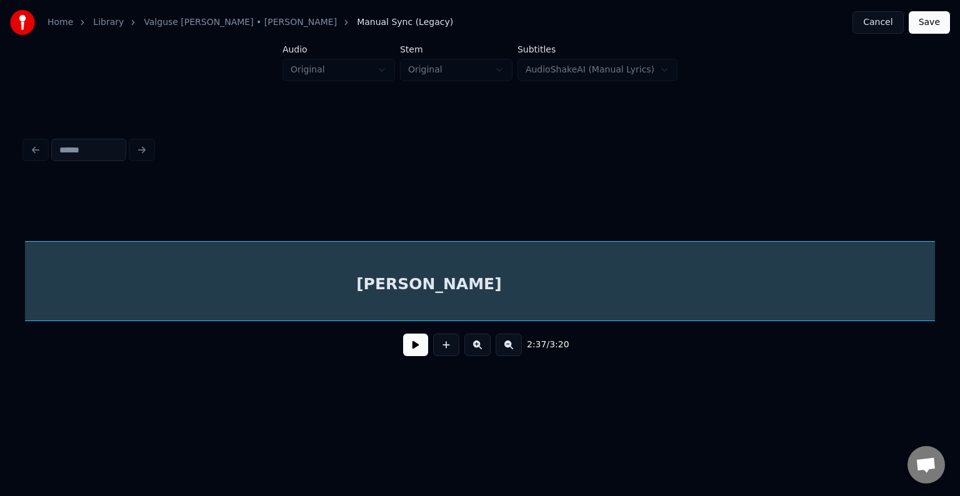
scroll to position [0, 113218]
click at [732, 265] on div "[PERSON_NAME]" at bounding box center [530, 281] width 1016 height 80
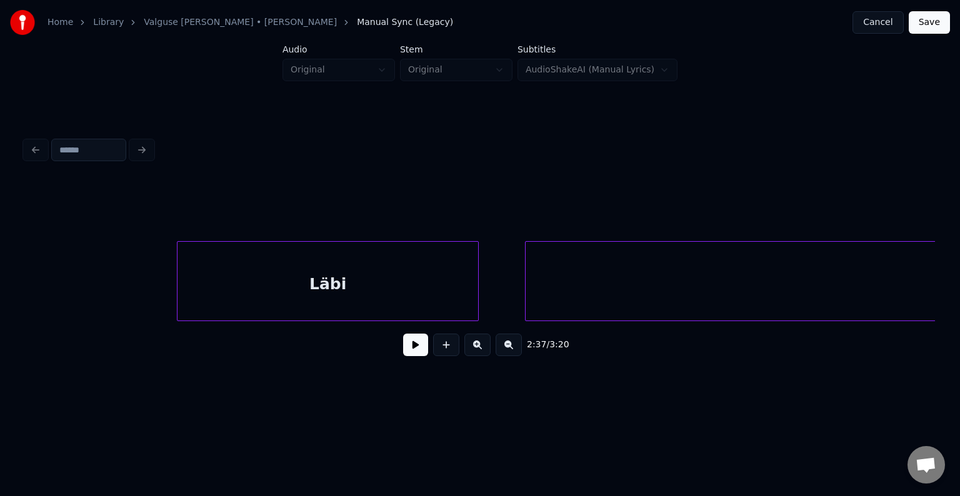
scroll to position [0, 110035]
click at [405, 271] on div "Läbi" at bounding box center [331, 284] width 301 height 85
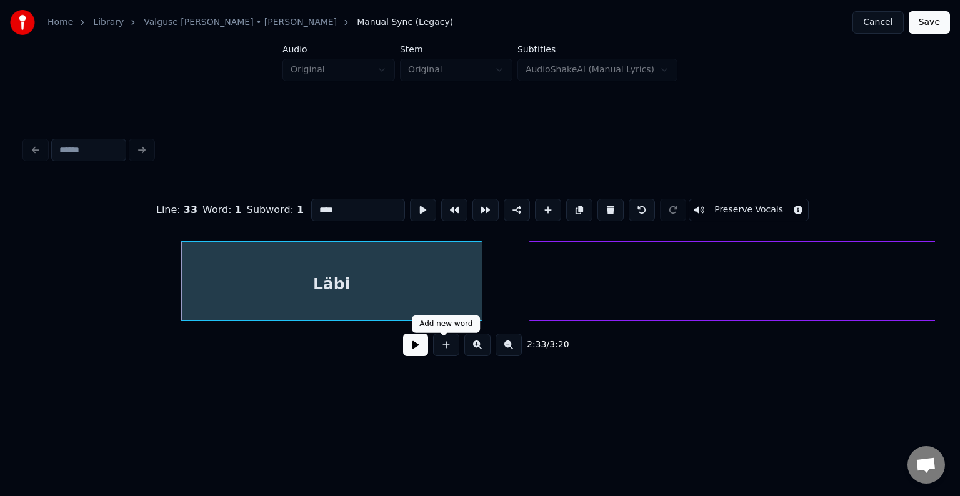
click at [411, 356] on button at bounding box center [415, 345] width 25 height 22
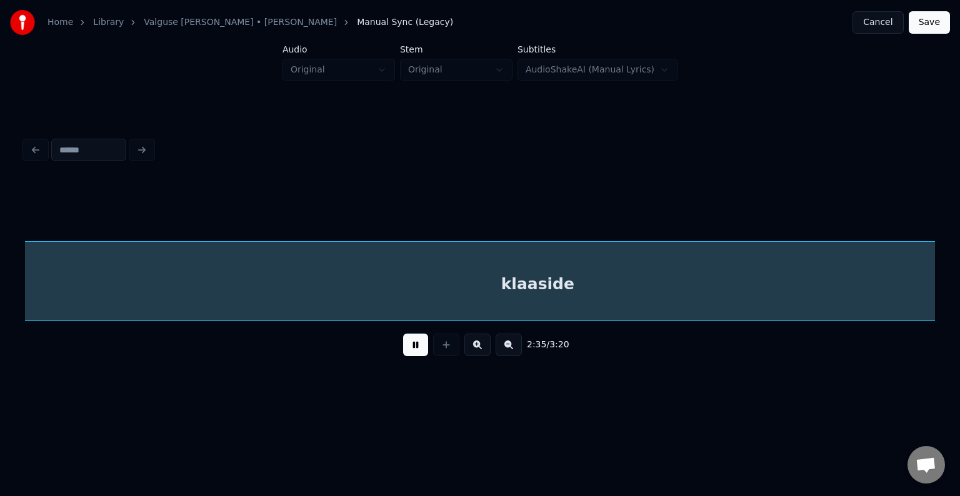
scroll to position [0, 111856]
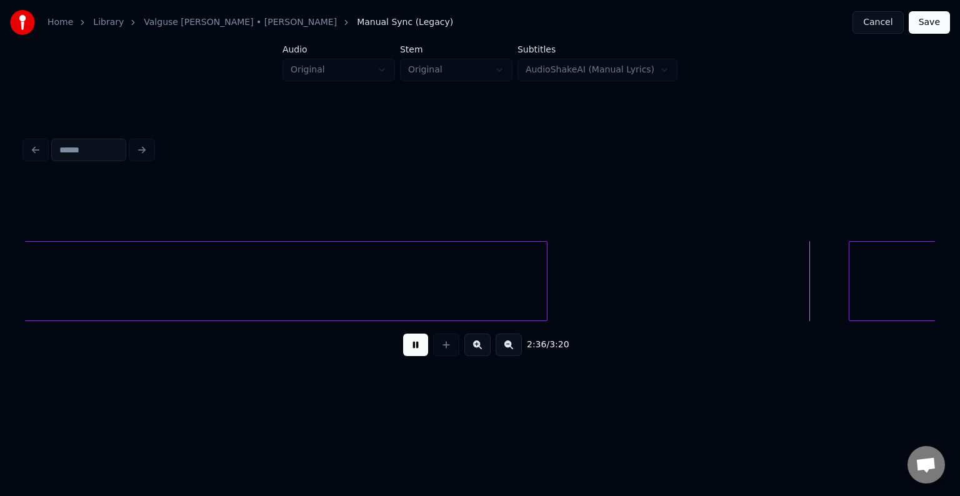
click at [403, 349] on button at bounding box center [415, 345] width 25 height 22
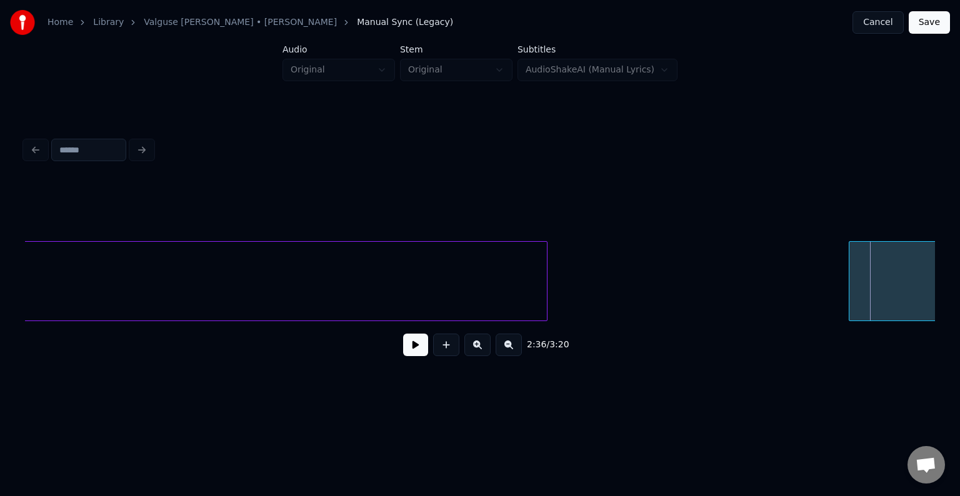
click at [403, 349] on button at bounding box center [415, 345] width 25 height 22
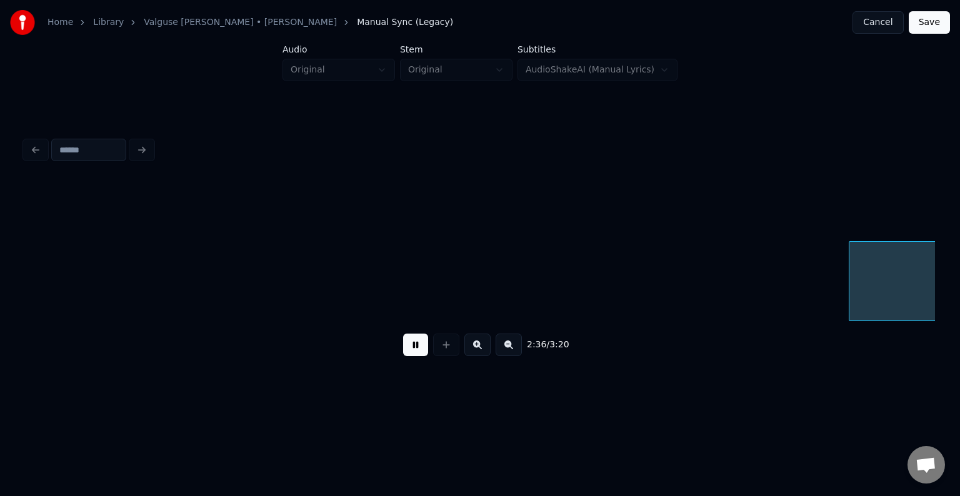
scroll to position [0, 112767]
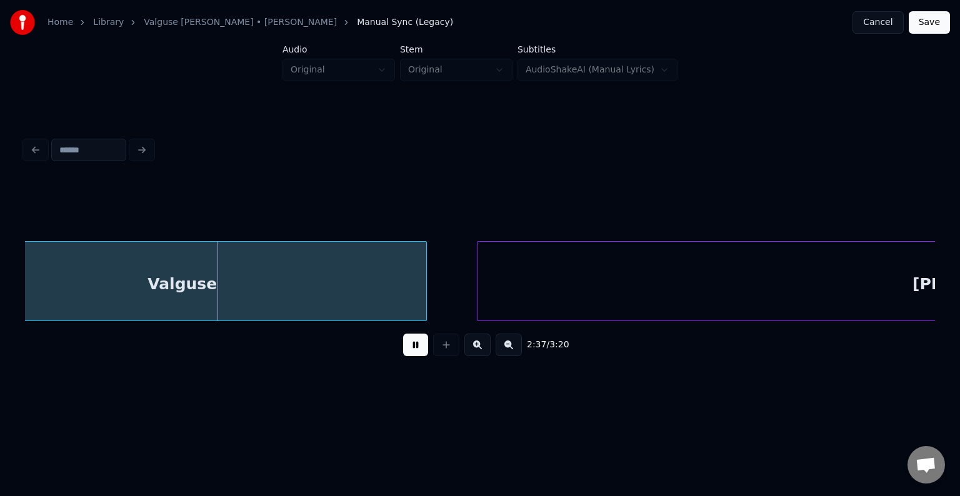
click at [403, 349] on button at bounding box center [415, 345] width 25 height 22
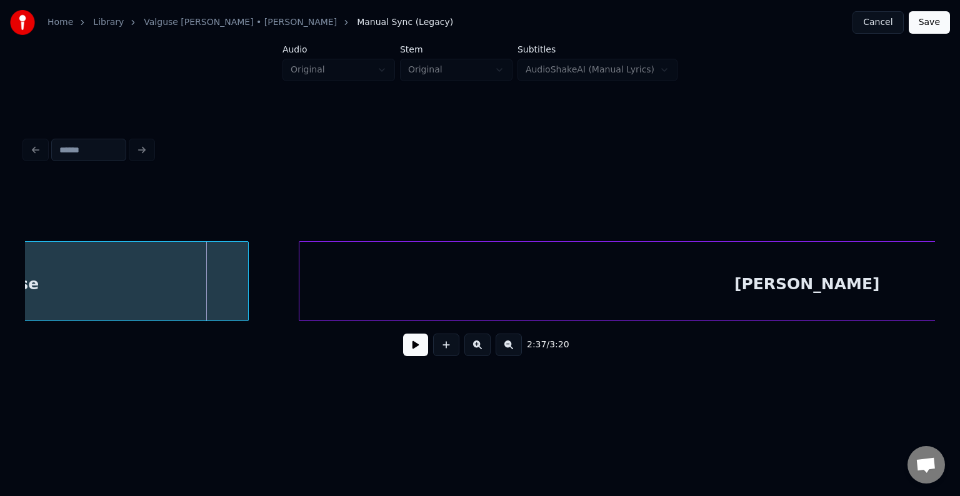
scroll to position [0, 112966]
click at [372, 351] on div "2:37 / 3:20" at bounding box center [480, 344] width 890 height 27
click at [403, 350] on button at bounding box center [415, 345] width 25 height 22
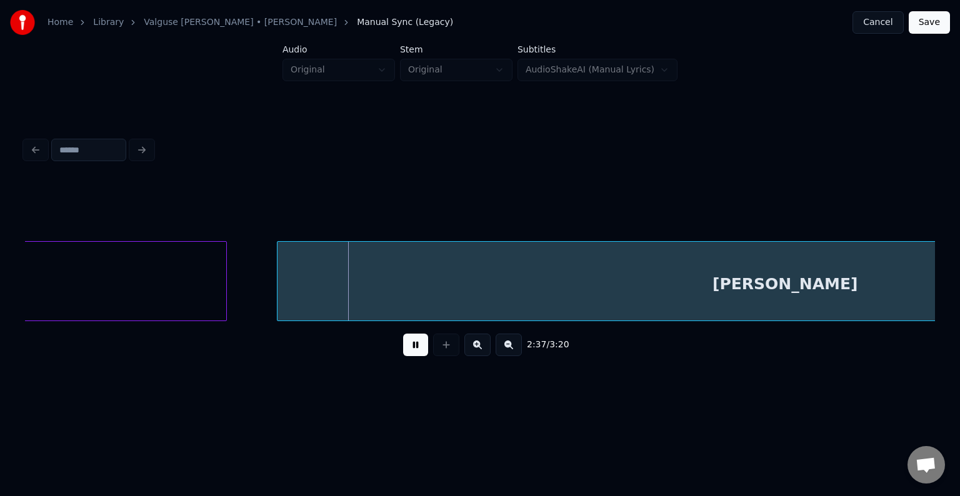
click at [403, 350] on button at bounding box center [415, 345] width 25 height 22
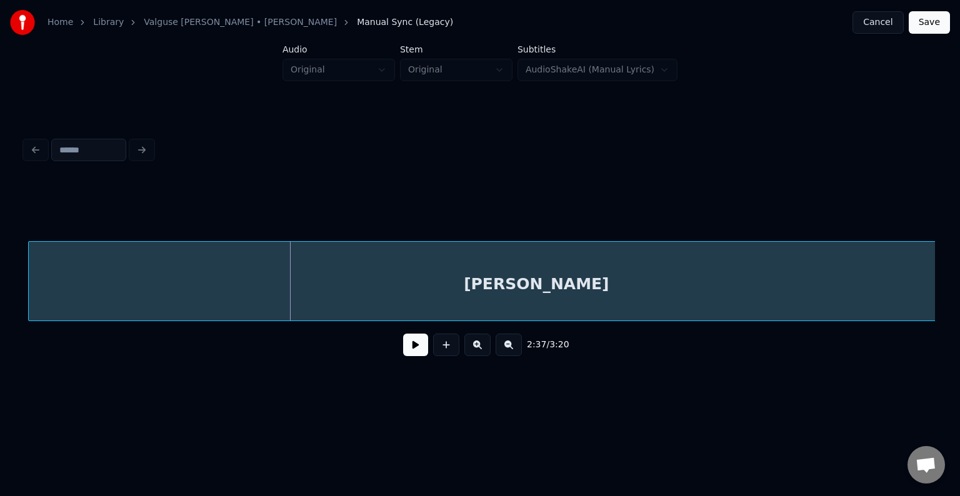
click at [469, 289] on div "[PERSON_NAME]" at bounding box center [536, 284] width 1015 height 85
click at [417, 342] on button at bounding box center [415, 345] width 25 height 22
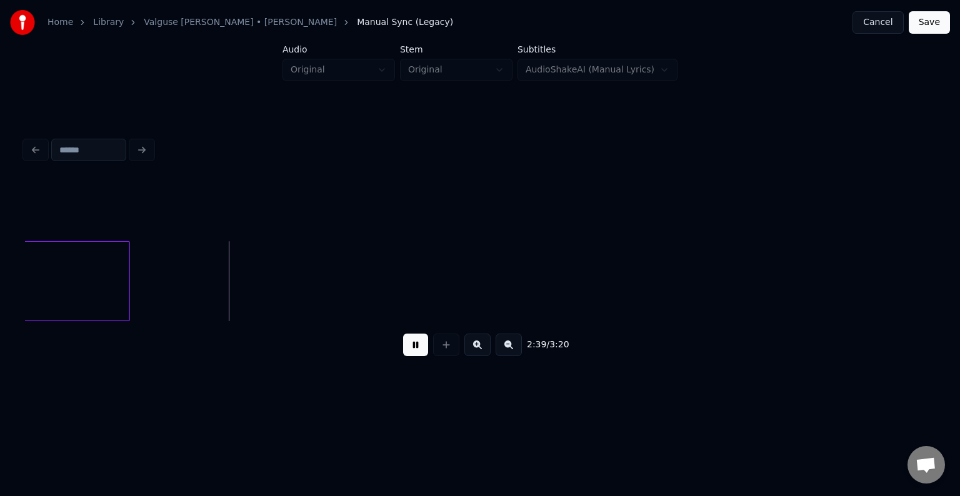
click at [417, 342] on button at bounding box center [415, 345] width 25 height 22
click at [403, 356] on button at bounding box center [415, 345] width 25 height 22
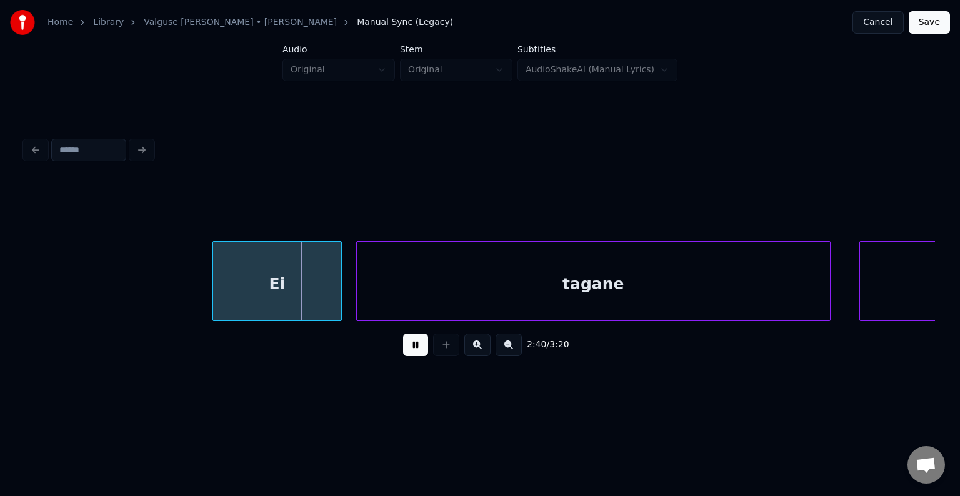
click at [404, 356] on button at bounding box center [415, 345] width 25 height 22
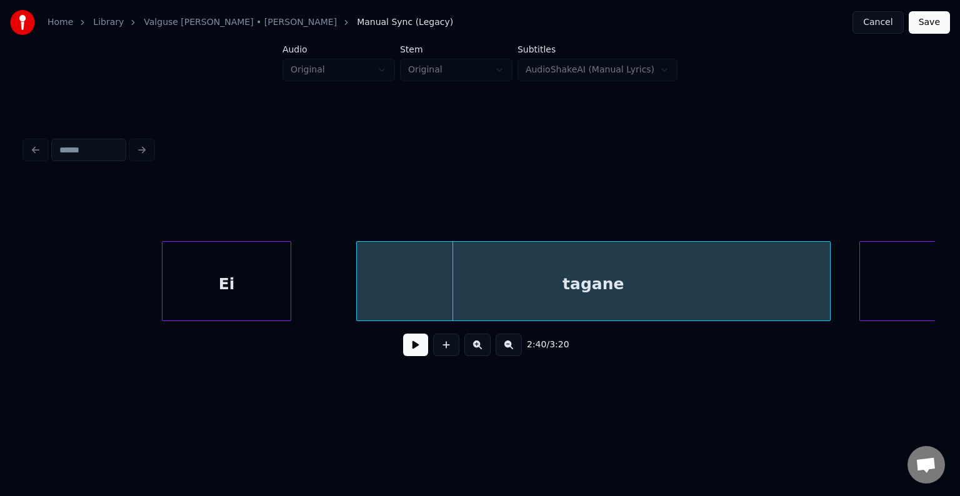
click at [249, 276] on div "Ei" at bounding box center [226, 284] width 128 height 85
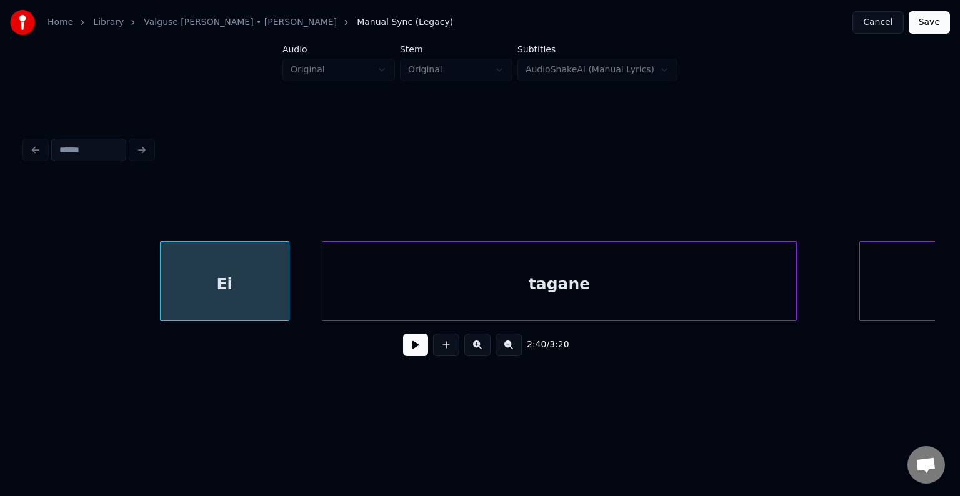
click at [517, 282] on div "tagane" at bounding box center [558, 284] width 473 height 85
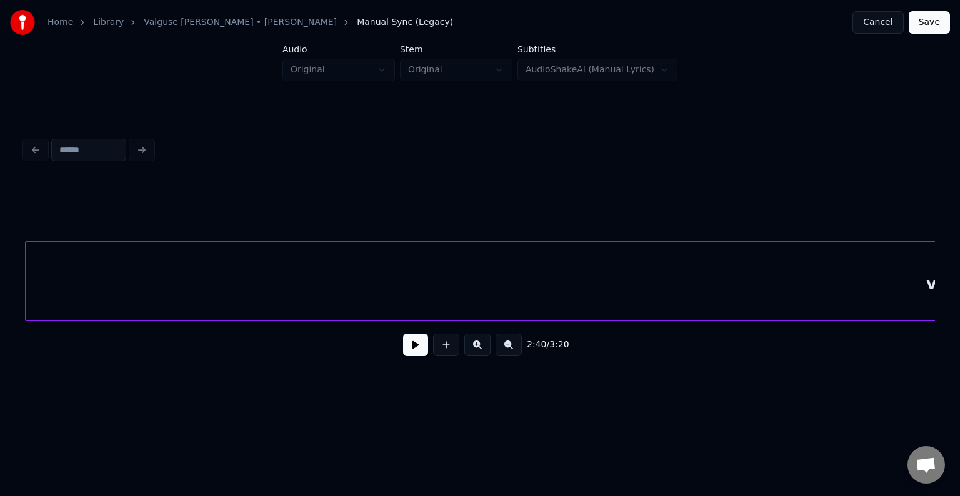
scroll to position [0, 115821]
click at [812, 274] on div "veel" at bounding box center [945, 284] width 1838 height 85
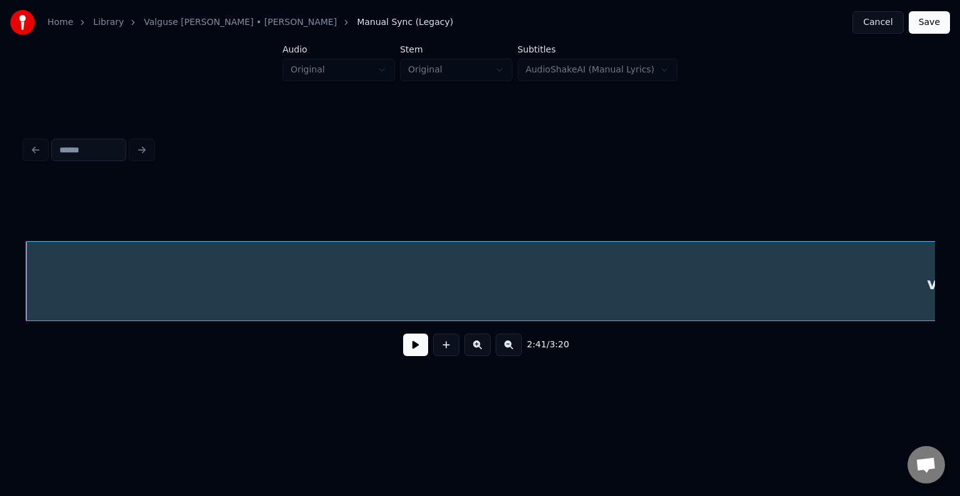
click at [930, 321] on div "veel" at bounding box center [480, 281] width 910 height 80
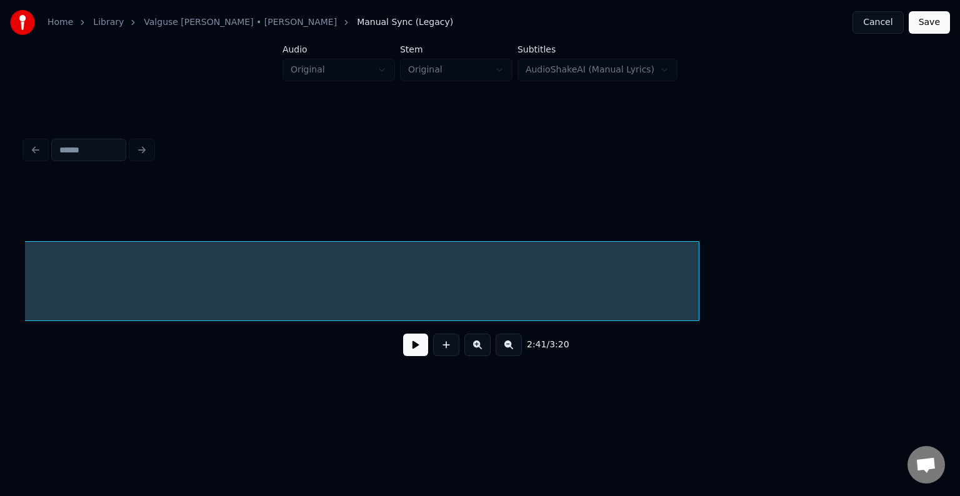
scroll to position [0, 116996]
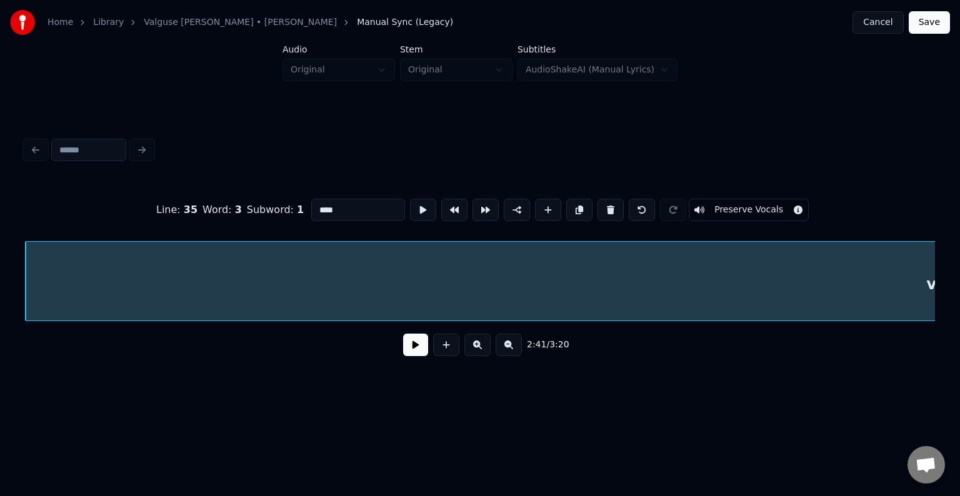
click at [407, 349] on button at bounding box center [415, 345] width 25 height 22
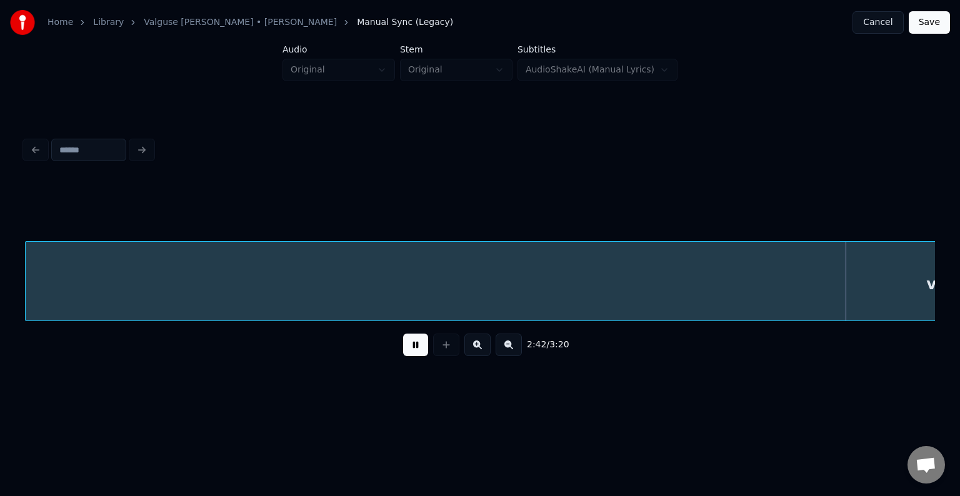
scroll to position [0, 116737]
click at [404, 352] on button at bounding box center [415, 345] width 25 height 22
click at [932, 327] on div "2:42 / 3:20" at bounding box center [480, 344] width 910 height 47
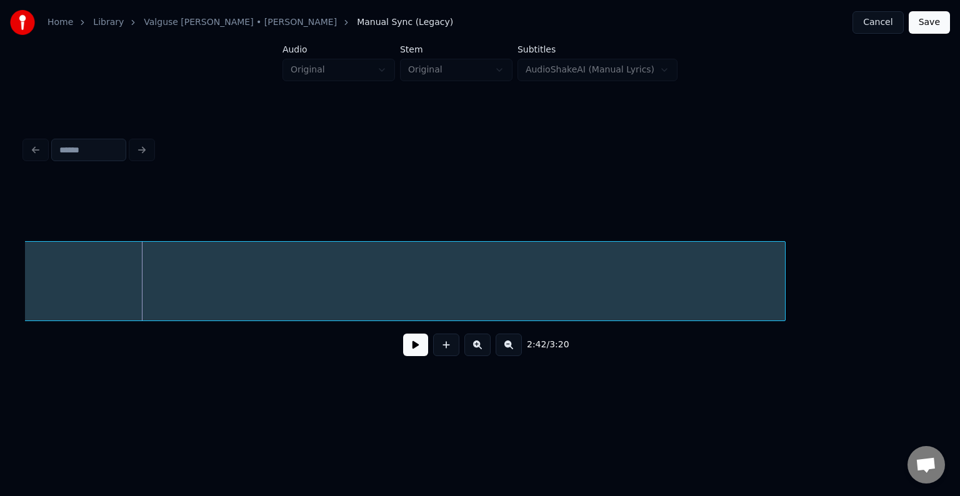
scroll to position [0, 116912]
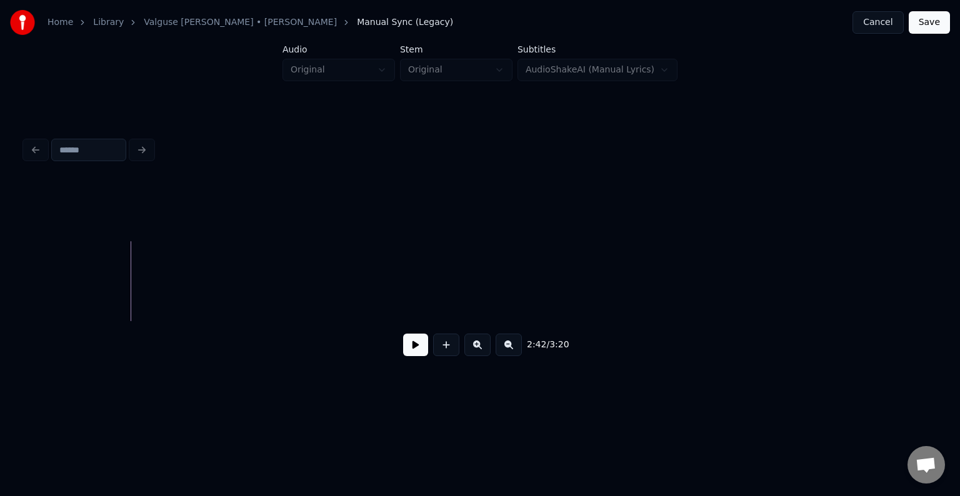
click at [0, 272] on div "Home Library [PERSON_NAME] • [PERSON_NAME] Anni Manual Sync (Legacy) Cancel Sav…" at bounding box center [480, 199] width 960 height 399
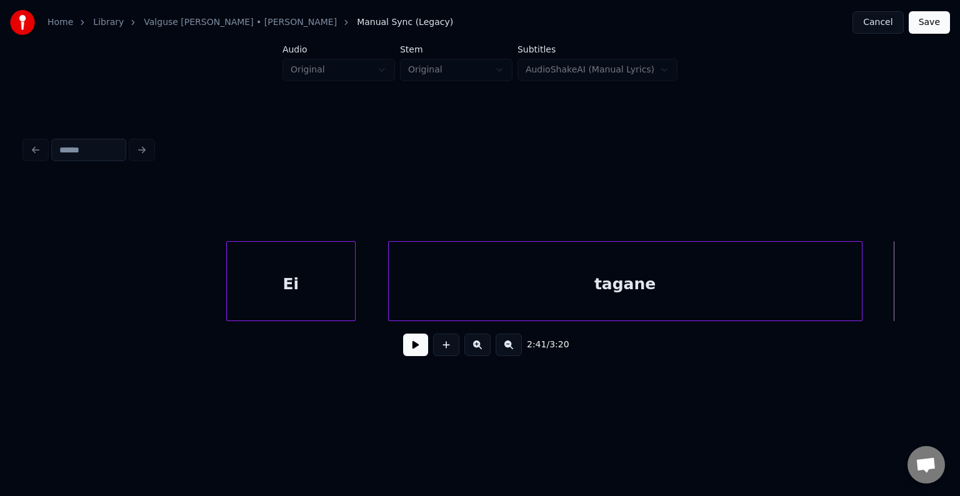
scroll to position [0, 114897]
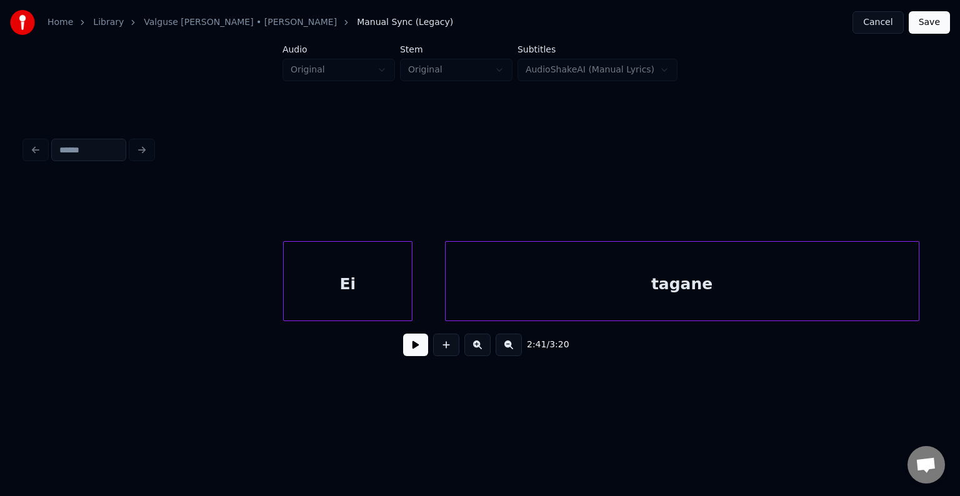
click at [352, 280] on div "Ei" at bounding box center [348, 284] width 128 height 85
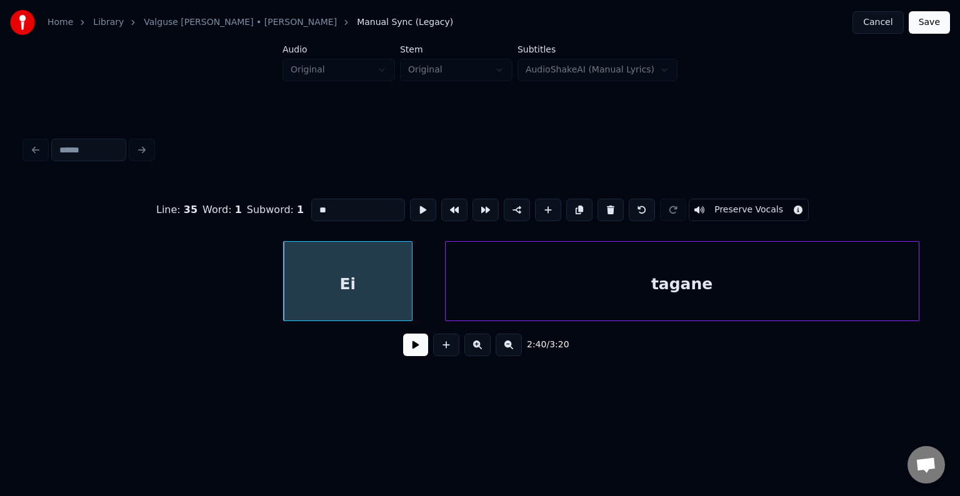
click at [405, 346] on button at bounding box center [415, 345] width 25 height 22
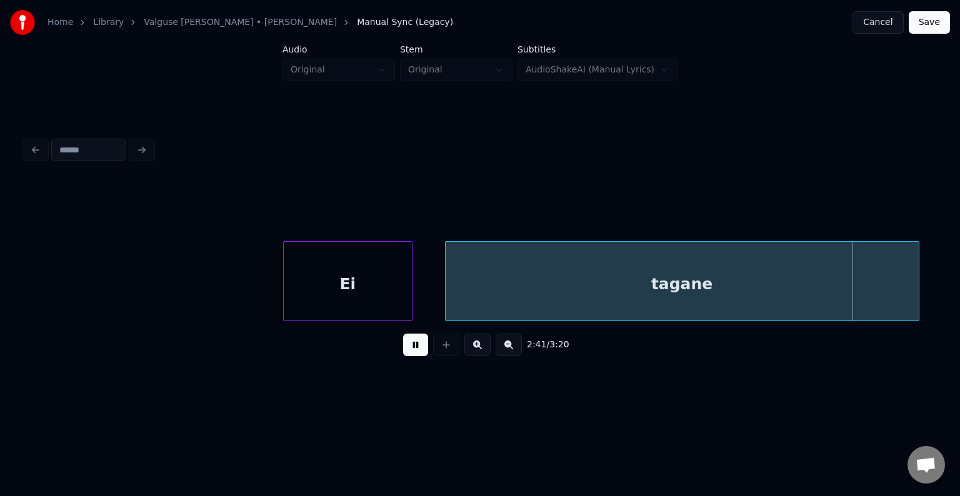
scroll to position [0, 115808]
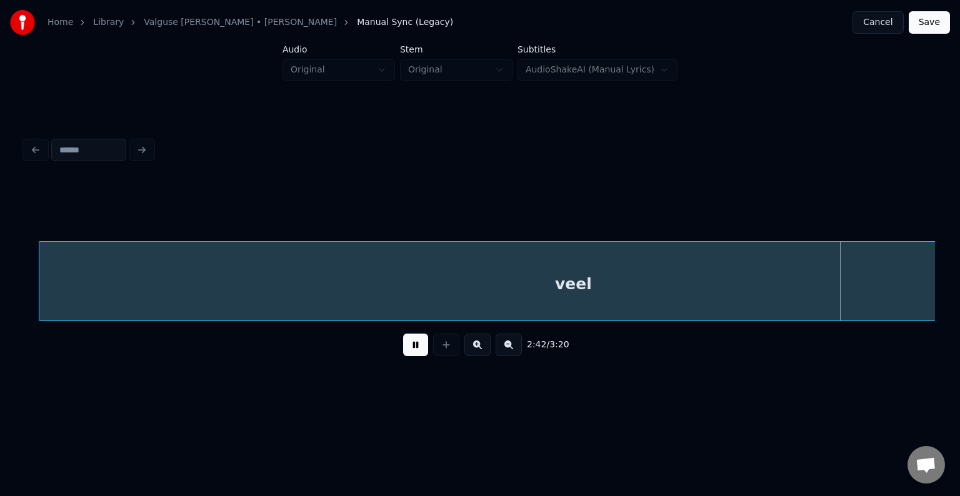
click at [405, 346] on button at bounding box center [415, 345] width 25 height 22
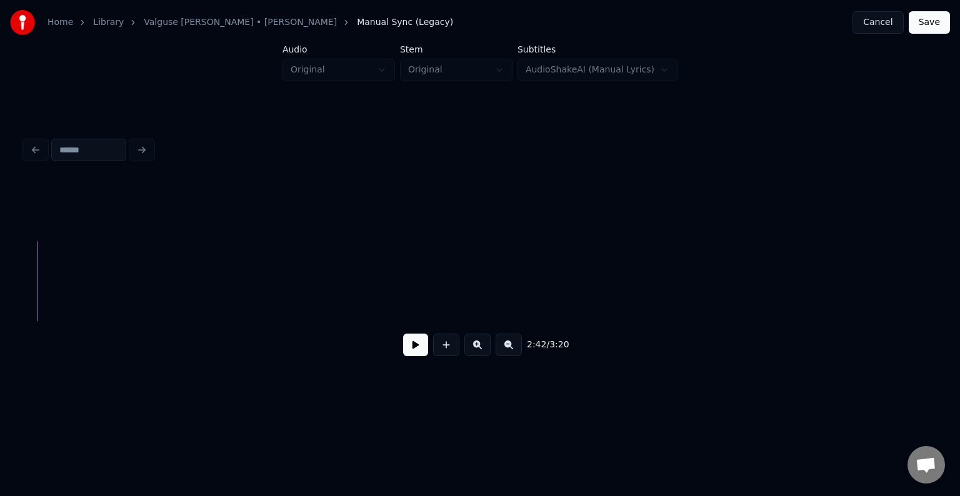
click at [0, 296] on div "Home Library [PERSON_NAME] • [PERSON_NAME] Anni Manual Sync (Legacy) Cancel Sav…" at bounding box center [480, 199] width 960 height 399
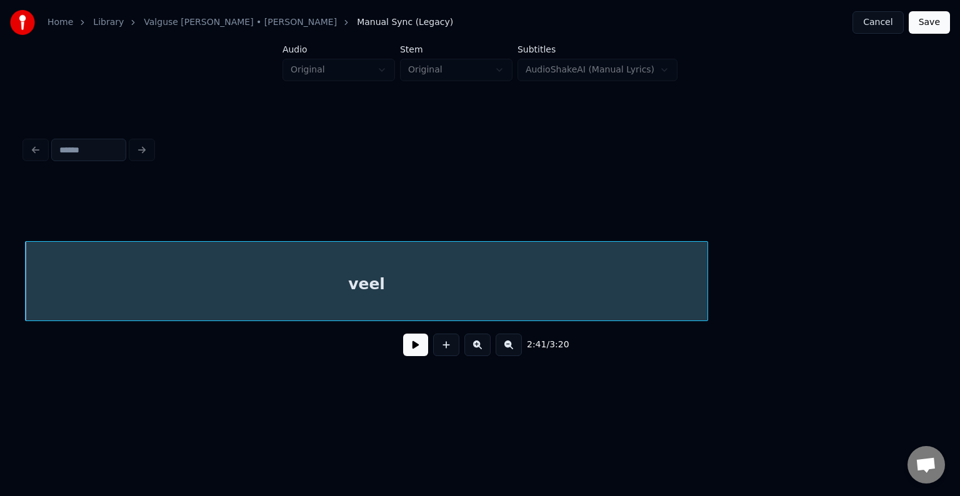
click at [704, 262] on div at bounding box center [706, 281] width 4 height 79
click at [403, 356] on button at bounding box center [415, 345] width 25 height 22
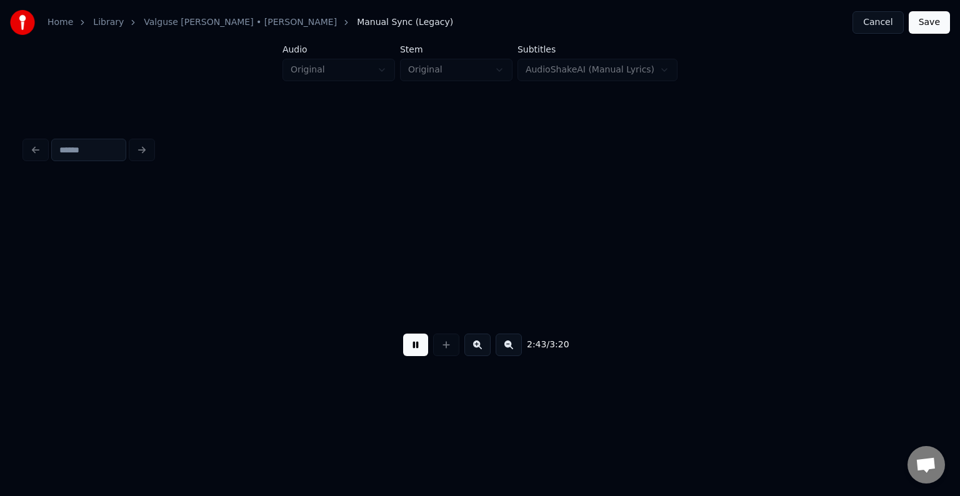
scroll to position [0, 117646]
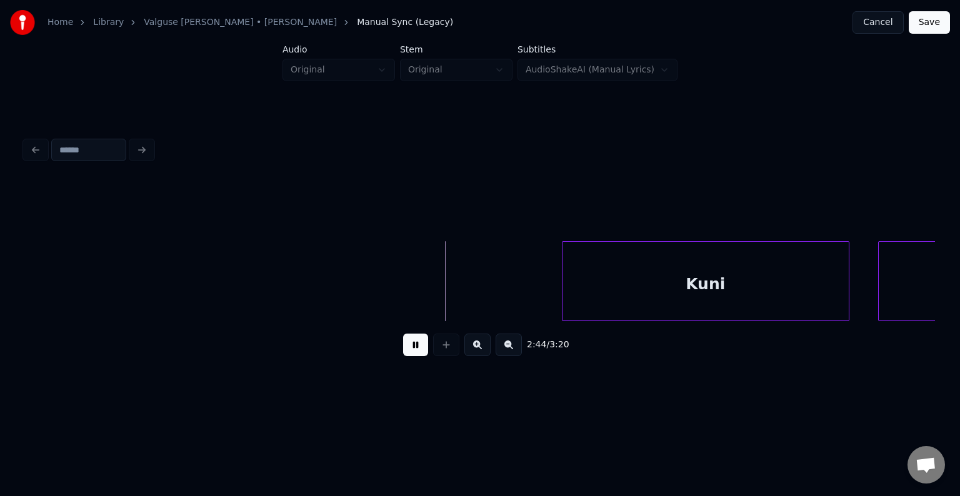
click at [409, 351] on button at bounding box center [415, 345] width 25 height 22
click at [605, 277] on div "Kuni" at bounding box center [661, 284] width 286 height 85
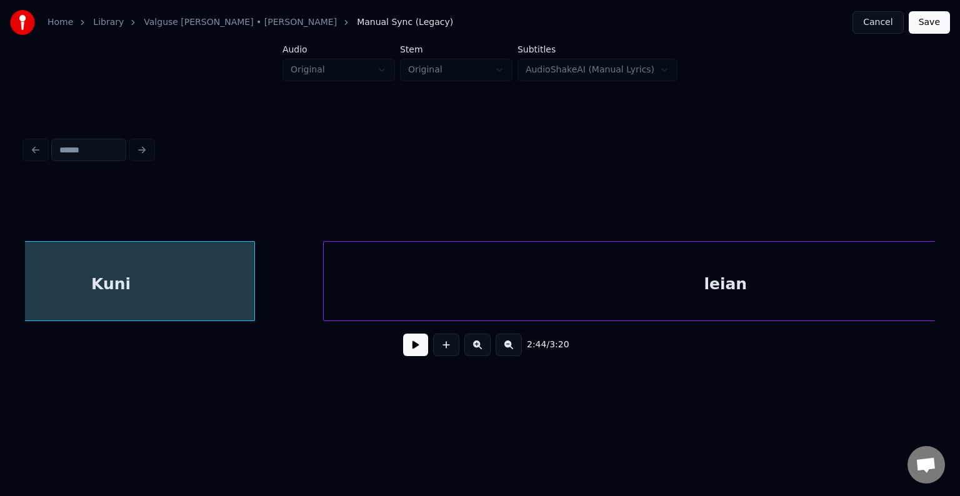
scroll to position [0, 118391]
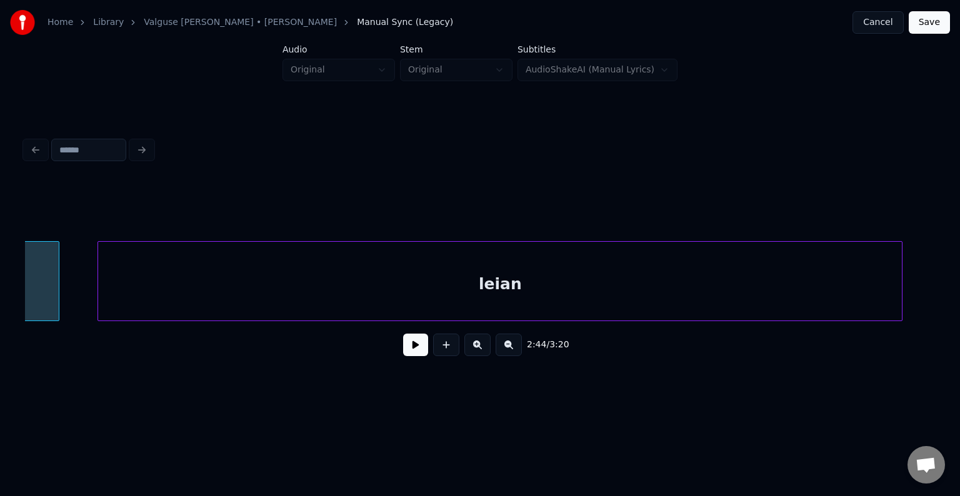
click at [731, 267] on div "leian" at bounding box center [500, 284] width 804 height 85
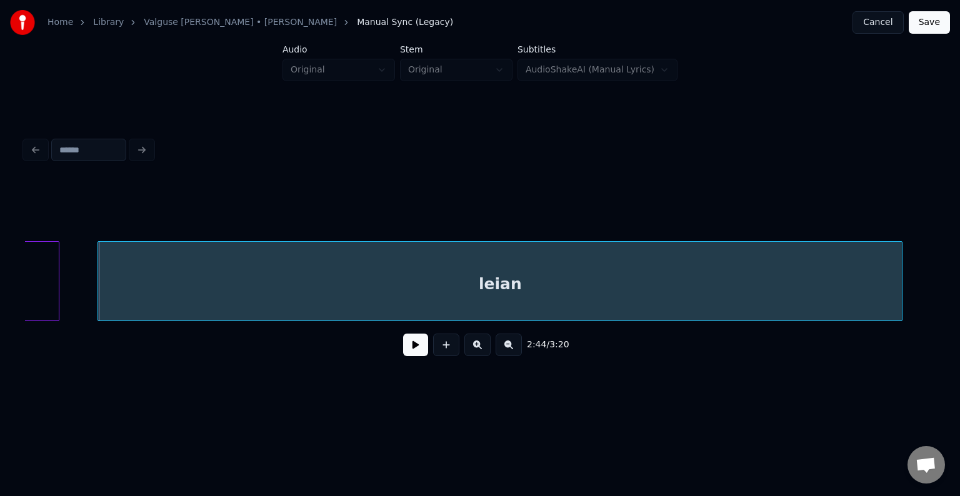
click at [406, 350] on button at bounding box center [415, 345] width 25 height 22
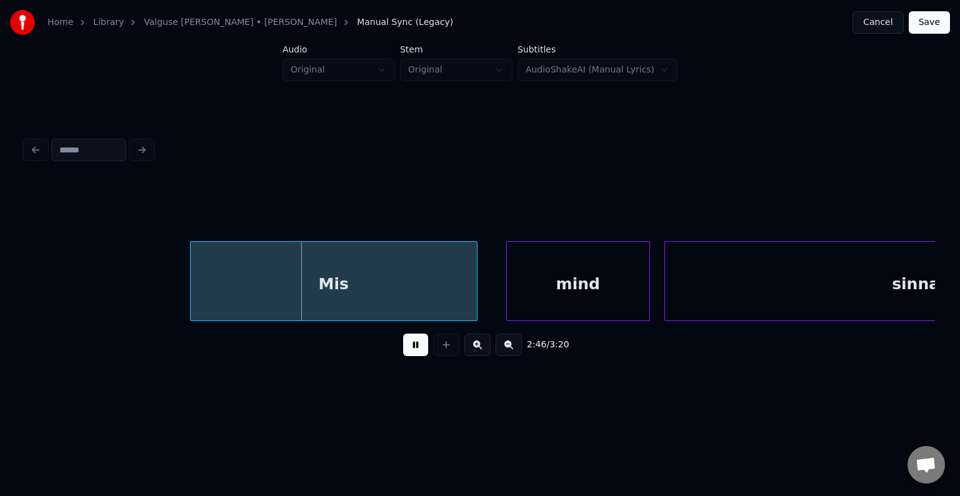
drag, startPoint x: 409, startPoint y: 346, endPoint x: 417, endPoint y: 346, distance: 8.8
click at [417, 346] on button at bounding box center [415, 345] width 25 height 22
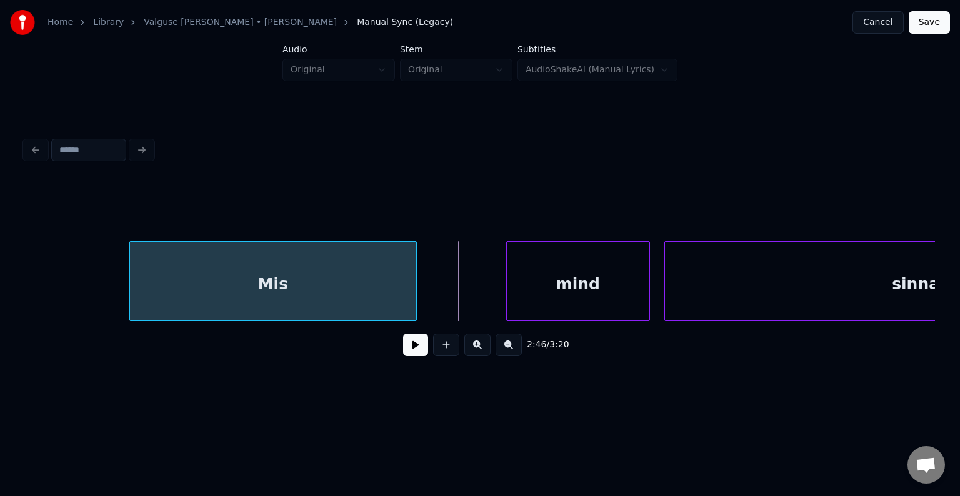
click at [291, 294] on div "Mis" at bounding box center [273, 284] width 286 height 85
click at [540, 285] on div "mind" at bounding box center [549, 284] width 142 height 85
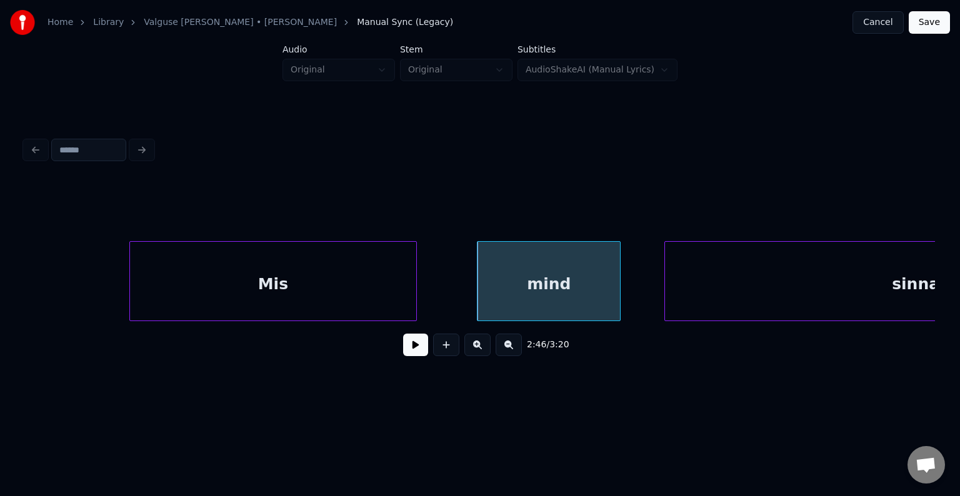
scroll to position [0, 119539]
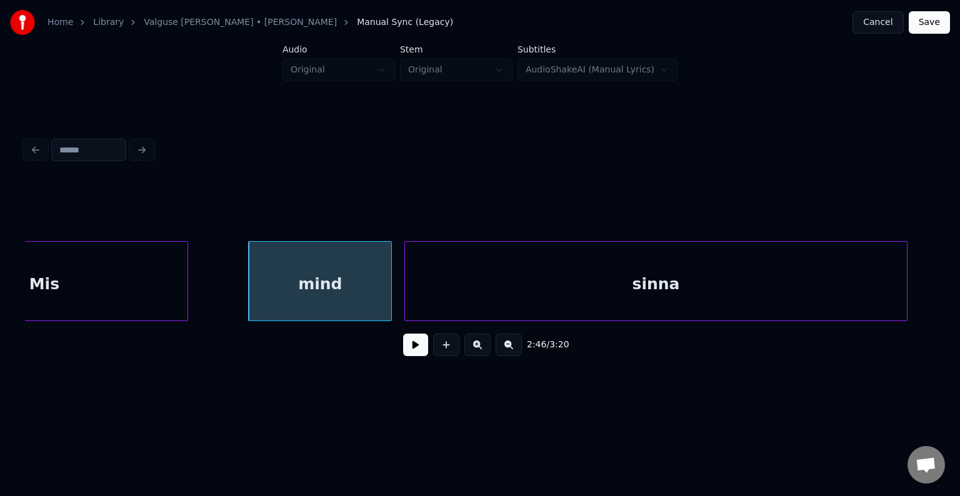
click at [772, 274] on div "sinna" at bounding box center [656, 284] width 502 height 85
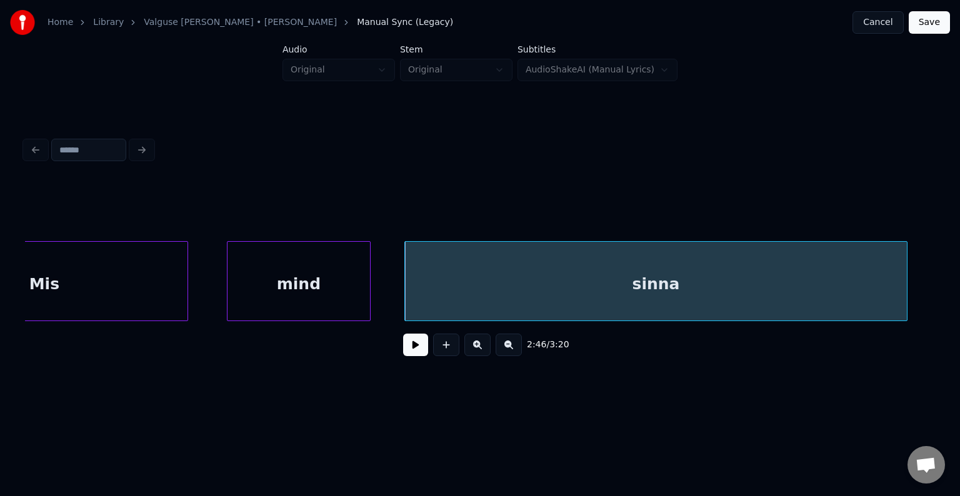
click at [326, 277] on div "mind" at bounding box center [298, 284] width 142 height 85
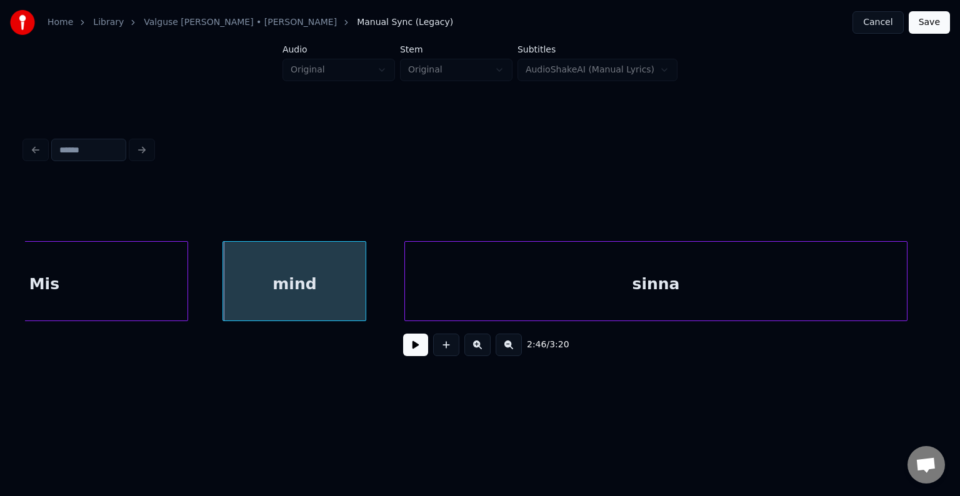
click at [403, 352] on button at bounding box center [415, 345] width 25 height 22
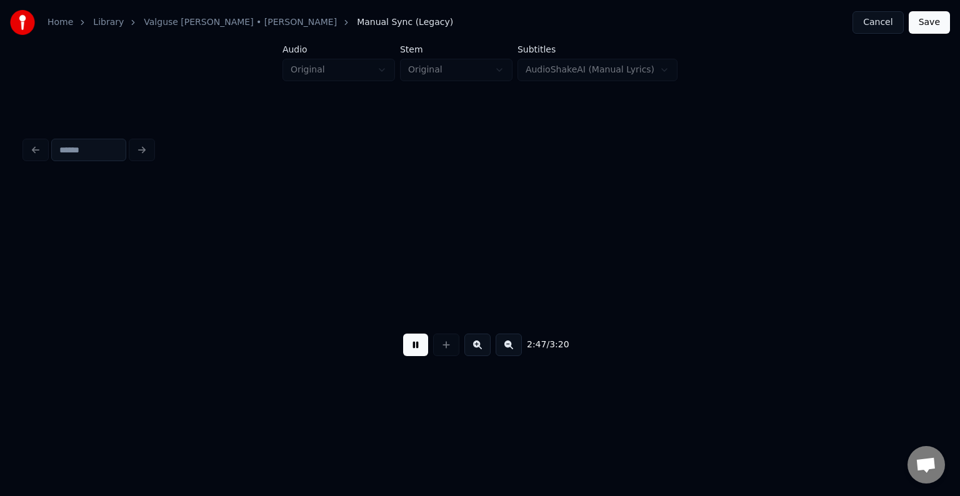
scroll to position [0, 120453]
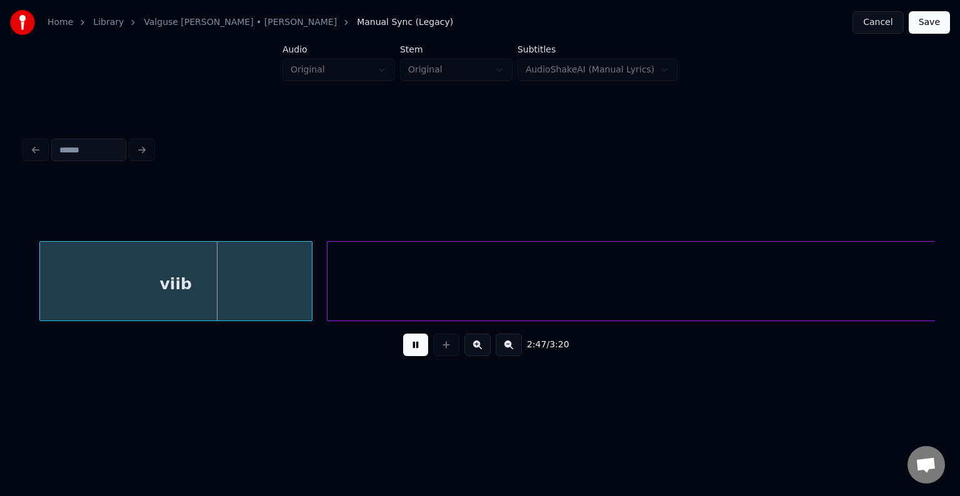
click at [410, 347] on button at bounding box center [415, 345] width 25 height 22
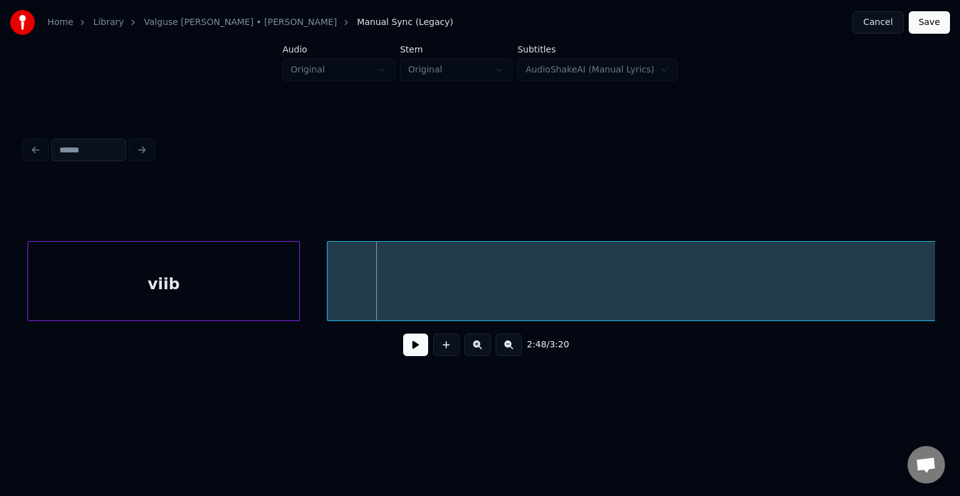
scroll to position [0, 120437]
click at [182, 271] on div "viib" at bounding box center [162, 284] width 272 height 85
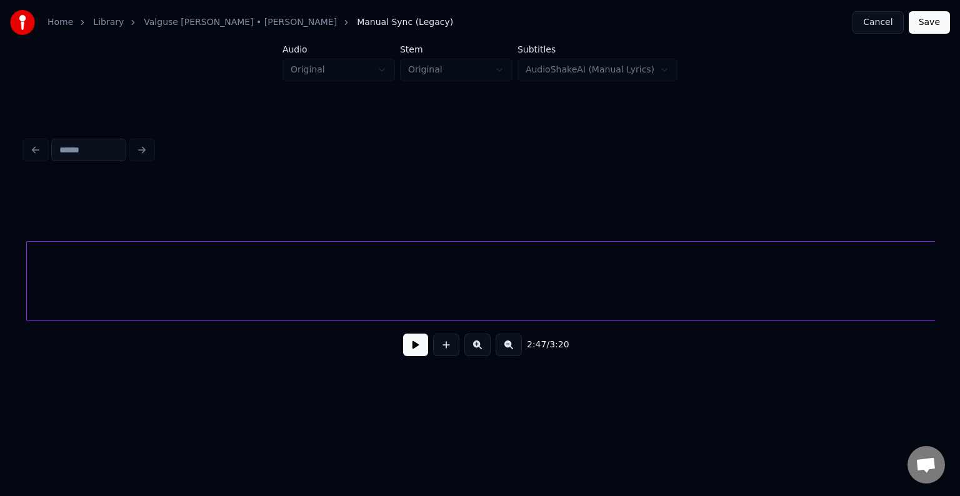
scroll to position [0, 120730]
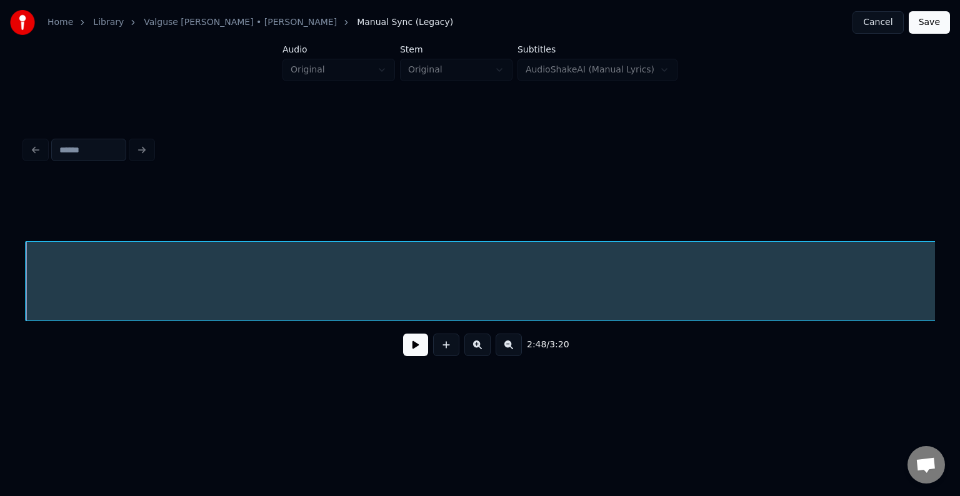
click at [32, 321] on div "sel" at bounding box center [480, 281] width 910 height 80
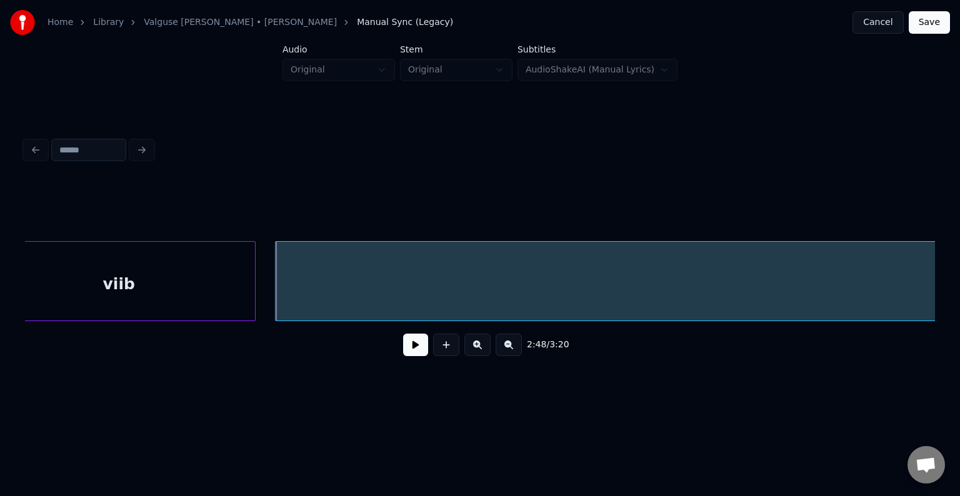
click at [101, 282] on div "viib" at bounding box center [119, 284] width 272 height 85
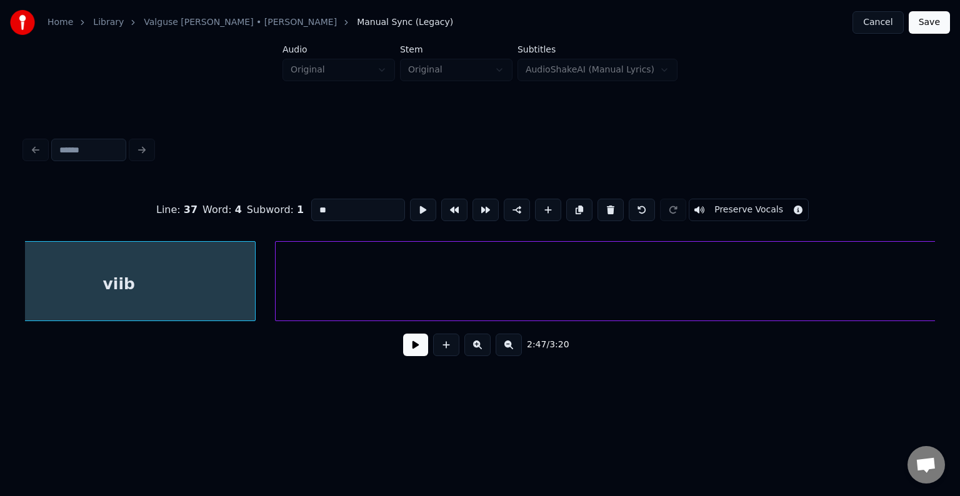
type input "****"
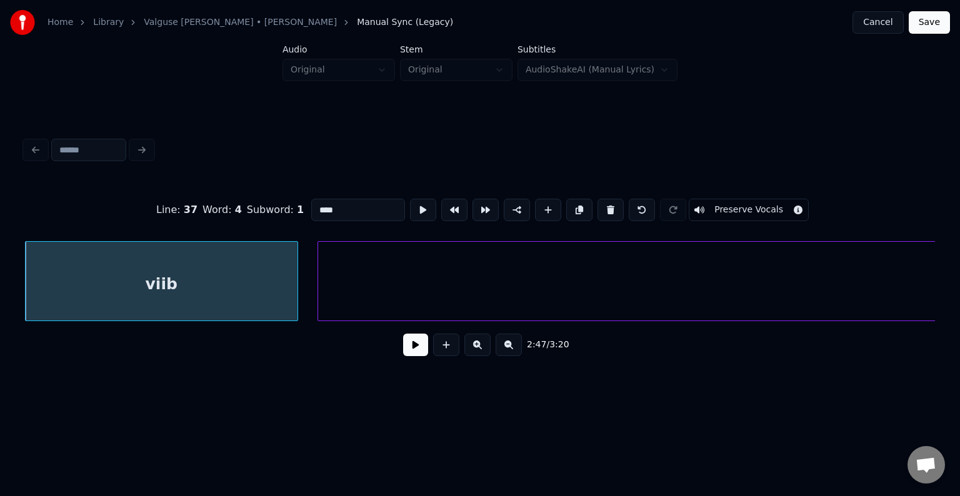
click at [403, 346] on button at bounding box center [415, 345] width 25 height 22
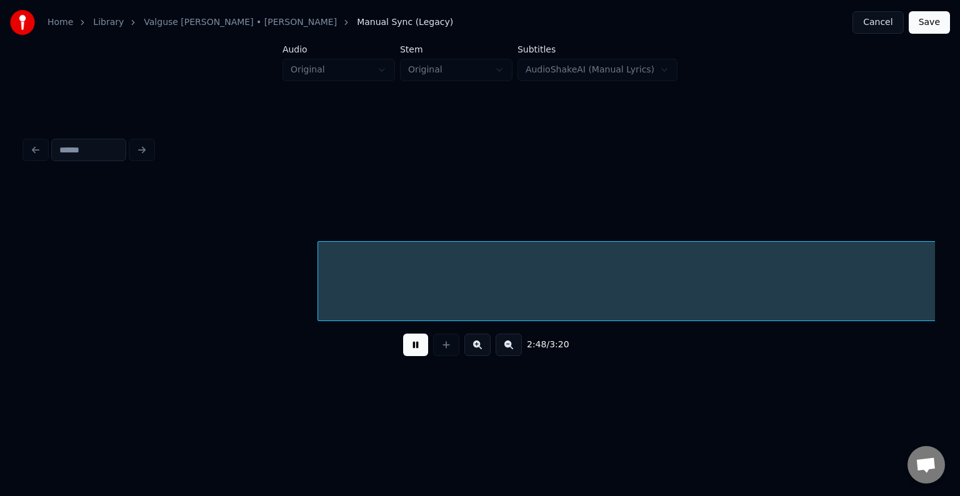
scroll to position [0, 121356]
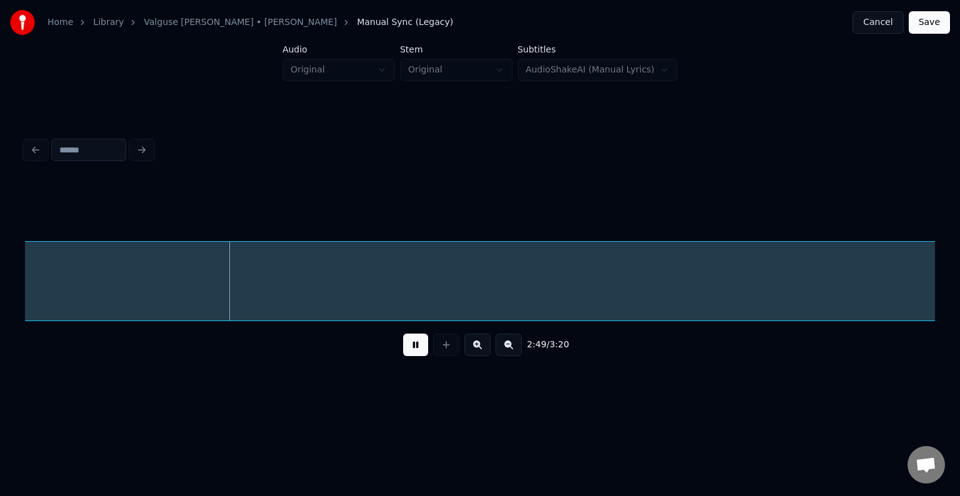
click at [407, 356] on button at bounding box center [415, 345] width 25 height 22
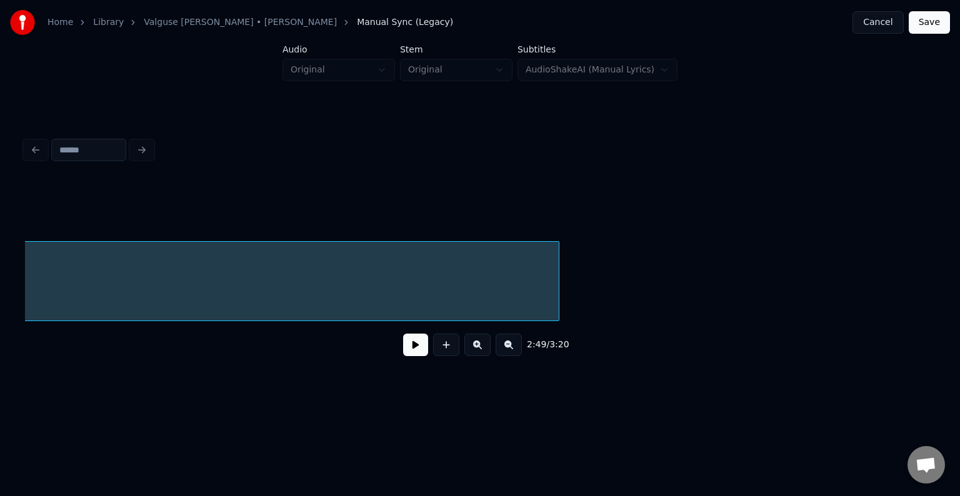
scroll to position [0, 129278]
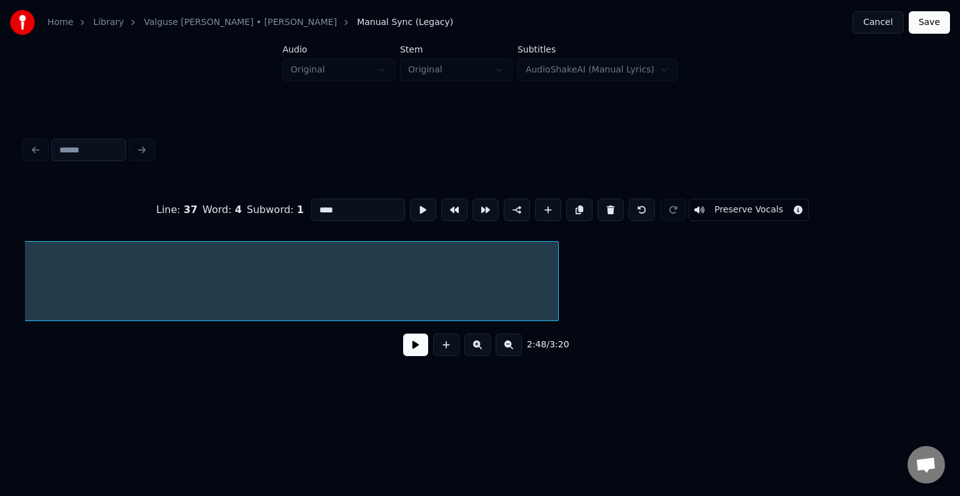
scroll to position [0, 120730]
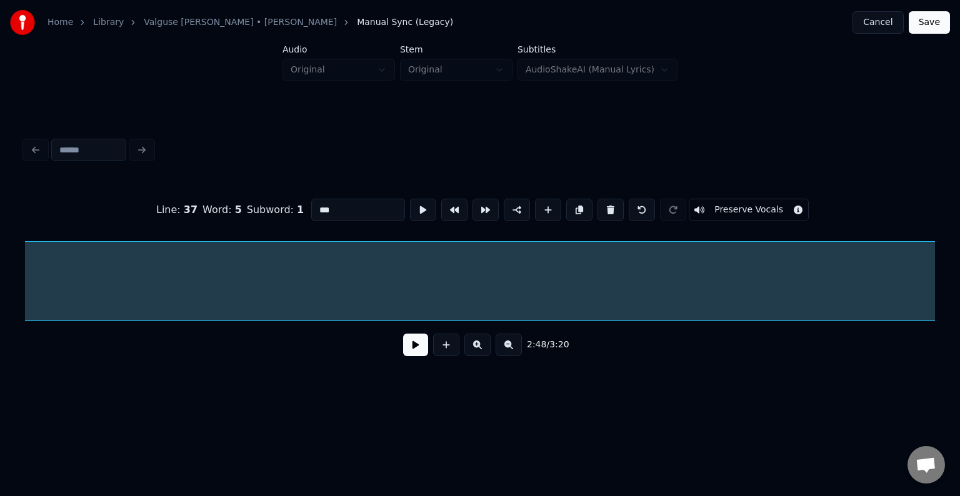
click at [617, 202] on button at bounding box center [610, 210] width 26 height 22
click at [620, 200] on button at bounding box center [610, 210] width 26 height 22
type input "**"
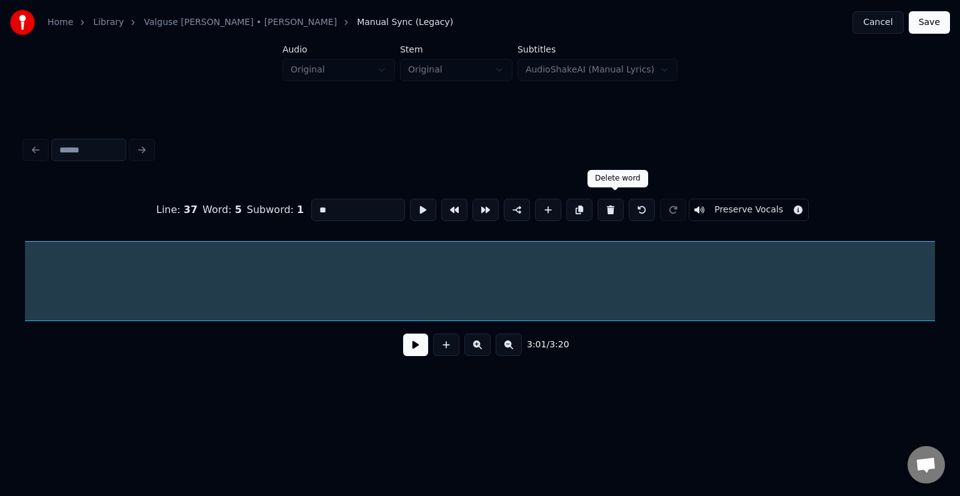
scroll to position [0, 64518]
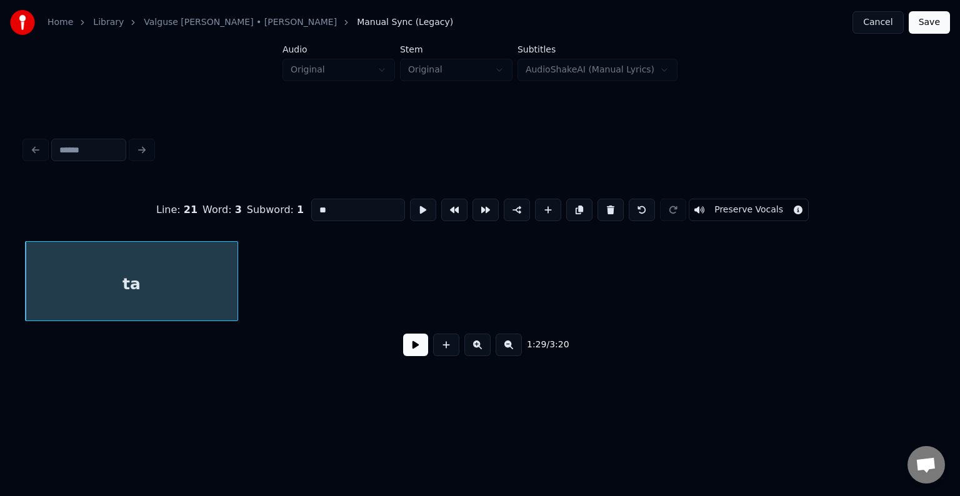
click at [173, 297] on div "ta" at bounding box center [132, 284] width 212 height 85
click at [403, 347] on button at bounding box center [415, 345] width 25 height 22
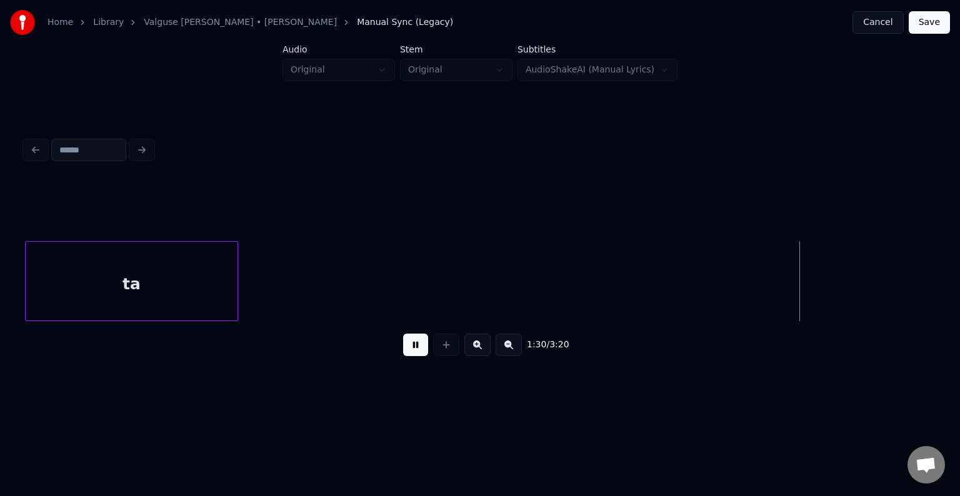
click at [403, 347] on button at bounding box center [415, 345] width 25 height 22
click at [179, 274] on div "ta" at bounding box center [132, 284] width 212 height 85
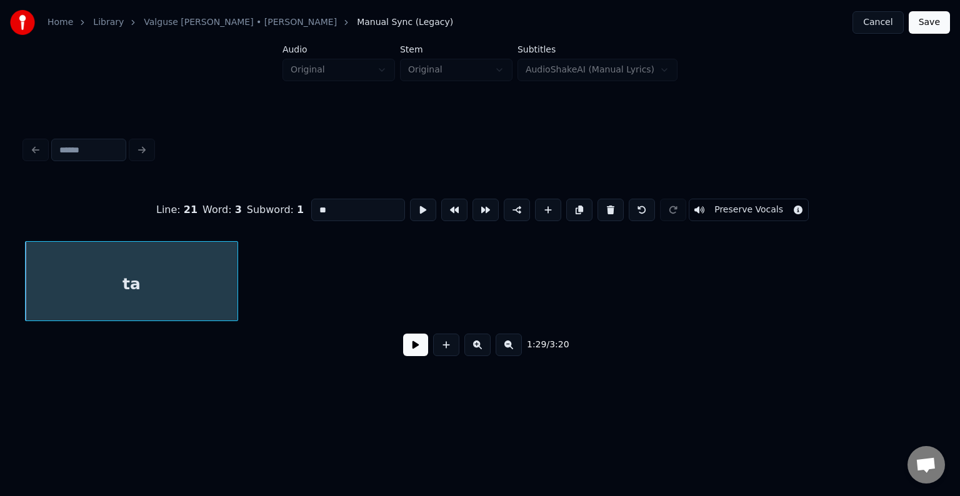
click at [414, 352] on button at bounding box center [415, 345] width 25 height 22
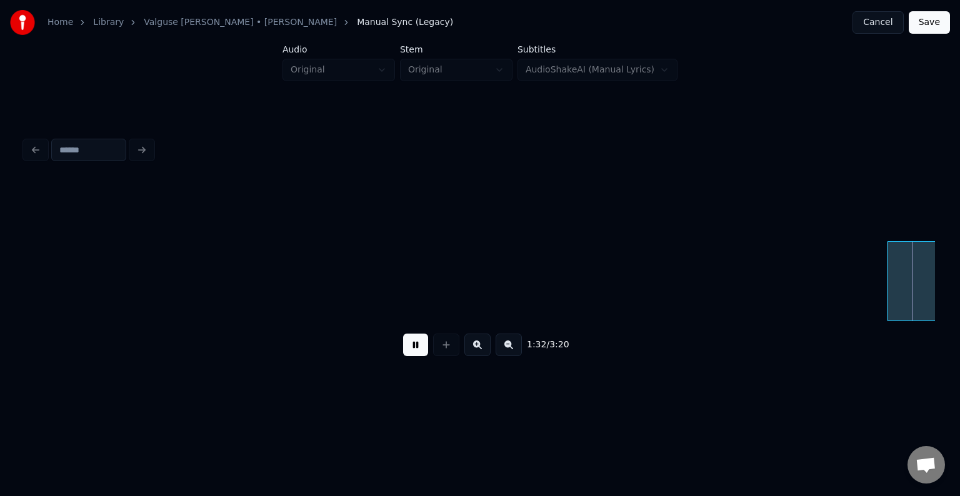
scroll to position [0, 66342]
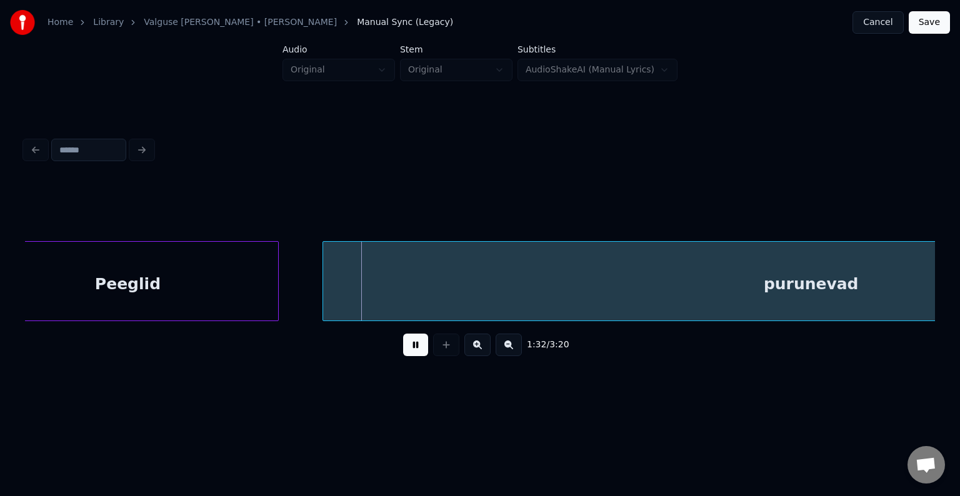
click at [414, 352] on button at bounding box center [415, 345] width 25 height 22
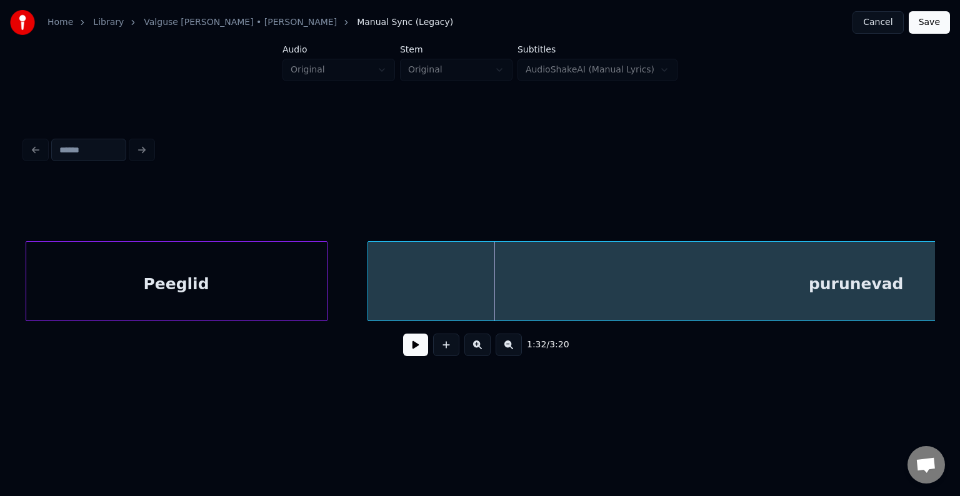
scroll to position [0, 66292]
click at [135, 280] on div "Peeglid" at bounding box center [182, 284] width 301 height 85
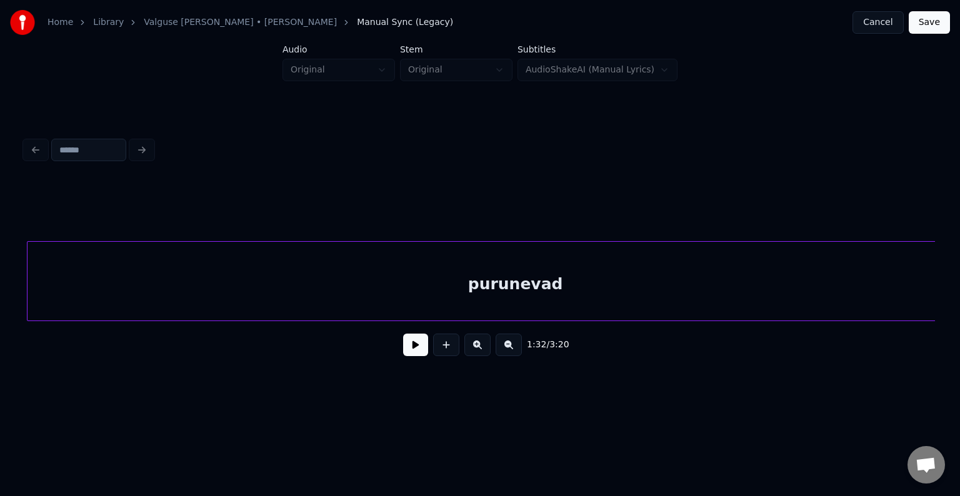
scroll to position [0, 66625]
click at [595, 309] on div "purunevad" at bounding box center [514, 284] width 976 height 85
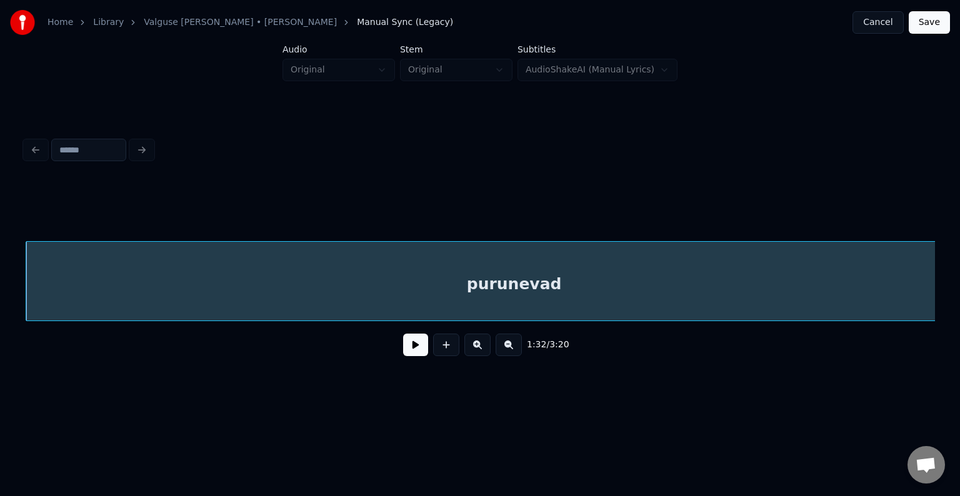
click at [412, 356] on button at bounding box center [415, 345] width 25 height 22
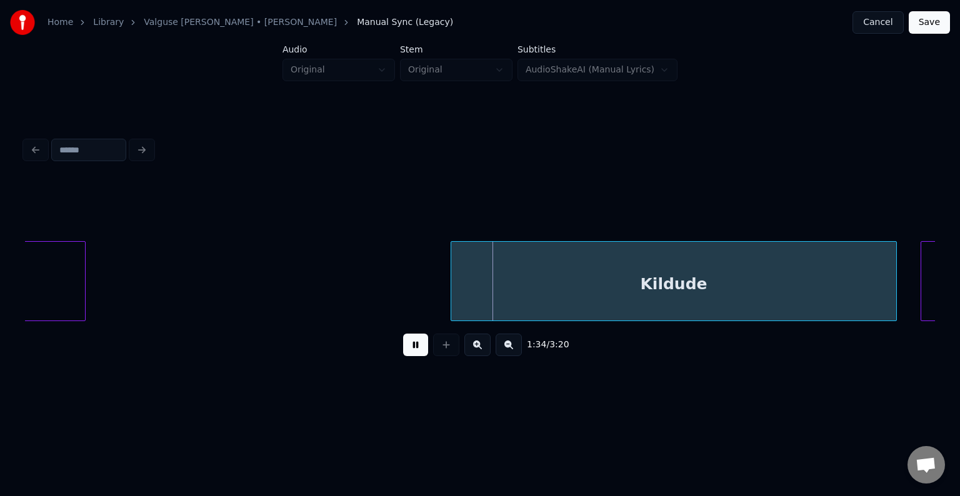
click at [422, 351] on button at bounding box center [415, 345] width 25 height 22
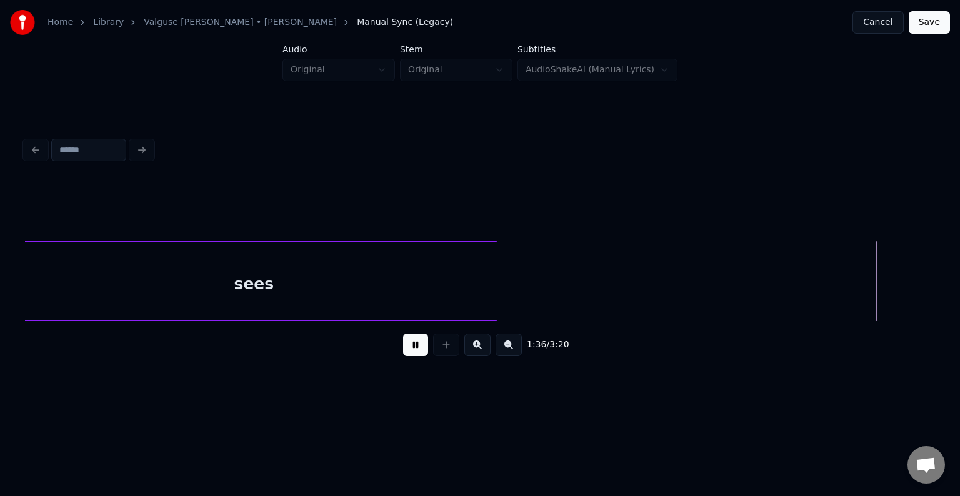
scroll to position [0, 69362]
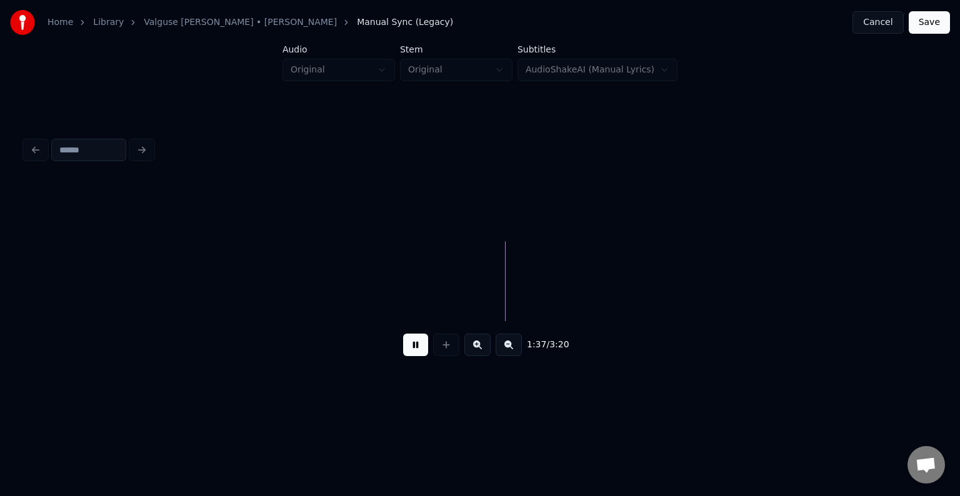
click at [415, 352] on button at bounding box center [415, 345] width 25 height 22
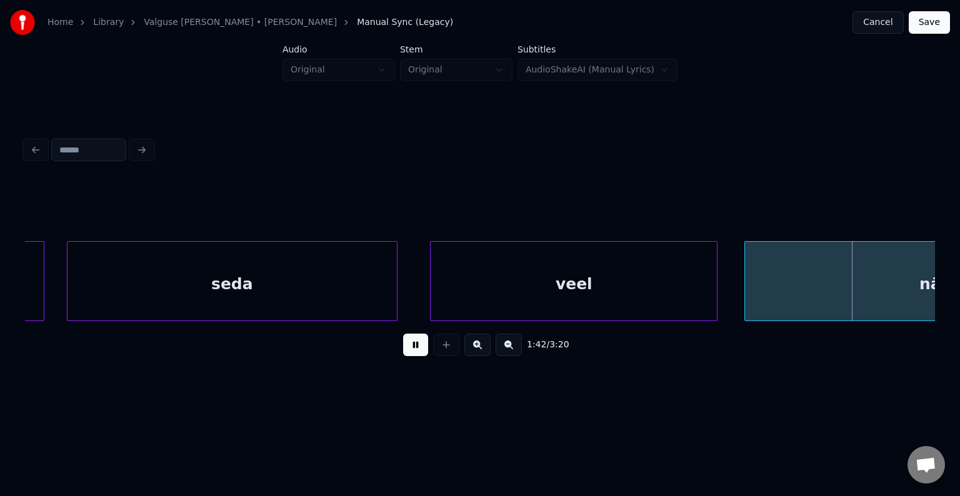
scroll to position [0, 73920]
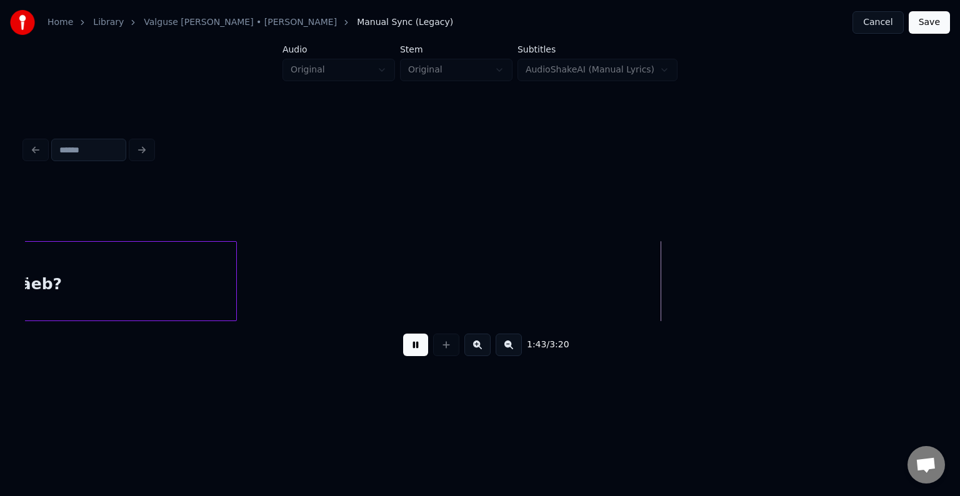
click at [415, 352] on button at bounding box center [415, 345] width 25 height 22
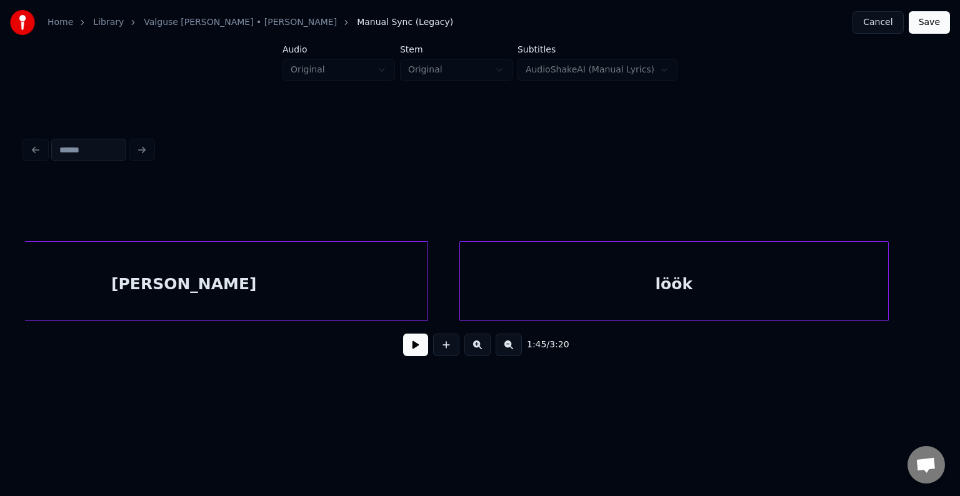
click at [191, 256] on div "[PERSON_NAME]" at bounding box center [183, 284] width 487 height 85
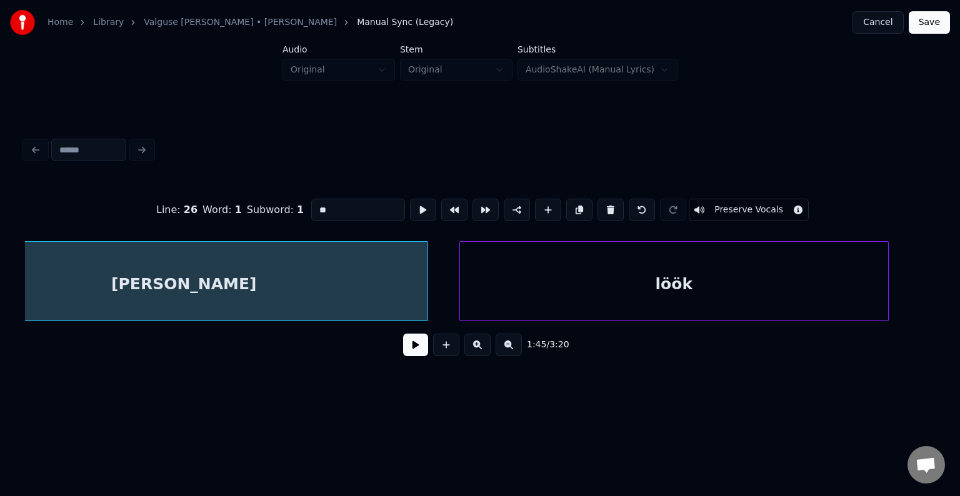
type input "******"
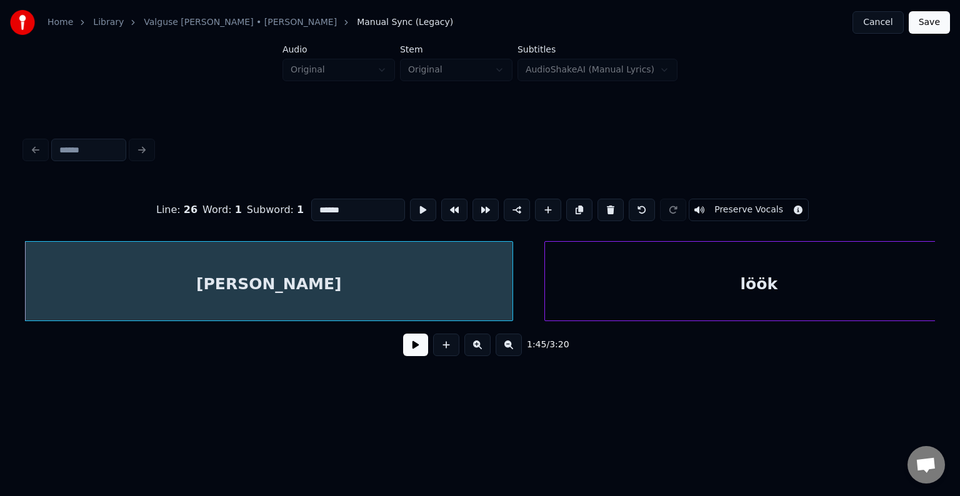
click at [411, 352] on button at bounding box center [415, 345] width 25 height 22
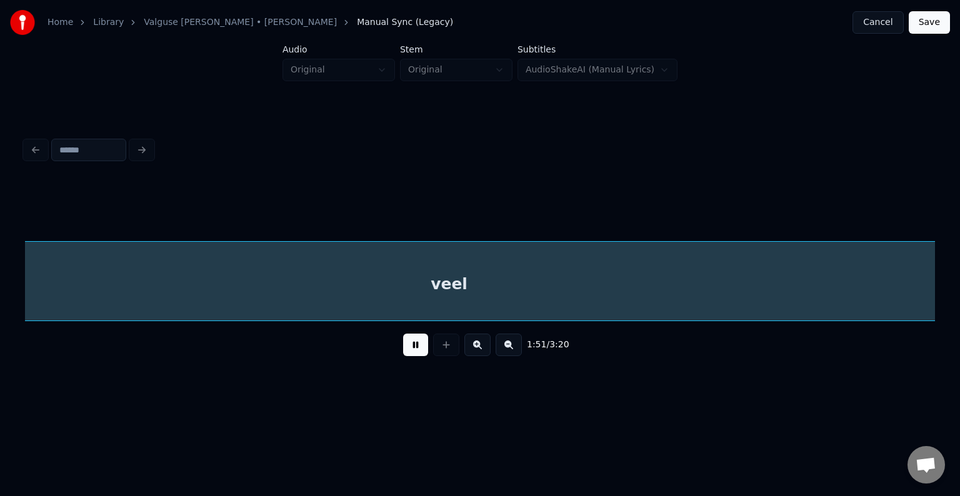
scroll to position [0, 80414]
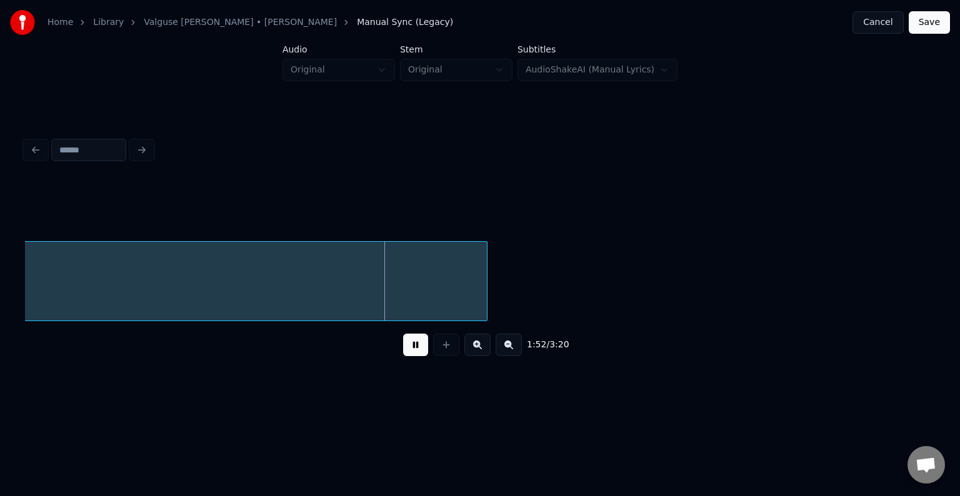
click at [415, 347] on button at bounding box center [415, 345] width 25 height 22
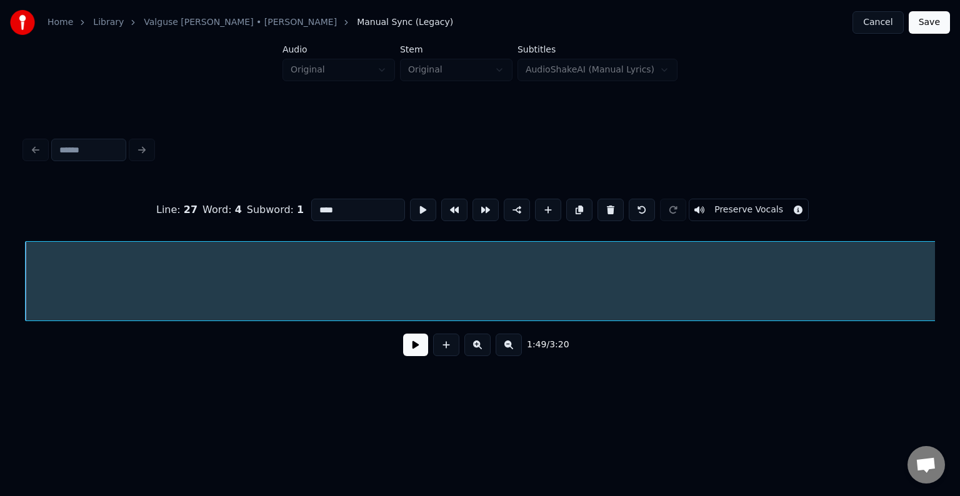
click at [405, 353] on button at bounding box center [415, 345] width 25 height 22
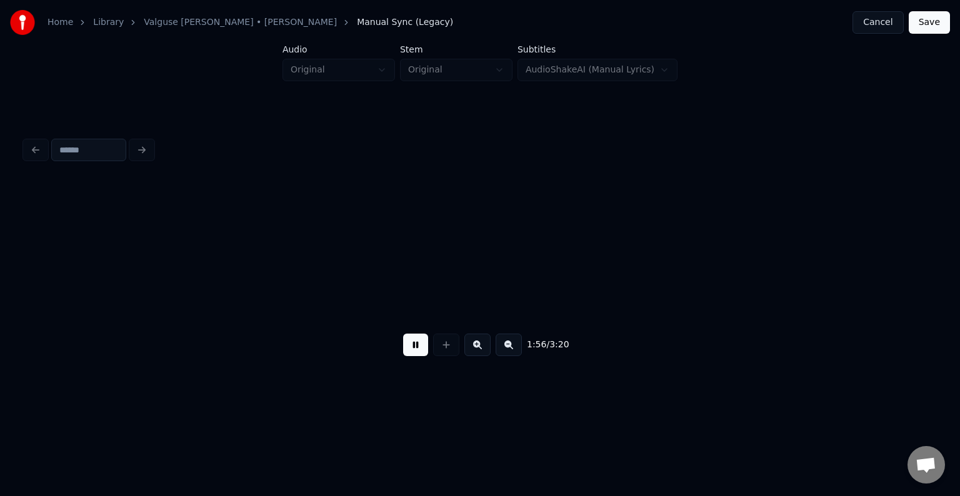
scroll to position [0, 83531]
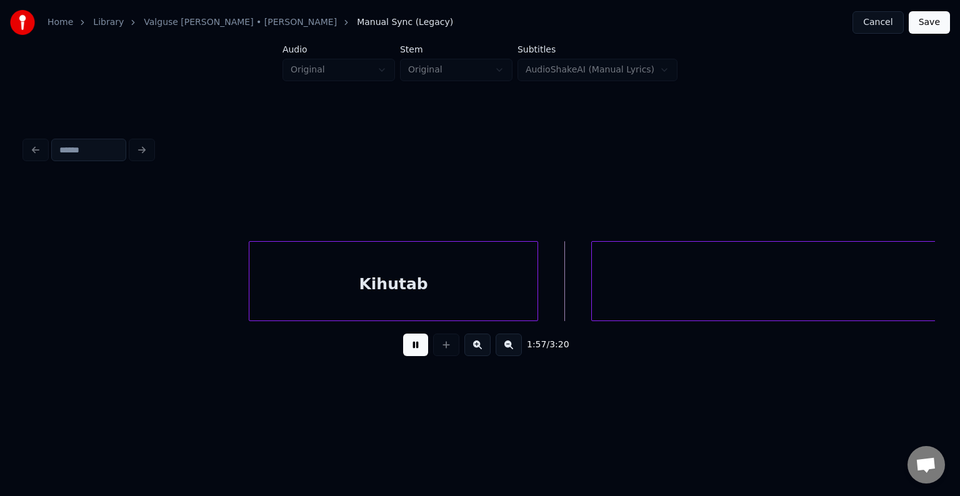
click at [411, 353] on button at bounding box center [415, 345] width 25 height 22
click at [413, 355] on button at bounding box center [415, 345] width 25 height 22
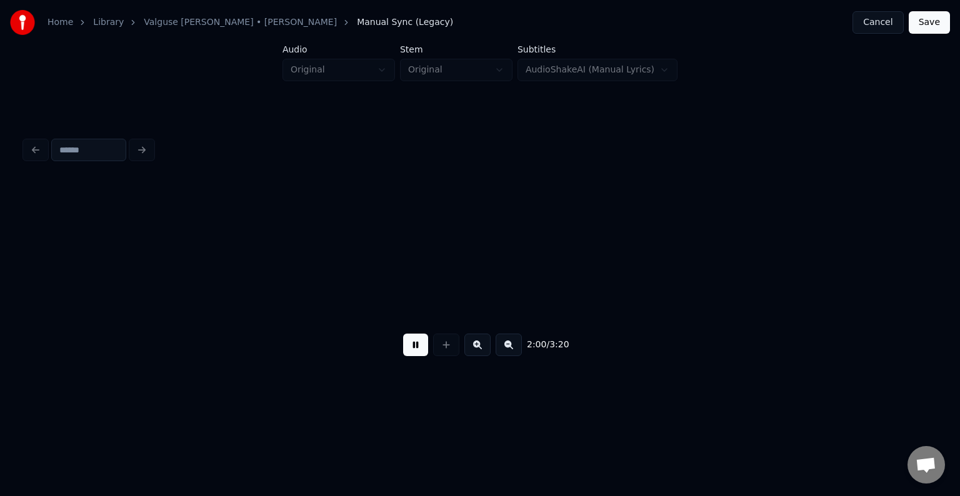
scroll to position [0, 86271]
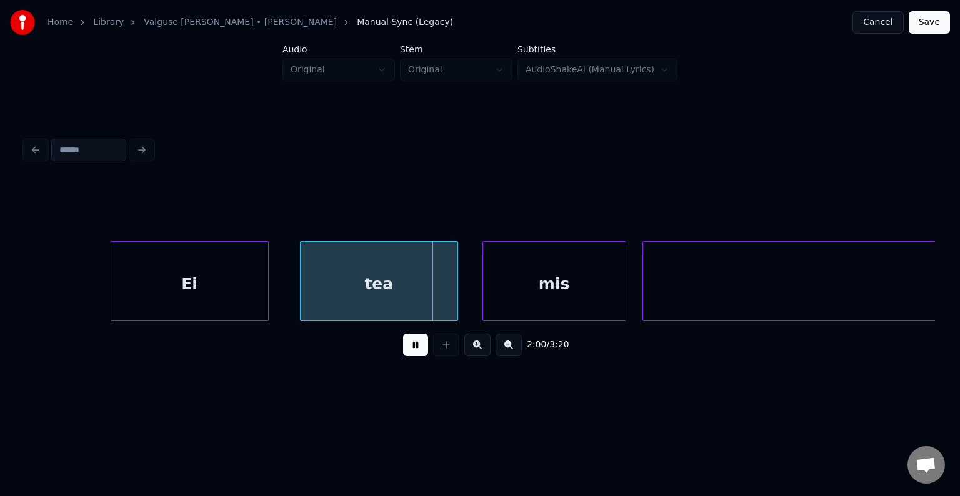
click at [413, 355] on button at bounding box center [415, 345] width 25 height 22
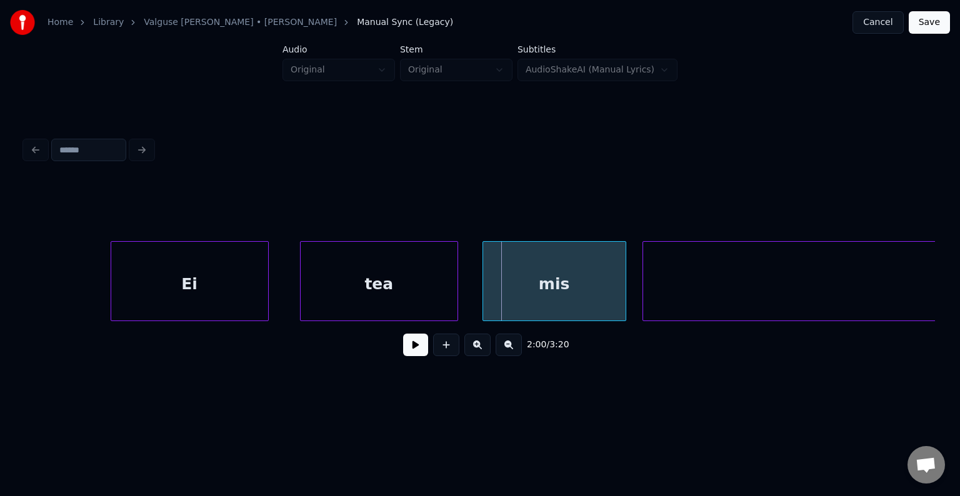
click at [413, 355] on button at bounding box center [415, 345] width 25 height 22
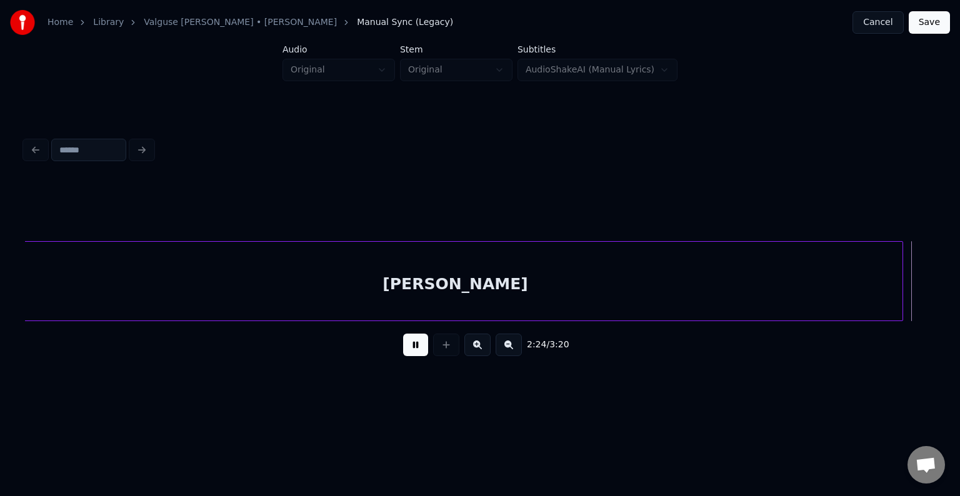
scroll to position [0, 103581]
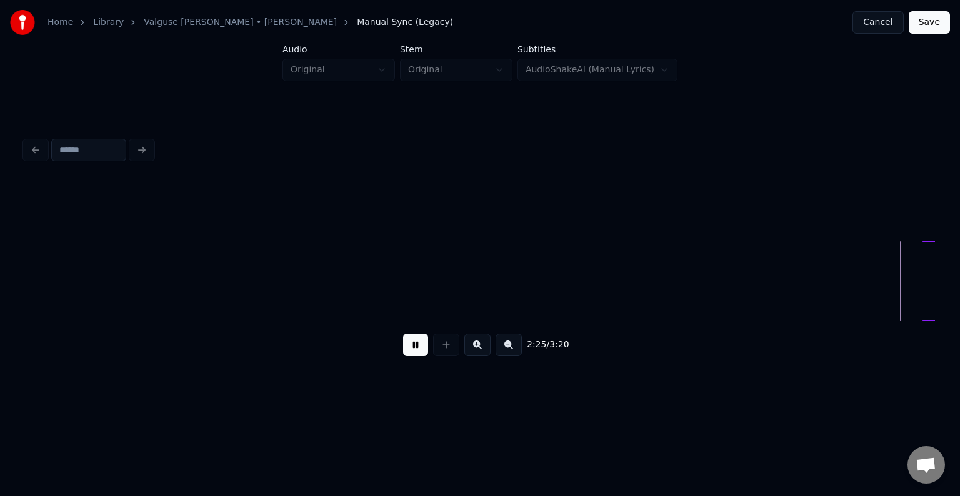
click at [416, 352] on button at bounding box center [415, 345] width 25 height 22
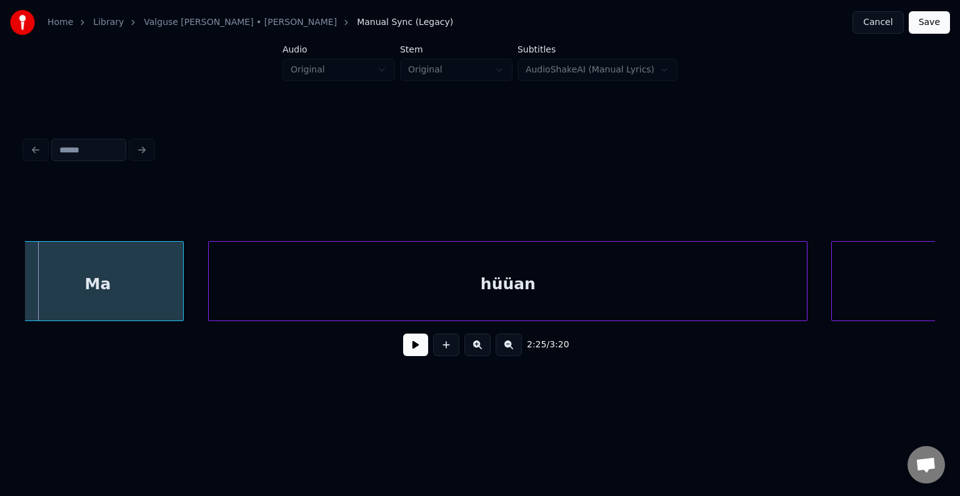
click at [416, 352] on button at bounding box center [415, 345] width 25 height 22
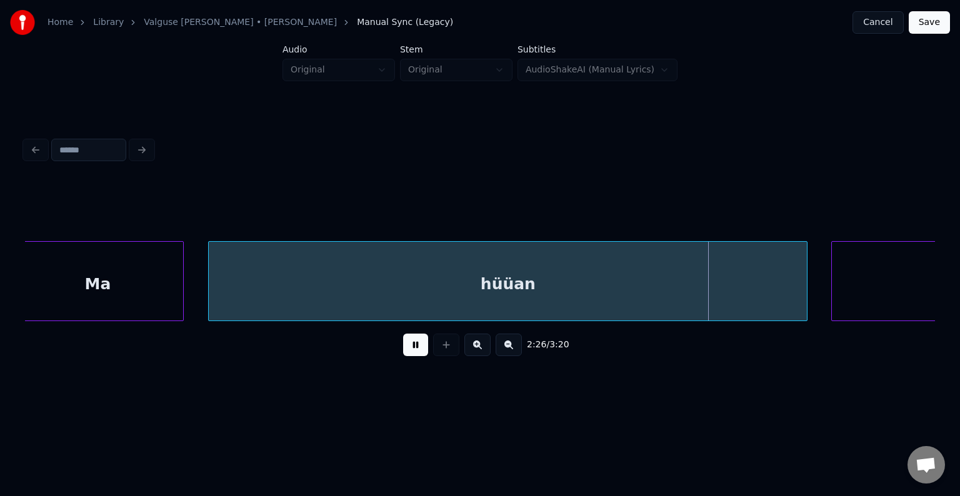
click at [416, 352] on button at bounding box center [415, 345] width 25 height 22
click at [389, 278] on div "hüüan" at bounding box center [508, 284] width 598 height 85
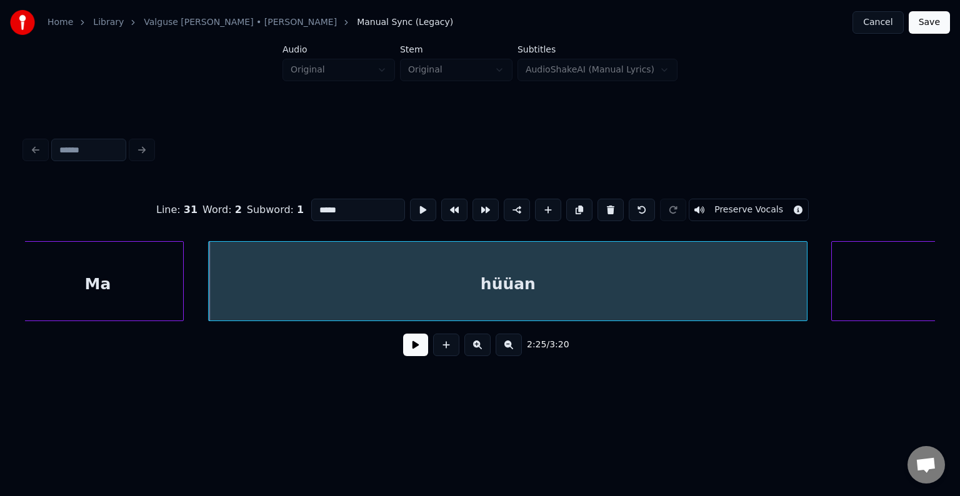
click at [311, 204] on input "*****" at bounding box center [358, 210] width 94 height 22
type input "******"
click at [405, 347] on button at bounding box center [415, 345] width 25 height 22
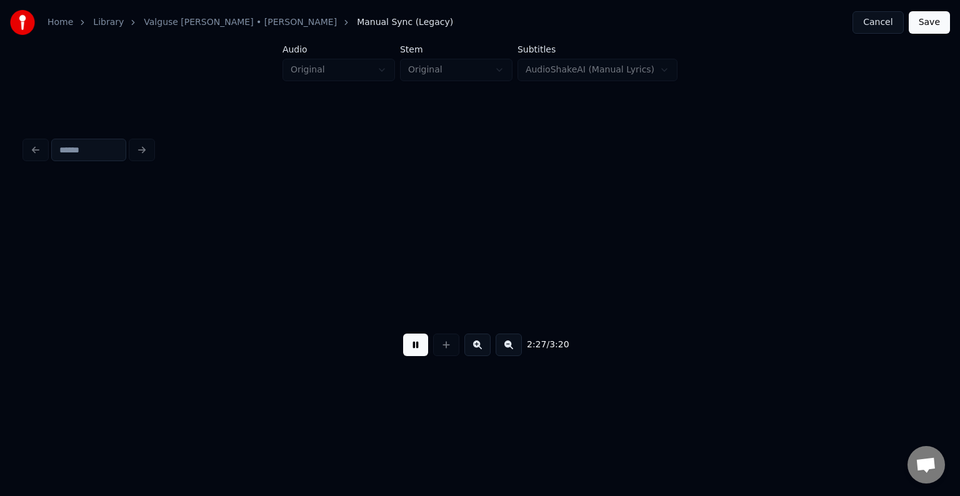
scroll to position [0, 0]
click at [410, 350] on button at bounding box center [415, 345] width 25 height 22
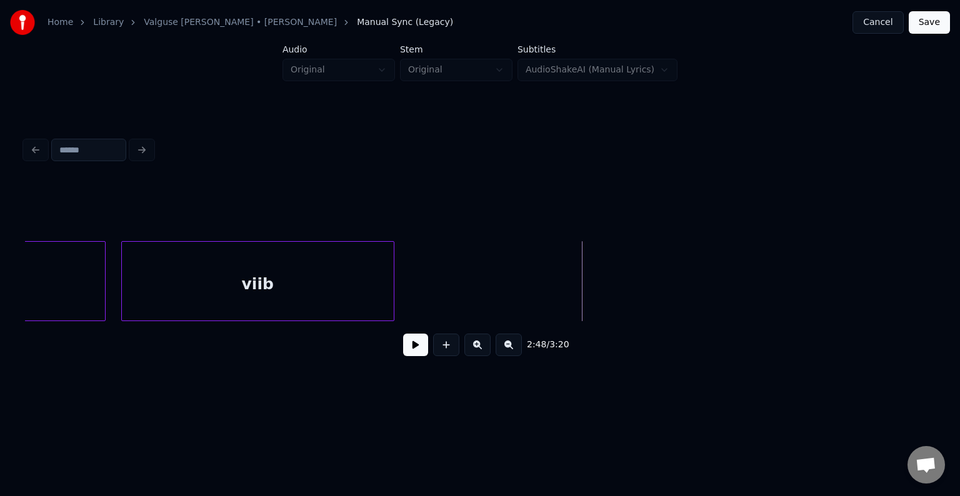
click at [284, 282] on div "viib" at bounding box center [258, 284] width 272 height 85
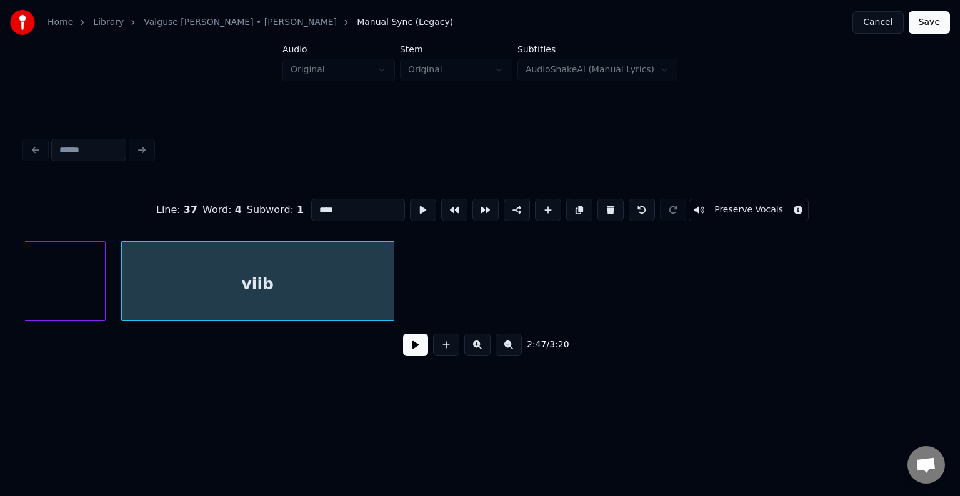
click at [485, 352] on button at bounding box center [477, 345] width 26 height 22
click at [262, 281] on div "viib" at bounding box center [264, 284] width 284 height 85
click at [547, 211] on button at bounding box center [548, 210] width 26 height 22
type input "**"
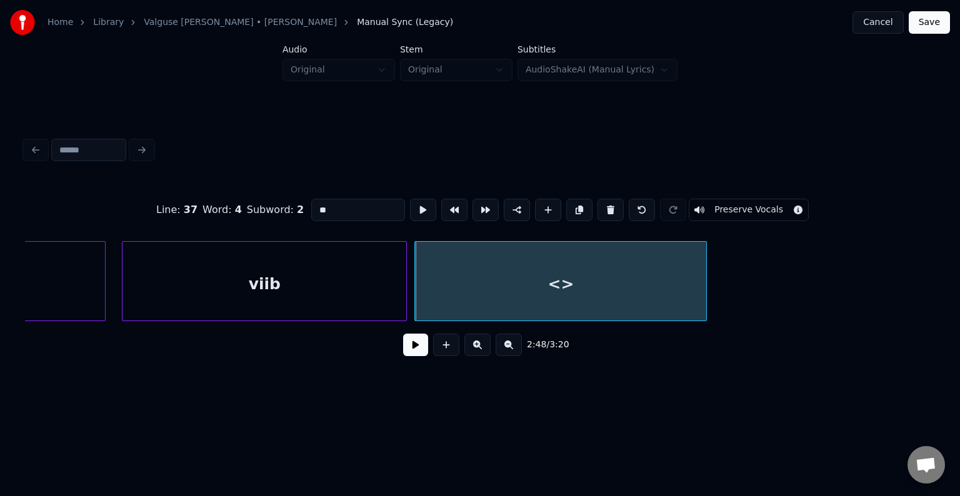
click at [525, 281] on div "<>" at bounding box center [560, 284] width 291 height 85
drag, startPoint x: 332, startPoint y: 200, endPoint x: 266, endPoint y: 202, distance: 66.3
click at [266, 202] on div "Line : 37 Word : 4 Subword : 2 ** Preserve Vocals" at bounding box center [480, 210] width 910 height 62
click at [579, 297] on div "sel" at bounding box center [580, 284] width 291 height 85
click at [338, 301] on div "viib" at bounding box center [264, 284] width 284 height 85
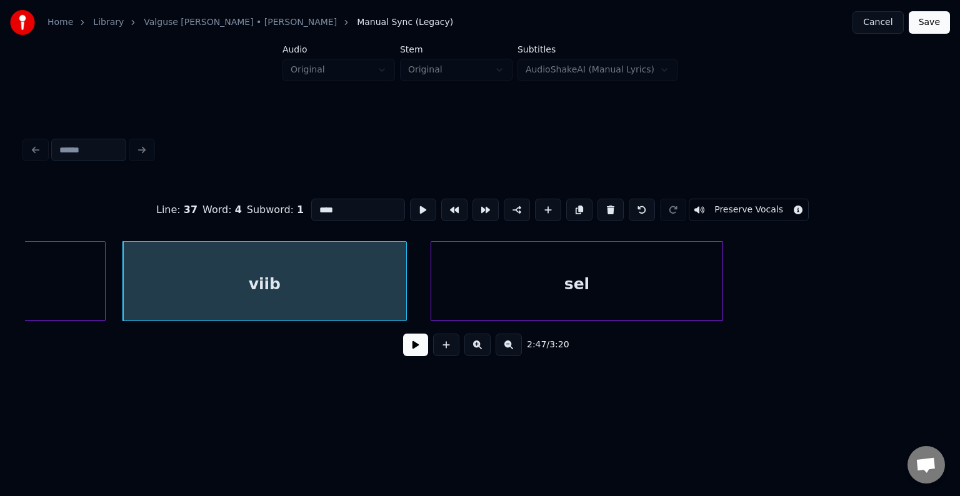
type input "****"
click at [411, 347] on button at bounding box center [415, 345] width 25 height 22
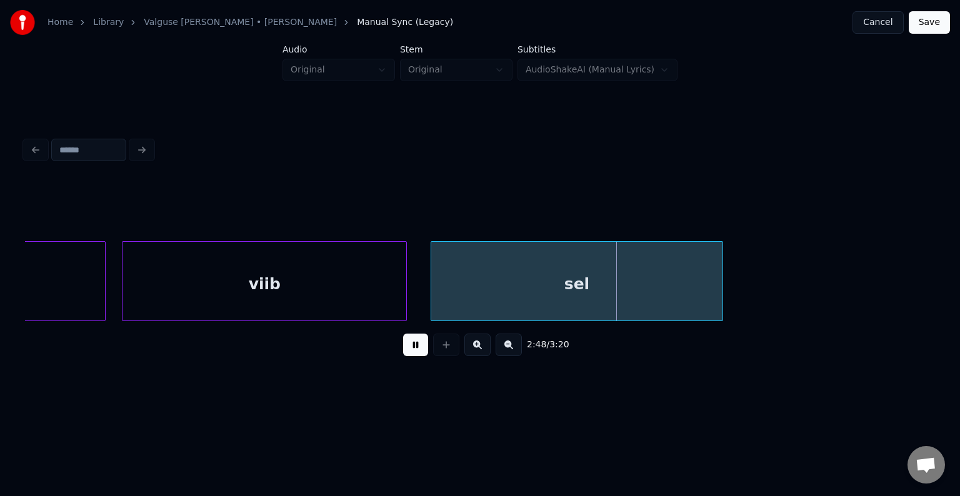
click at [411, 347] on button at bounding box center [415, 345] width 25 height 22
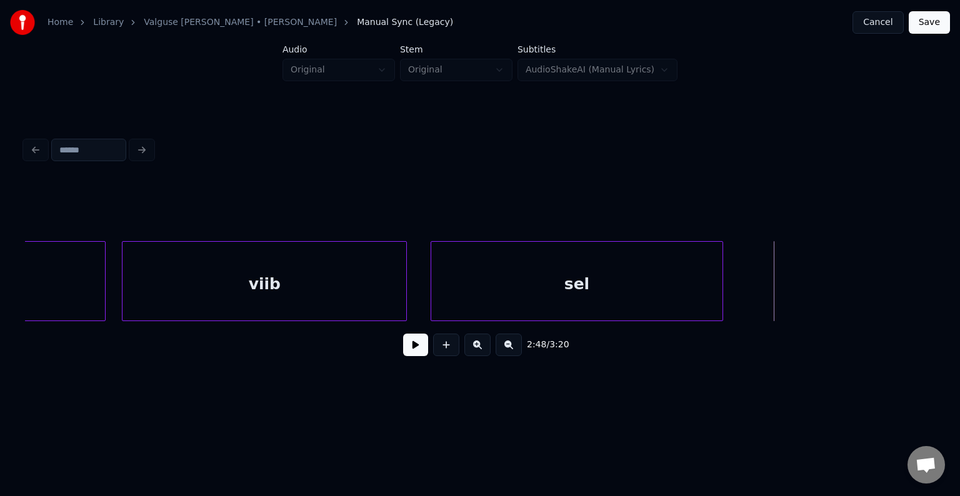
click at [411, 347] on button at bounding box center [415, 345] width 25 height 22
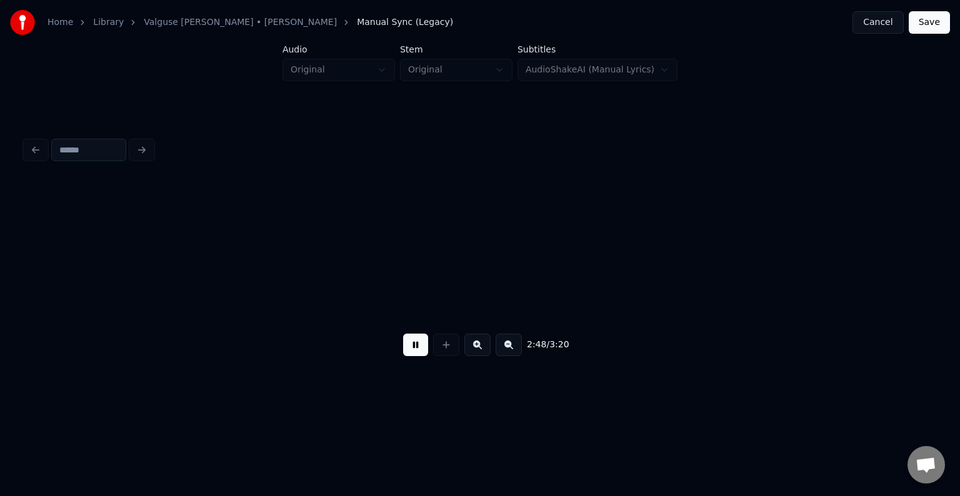
click at [411, 347] on button at bounding box center [415, 345] width 25 height 22
click at [71, 299] on div "sel" at bounding box center [61, 284] width 291 height 85
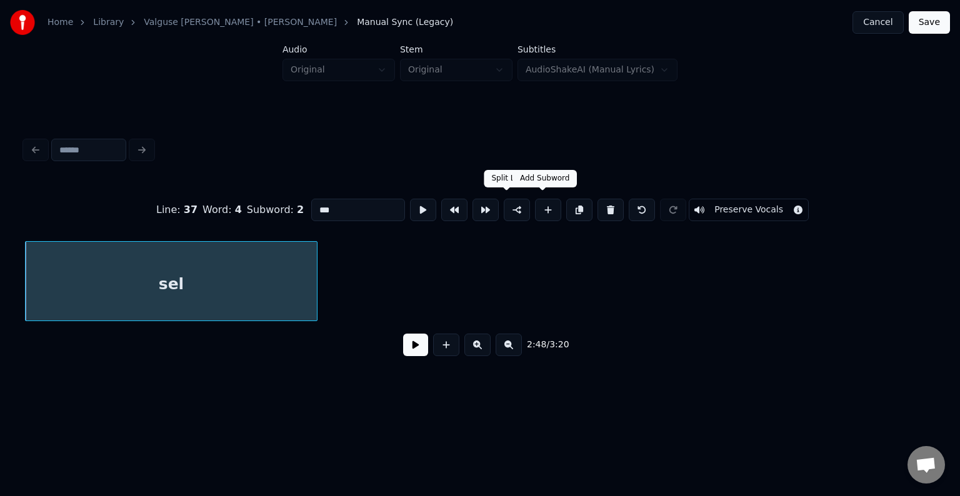
click at [540, 201] on button at bounding box center [548, 210] width 26 height 22
type input "**"
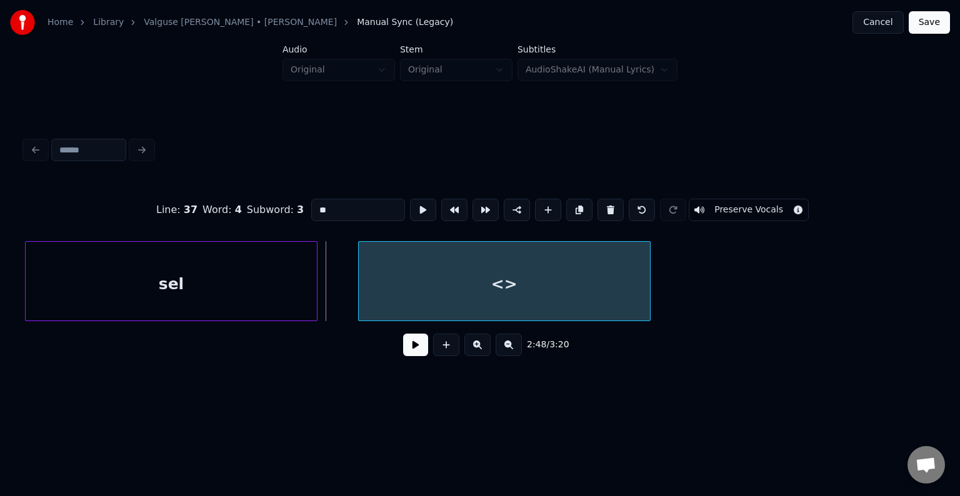
click at [495, 272] on div "<>" at bounding box center [504, 284] width 291 height 85
click at [477, 281] on div "<>" at bounding box center [504, 284] width 291 height 85
drag, startPoint x: 337, startPoint y: 199, endPoint x: 239, endPoint y: 202, distance: 98.1
click at [240, 202] on div "Line : 37 Word : 4 Subword : 3 ** Preserve Vocals" at bounding box center [480, 210] width 910 height 62
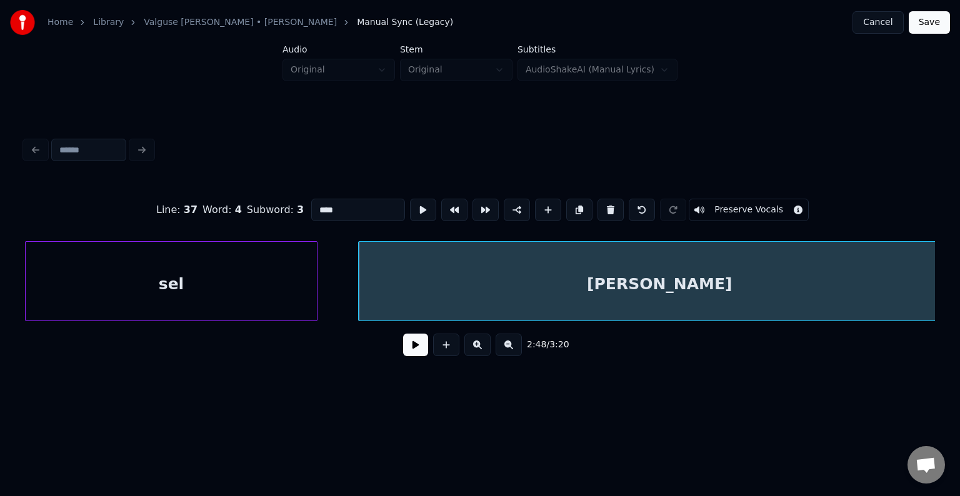
click at [959, 264] on div "Home Library [PERSON_NAME] • [PERSON_NAME] Anni Manual Sync (Legacy) Cancel Sav…" at bounding box center [480, 199] width 960 height 399
click at [192, 269] on div "sel" at bounding box center [171, 284] width 291 height 85
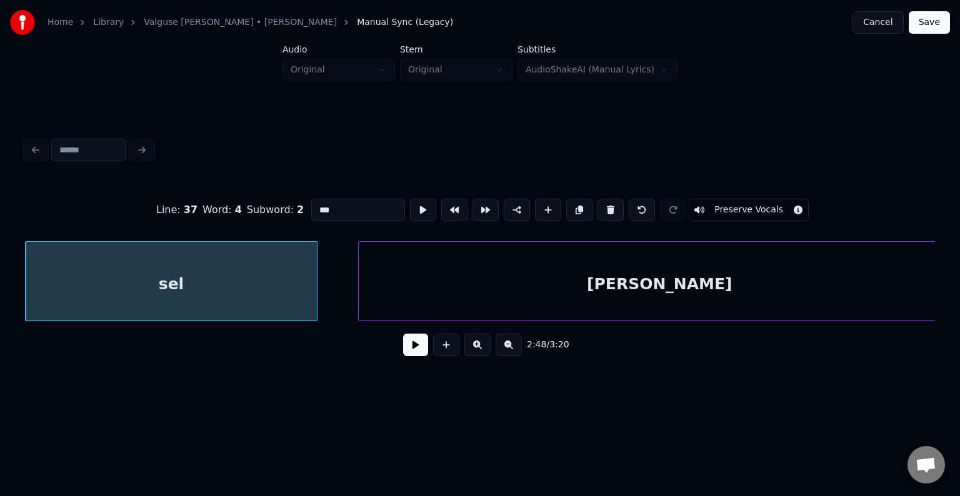
type input "***"
click at [404, 352] on button at bounding box center [415, 345] width 25 height 22
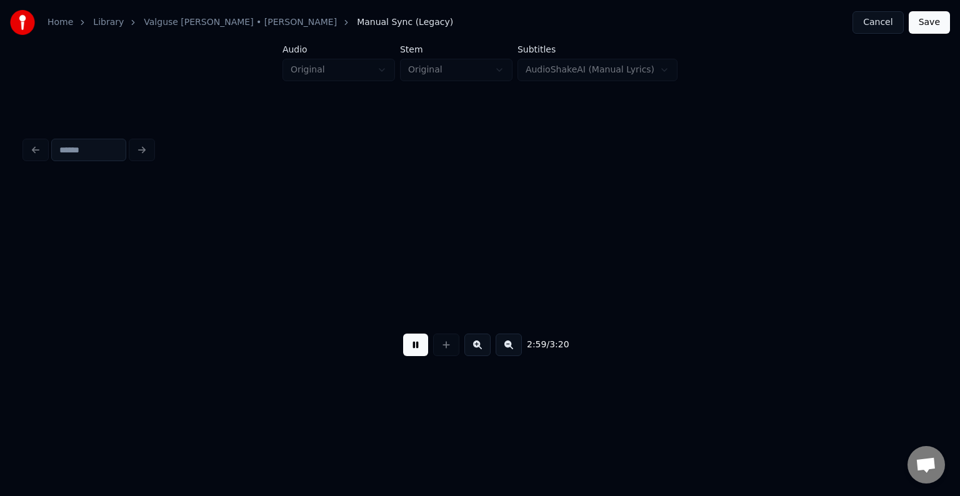
scroll to position [0, 134208]
click at [412, 350] on button at bounding box center [415, 345] width 25 height 22
click at [444, 351] on button at bounding box center [446, 345] width 26 height 22
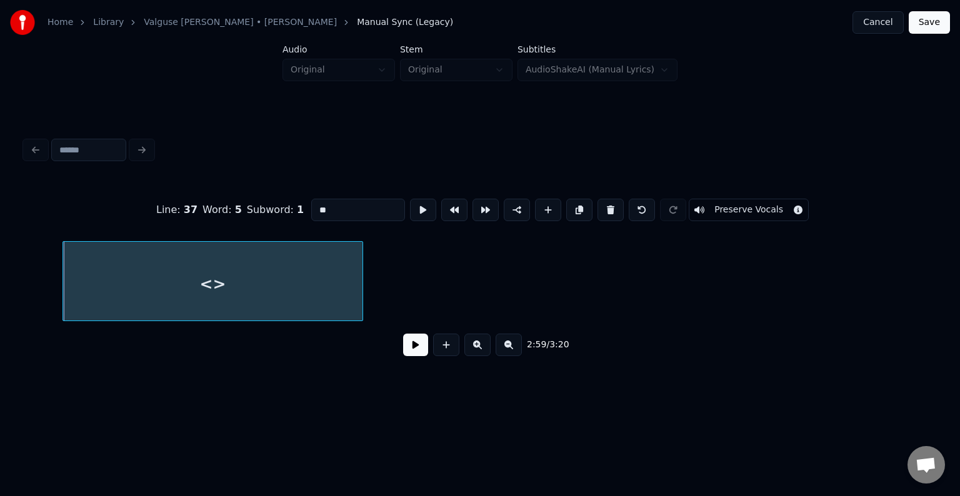
click at [252, 280] on div "<>" at bounding box center [212, 284] width 299 height 85
click at [322, 207] on input "**" at bounding box center [358, 210] width 94 height 22
type input "*"
click at [547, 207] on button at bounding box center [548, 210] width 26 height 22
type input "**"
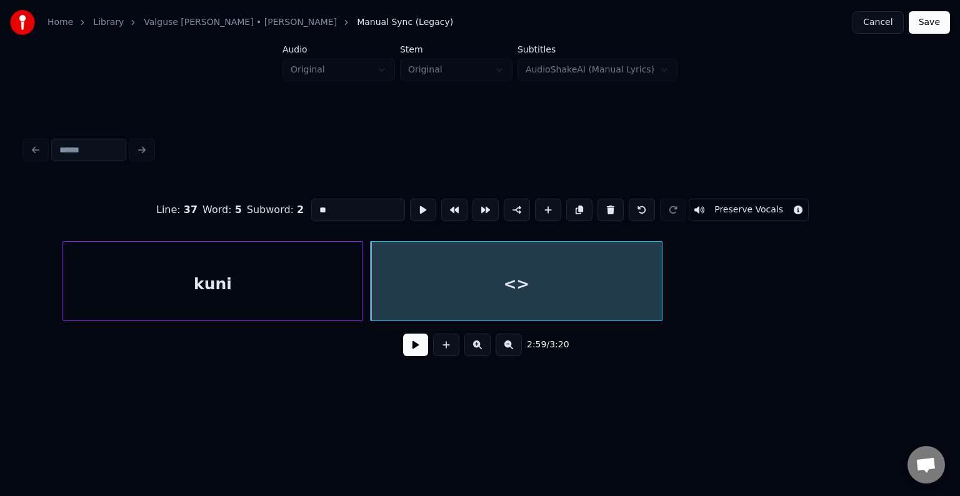
click at [505, 274] on div "<>" at bounding box center [516, 284] width 291 height 85
drag, startPoint x: 320, startPoint y: 201, endPoint x: 197, endPoint y: 198, distance: 122.5
click at [197, 198] on div "Line : 37 Word : 5 Subword : 2 ** Preserve Vocals" at bounding box center [480, 210] width 910 height 62
click at [170, 272] on div "kuni" at bounding box center [212, 284] width 299 height 85
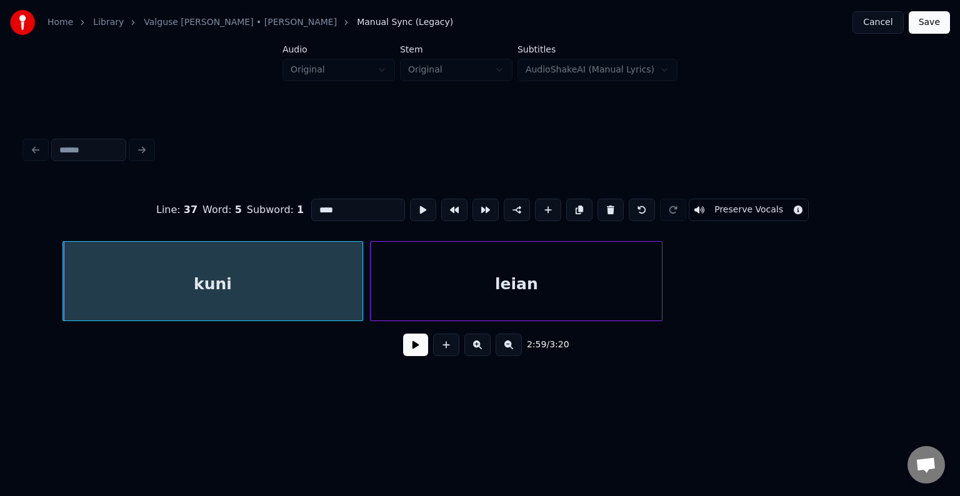
type input "****"
click at [412, 359] on div "2:59 / 3:20" at bounding box center [480, 344] width 890 height 27
click at [407, 350] on button at bounding box center [415, 345] width 25 height 22
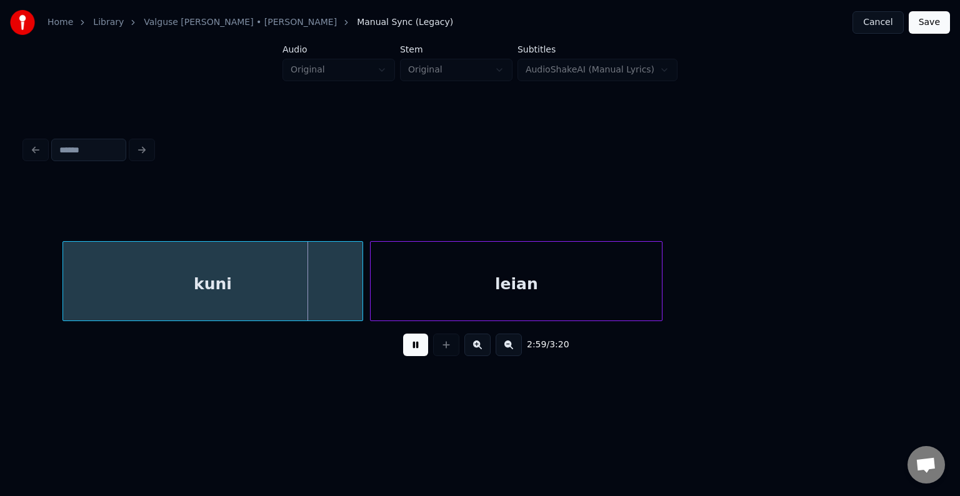
click at [406, 351] on button at bounding box center [415, 345] width 25 height 22
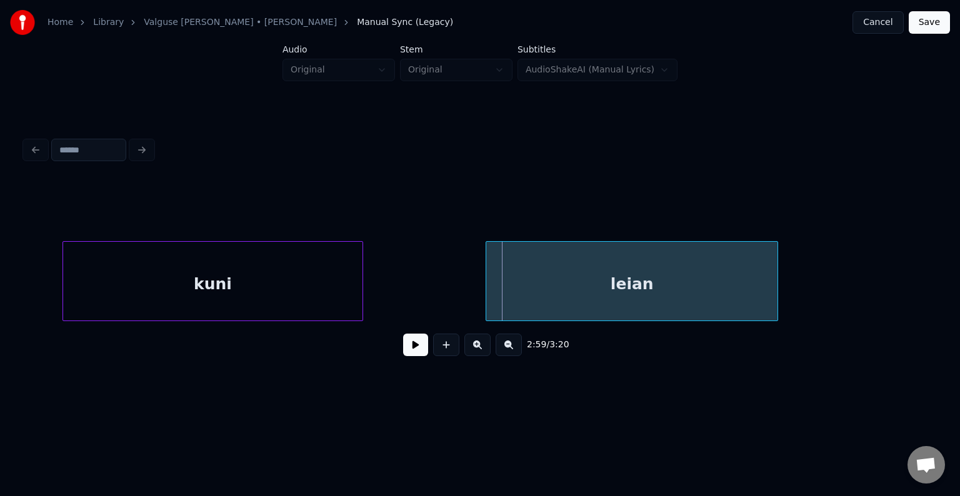
click at [565, 277] on div "leian" at bounding box center [631, 284] width 291 height 85
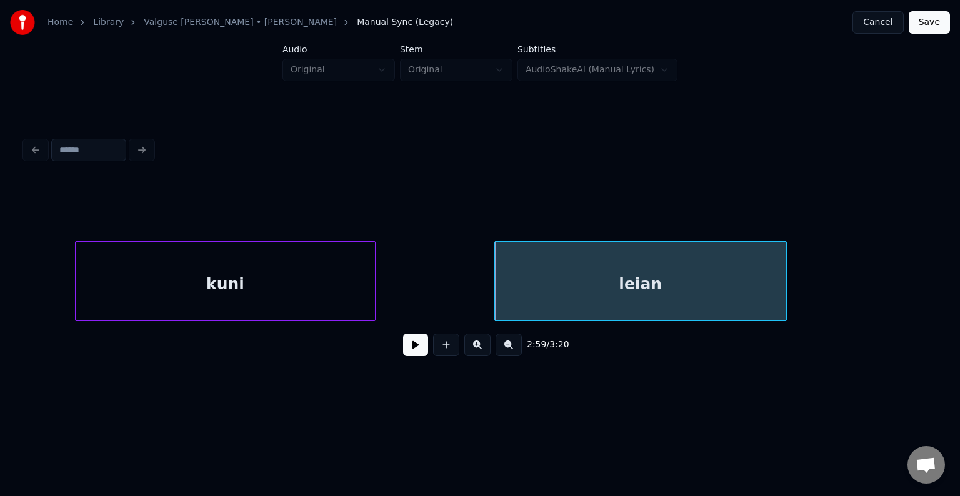
click at [241, 269] on div "kuni" at bounding box center [225, 284] width 299 height 85
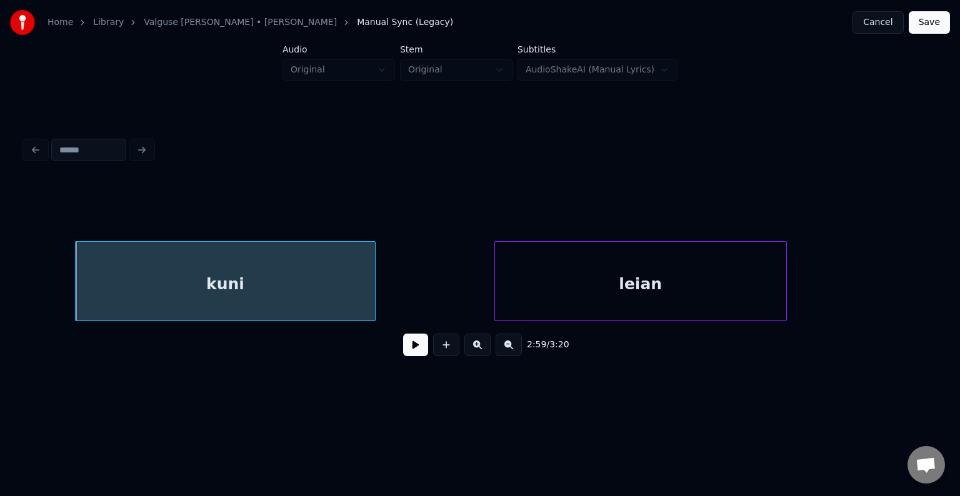
click at [403, 356] on button at bounding box center [415, 345] width 25 height 22
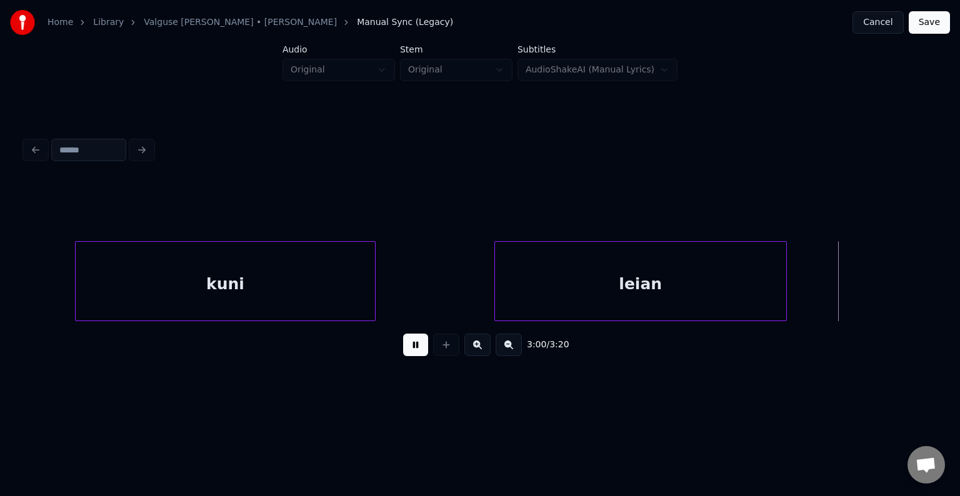
click at [403, 356] on button at bounding box center [415, 345] width 25 height 22
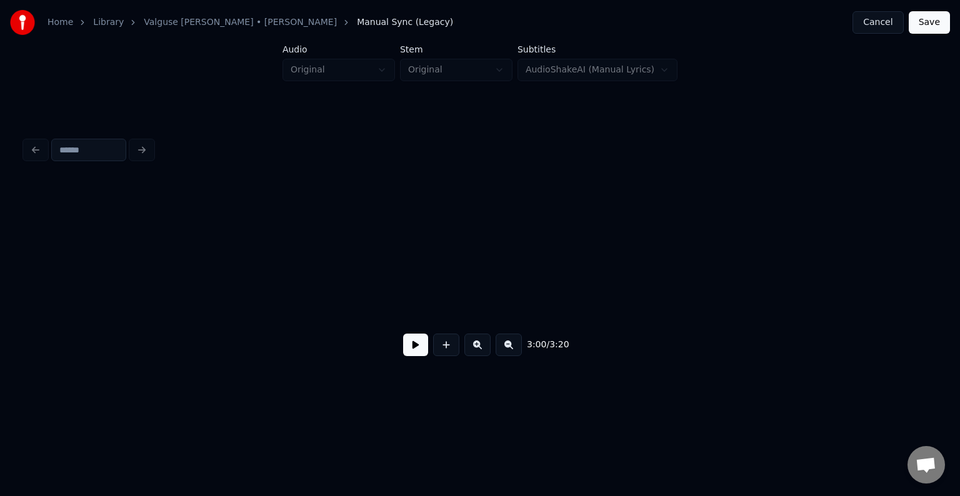
scroll to position [0, 135120]
click at [403, 352] on button at bounding box center [415, 345] width 25 height 22
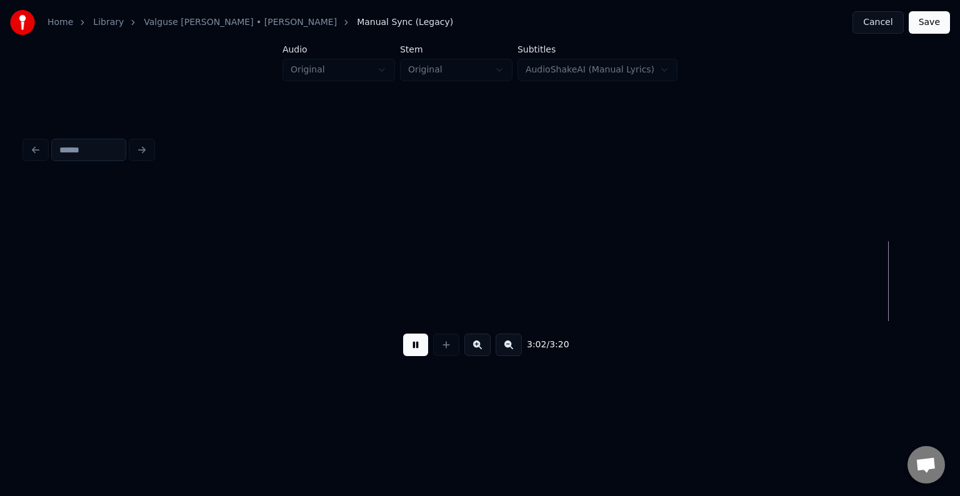
click at [403, 352] on button at bounding box center [415, 345] width 25 height 22
click at [20, 267] on div "3:02 / 3:20" at bounding box center [480, 249] width 920 height 247
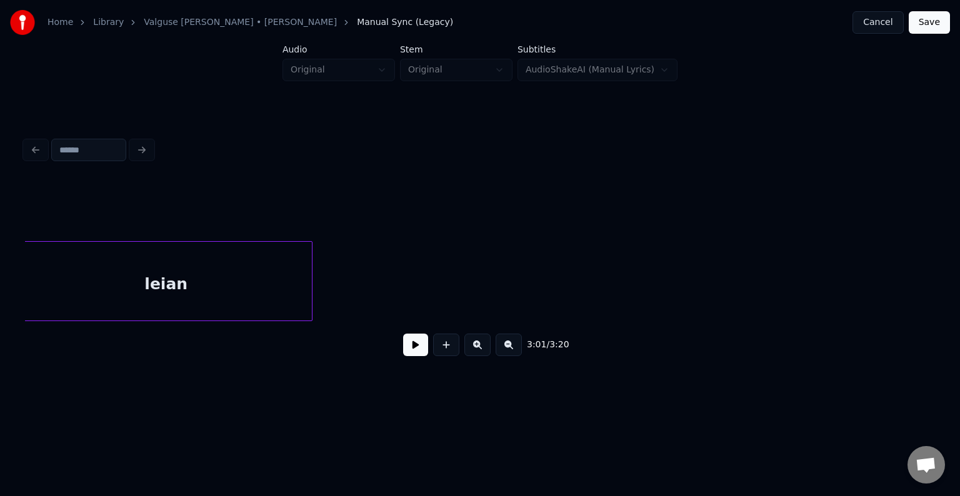
click at [134, 296] on div "leian" at bounding box center [166, 284] width 291 height 85
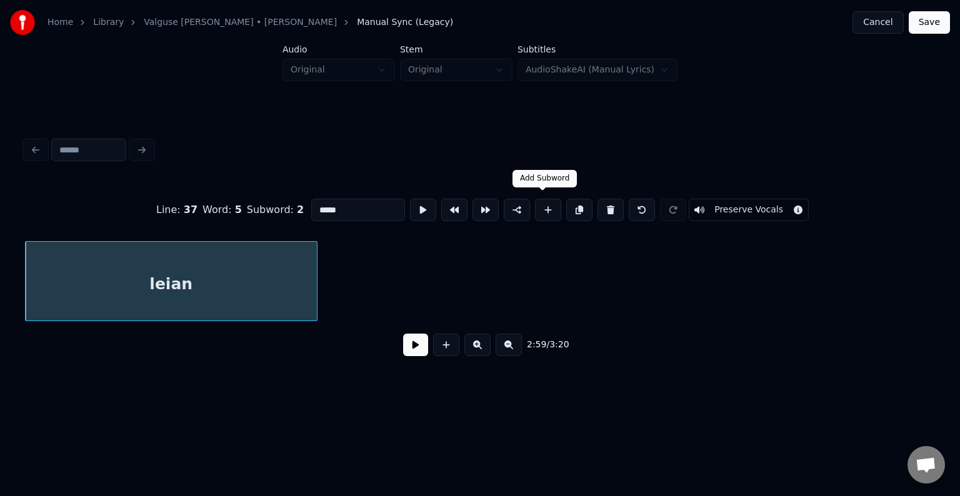
click at [540, 199] on button at bounding box center [548, 210] width 26 height 22
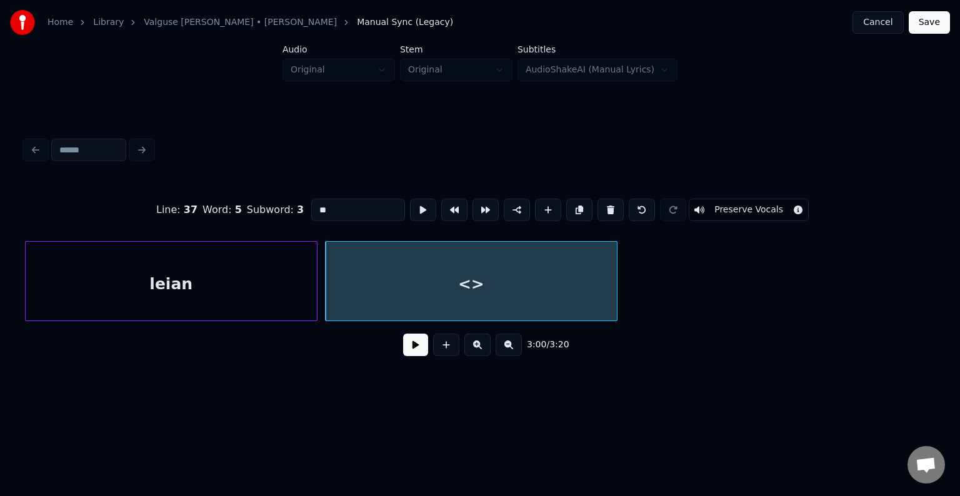
click at [157, 295] on div "leian" at bounding box center [171, 284] width 291 height 85
type input "*****"
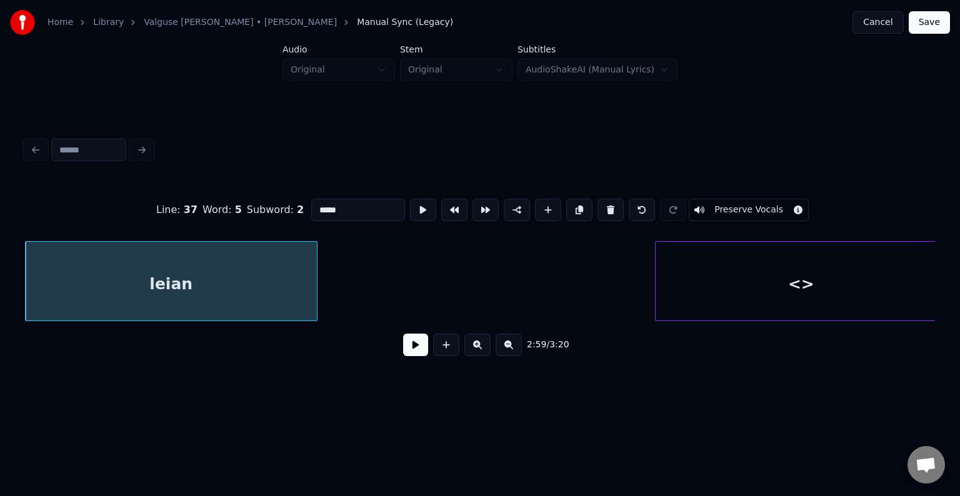
scroll to position [0, 134690]
click at [747, 261] on div "<>" at bounding box center [788, 284] width 291 height 85
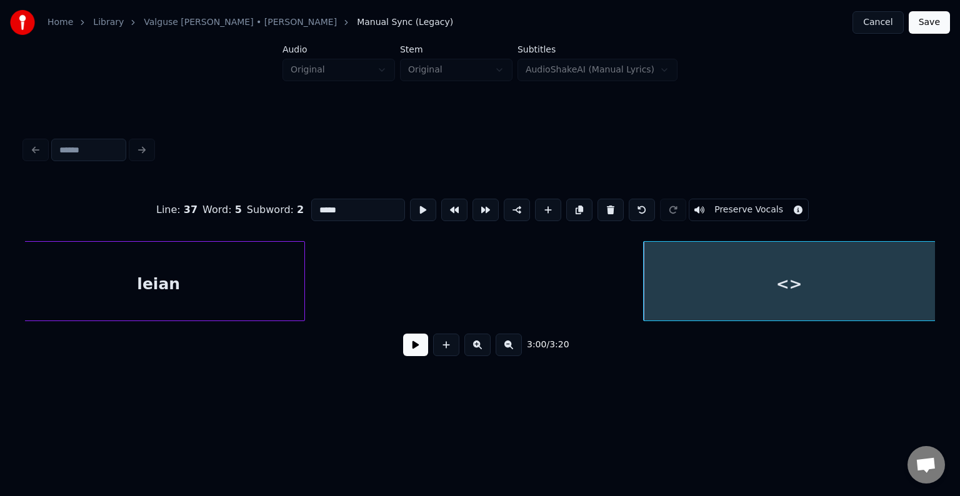
click at [302, 284] on div at bounding box center [303, 281] width 4 height 79
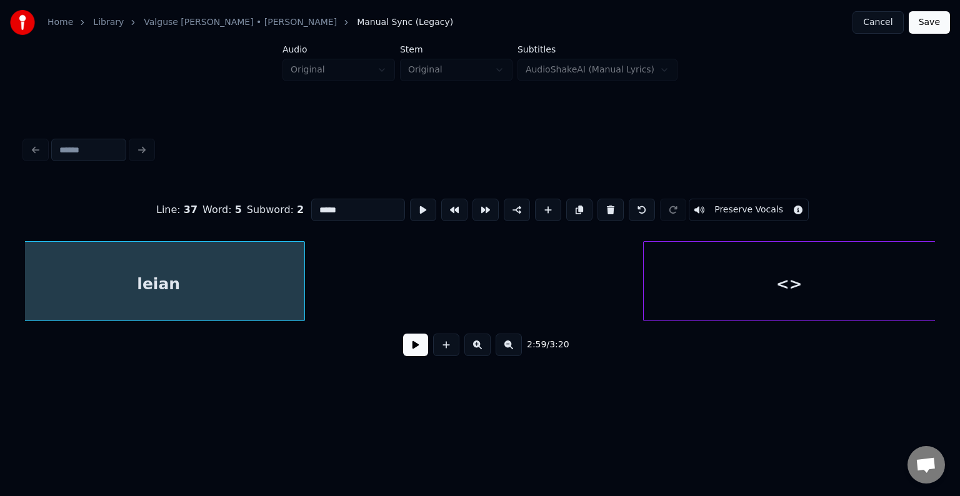
scroll to position [0, 134677]
click at [302, 284] on div "leian" at bounding box center [171, 284] width 291 height 85
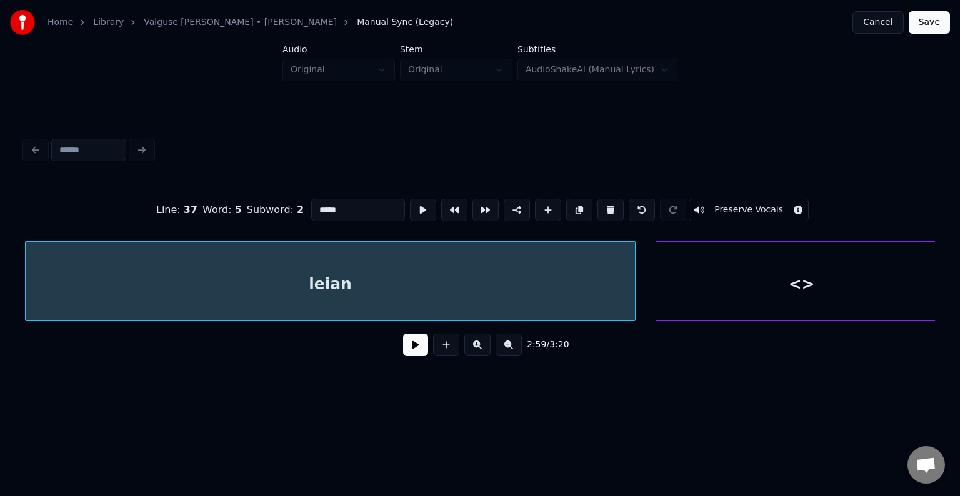
click at [635, 254] on div at bounding box center [633, 281] width 4 height 79
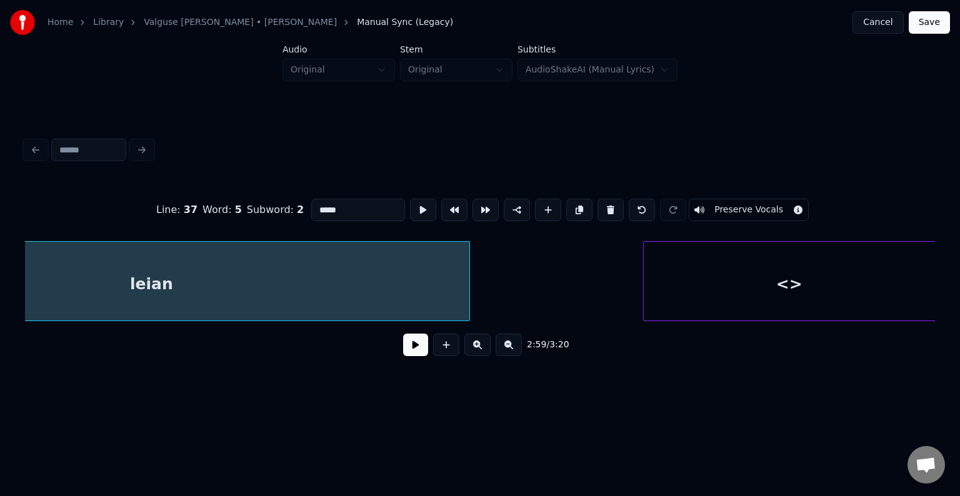
scroll to position [0, 134925]
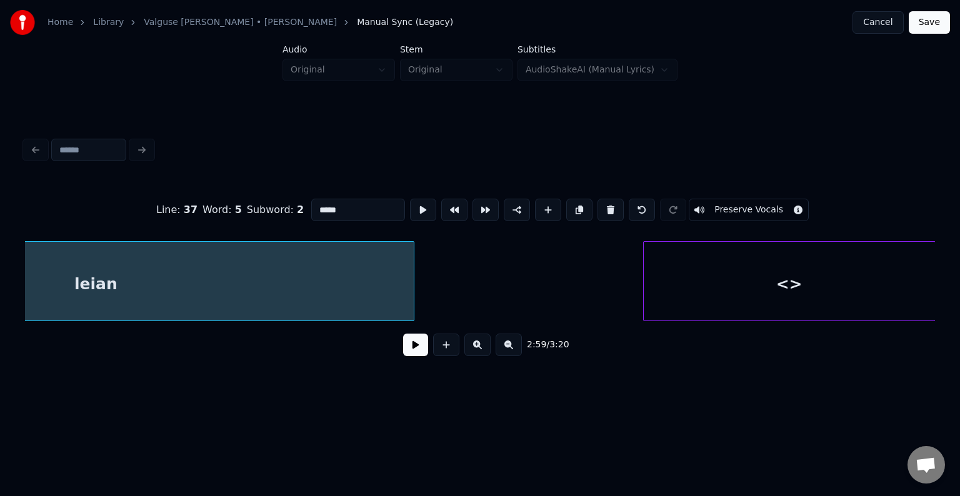
click at [959, 242] on div "Home Library [PERSON_NAME] • [PERSON_NAME] Anni Manual Sync (Legacy) Cancel Sav…" at bounding box center [480, 199] width 960 height 399
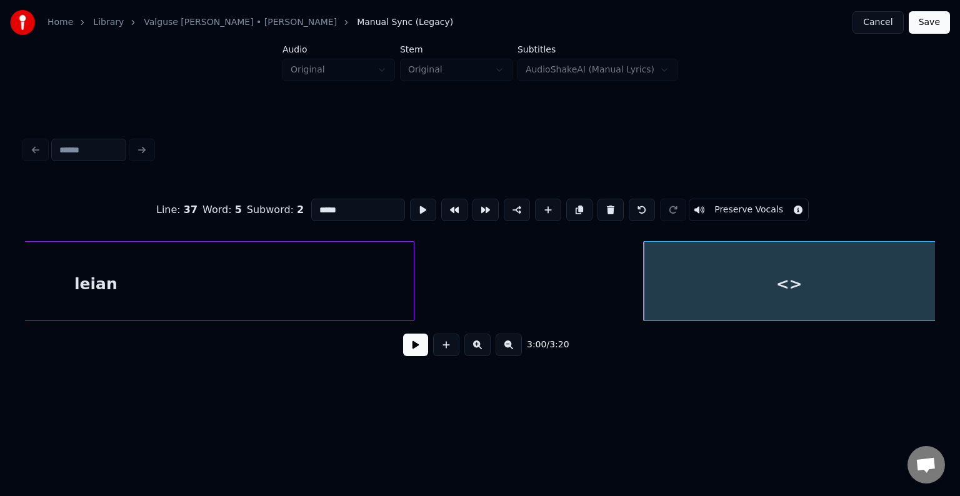
scroll to position [0, 134964]
click at [828, 273] on div "<>" at bounding box center [788, 284] width 291 height 85
click at [407, 347] on button at bounding box center [415, 345] width 25 height 22
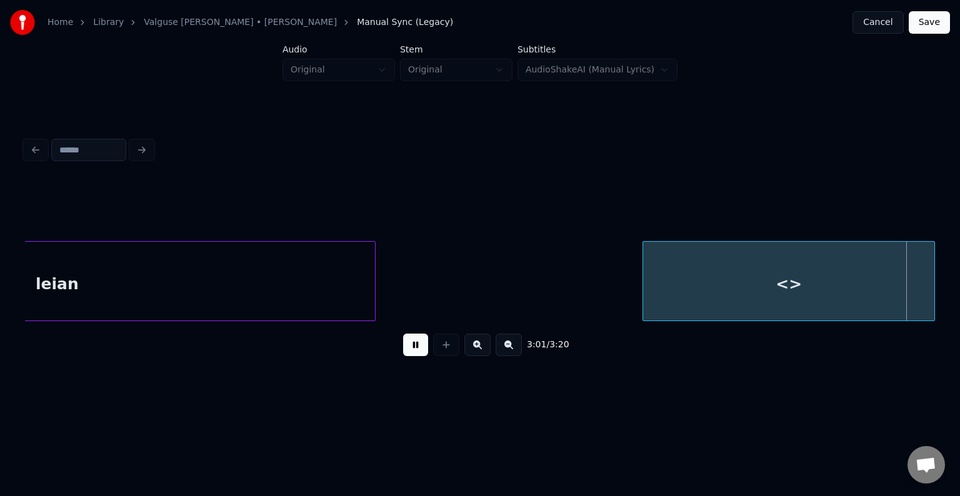
click at [407, 347] on button at bounding box center [415, 345] width 25 height 22
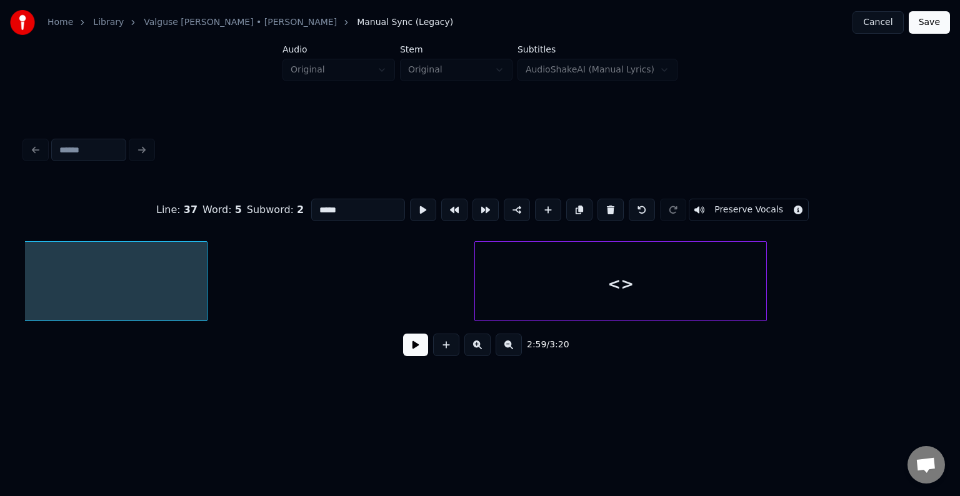
scroll to position [0, 134677]
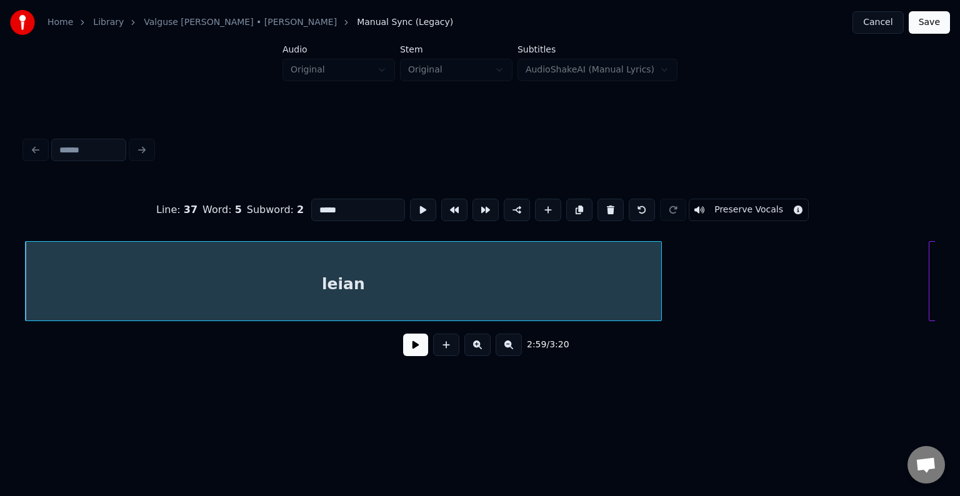
click at [409, 351] on button at bounding box center [415, 345] width 25 height 22
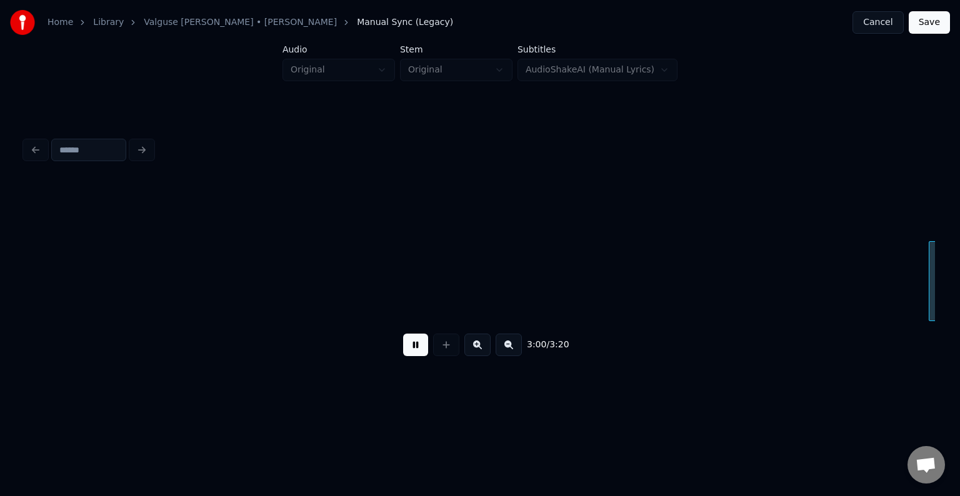
scroll to position [0, 135595]
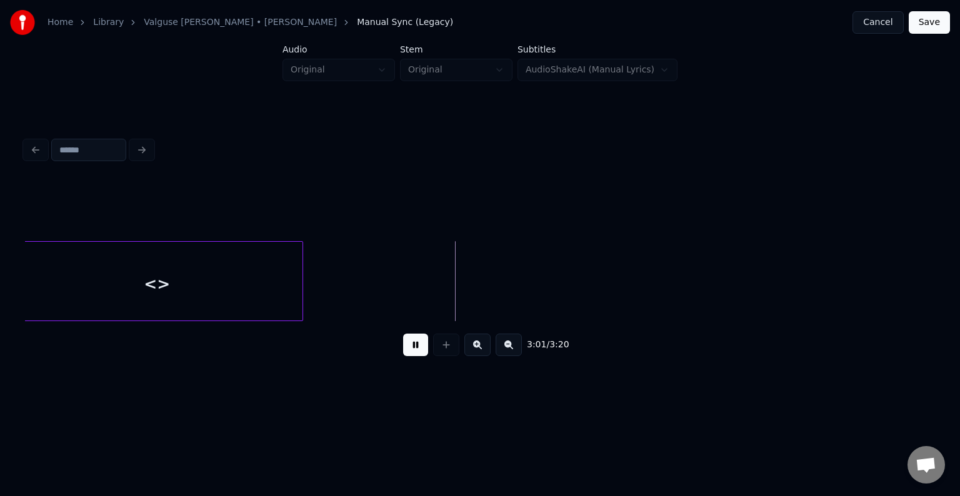
click at [409, 351] on button at bounding box center [415, 345] width 25 height 22
click at [117, 292] on div "<>" at bounding box center [156, 284] width 291 height 85
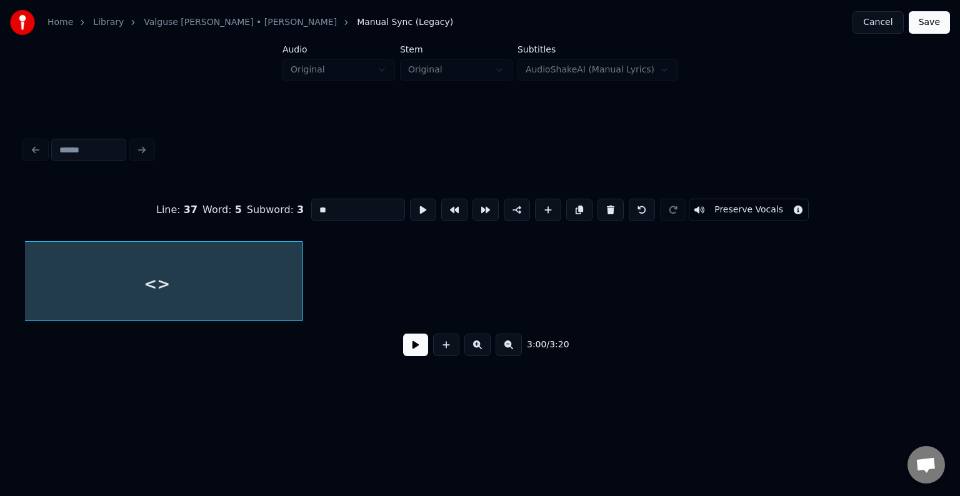
scroll to position [0, 135581]
click at [336, 208] on input "**" at bounding box center [358, 210] width 94 height 22
type input "*"
click at [545, 200] on button at bounding box center [548, 210] width 26 height 22
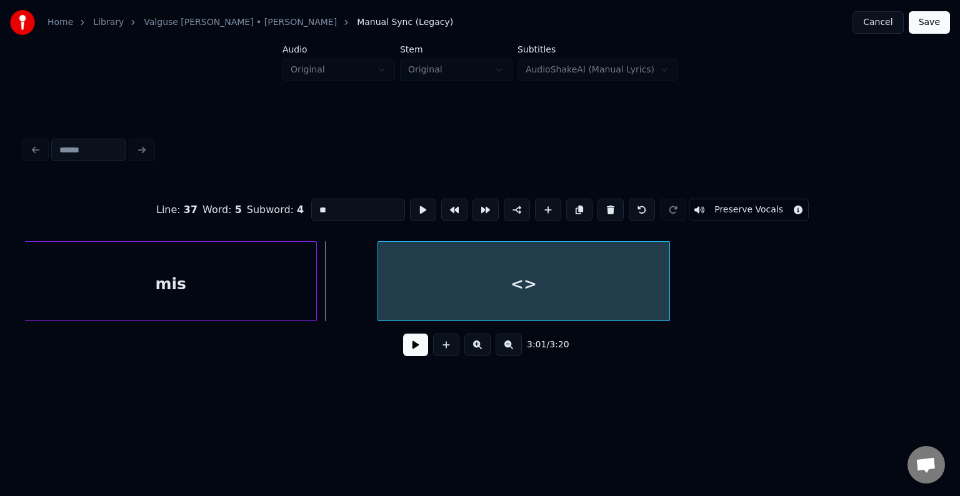
click at [515, 280] on div "<>" at bounding box center [523, 284] width 291 height 85
click at [261, 270] on div "mis" at bounding box center [170, 284] width 291 height 85
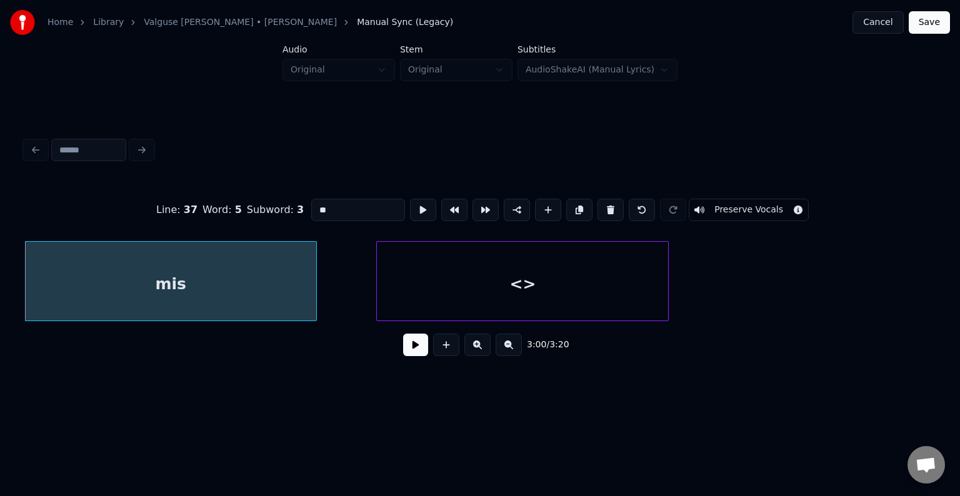
type input "***"
click at [411, 347] on button at bounding box center [415, 345] width 25 height 22
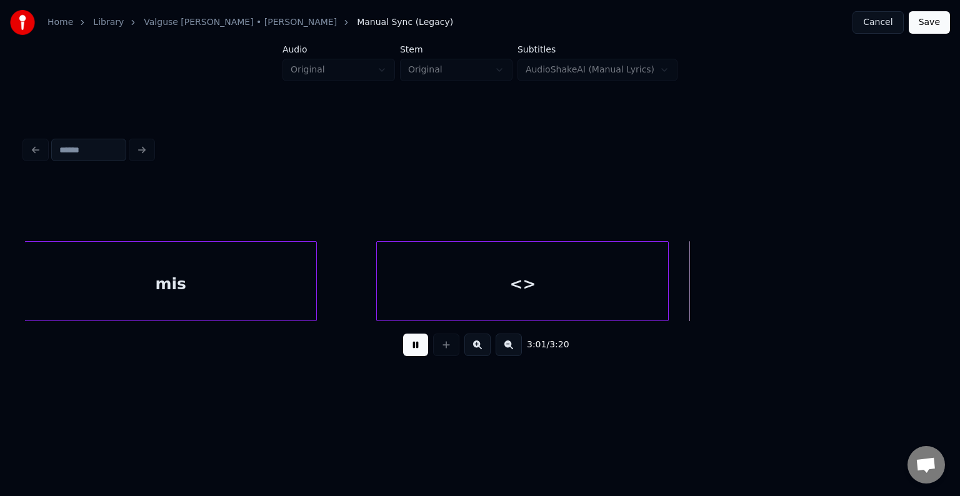
drag, startPoint x: 411, startPoint y: 347, endPoint x: 404, endPoint y: 342, distance: 8.9
click at [410, 349] on button at bounding box center [415, 345] width 25 height 22
click at [413, 279] on div "<>" at bounding box center [522, 284] width 291 height 85
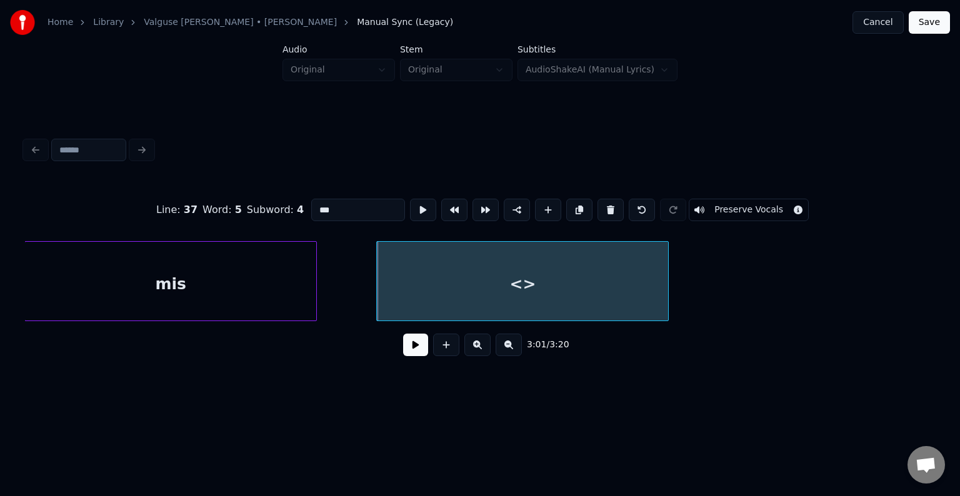
type input "**"
drag, startPoint x: 317, startPoint y: 199, endPoint x: 277, endPoint y: 198, distance: 40.0
click at [277, 198] on div "Line : 37 Word : 5 Subword : 4 ** Preserve Vocals" at bounding box center [480, 210] width 910 height 62
click at [142, 274] on div "mis" at bounding box center [170, 284] width 291 height 85
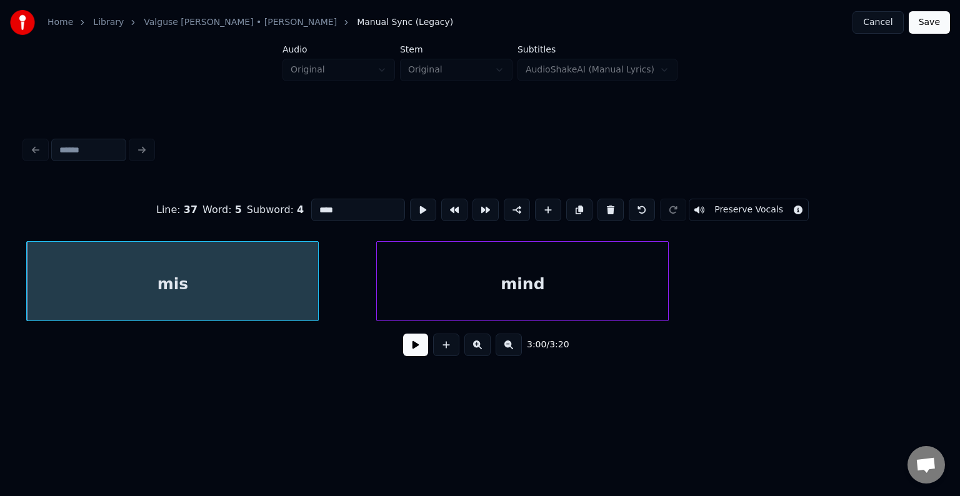
type input "****"
click at [410, 347] on button at bounding box center [415, 345] width 25 height 22
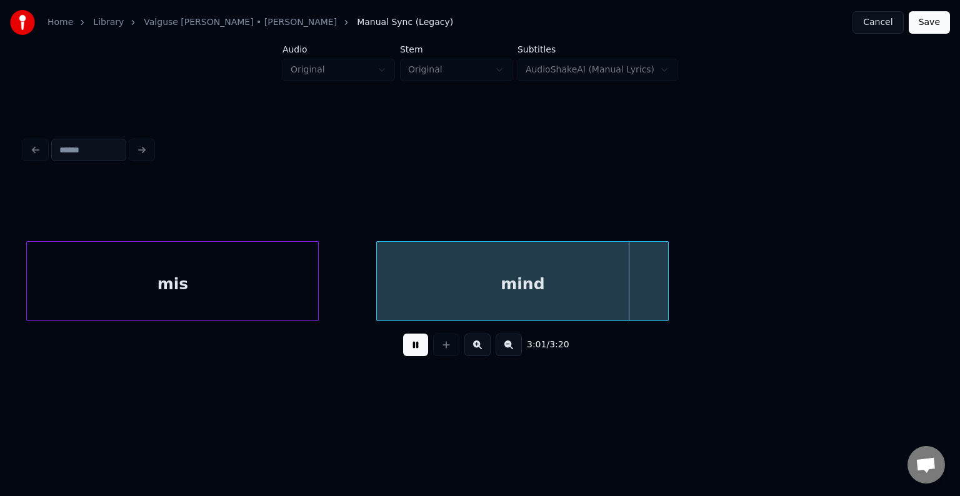
click at [410, 348] on button at bounding box center [415, 345] width 25 height 22
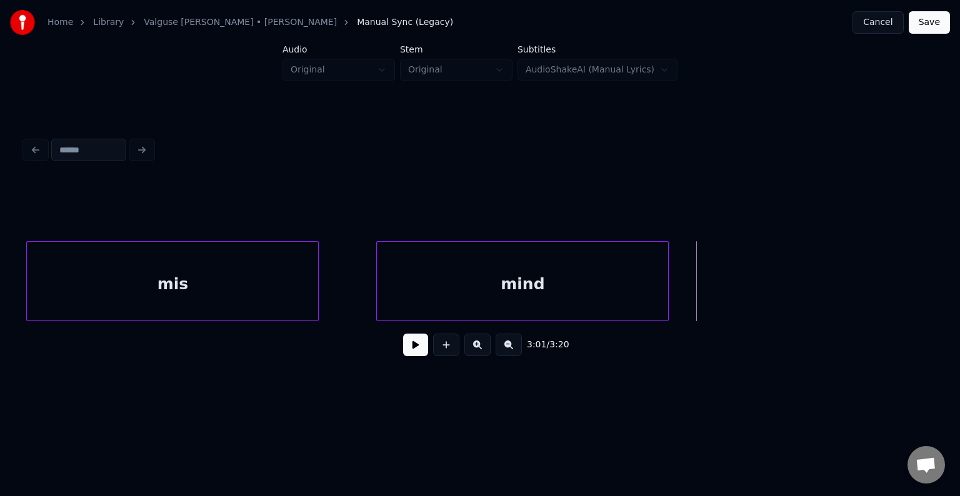
click at [569, 292] on div "mind" at bounding box center [522, 284] width 291 height 85
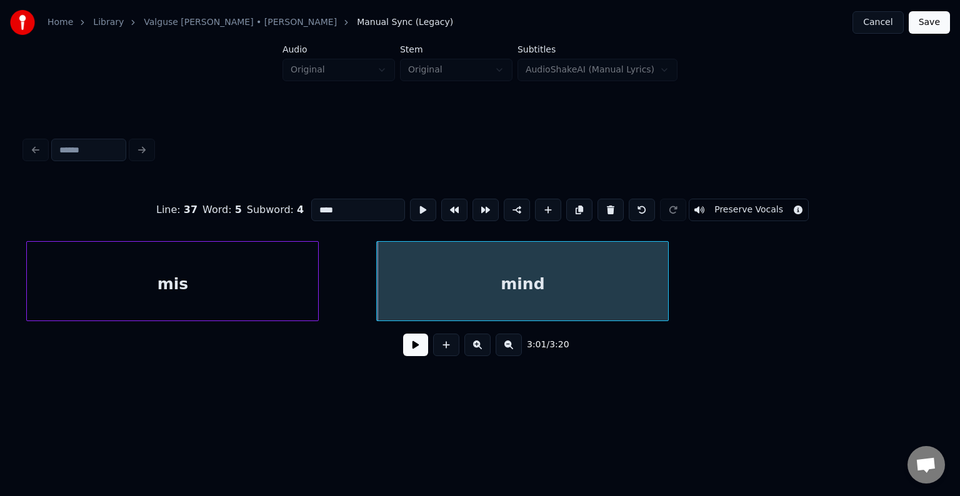
click at [550, 205] on button at bounding box center [548, 210] width 26 height 22
type input "**"
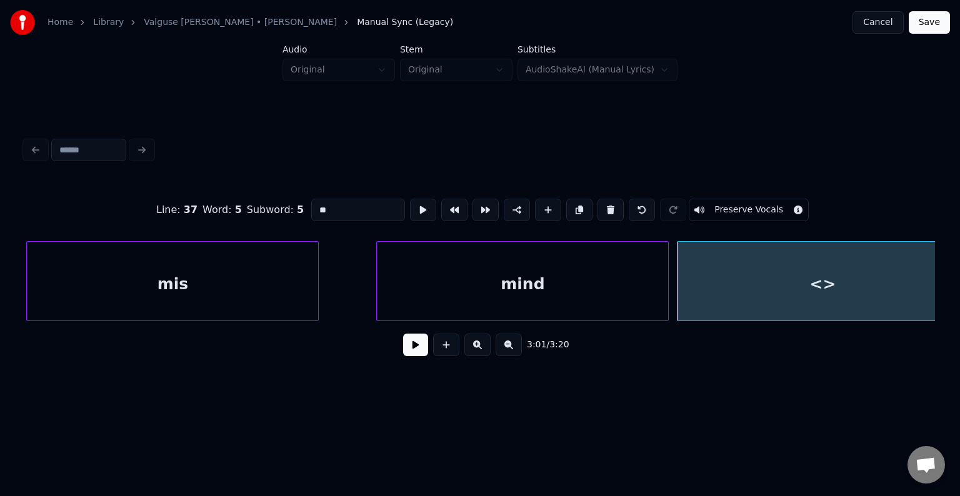
click at [734, 264] on div "<>" at bounding box center [822, 284] width 291 height 85
drag, startPoint x: 299, startPoint y: 208, endPoint x: 200, endPoint y: 201, distance: 99.6
click at [200, 201] on div "Line : 37 Word : 5 Subword : 5 ** Preserve Vocals" at bounding box center [480, 210] width 910 height 62
click at [497, 286] on div "mind" at bounding box center [506, 284] width 291 height 85
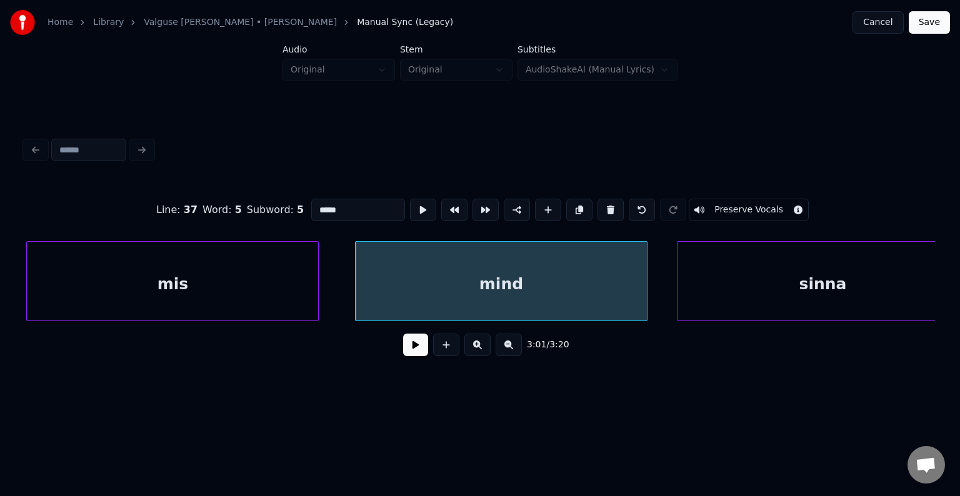
click at [237, 270] on div "mis" at bounding box center [172, 284] width 291 height 85
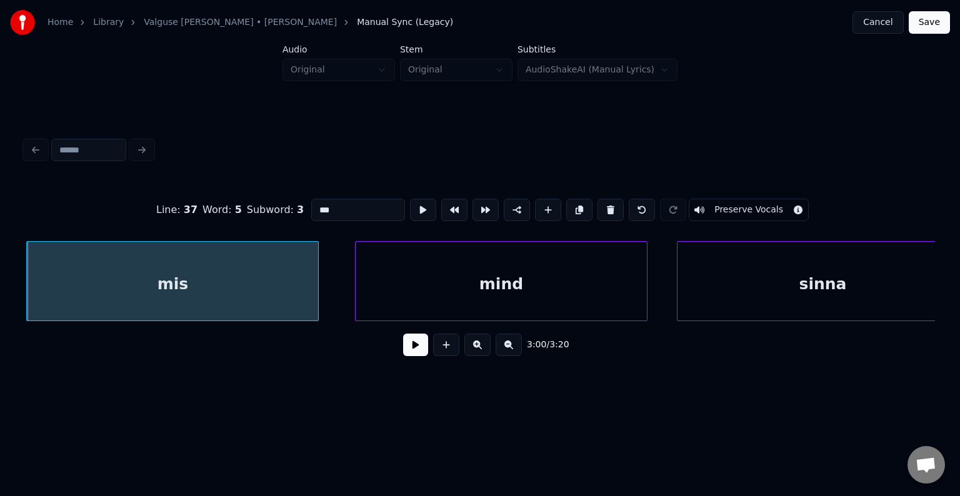
type input "***"
click at [405, 356] on button at bounding box center [415, 345] width 25 height 22
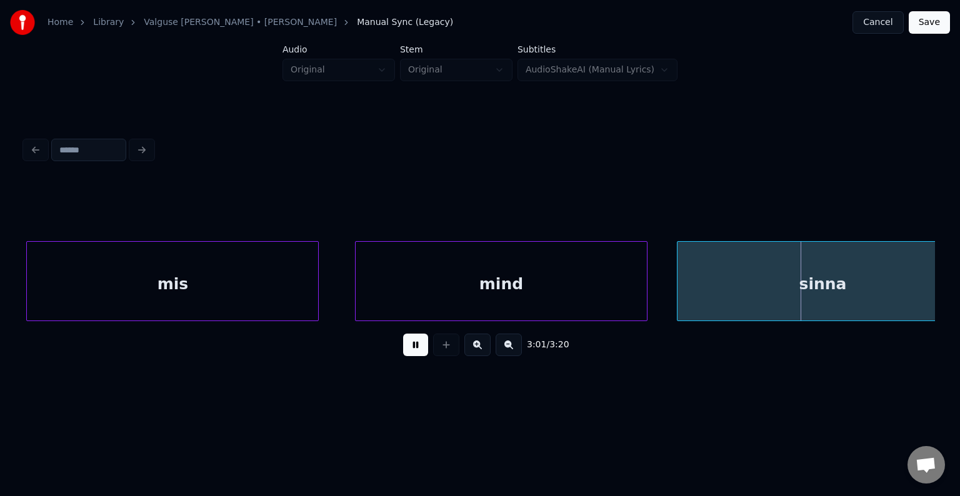
click at [406, 355] on button at bounding box center [415, 345] width 25 height 22
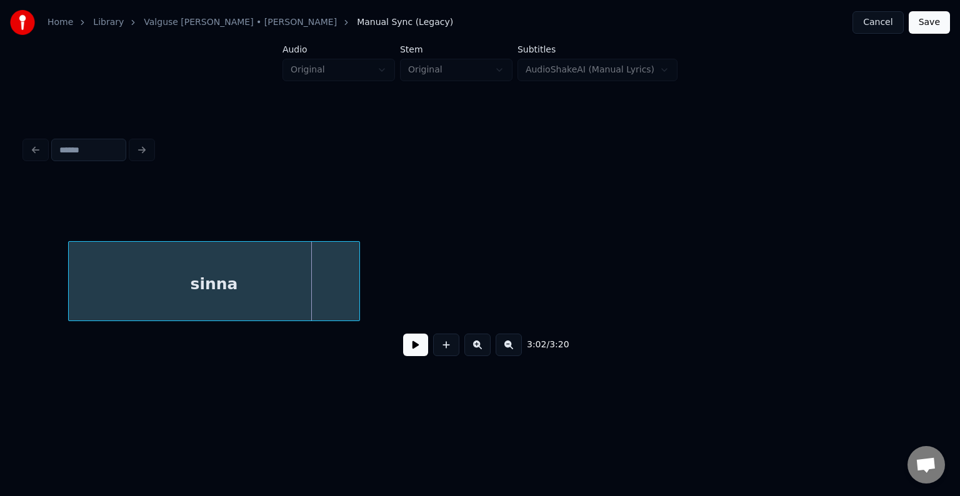
scroll to position [0, 136206]
click at [403, 348] on button at bounding box center [415, 345] width 25 height 22
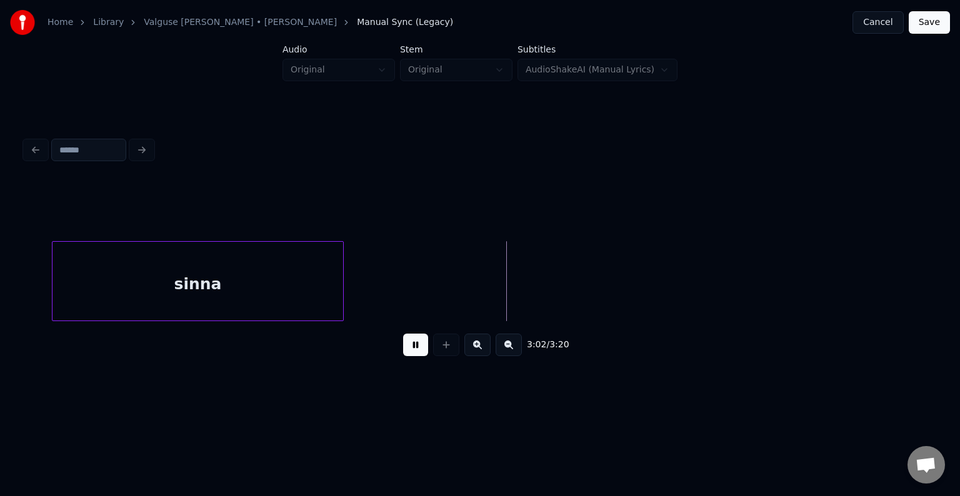
click at [403, 348] on button at bounding box center [415, 345] width 25 height 22
click at [247, 277] on div "sinna" at bounding box center [197, 284] width 291 height 85
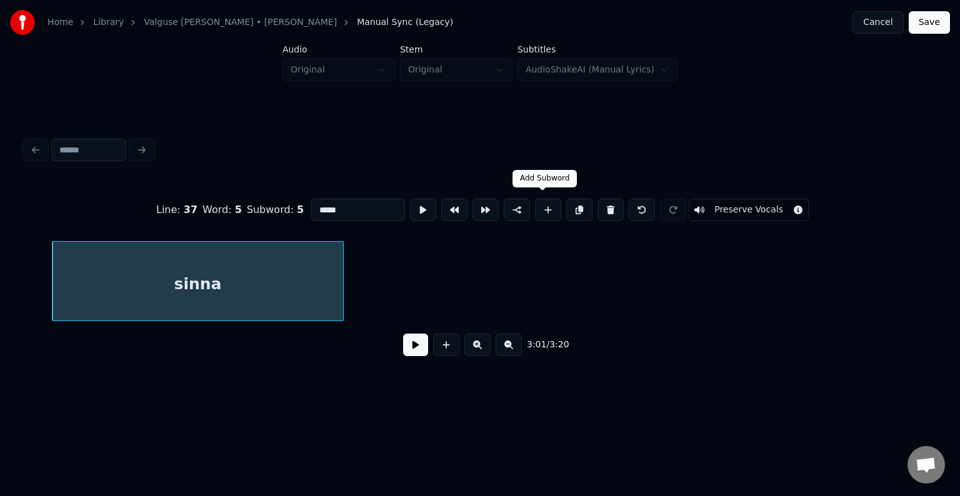
click at [544, 210] on button at bounding box center [548, 210] width 26 height 22
type input "**"
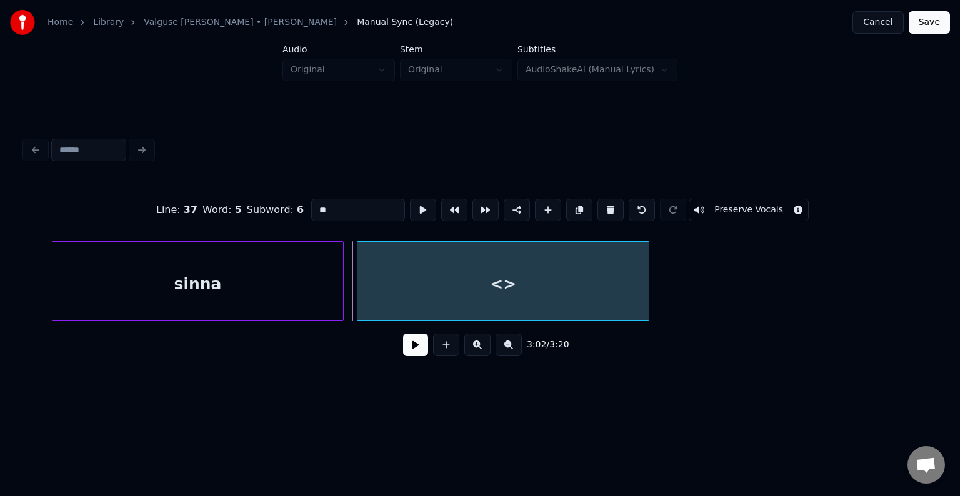
click at [446, 278] on div "<>" at bounding box center [502, 284] width 291 height 85
click at [337, 278] on div "sinna" at bounding box center [192, 281] width 292 height 80
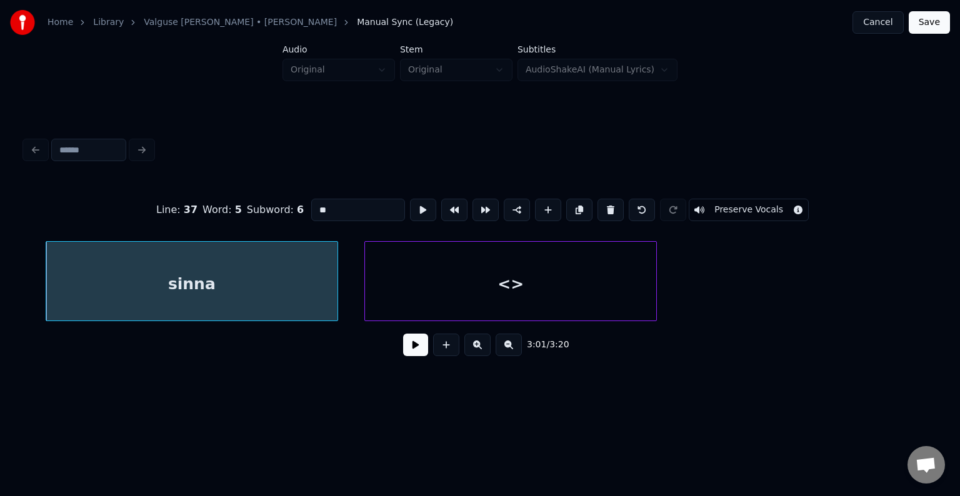
click at [432, 279] on div "<>" at bounding box center [510, 284] width 291 height 85
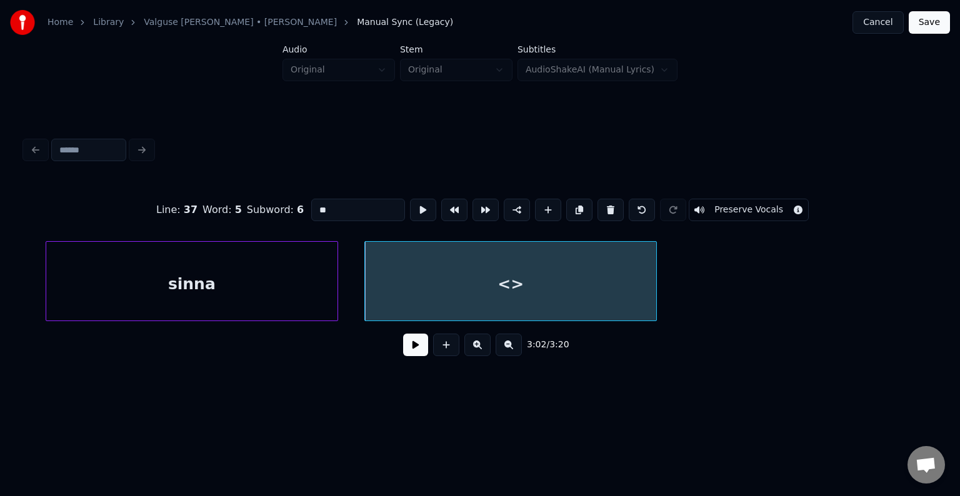
drag, startPoint x: 324, startPoint y: 201, endPoint x: 241, endPoint y: 202, distance: 82.5
click at [244, 202] on div "Line : 37 Word : 5 Subword : 6 ** Preserve Vocals" at bounding box center [480, 210] width 910 height 62
click at [201, 277] on div "sinna" at bounding box center [191, 284] width 291 height 85
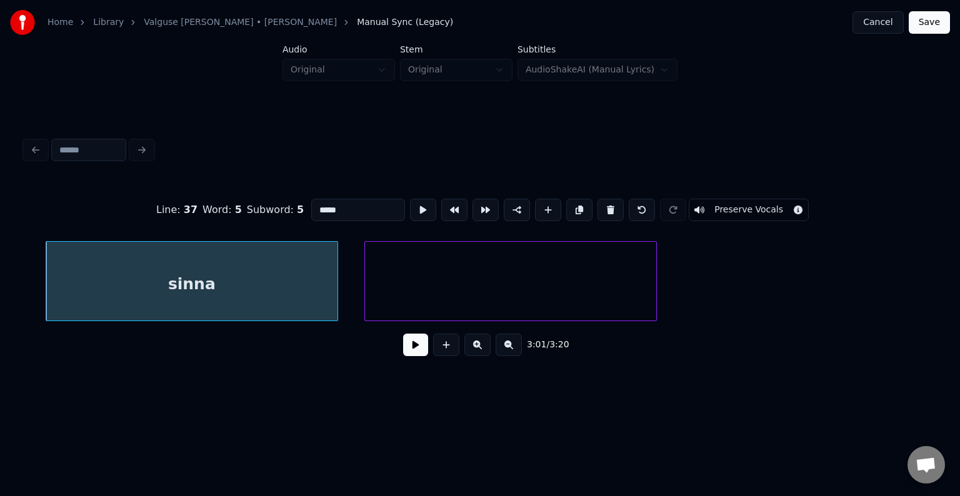
type input "*****"
click at [403, 353] on button at bounding box center [415, 345] width 25 height 22
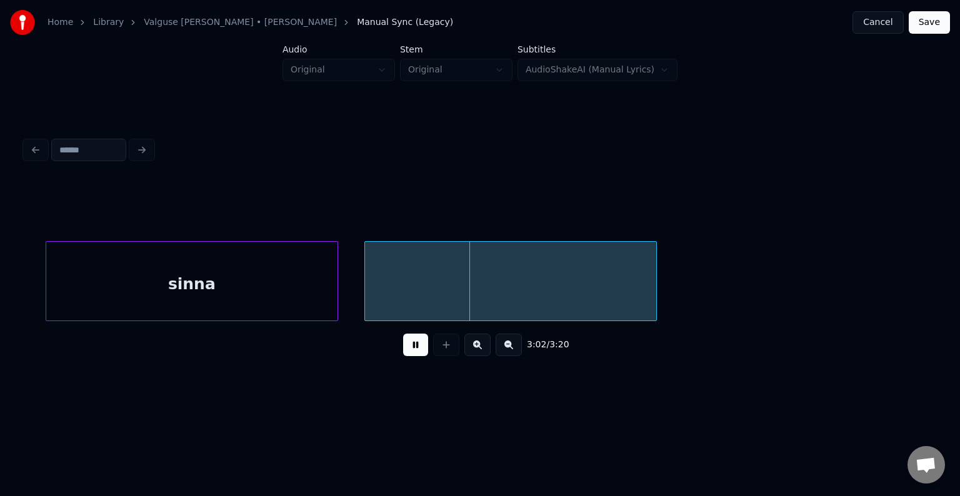
click at [403, 353] on button at bounding box center [415, 345] width 25 height 22
click at [432, 280] on div at bounding box center [510, 284] width 291 height 85
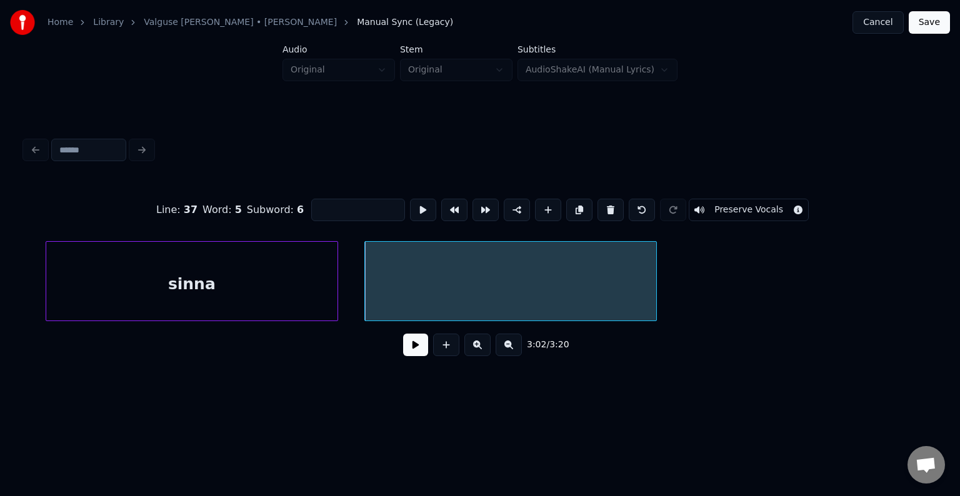
click at [323, 206] on input at bounding box center [358, 210] width 94 height 22
type input "****"
click at [411, 350] on button at bounding box center [415, 345] width 25 height 22
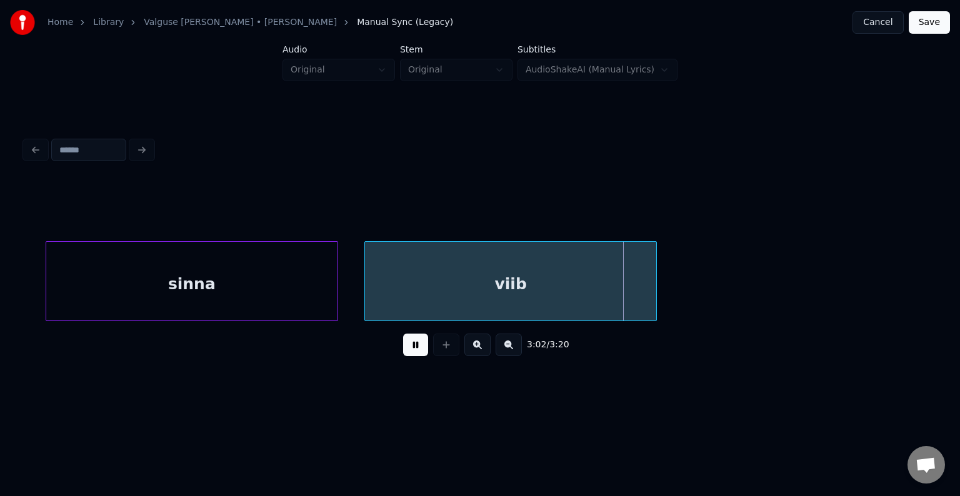
click at [407, 350] on button at bounding box center [415, 345] width 25 height 22
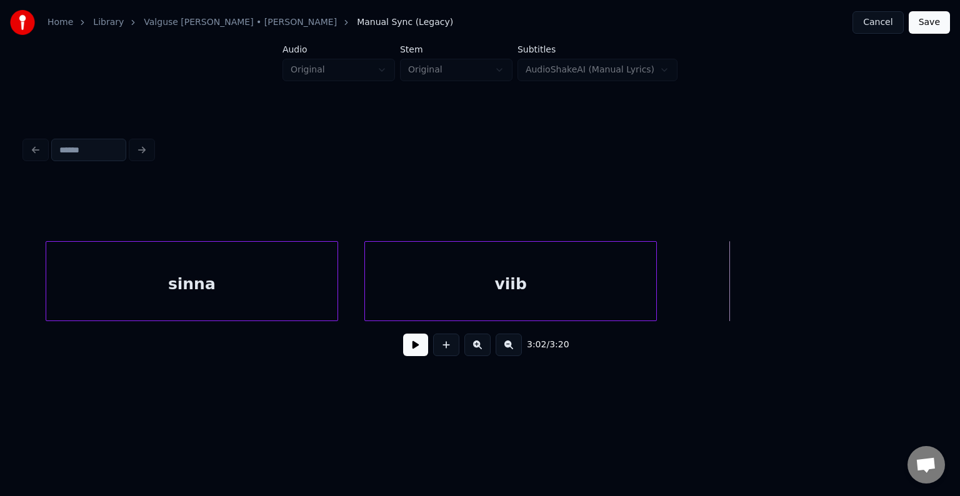
click at [407, 350] on button at bounding box center [415, 345] width 25 height 22
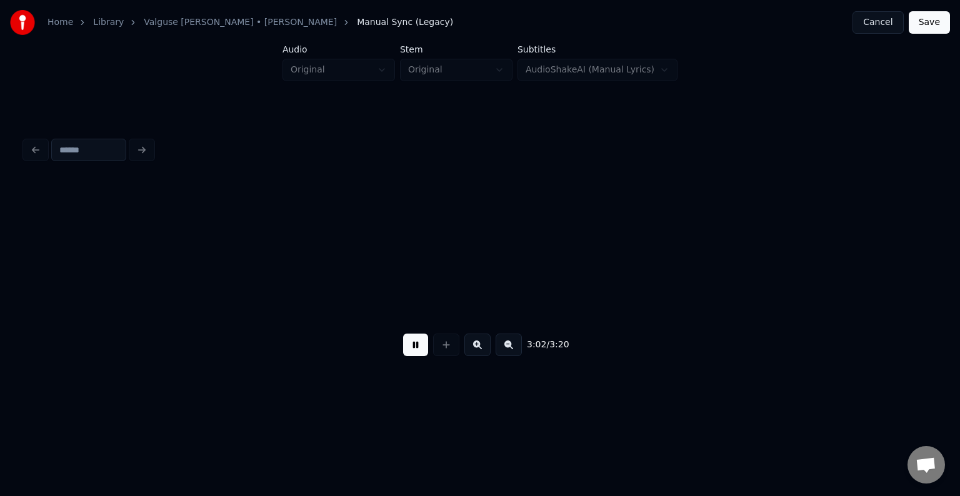
scroll to position [0, 137126]
click at [407, 350] on button at bounding box center [415, 345] width 25 height 22
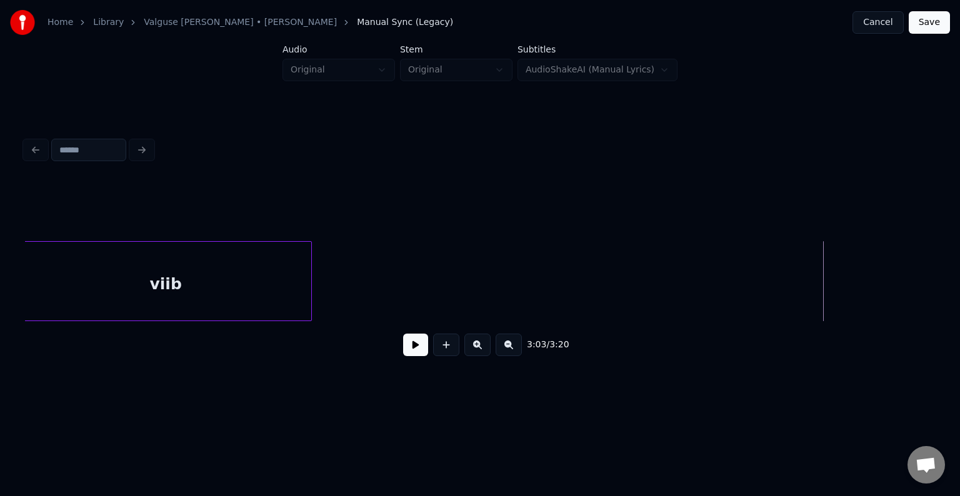
click at [216, 282] on div "viib" at bounding box center [165, 284] width 291 height 85
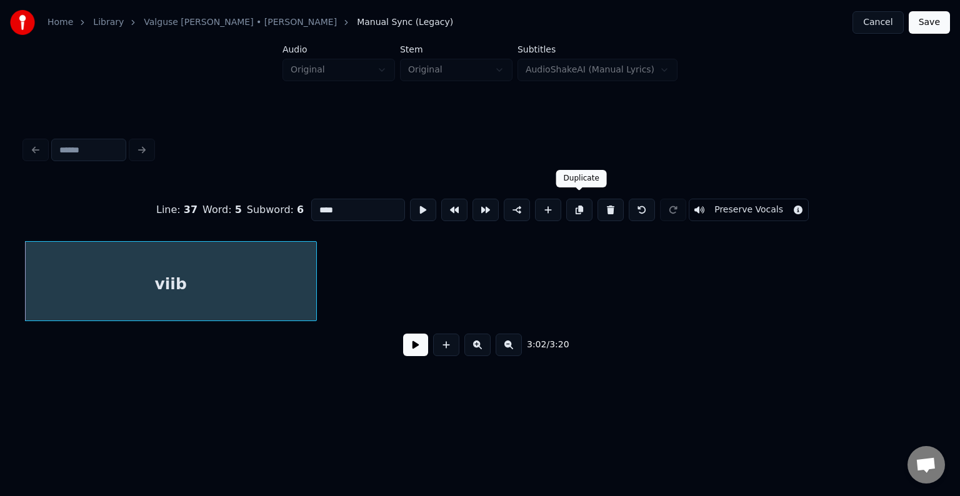
click at [545, 199] on button at bounding box center [548, 210] width 26 height 22
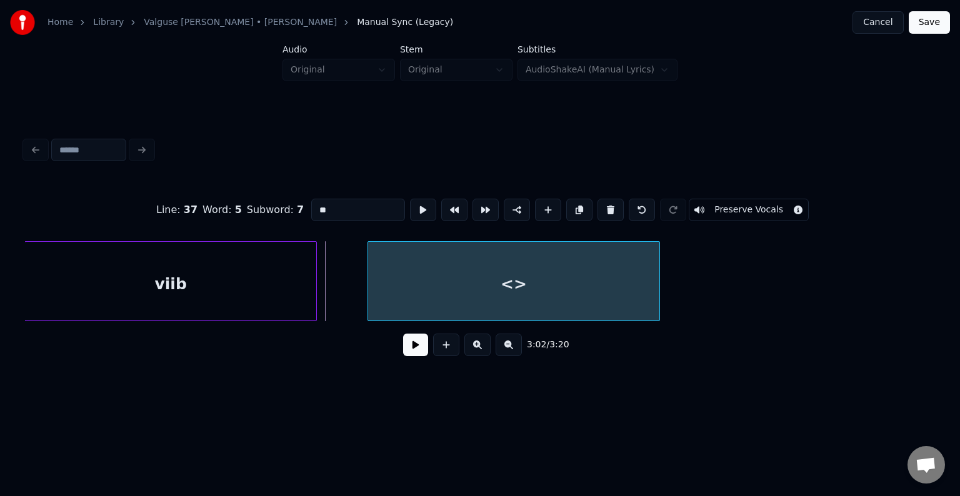
click at [534, 269] on div "<>" at bounding box center [513, 284] width 291 height 85
click at [170, 291] on div "viib" at bounding box center [170, 284] width 291 height 85
type input "****"
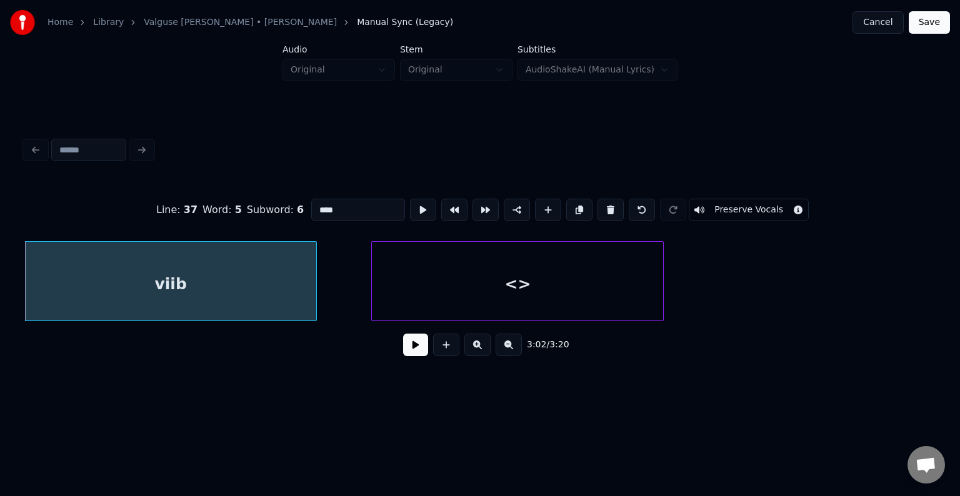
click at [413, 350] on button at bounding box center [415, 345] width 25 height 22
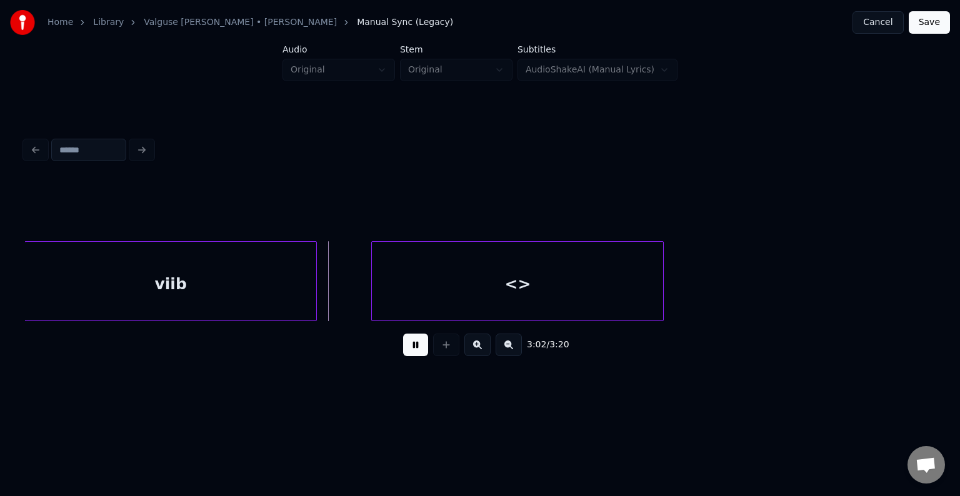
click at [413, 350] on button at bounding box center [415, 345] width 25 height 22
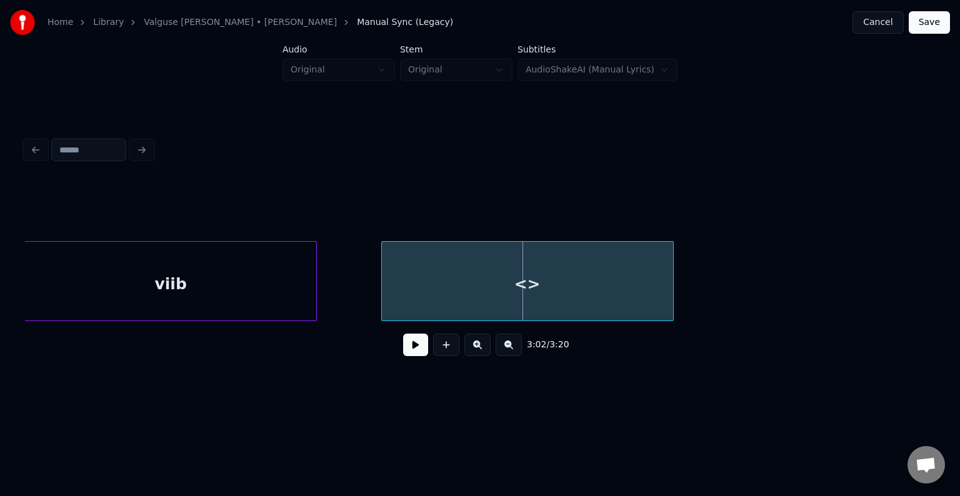
click at [454, 280] on div "<>" at bounding box center [527, 284] width 291 height 85
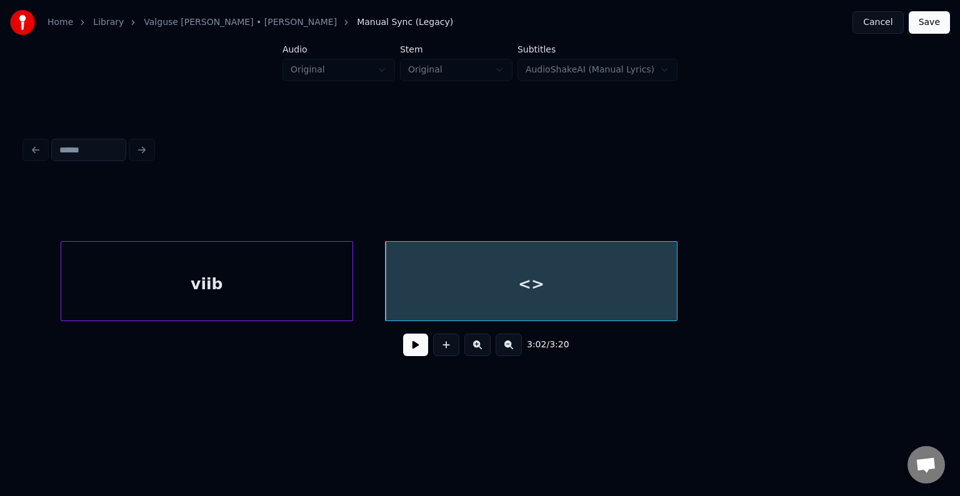
click at [227, 276] on div "viib" at bounding box center [206, 284] width 291 height 85
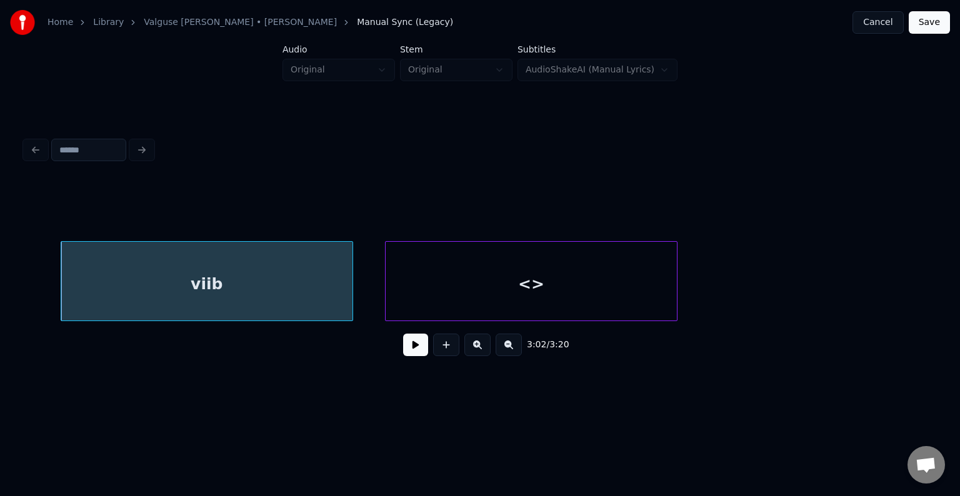
click at [435, 284] on div "<>" at bounding box center [531, 284] width 291 height 85
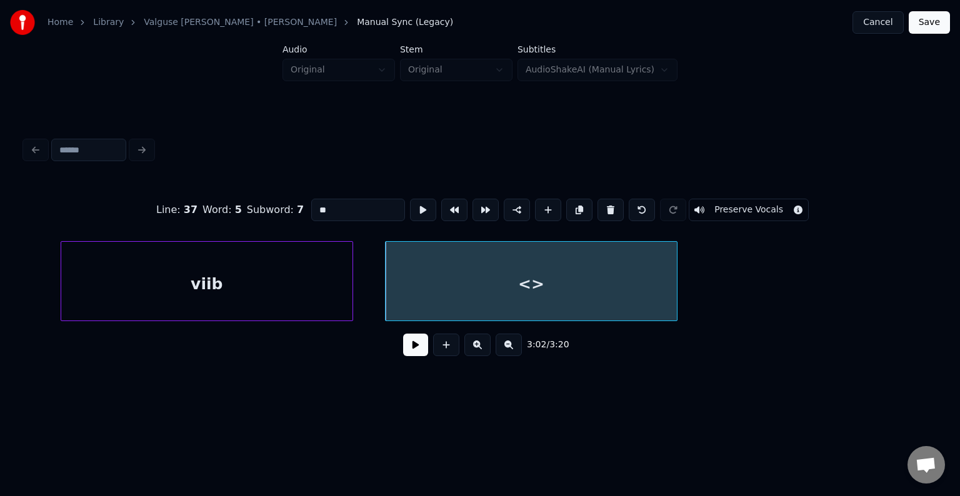
click at [136, 271] on div "viib" at bounding box center [206, 284] width 291 height 85
type input "****"
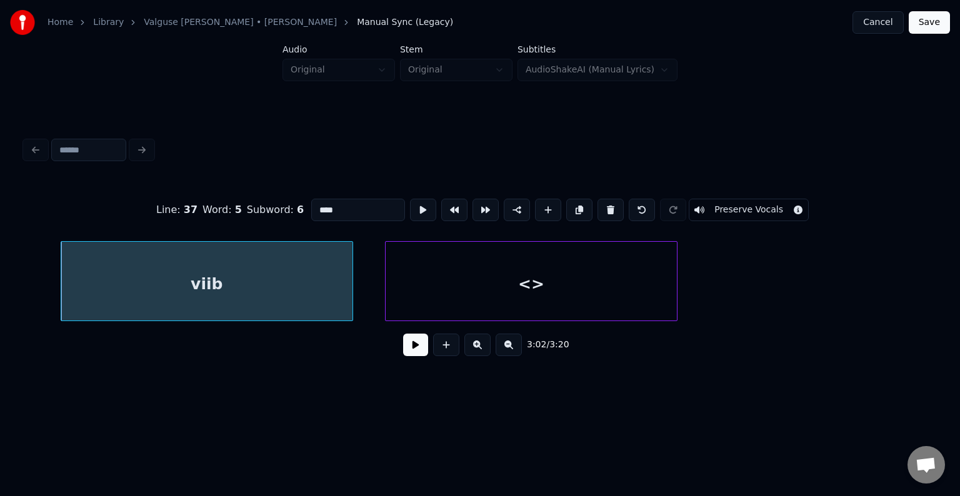
click at [403, 352] on button at bounding box center [415, 345] width 25 height 22
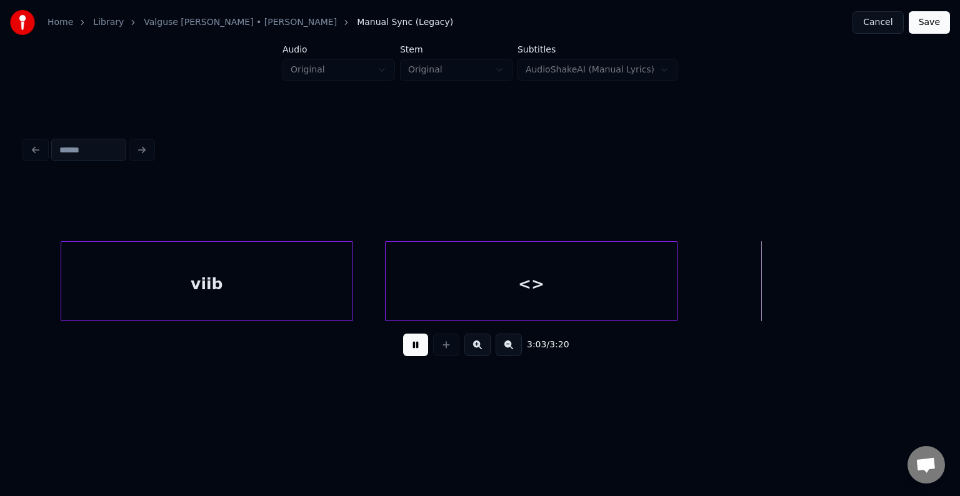
click at [403, 352] on button at bounding box center [415, 345] width 25 height 22
click at [454, 287] on div "<>" at bounding box center [531, 284] width 291 height 85
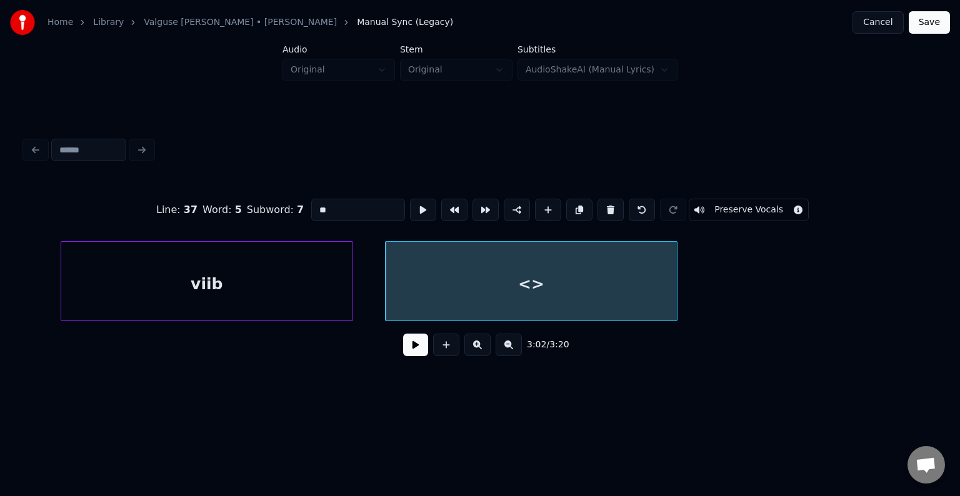
drag, startPoint x: 317, startPoint y: 205, endPoint x: 272, endPoint y: 197, distance: 45.7
click at [274, 198] on div "Line : 37 Word : 5 Subword : 7 ** Preserve Vocals" at bounding box center [480, 210] width 910 height 62
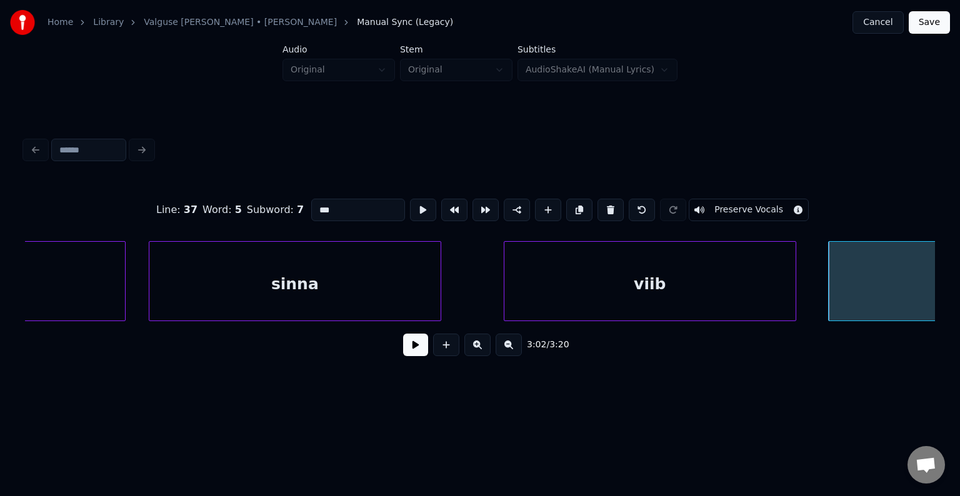
scroll to position [0, 136021]
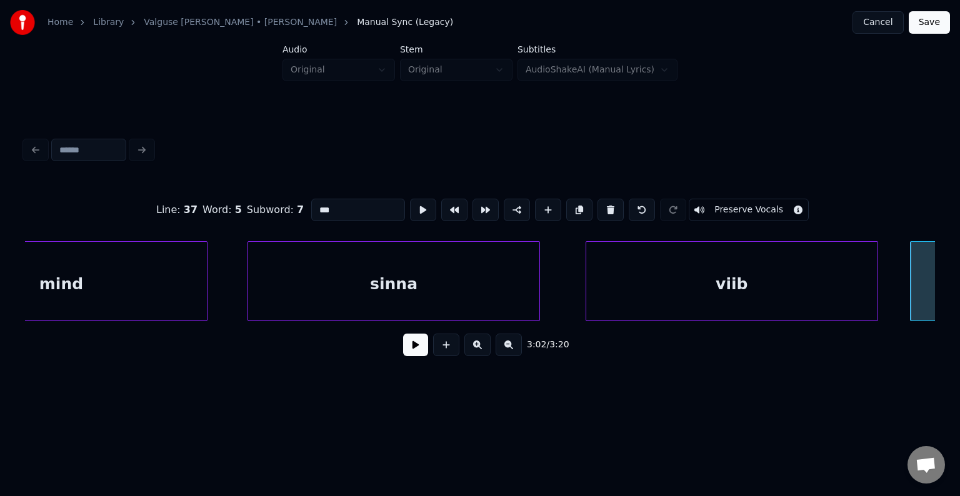
click at [336, 296] on div "sinna" at bounding box center [393, 284] width 291 height 85
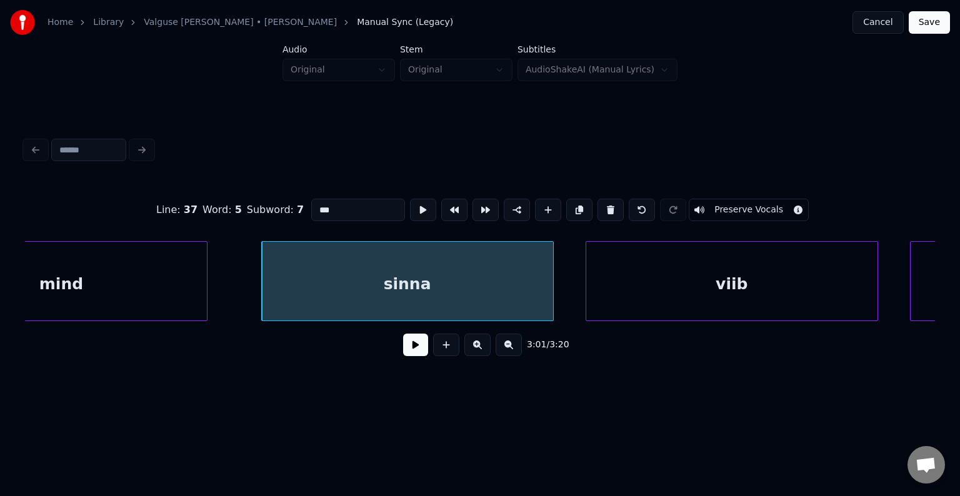
click at [98, 295] on div "mind" at bounding box center [61, 284] width 291 height 85
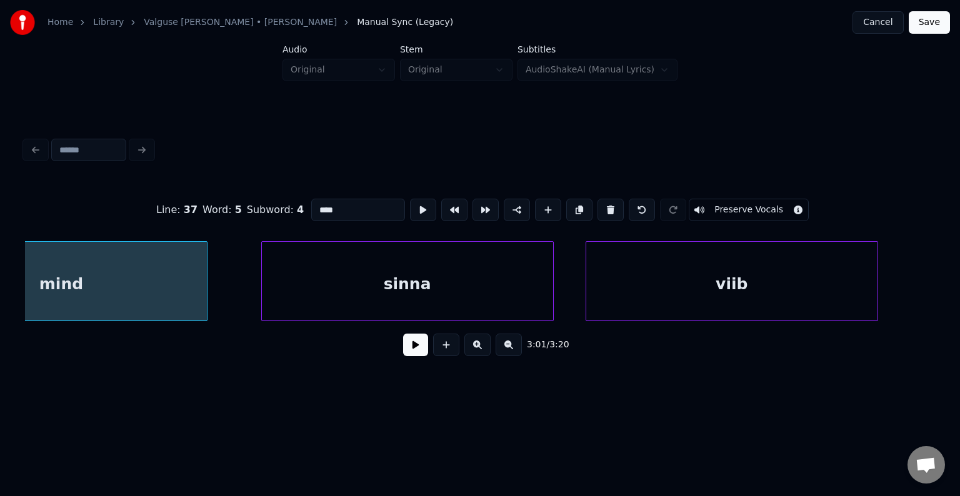
scroll to position [0, 135911]
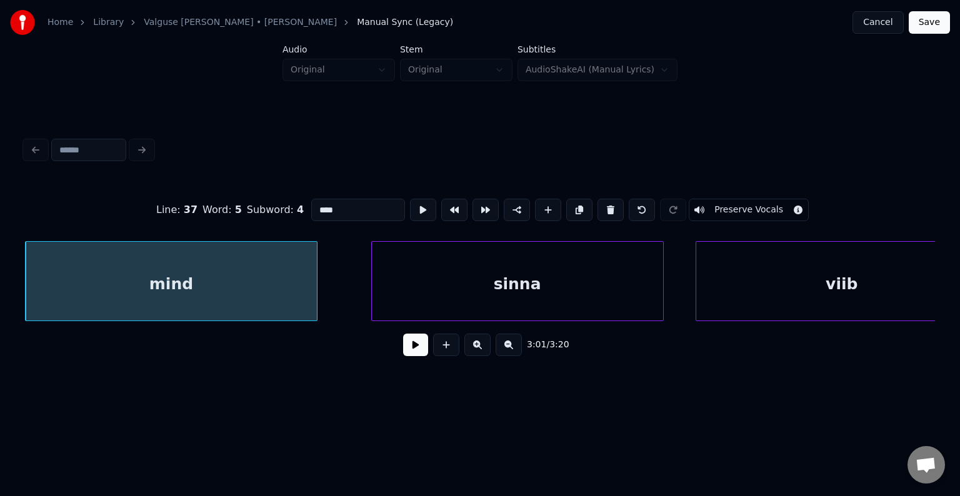
type input "****"
click at [409, 354] on button at bounding box center [415, 345] width 25 height 22
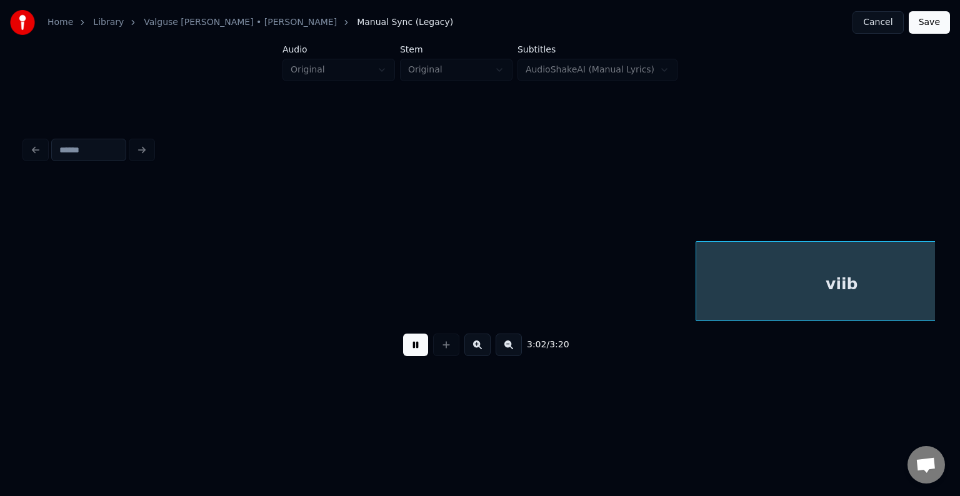
scroll to position [0, 136832]
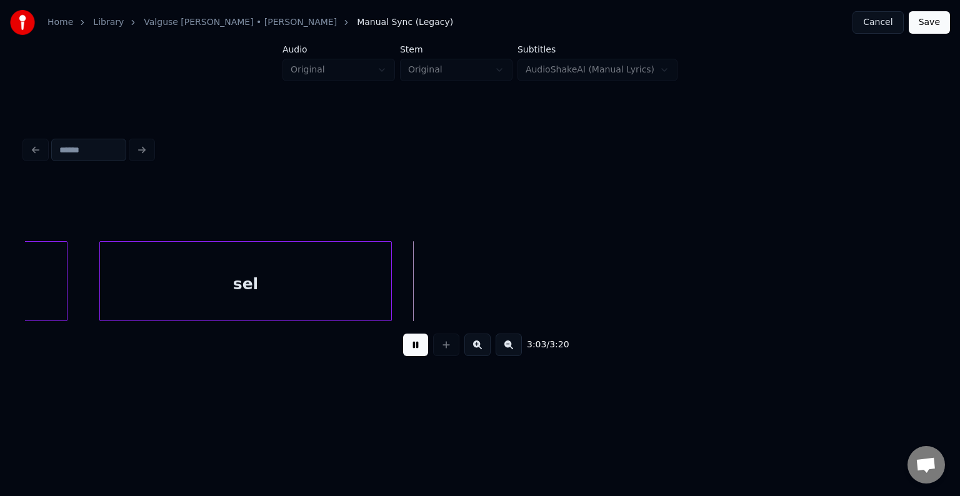
click at [409, 354] on button at bounding box center [415, 345] width 25 height 22
click at [443, 295] on div at bounding box center [442, 281] width 4 height 79
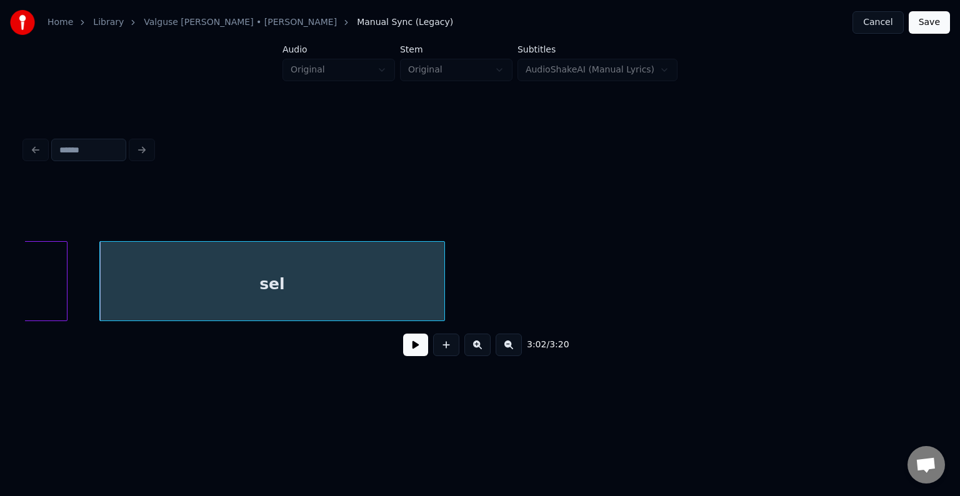
click at [406, 352] on button at bounding box center [415, 345] width 25 height 22
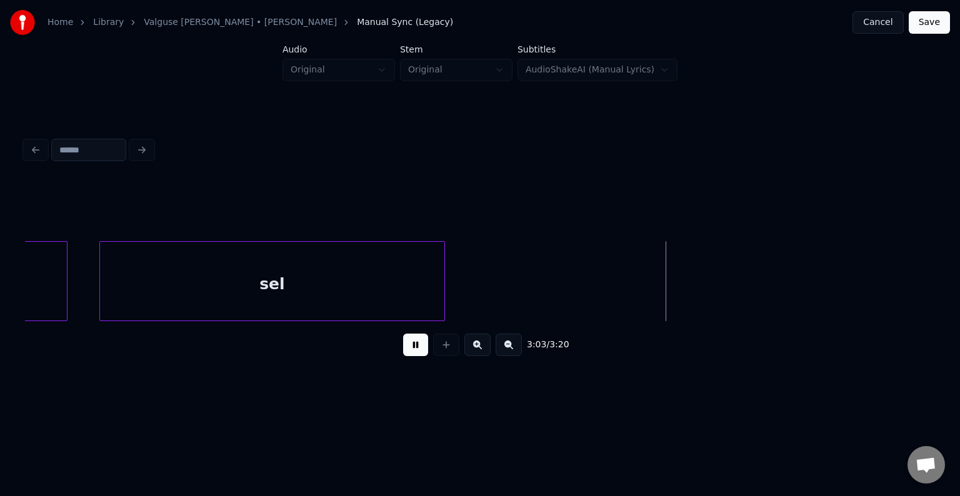
click at [410, 349] on button at bounding box center [415, 345] width 25 height 22
click at [380, 277] on div "sel" at bounding box center [272, 284] width 344 height 85
click at [420, 281] on div "sel" at bounding box center [272, 284] width 344 height 85
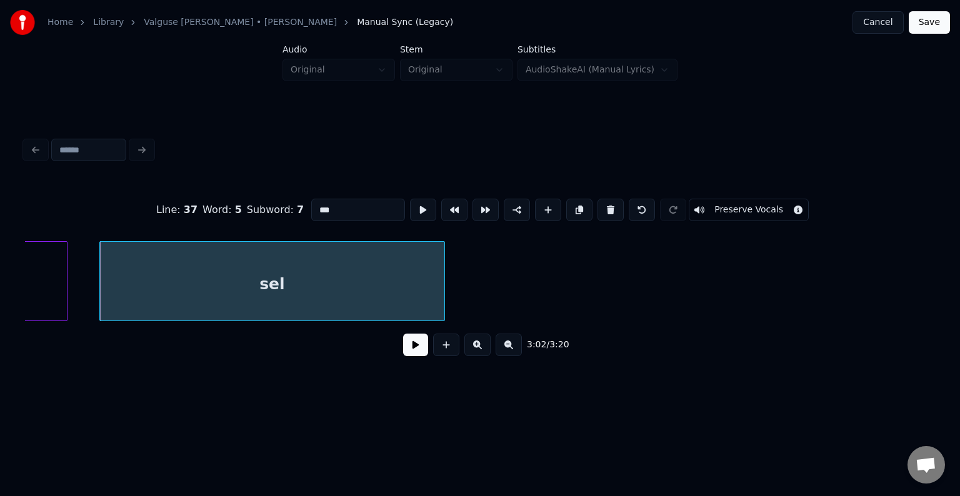
click at [535, 207] on button at bounding box center [548, 210] width 26 height 22
type input "**"
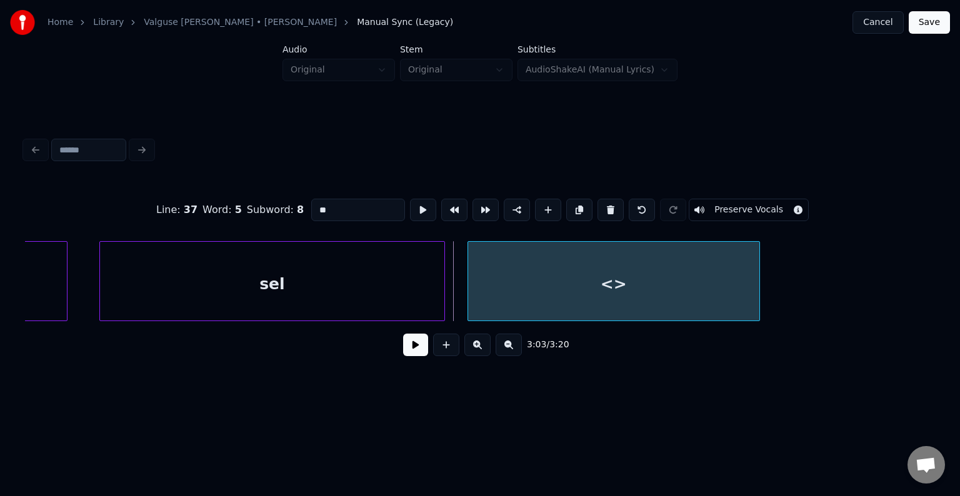
click at [534, 268] on div "<>" at bounding box center [613, 284] width 291 height 85
click at [537, 281] on div "<>" at bounding box center [620, 284] width 291 height 85
drag, startPoint x: 326, startPoint y: 212, endPoint x: 245, endPoint y: 196, distance: 82.8
click at [252, 193] on div "Line : 37 Word : 5 Subword : 8 ** Preserve Vocals" at bounding box center [480, 210] width 910 height 62
click at [764, 289] on div "[PERSON_NAME]" at bounding box center [618, 281] width 292 height 80
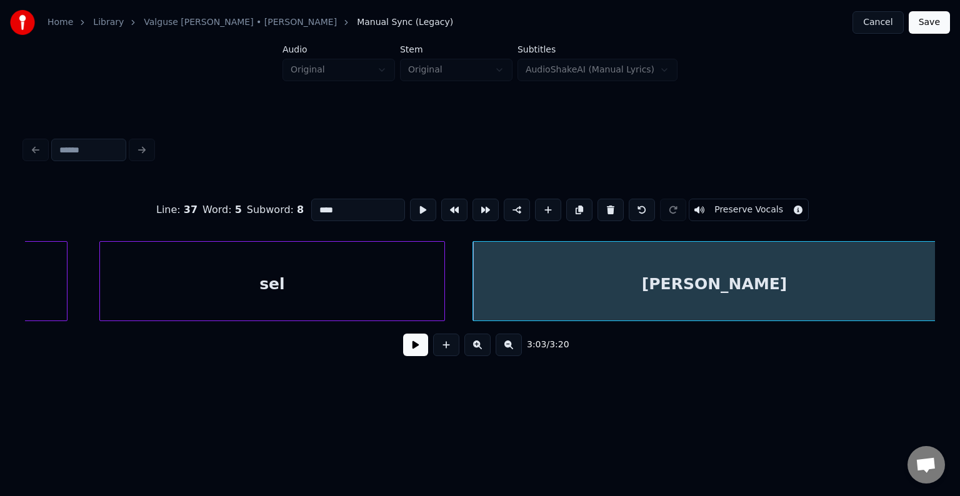
click at [952, 286] on div "Home Library [PERSON_NAME] • [PERSON_NAME] Anni Manual Sync (Legacy) Cancel Sav…" at bounding box center [480, 199] width 960 height 399
click at [320, 272] on div "sel" at bounding box center [272, 284] width 344 height 85
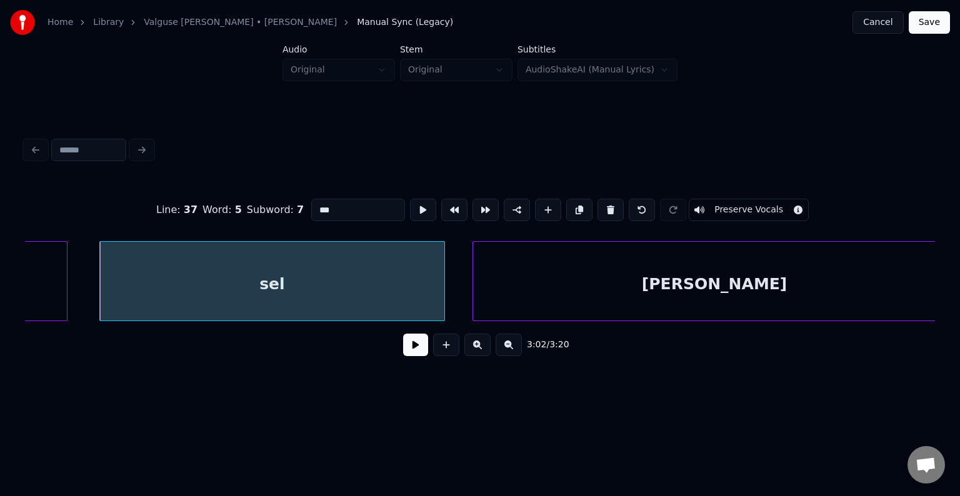
type input "***"
click at [403, 355] on button at bounding box center [415, 345] width 25 height 22
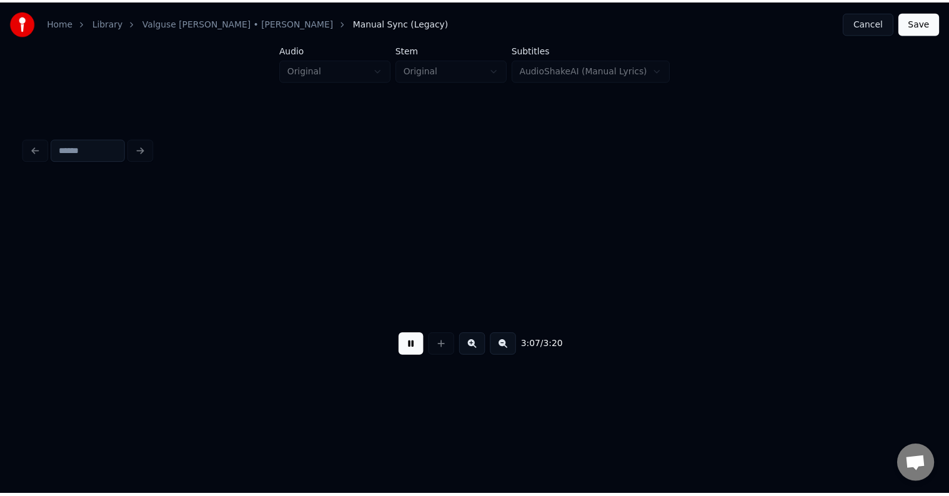
scroll to position [0, 140483]
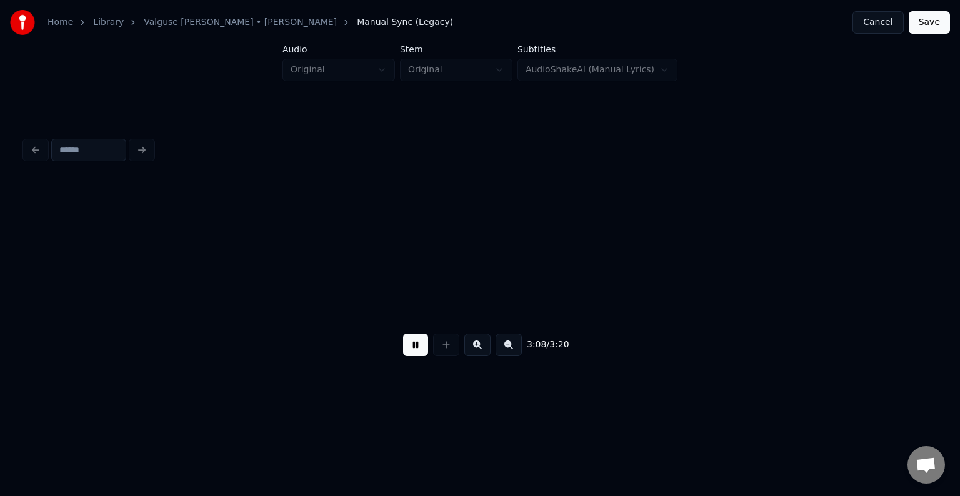
click at [403, 352] on button at bounding box center [415, 345] width 25 height 22
click at [925, 21] on button "Save" at bounding box center [928, 22] width 41 height 22
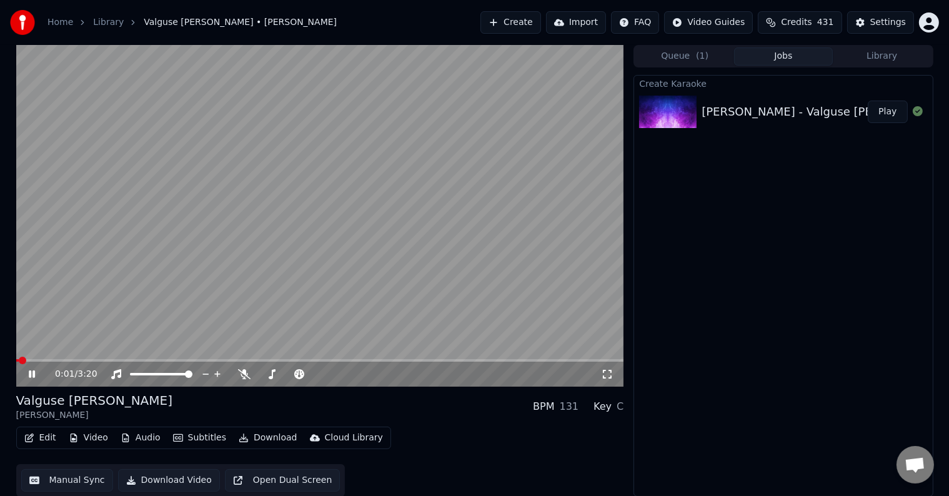
click at [27, 377] on icon at bounding box center [40, 374] width 29 height 10
click at [29, 374] on icon at bounding box center [31, 374] width 7 height 9
click at [29, 377] on icon at bounding box center [32, 374] width 6 height 7
